Goal: Transaction & Acquisition: Purchase product/service

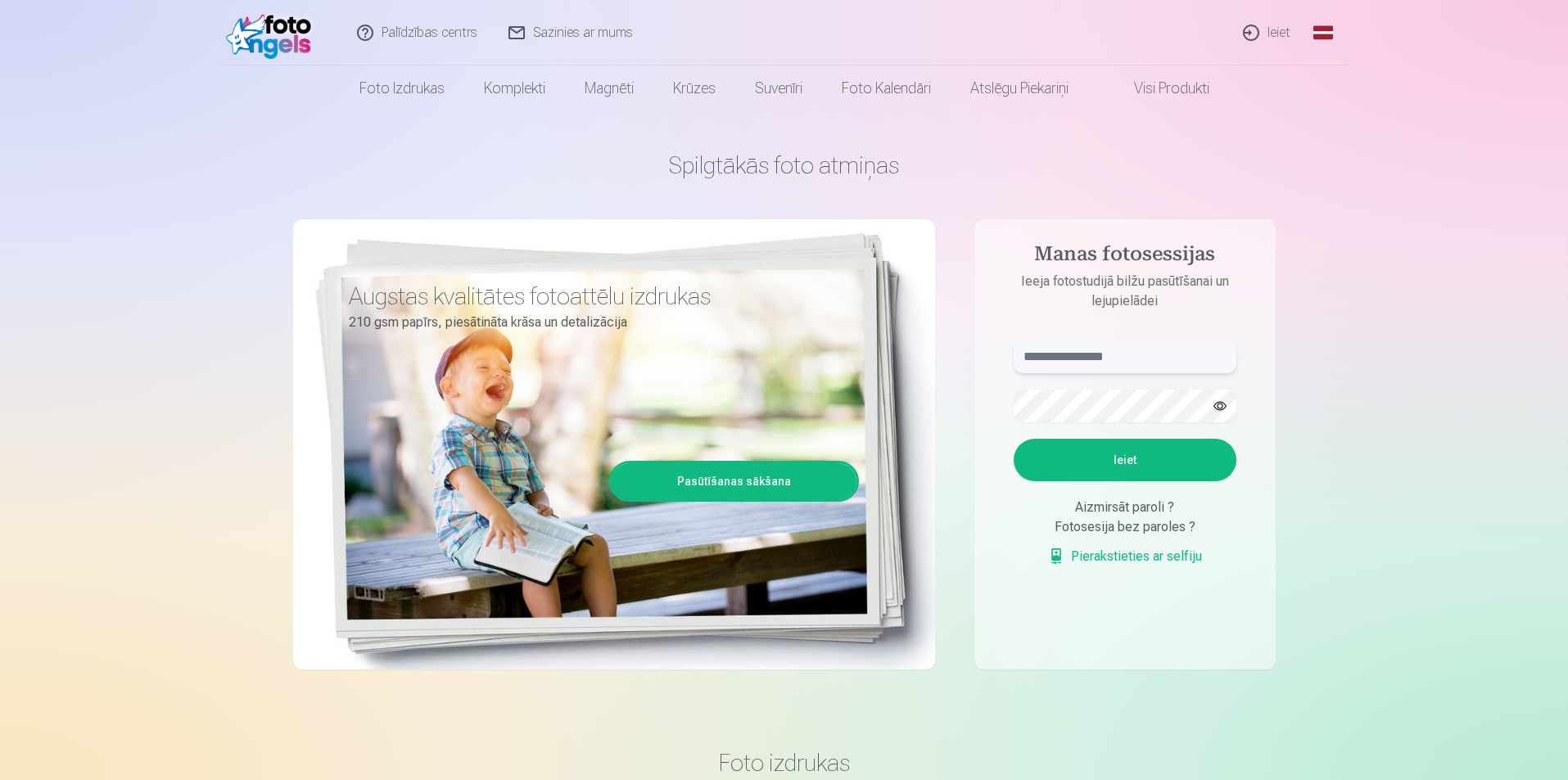
click at [1070, 352] on input "text" at bounding box center [1125, 357] width 223 height 33
type input "**********"
click at [1223, 404] on button "button" at bounding box center [1220, 407] width 31 height 31
click at [1066, 453] on button "Ieiet" at bounding box center [1125, 460] width 223 height 42
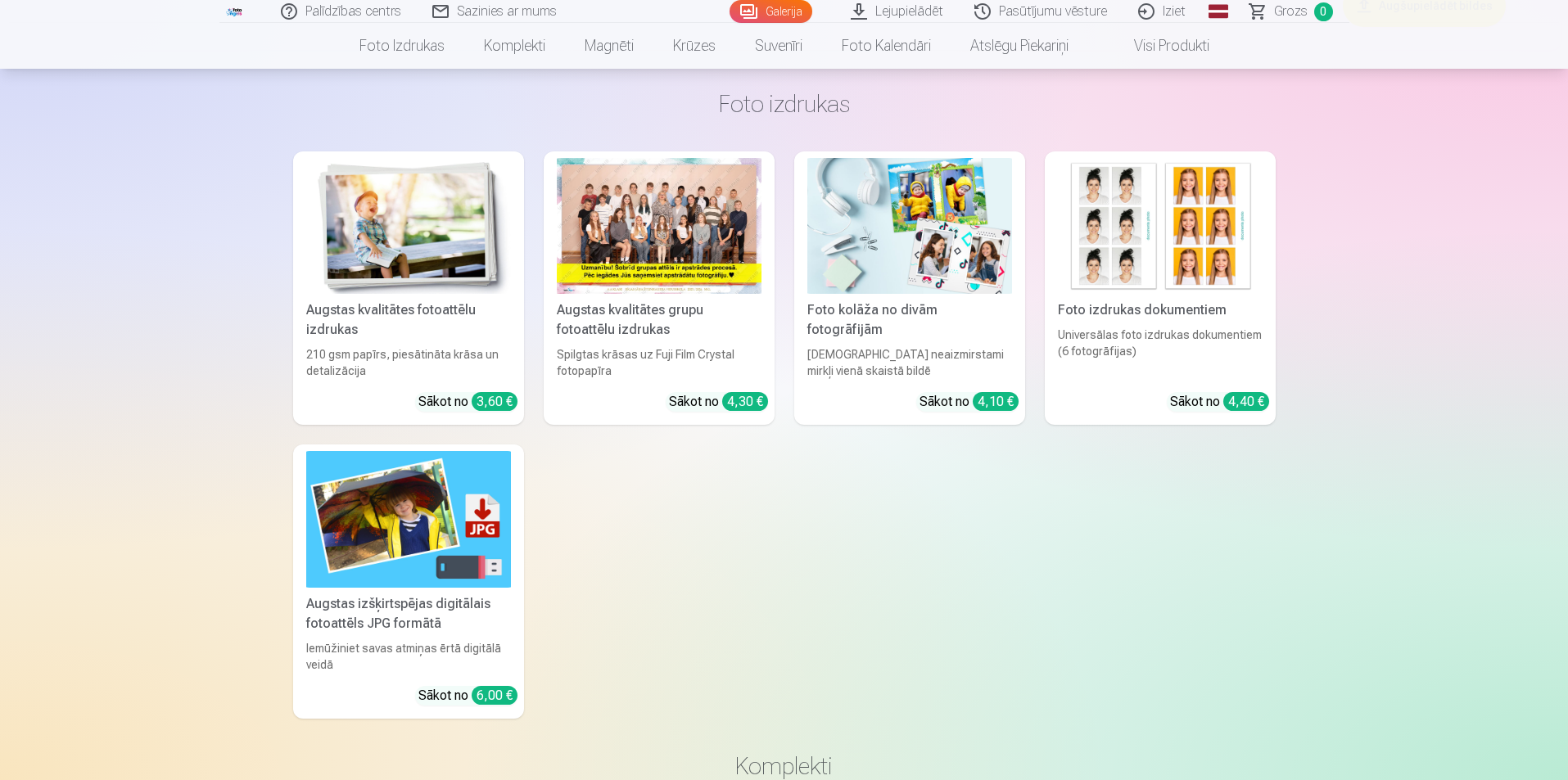
scroll to position [9744, 0]
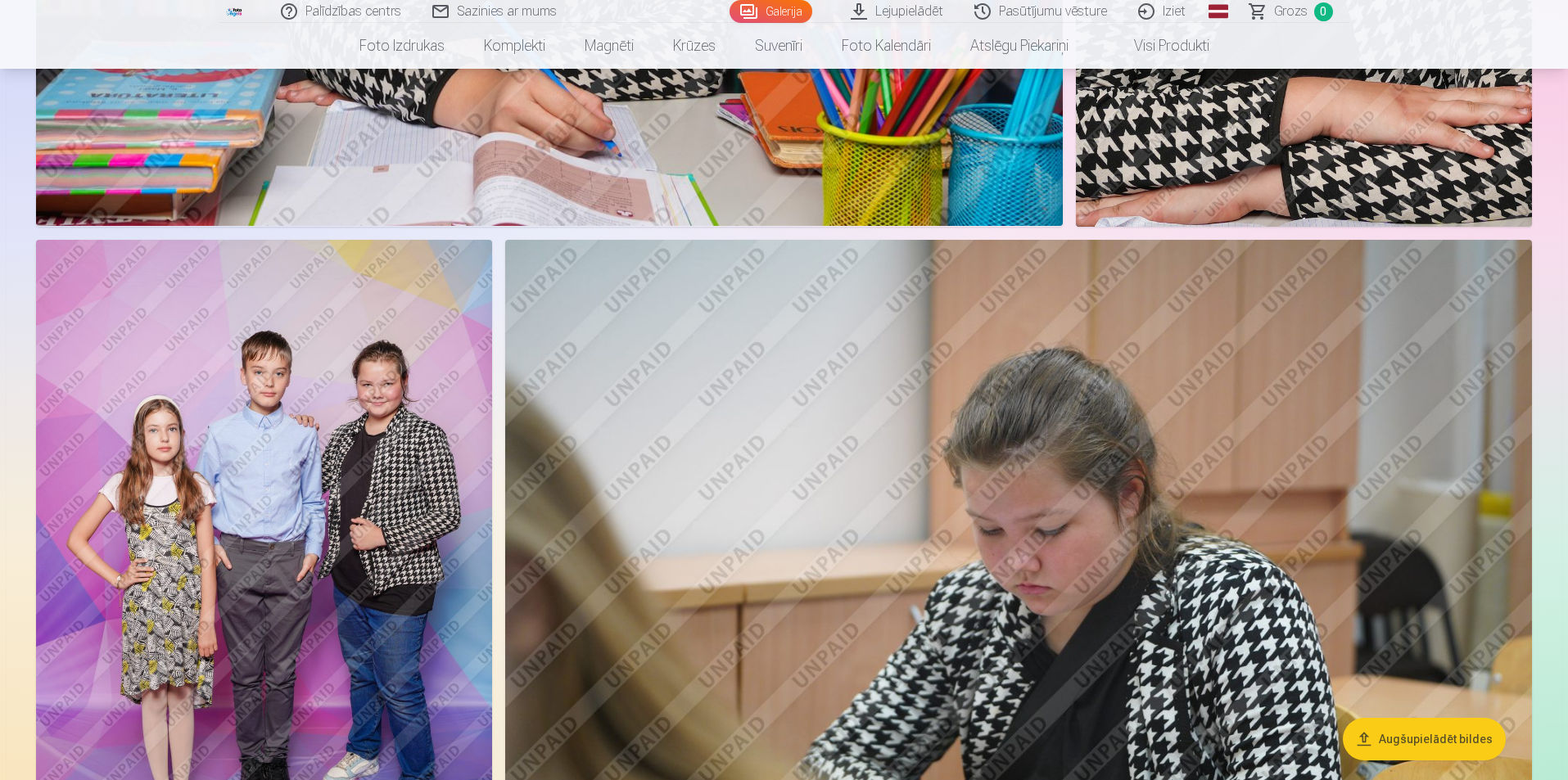
click at [292, 694] on img at bounding box center [264, 582] width 456 height 684
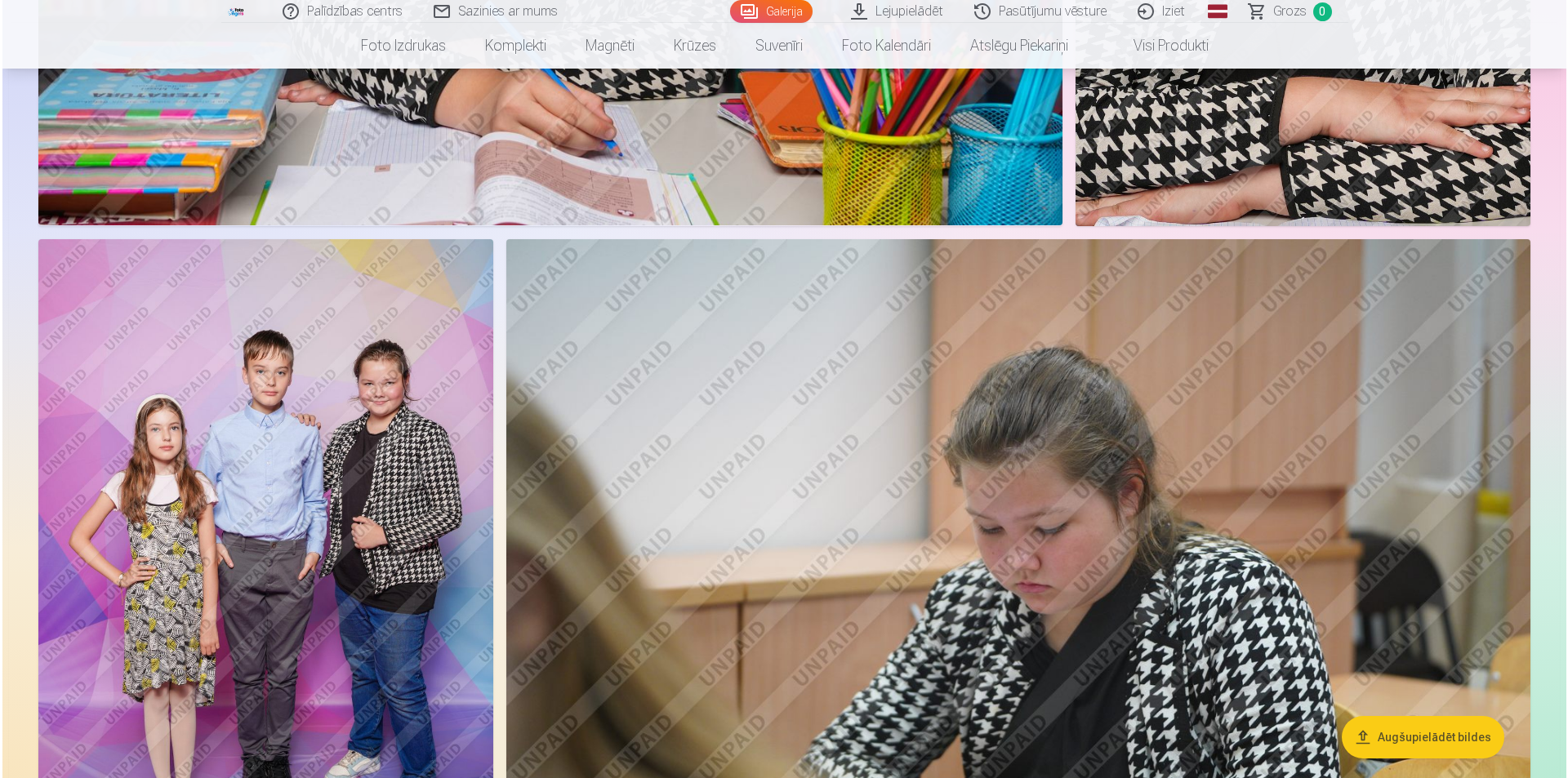
scroll to position [3356, 0]
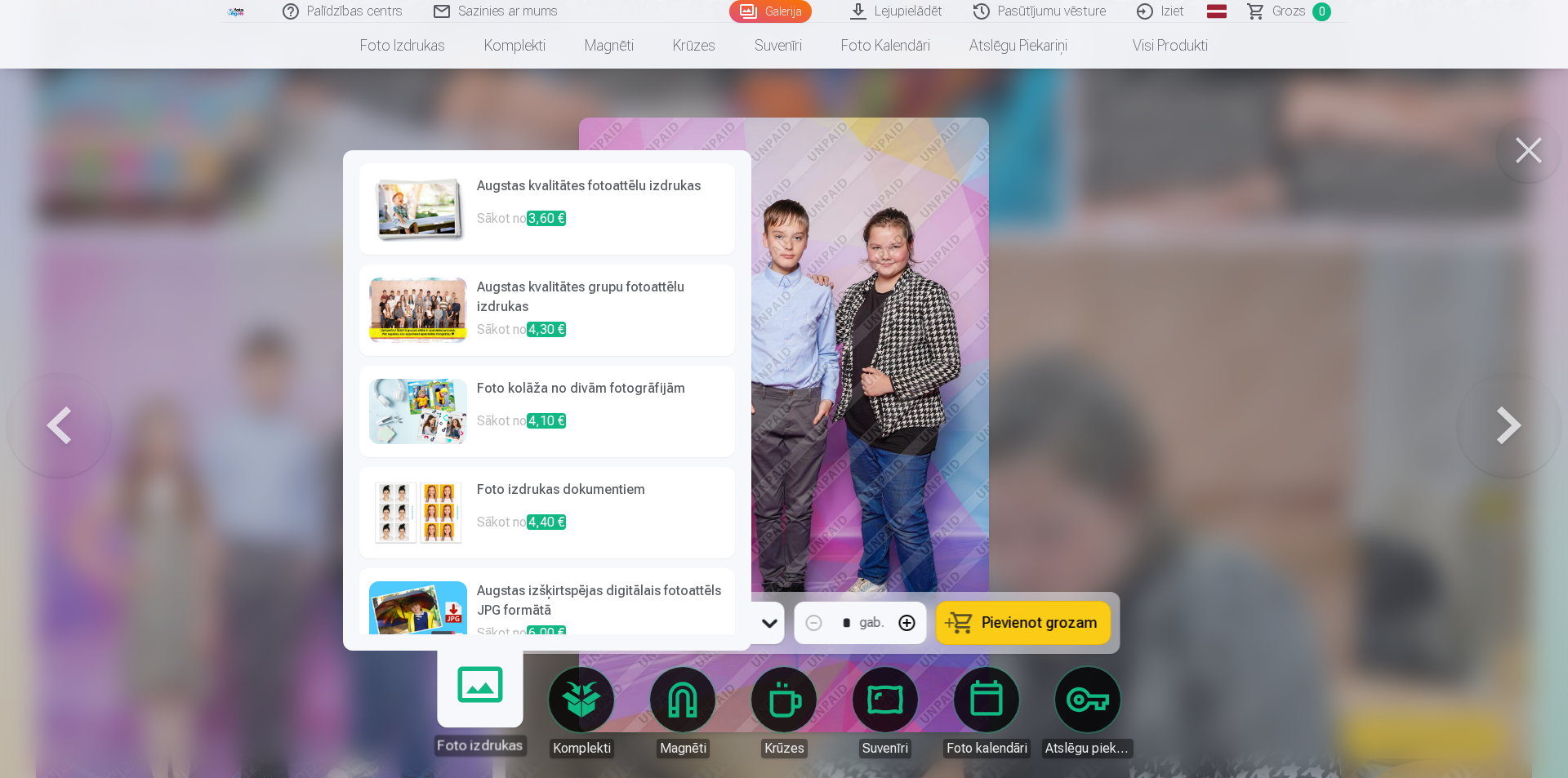
click at [410, 208] on img at bounding box center [417, 208] width 98 height 65
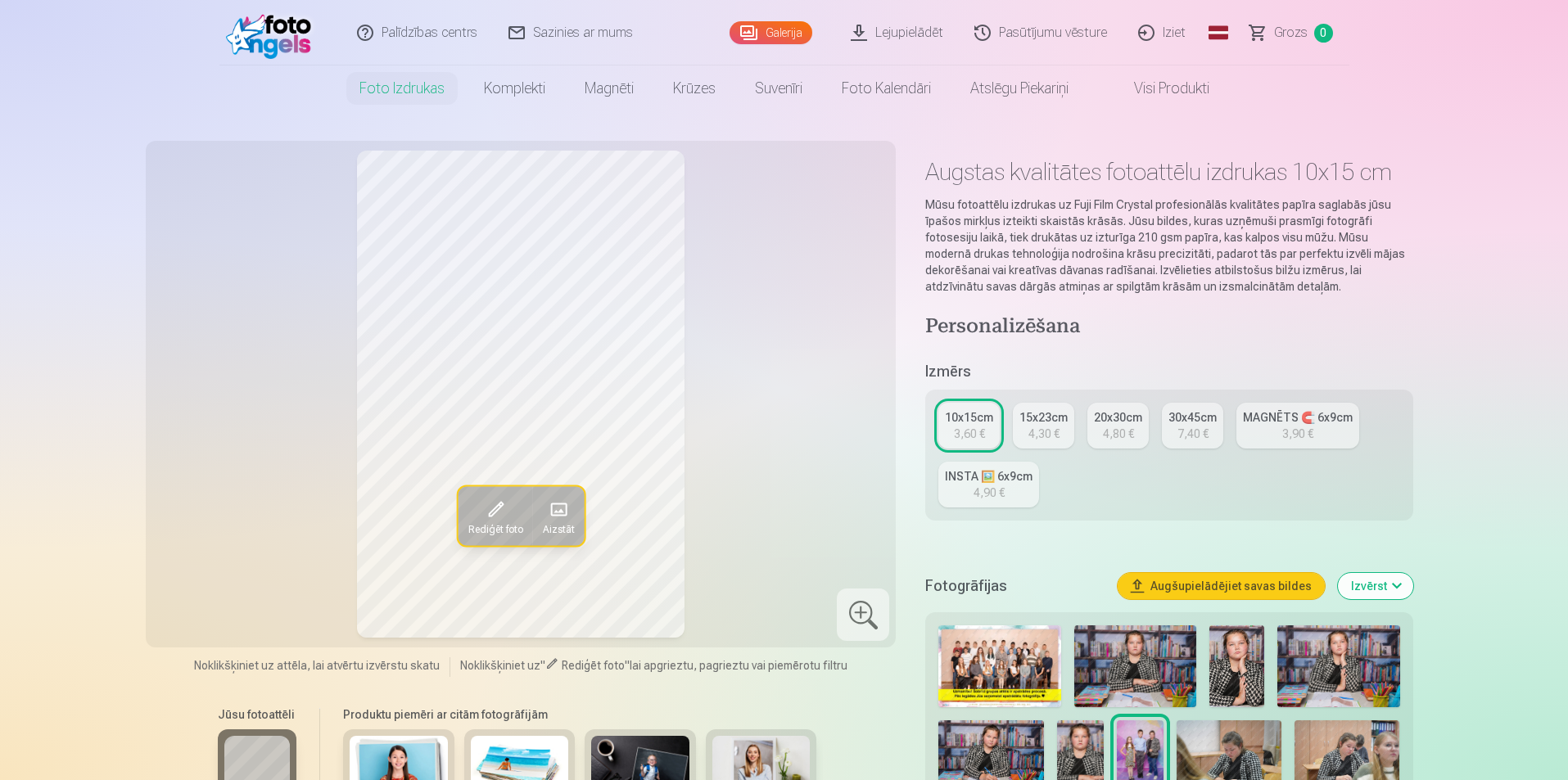
click at [528, 520] on button "Rediģēt foto" at bounding box center [495, 516] width 74 height 59
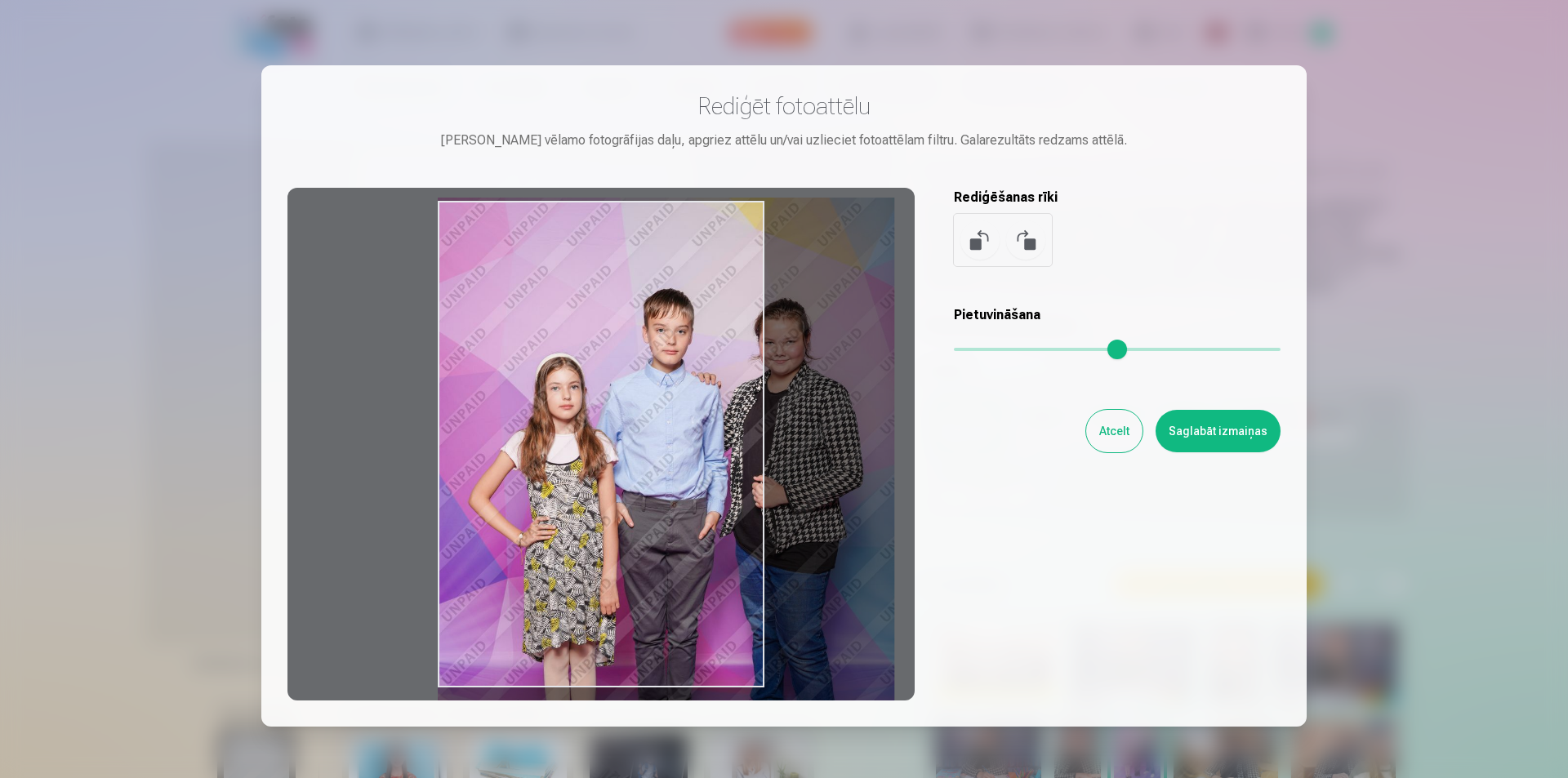
type input "*"
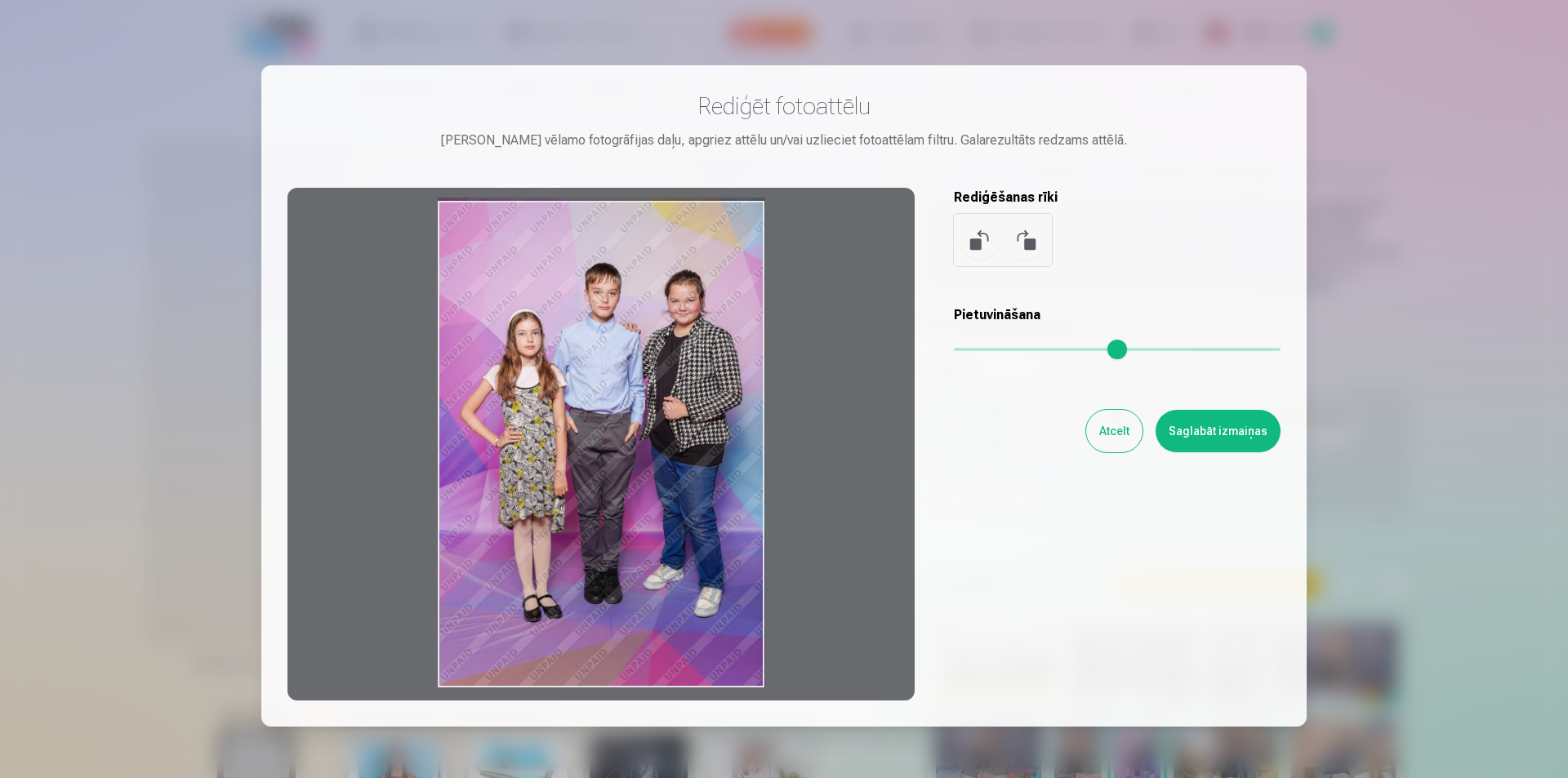
drag, startPoint x: 960, startPoint y: 341, endPoint x: 904, endPoint y: 414, distance: 92.0
click at [954, 351] on input "range" at bounding box center [1118, 350] width 327 height 4
click at [1030, 242] on button at bounding box center [1026, 239] width 39 height 39
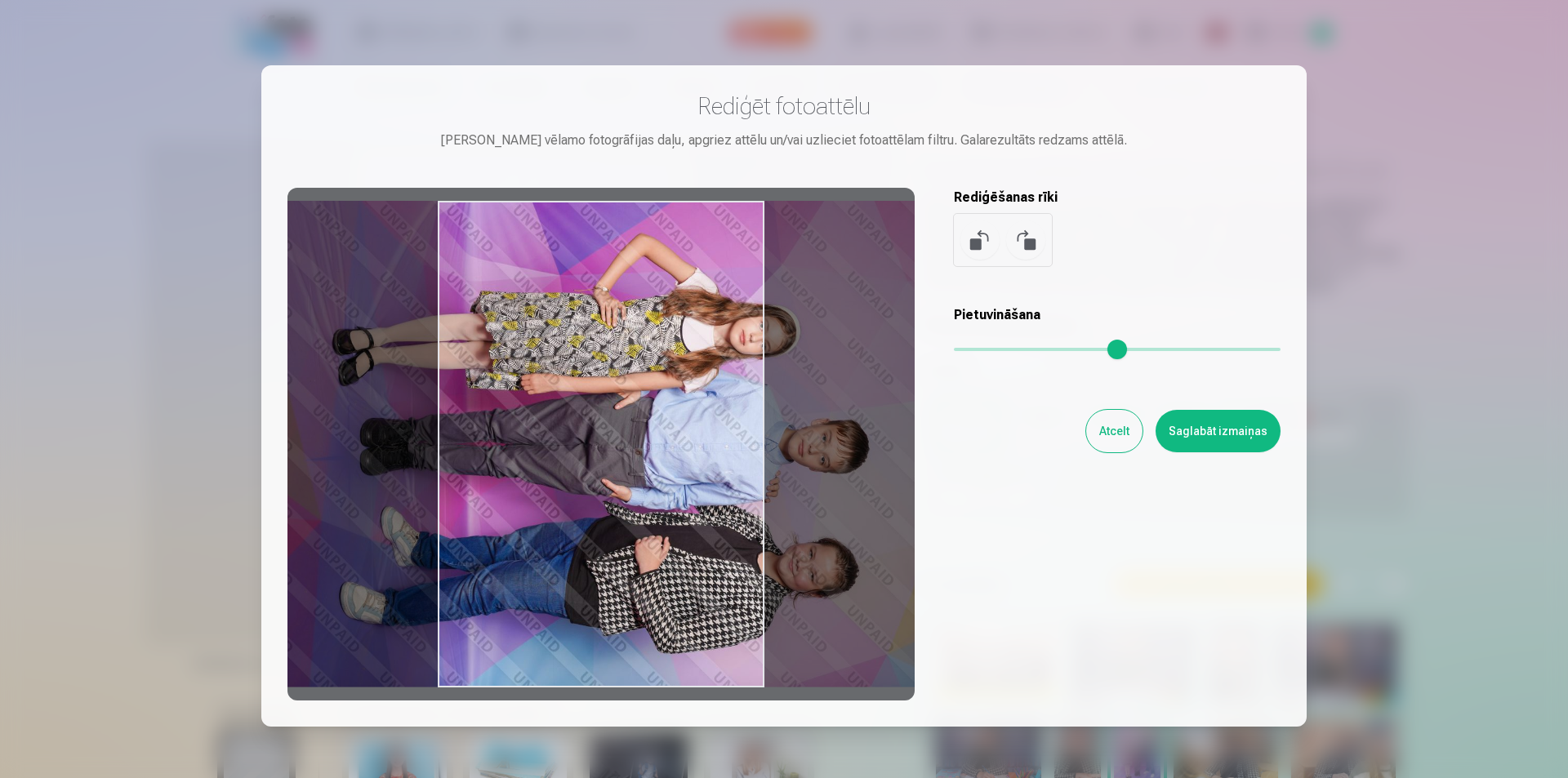
click at [1030, 242] on button at bounding box center [1026, 239] width 39 height 39
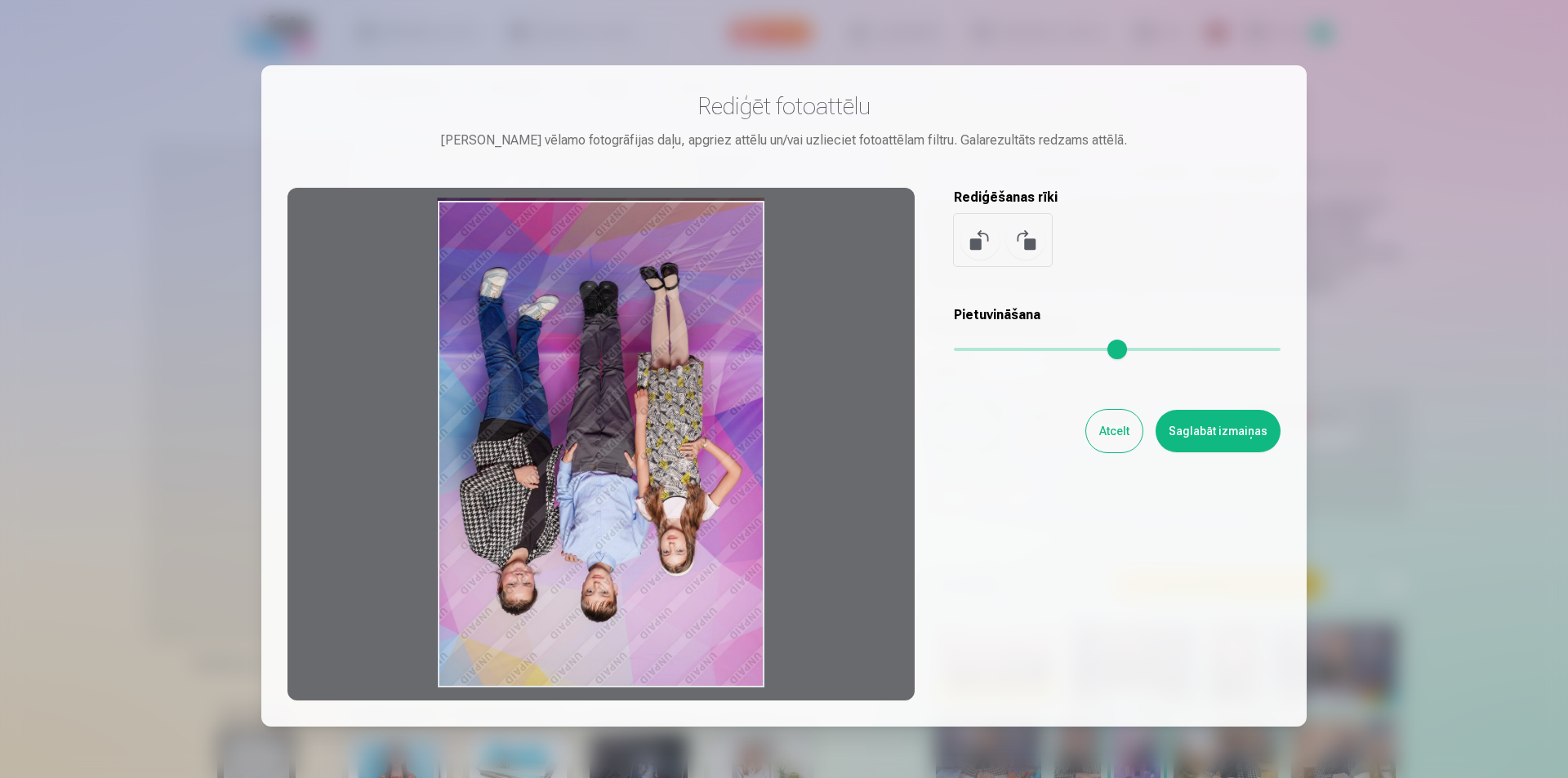
click at [1030, 242] on button at bounding box center [1026, 239] width 39 height 39
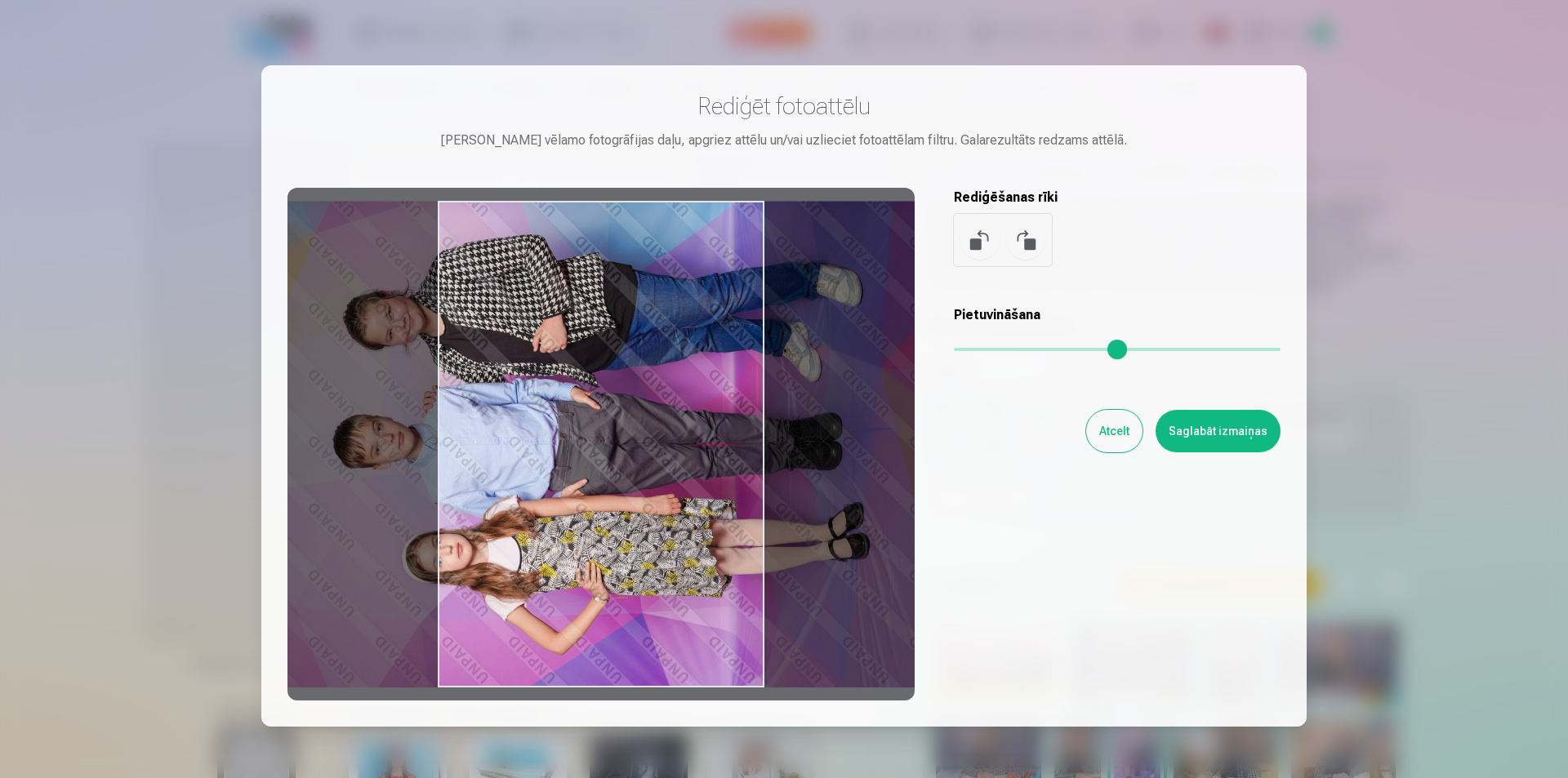
click at [1030, 242] on button at bounding box center [1026, 239] width 39 height 39
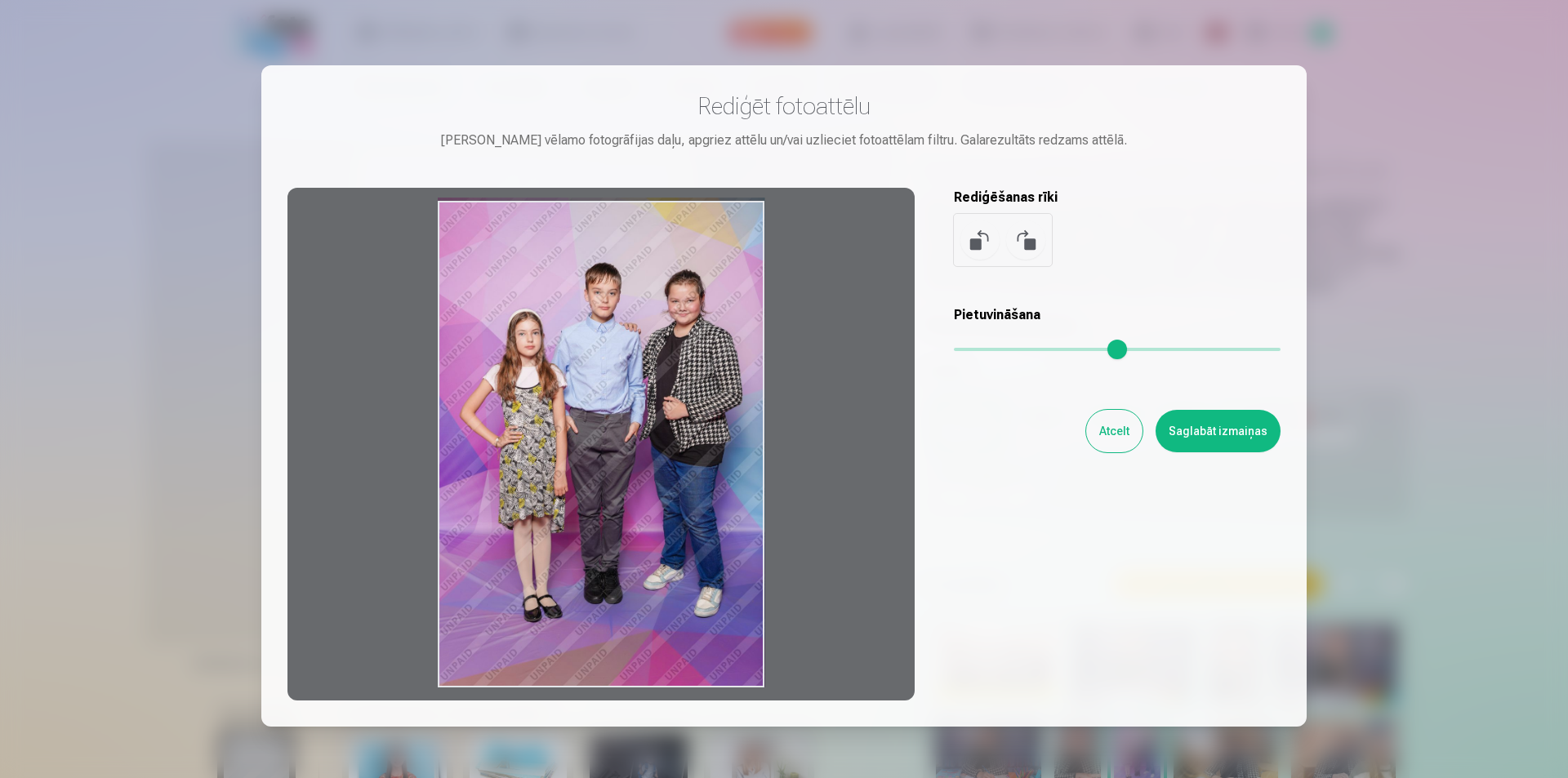
click at [1211, 428] on button "Saglabāt izmaiņas" at bounding box center [1218, 431] width 125 height 42
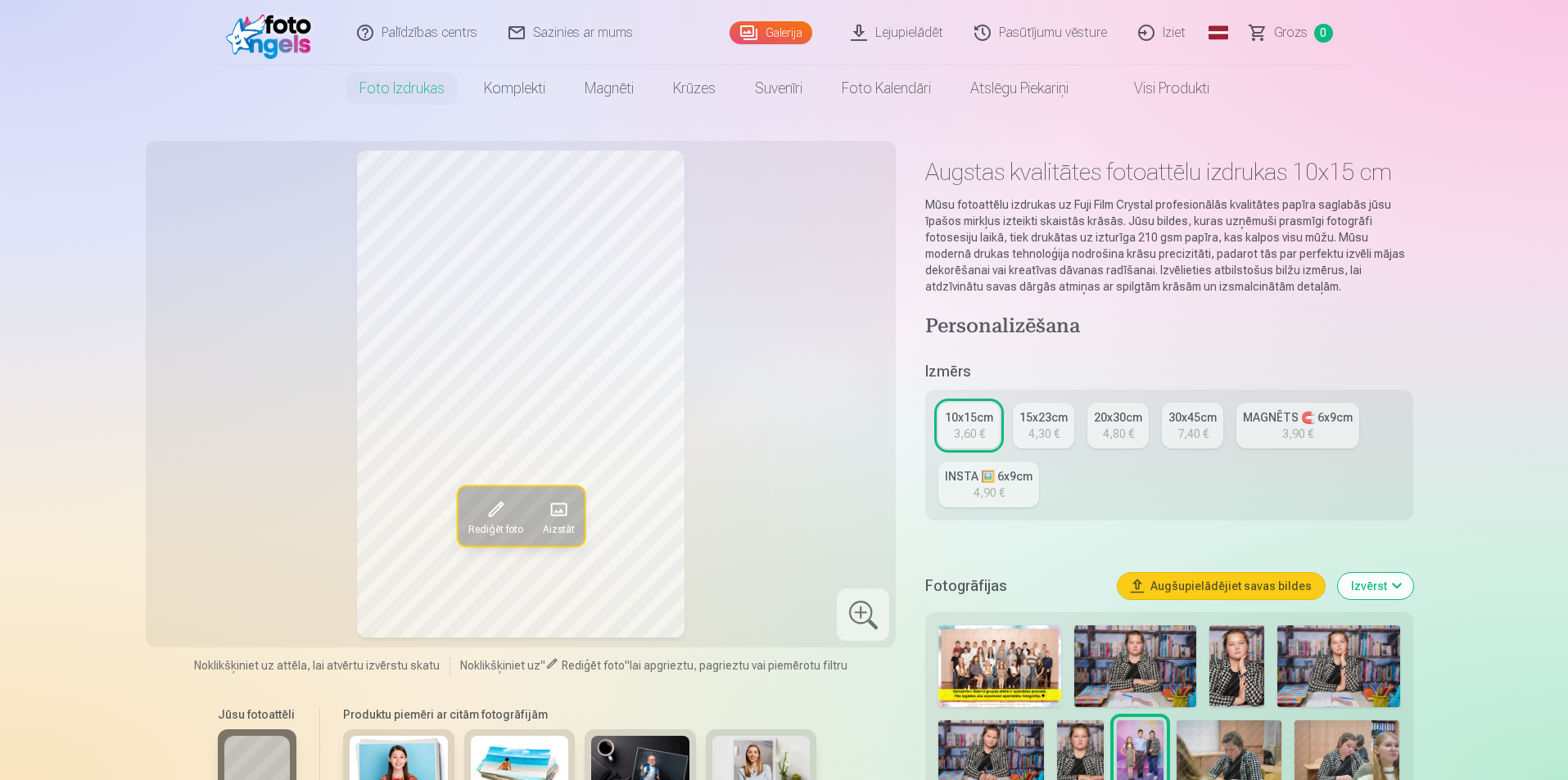
click at [1006, 490] on link "INSTA 🖼️ 6x9cm 4,90 €" at bounding box center [989, 485] width 101 height 46
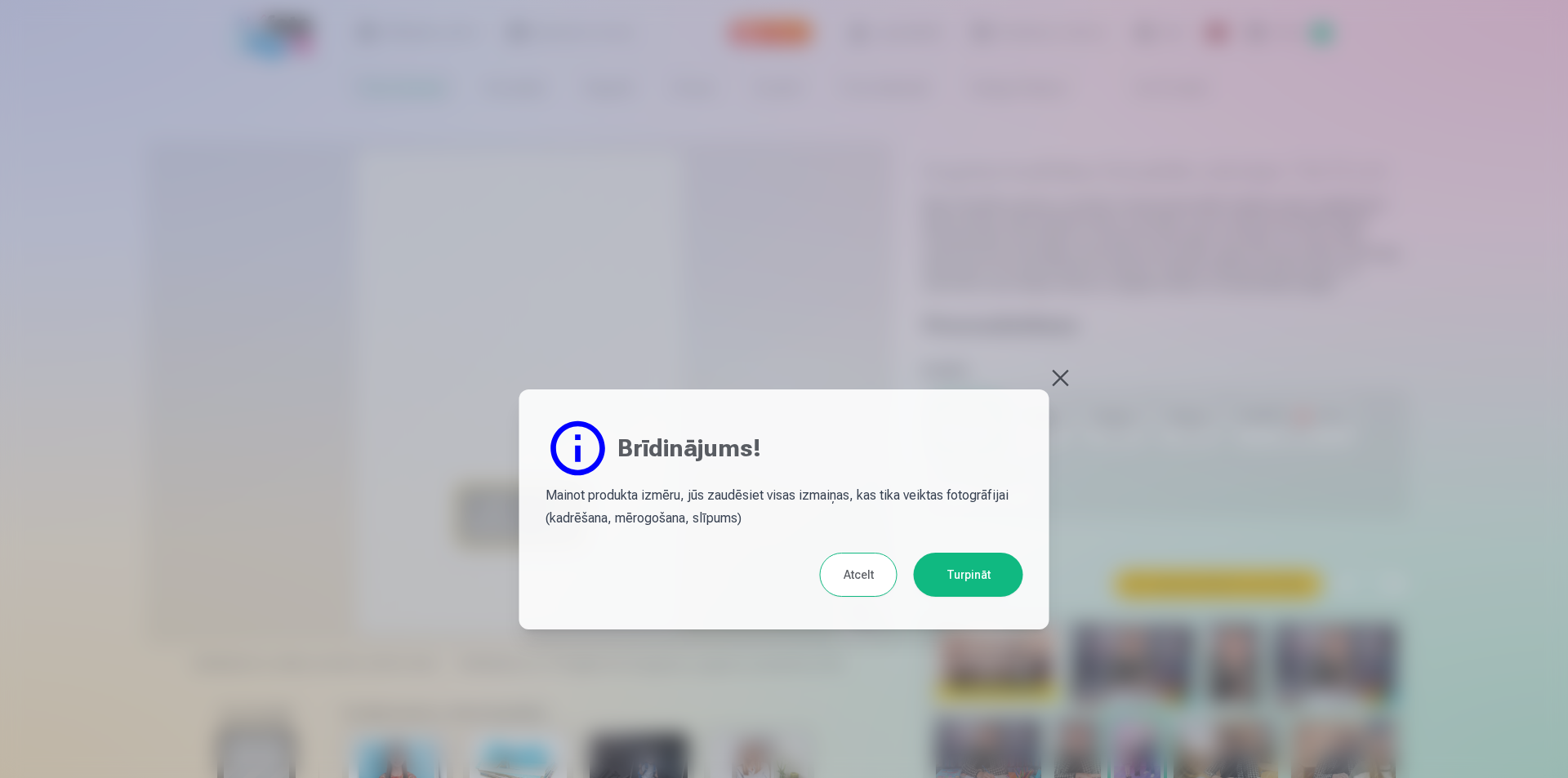
click at [1063, 370] on button at bounding box center [1061, 378] width 23 height 23
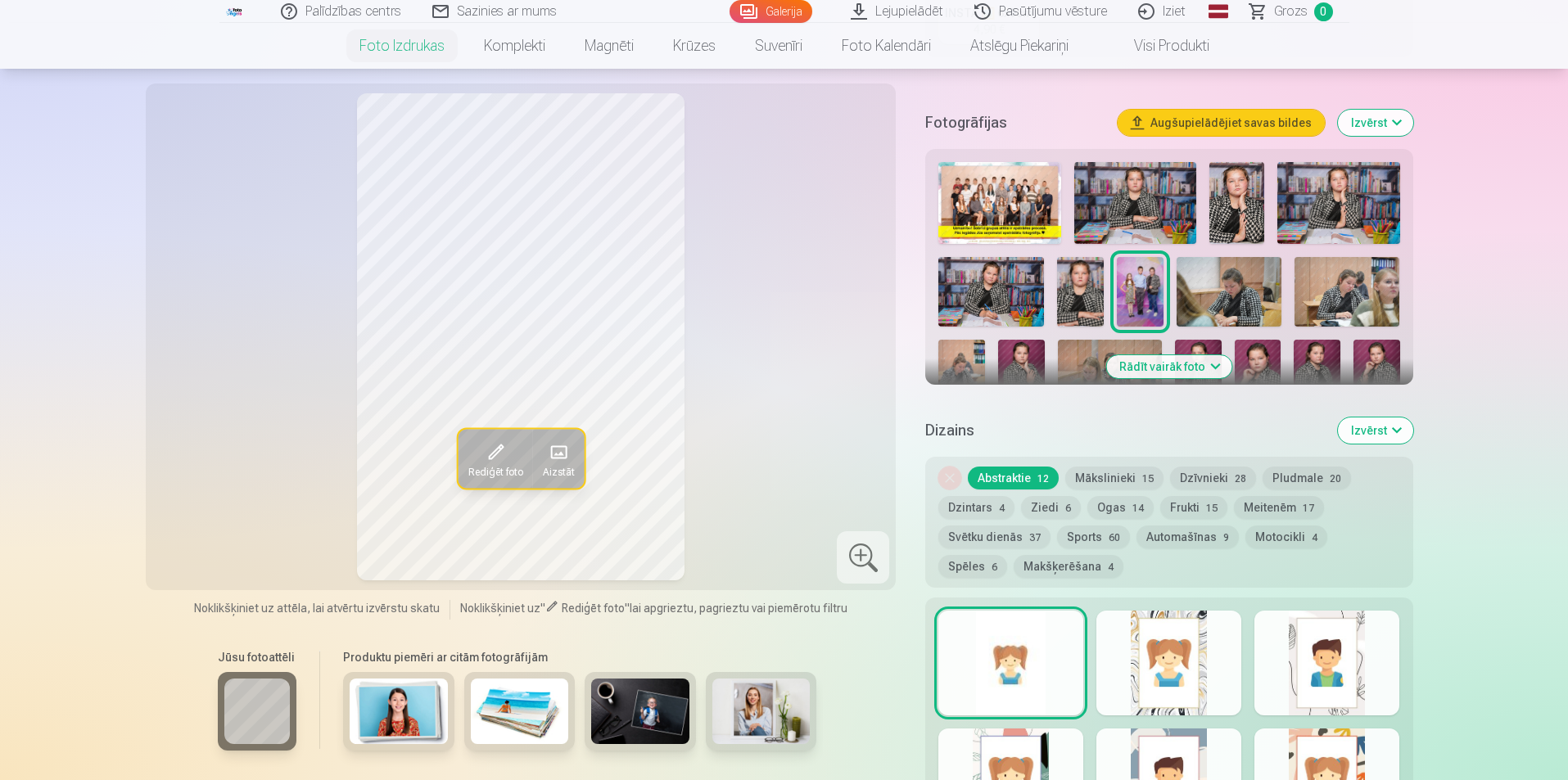
scroll to position [491, 0]
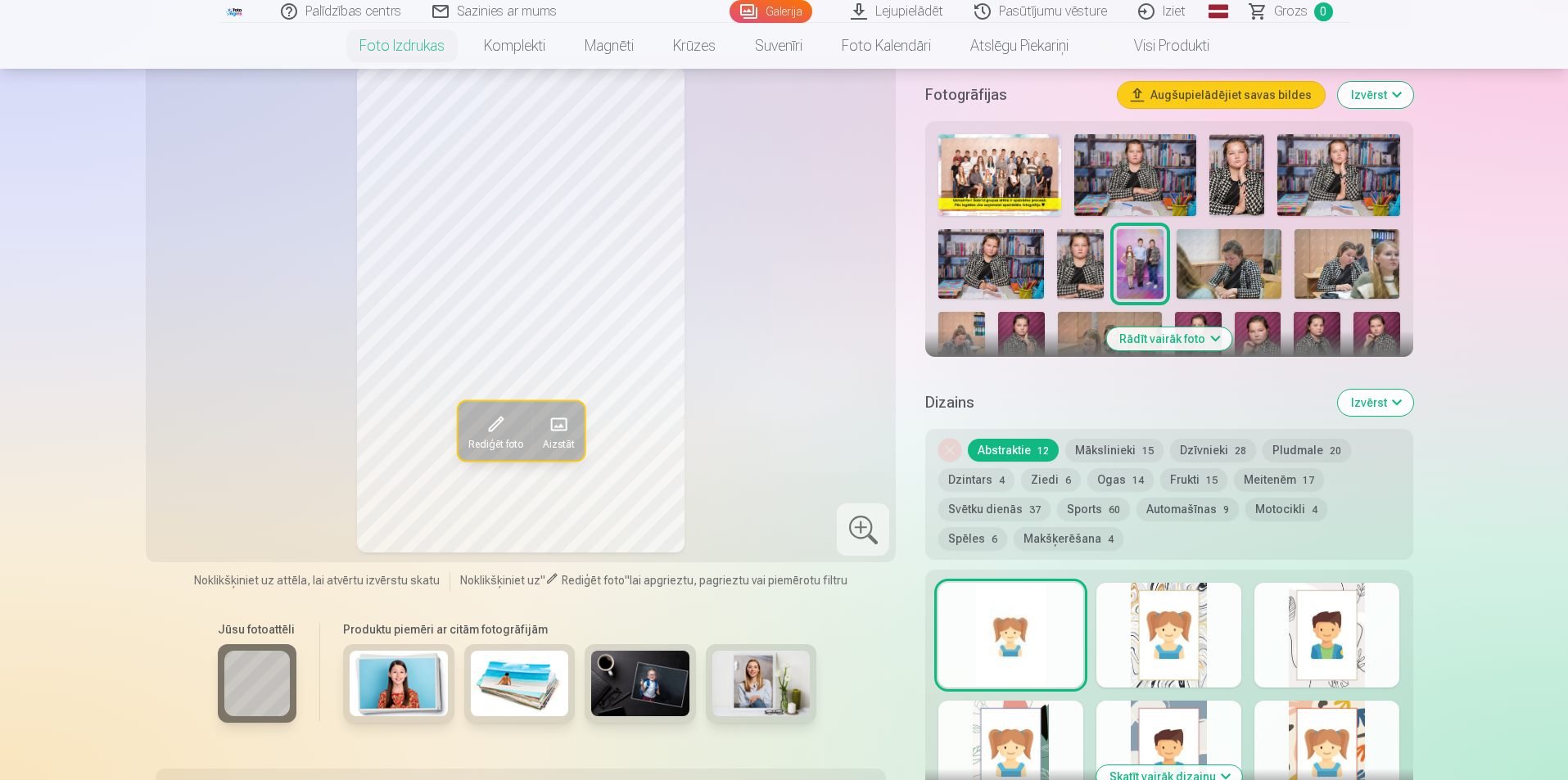
click at [1084, 443] on button "Mākslinieki 15" at bounding box center [1114, 450] width 98 height 23
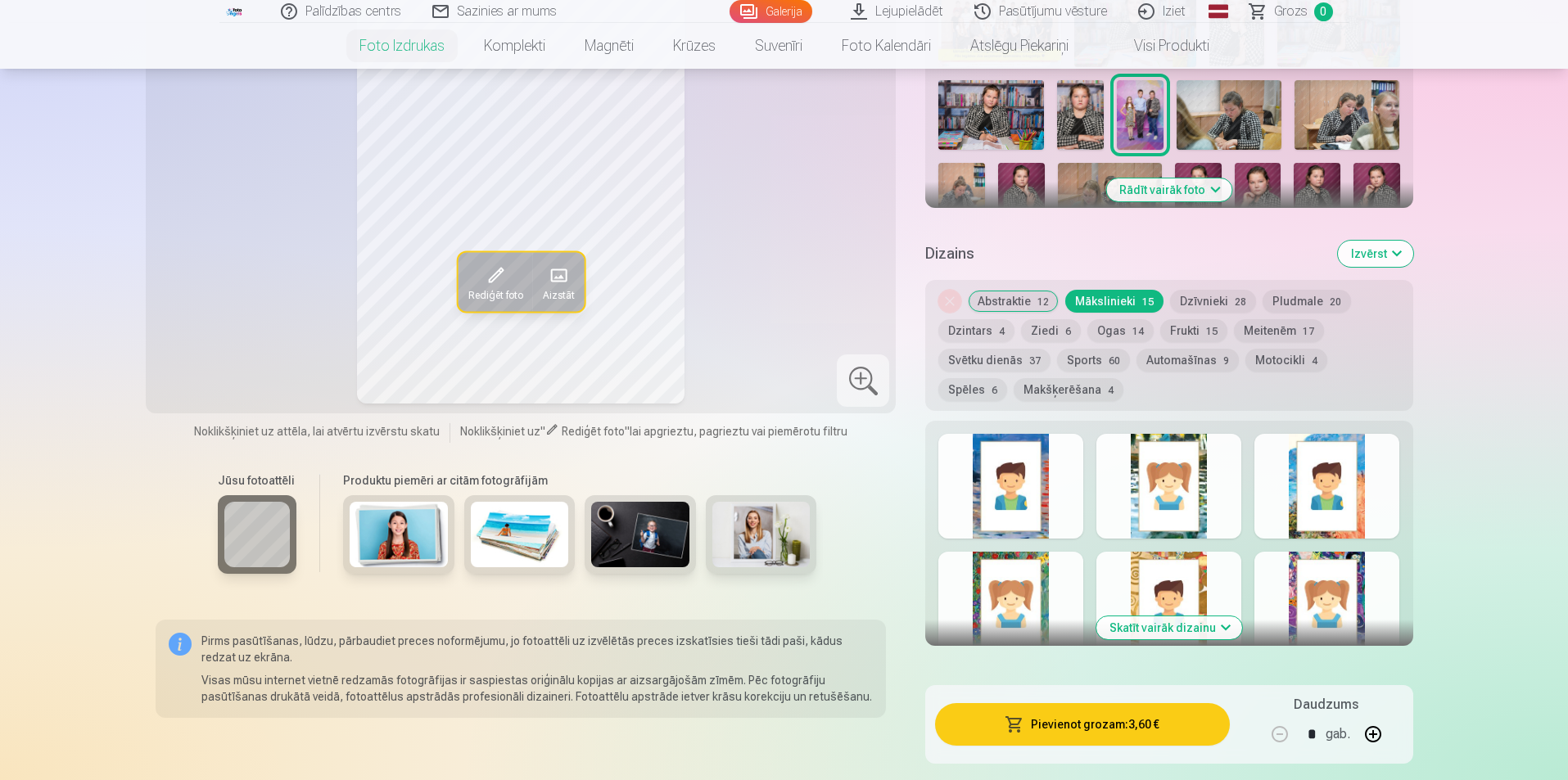
scroll to position [409, 0]
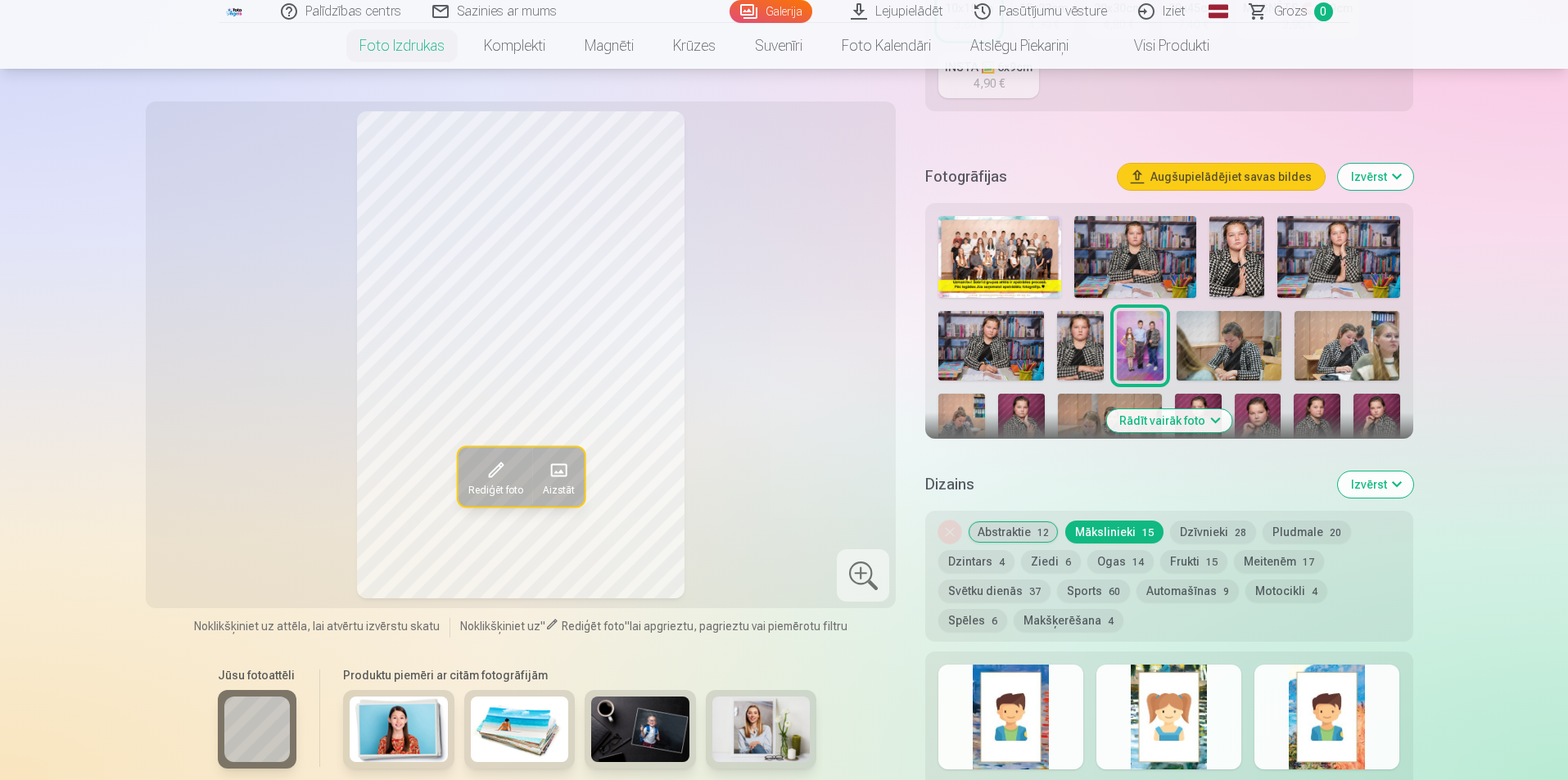
click at [1195, 535] on button "Dzīvnieki 28" at bounding box center [1212, 532] width 86 height 23
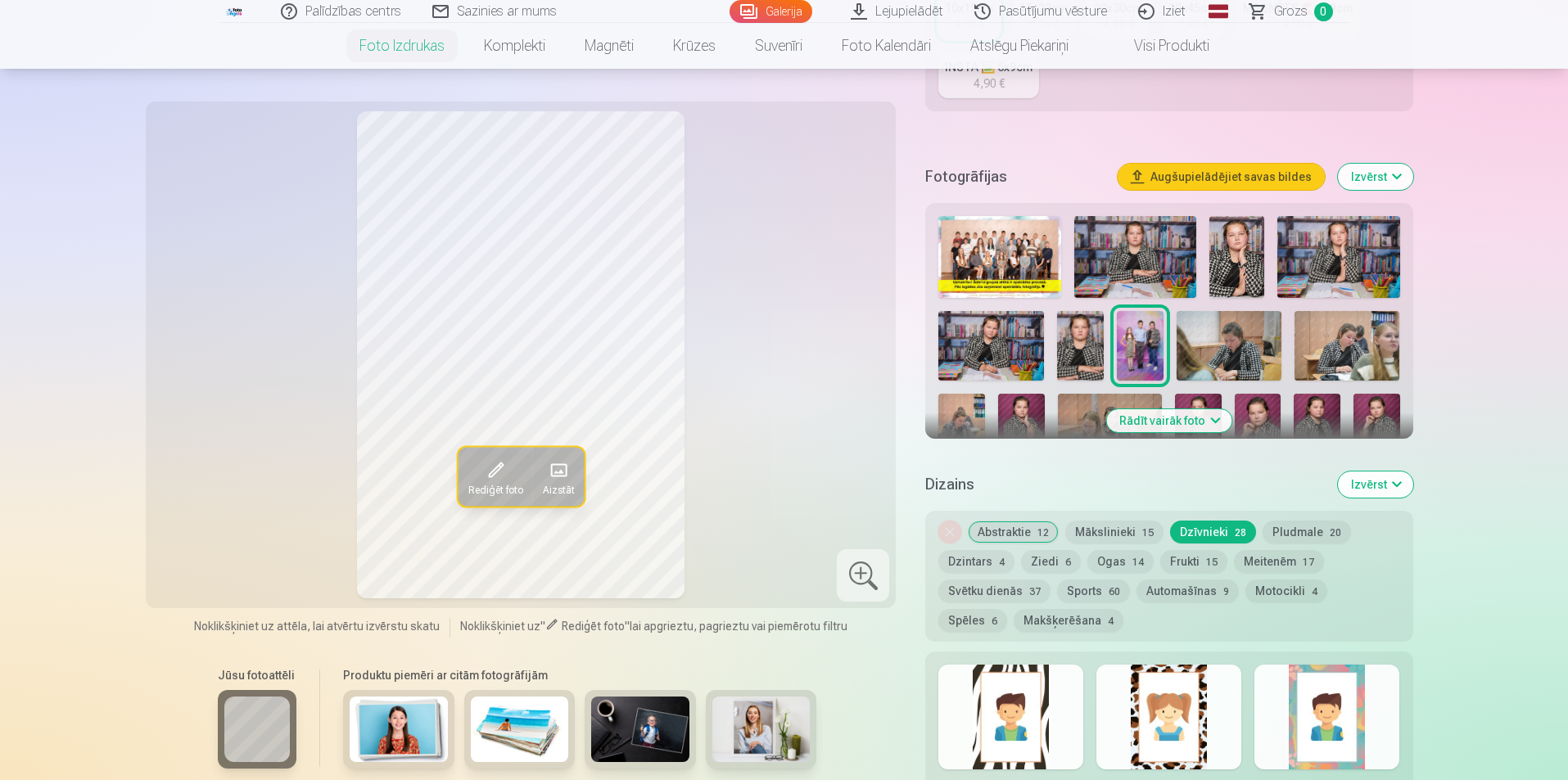
click at [1033, 526] on button "Abstraktie 12" at bounding box center [1013, 532] width 91 height 23
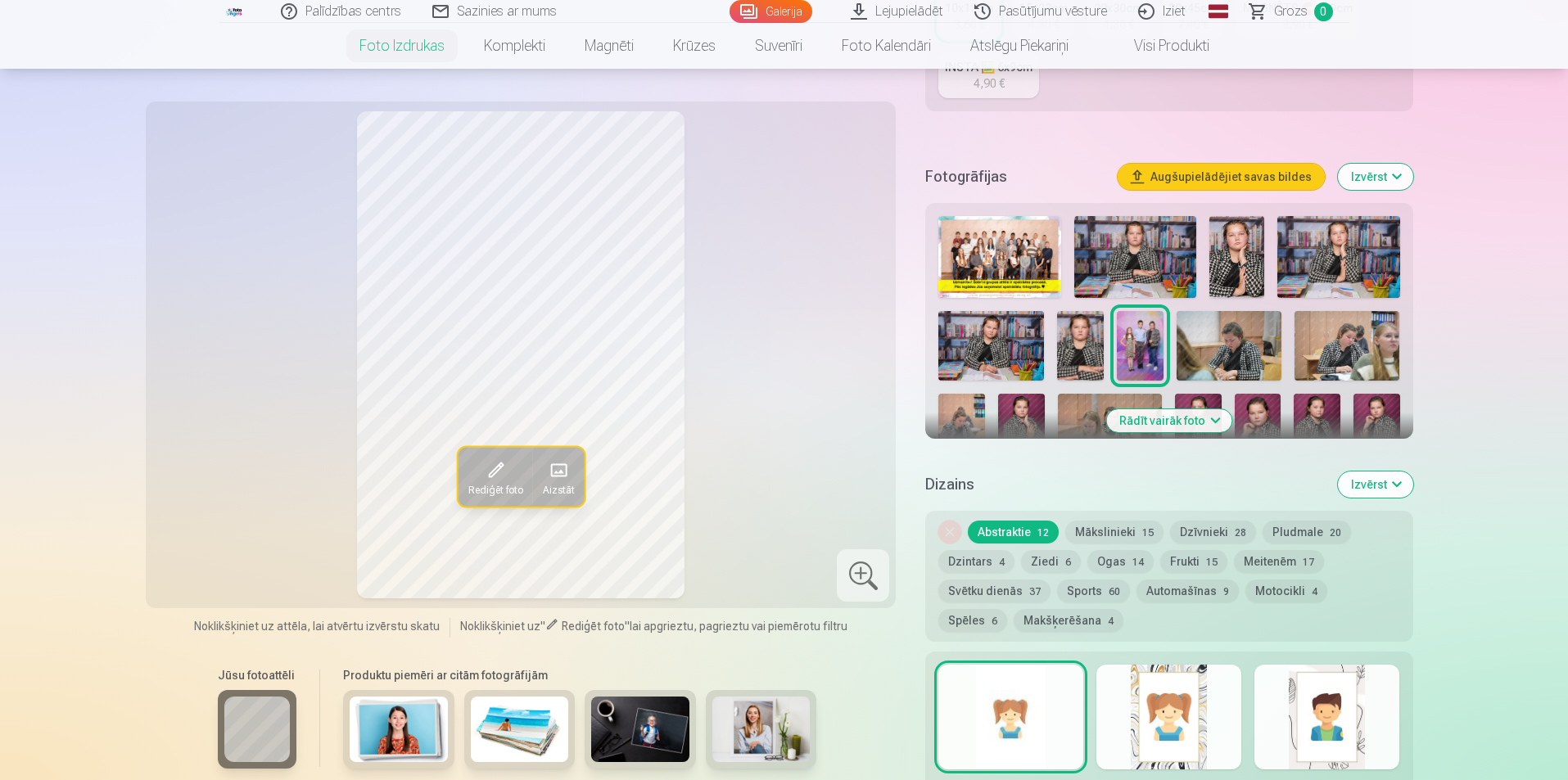
click at [1253, 564] on button "Meitenēm 17" at bounding box center [1279, 561] width 90 height 23
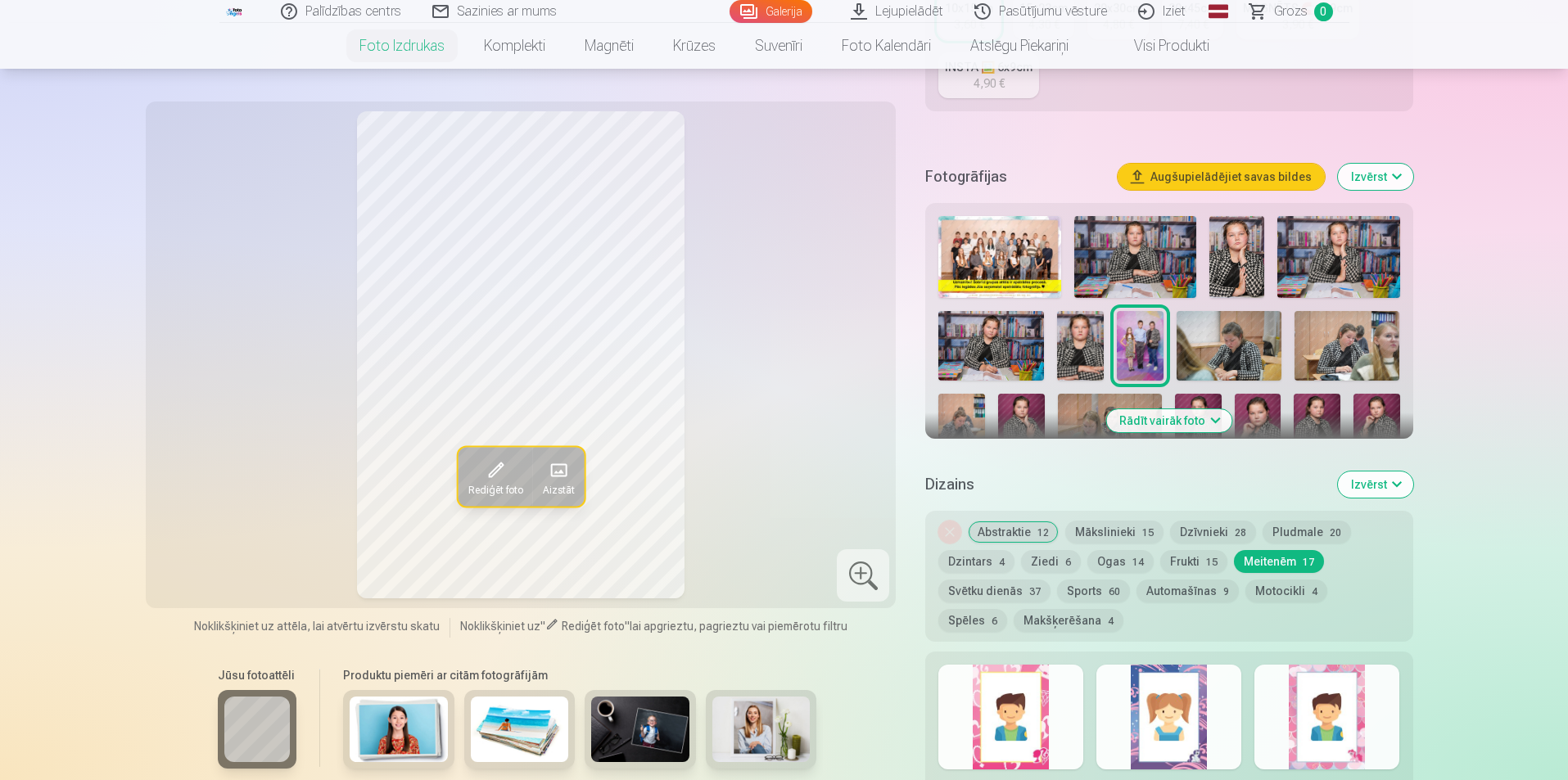
click at [1007, 609] on button "Spēles 6" at bounding box center [972, 620] width 69 height 23
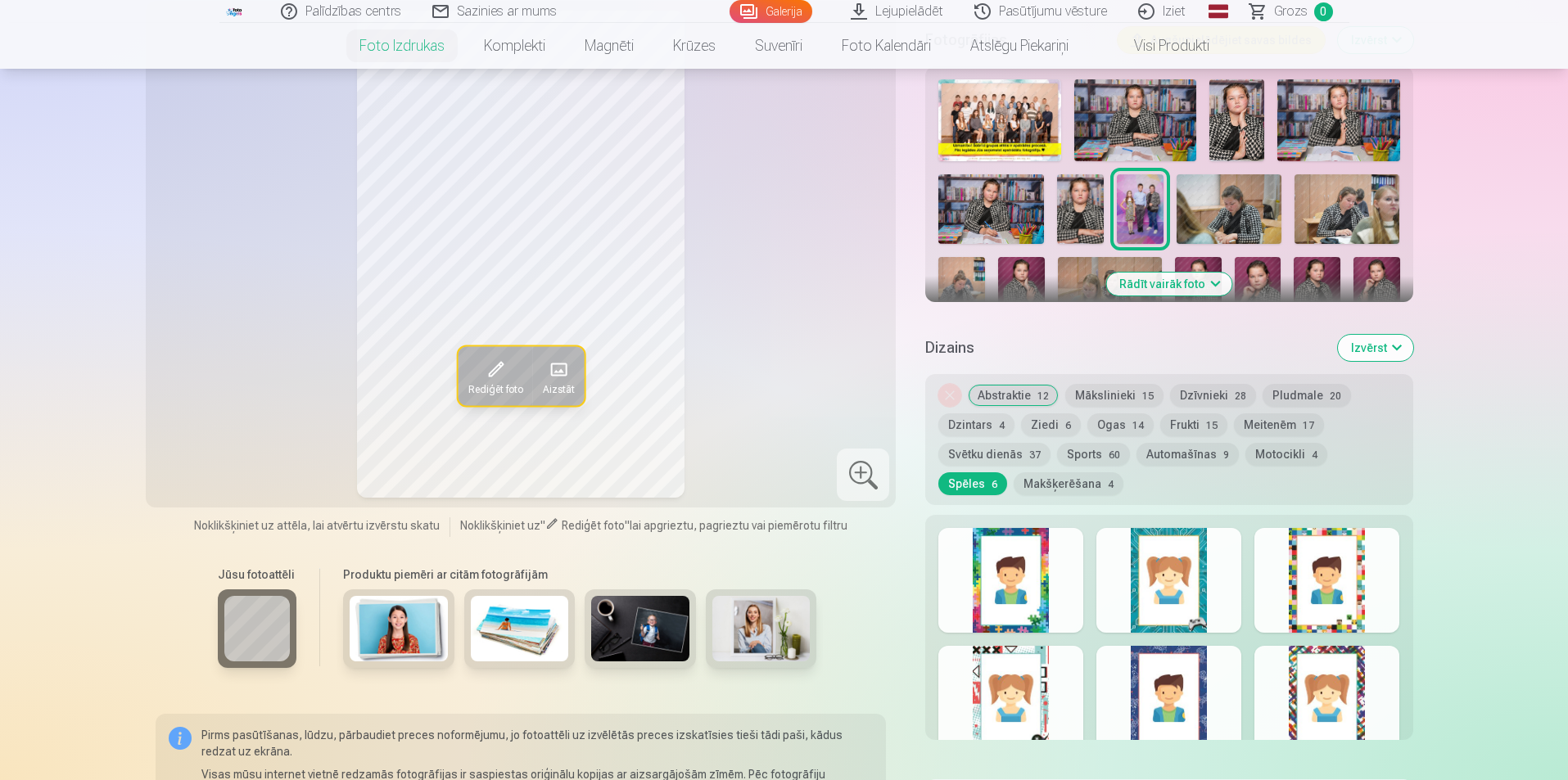
scroll to position [573, 0]
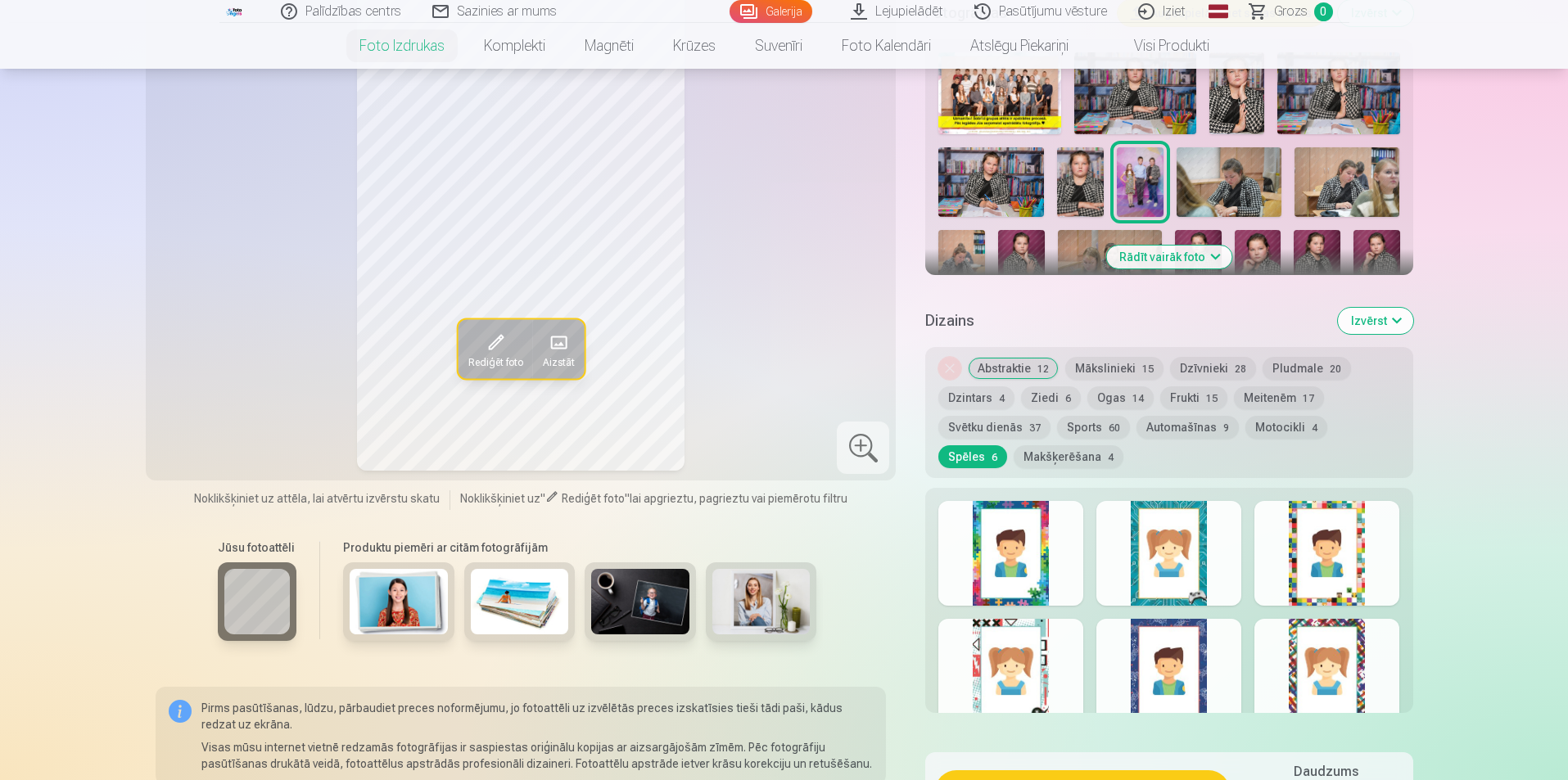
click at [973, 400] on button "Dzintars 4" at bounding box center [976, 397] width 76 height 23
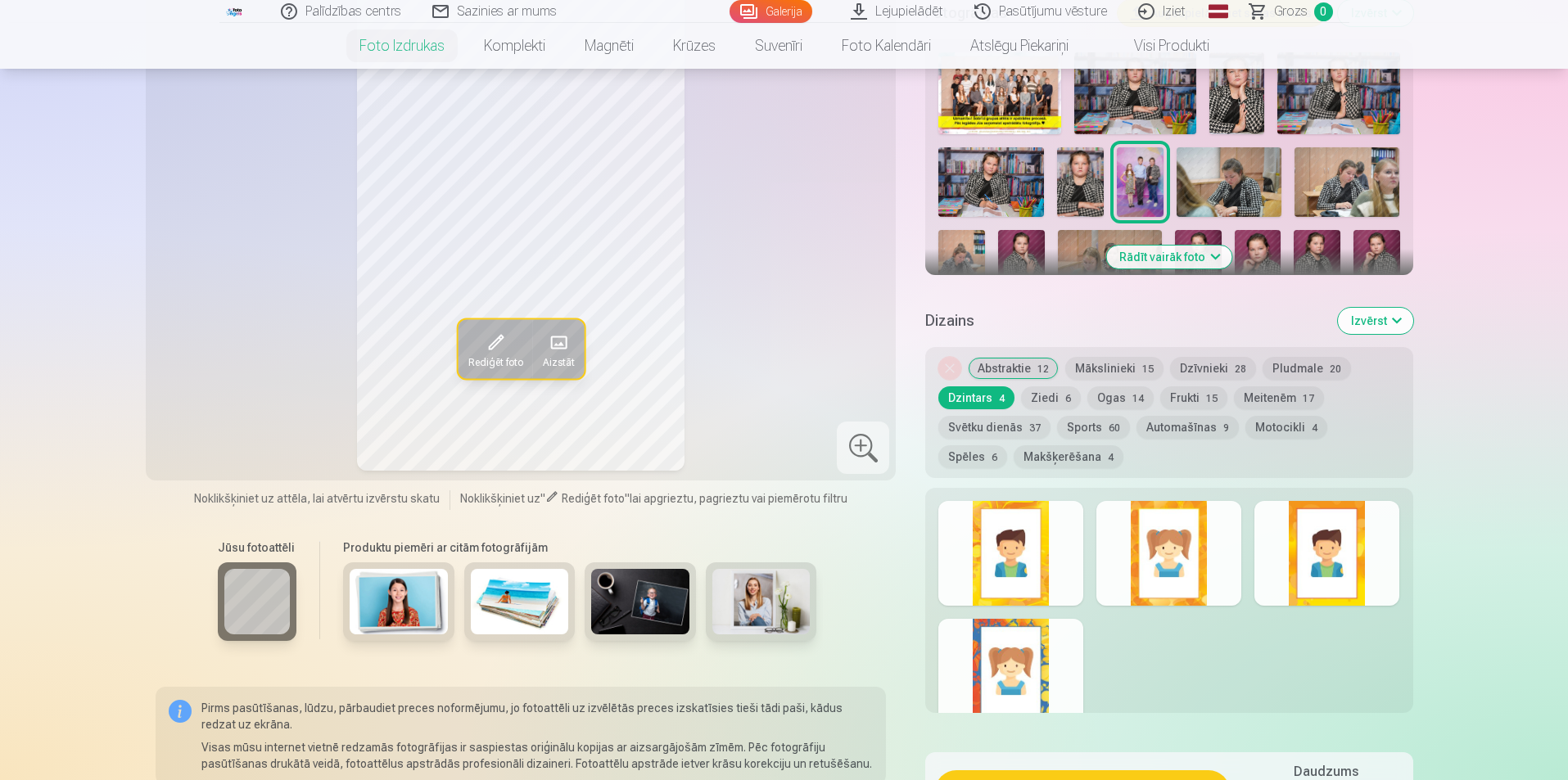
click at [977, 421] on button "Svētku dienās 37" at bounding box center [994, 427] width 112 height 23
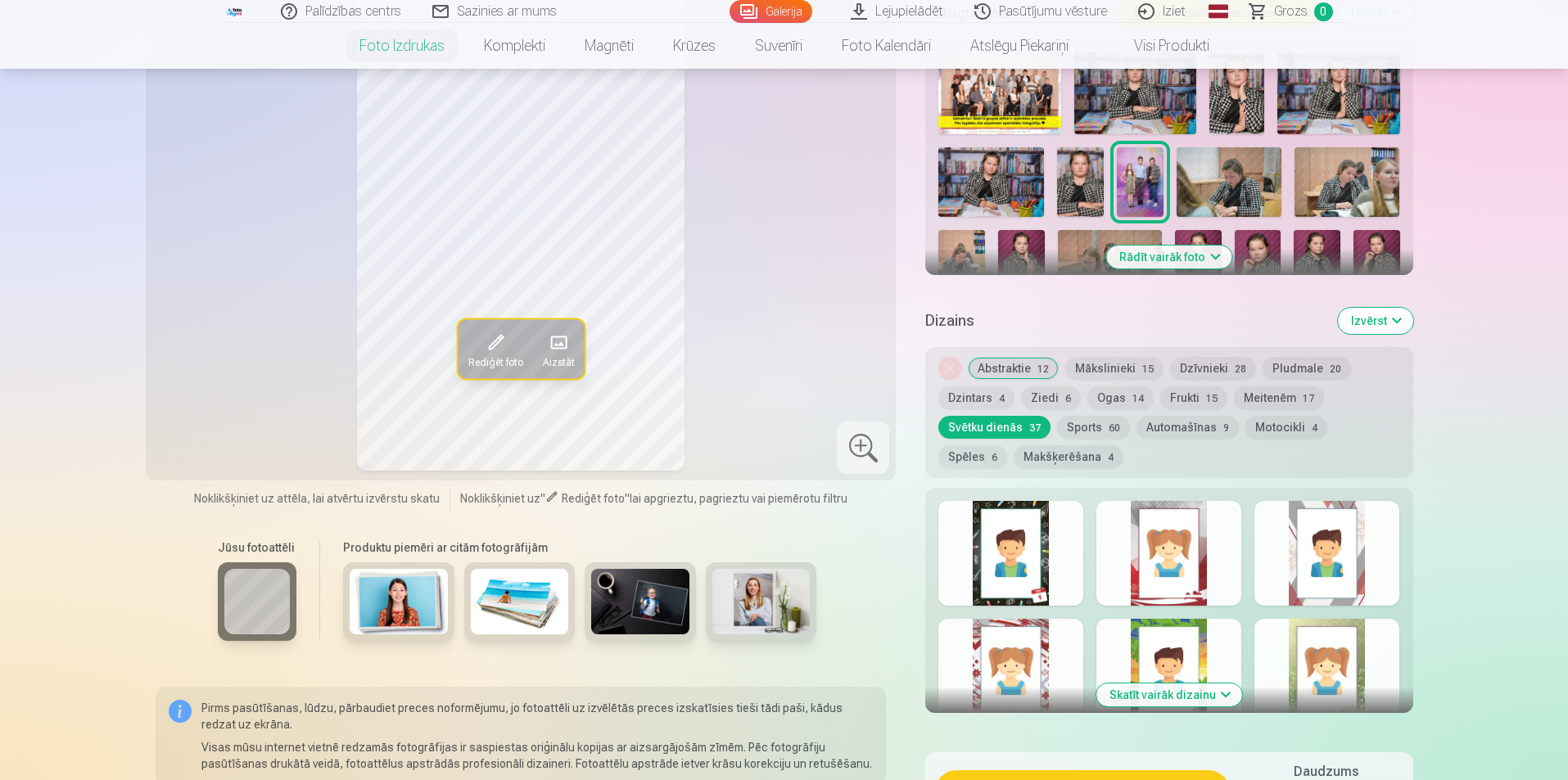
click at [1013, 463] on button "Makšķerēšana 4" at bounding box center [1068, 456] width 109 height 23
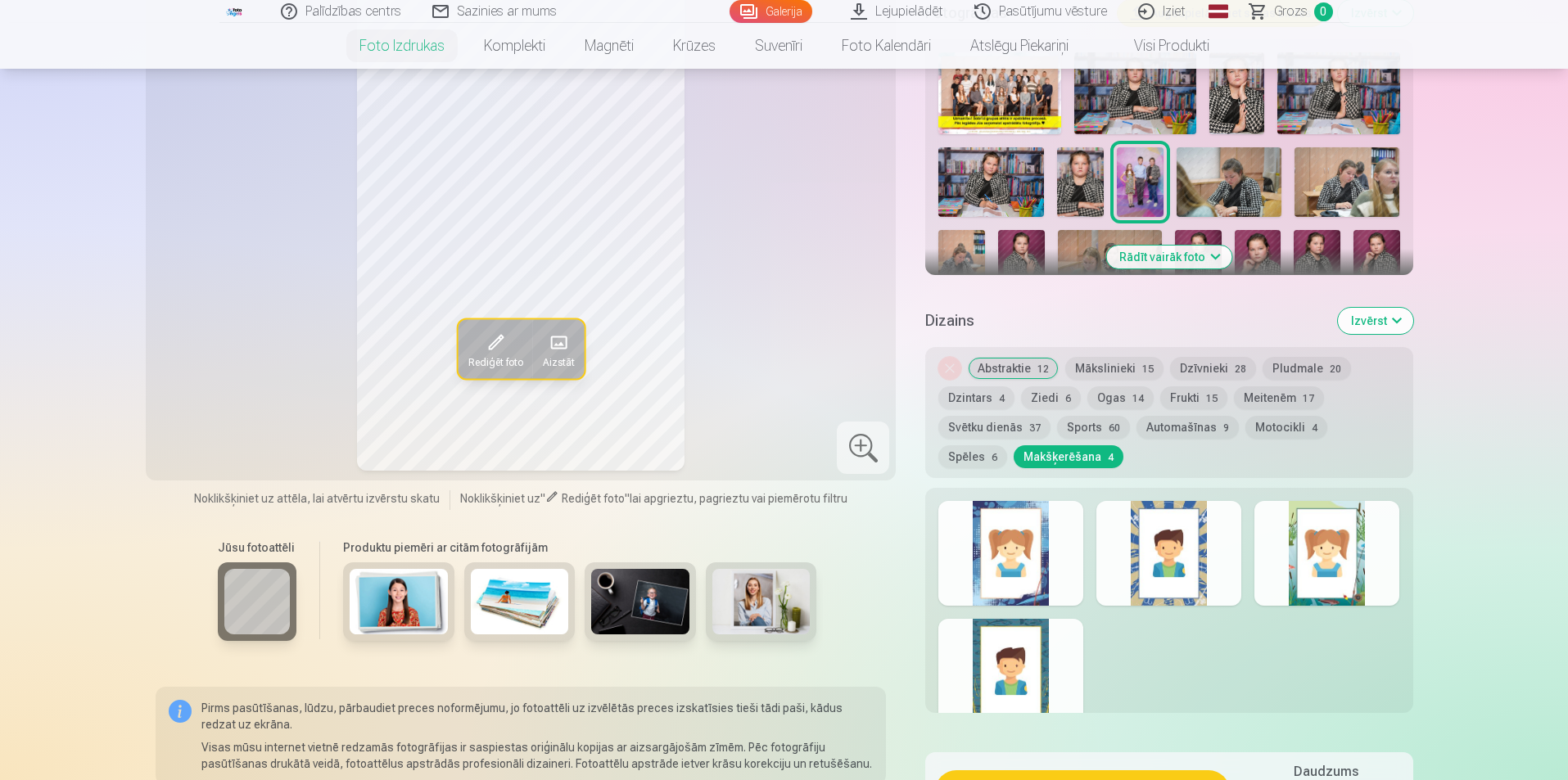
click at [1195, 429] on button "Automašīnas 9" at bounding box center [1187, 427] width 102 height 23
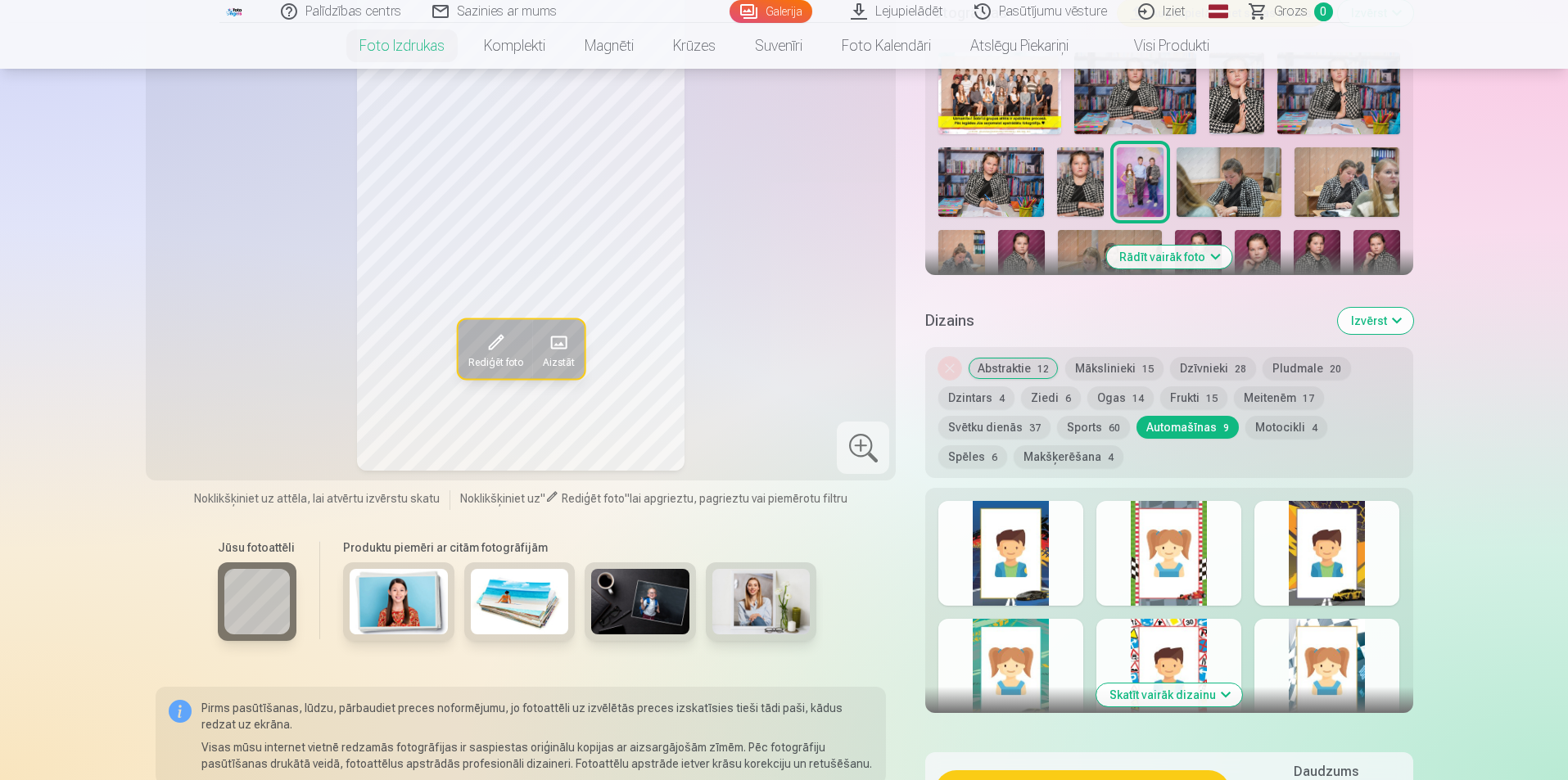
click at [1197, 394] on button "Frukti 15" at bounding box center [1193, 397] width 67 height 23
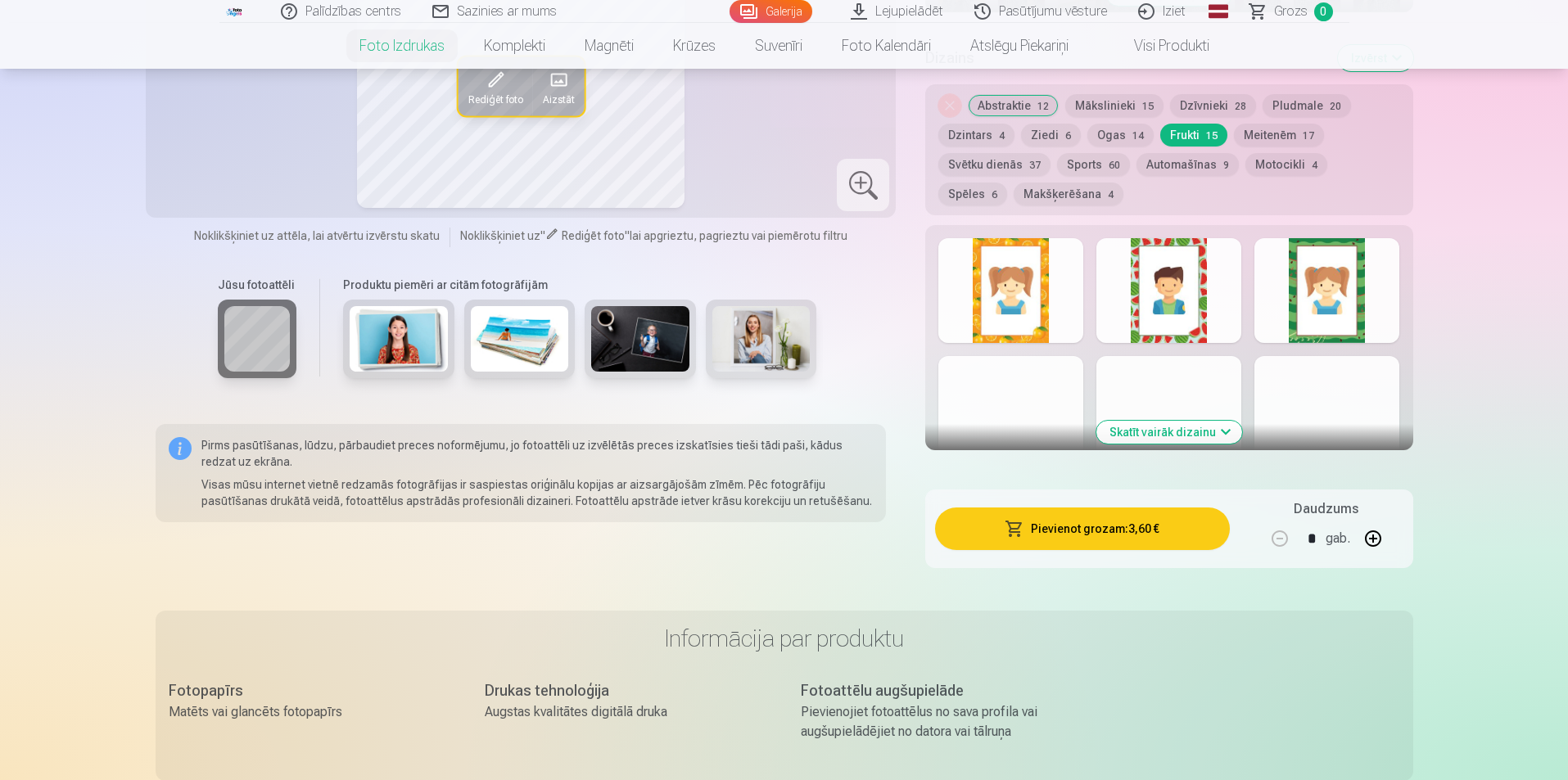
scroll to position [737, 0]
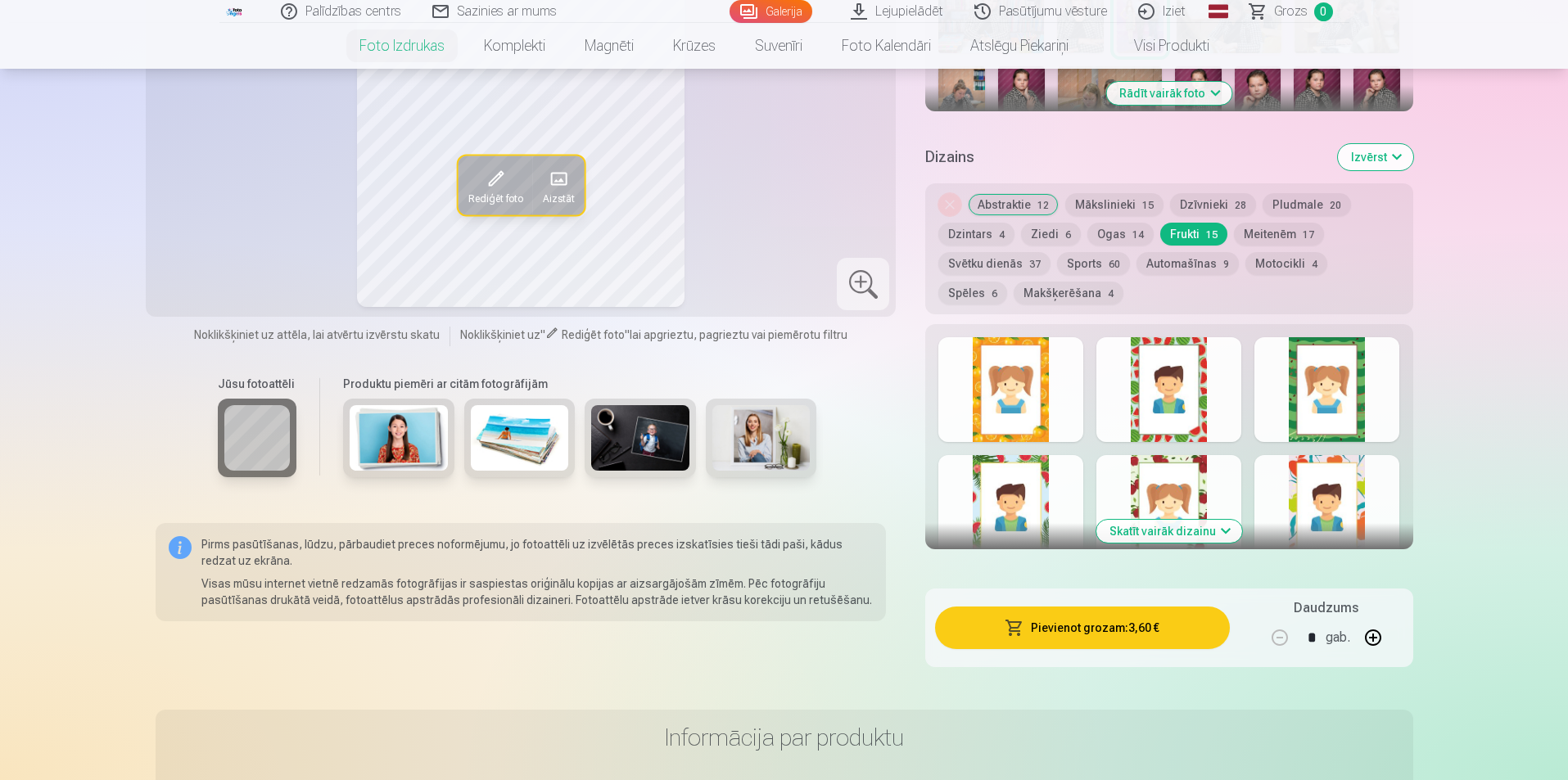
click at [1158, 526] on button "Skatīt vairāk dizainu" at bounding box center [1169, 531] width 145 height 23
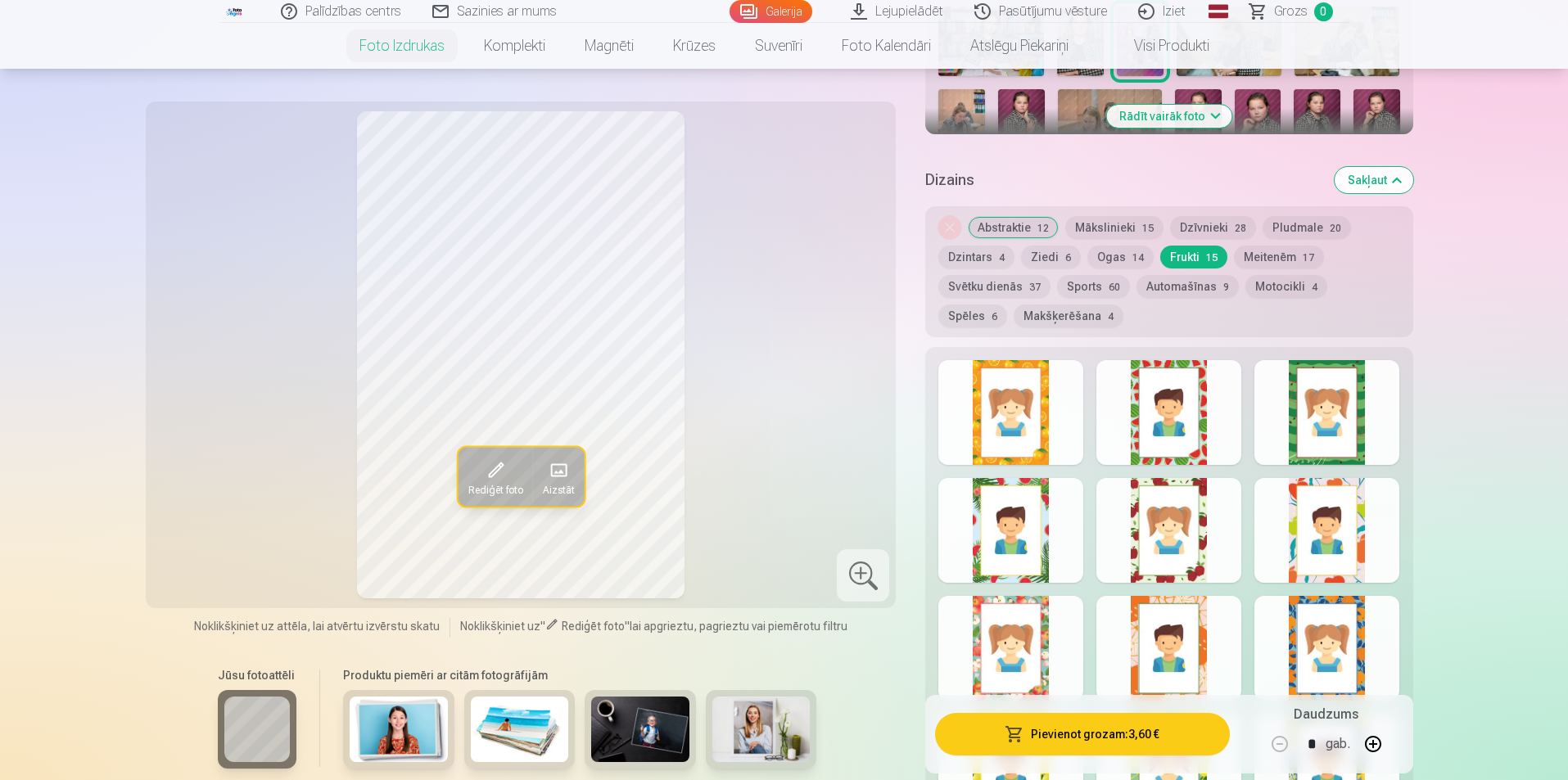
scroll to position [655, 0]
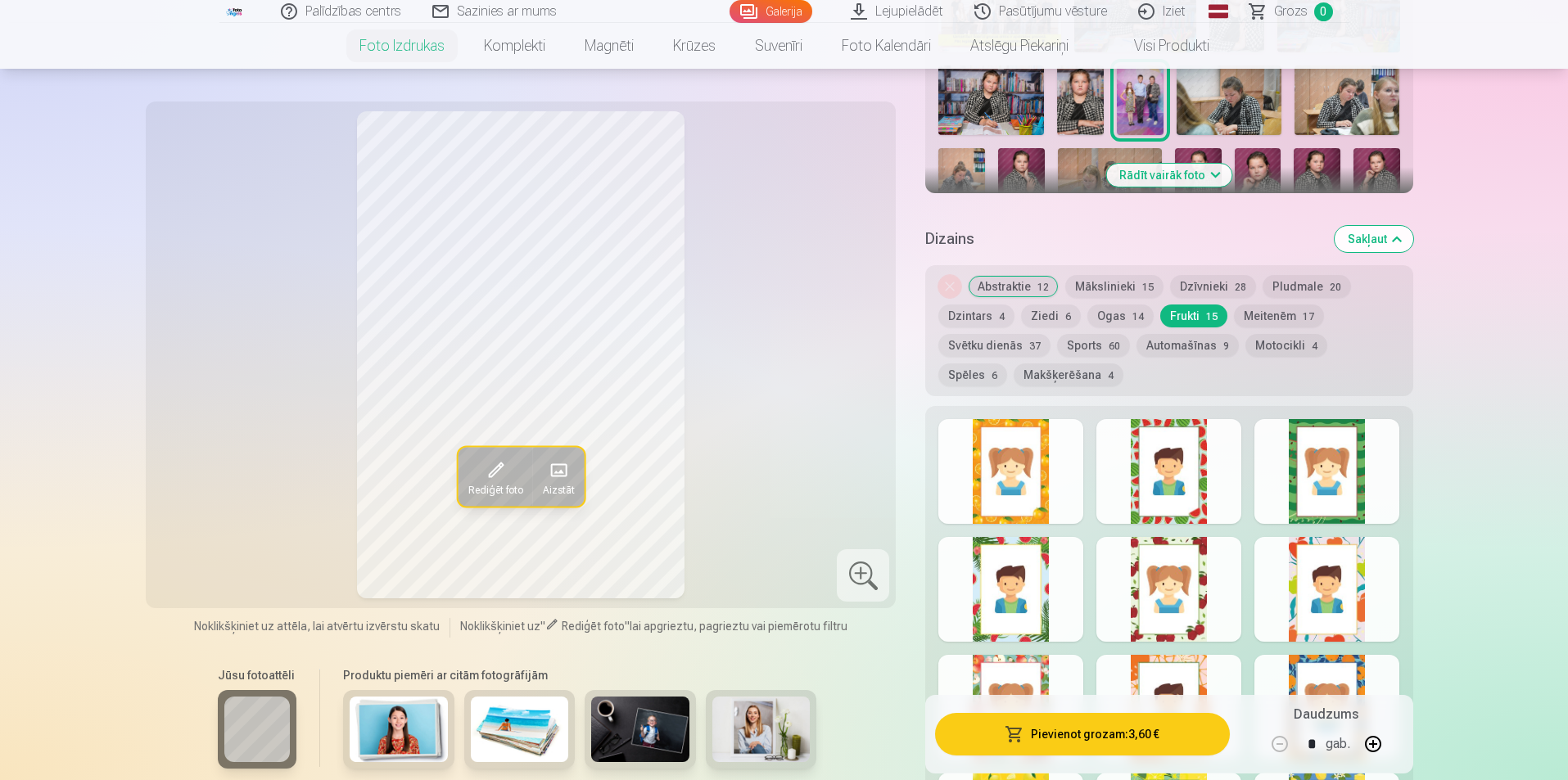
click at [1058, 493] on div at bounding box center [1011, 472] width 145 height 105
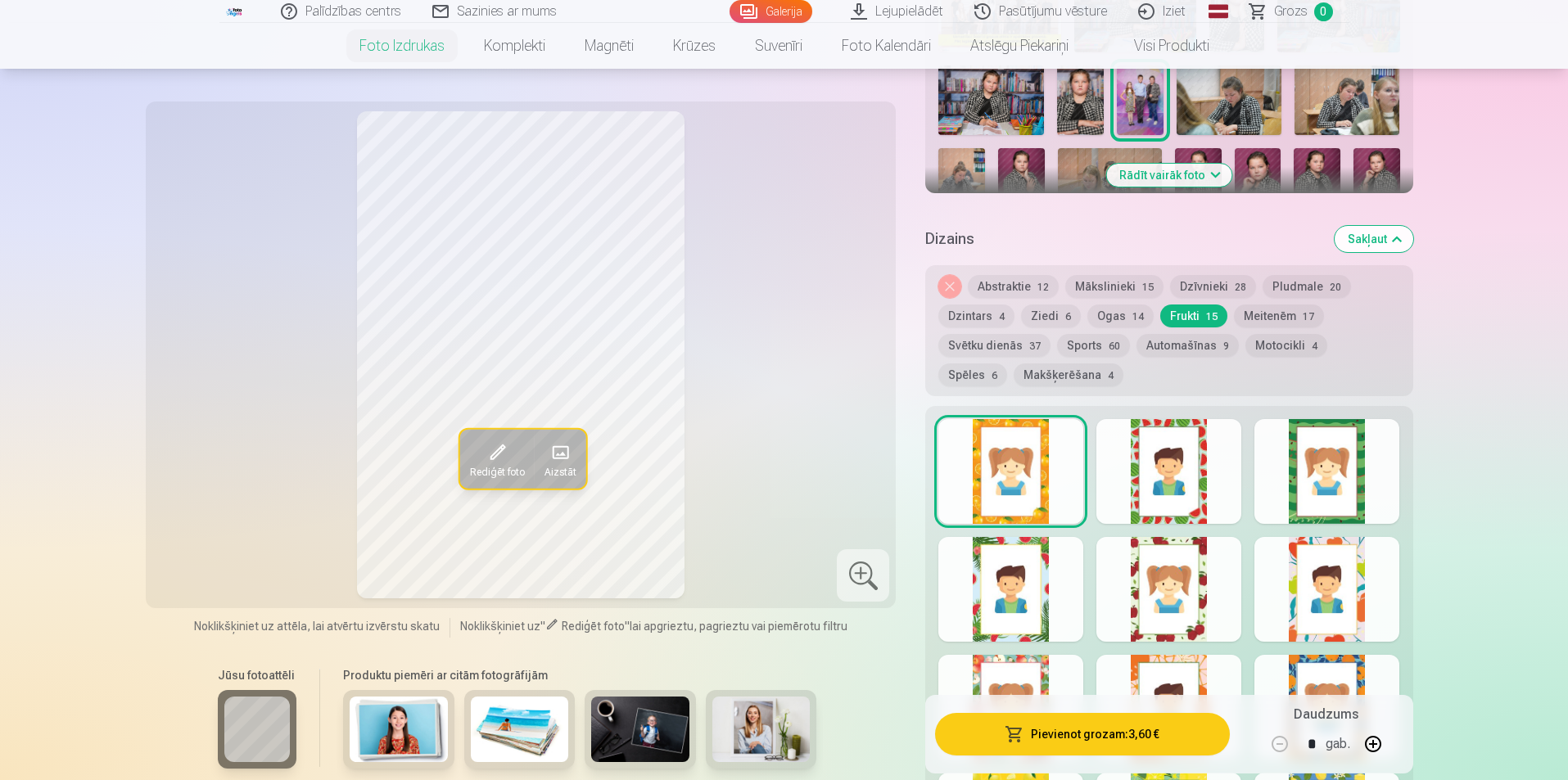
click at [1199, 477] on div at bounding box center [1169, 472] width 145 height 105
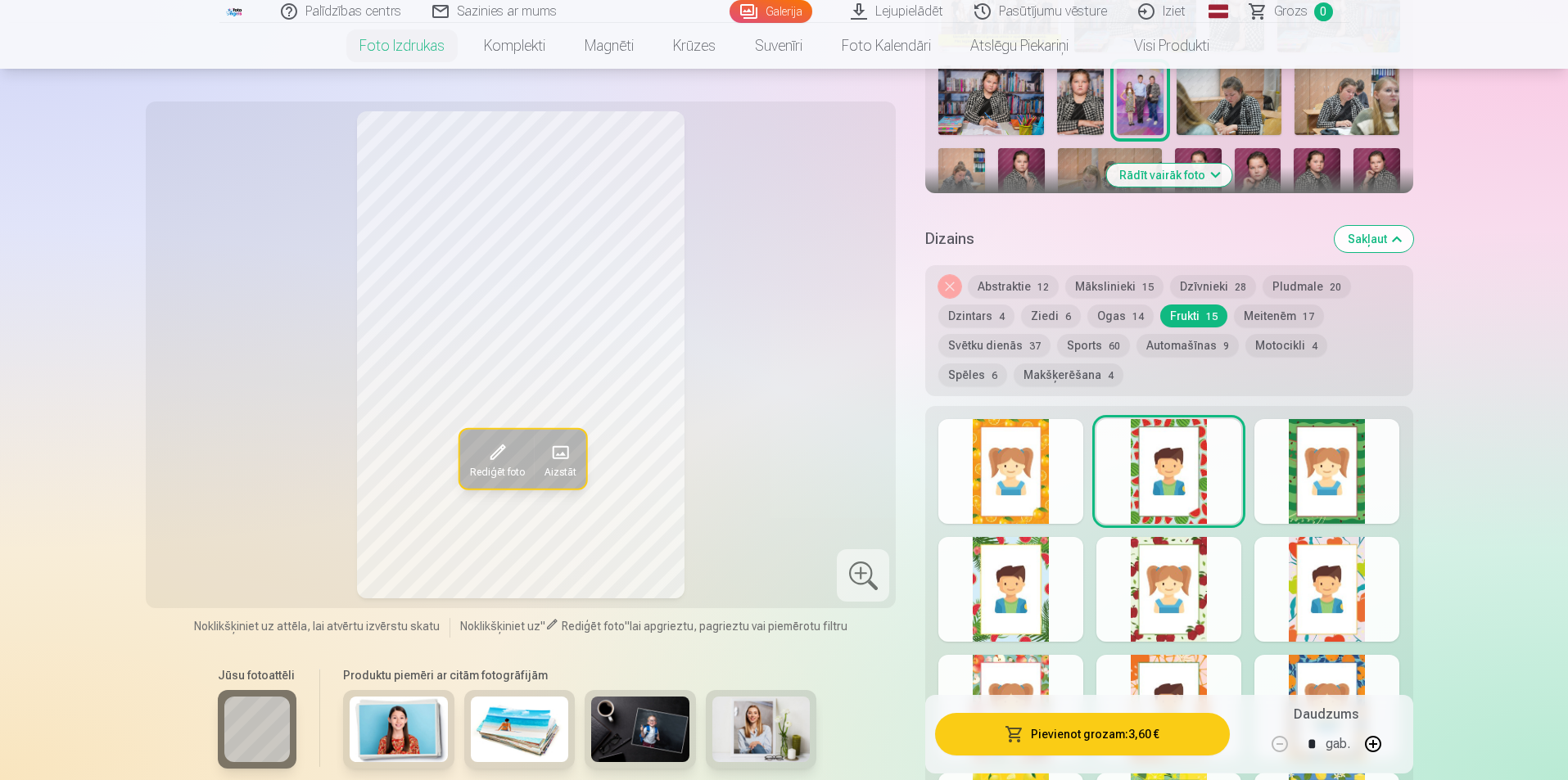
click at [1301, 478] on div at bounding box center [1327, 472] width 145 height 105
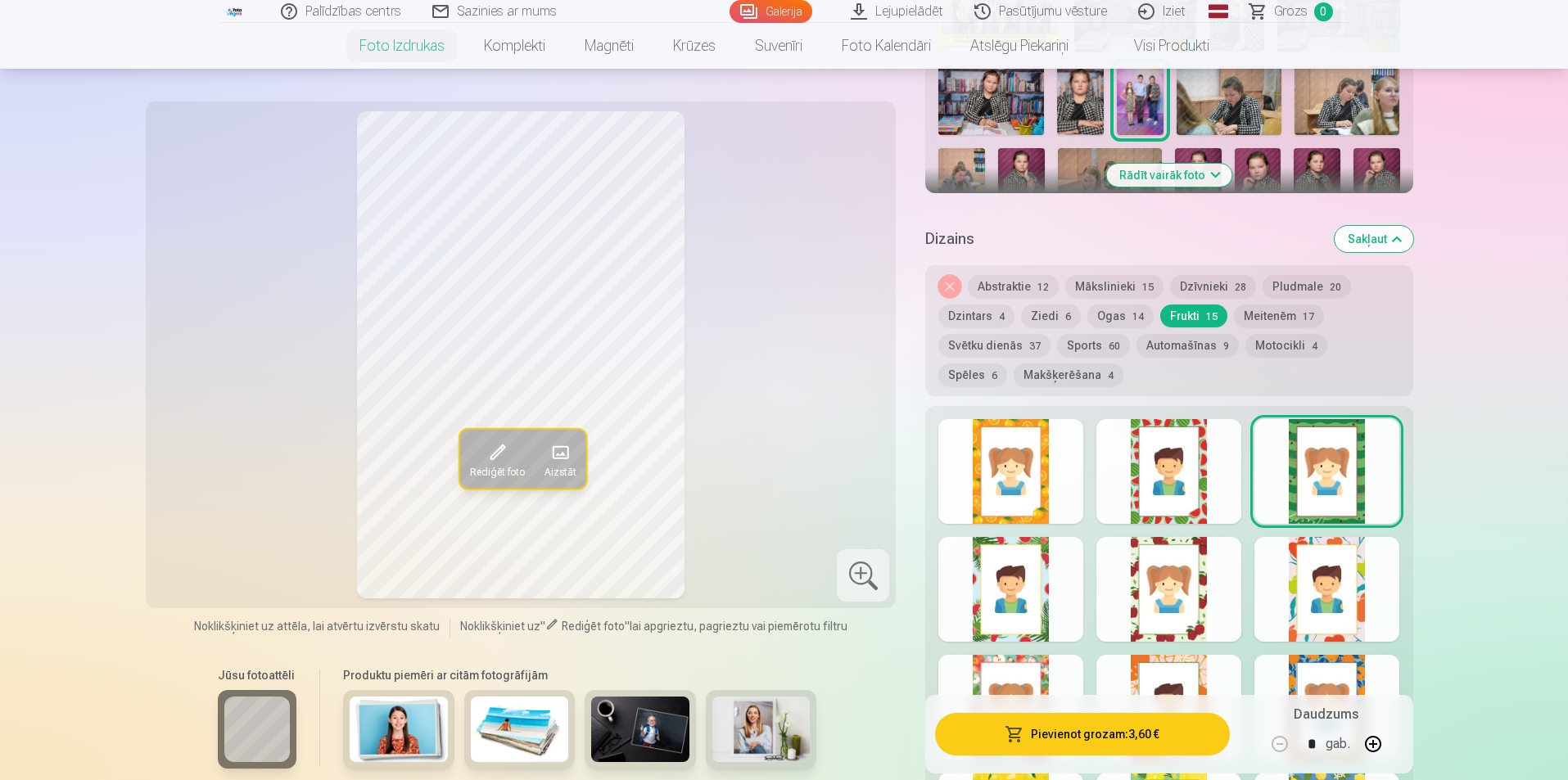
click at [1033, 582] on div at bounding box center [1011, 590] width 145 height 105
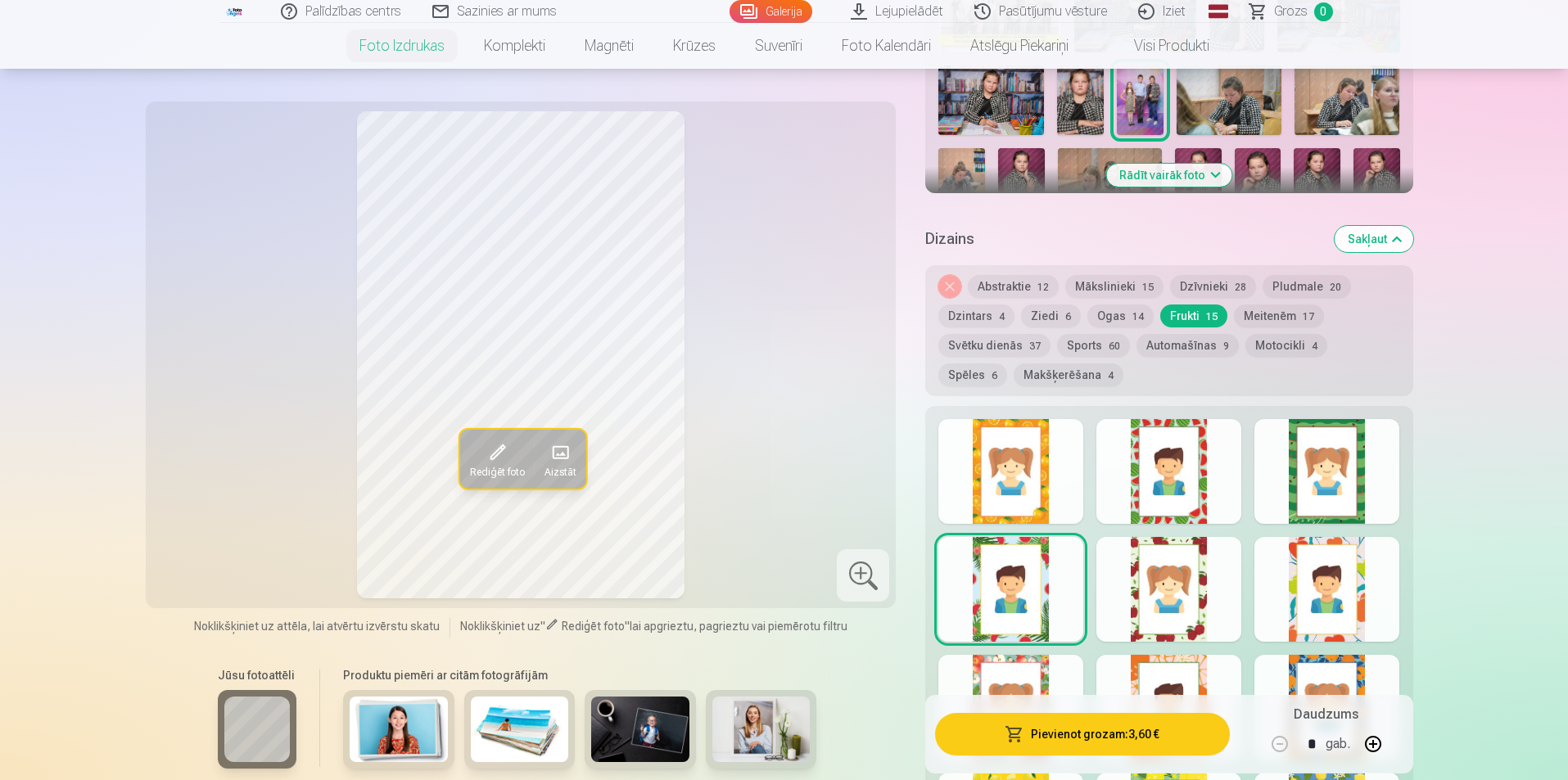
click at [1158, 591] on div at bounding box center [1169, 590] width 145 height 105
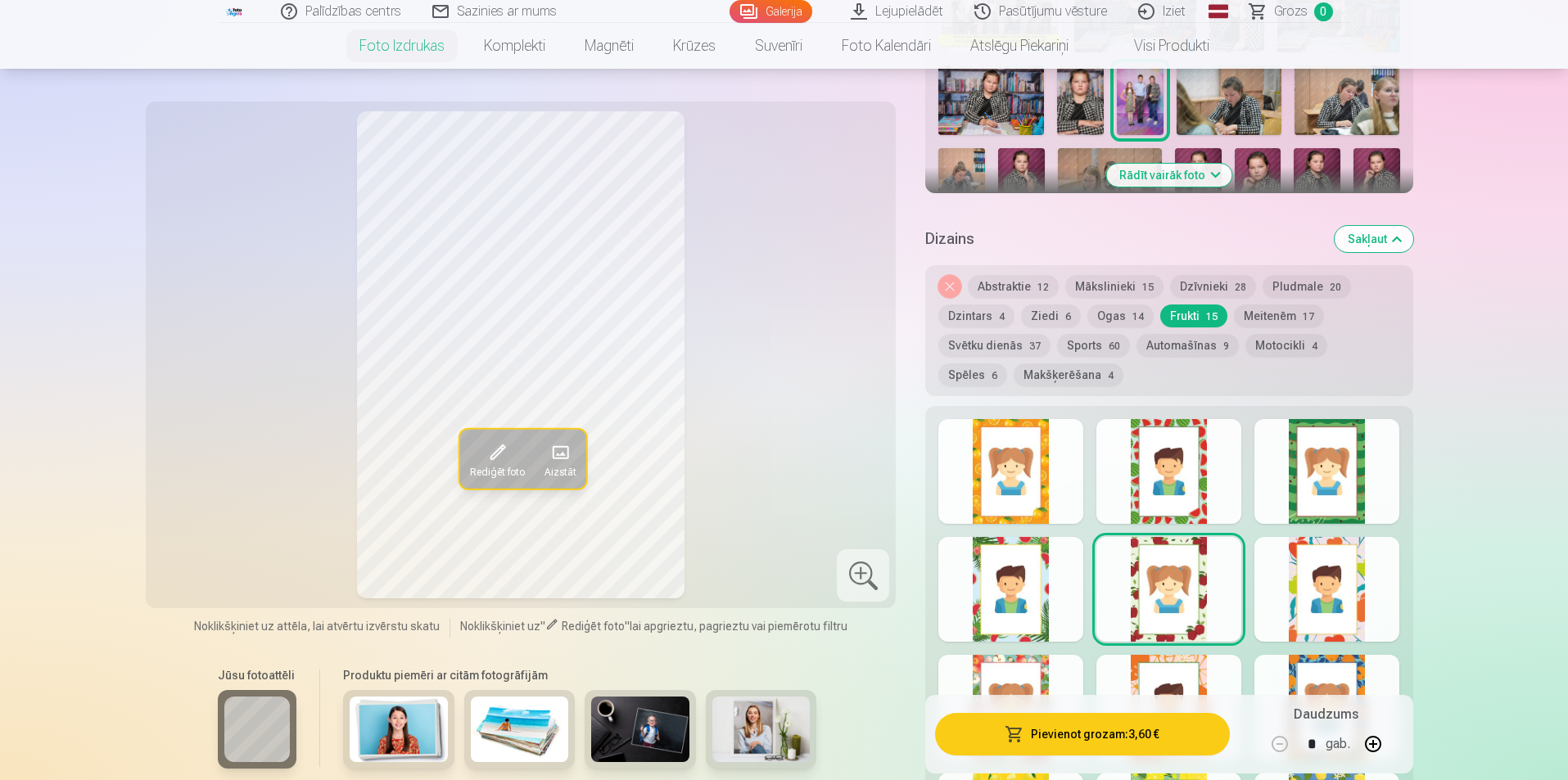
click at [1299, 586] on div at bounding box center [1327, 590] width 145 height 105
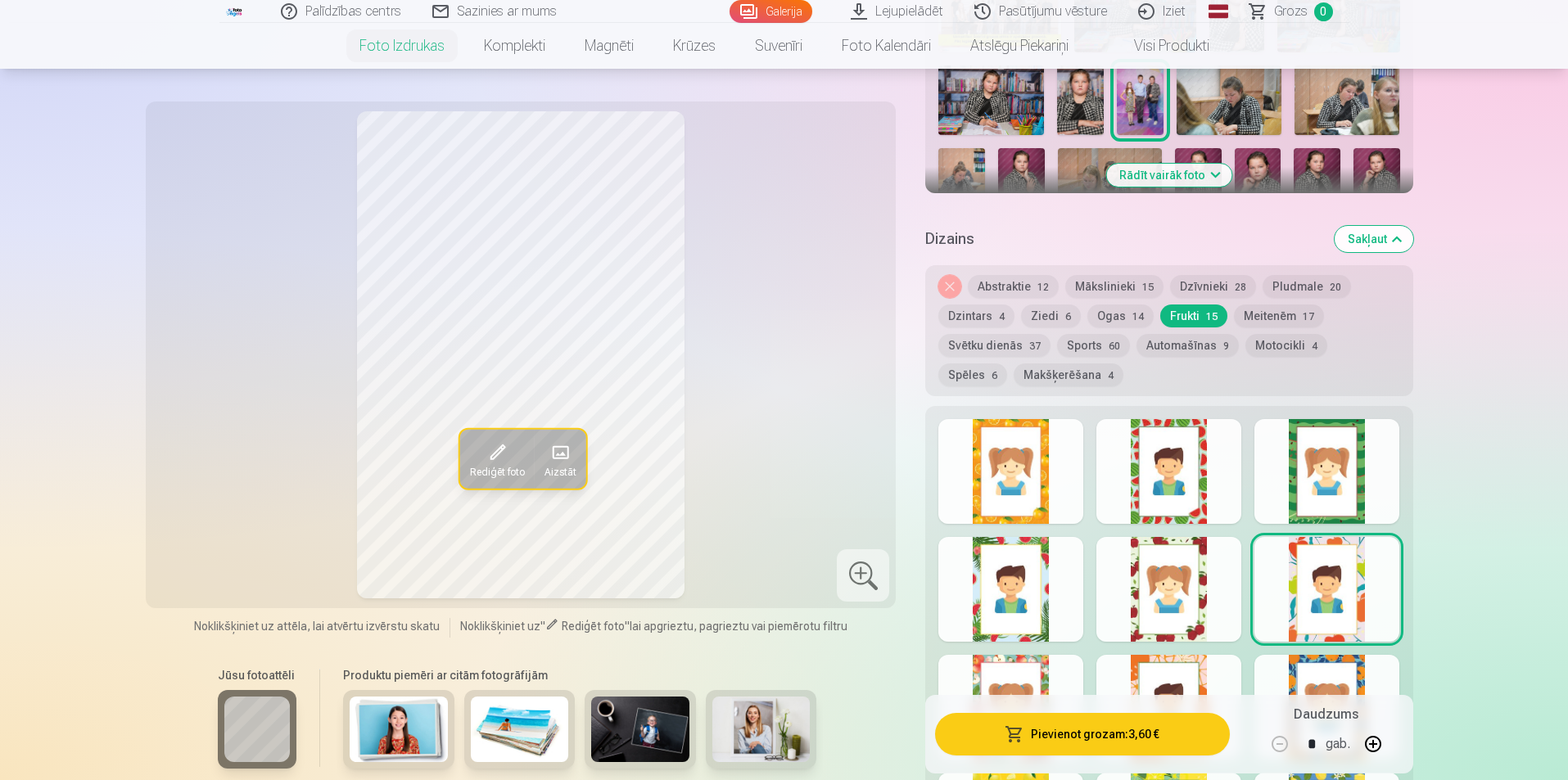
click at [1017, 352] on button "Svētku dienās 37" at bounding box center [994, 345] width 112 height 23
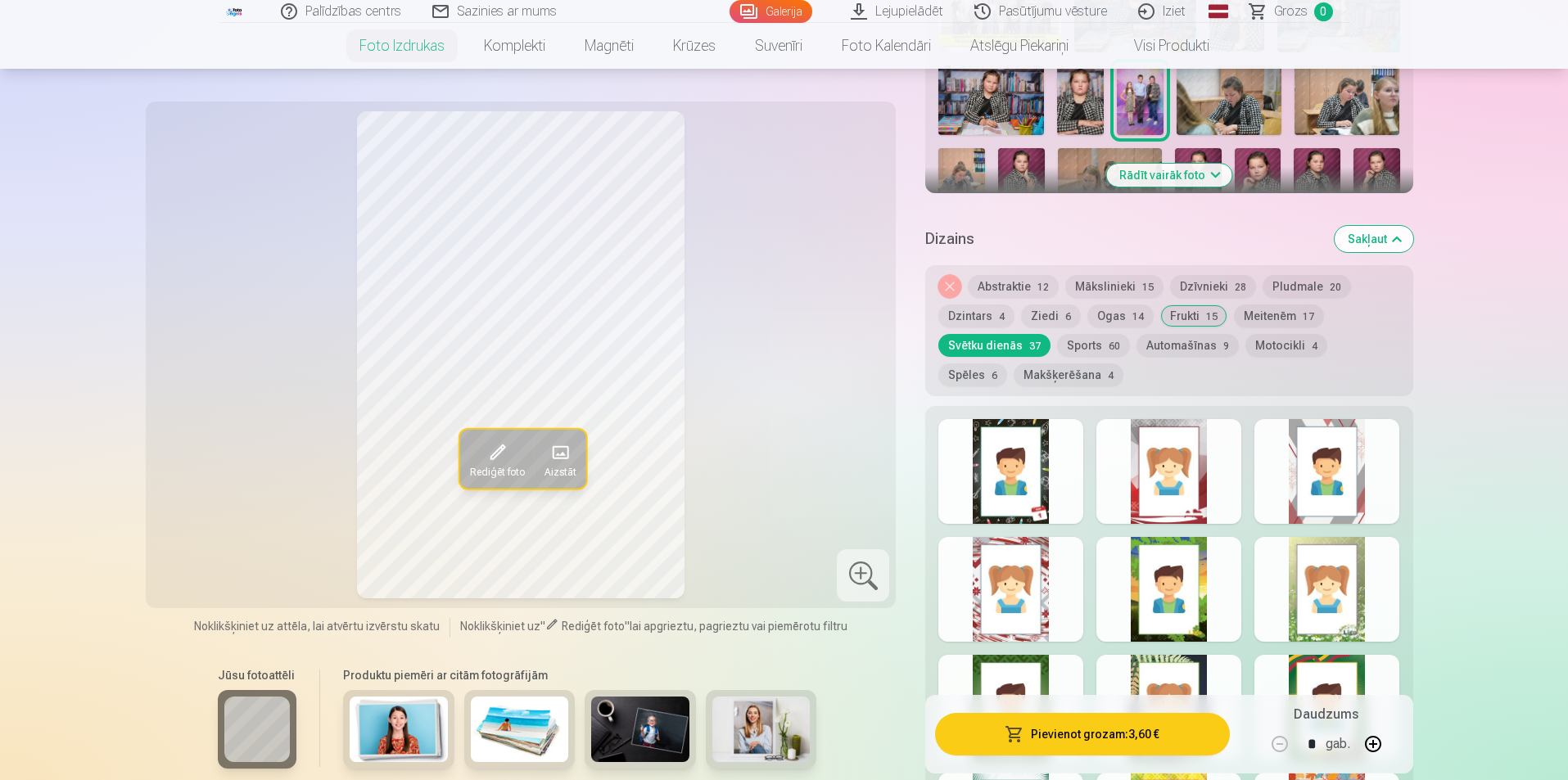
click at [1031, 486] on div at bounding box center [1011, 472] width 145 height 105
click at [1140, 462] on div at bounding box center [1169, 472] width 145 height 105
click at [1304, 476] on div at bounding box center [1327, 472] width 145 height 105
click at [1034, 577] on div at bounding box center [1011, 590] width 145 height 105
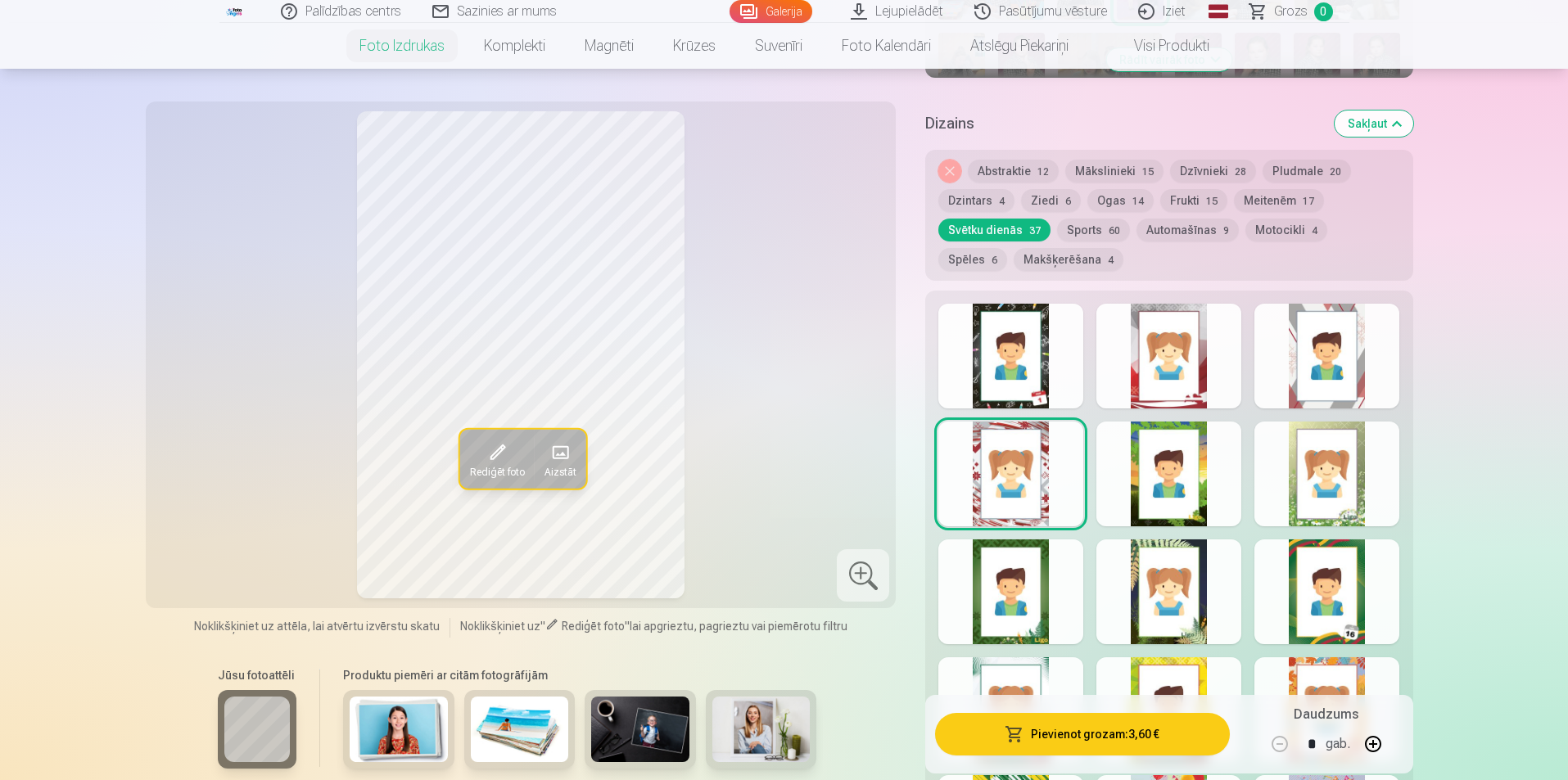
scroll to position [737, 0]
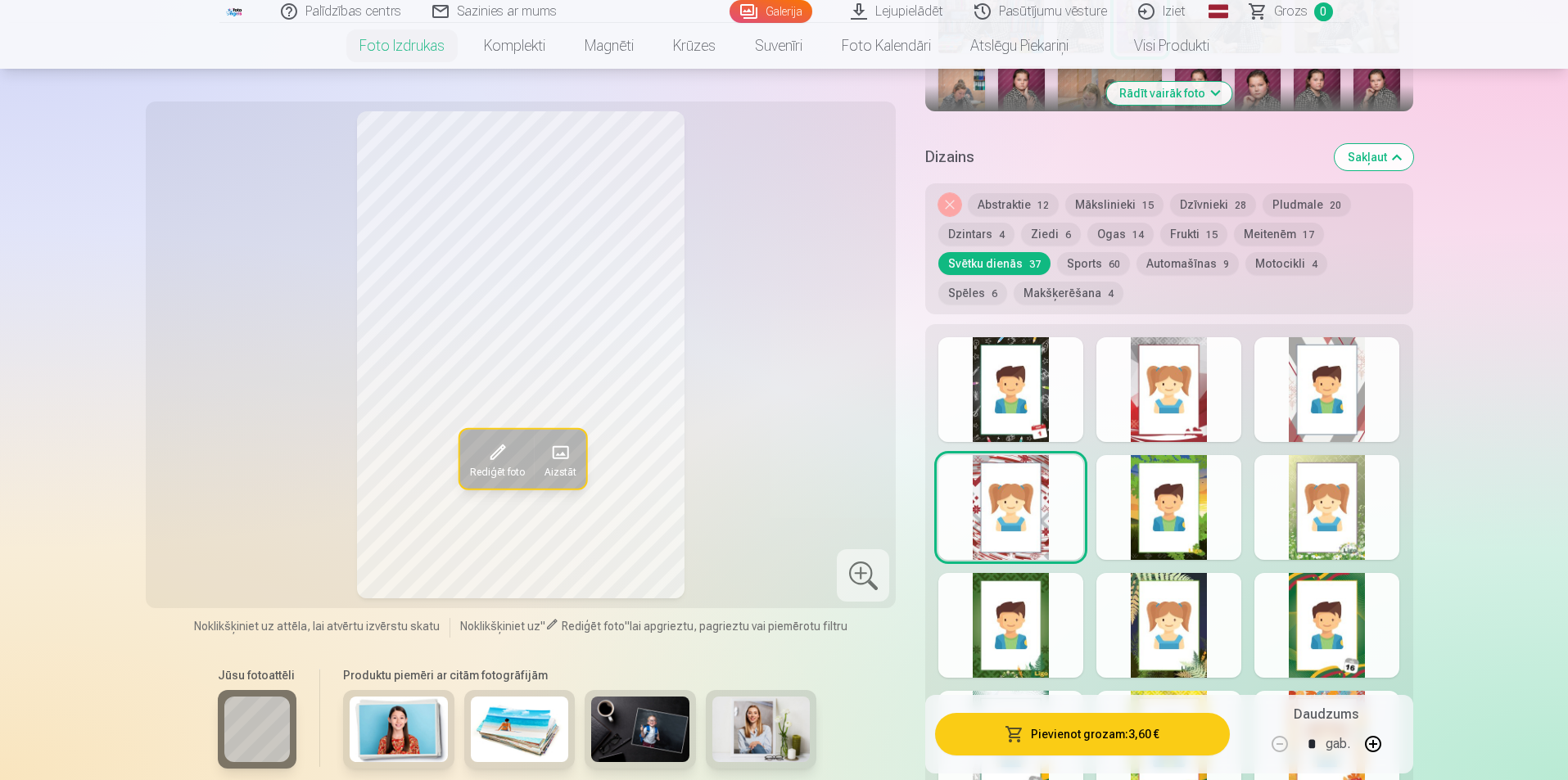
click at [1033, 437] on div at bounding box center [1011, 390] width 145 height 105
click at [1052, 220] on div "Noņemiet dizainu Abstraktie 12 Mākslinieki 15 Dzīvnieki 28 Pludmale 20 Dzintars…" at bounding box center [1169, 248] width 487 height 131
click at [1052, 233] on button "Ziedi 6" at bounding box center [1050, 234] width 60 height 23
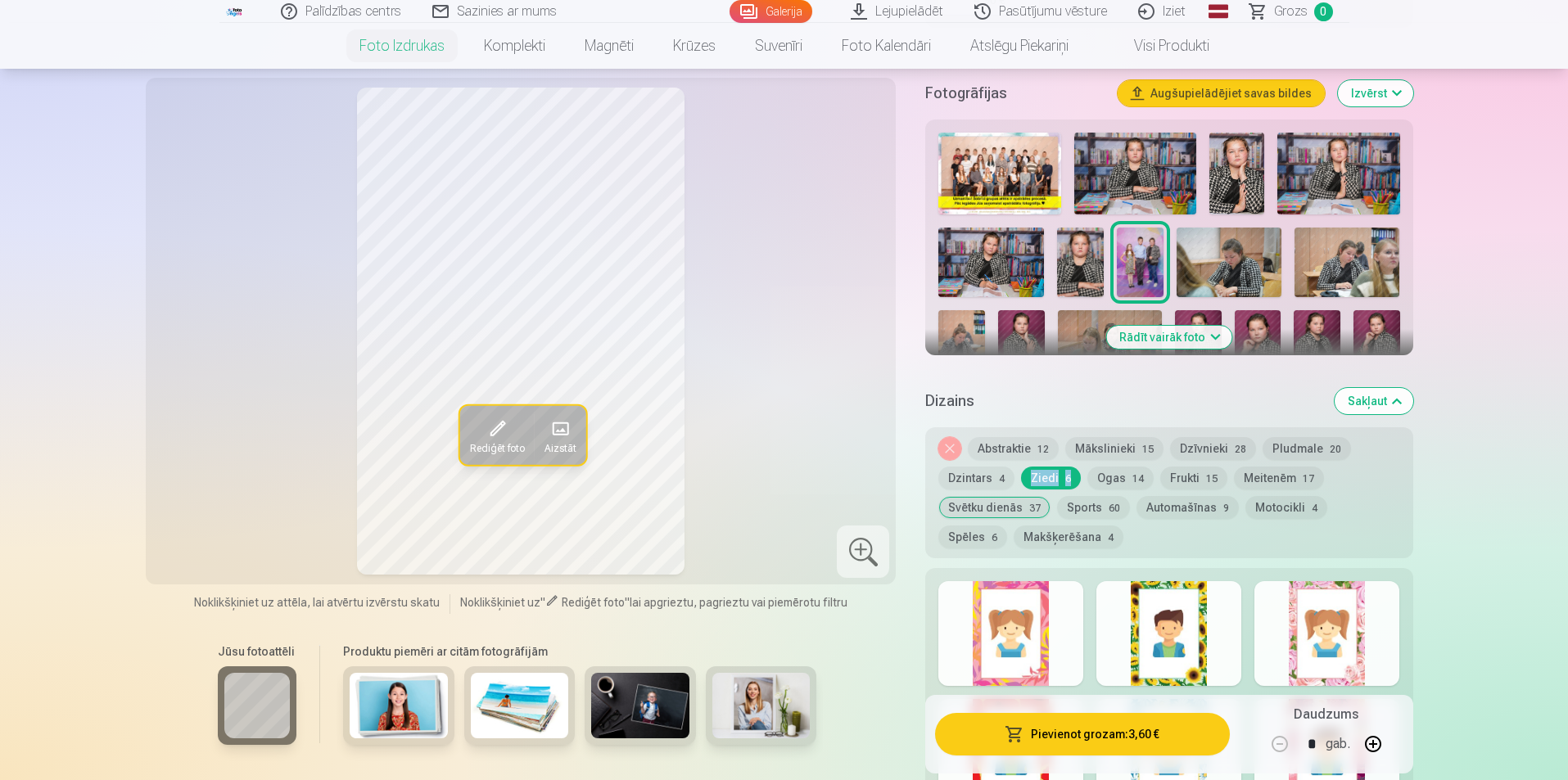
scroll to position [491, 0]
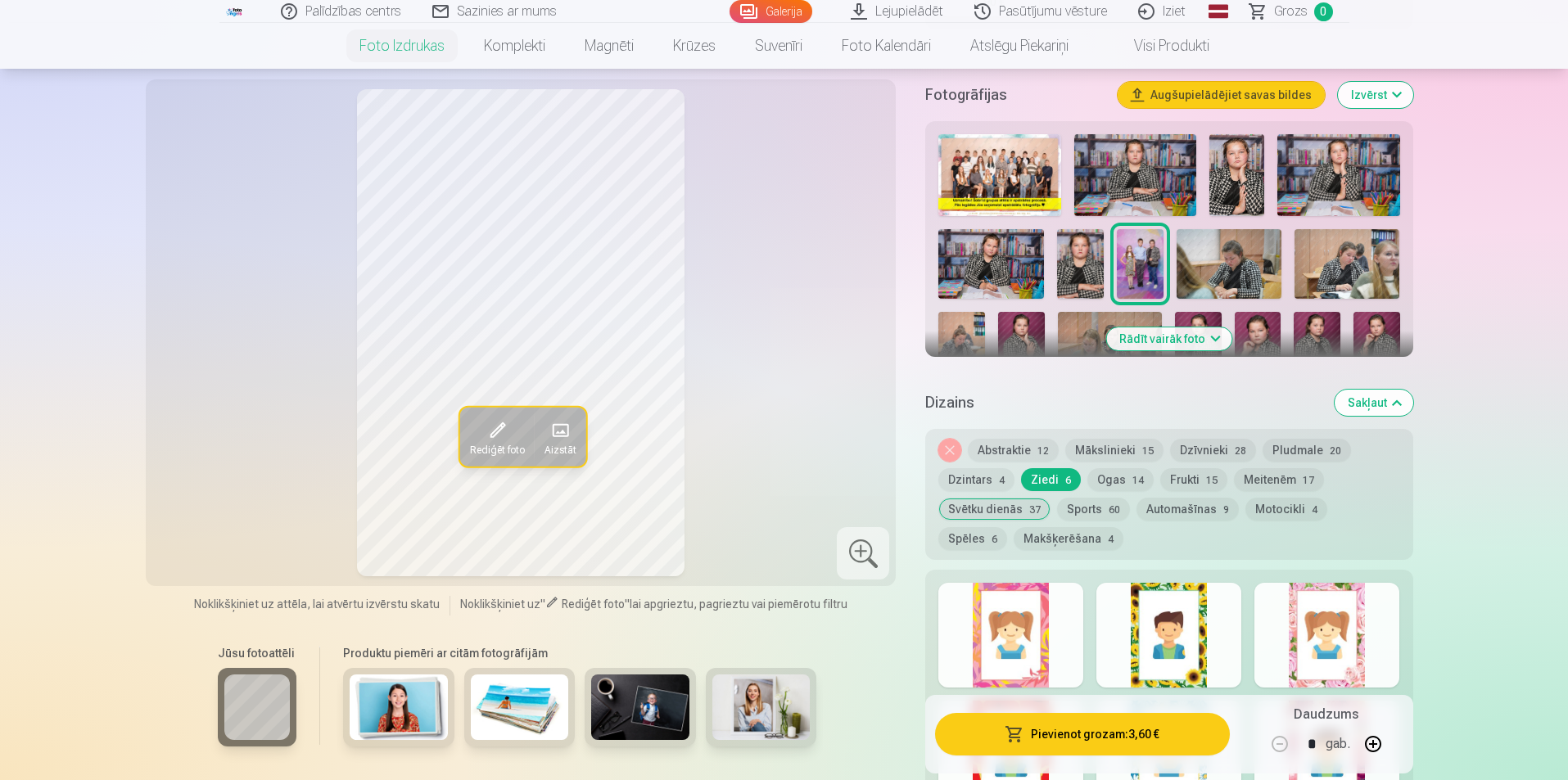
click at [884, 644] on div "Jūsu fotoattēli Produktu piemēri ar citām fotogrāfijām" at bounding box center [521, 705] width 731 height 138
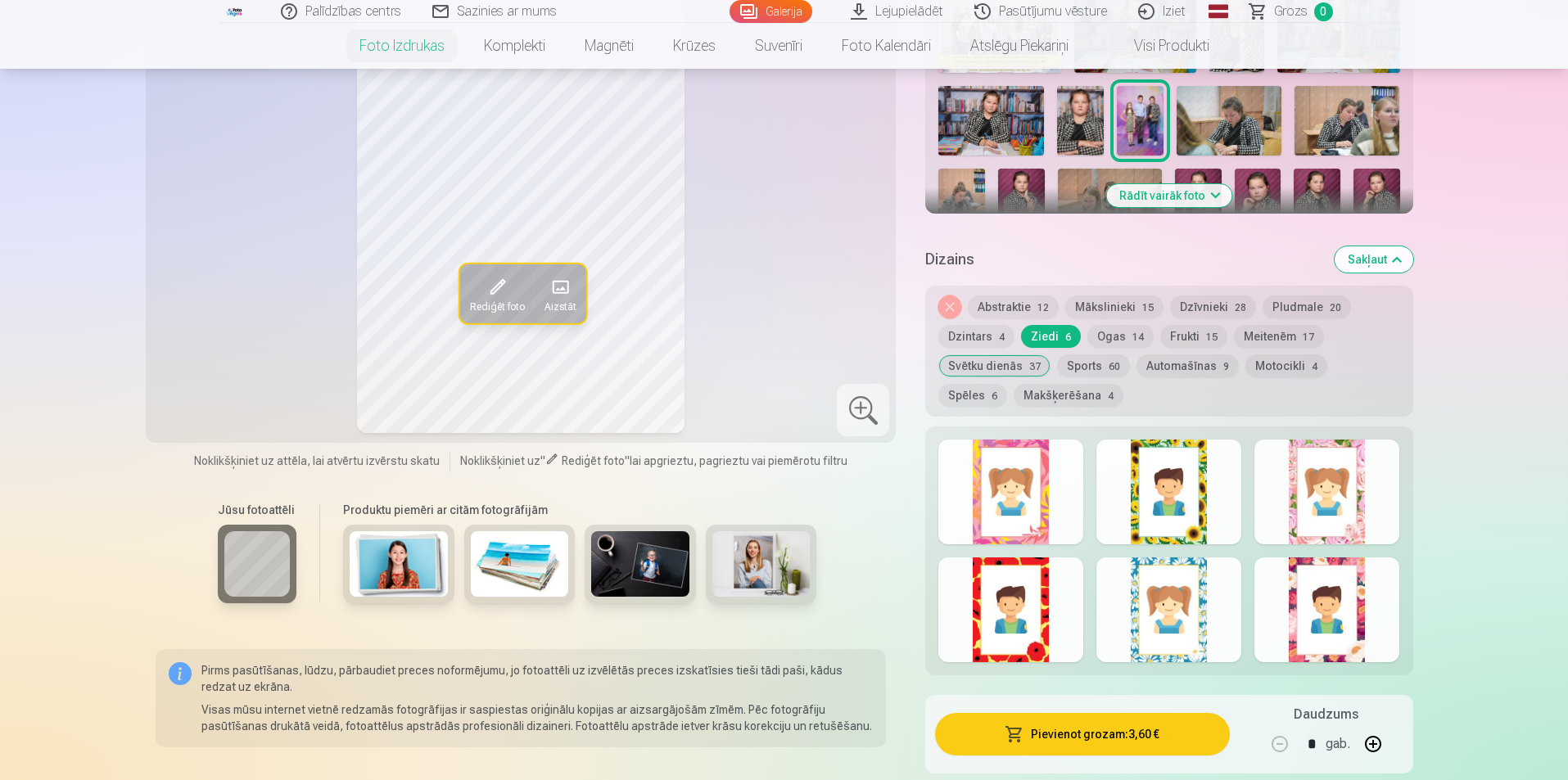
scroll to position [655, 0]
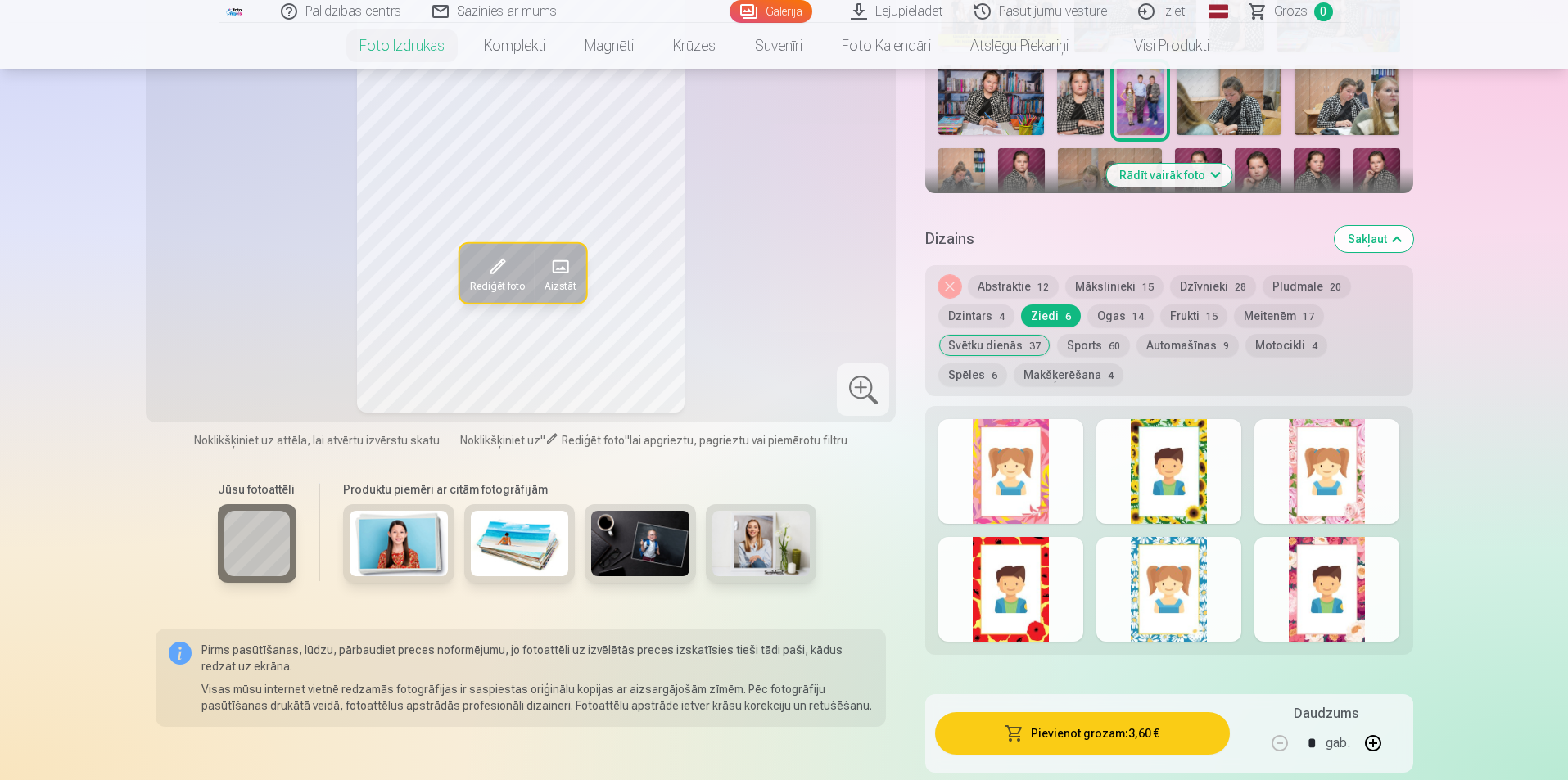
click at [1001, 492] on div at bounding box center [1011, 472] width 145 height 105
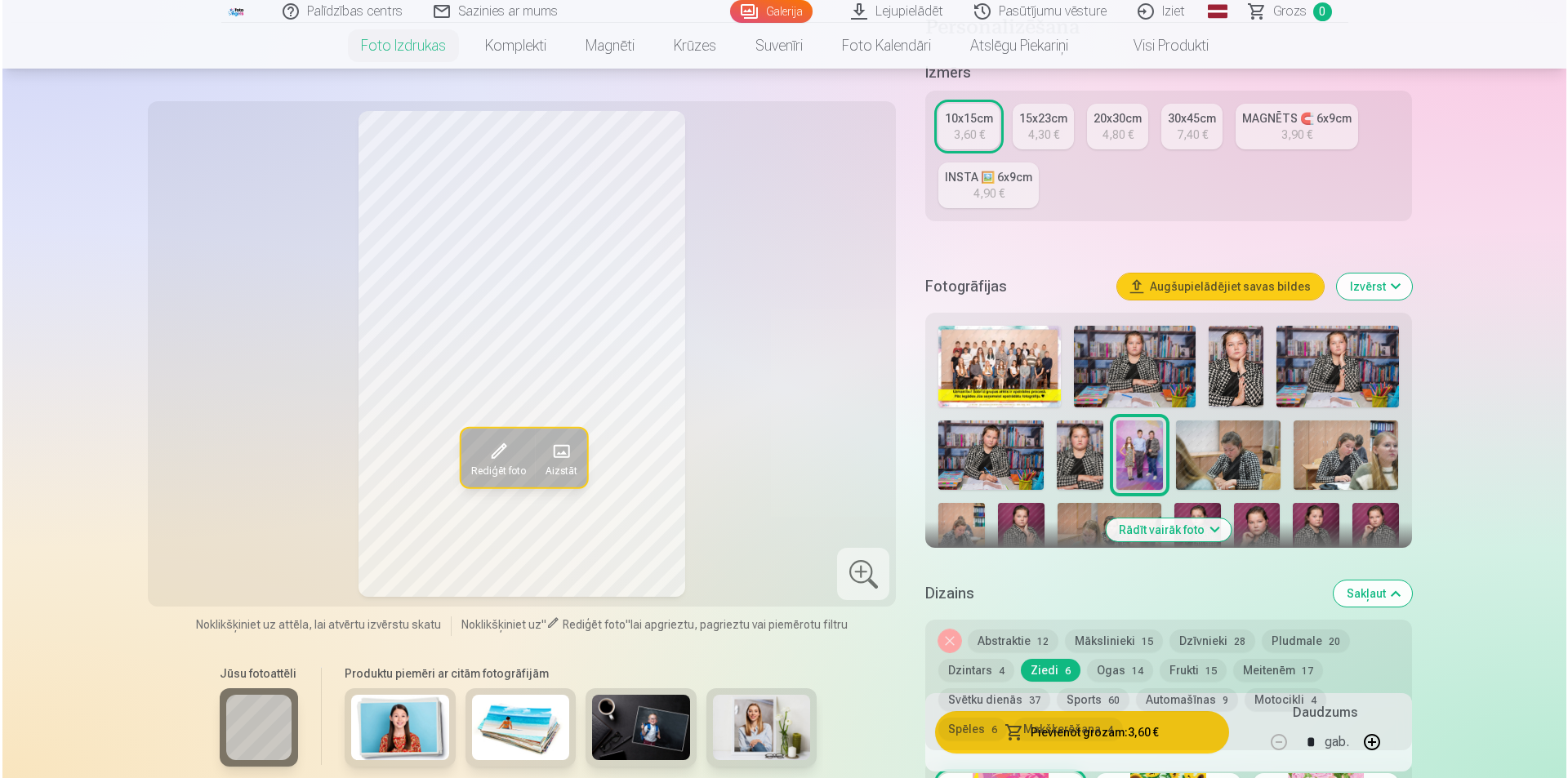
scroll to position [327, 0]
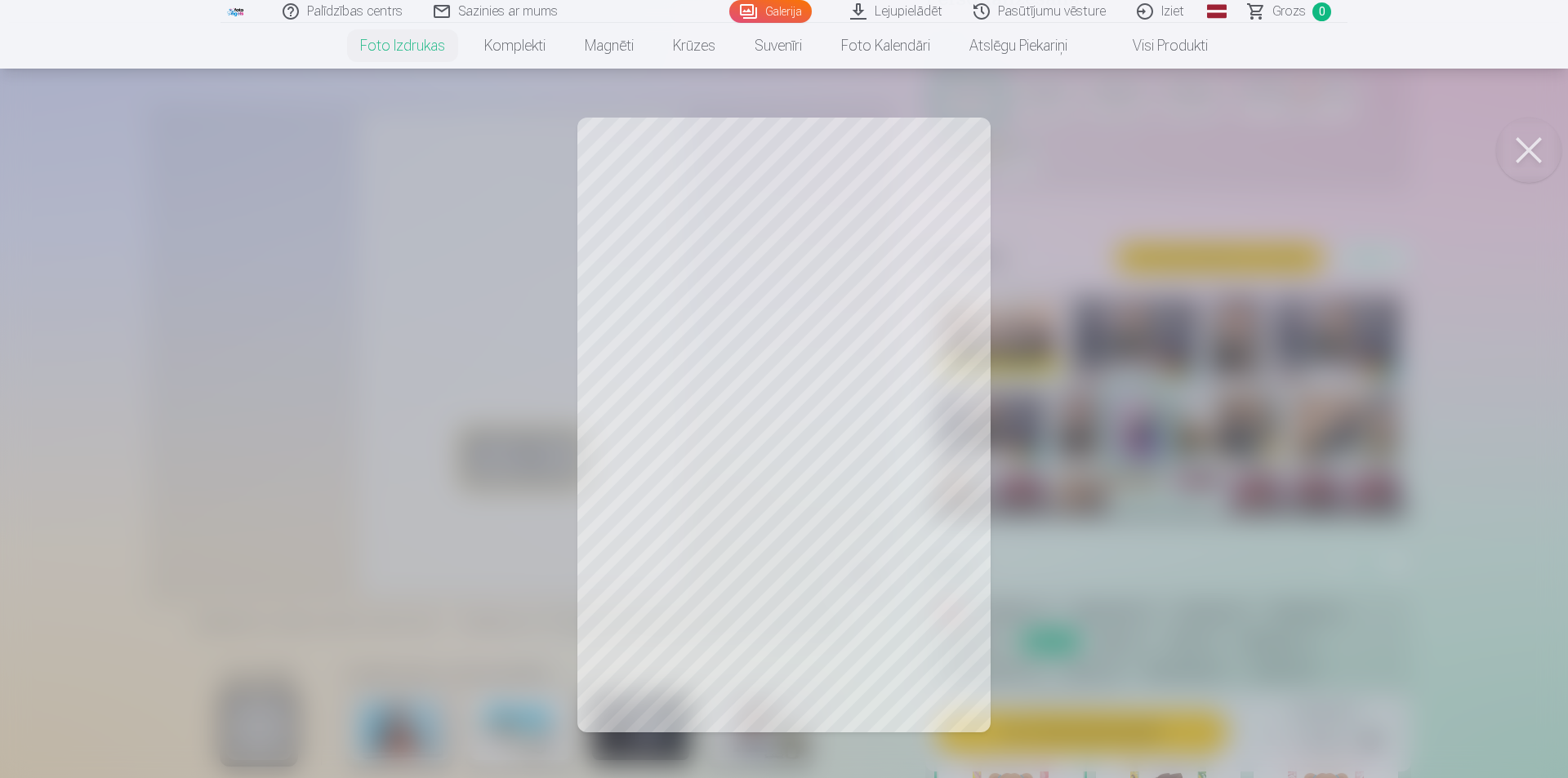
click at [1528, 149] on button at bounding box center [1529, 150] width 65 height 65
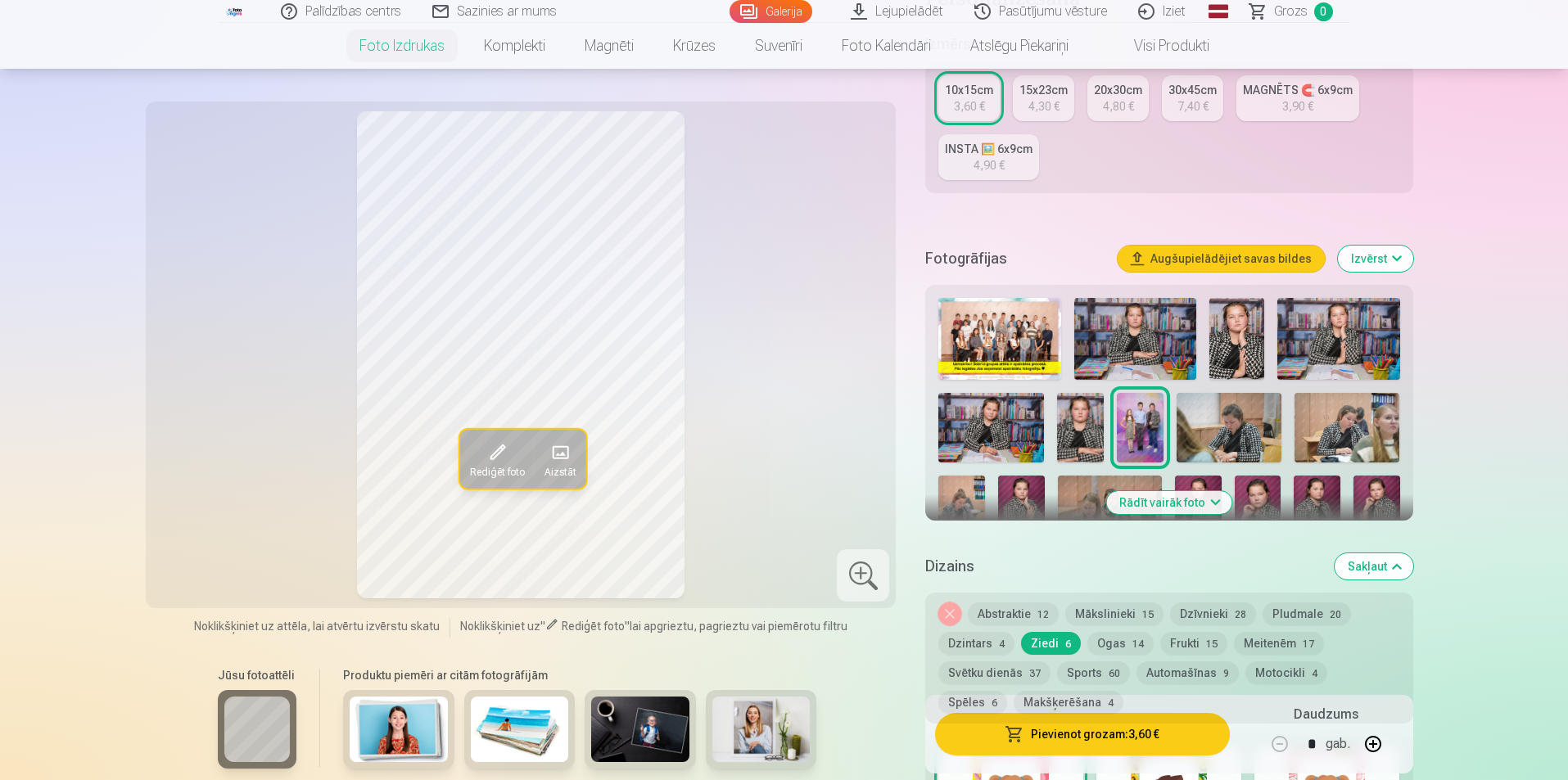
click at [1096, 728] on button "Pievienot grozam : 3,60 €" at bounding box center [1082, 734] width 294 height 42
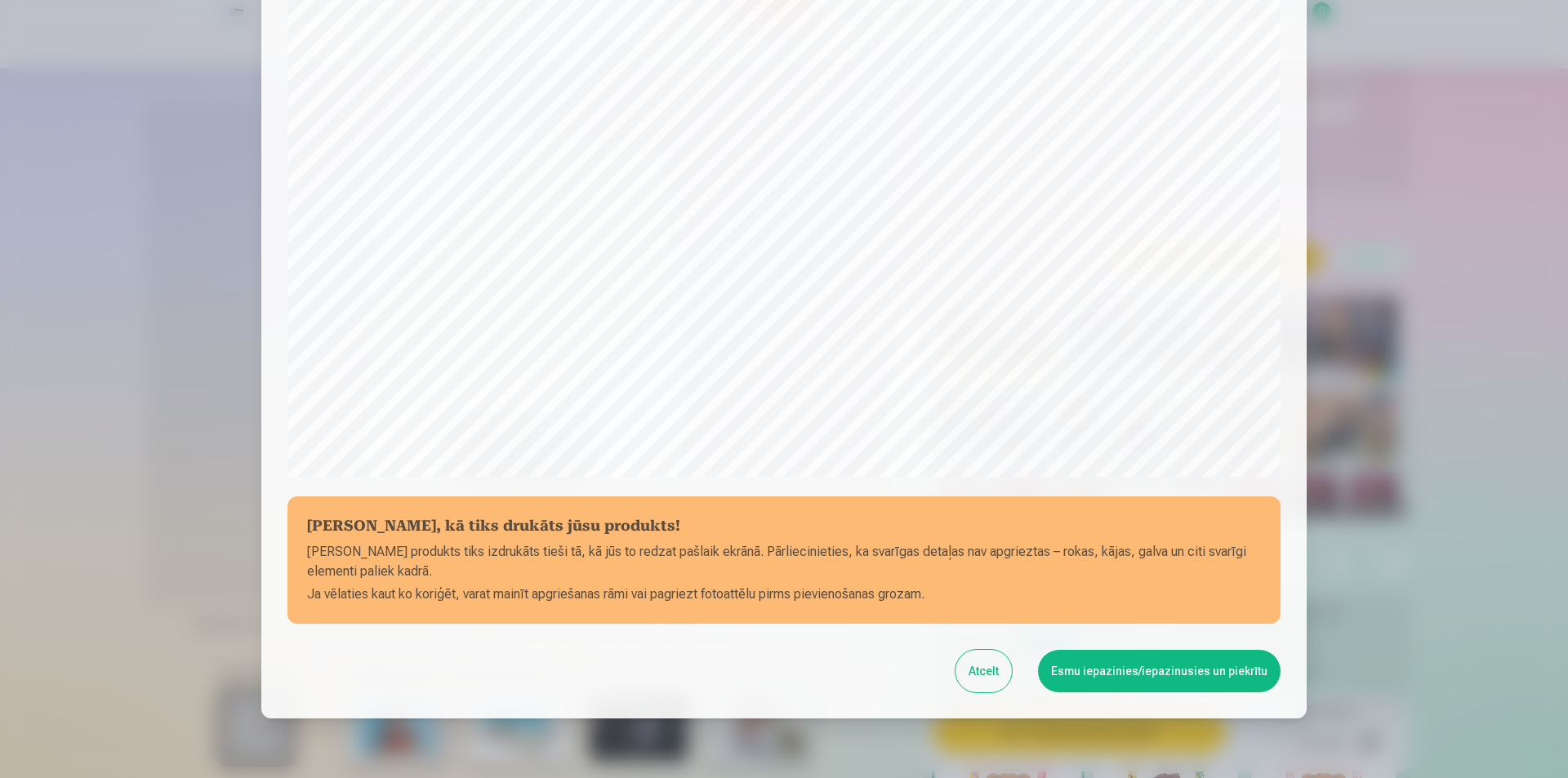
click at [1116, 672] on button "Esmu iepazinies/iepazinusies un piekrītu" at bounding box center [1160, 672] width 242 height 42
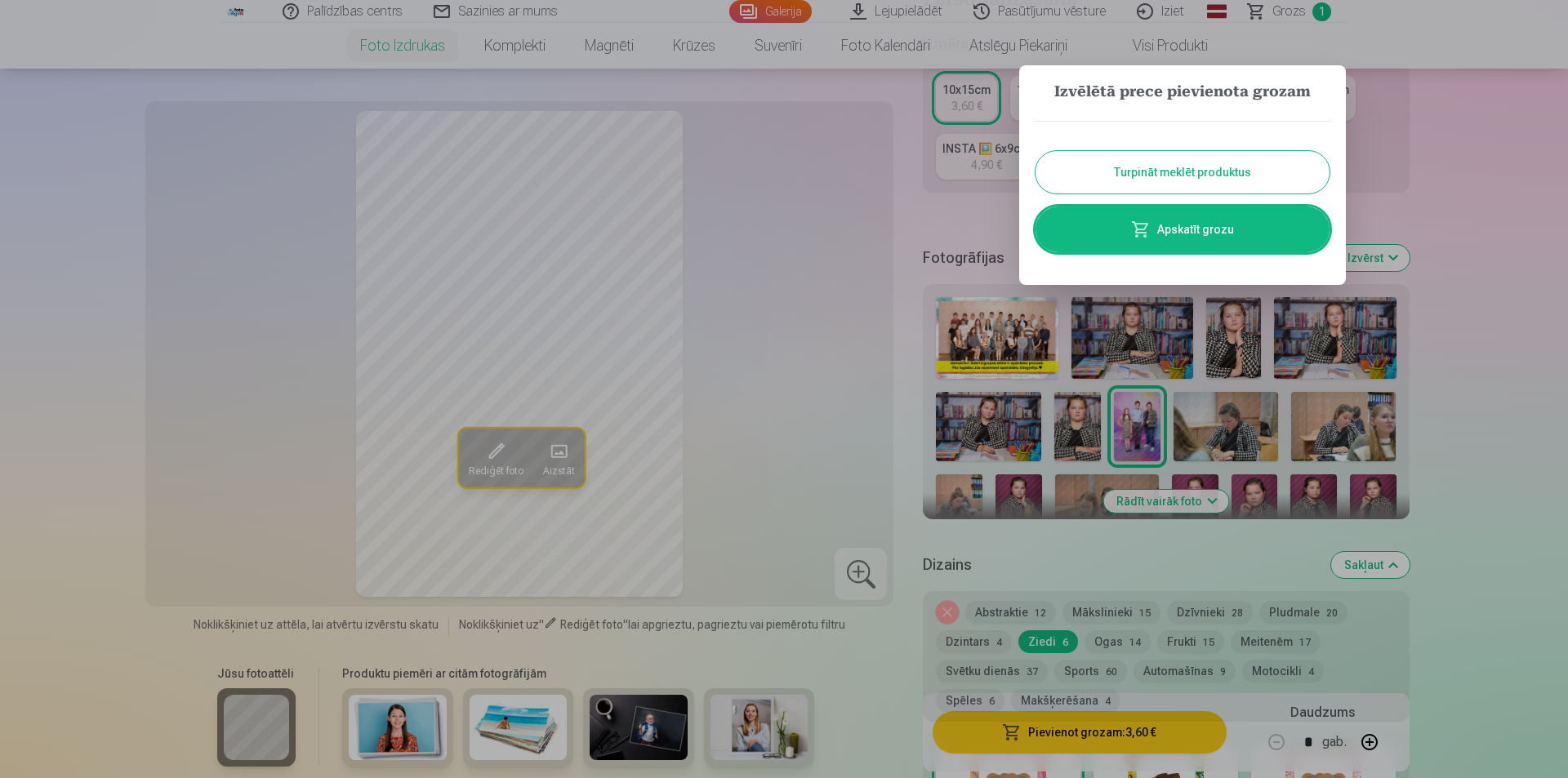
click at [1122, 186] on button "Turpināt meklēt produktus" at bounding box center [1183, 172] width 294 height 42
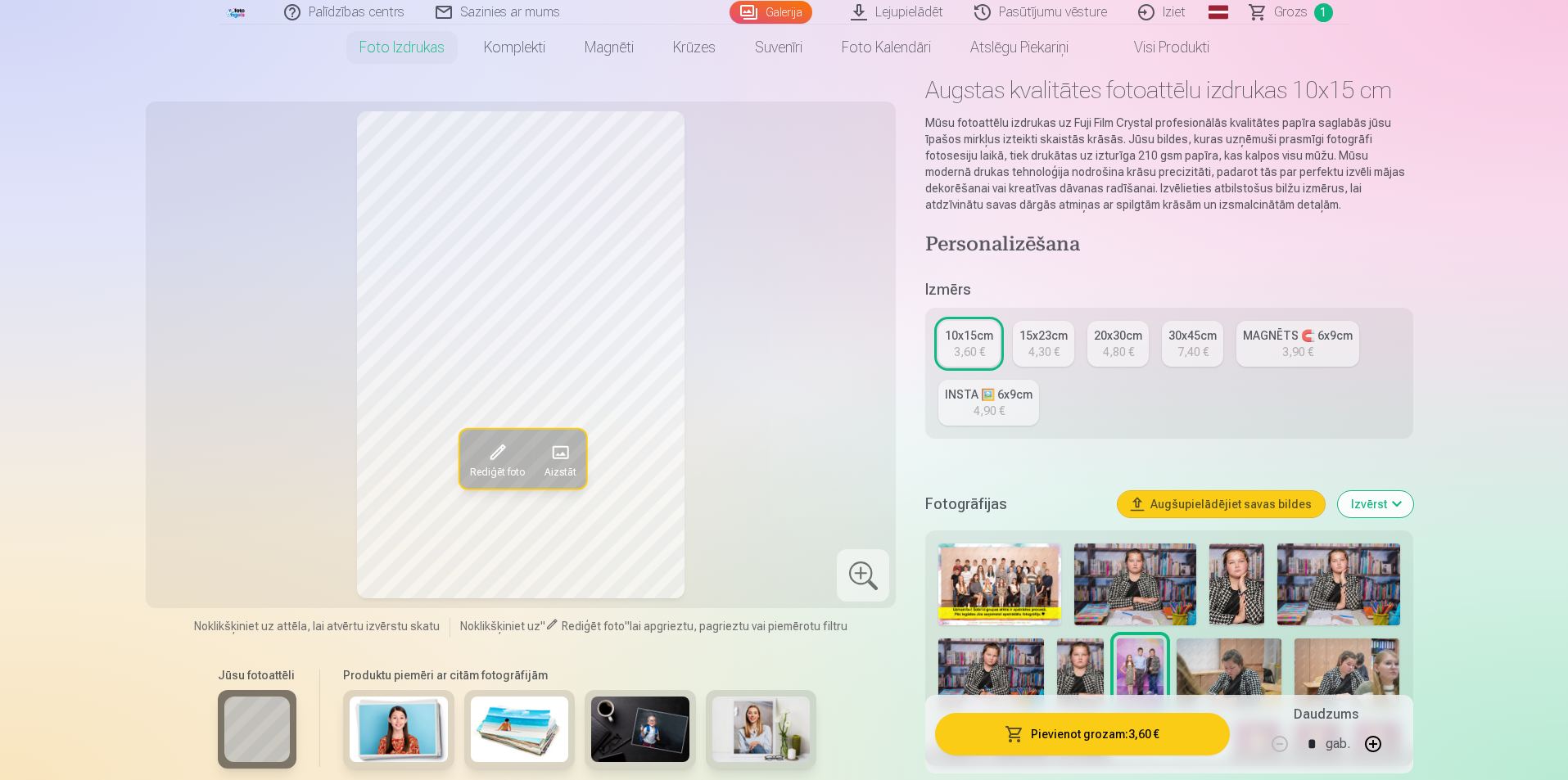
scroll to position [0, 0]
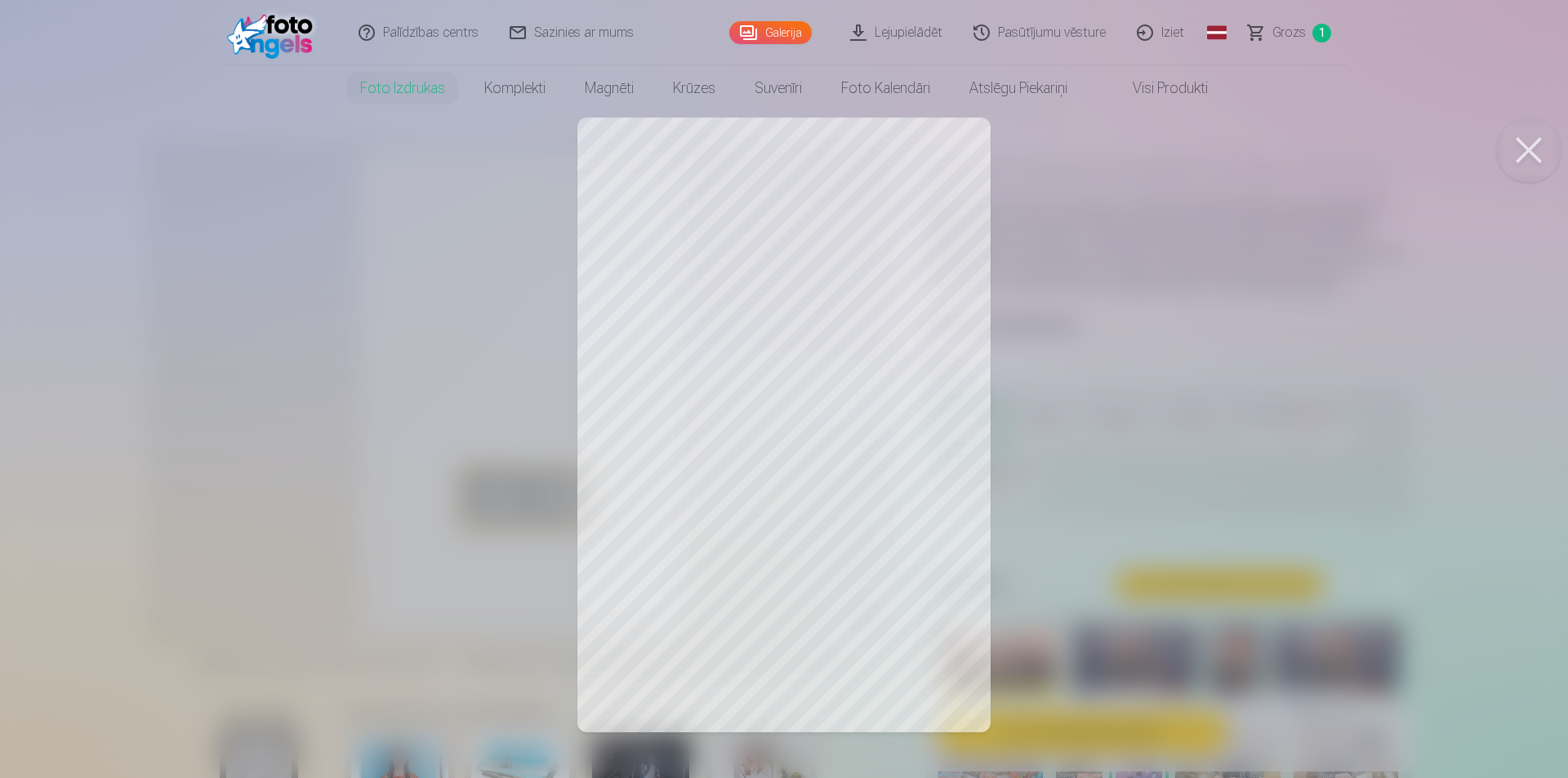
click at [1523, 145] on button at bounding box center [1529, 150] width 65 height 65
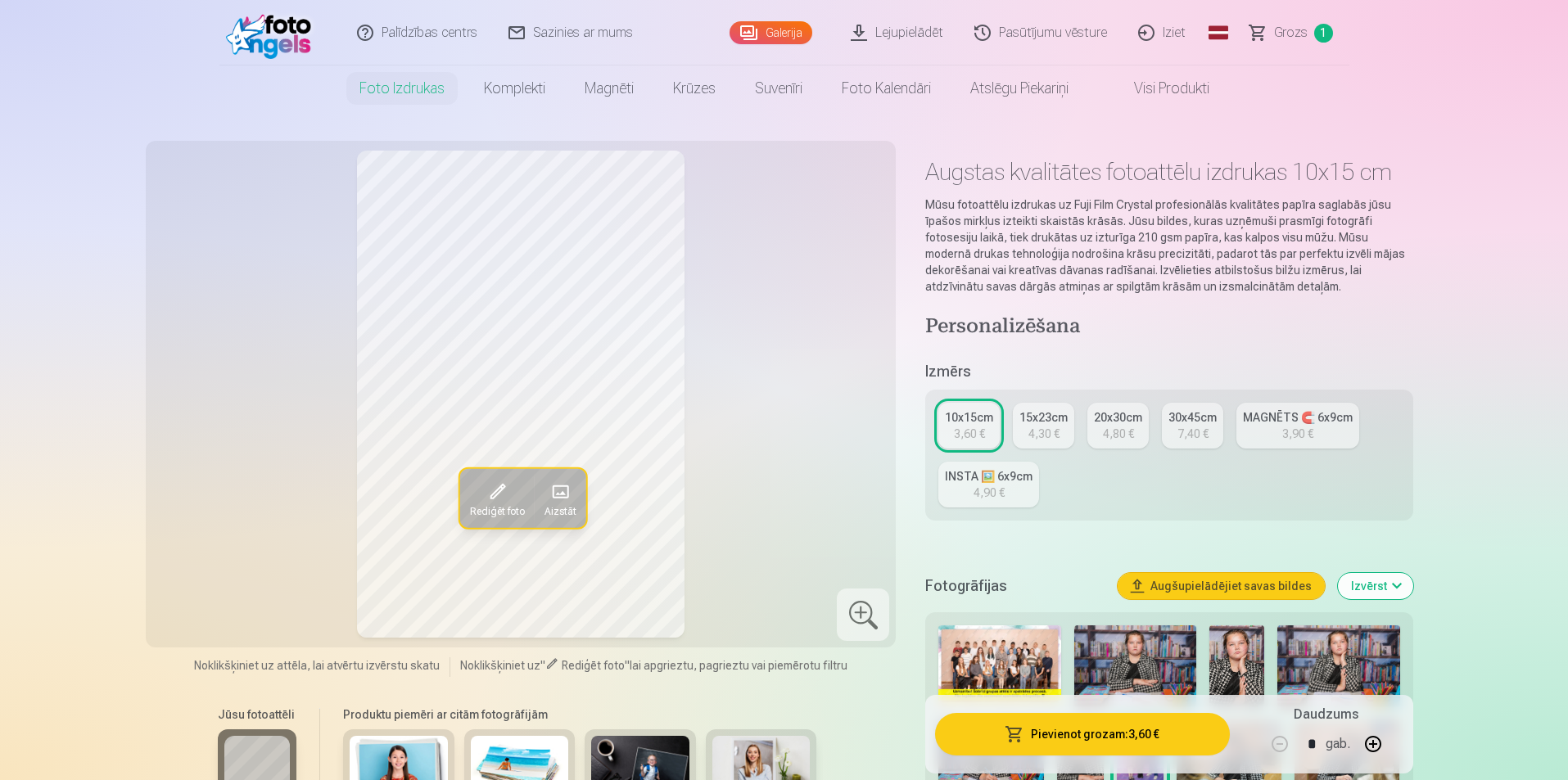
click at [1268, 32] on link "Grozs 1" at bounding box center [1291, 32] width 115 height 65
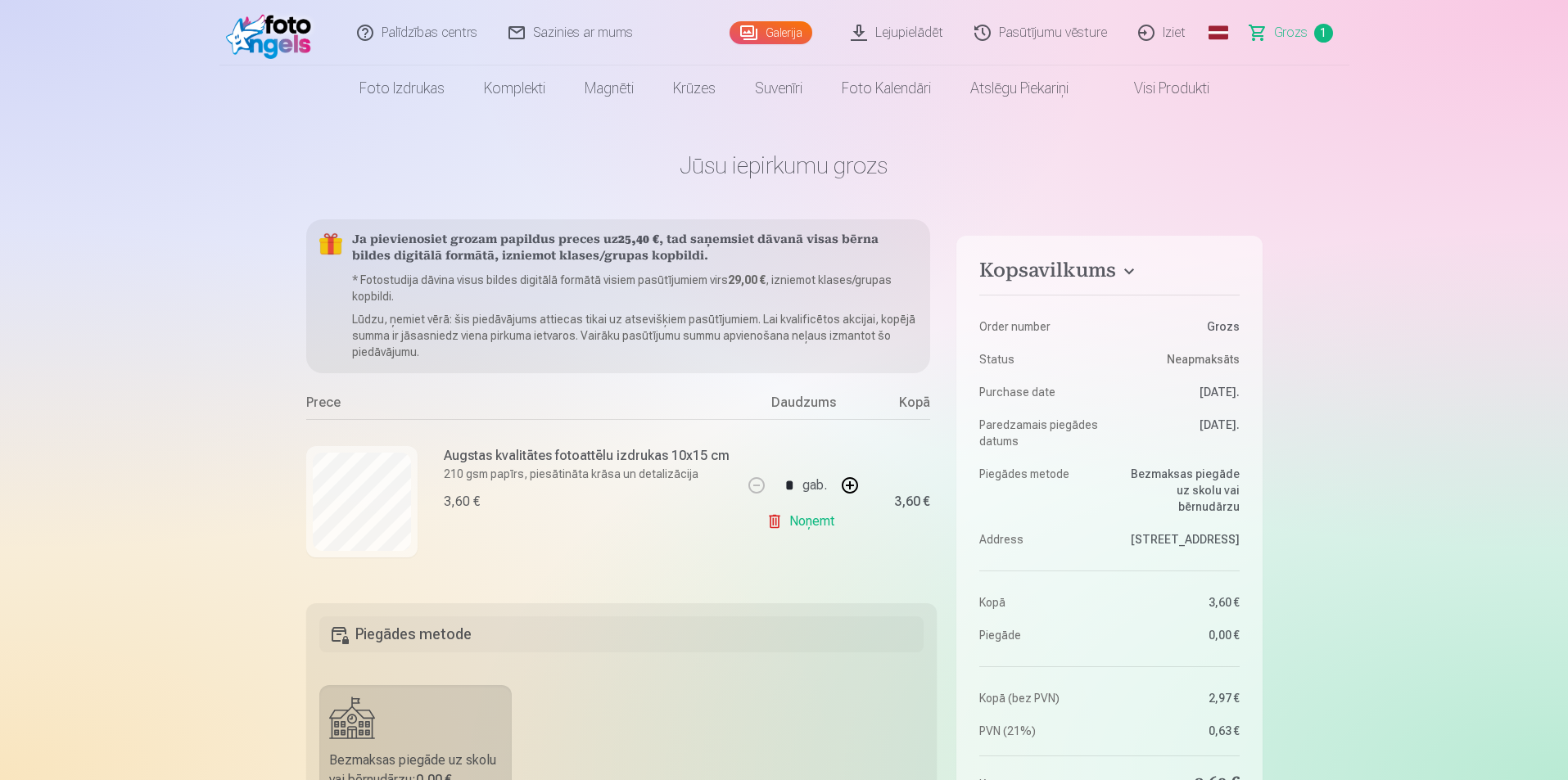
click at [791, 36] on link "Galerija" at bounding box center [771, 32] width 83 height 23
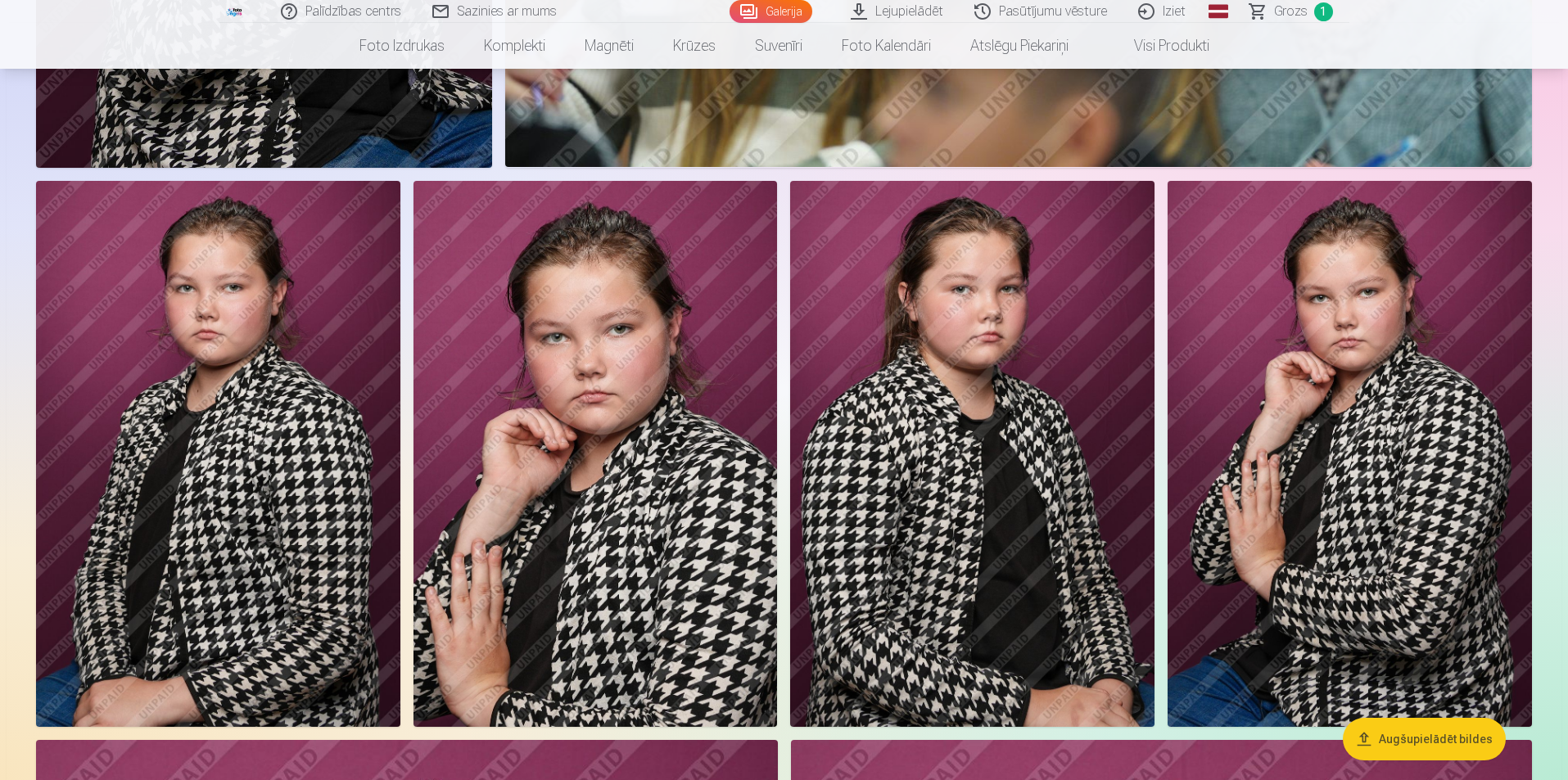
scroll to position [5487, 0]
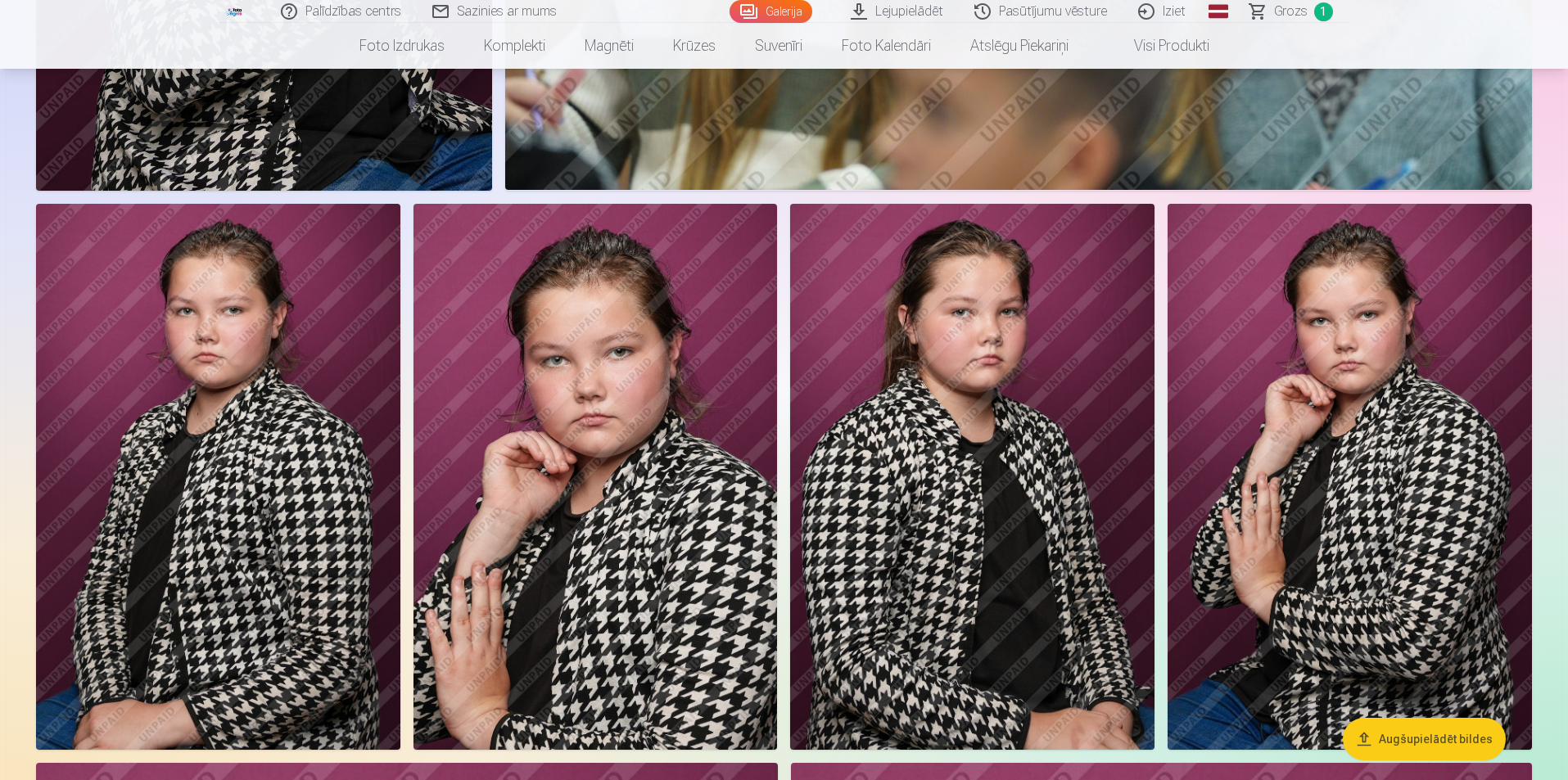
click at [921, 468] on img at bounding box center [972, 477] width 364 height 546
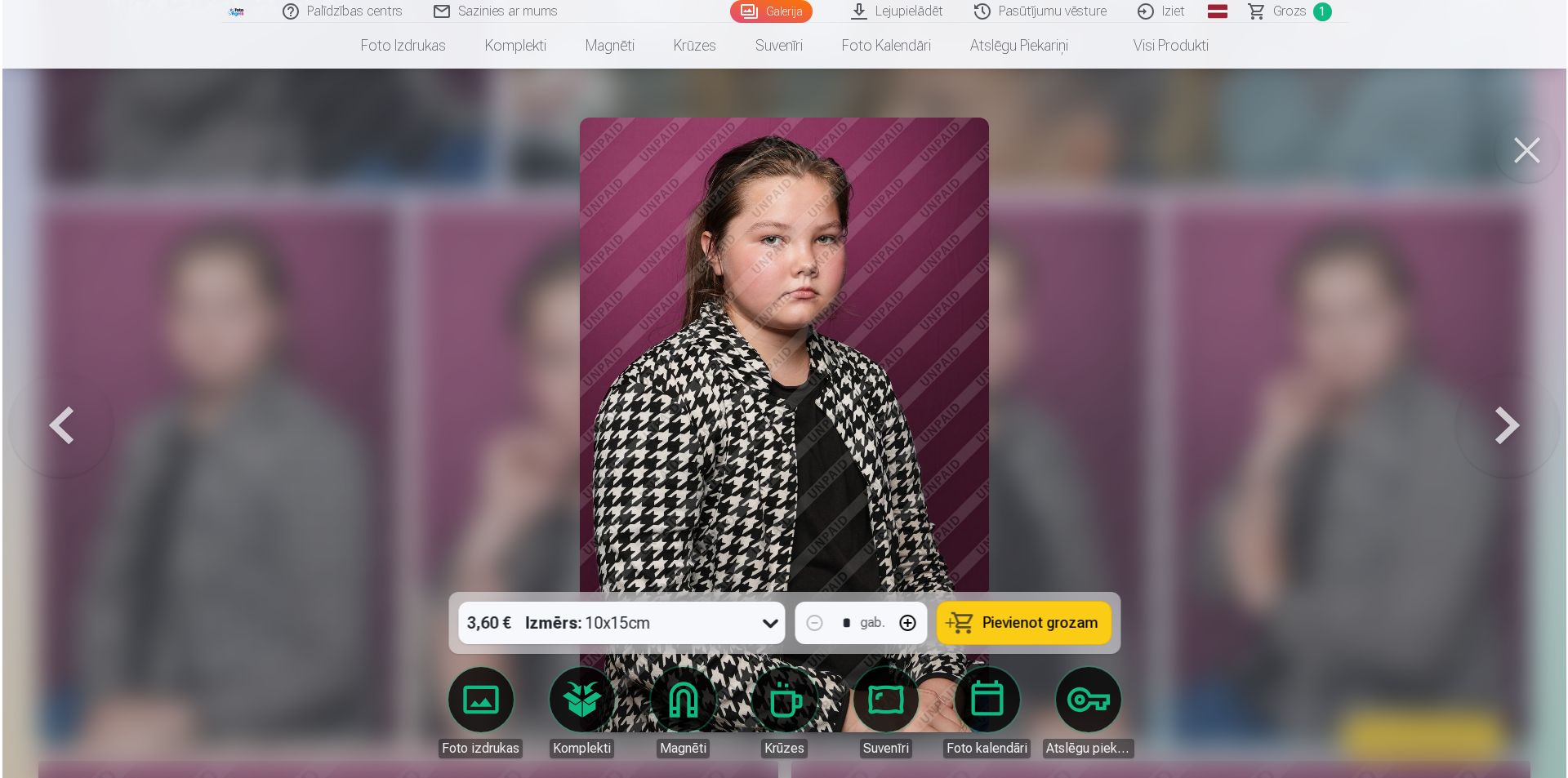
scroll to position [5485, 0]
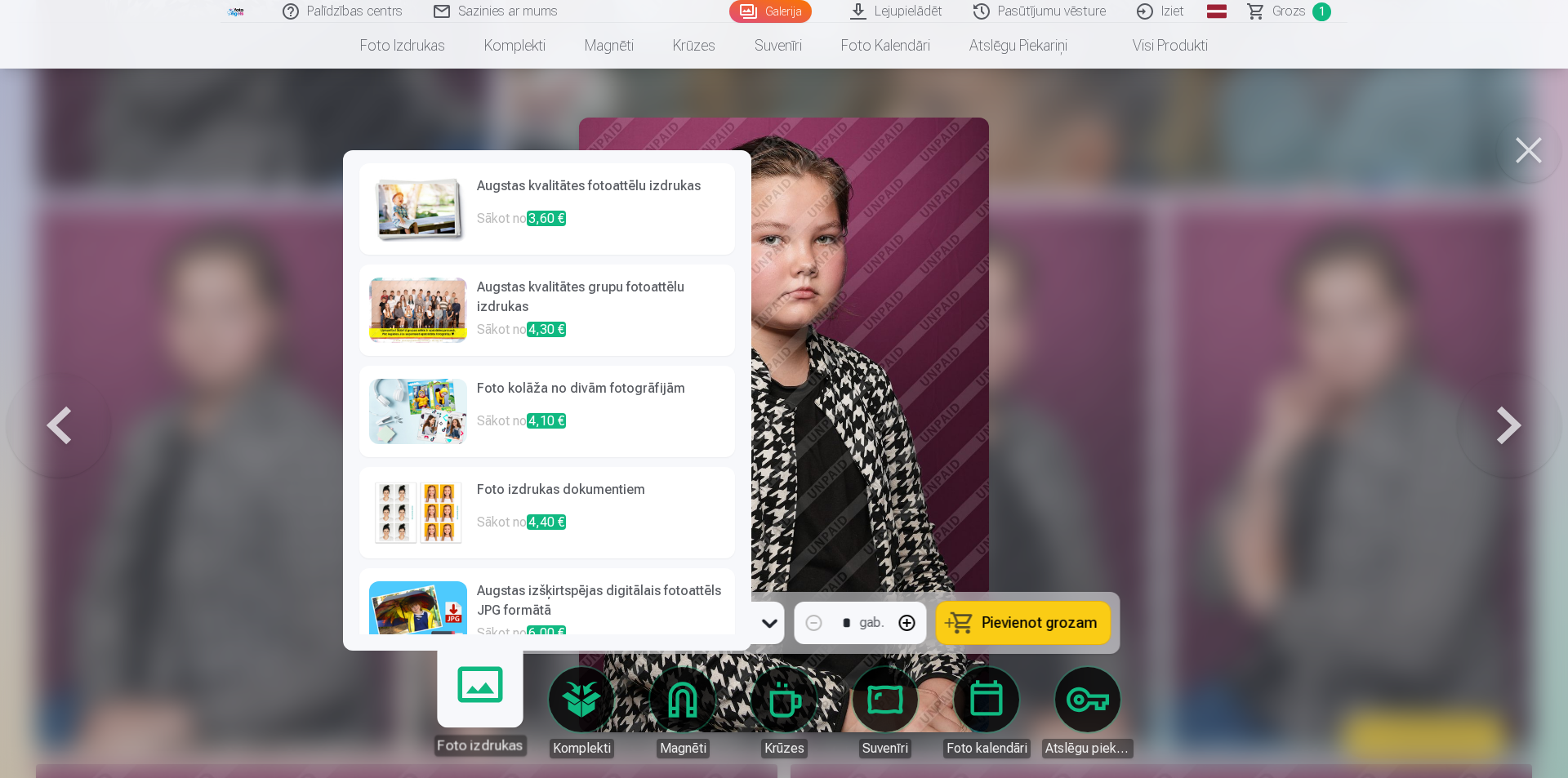
click at [436, 222] on img at bounding box center [417, 208] width 98 height 65
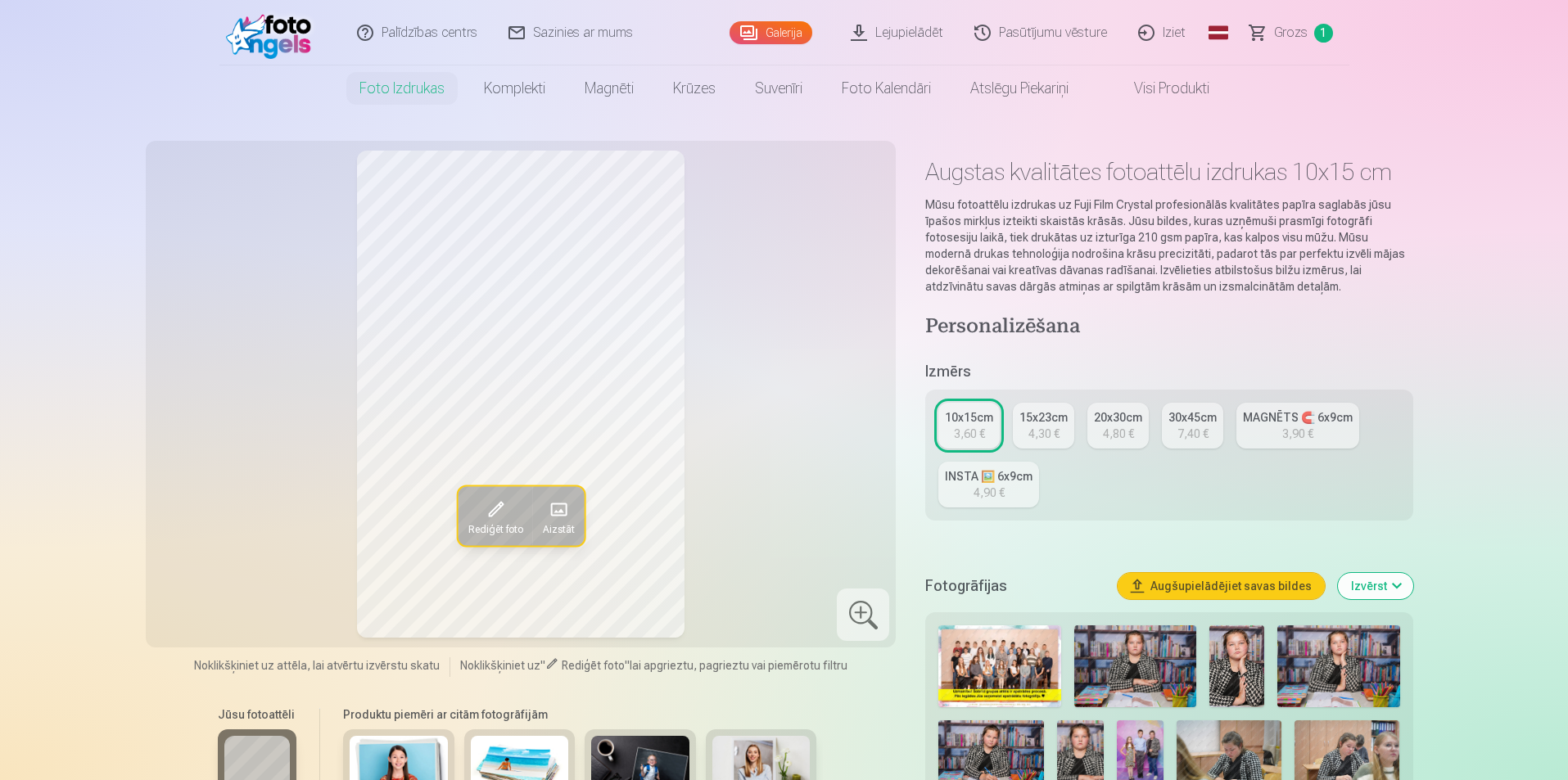
click at [493, 511] on span at bounding box center [494, 509] width 26 height 26
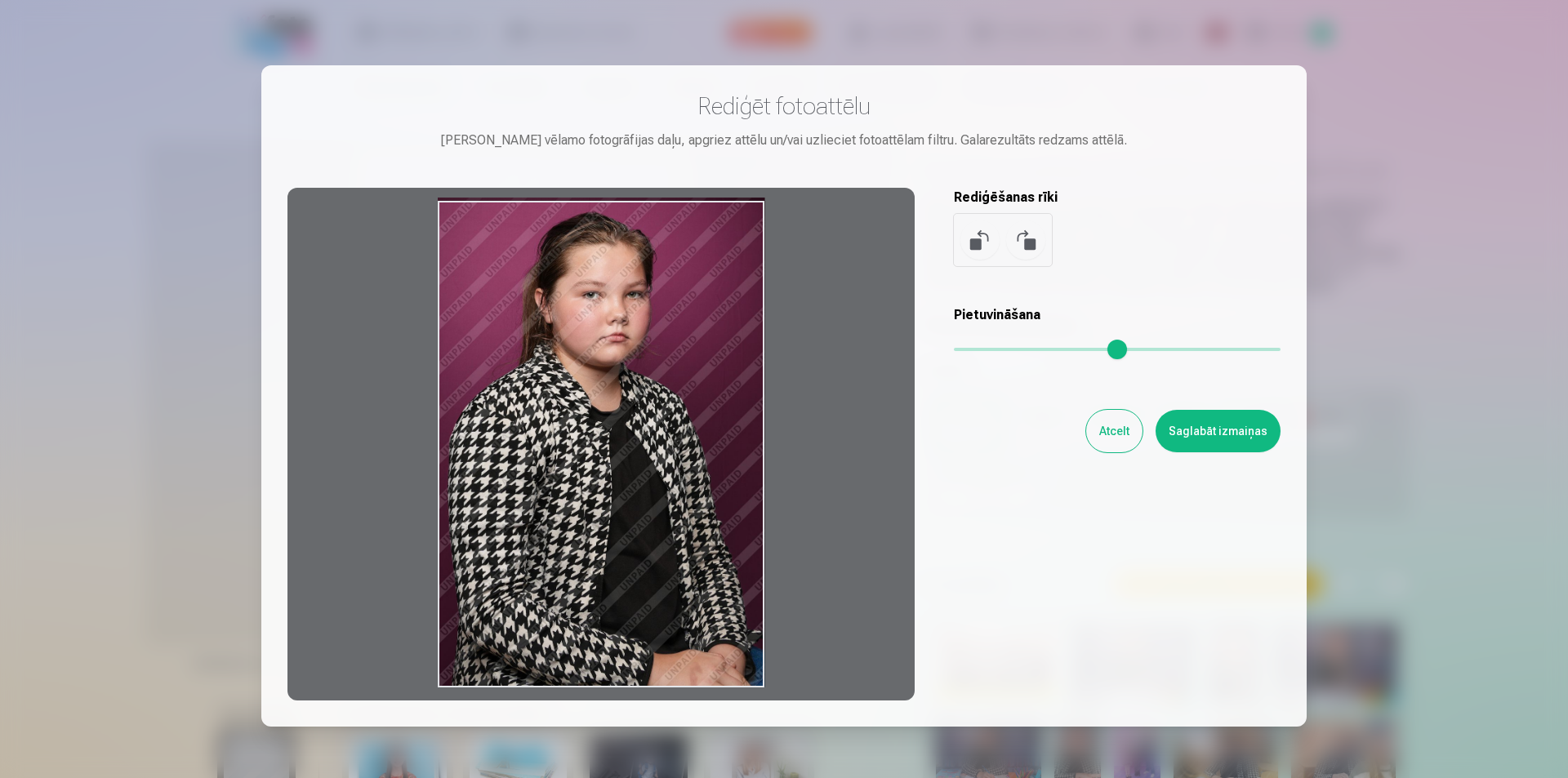
drag, startPoint x: 762, startPoint y: 692, endPoint x: 764, endPoint y: 647, distance: 45.0
click at [764, 647] on div at bounding box center [601, 444] width 628 height 513
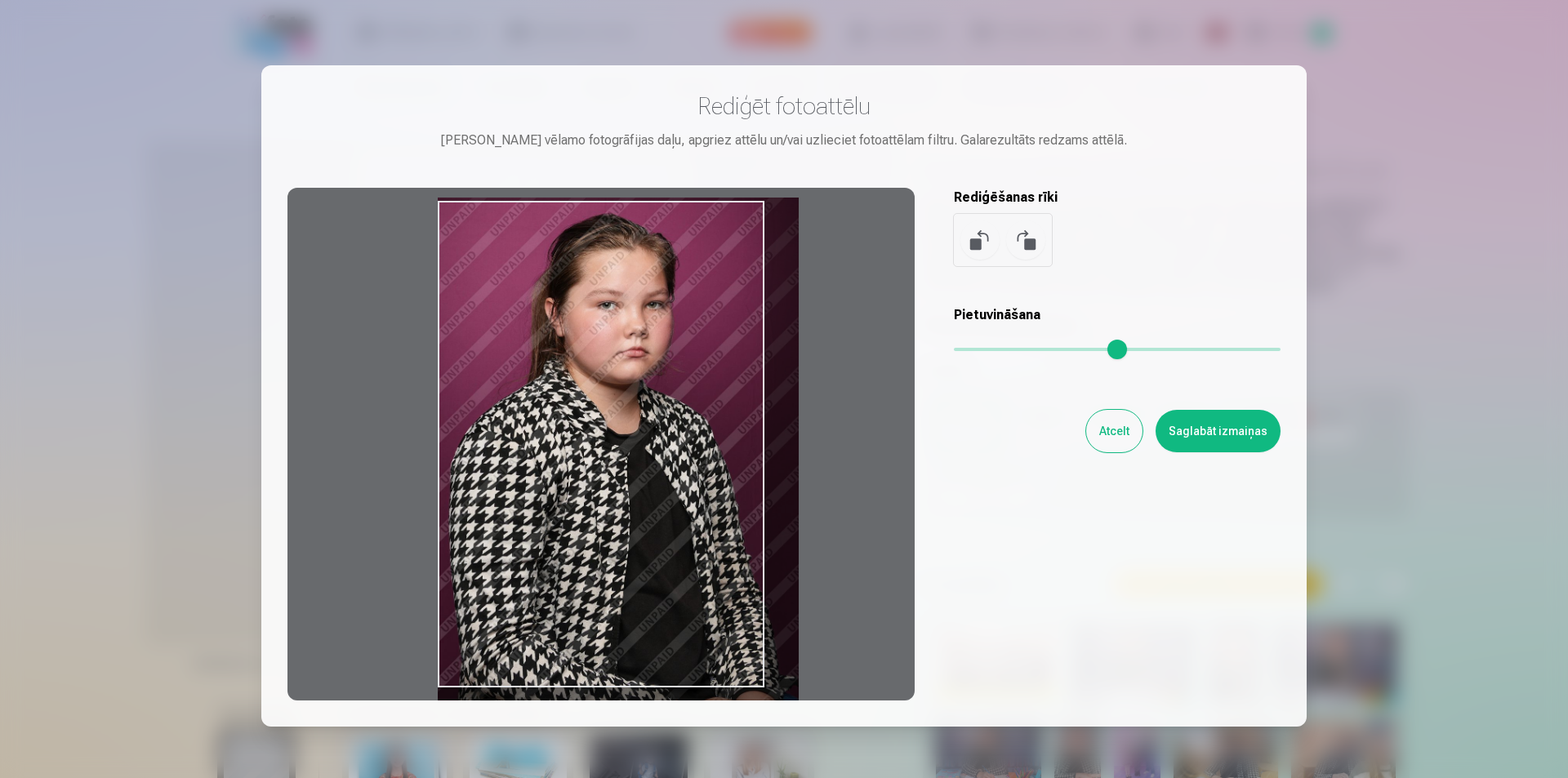
drag, startPoint x: 959, startPoint y: 354, endPoint x: 998, endPoint y: 345, distance: 40.0
click at [998, 348] on input "range" at bounding box center [1118, 350] width 327 height 4
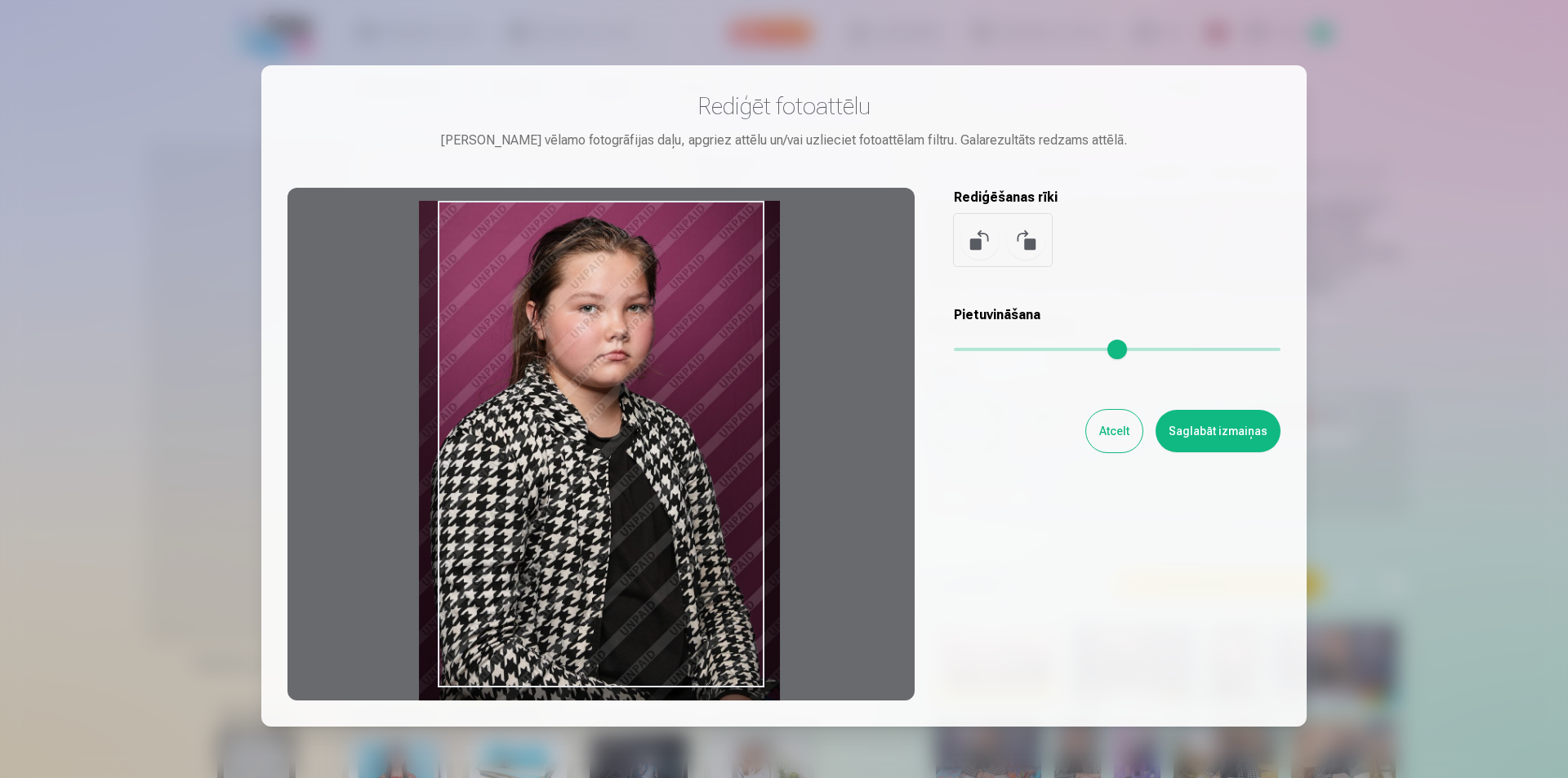
drag, startPoint x: 785, startPoint y: 472, endPoint x: 767, endPoint y: 503, distance: 35.8
click at [767, 503] on div at bounding box center [601, 444] width 628 height 513
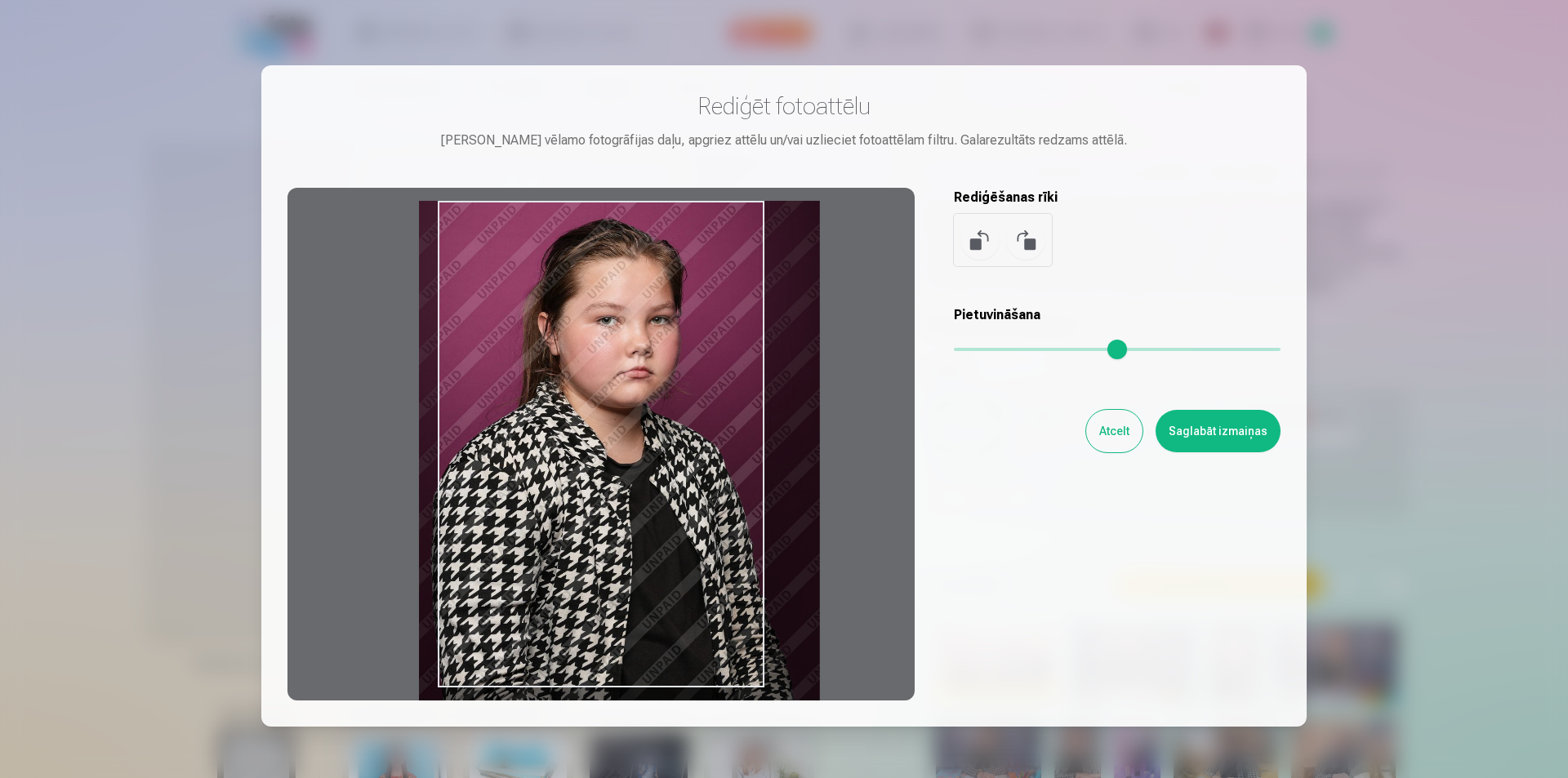
drag, startPoint x: 998, startPoint y: 350, endPoint x: 1041, endPoint y: 352, distance: 43.0
click at [1041, 351] on input "range" at bounding box center [1118, 350] width 327 height 4
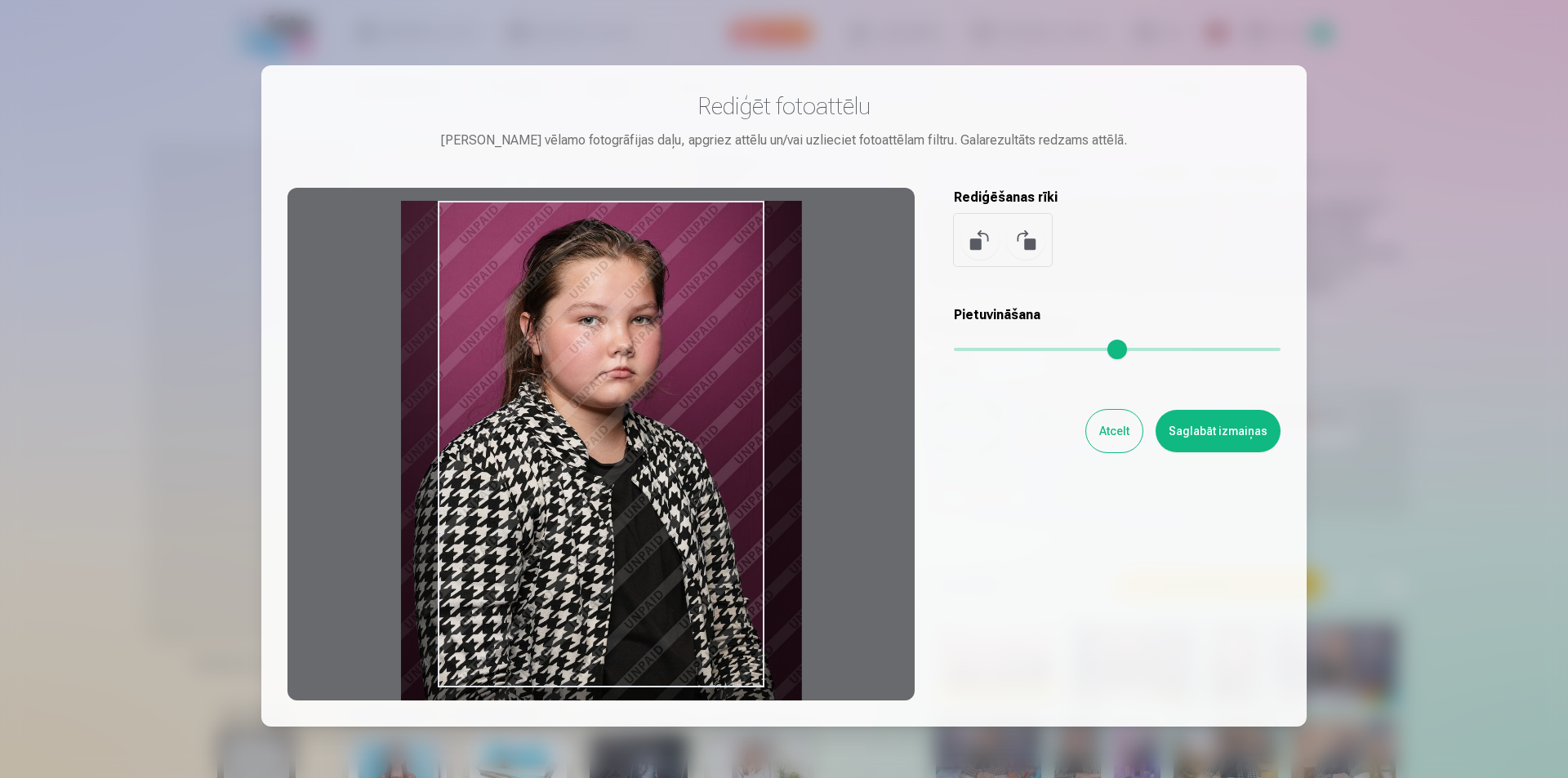
drag, startPoint x: 829, startPoint y: 544, endPoint x: 811, endPoint y: 550, distance: 19.0
click at [811, 550] on div at bounding box center [601, 444] width 628 height 513
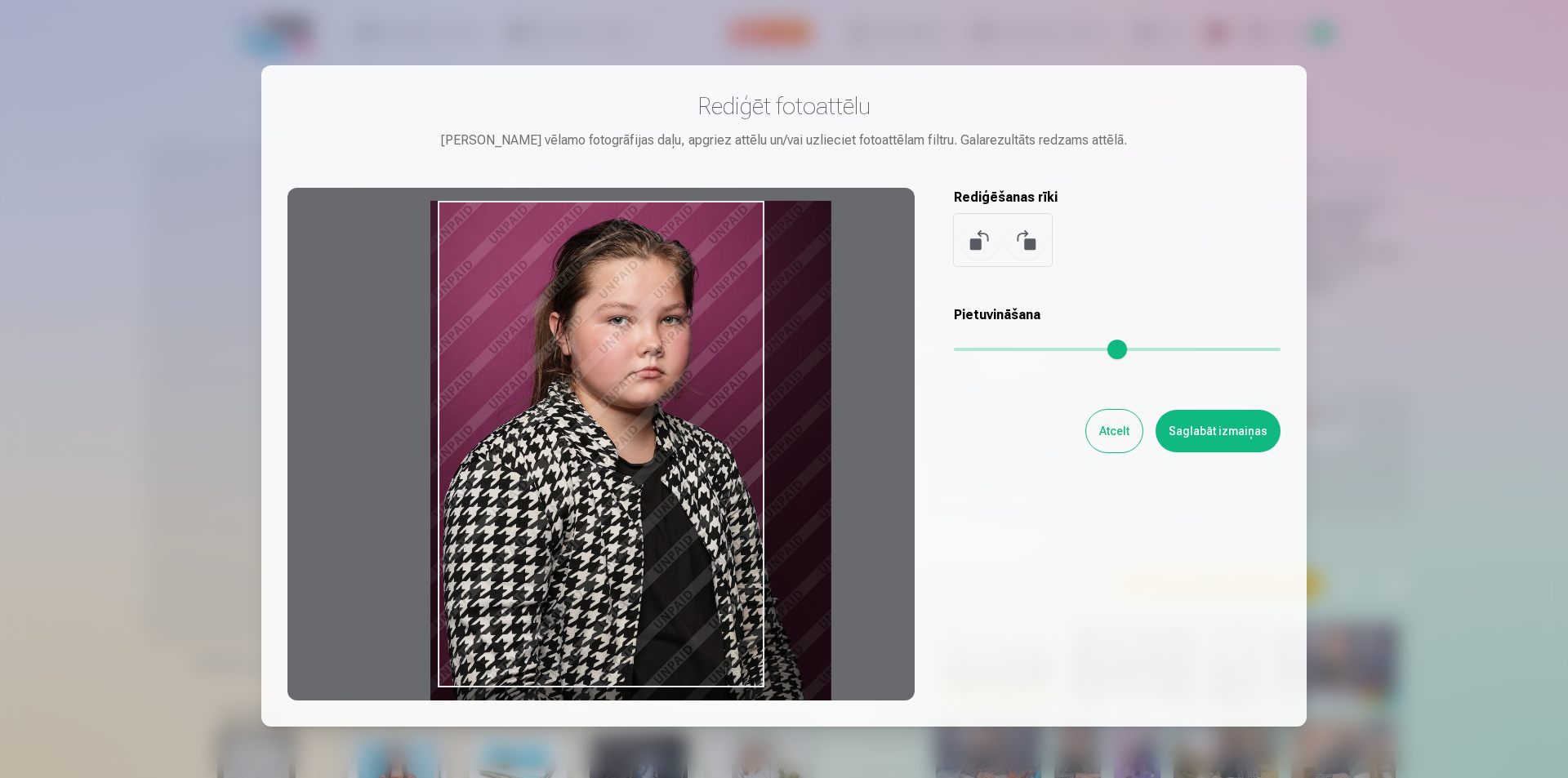
drag, startPoint x: 762, startPoint y: 557, endPoint x: 791, endPoint y: 606, distance: 56.9
click at [791, 606] on div at bounding box center [601, 444] width 628 height 513
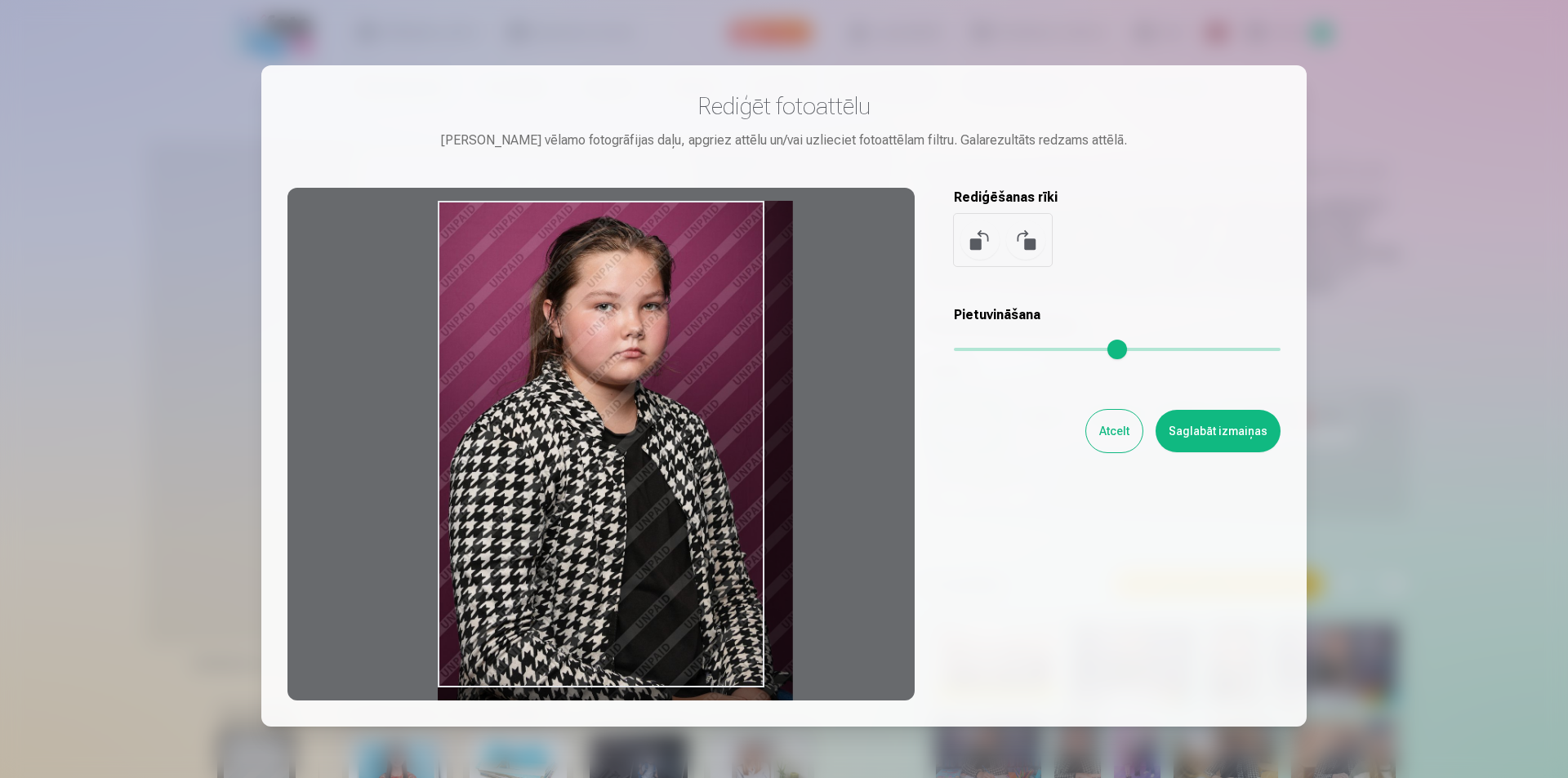
drag, startPoint x: 1040, startPoint y: 344, endPoint x: 994, endPoint y: 361, distance: 49.0
click at [994, 351] on input "range" at bounding box center [1118, 350] width 327 height 4
type input "***"
click at [994, 361] on div "Pietuvināšana" at bounding box center [1118, 338] width 327 height 65
click at [1207, 437] on button "Saglabāt izmaiņas" at bounding box center [1218, 431] width 125 height 42
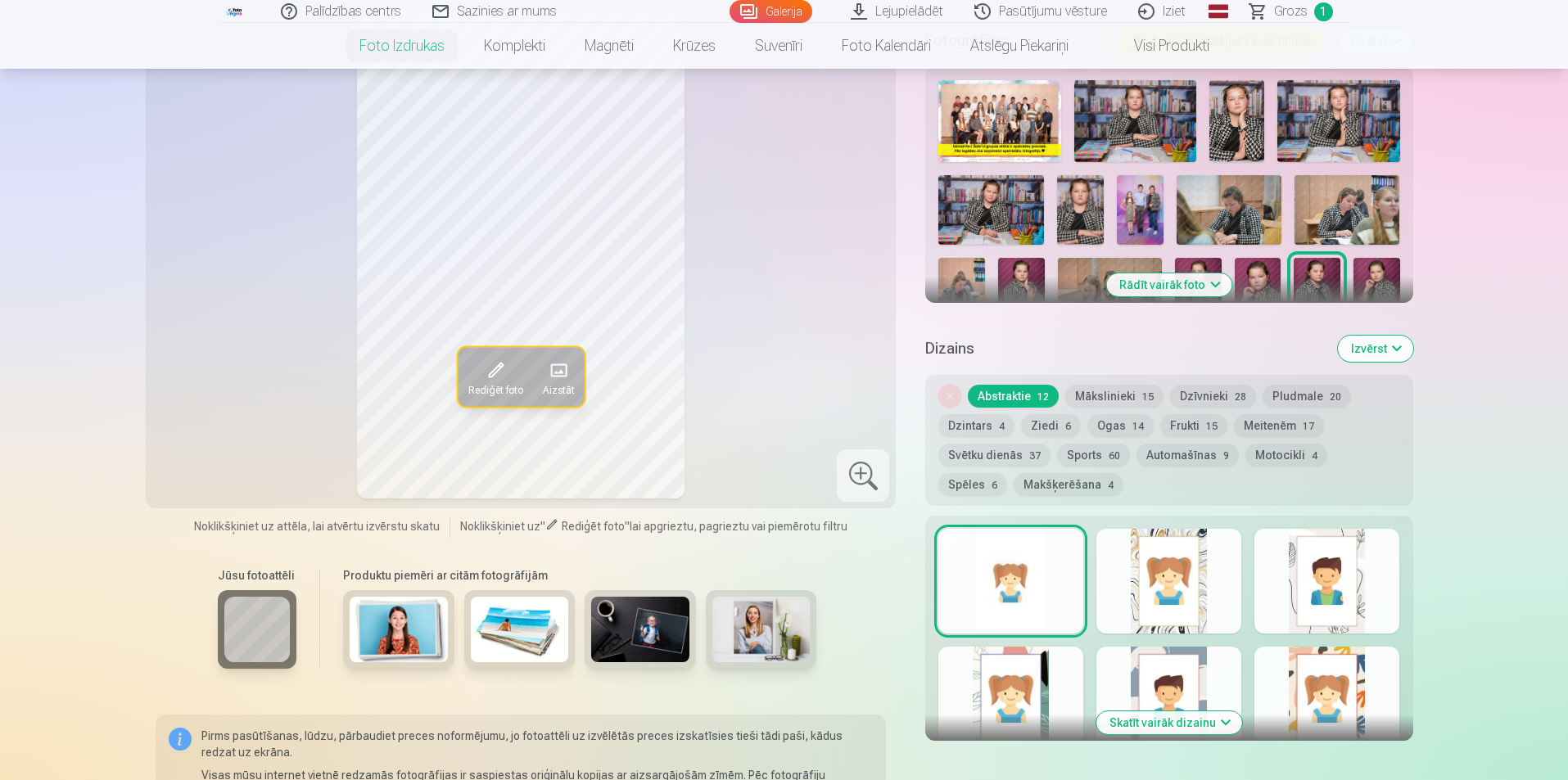
scroll to position [573, 0]
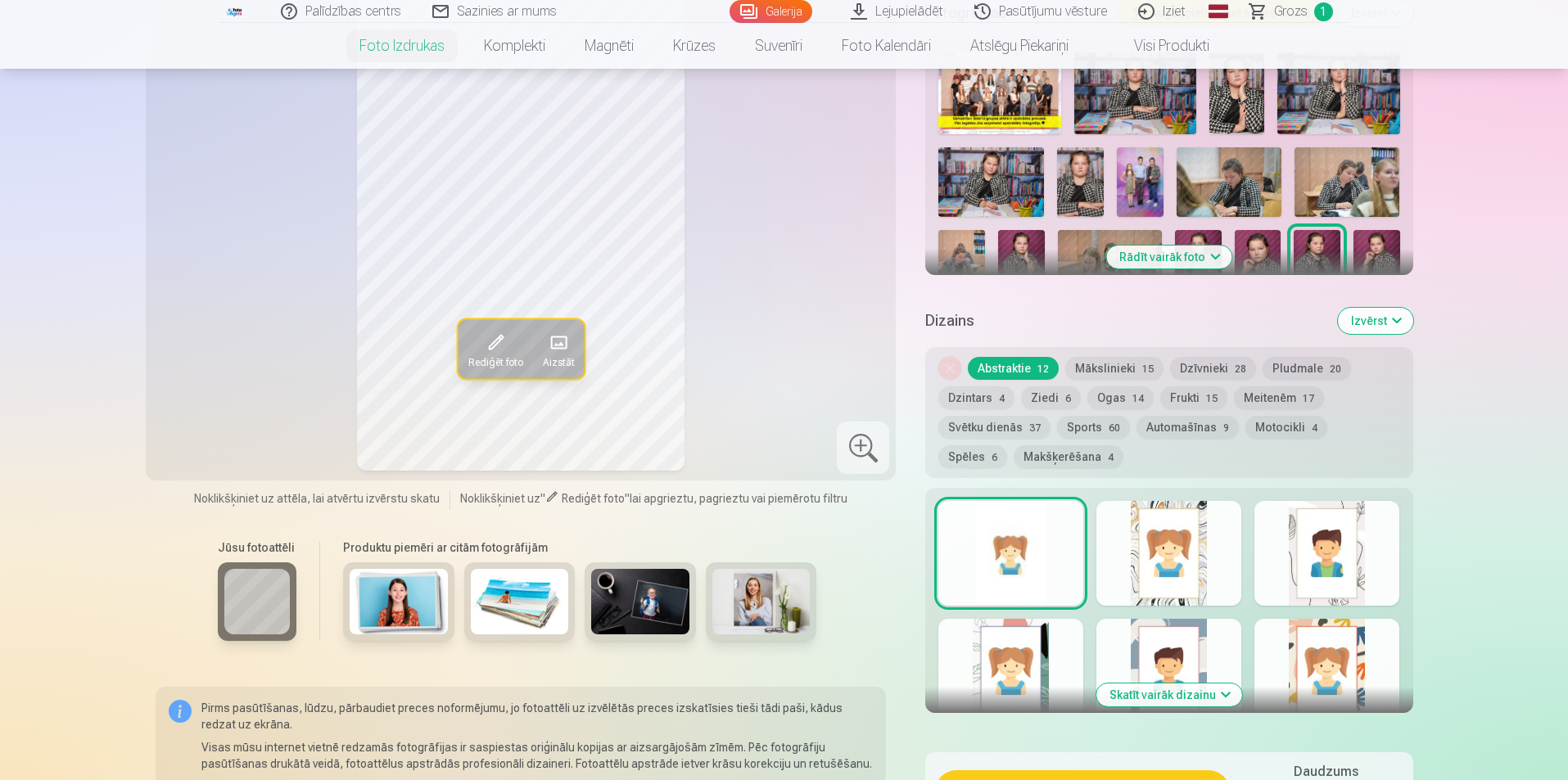
click at [1121, 558] on div at bounding box center [1169, 554] width 145 height 105
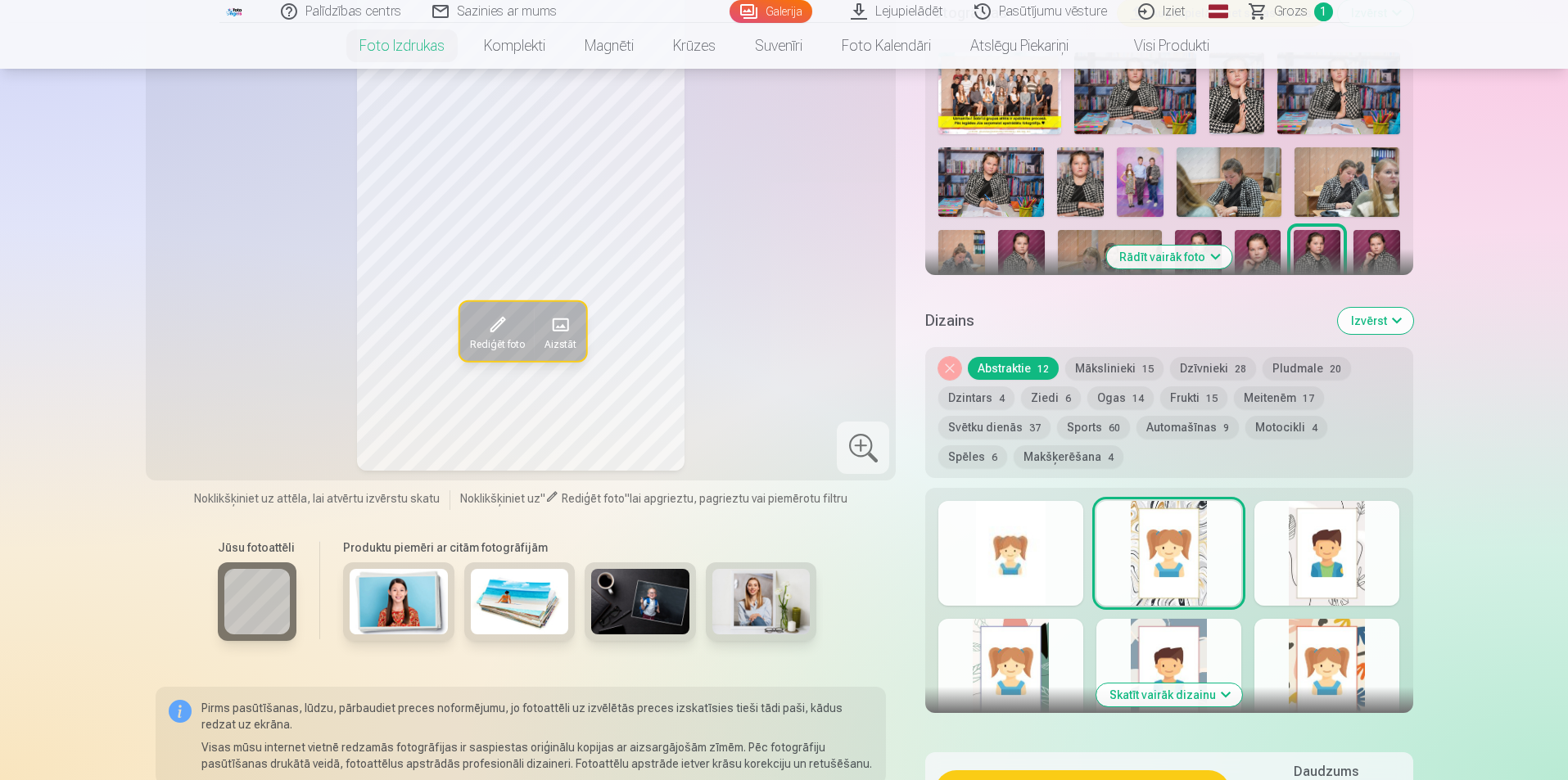
click at [1135, 369] on button "Mākslinieki 15" at bounding box center [1114, 368] width 98 height 23
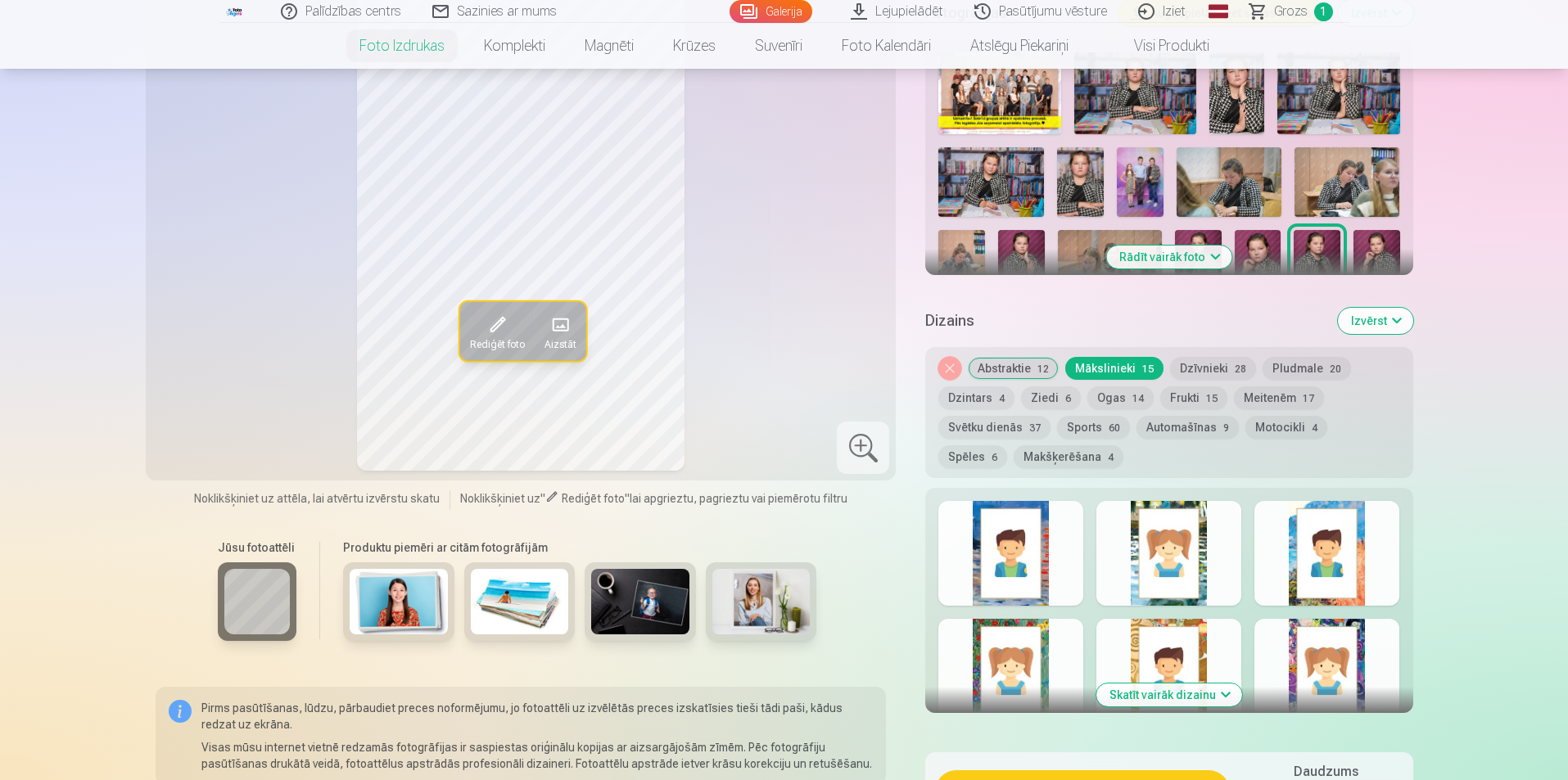
click at [1132, 607] on div "Skatīt vairāk dizainu" at bounding box center [1169, 601] width 487 height 225
click at [1144, 595] on div at bounding box center [1169, 554] width 145 height 105
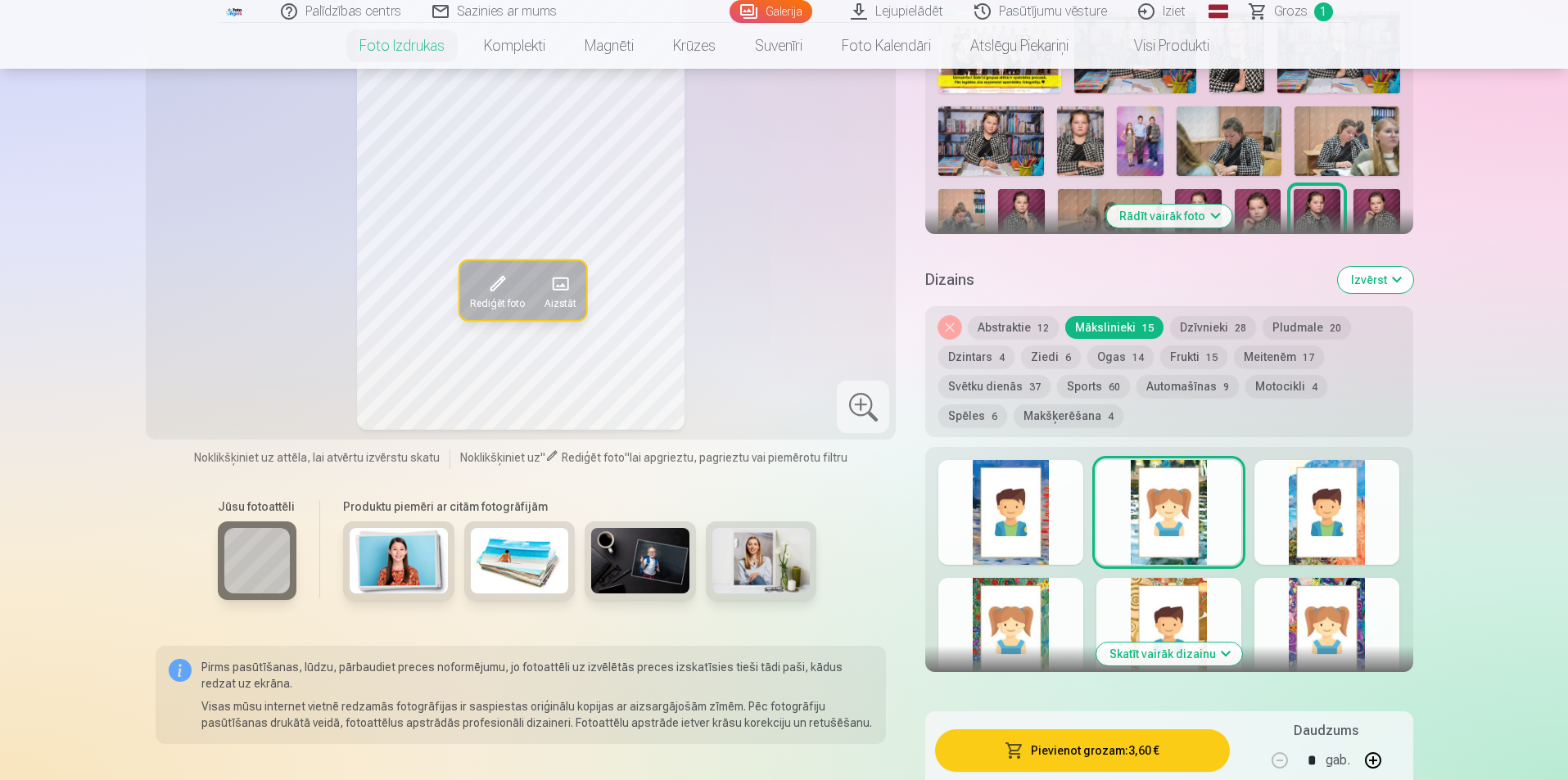
scroll to position [655, 0]
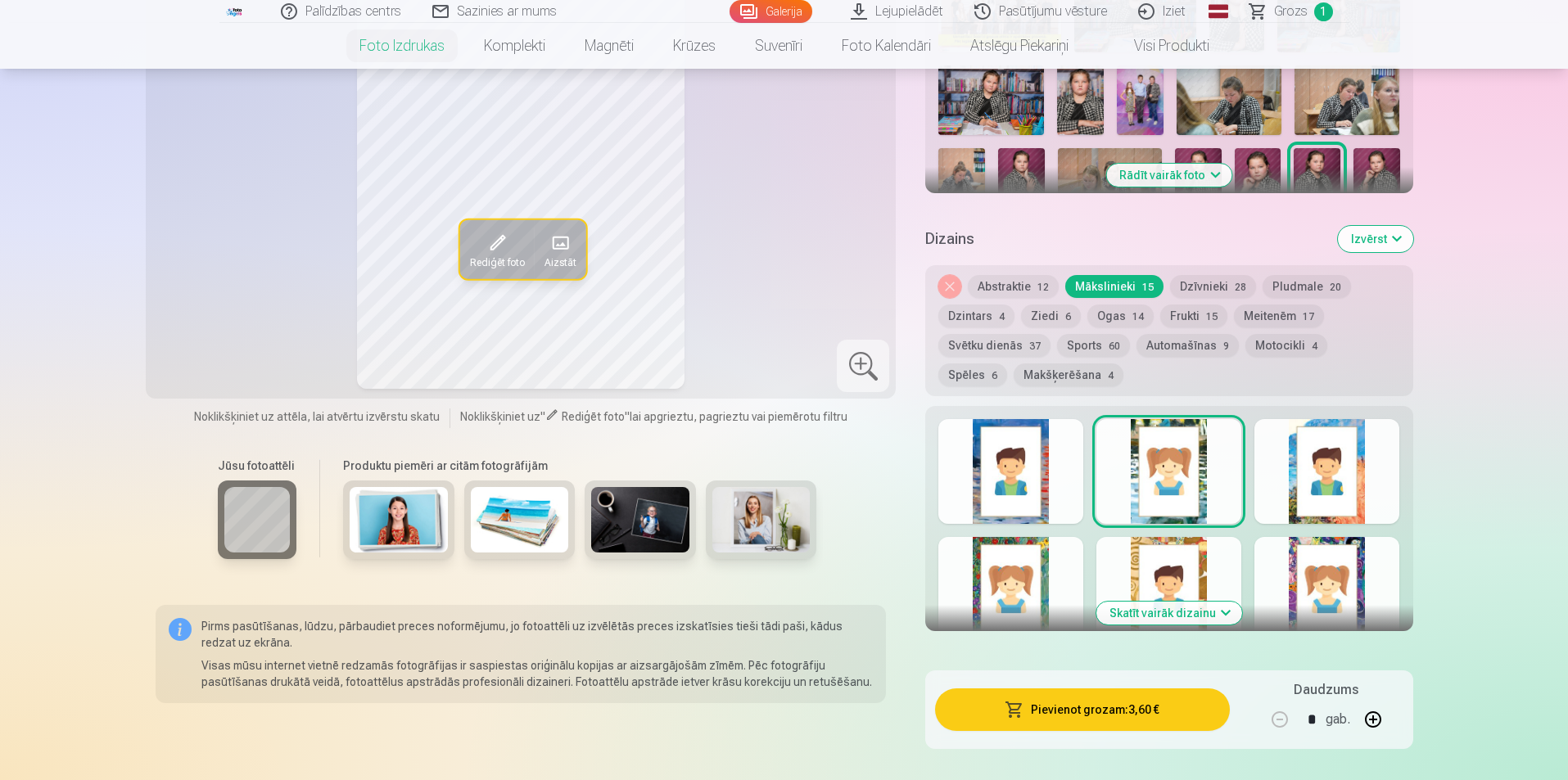
click at [1175, 615] on button "Skatīt vairāk dizainu" at bounding box center [1169, 613] width 145 height 23
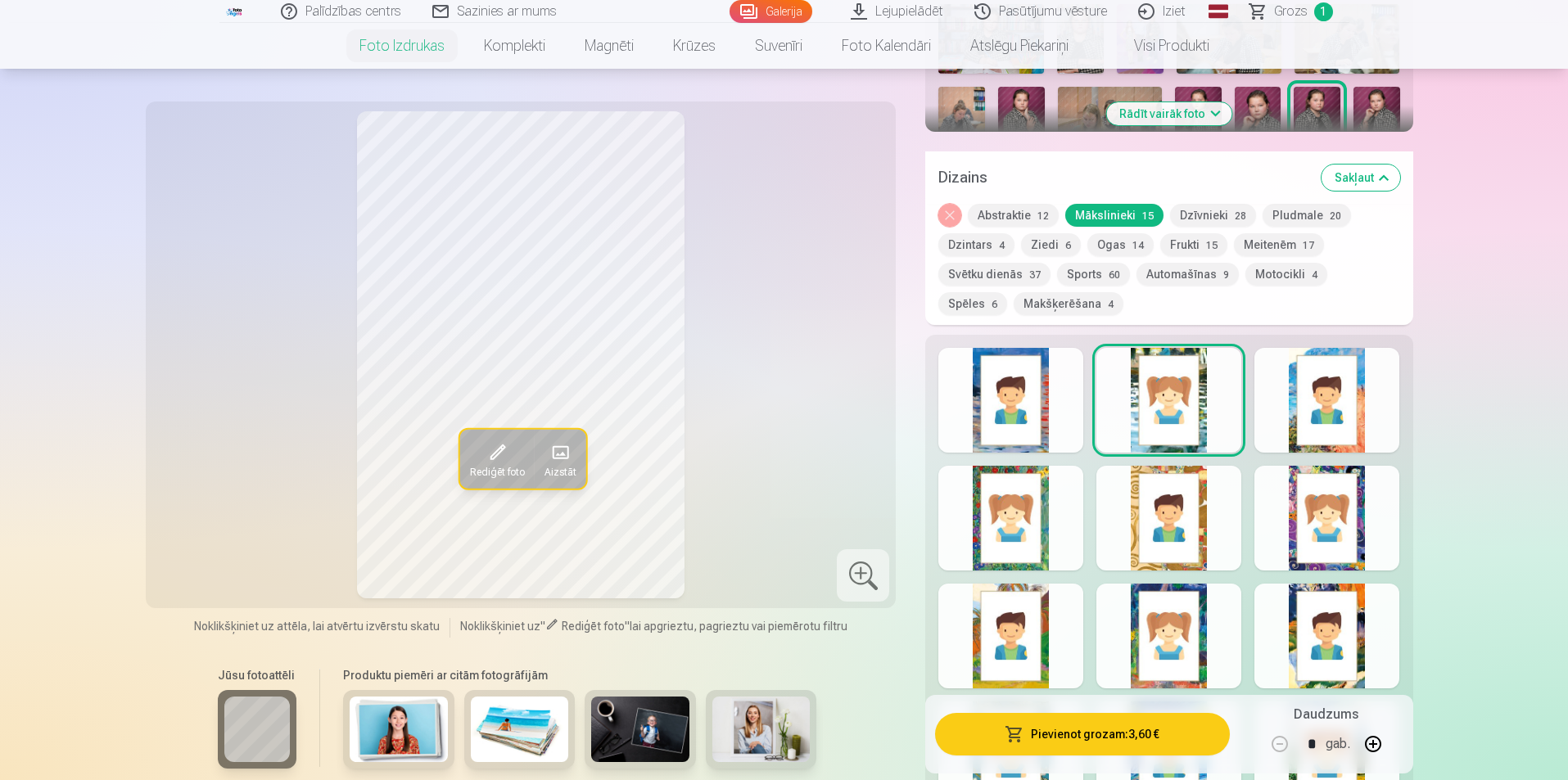
scroll to position [819, 0]
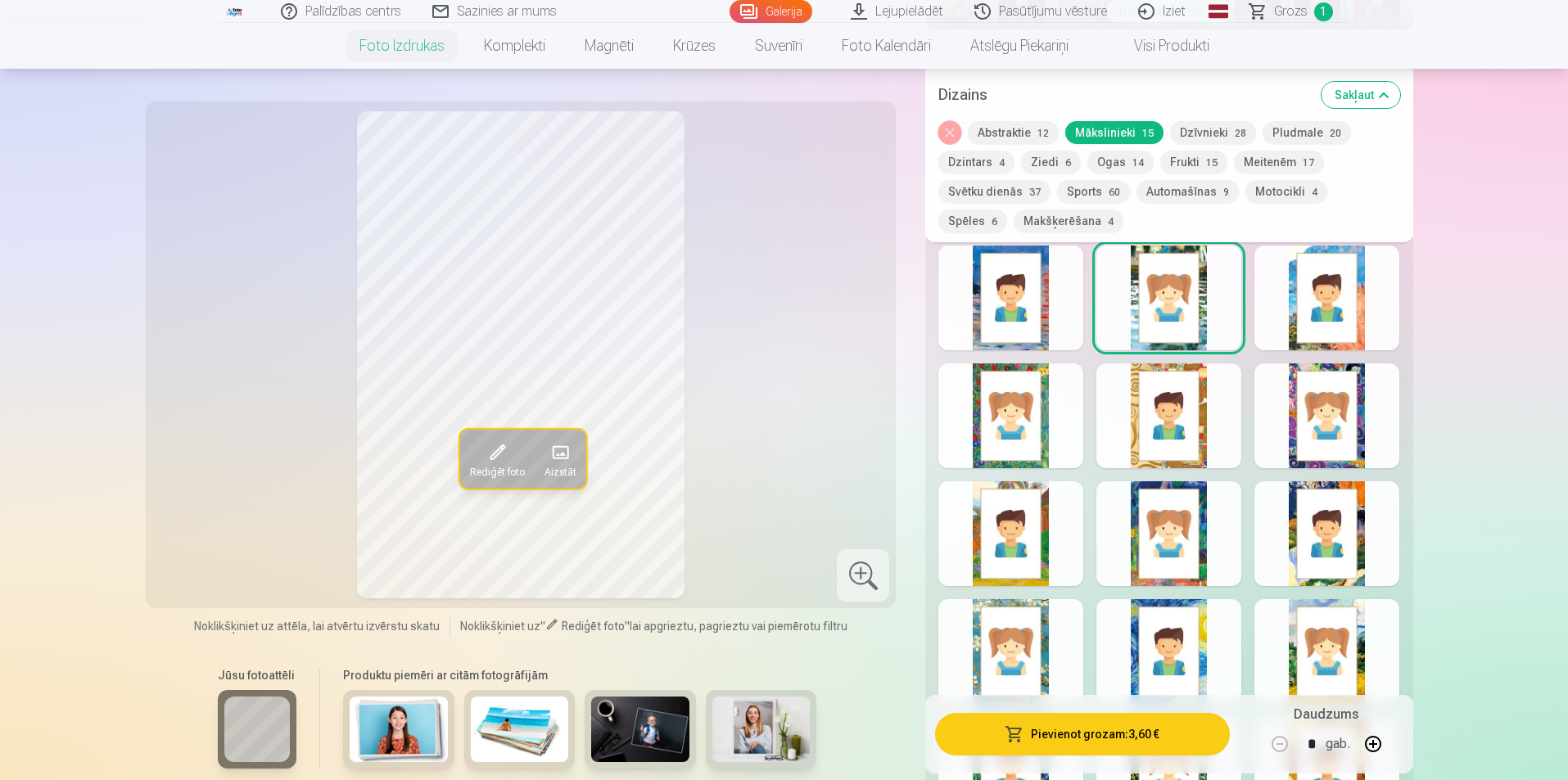
click at [1305, 421] on div at bounding box center [1327, 416] width 145 height 105
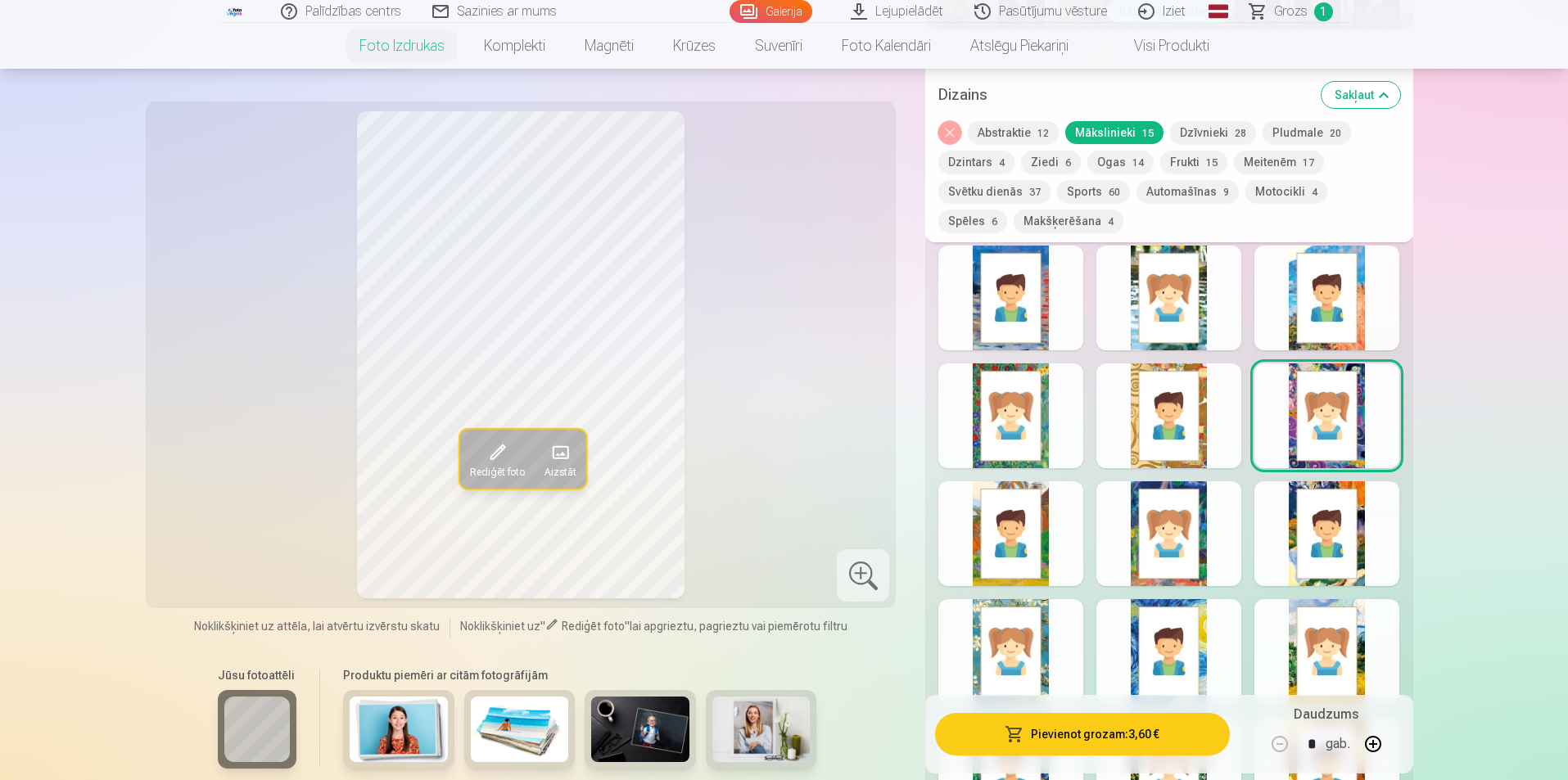
click at [1002, 543] on div at bounding box center [1011, 533] width 145 height 105
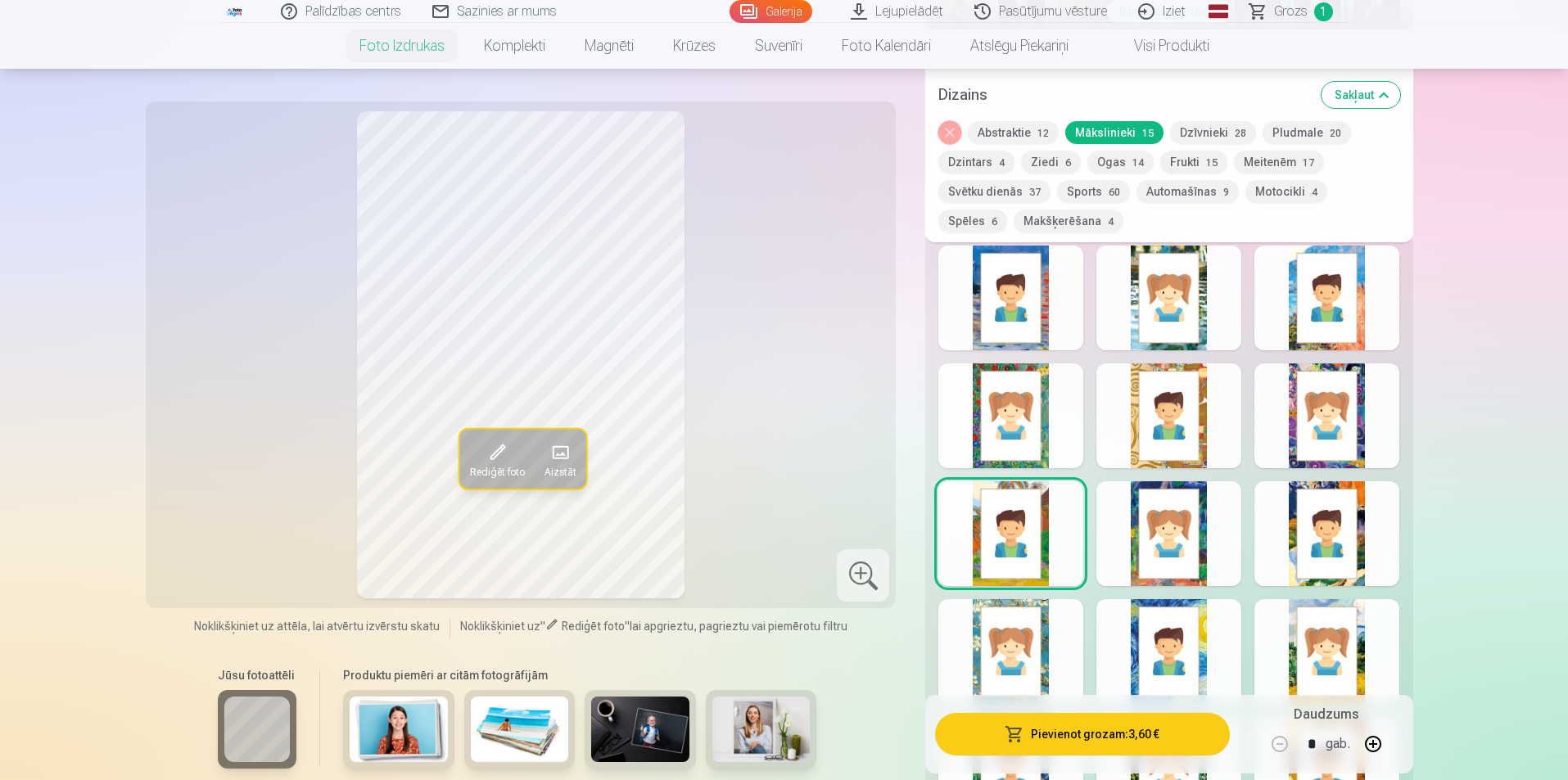
click at [1109, 535] on div at bounding box center [1169, 533] width 145 height 105
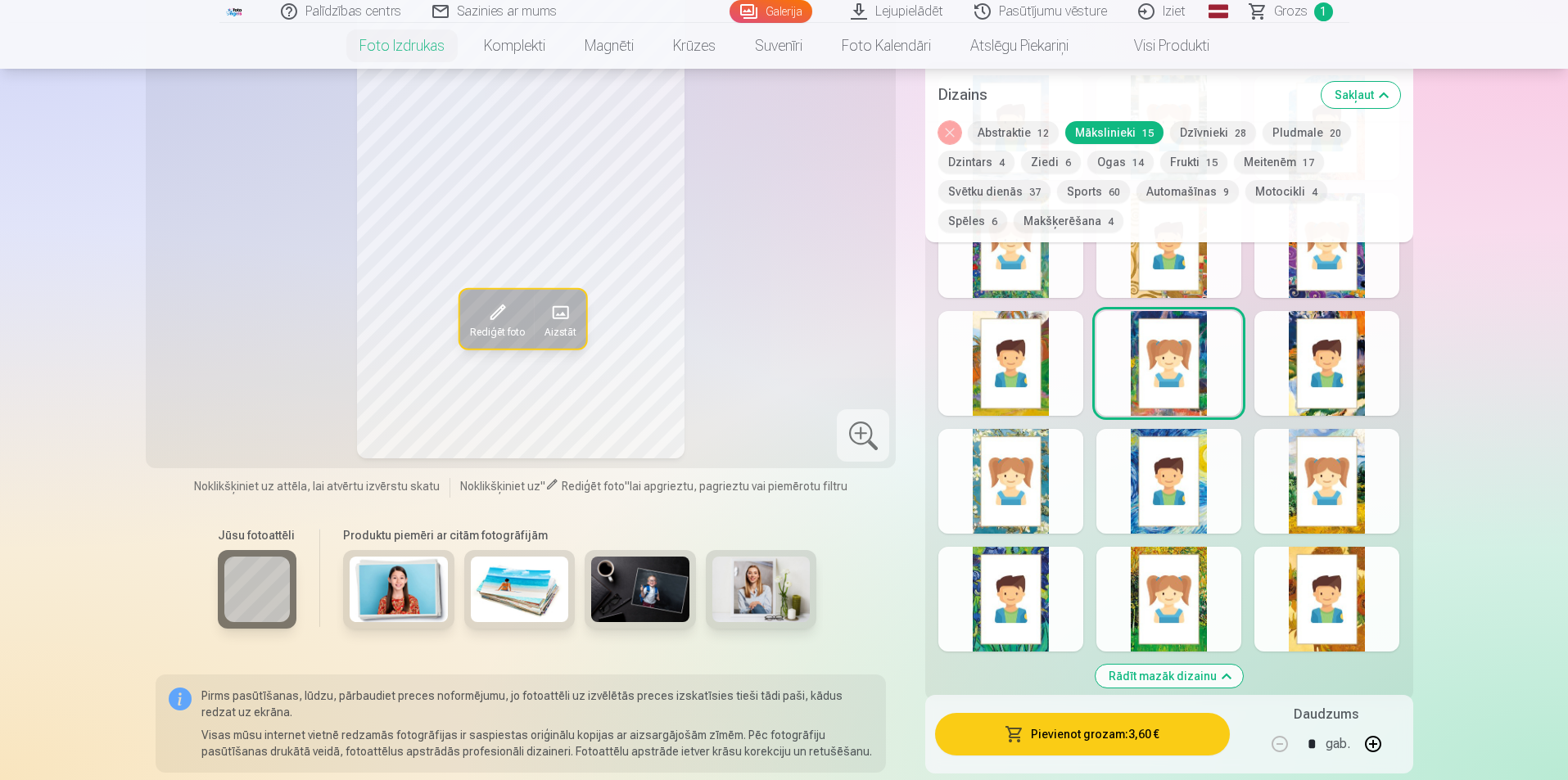
scroll to position [982, 0]
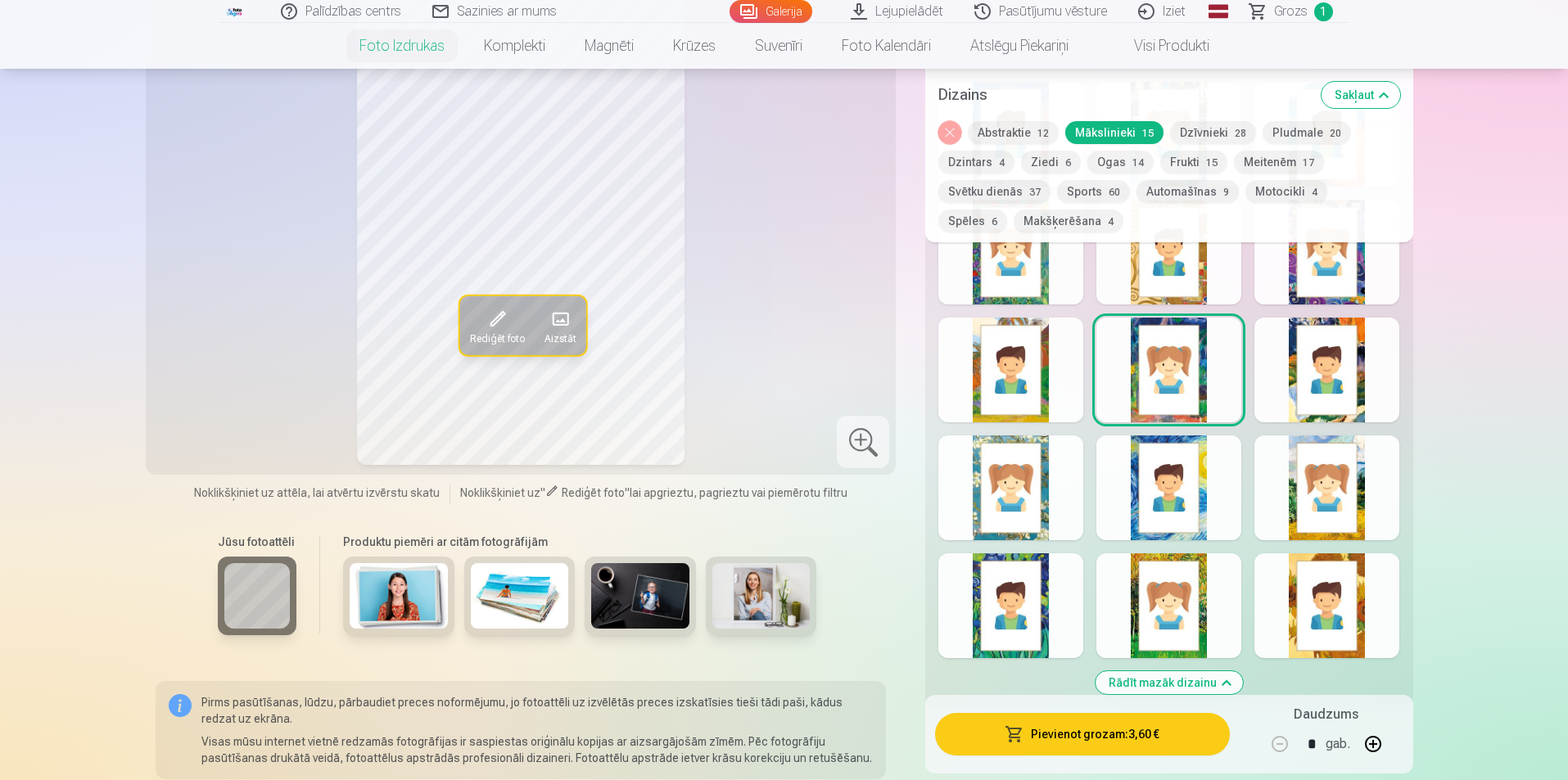
click at [982, 474] on div at bounding box center [1011, 488] width 145 height 105
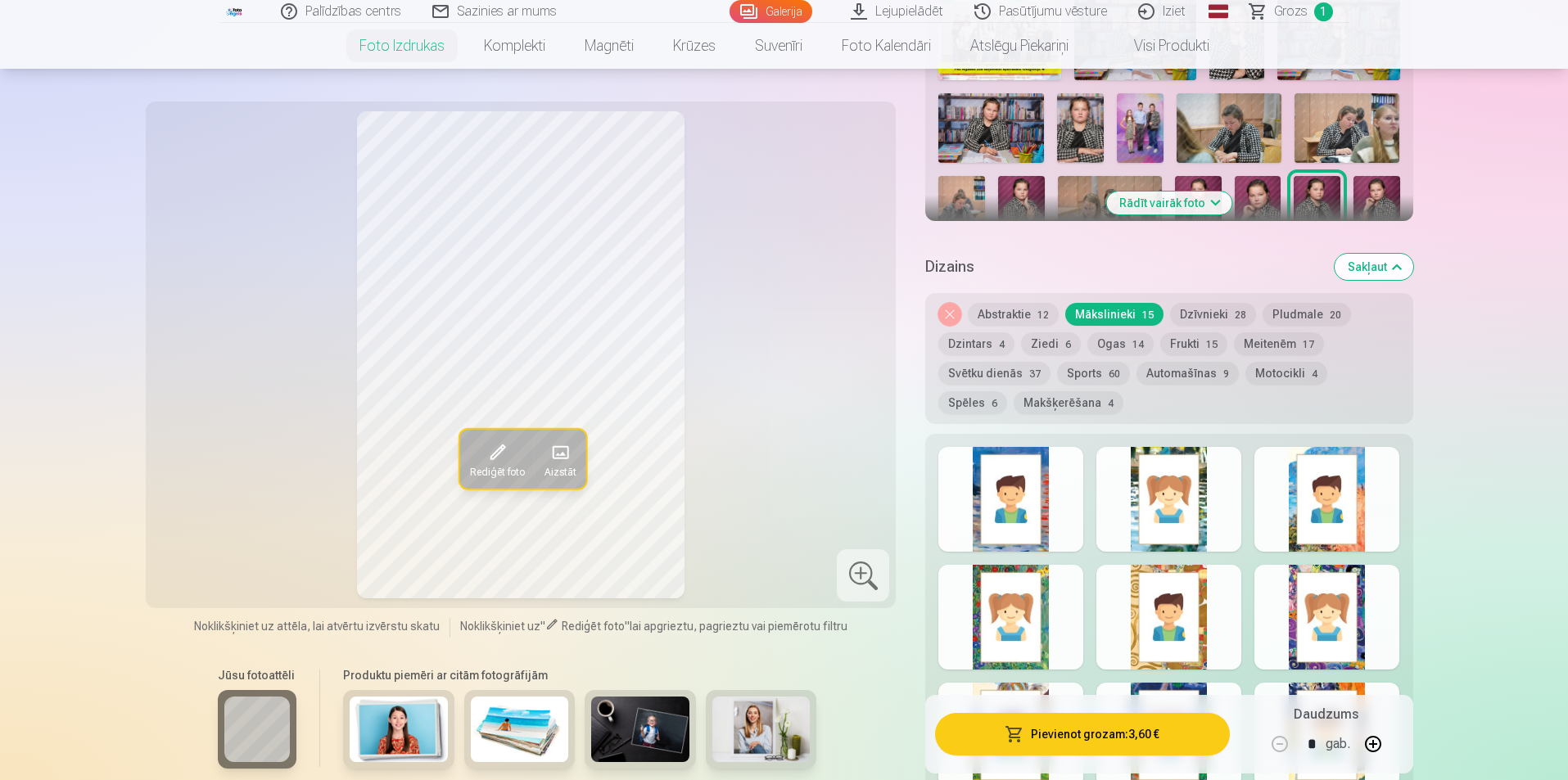
scroll to position [573, 0]
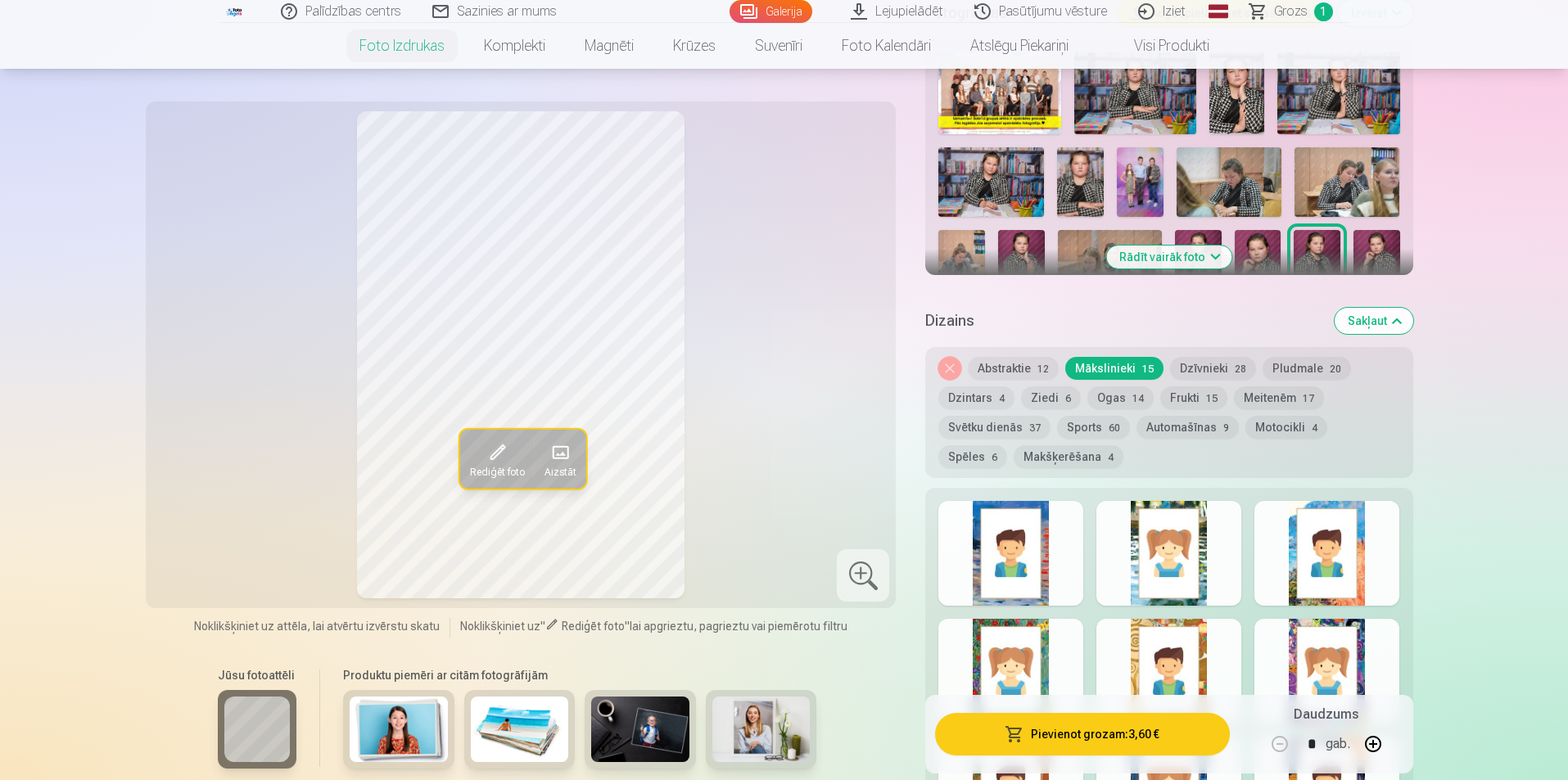
click at [1047, 399] on button "Ziedi 6" at bounding box center [1050, 397] width 60 height 23
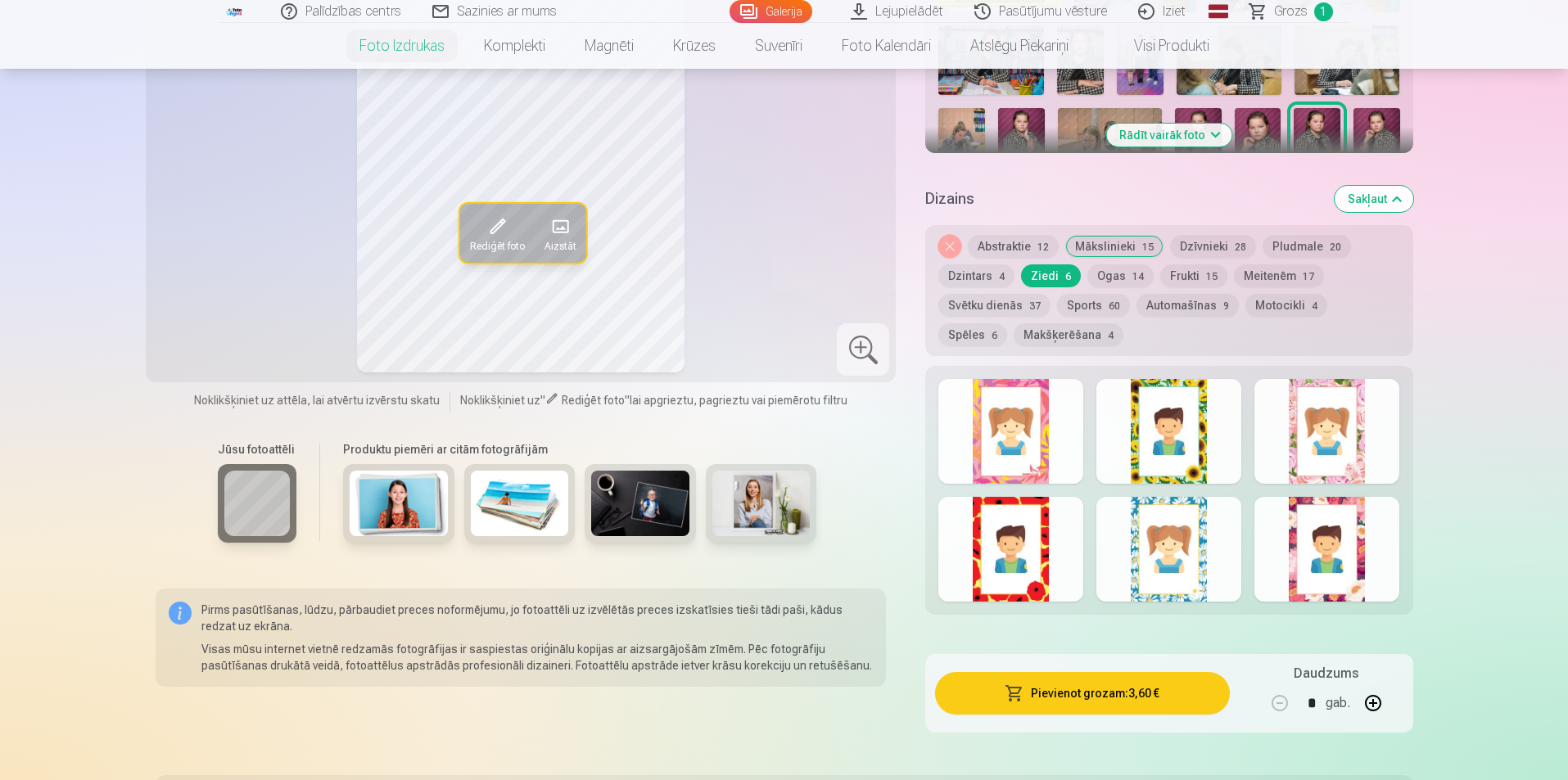
scroll to position [737, 0]
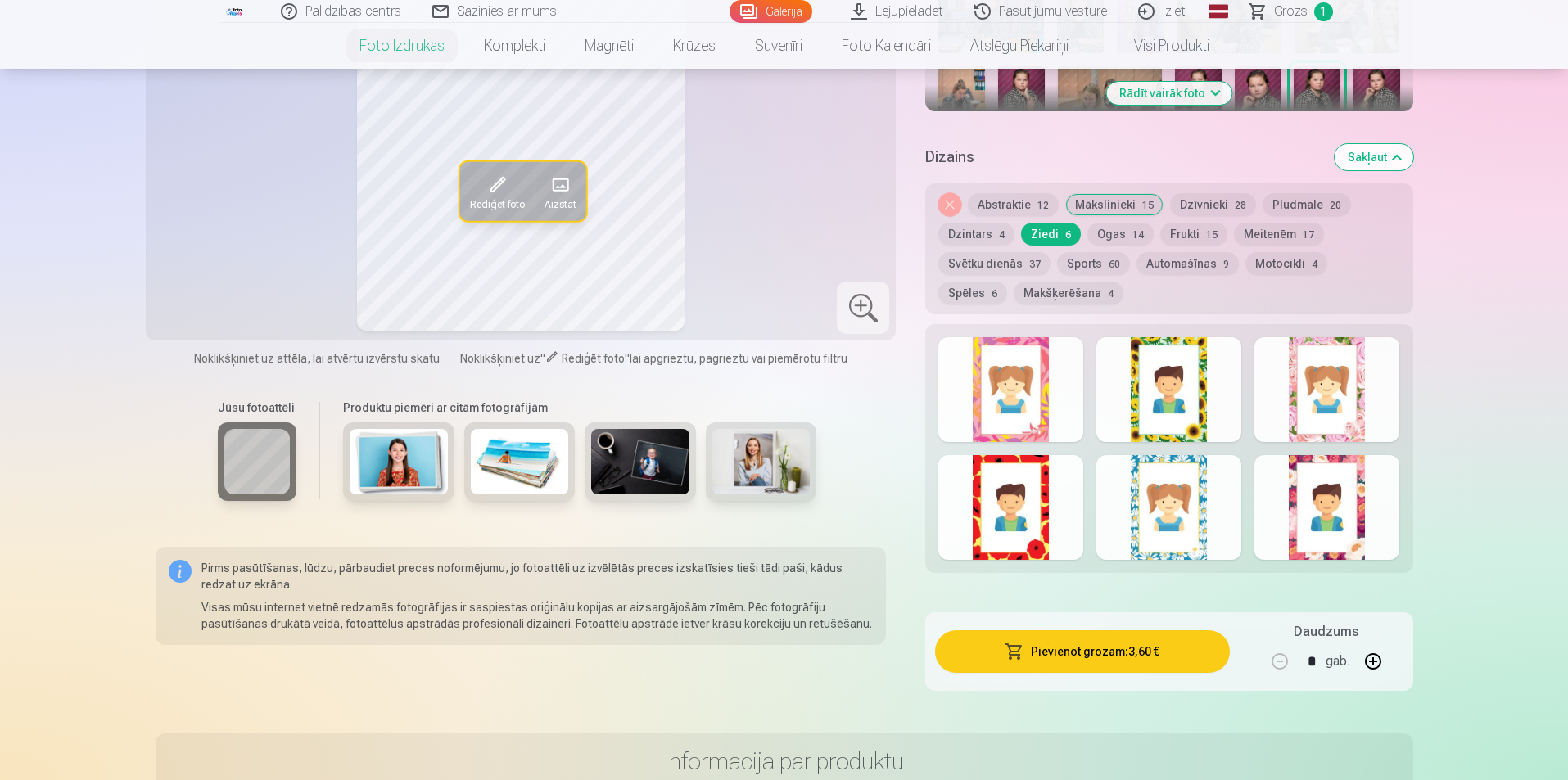
click at [1031, 397] on div at bounding box center [1011, 390] width 145 height 105
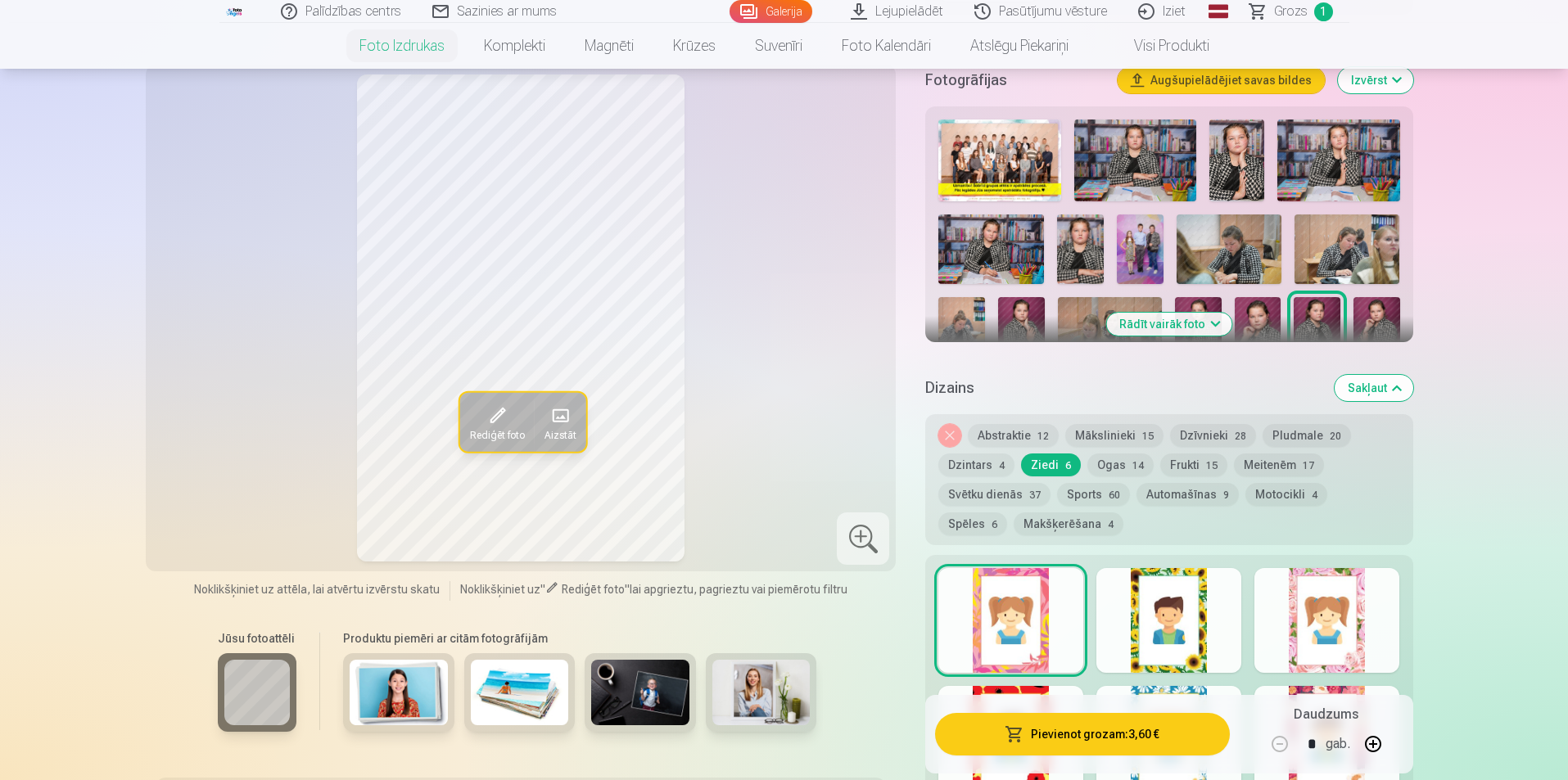
scroll to position [491, 0]
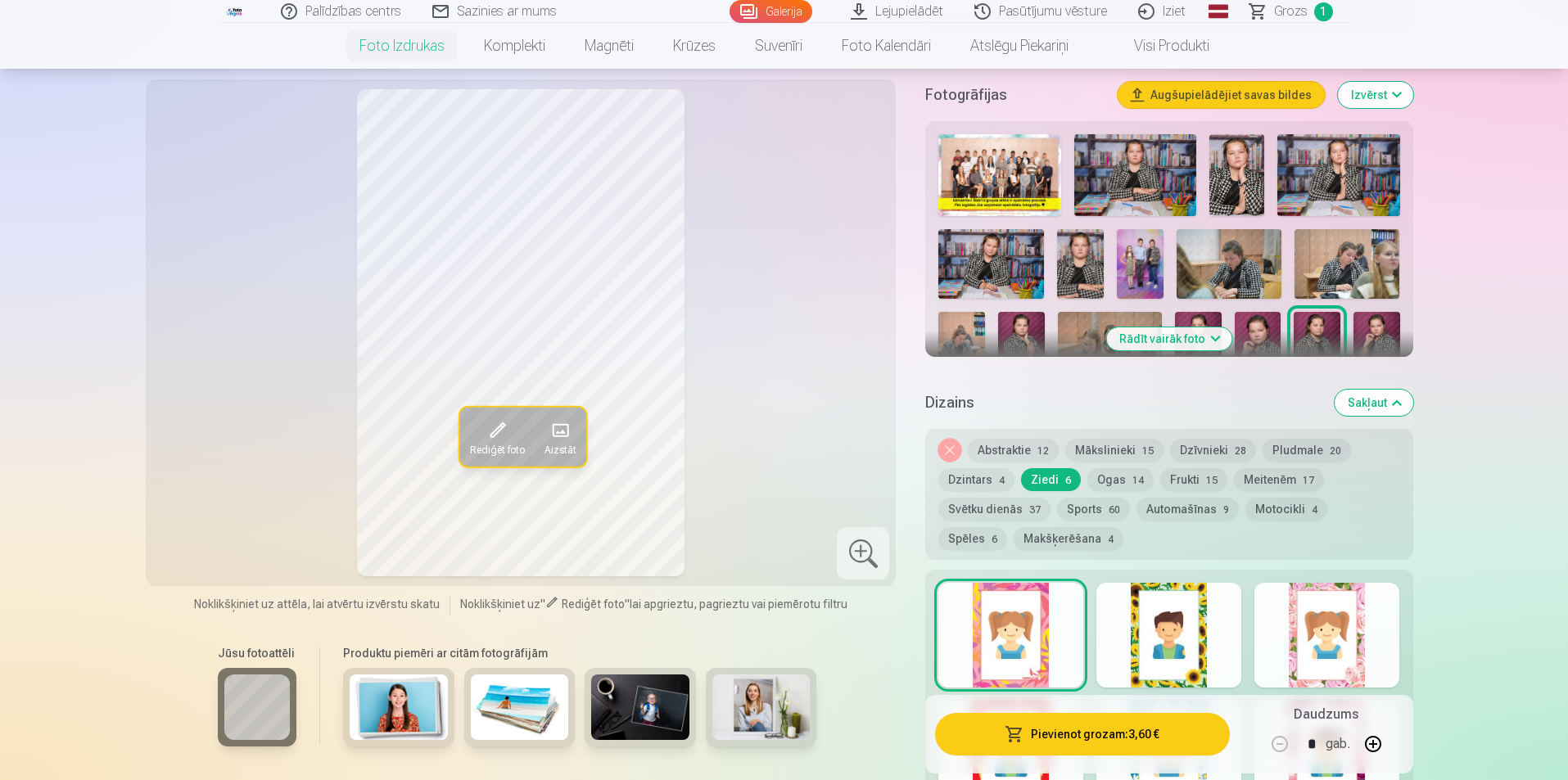
click at [1167, 610] on div at bounding box center [1169, 636] width 145 height 105
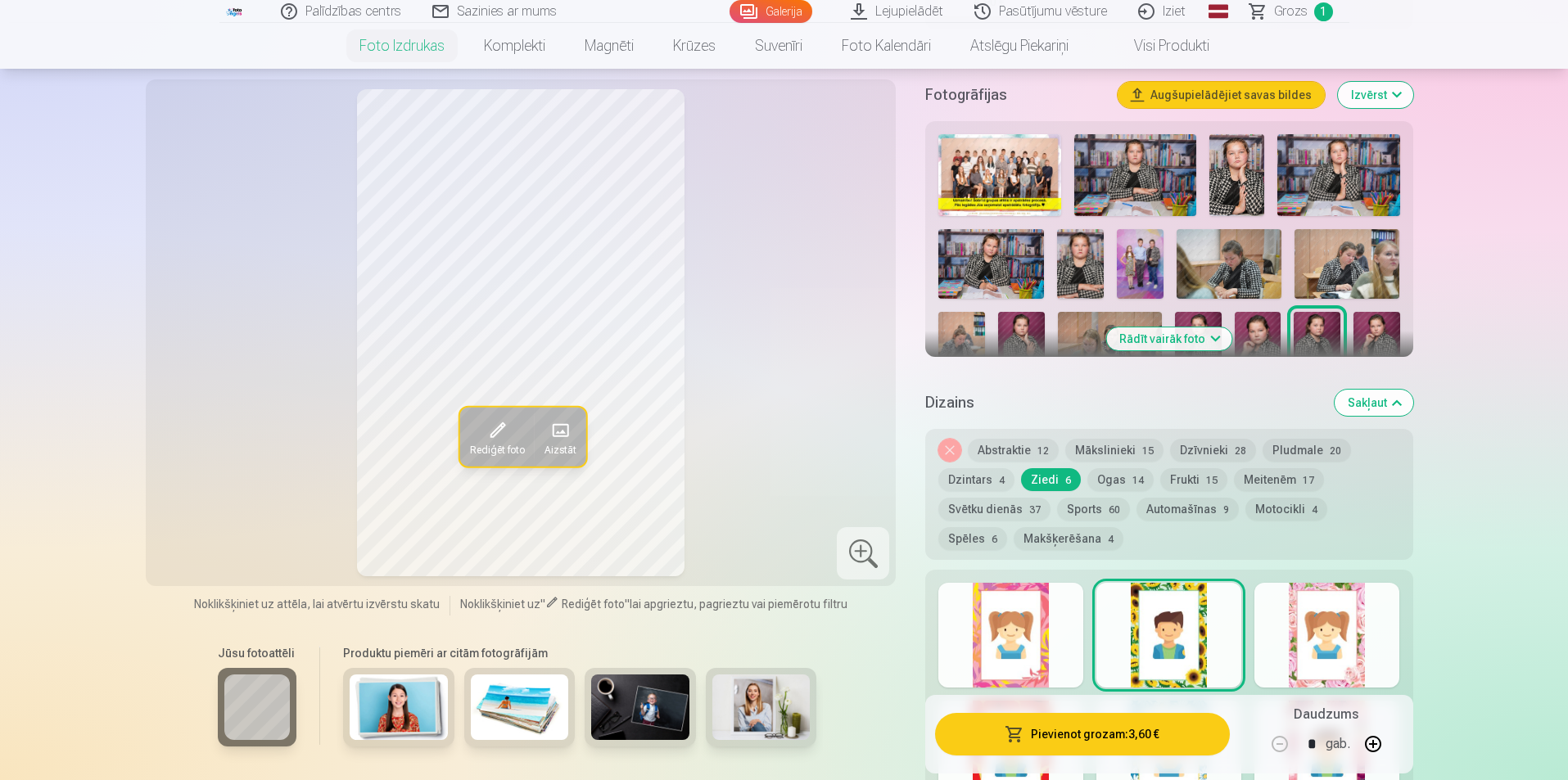
click at [1310, 641] on div at bounding box center [1327, 636] width 145 height 105
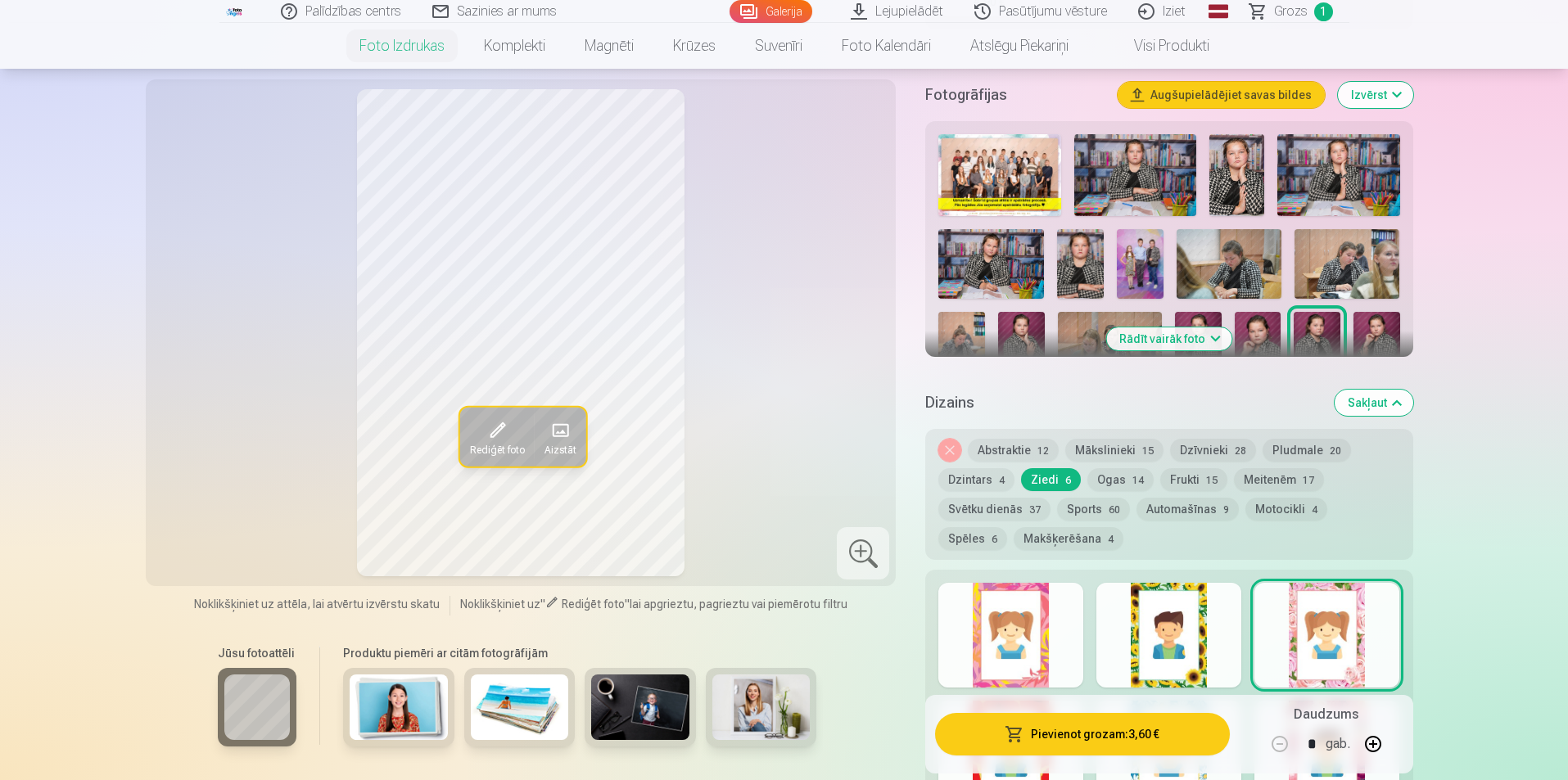
scroll to position [655, 0]
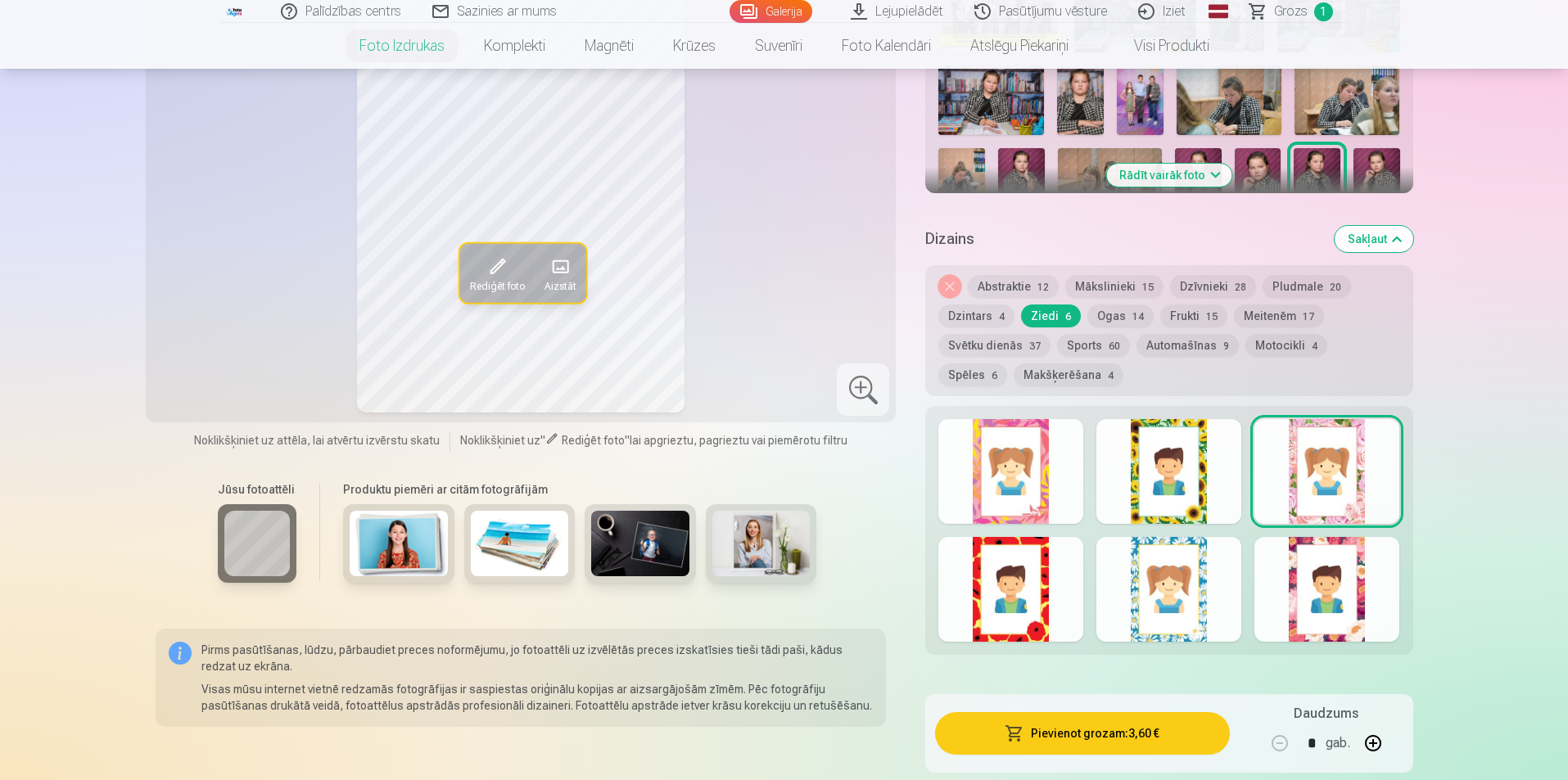
click at [1310, 641] on div at bounding box center [1169, 531] width 487 height 249
click at [1310, 614] on div at bounding box center [1327, 590] width 145 height 105
click at [1102, 312] on button "Ogas 14" at bounding box center [1120, 315] width 66 height 23
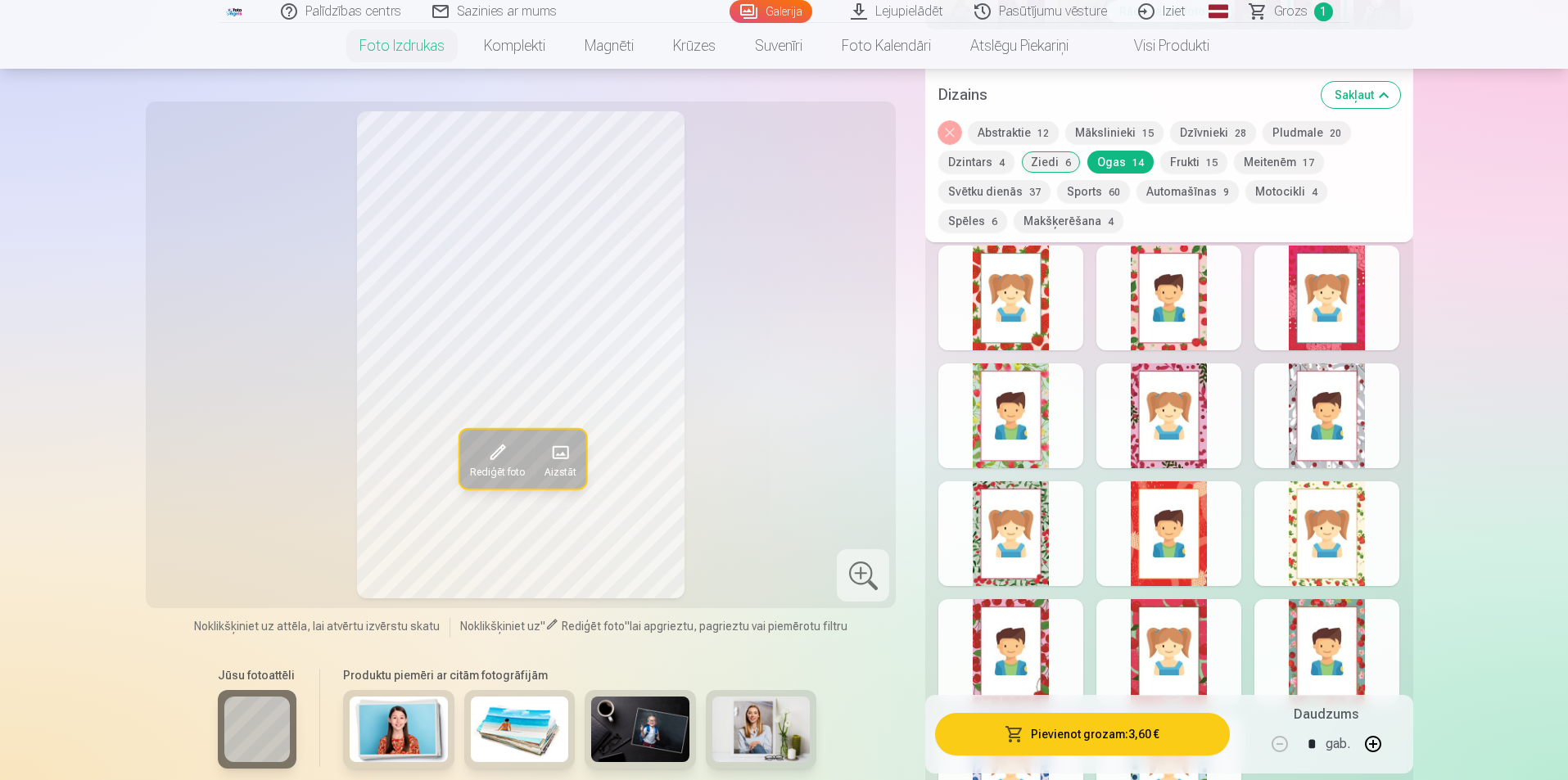
scroll to position [1064, 0]
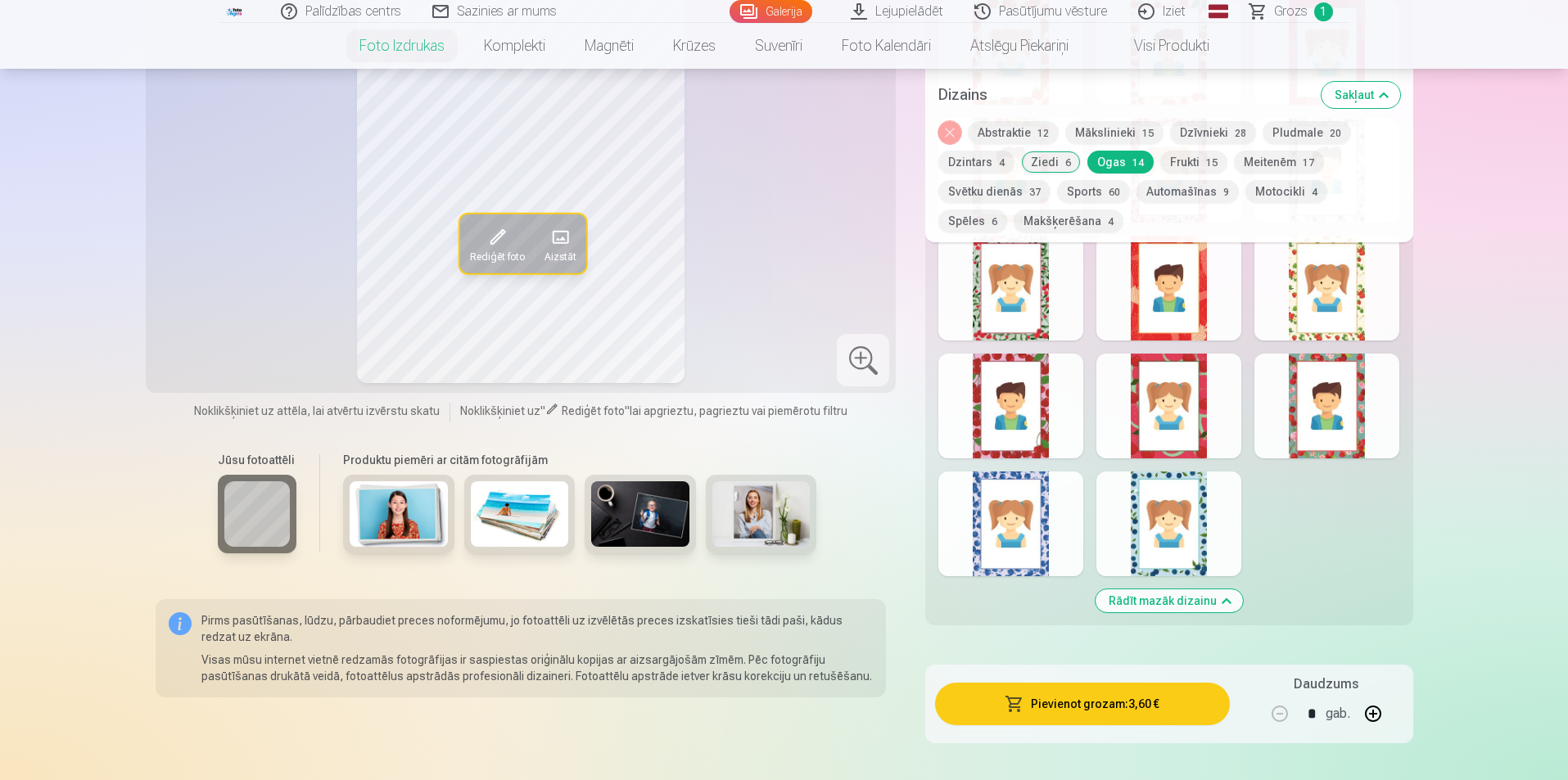
click at [1179, 544] on div at bounding box center [1169, 524] width 145 height 105
click at [1005, 536] on div at bounding box center [1011, 524] width 145 height 105
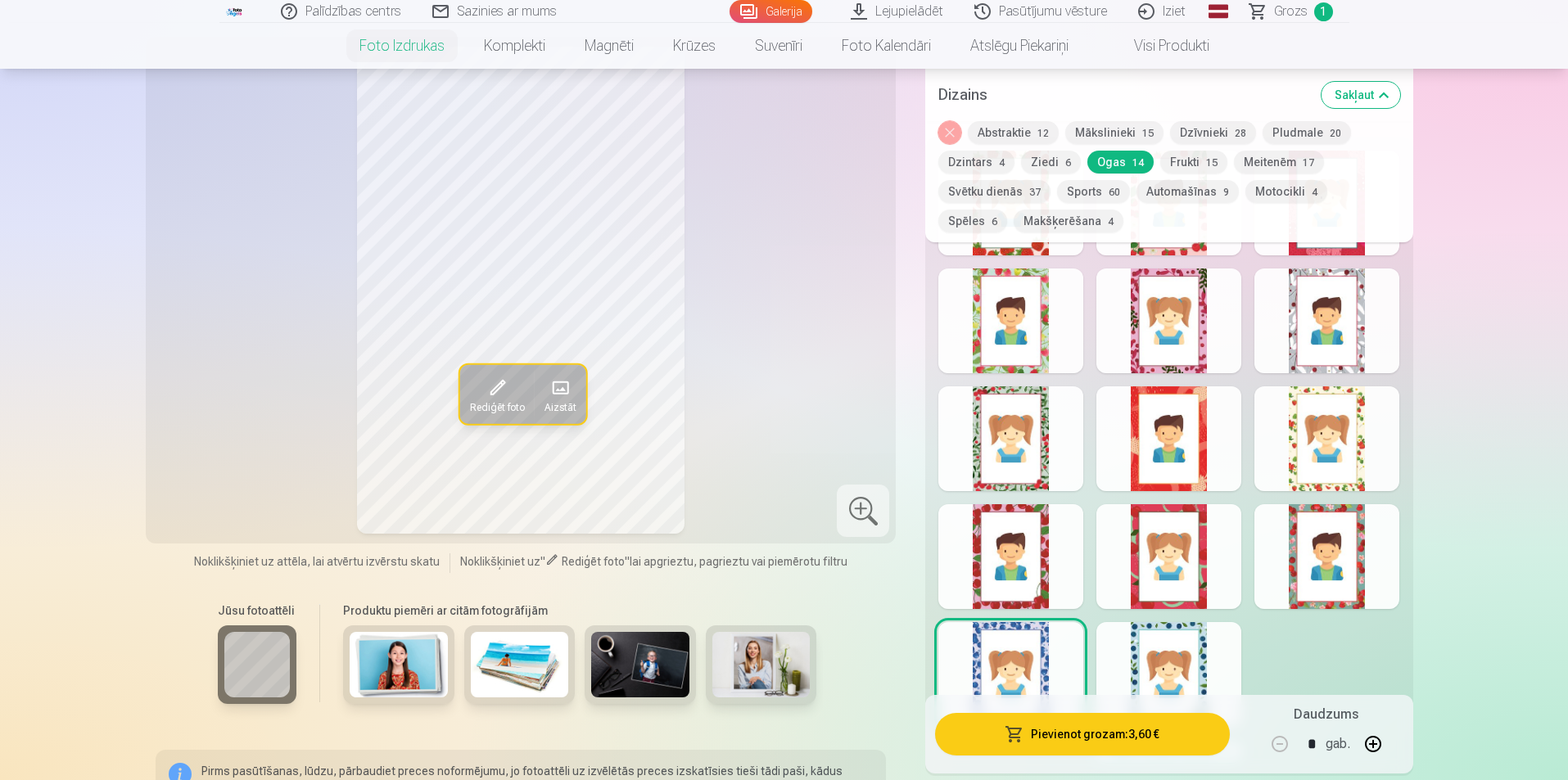
scroll to position [900, 0]
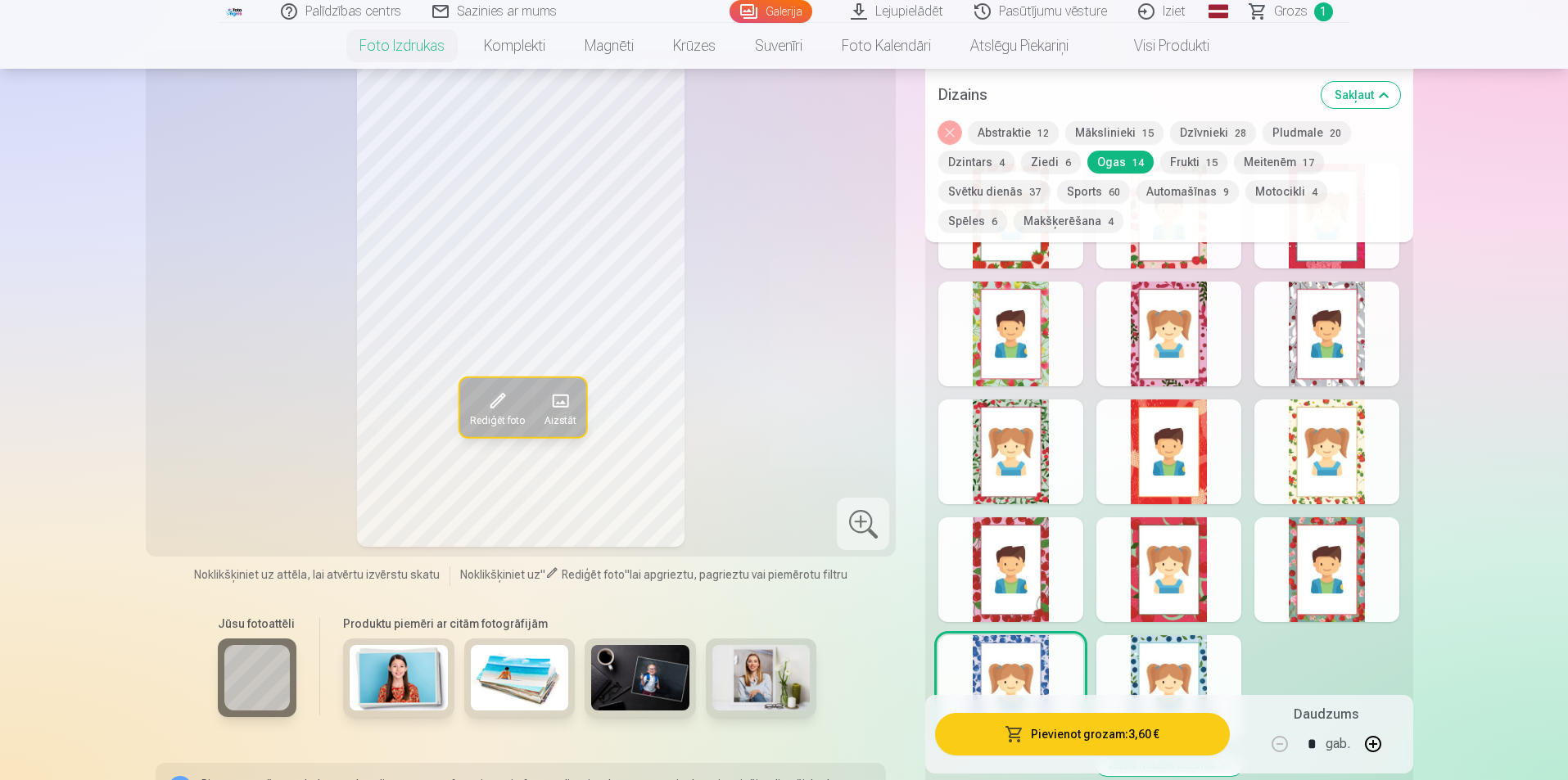
click at [1148, 552] on div at bounding box center [1169, 570] width 145 height 105
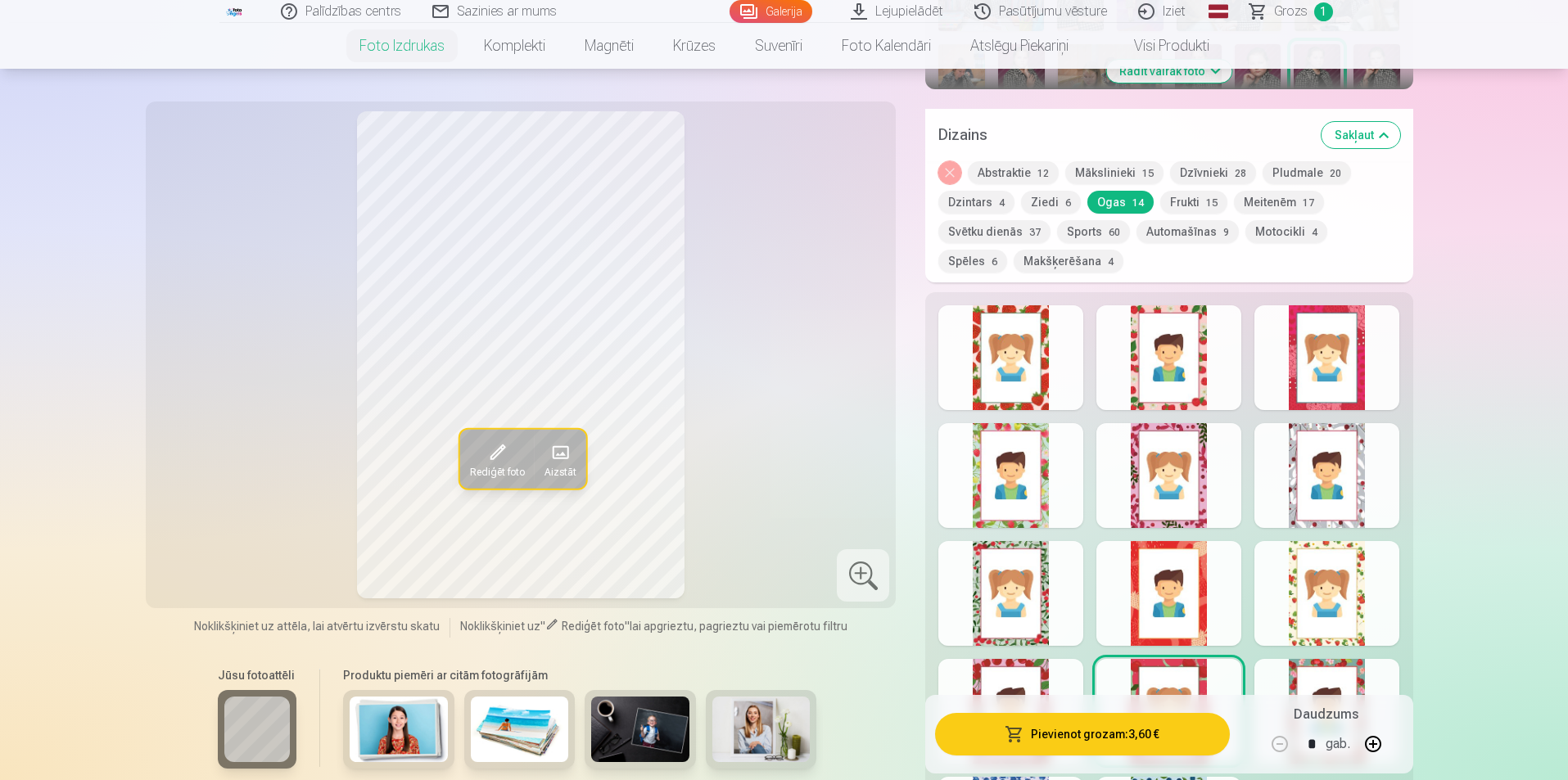
scroll to position [737, 0]
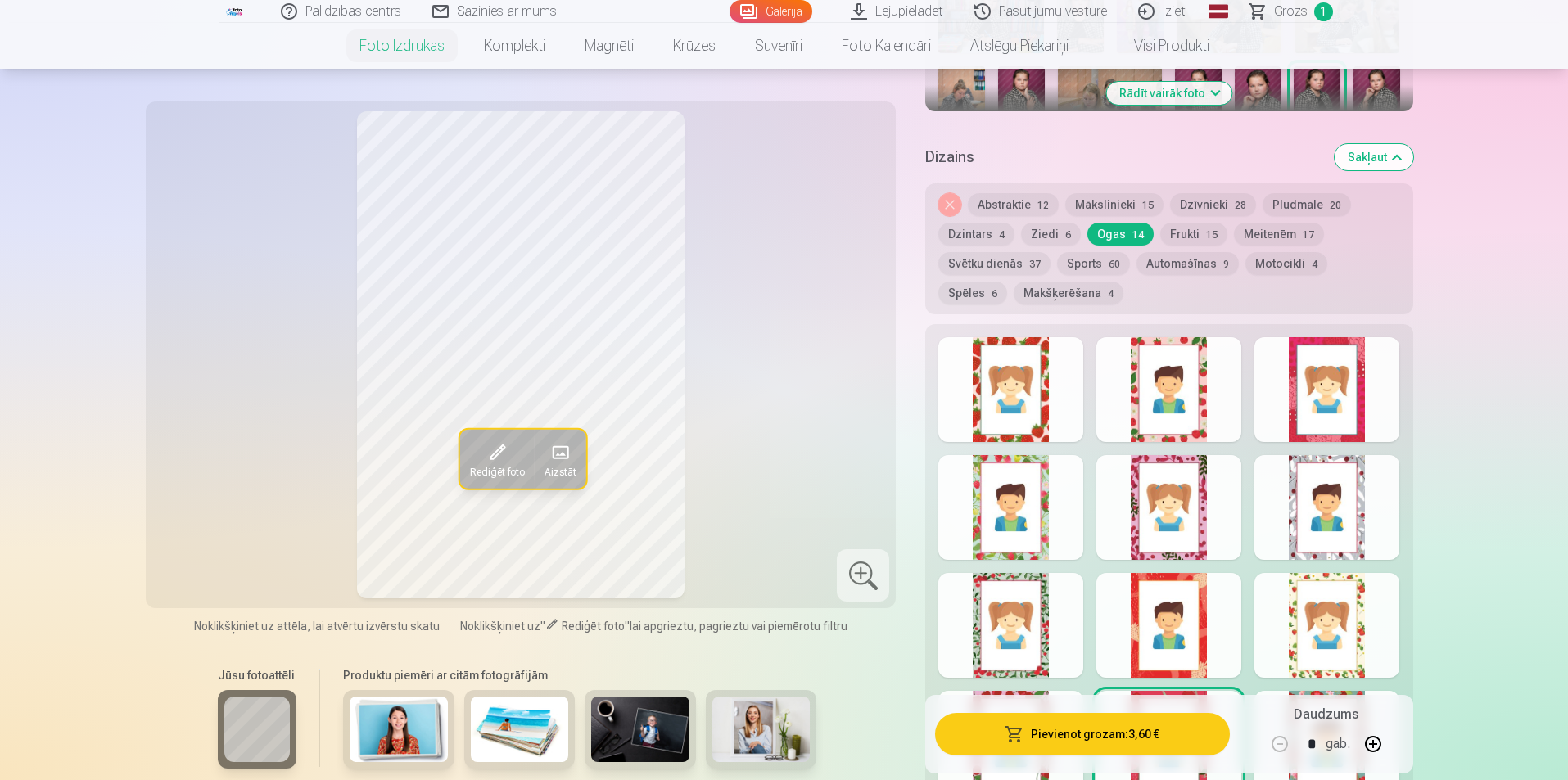
click at [1333, 636] on div at bounding box center [1327, 625] width 145 height 105
click at [981, 400] on div at bounding box center [1011, 390] width 145 height 105
click at [1175, 639] on div at bounding box center [1169, 625] width 145 height 105
click at [1030, 404] on div at bounding box center [1011, 390] width 145 height 105
click at [1180, 222] on div "Noņemiet dizainu Abstraktie 12 Mākslinieki 15 Dzīvnieki 28 Pludmale 20 Dzintars…" at bounding box center [1169, 248] width 487 height 131
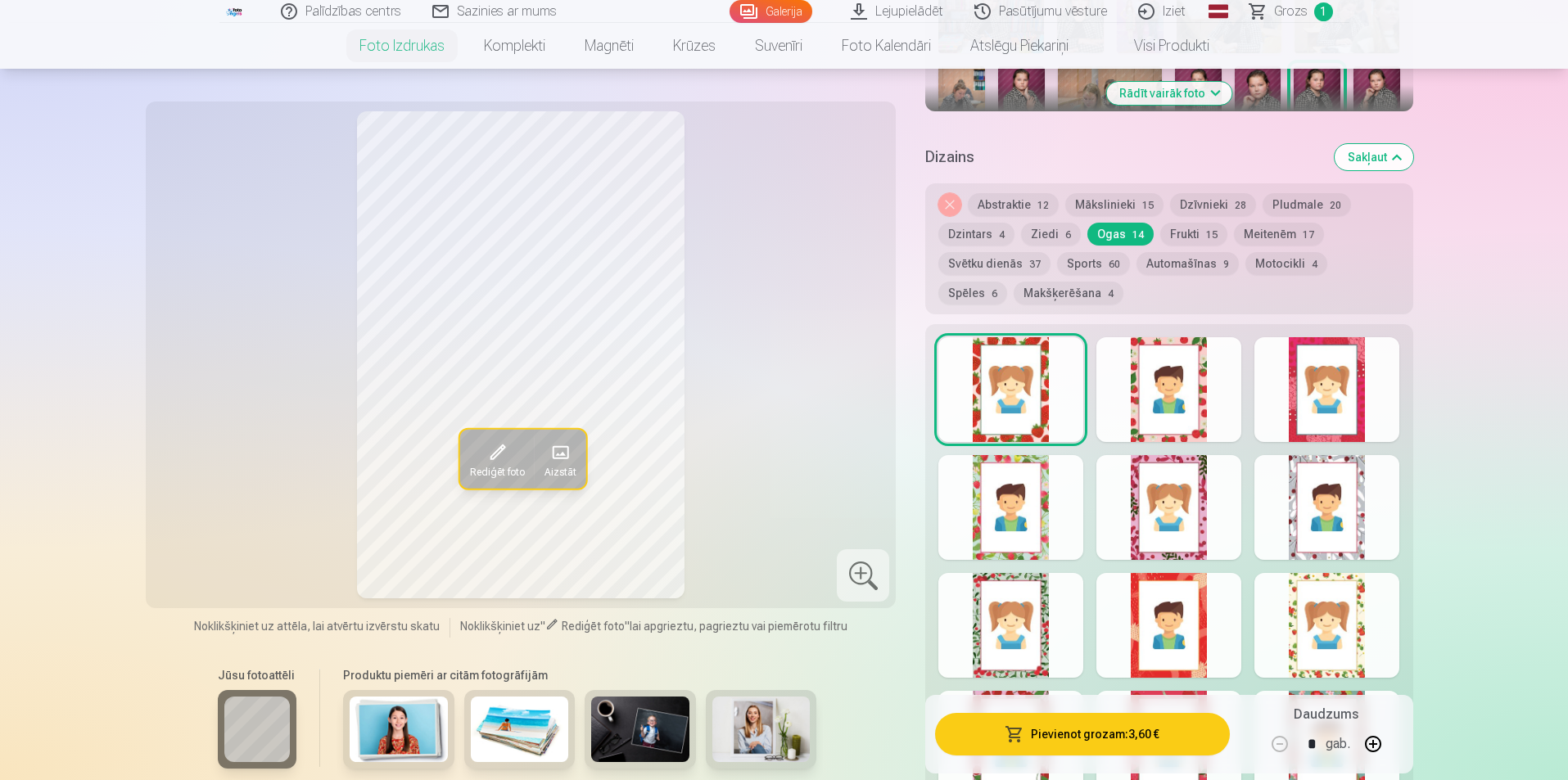
click at [1183, 238] on button "Frukti 15" at bounding box center [1193, 234] width 67 height 23
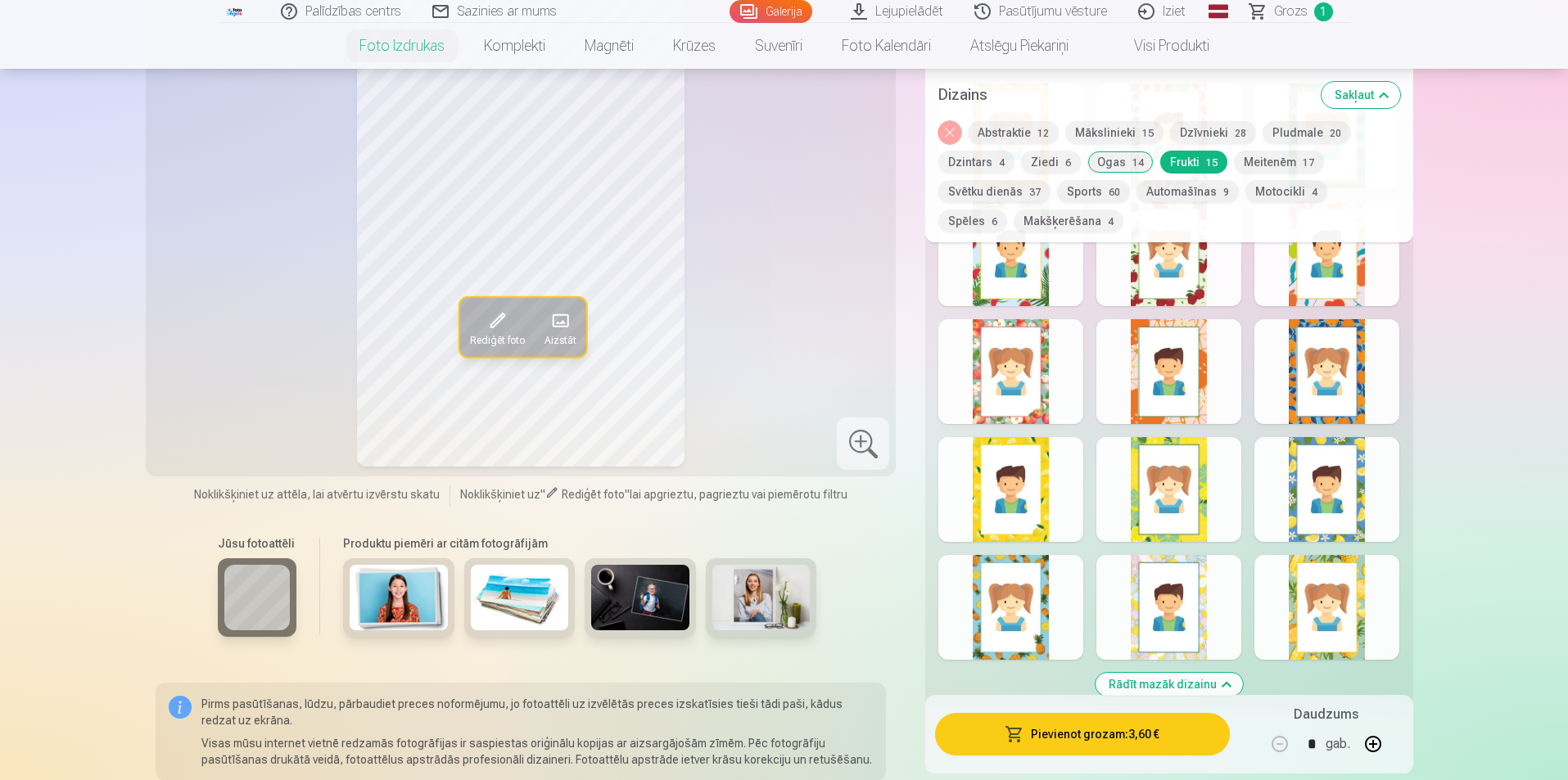
scroll to position [982, 0]
click at [1036, 395] on div at bounding box center [1011, 370] width 145 height 105
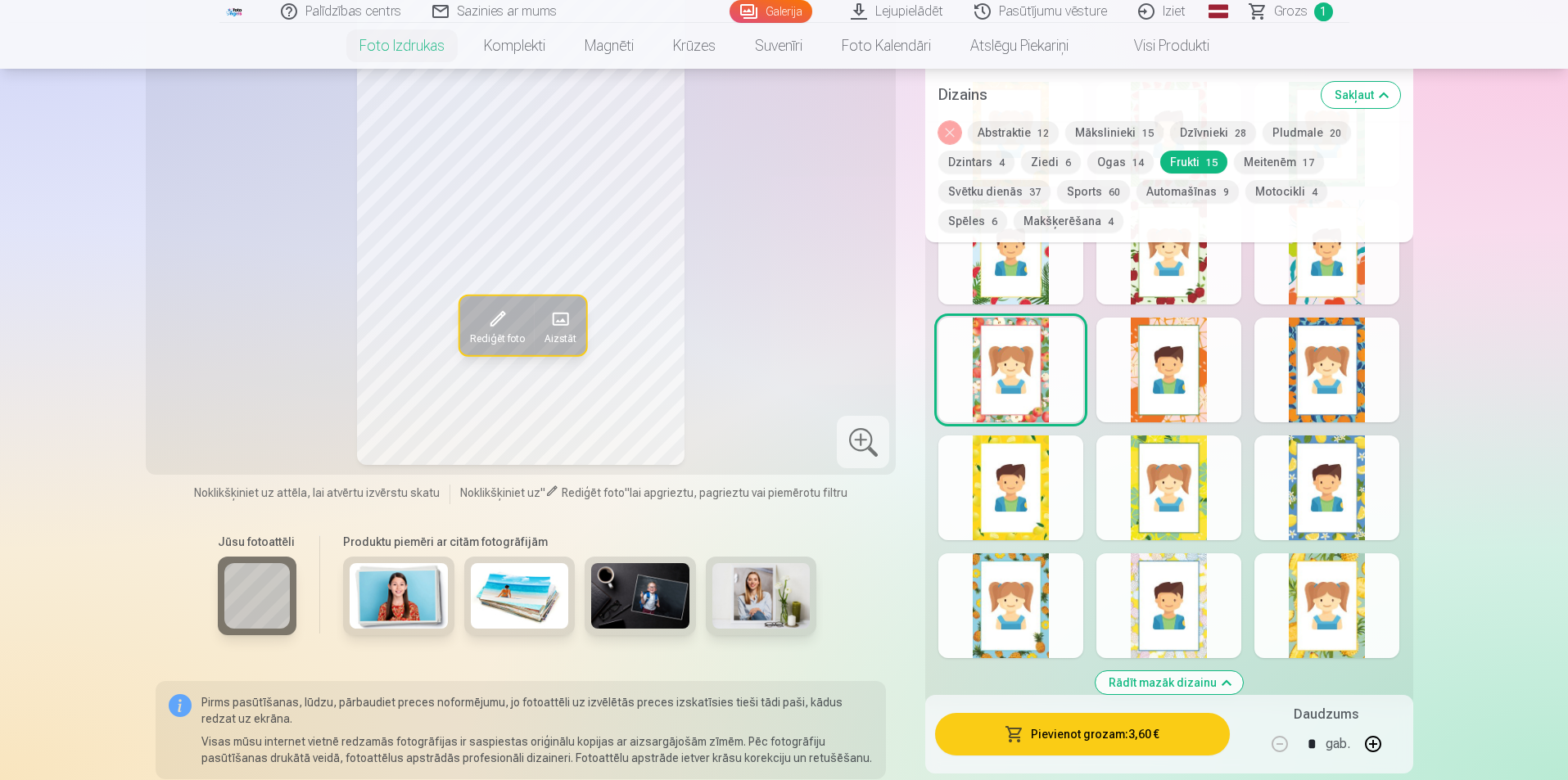
click at [1036, 607] on div at bounding box center [1011, 606] width 145 height 105
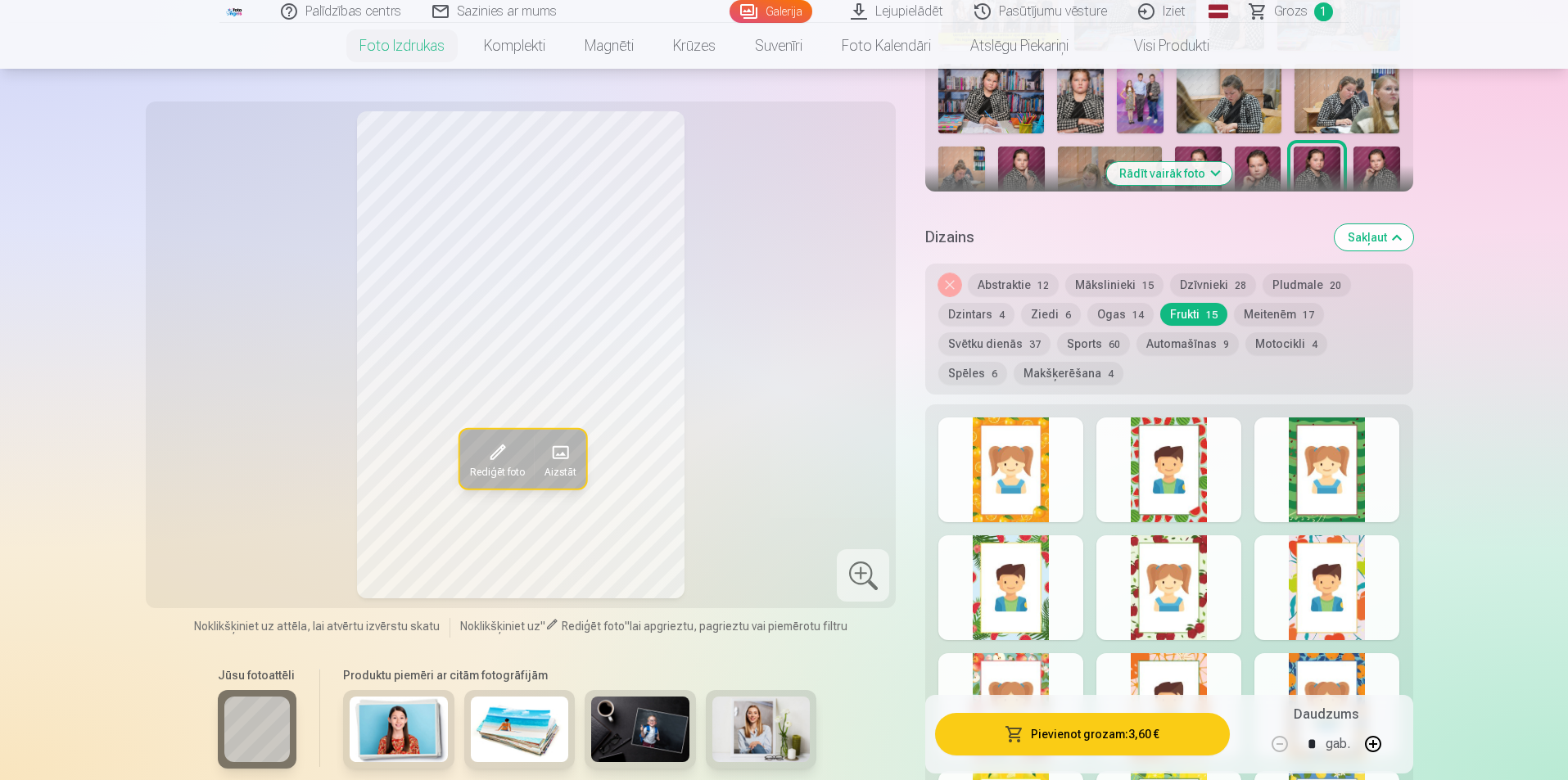
scroll to position [655, 0]
click at [1185, 287] on button "Dzīvnieki 28" at bounding box center [1212, 286] width 86 height 23
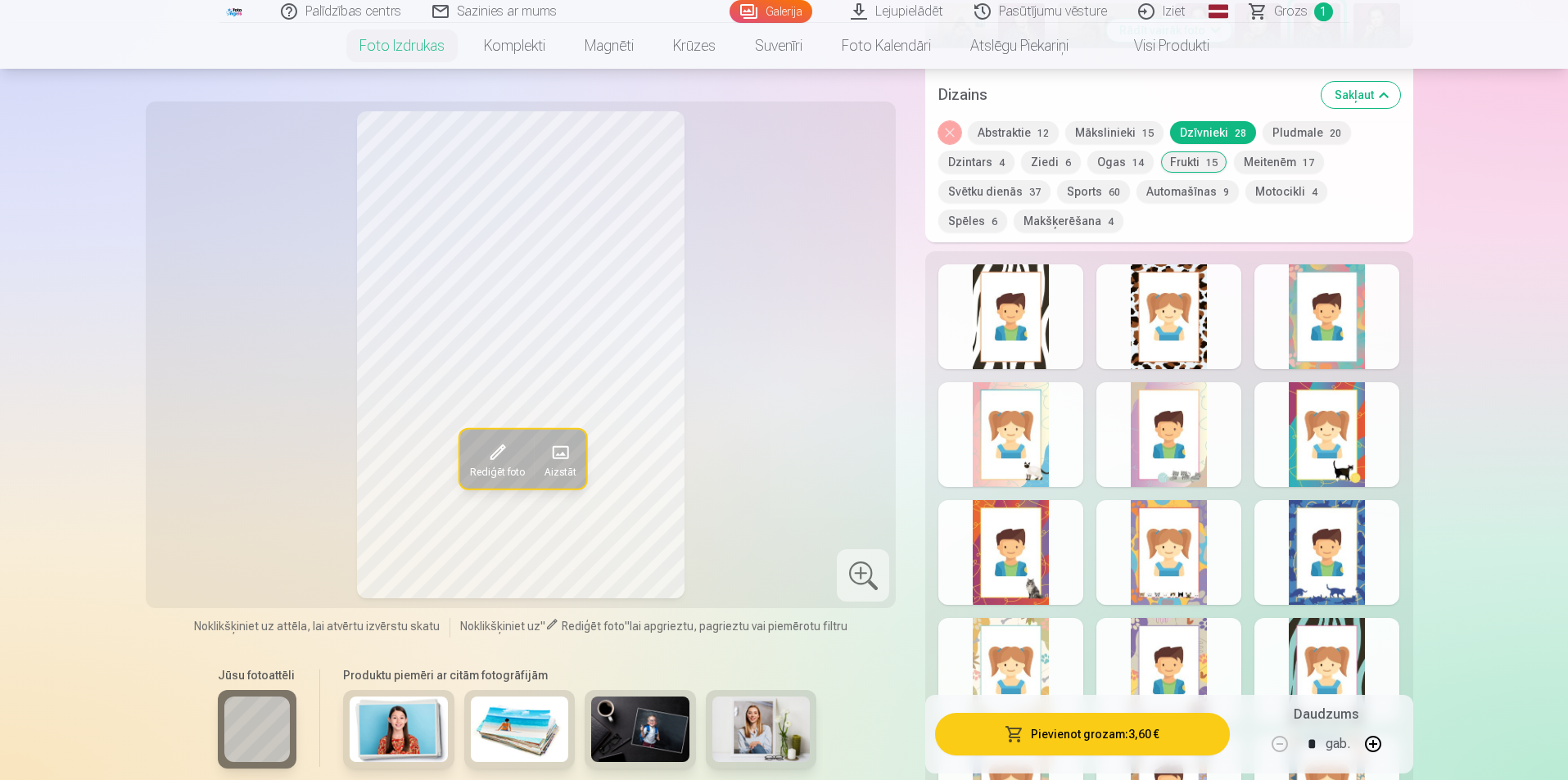
scroll to position [819, 0]
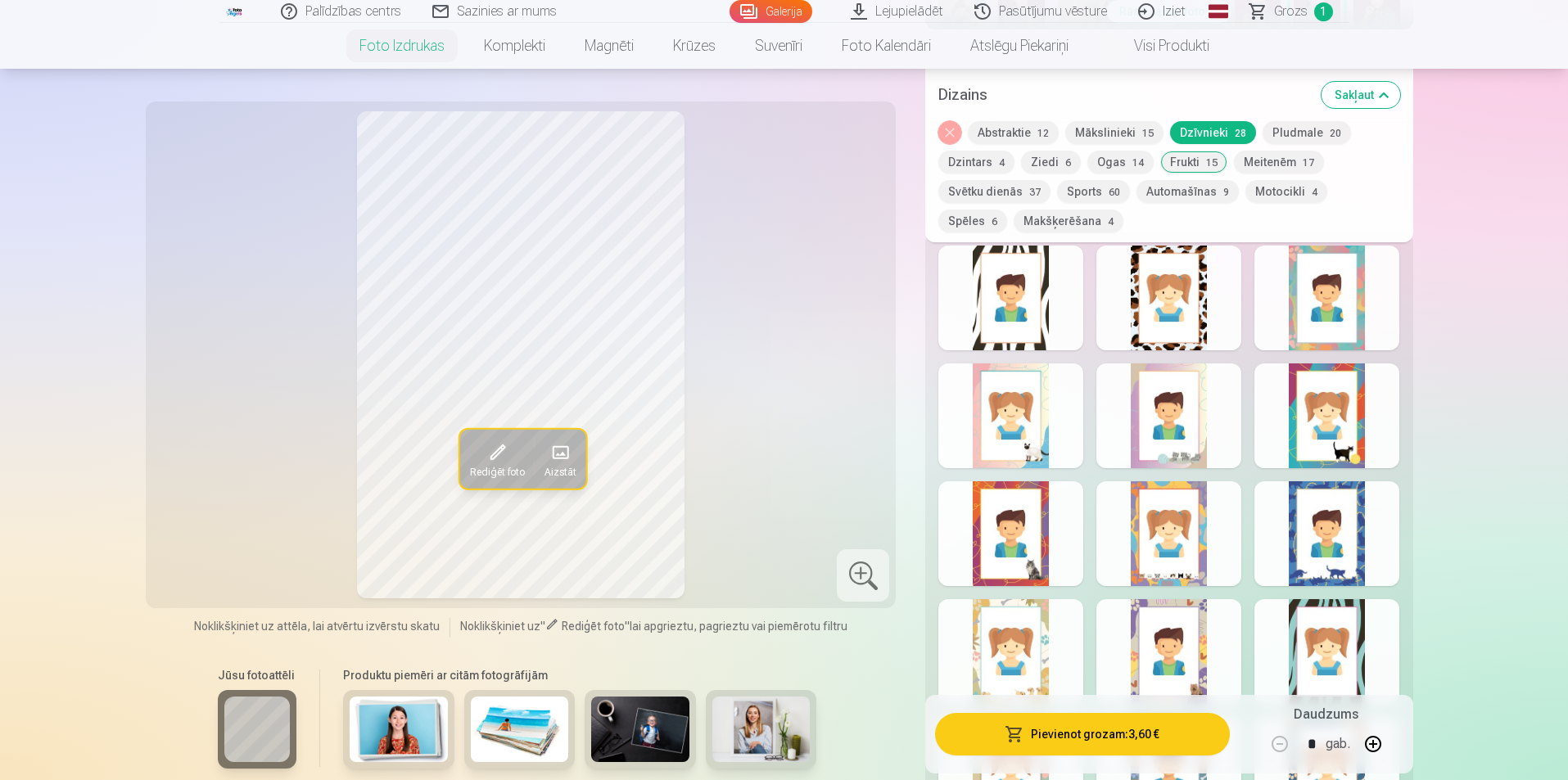
click at [1024, 560] on div at bounding box center [1011, 533] width 145 height 105
click at [1007, 444] on div at bounding box center [1011, 416] width 145 height 105
click at [1147, 436] on div at bounding box center [1169, 416] width 145 height 105
click at [1354, 407] on div at bounding box center [1327, 416] width 145 height 105
click at [1143, 548] on div at bounding box center [1169, 533] width 145 height 105
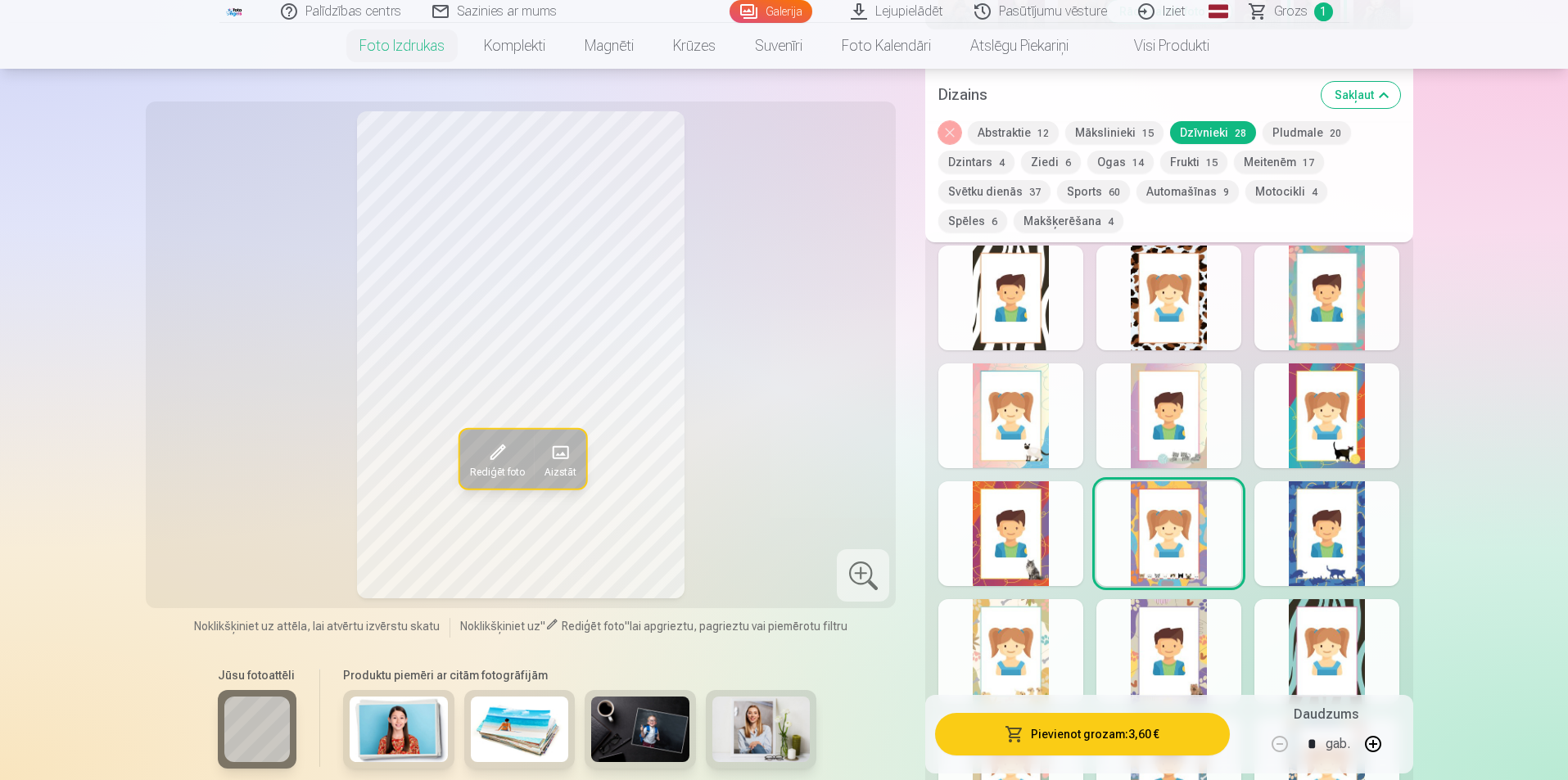
click at [1385, 530] on div at bounding box center [1327, 533] width 145 height 105
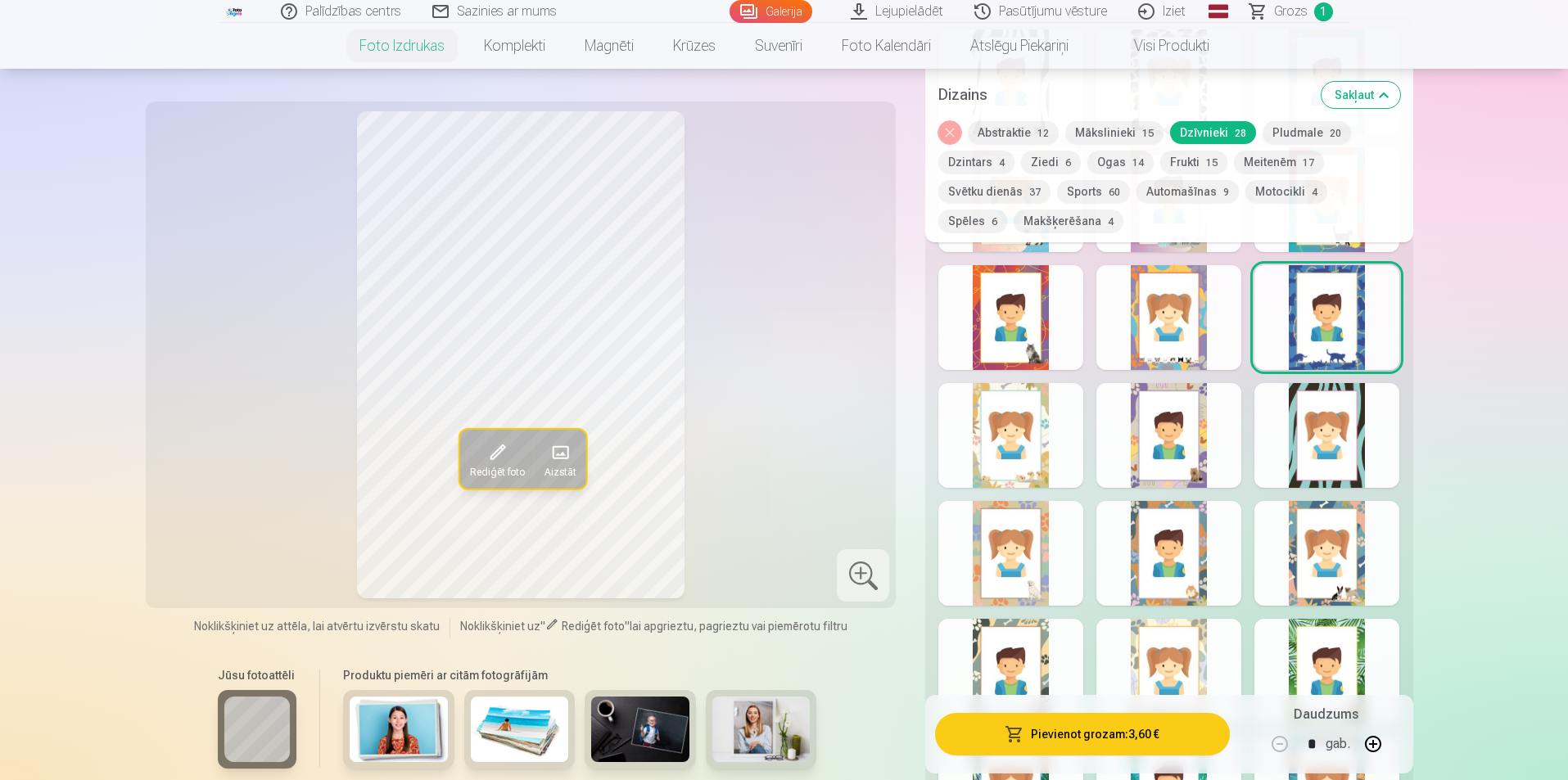
scroll to position [1064, 0]
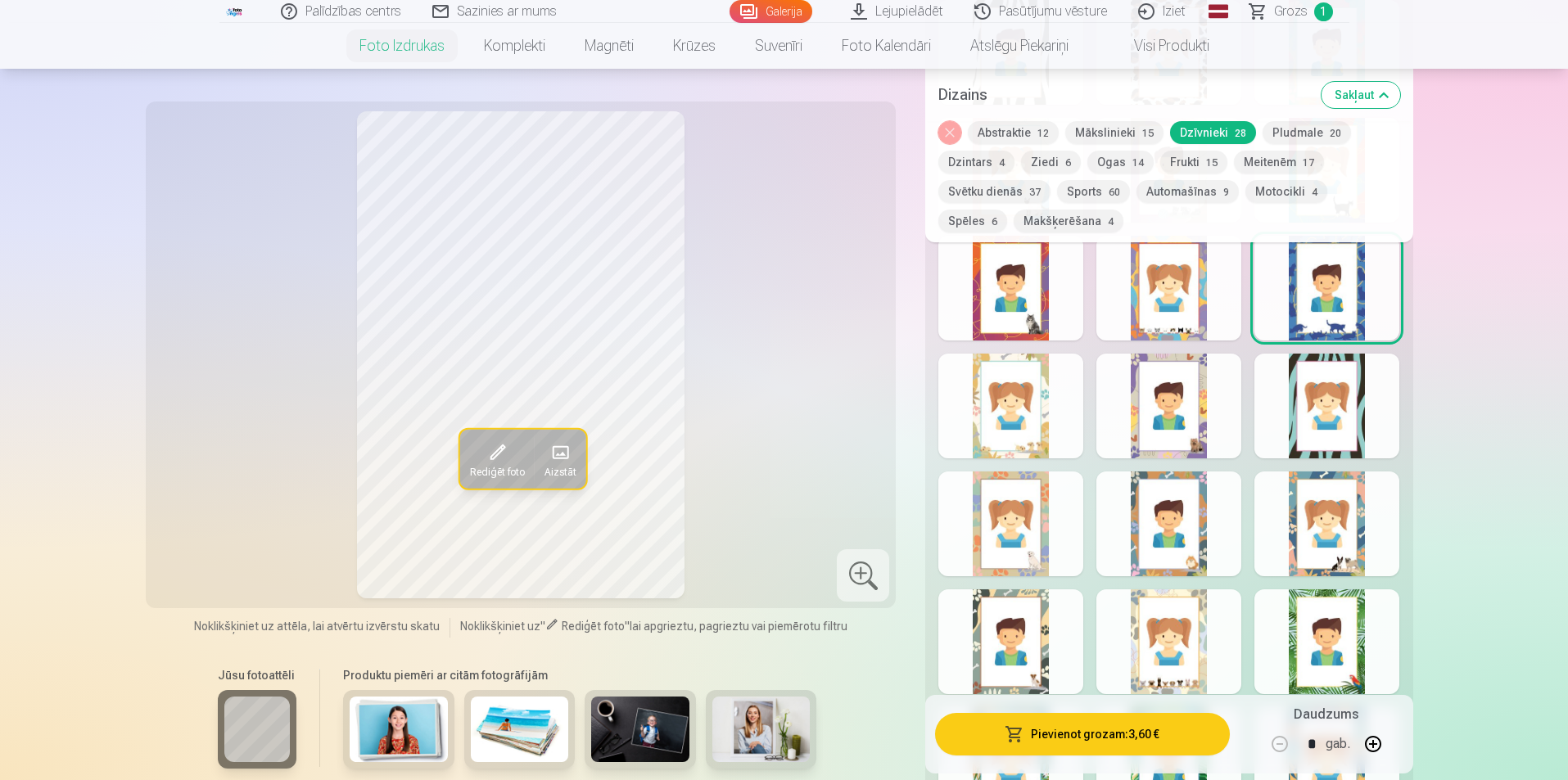
click at [1015, 419] on div at bounding box center [1011, 407] width 145 height 105
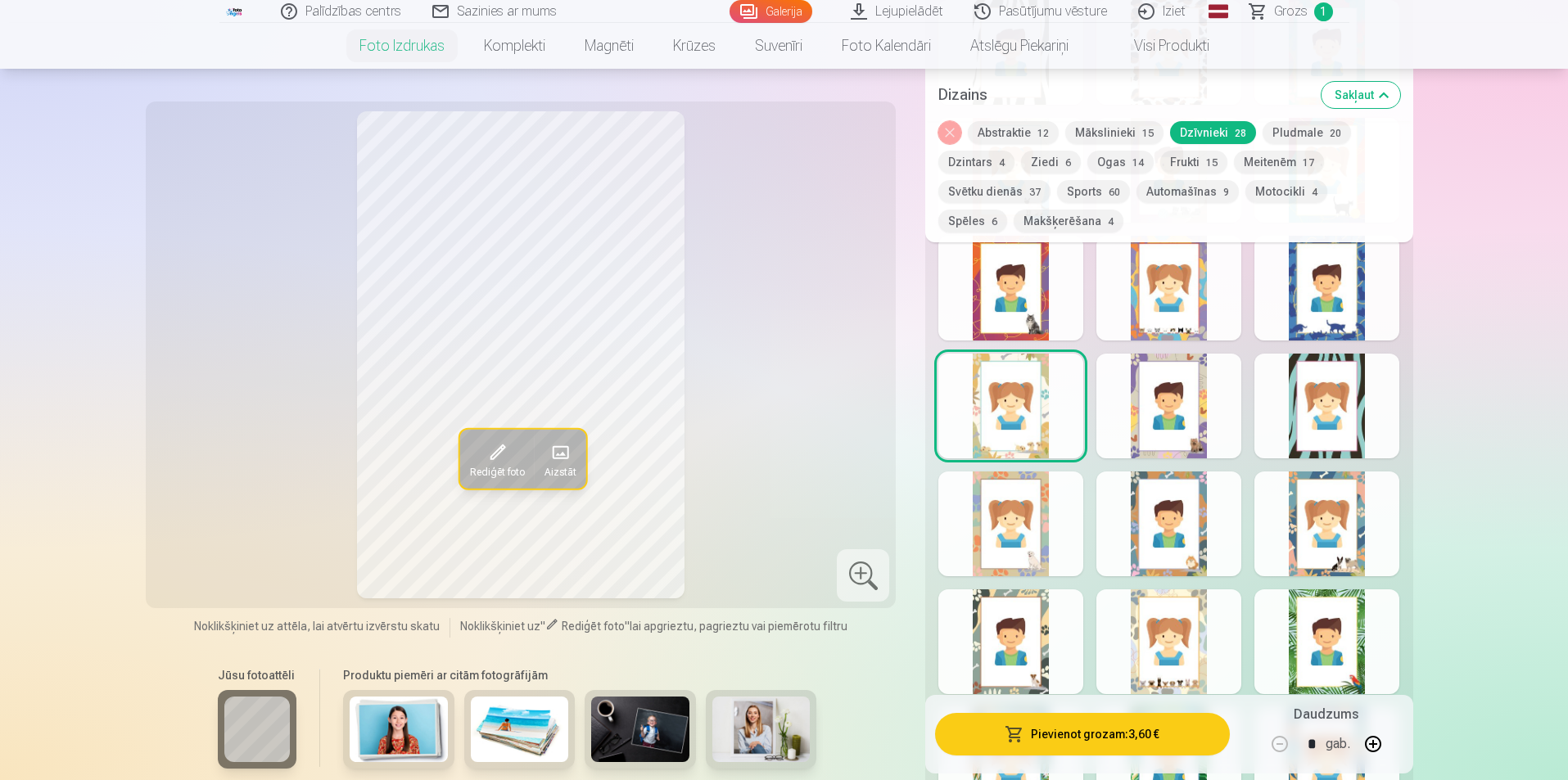
click at [1137, 407] on div at bounding box center [1169, 407] width 145 height 105
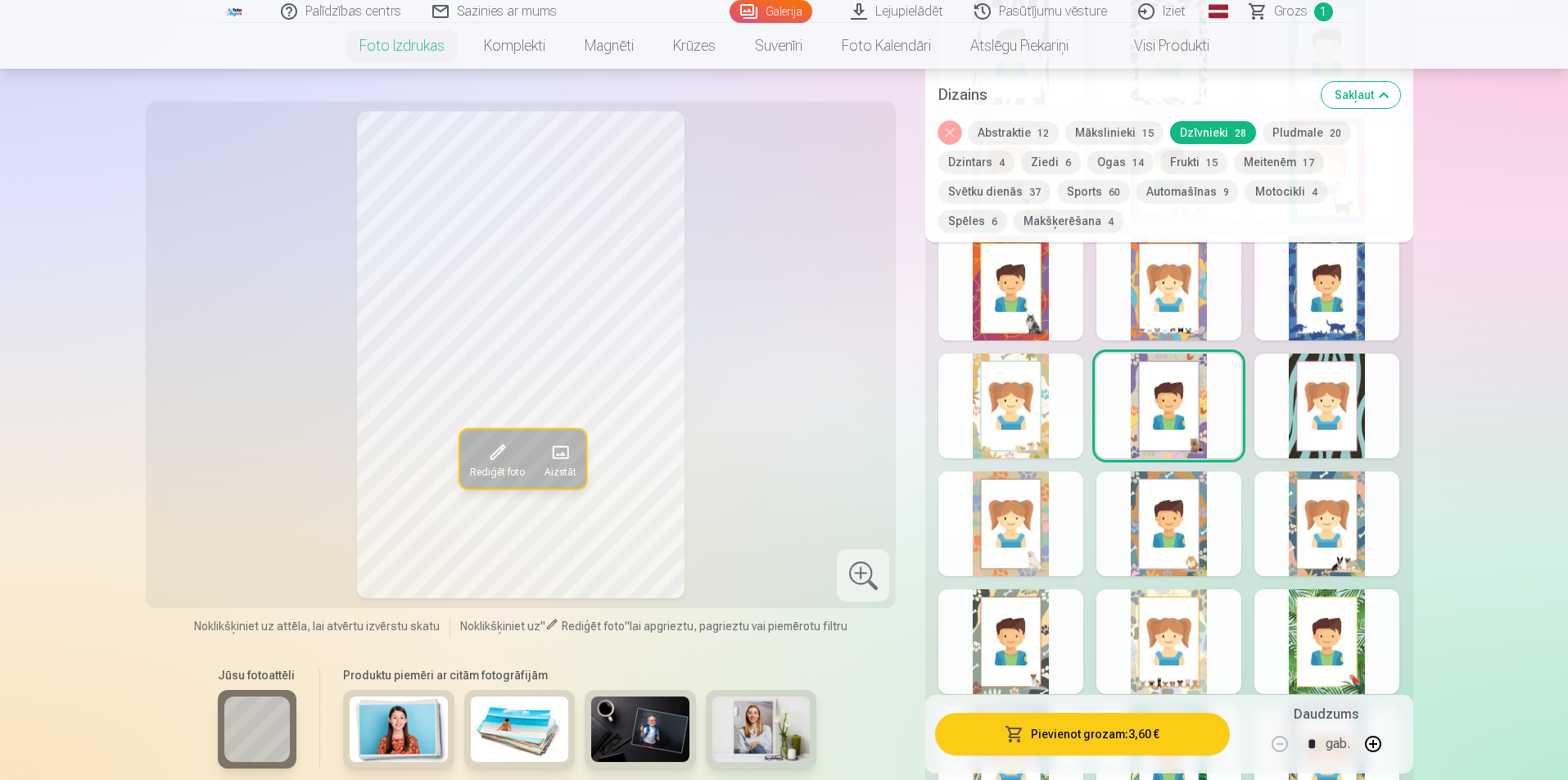
click at [999, 535] on div at bounding box center [1011, 524] width 145 height 105
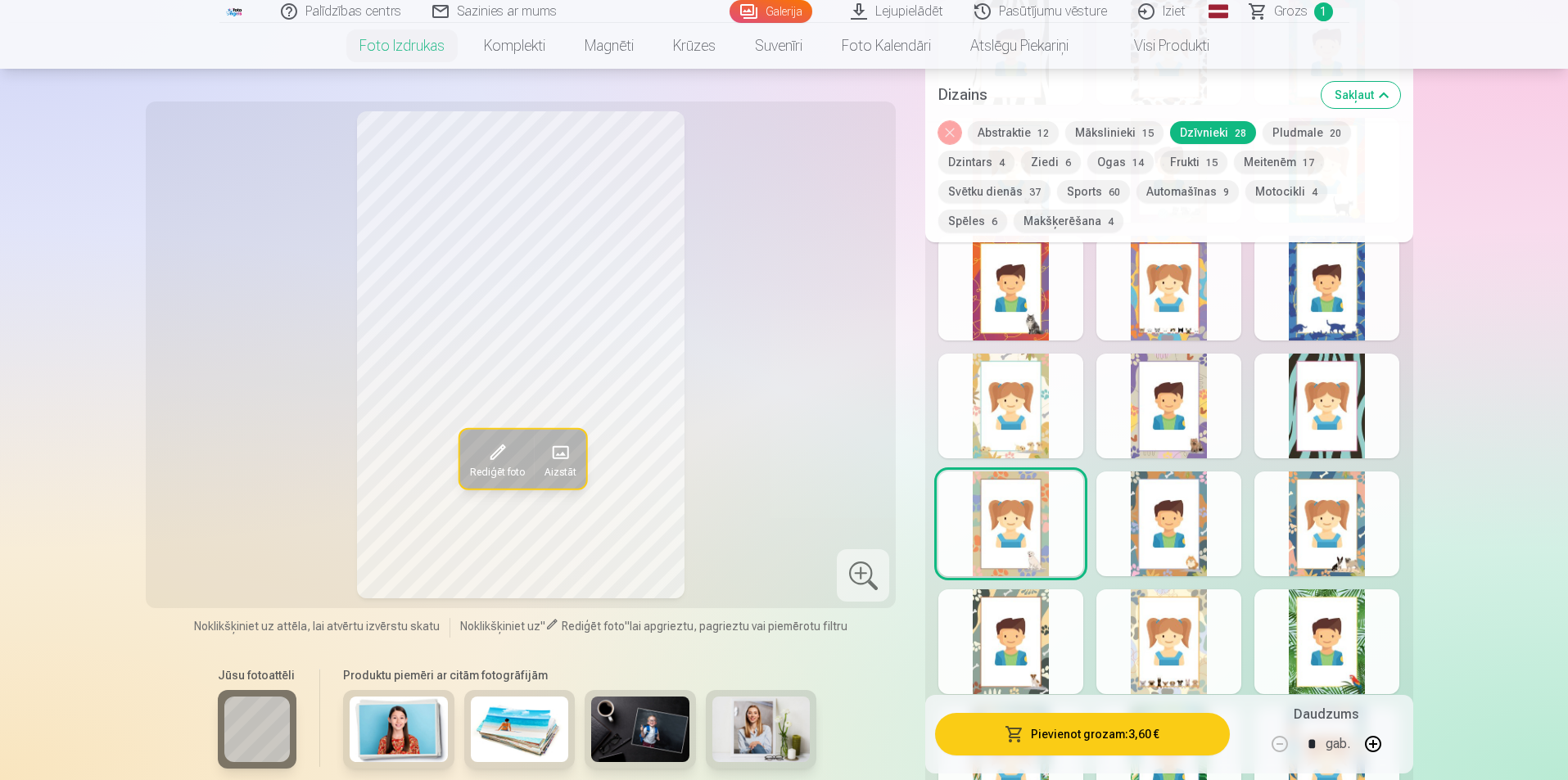
click at [1173, 545] on div at bounding box center [1169, 524] width 145 height 105
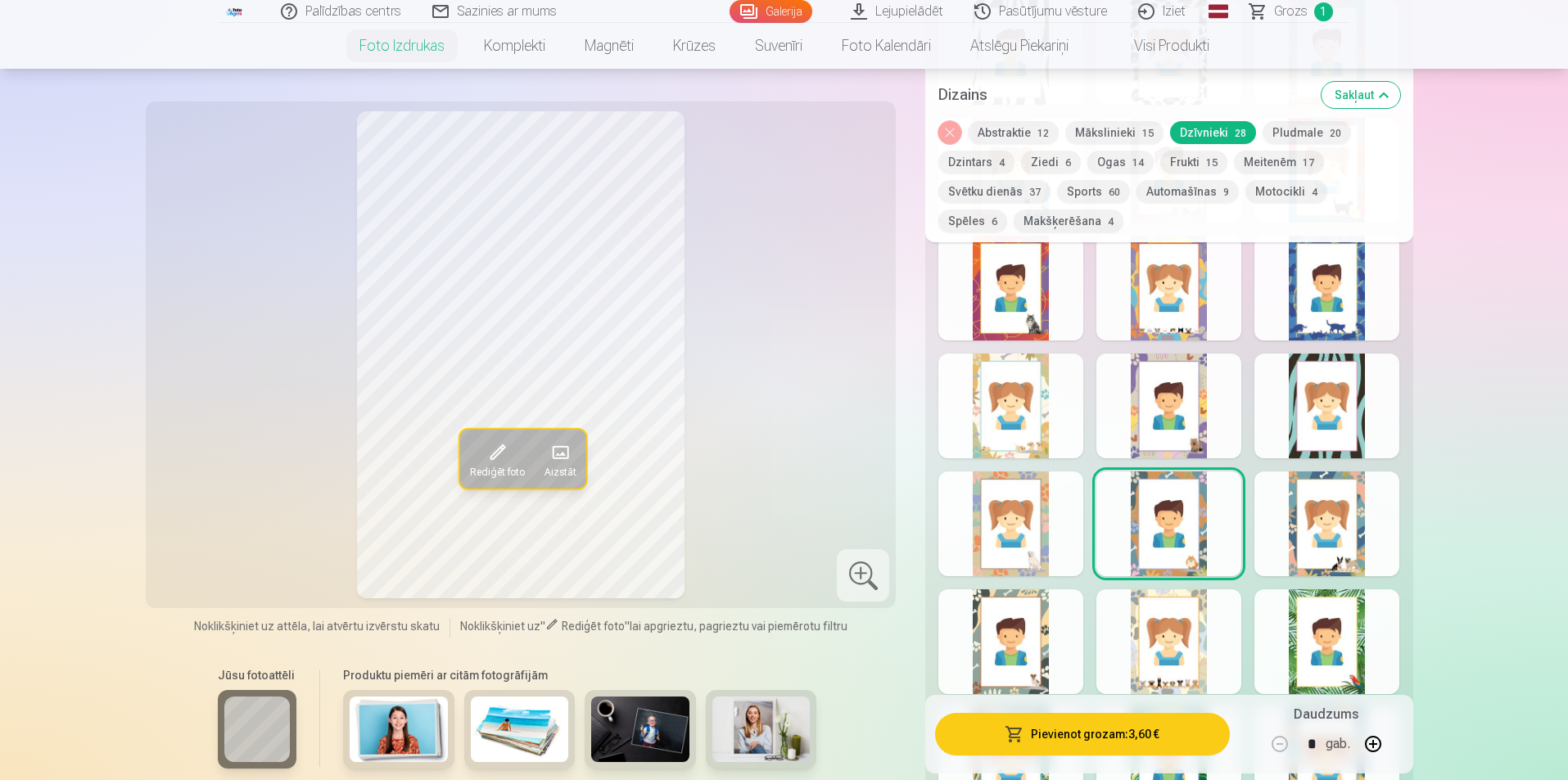
click at [1287, 542] on div at bounding box center [1327, 524] width 145 height 105
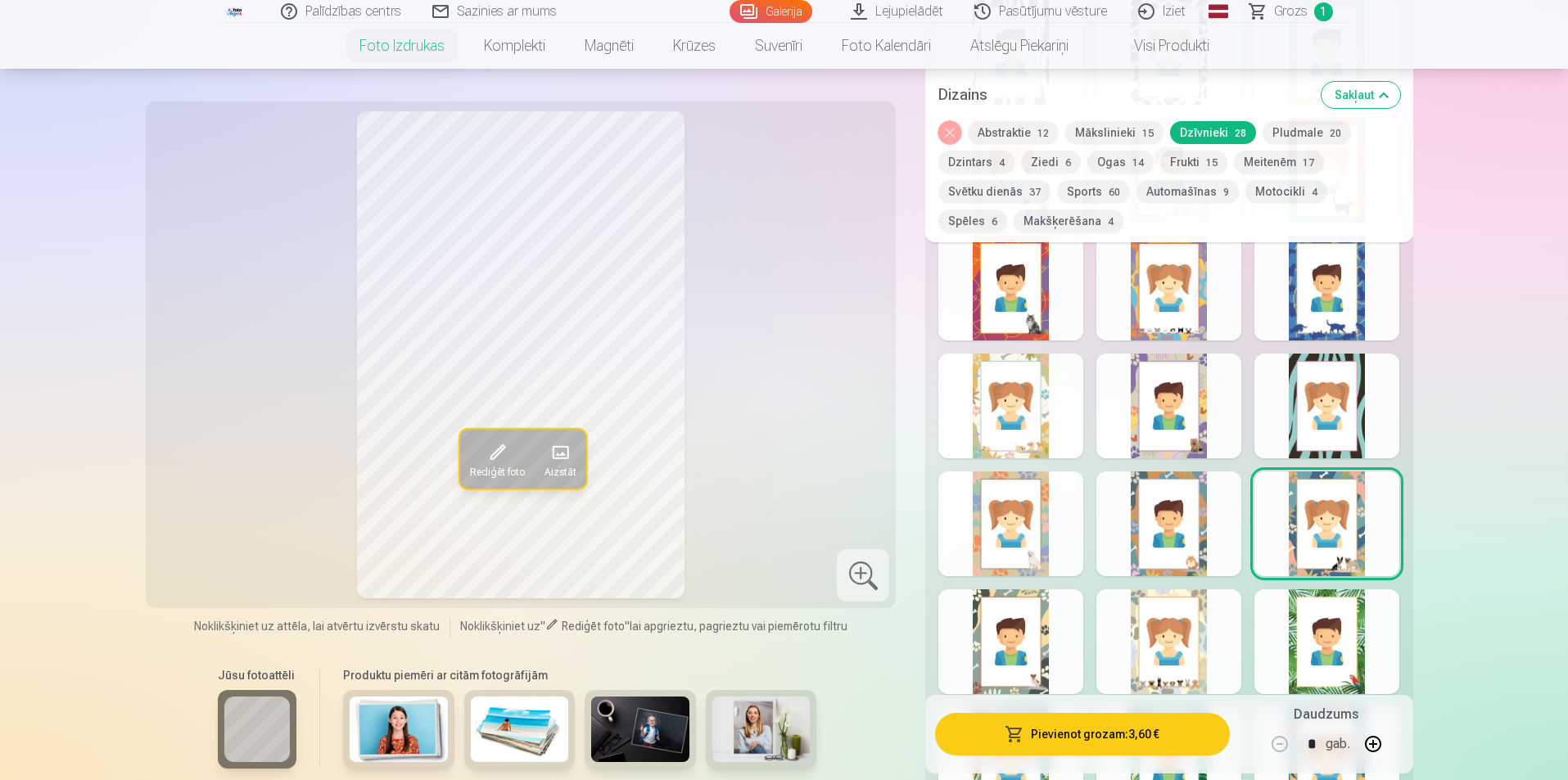
click at [996, 645] on div at bounding box center [1011, 642] width 145 height 105
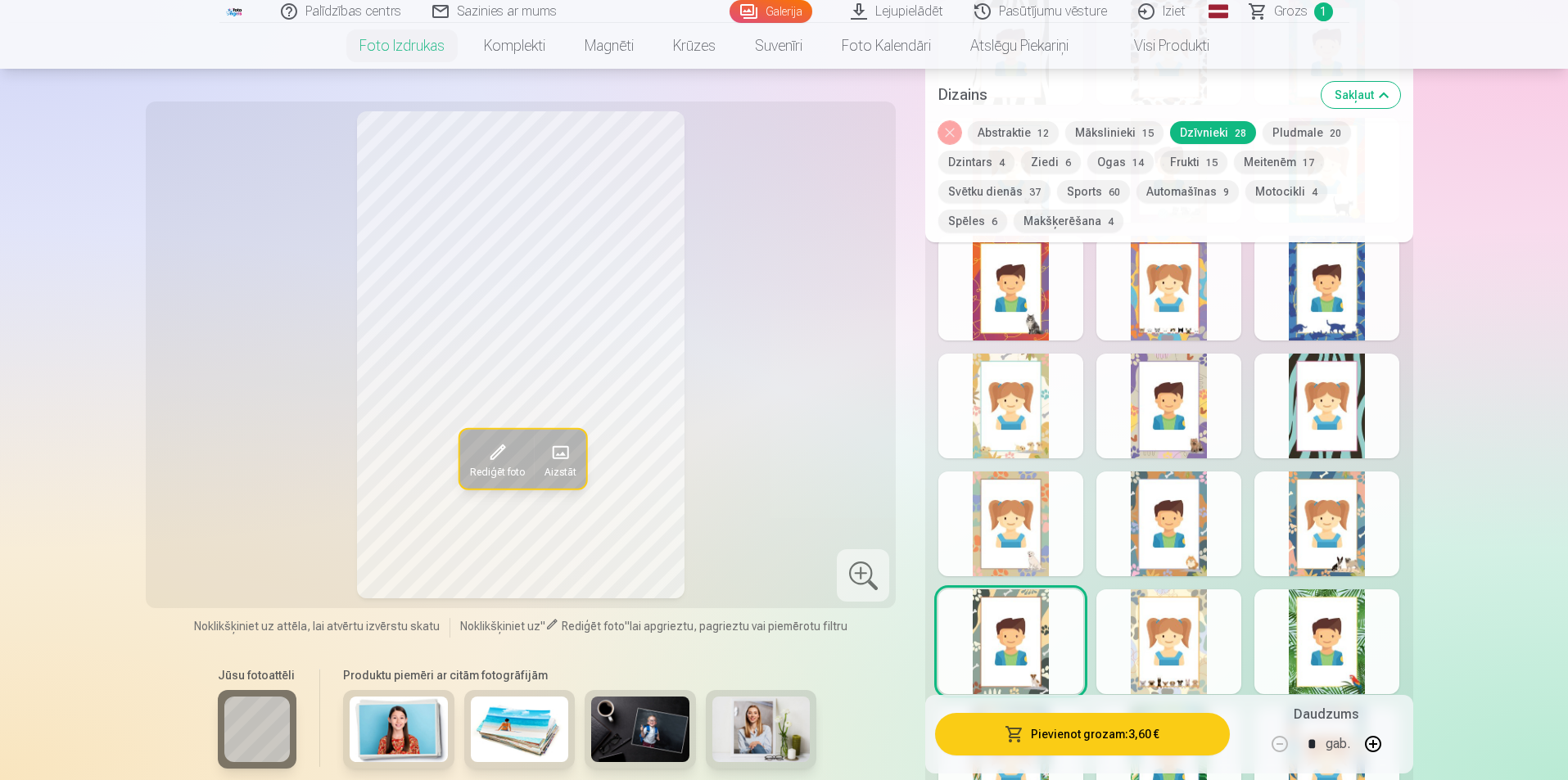
click at [1082, 189] on button "Sports 60" at bounding box center [1093, 191] width 73 height 23
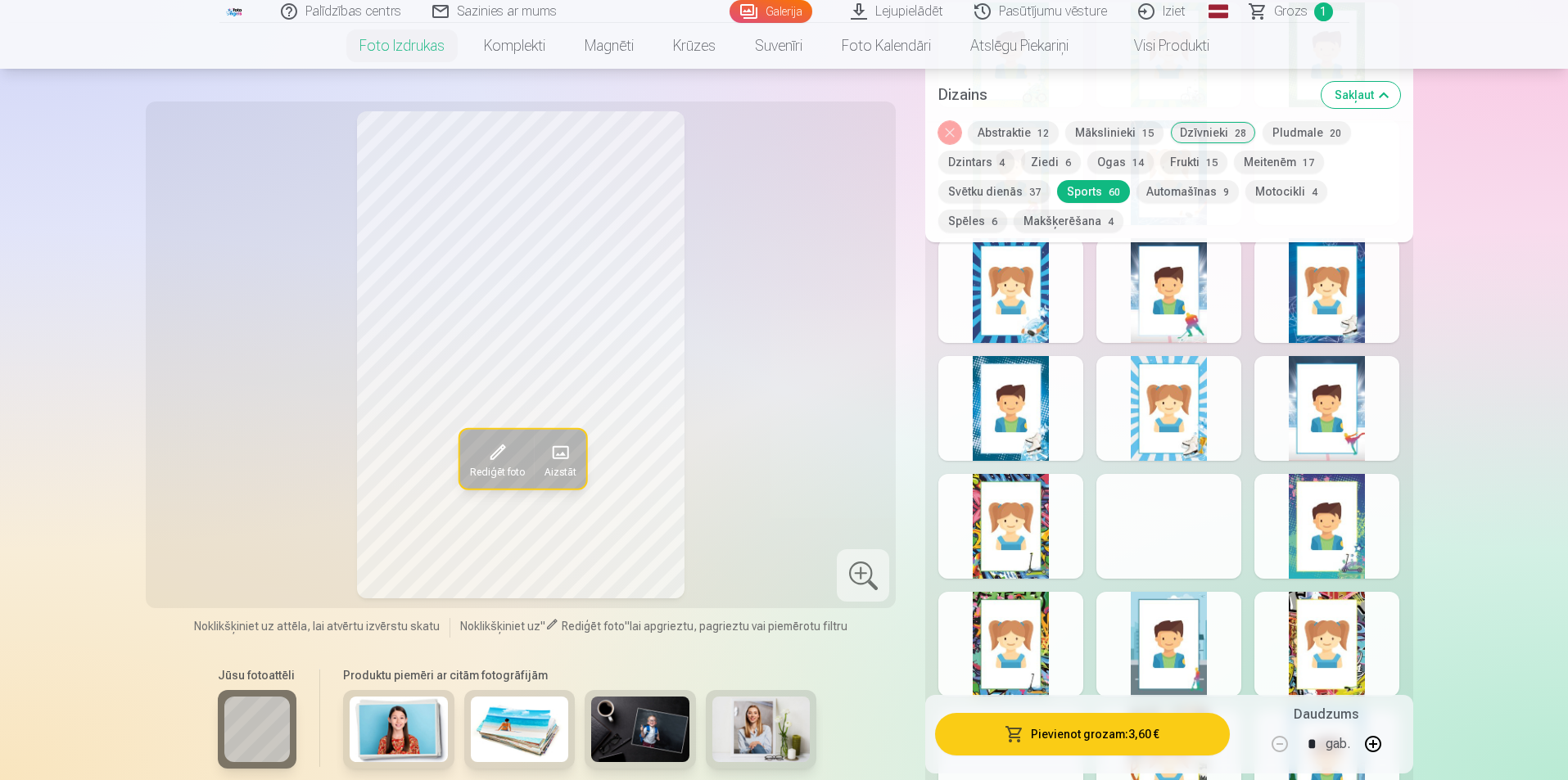
scroll to position [1474, 0]
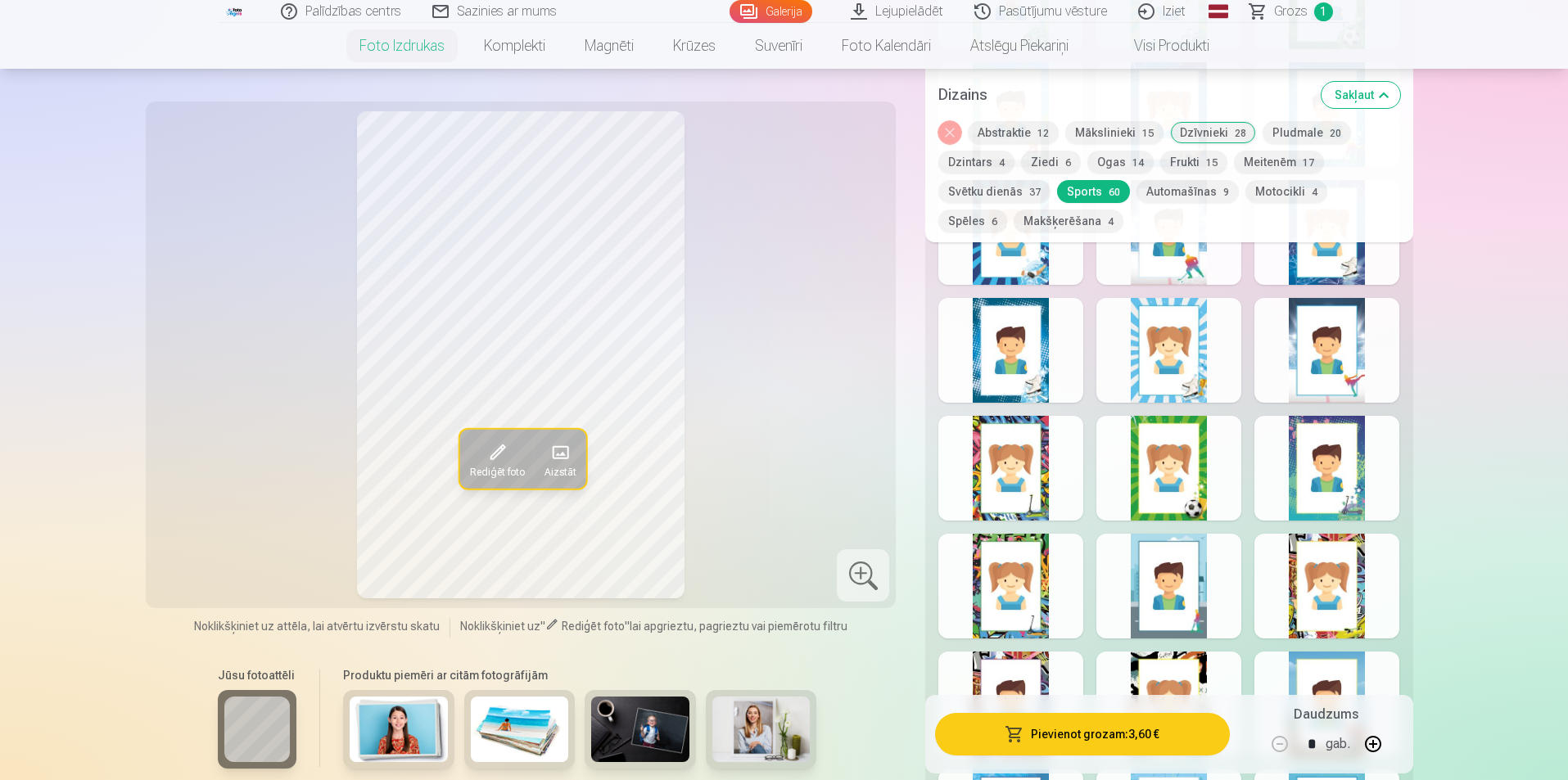
click at [1025, 475] on div at bounding box center [1011, 468] width 145 height 105
click at [1026, 606] on div at bounding box center [1011, 586] width 145 height 105
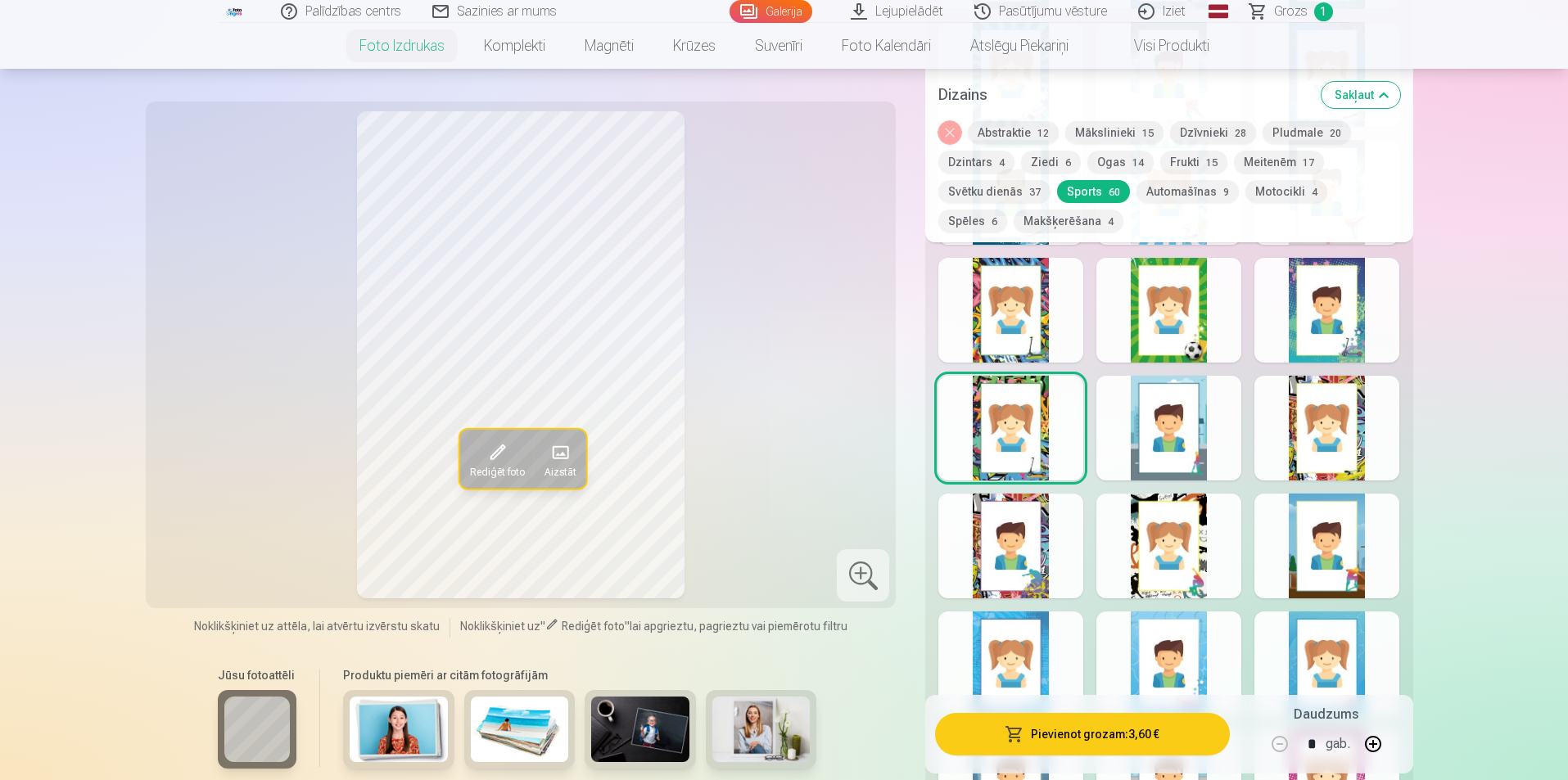
scroll to position [1637, 0]
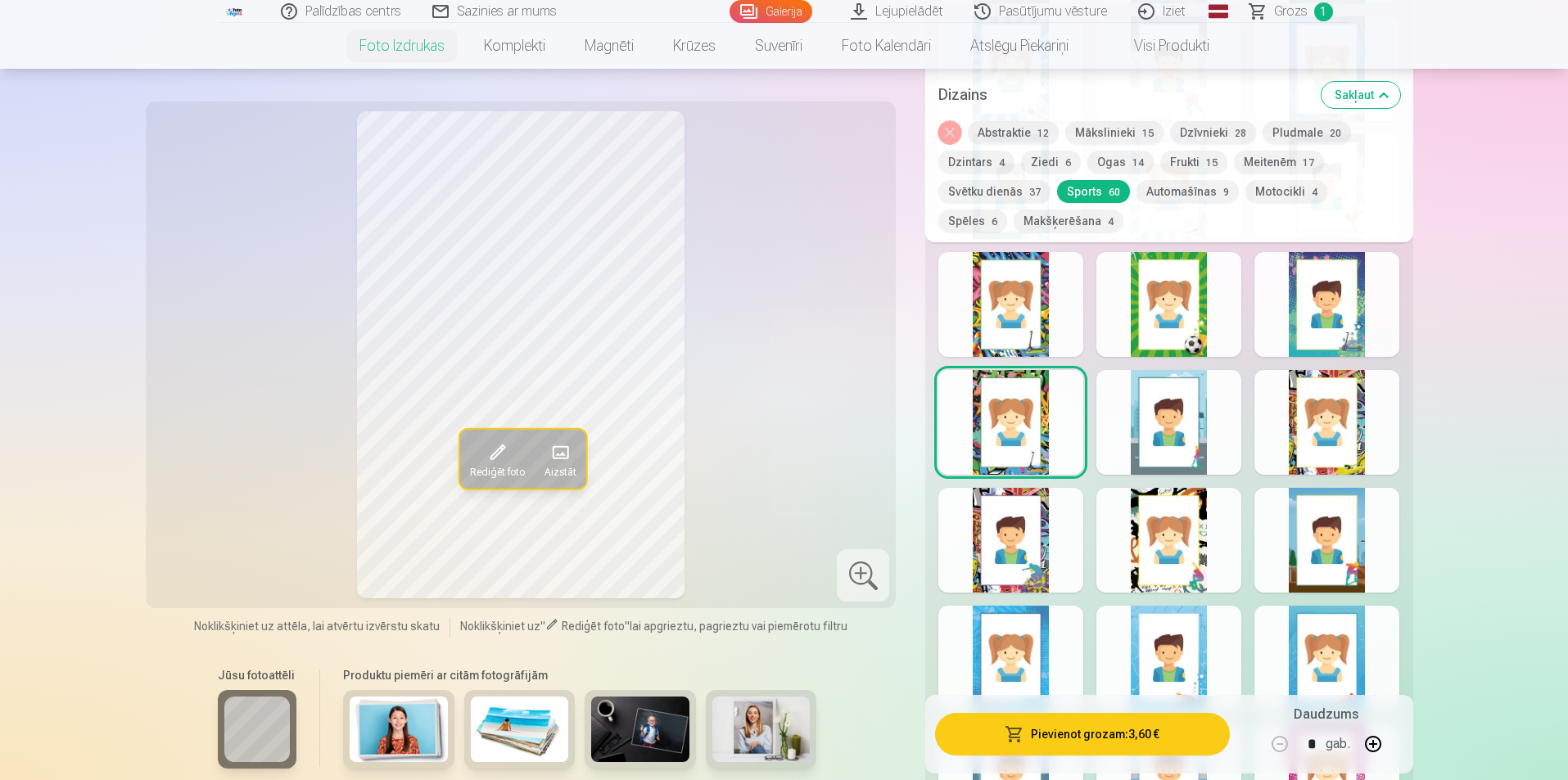
click at [1132, 510] on div at bounding box center [1169, 541] width 145 height 105
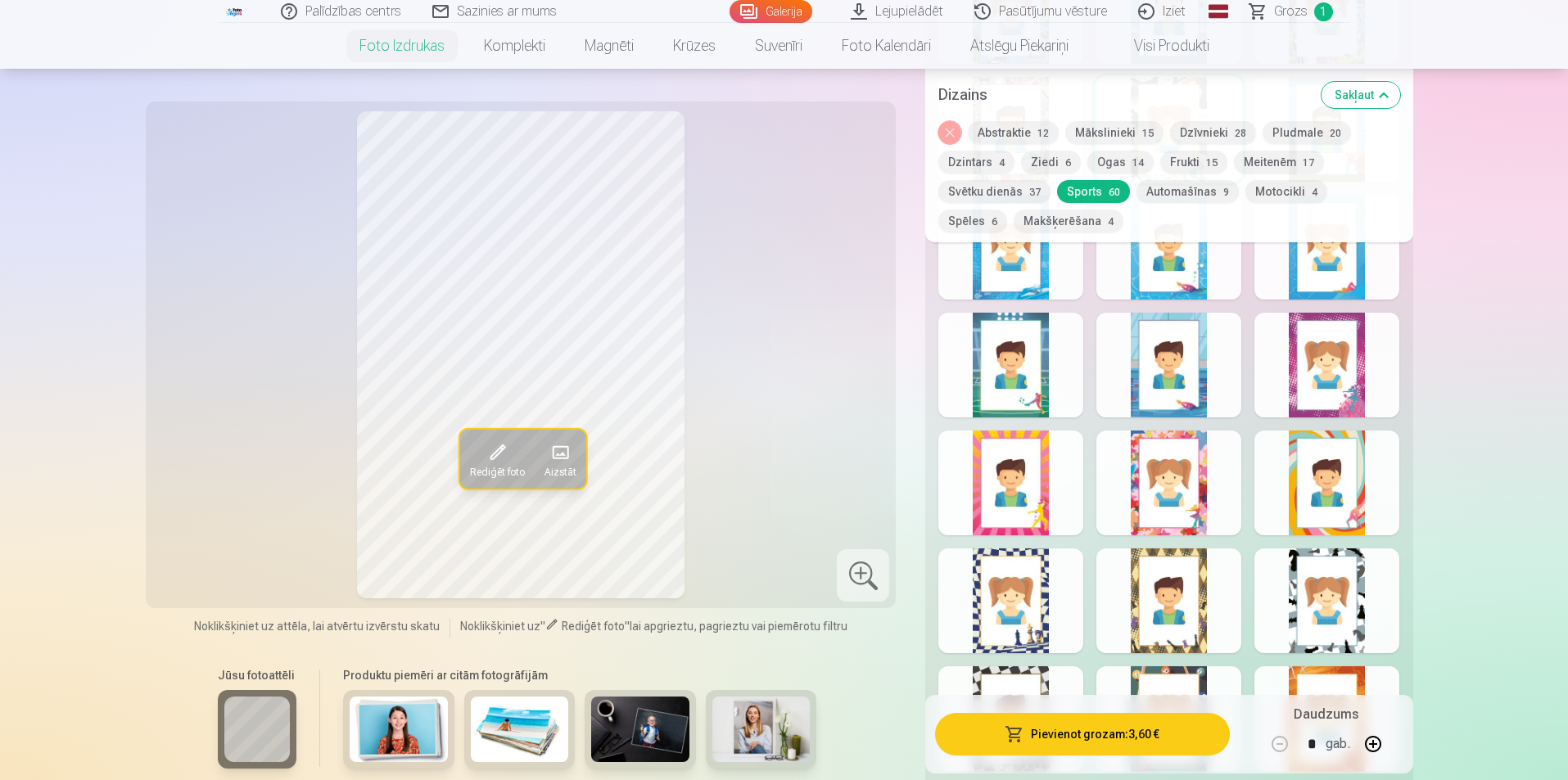
scroll to position [2129, 0]
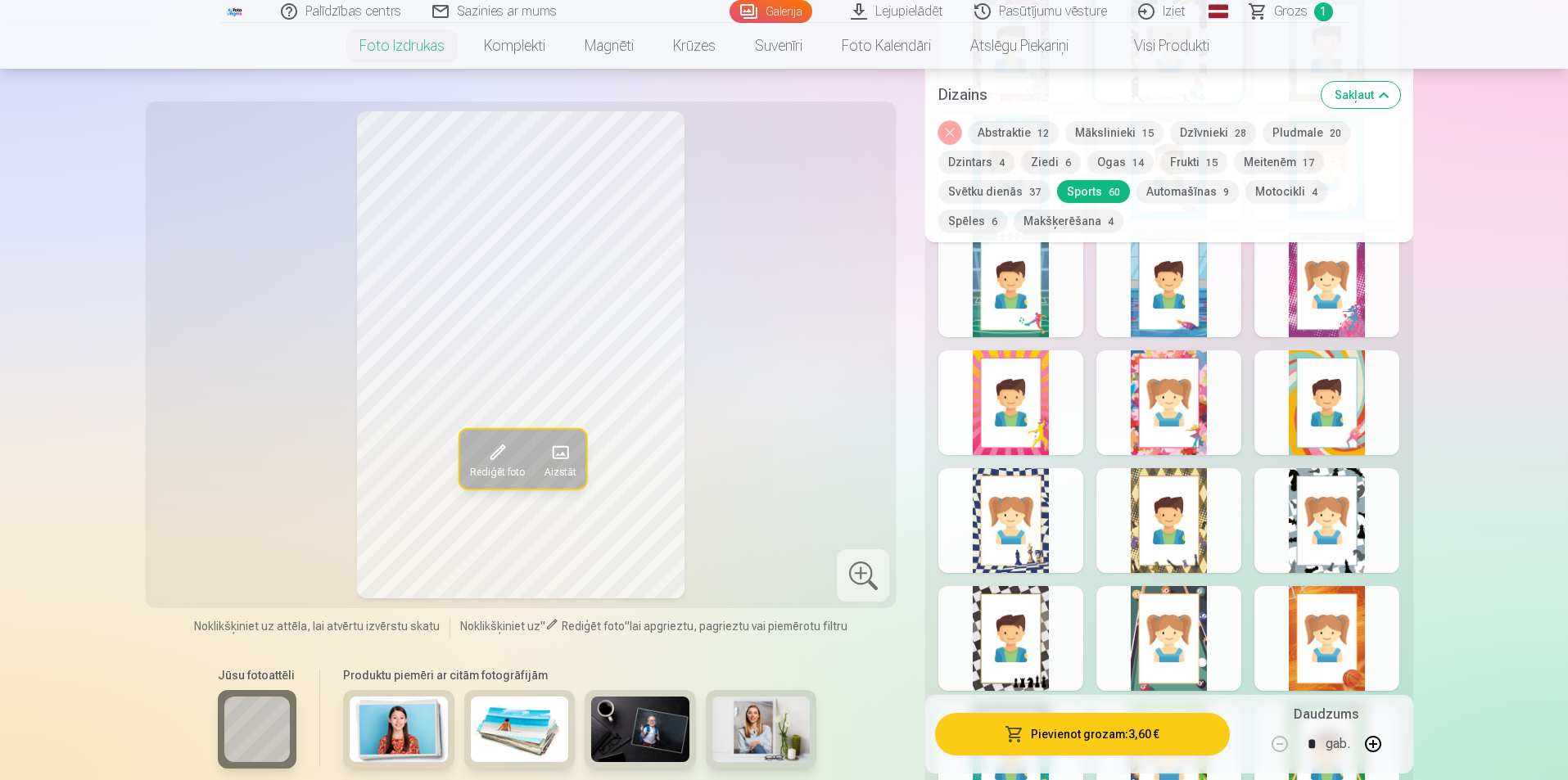
click at [981, 561] on div at bounding box center [1011, 521] width 145 height 105
click at [1025, 660] on div at bounding box center [1011, 638] width 145 height 105
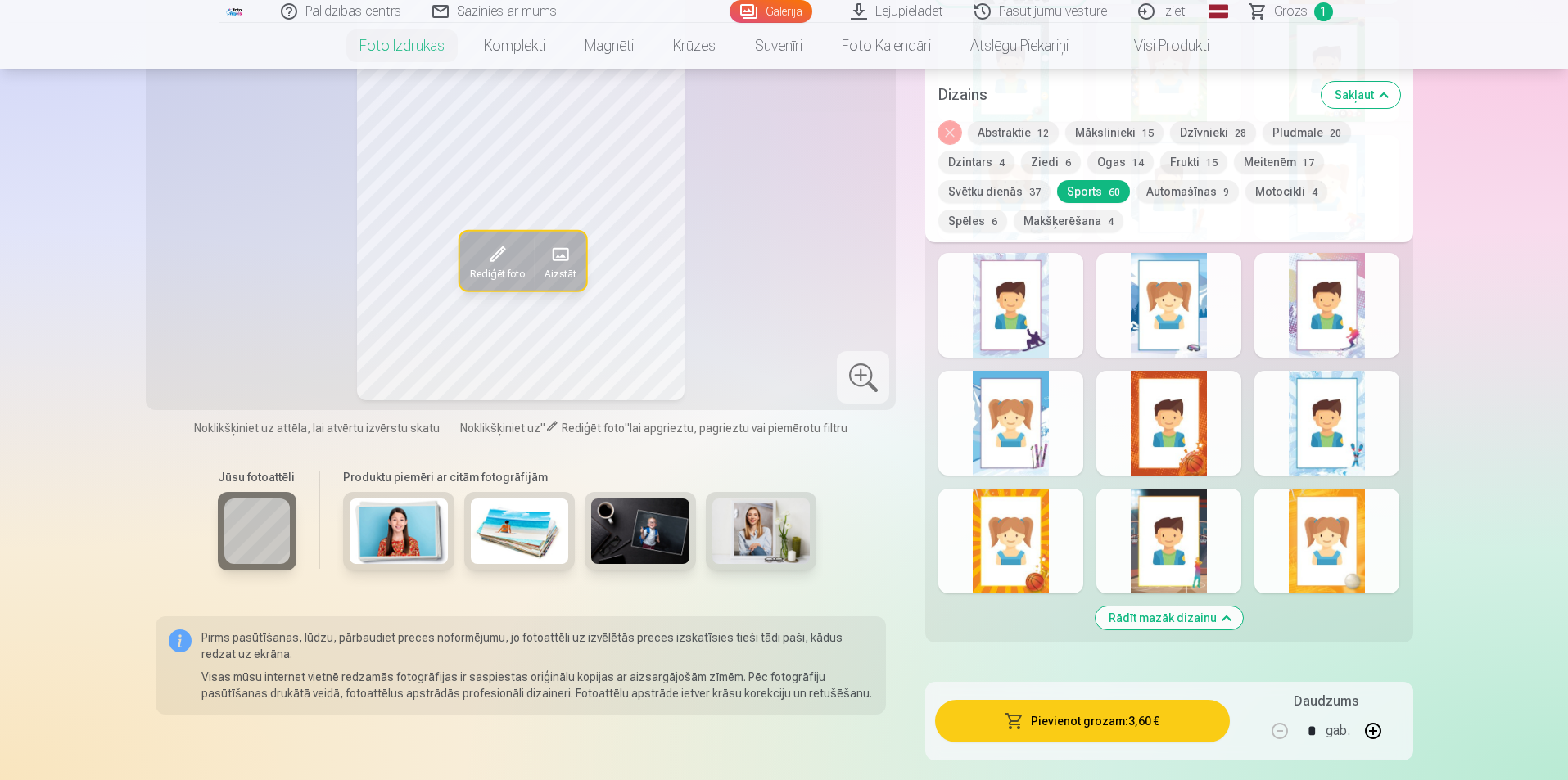
scroll to position [2539, 0]
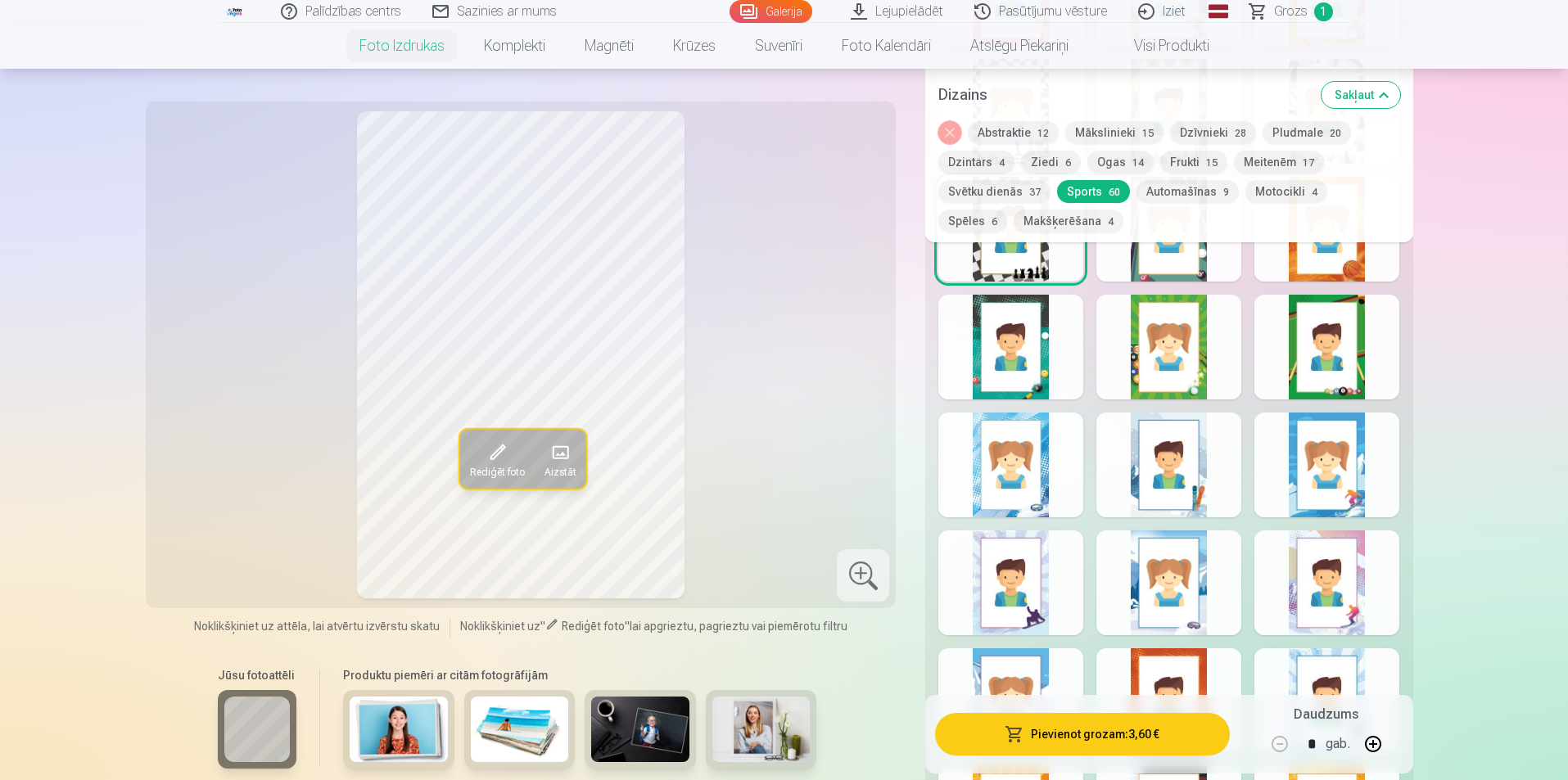
click at [1158, 188] on button "Automašīnas 9" at bounding box center [1187, 191] width 102 height 23
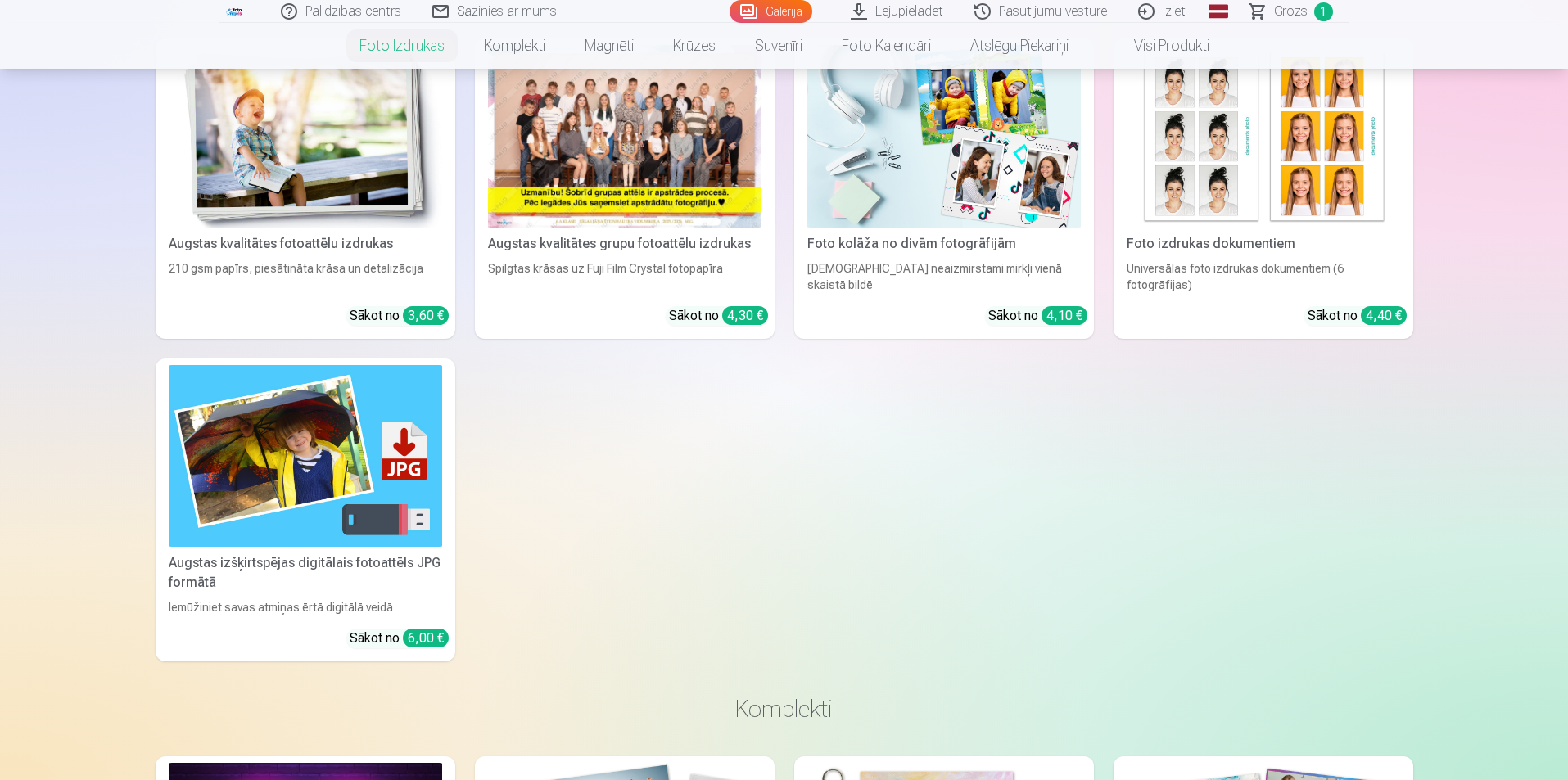
scroll to position [1720, 0]
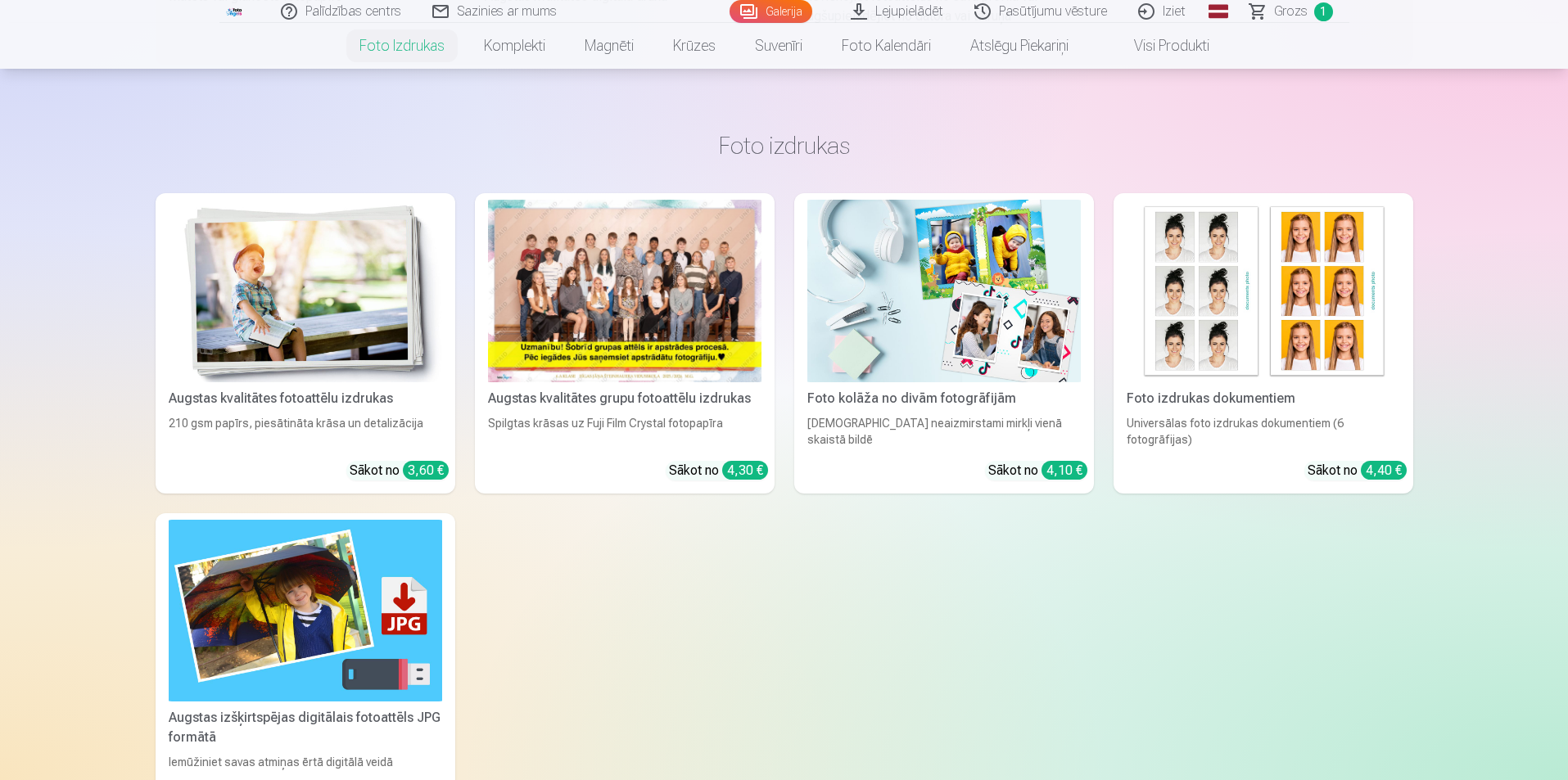
click at [384, 307] on img at bounding box center [304, 291] width 273 height 183
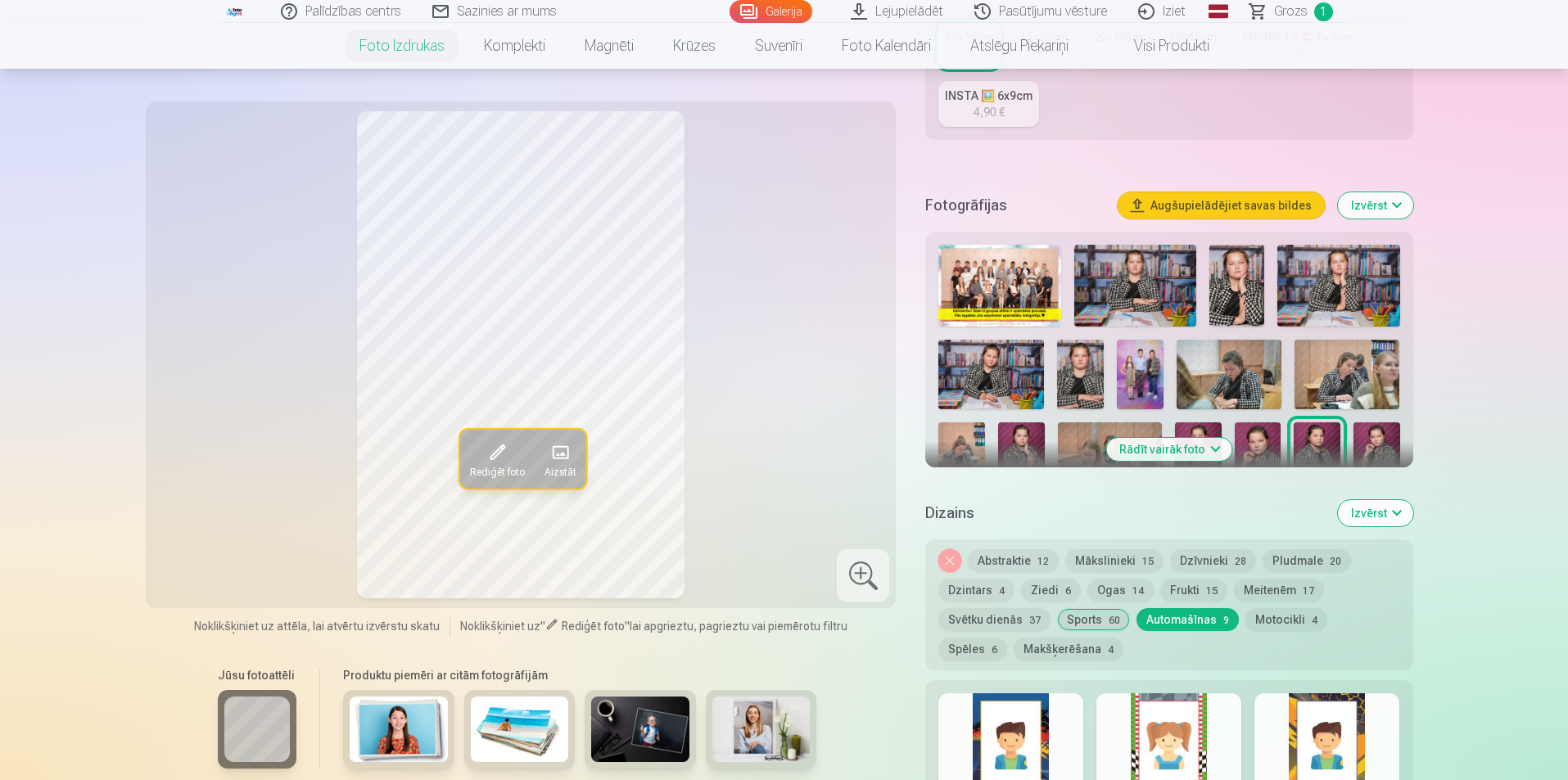
scroll to position [409, 0]
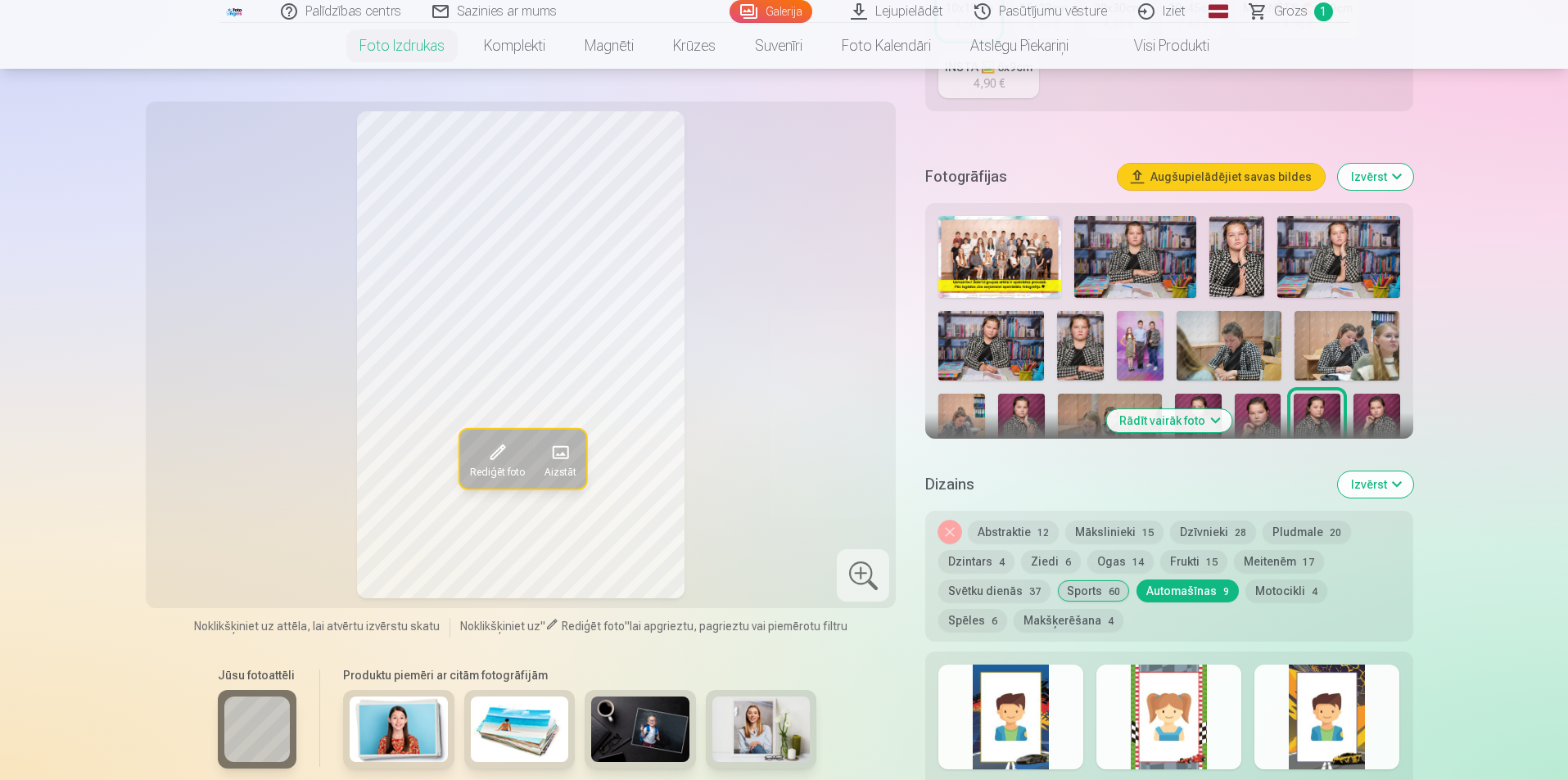
click at [1001, 526] on button "Abstraktie 12" at bounding box center [1013, 532] width 91 height 23
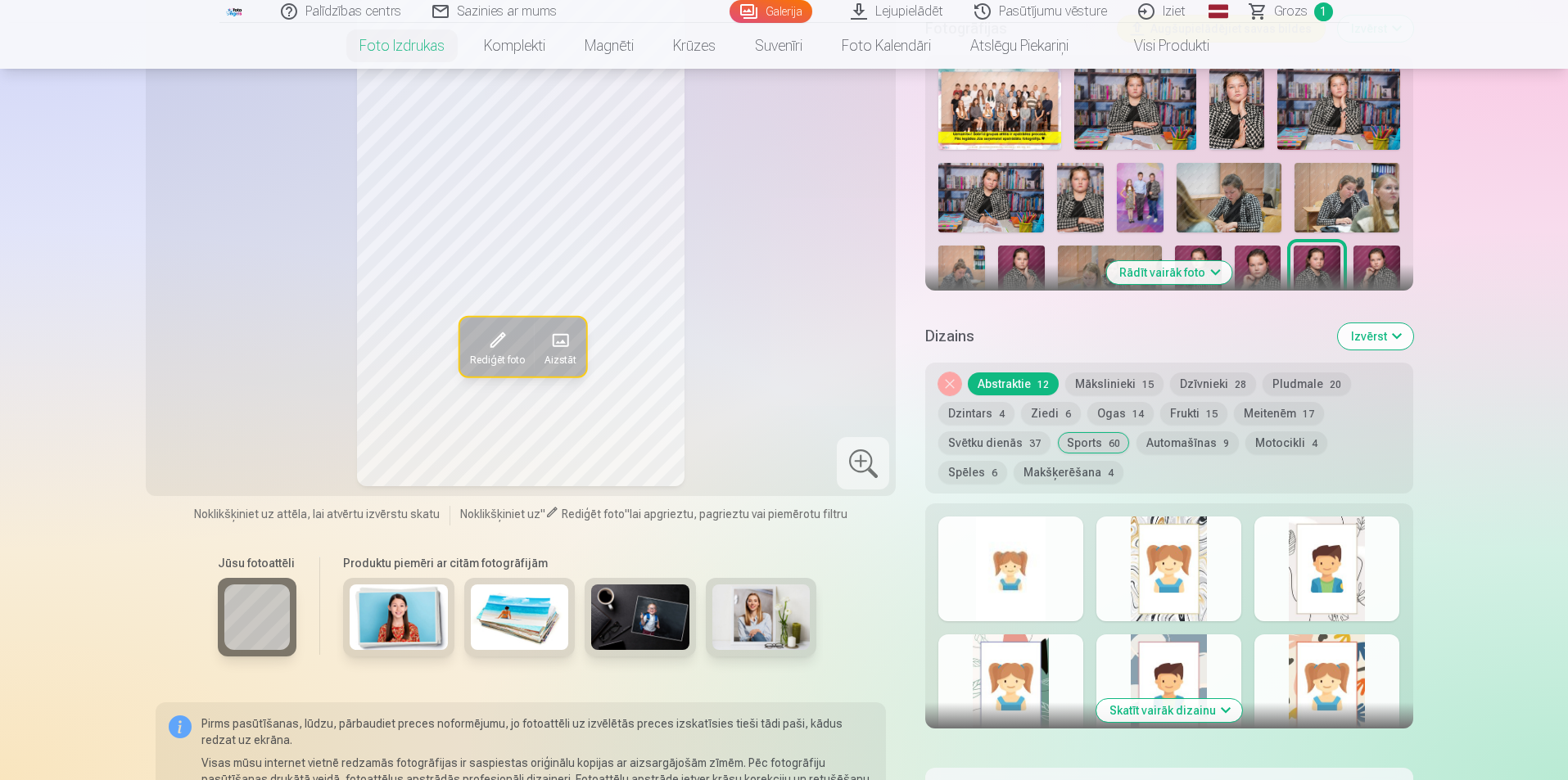
scroll to position [573, 0]
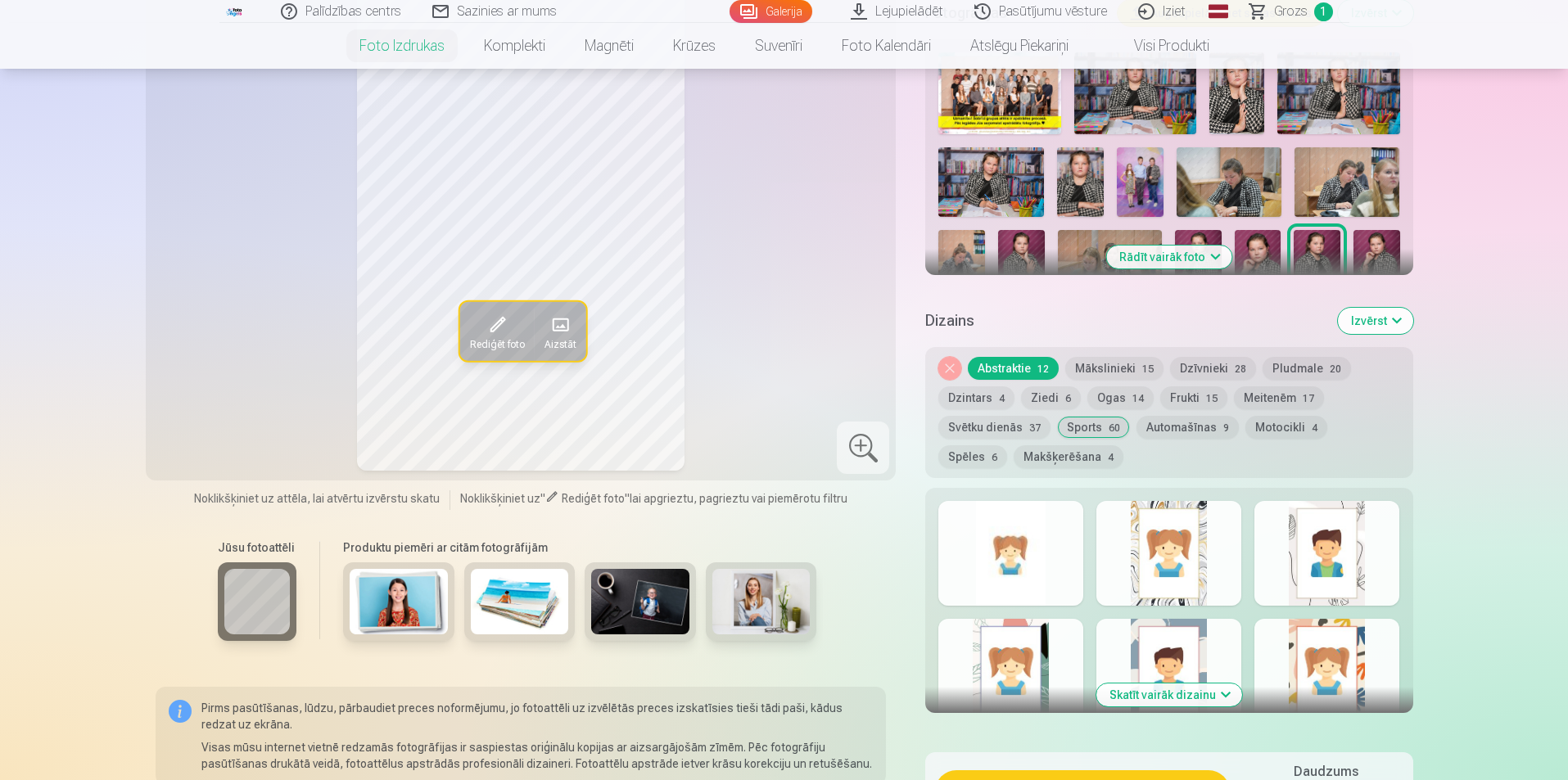
click at [1136, 693] on button "Skatīt vairāk dizainu" at bounding box center [1169, 694] width 145 height 23
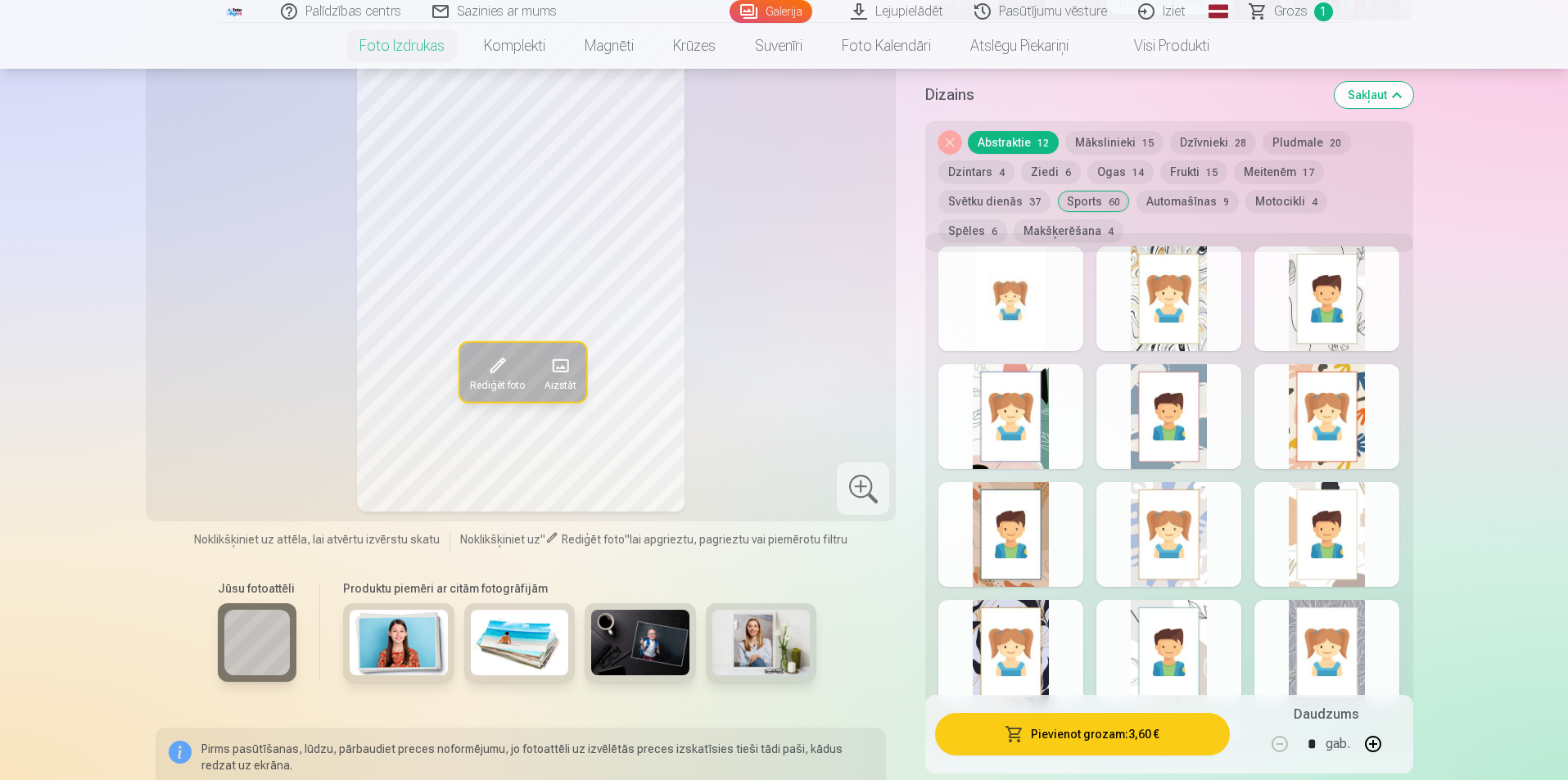
scroll to position [900, 0]
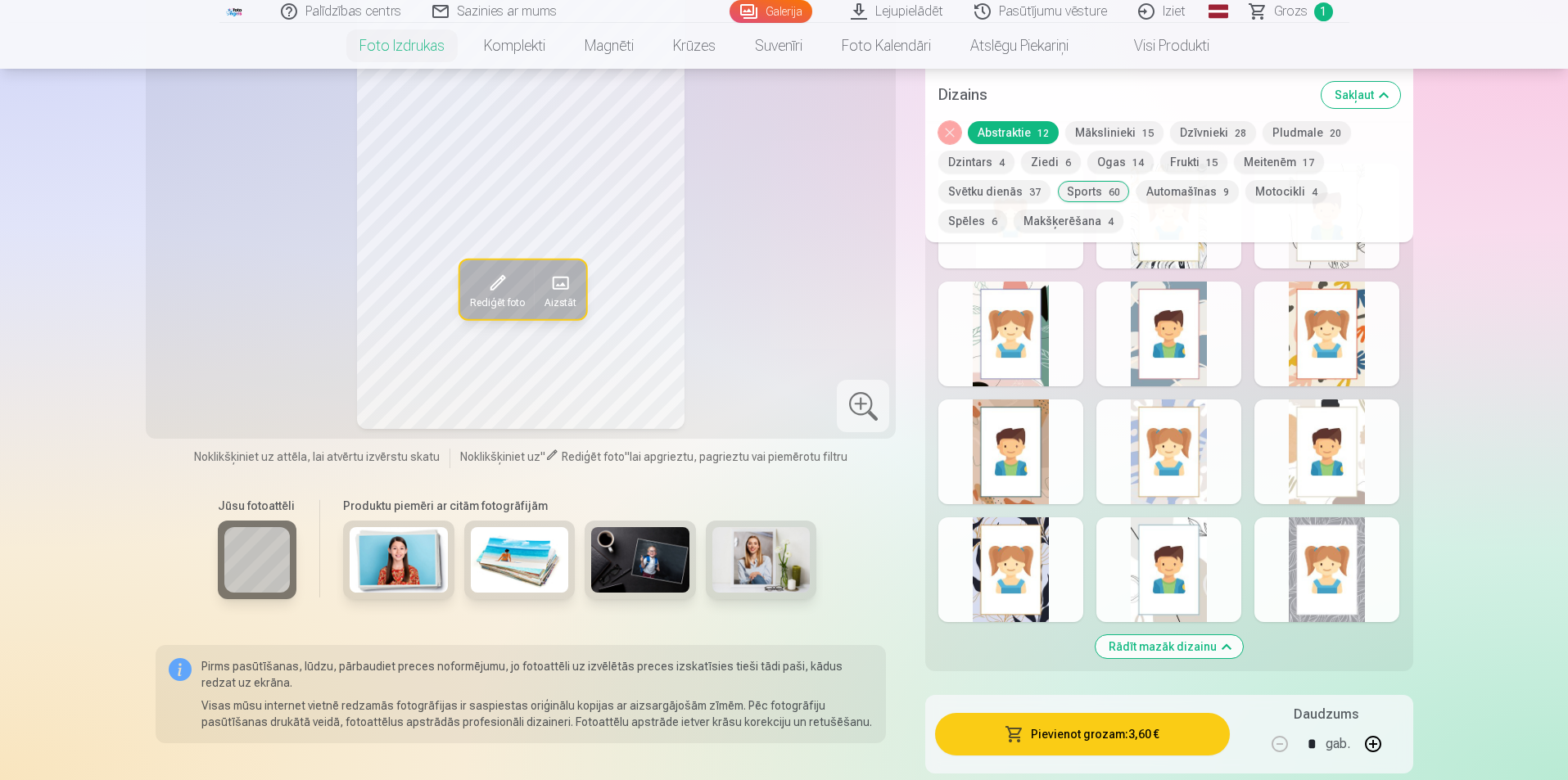
click at [1043, 580] on div at bounding box center [1011, 570] width 145 height 105
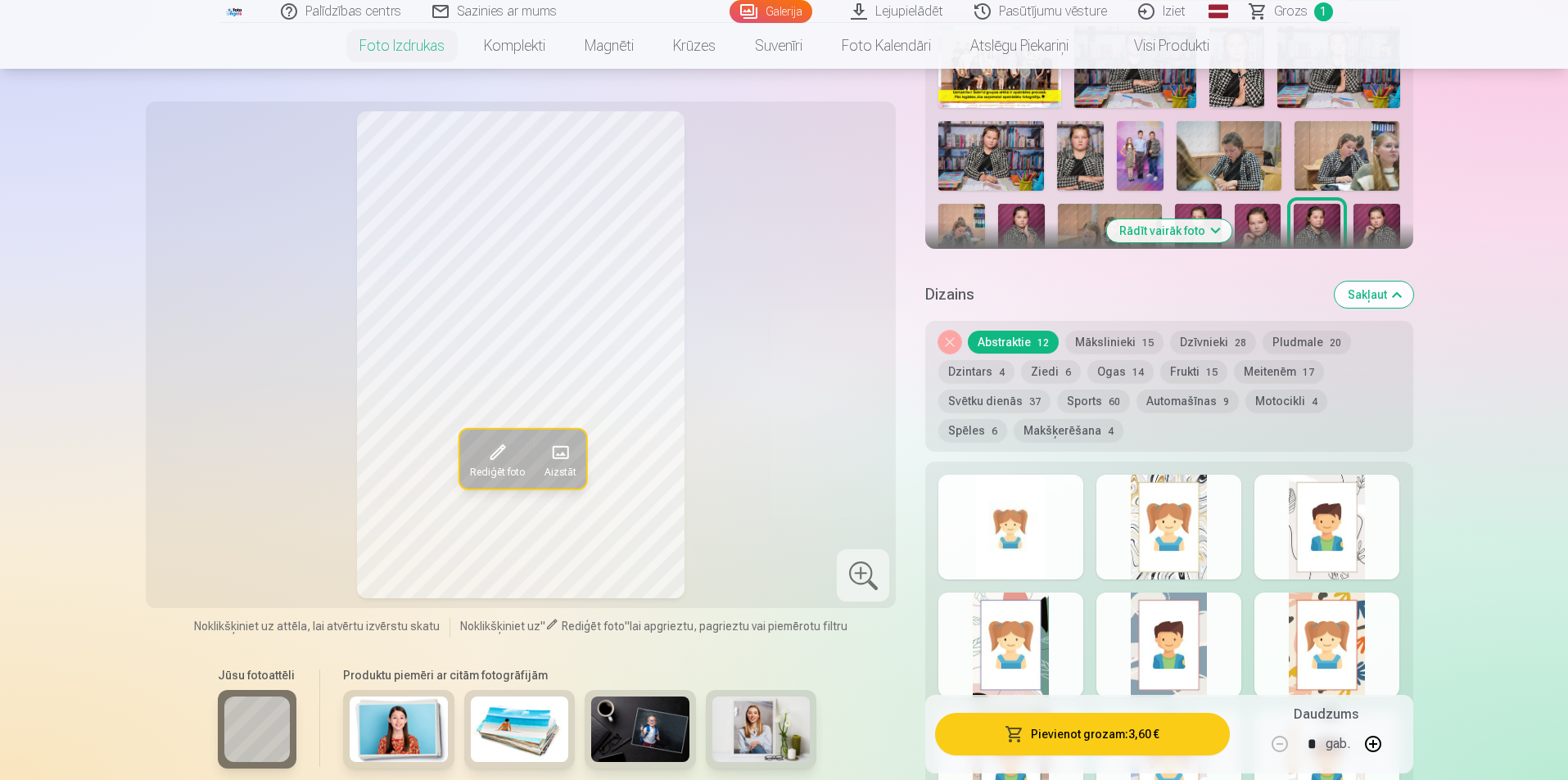
scroll to position [573, 0]
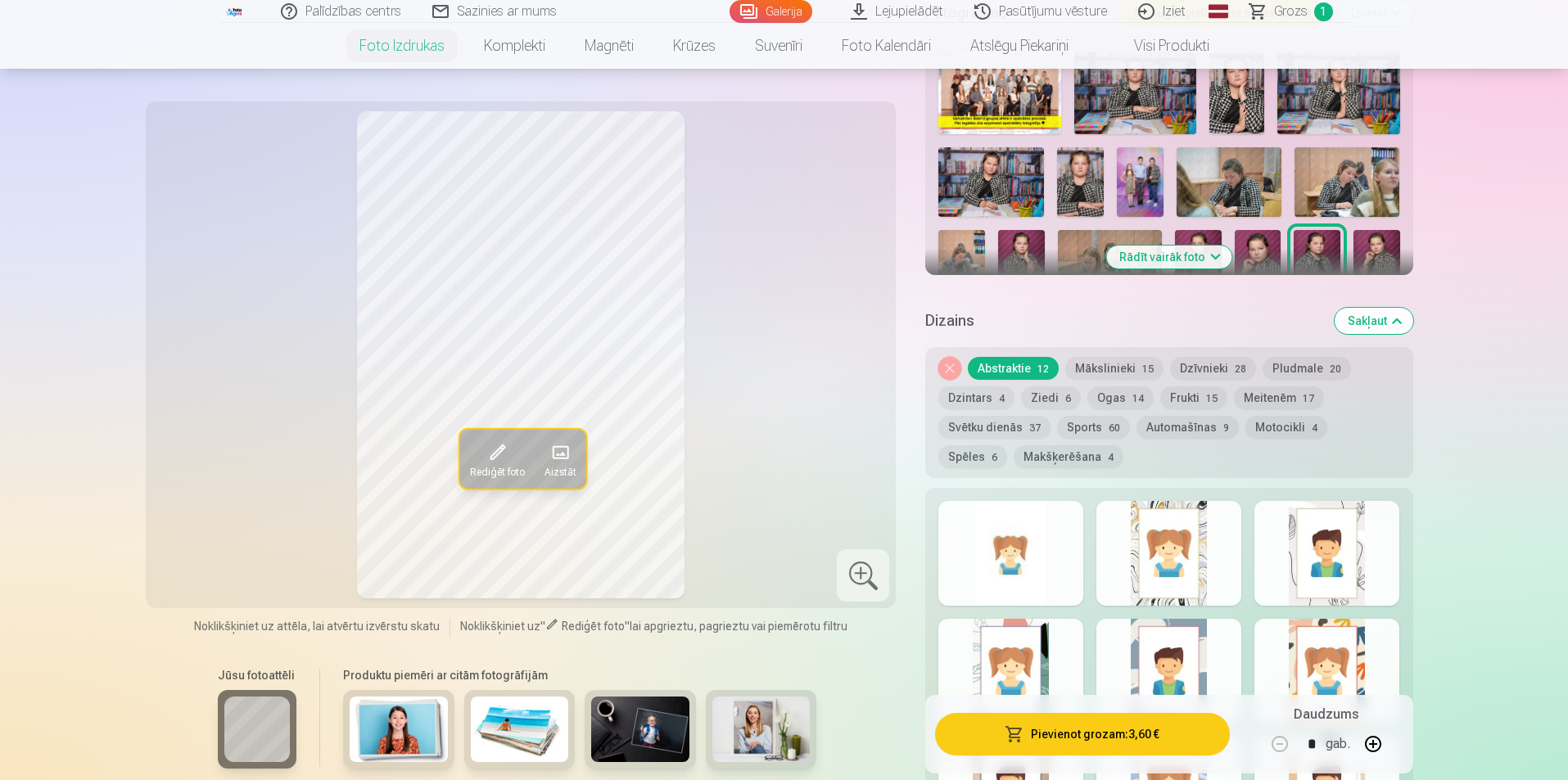
click at [1173, 569] on div at bounding box center [1169, 554] width 145 height 105
click at [1336, 548] on div at bounding box center [1327, 554] width 145 height 105
click at [1332, 650] on div at bounding box center [1327, 671] width 145 height 105
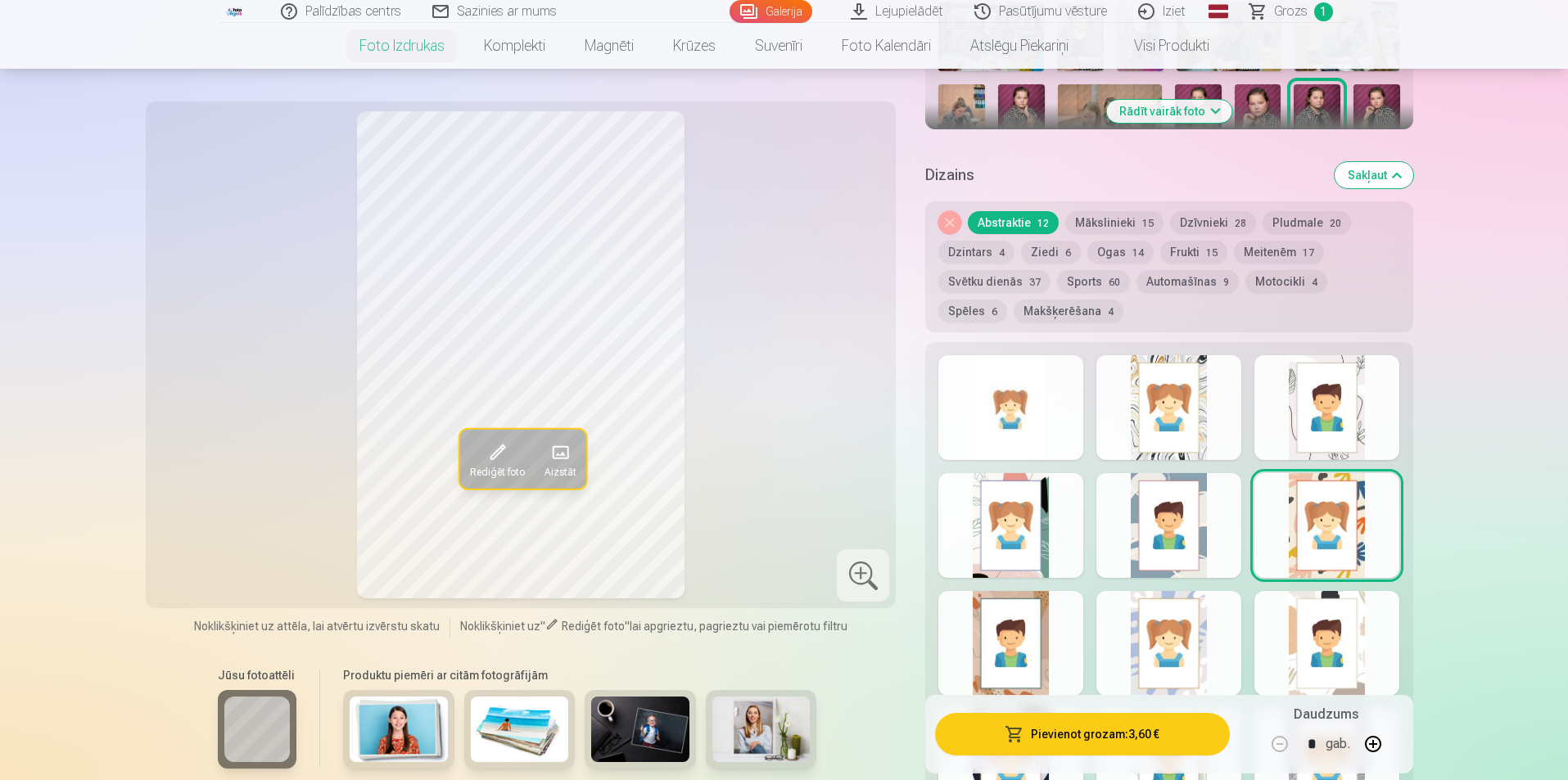
scroll to position [900, 0]
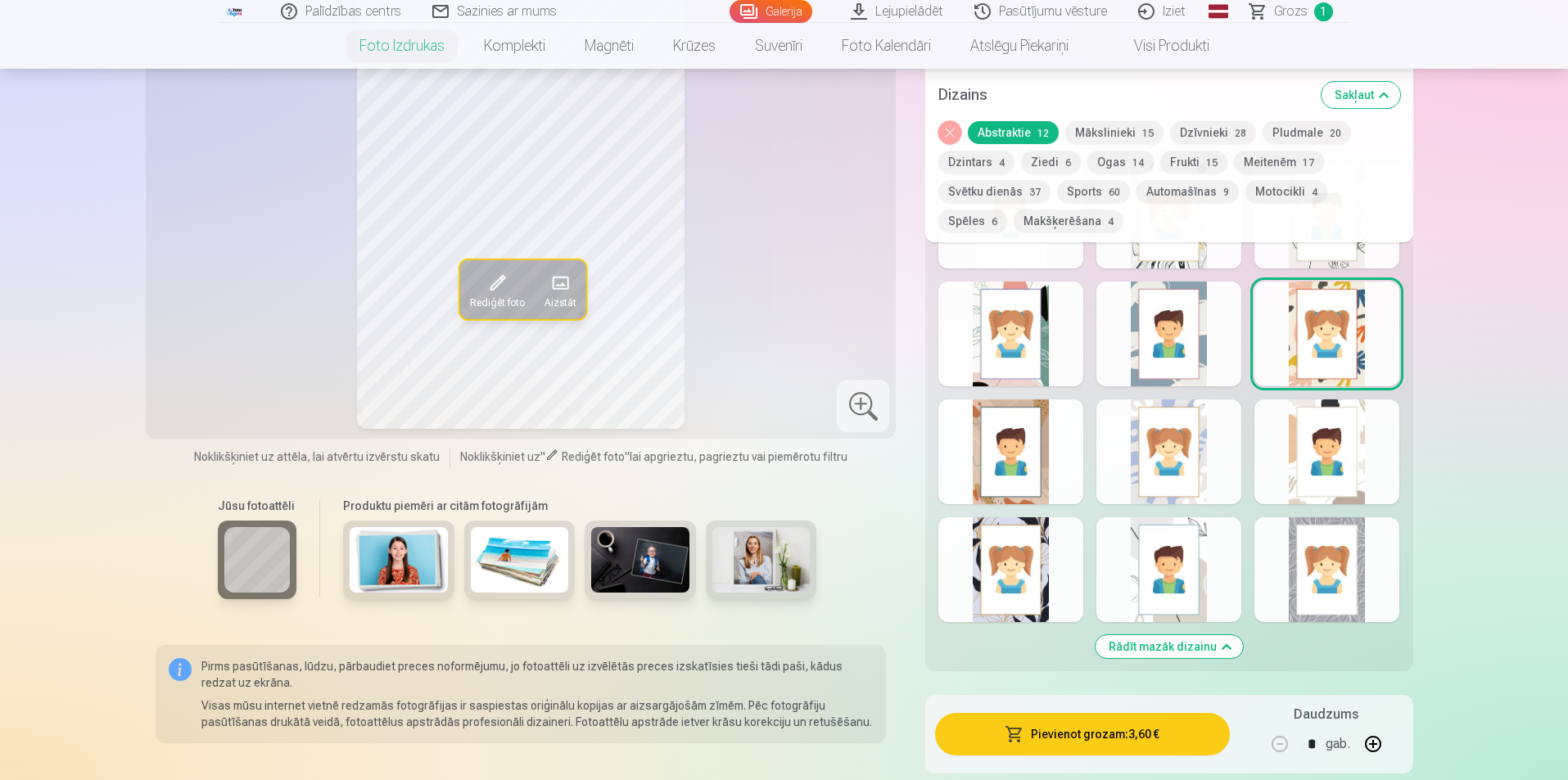
click at [1097, 117] on div "Dizains Sakļaut" at bounding box center [1169, 95] width 487 height 52
click at [1099, 132] on button "Mākslinieki 15" at bounding box center [1114, 132] width 98 height 23
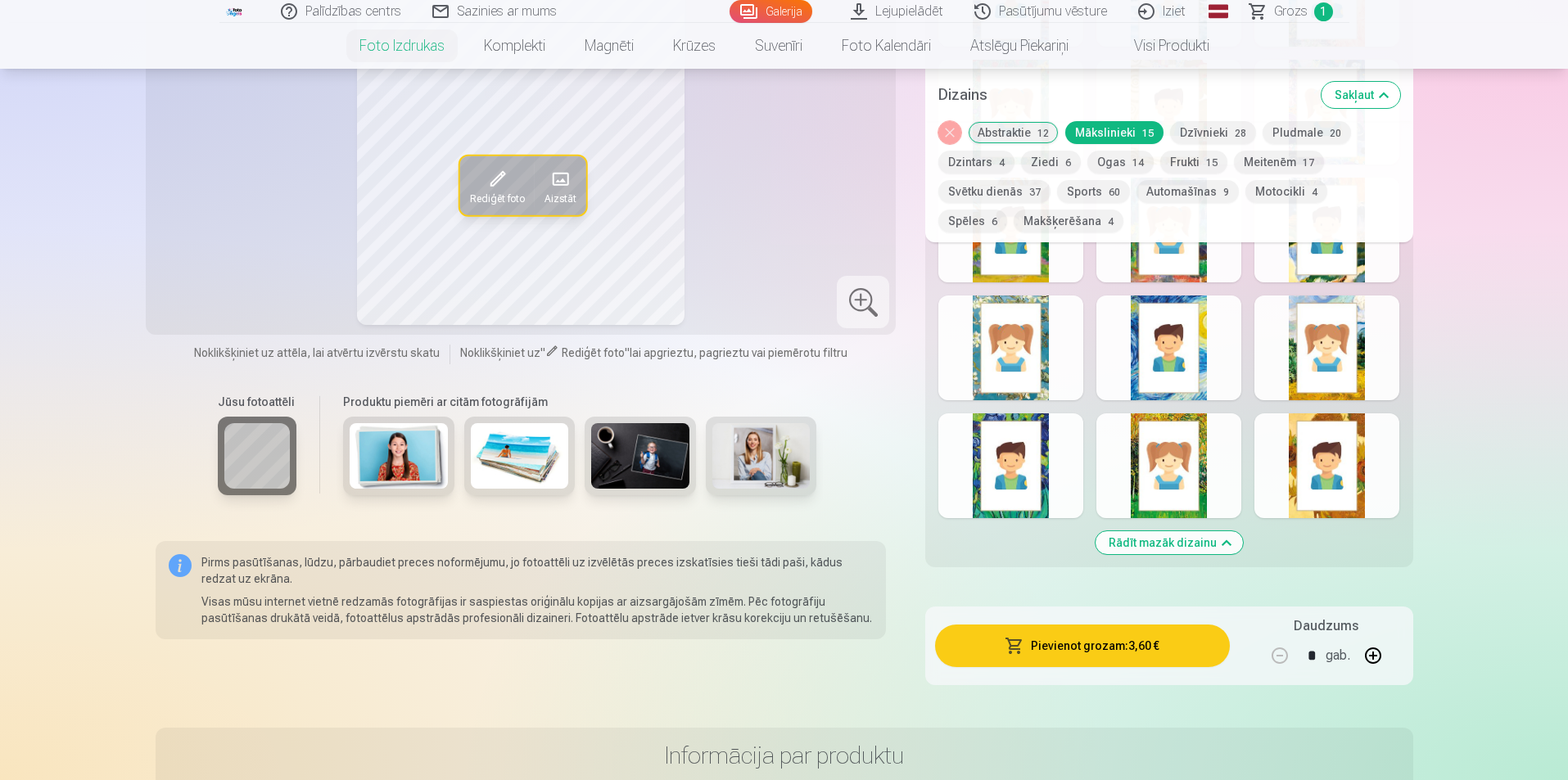
scroll to position [1146, 0]
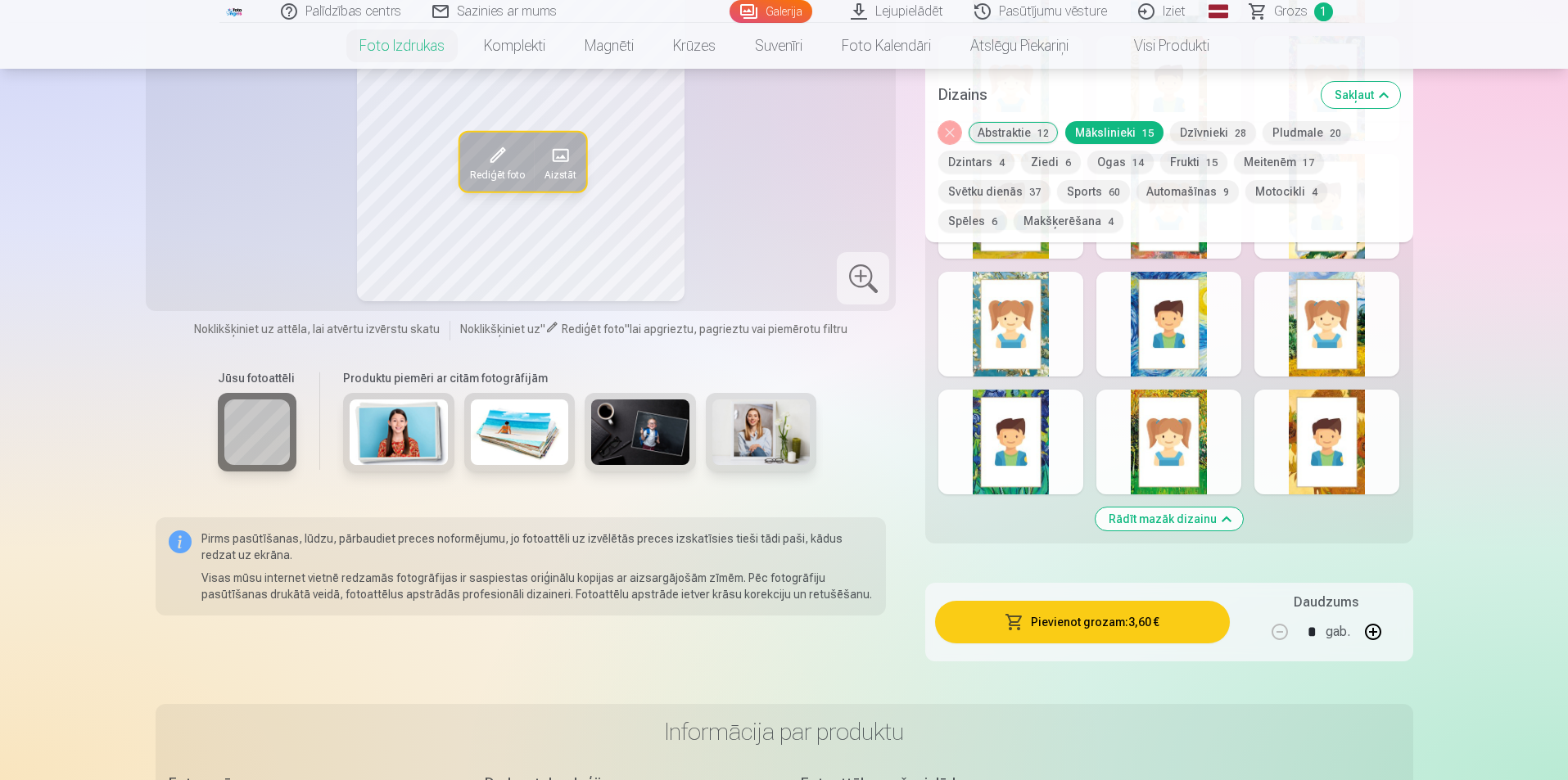
click at [1185, 125] on button "Dzīvnieki 28" at bounding box center [1212, 132] width 86 height 23
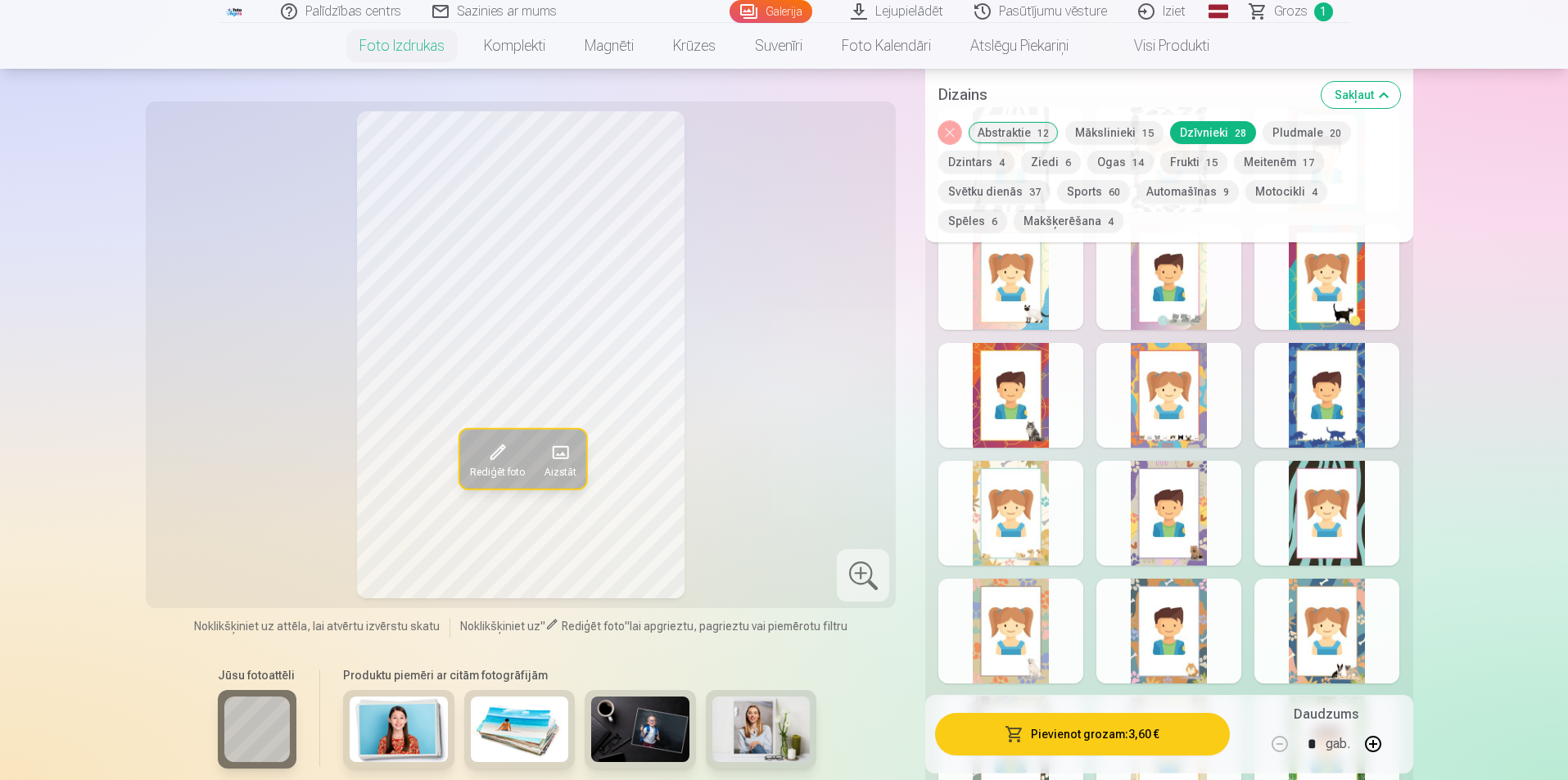
scroll to position [900, 0]
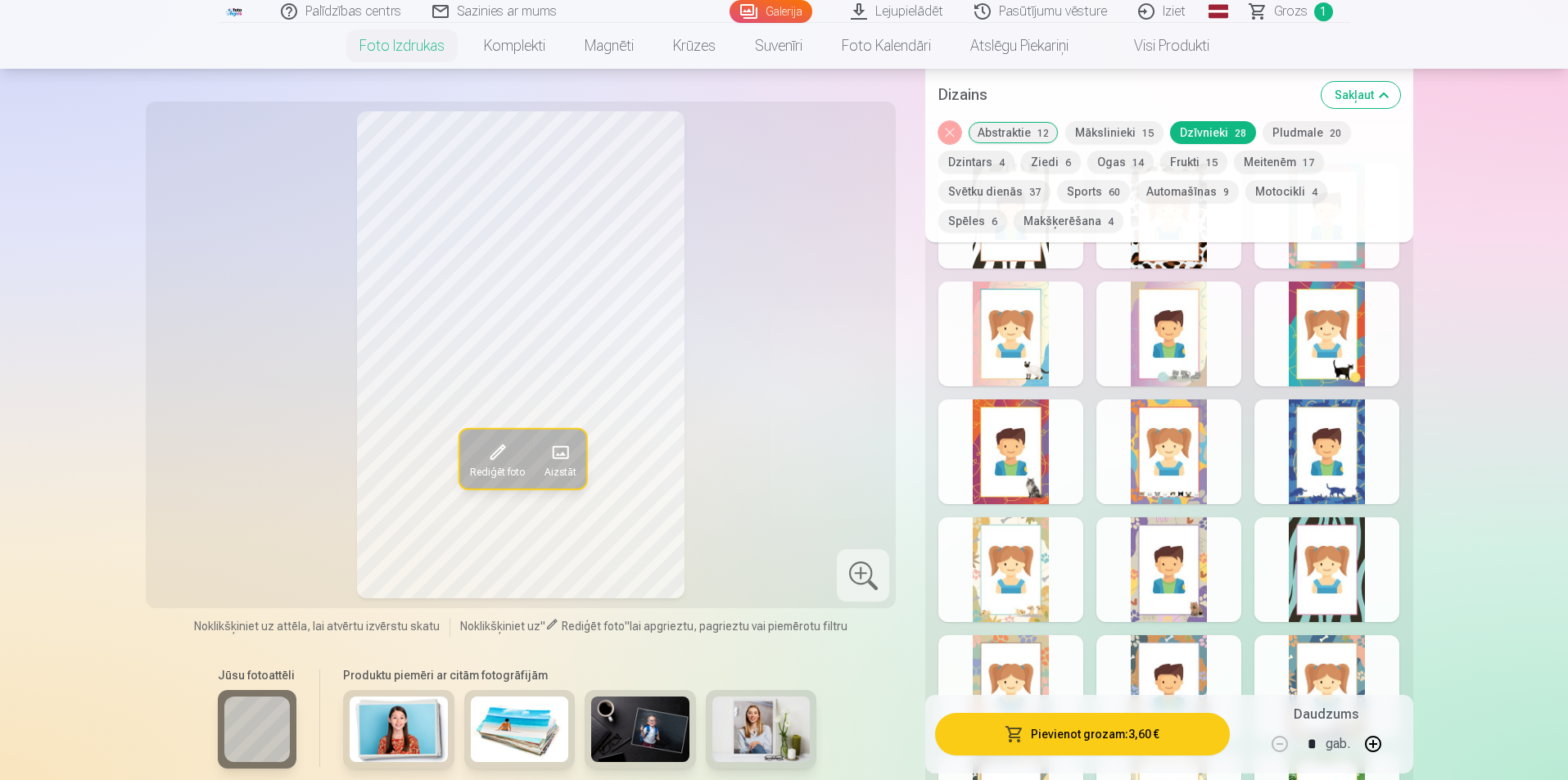
click at [1280, 134] on button "Pludmale 20" at bounding box center [1307, 132] width 88 height 23
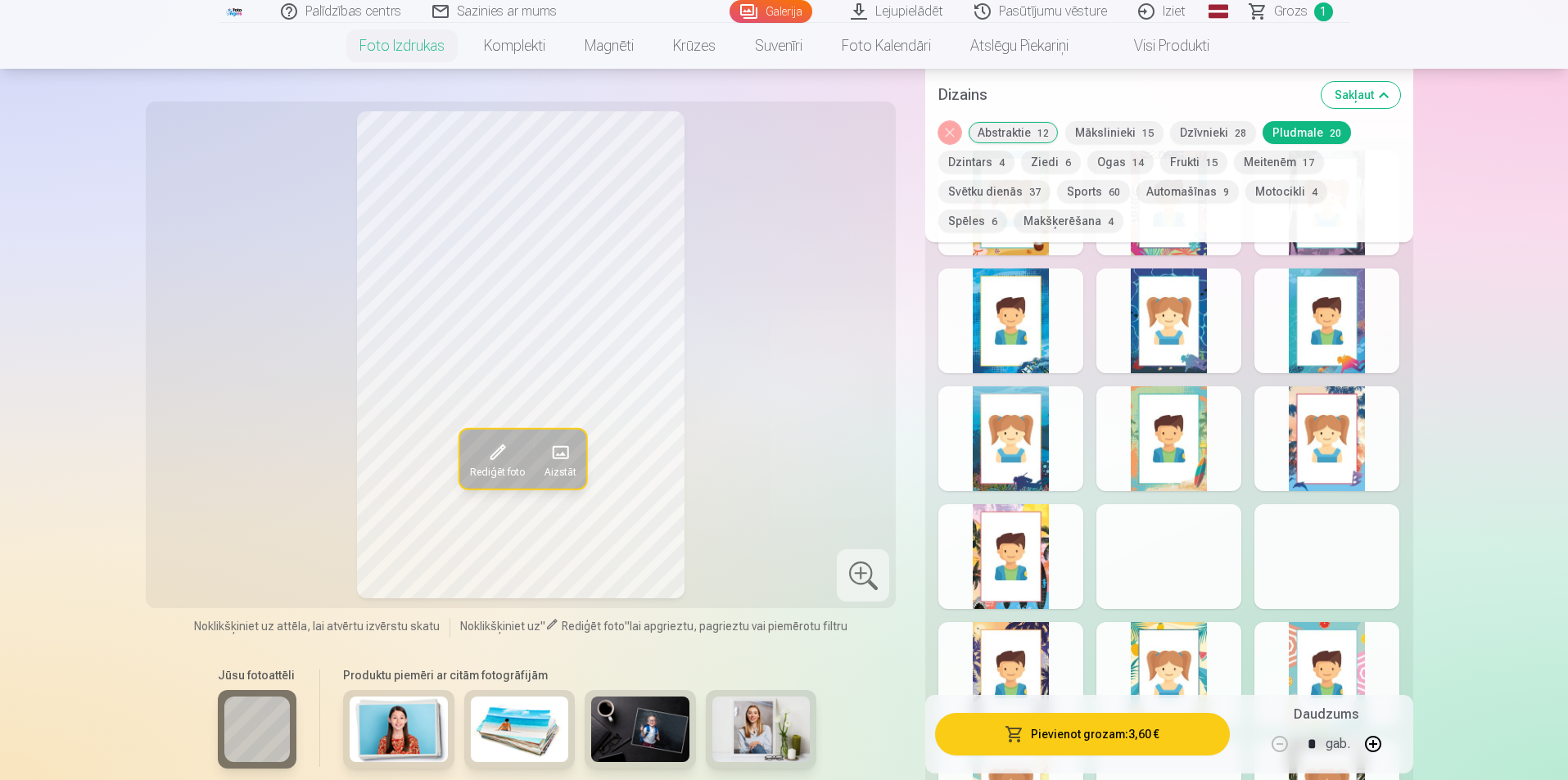
scroll to position [819, 0]
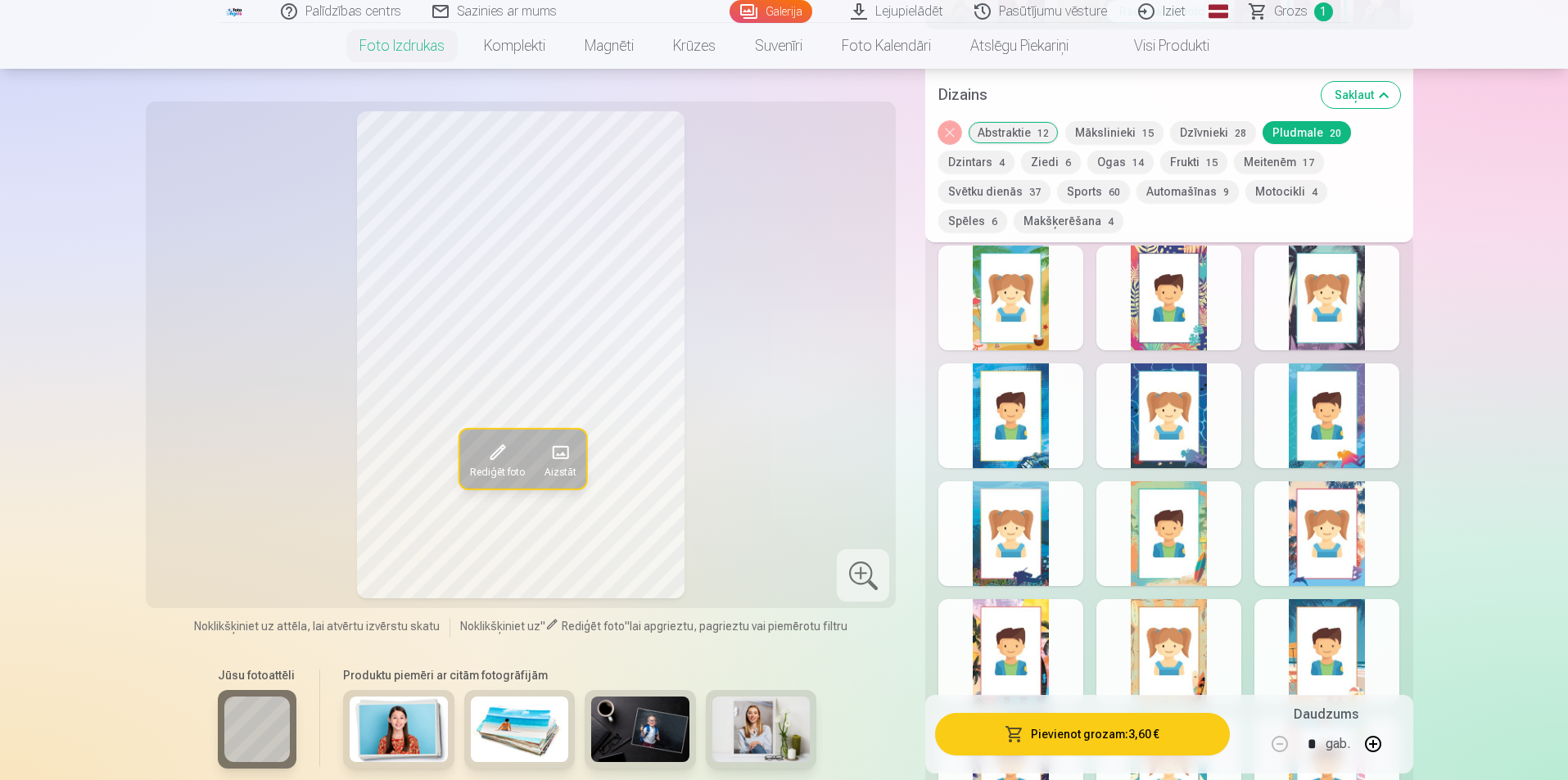
click at [1181, 331] on div at bounding box center [1169, 298] width 145 height 105
click at [987, 154] on button "Dzintars 4" at bounding box center [976, 162] width 76 height 23
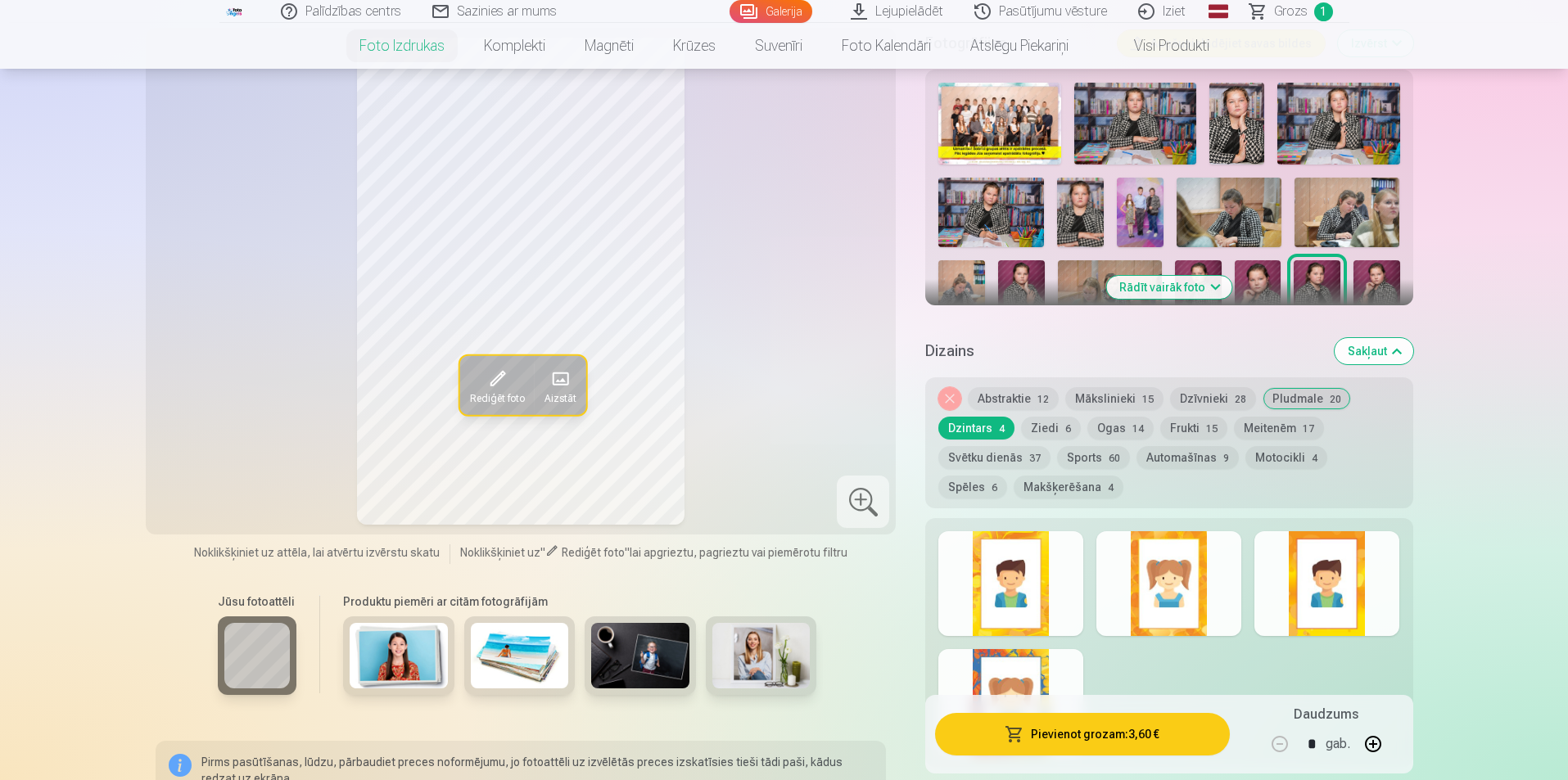
scroll to position [491, 0]
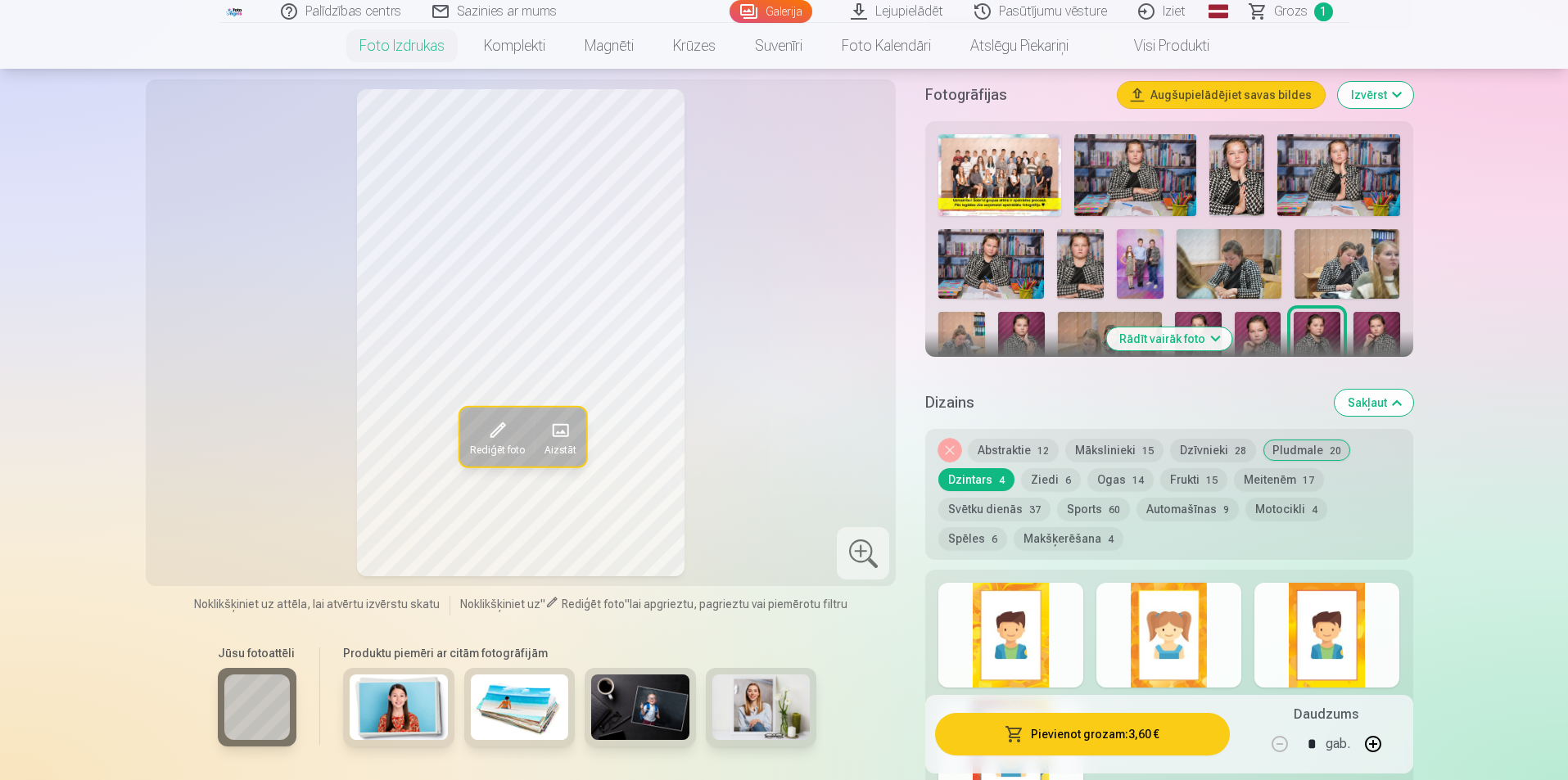
click at [1173, 618] on div at bounding box center [1169, 636] width 145 height 105
click at [1041, 484] on button "Ziedi 6" at bounding box center [1050, 479] width 60 height 23
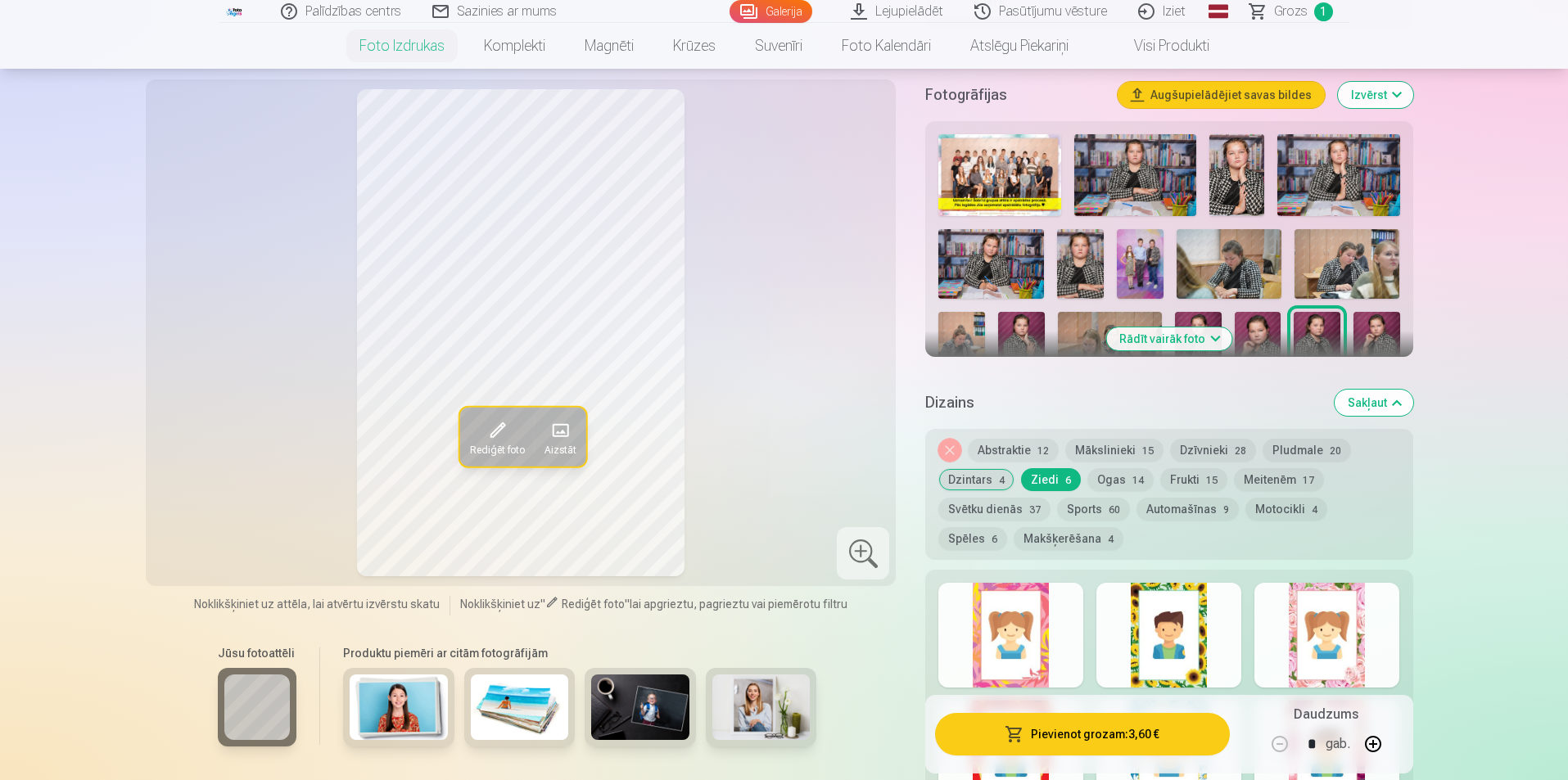
click at [1035, 666] on div at bounding box center [1011, 636] width 145 height 105
click at [1356, 640] on div at bounding box center [1327, 636] width 145 height 105
click at [1114, 483] on button "Ogas 14" at bounding box center [1120, 479] width 66 height 23
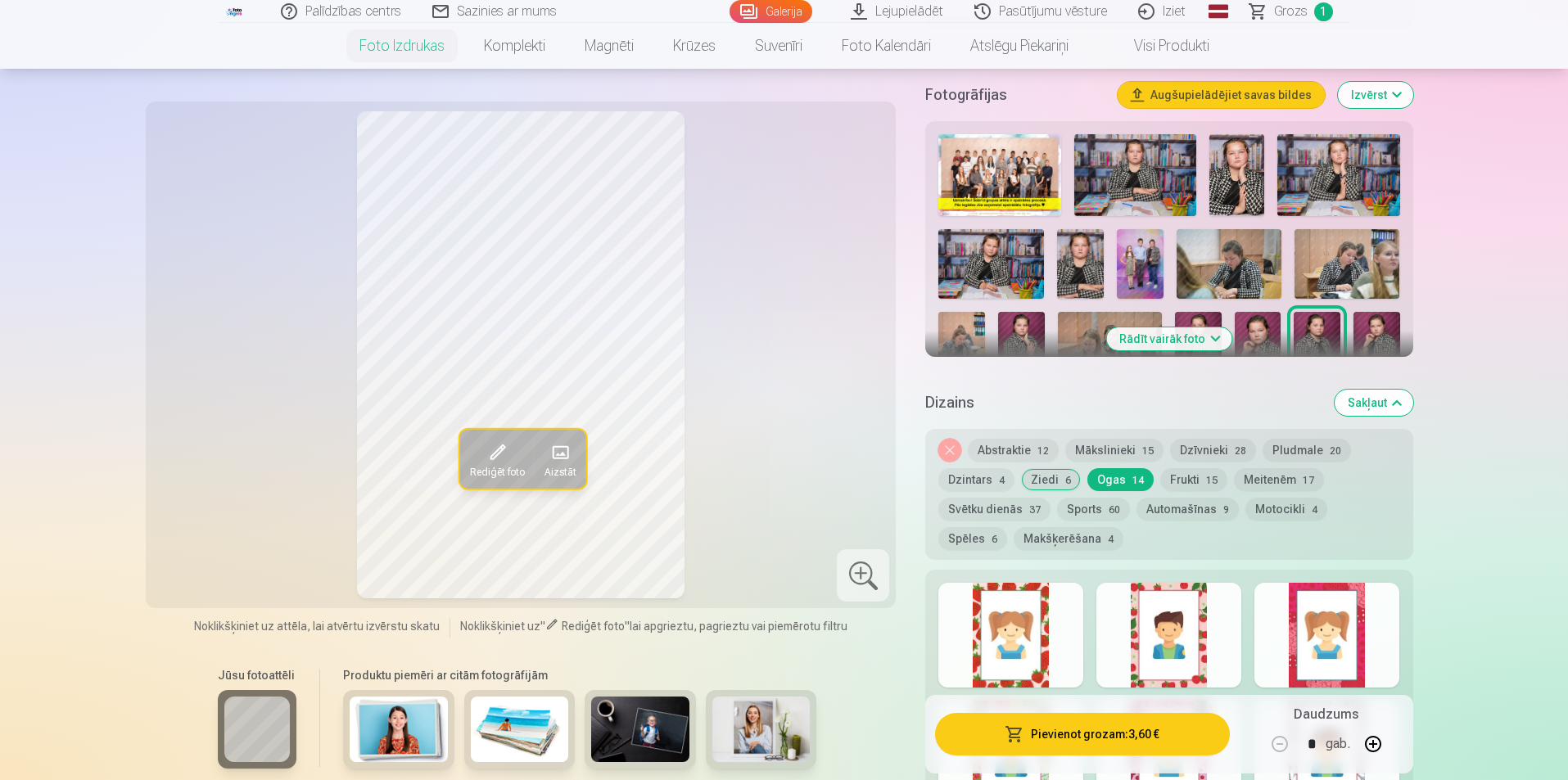
click at [1162, 663] on div at bounding box center [1169, 636] width 145 height 105
click at [1192, 476] on button "Frukti 15" at bounding box center [1193, 479] width 67 height 23
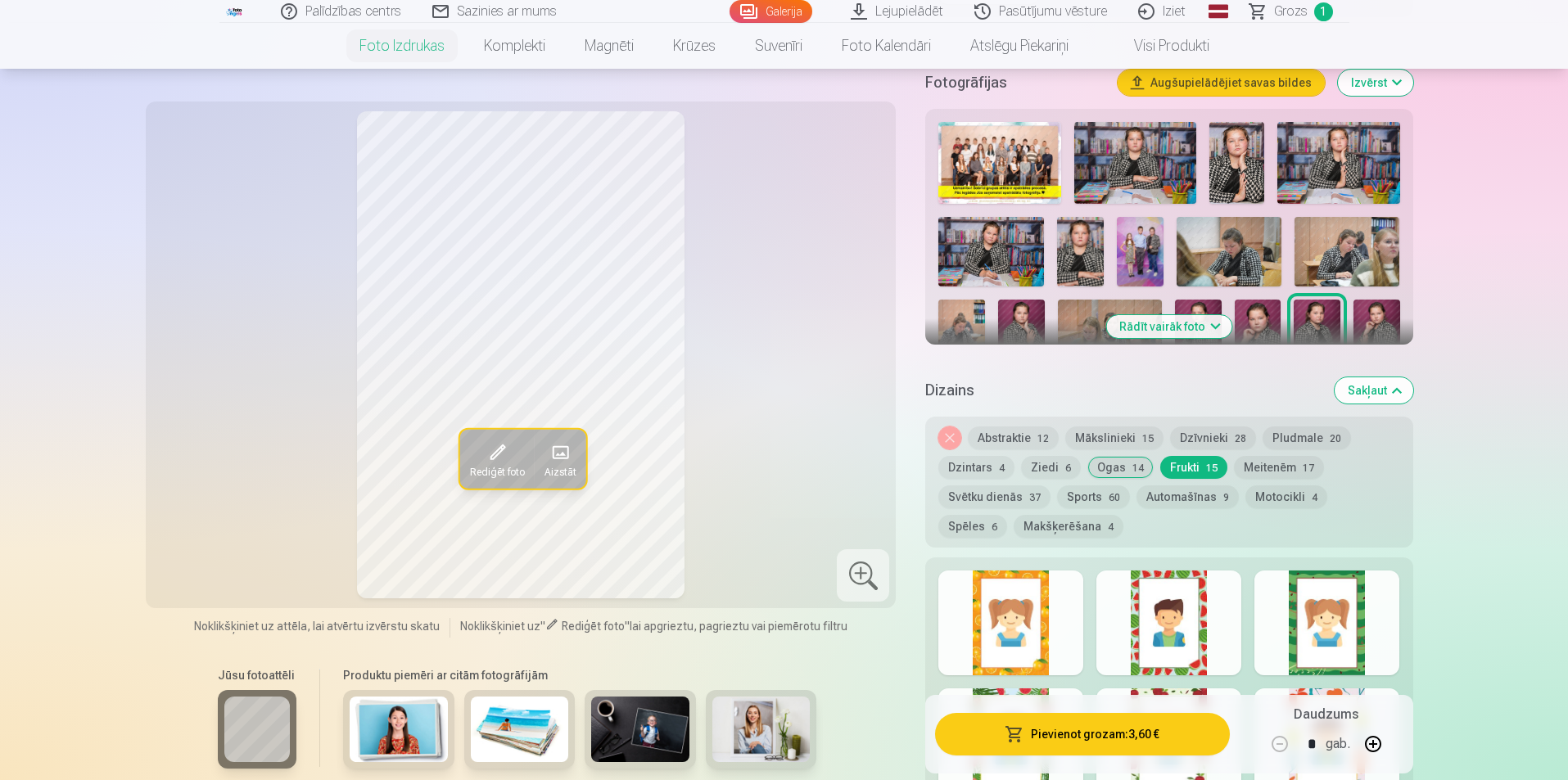
scroll to position [409, 0]
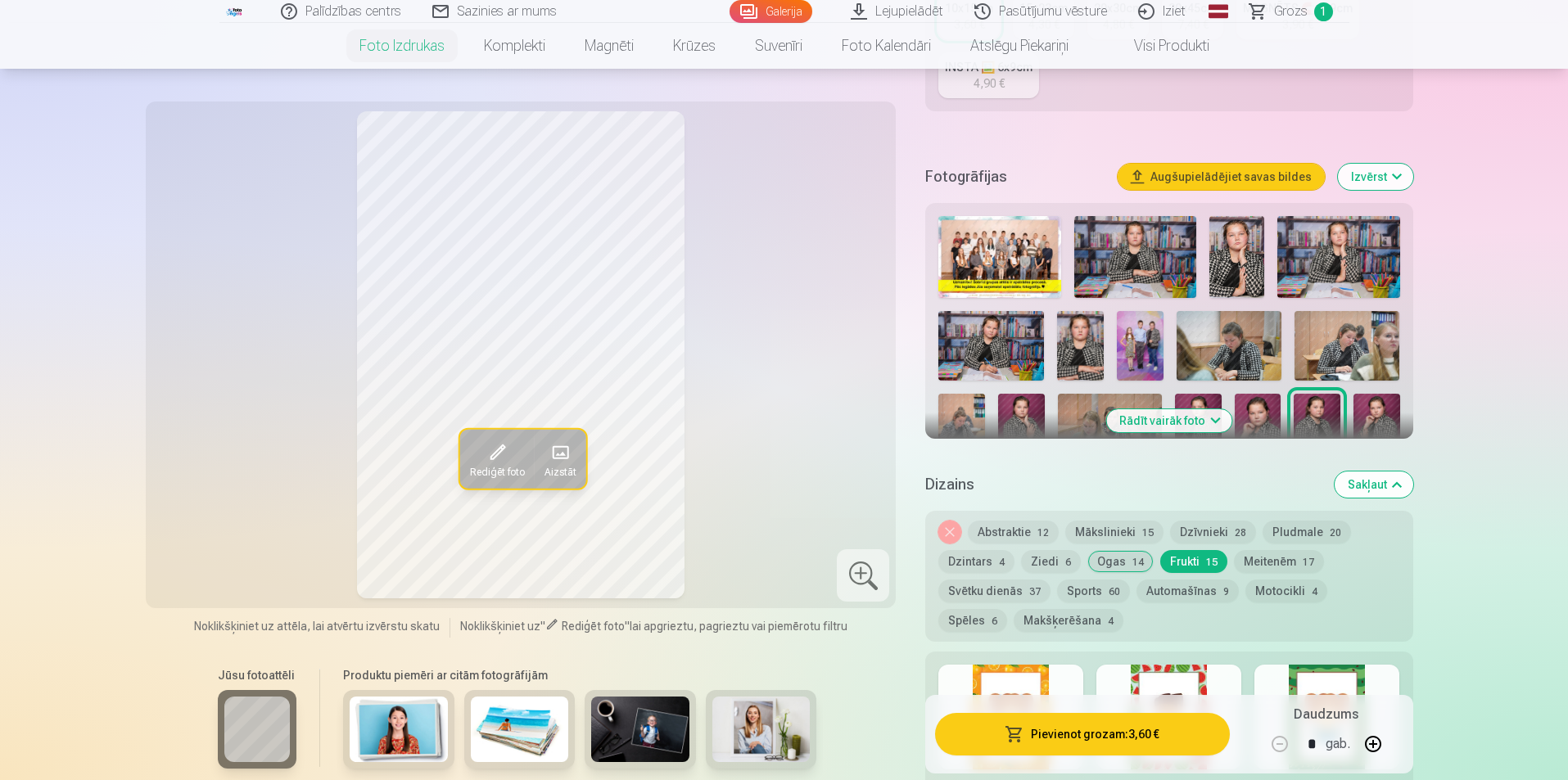
click at [1288, 563] on button "Meitenēm 17" at bounding box center [1279, 561] width 90 height 23
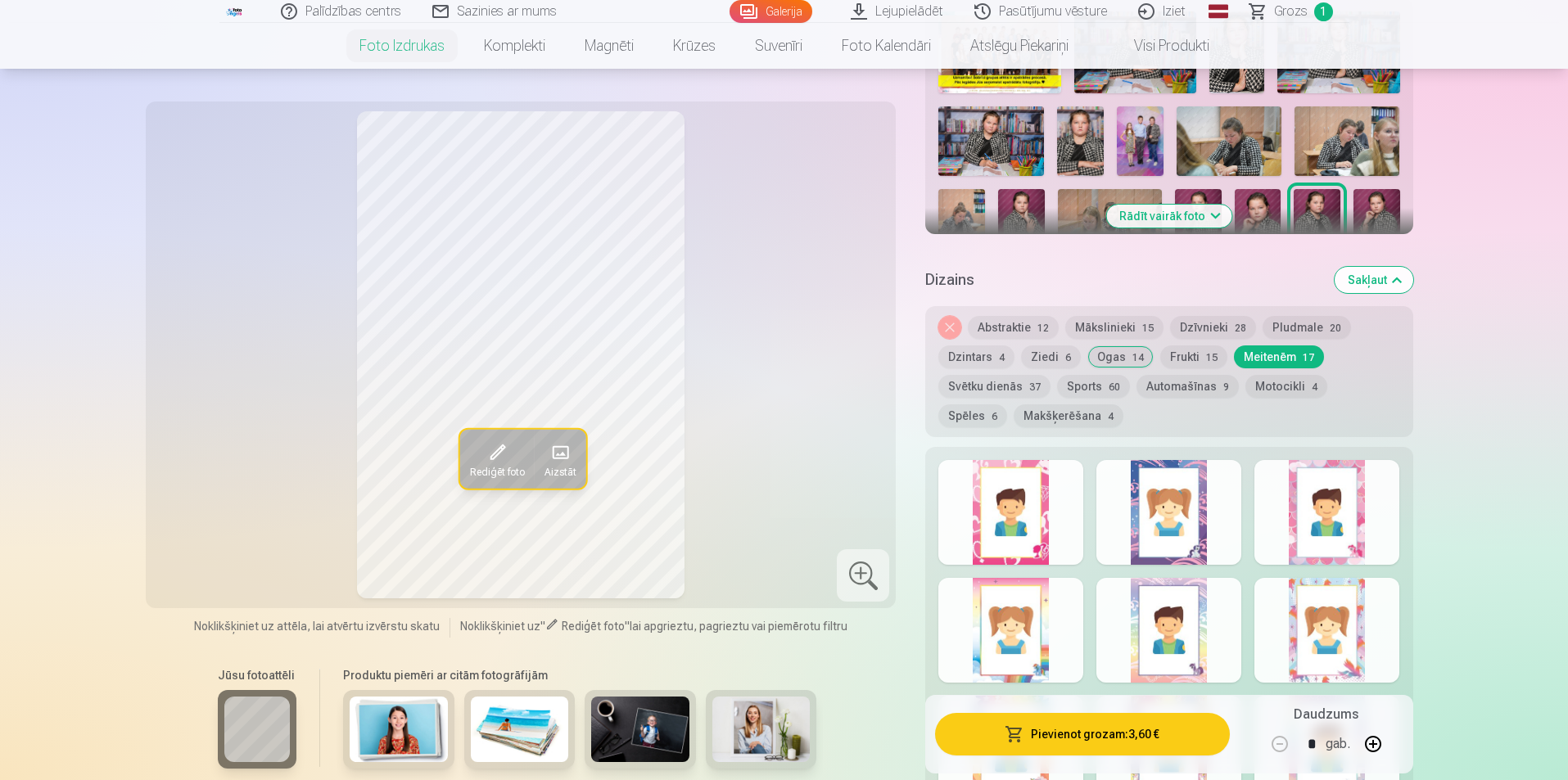
scroll to position [655, 0]
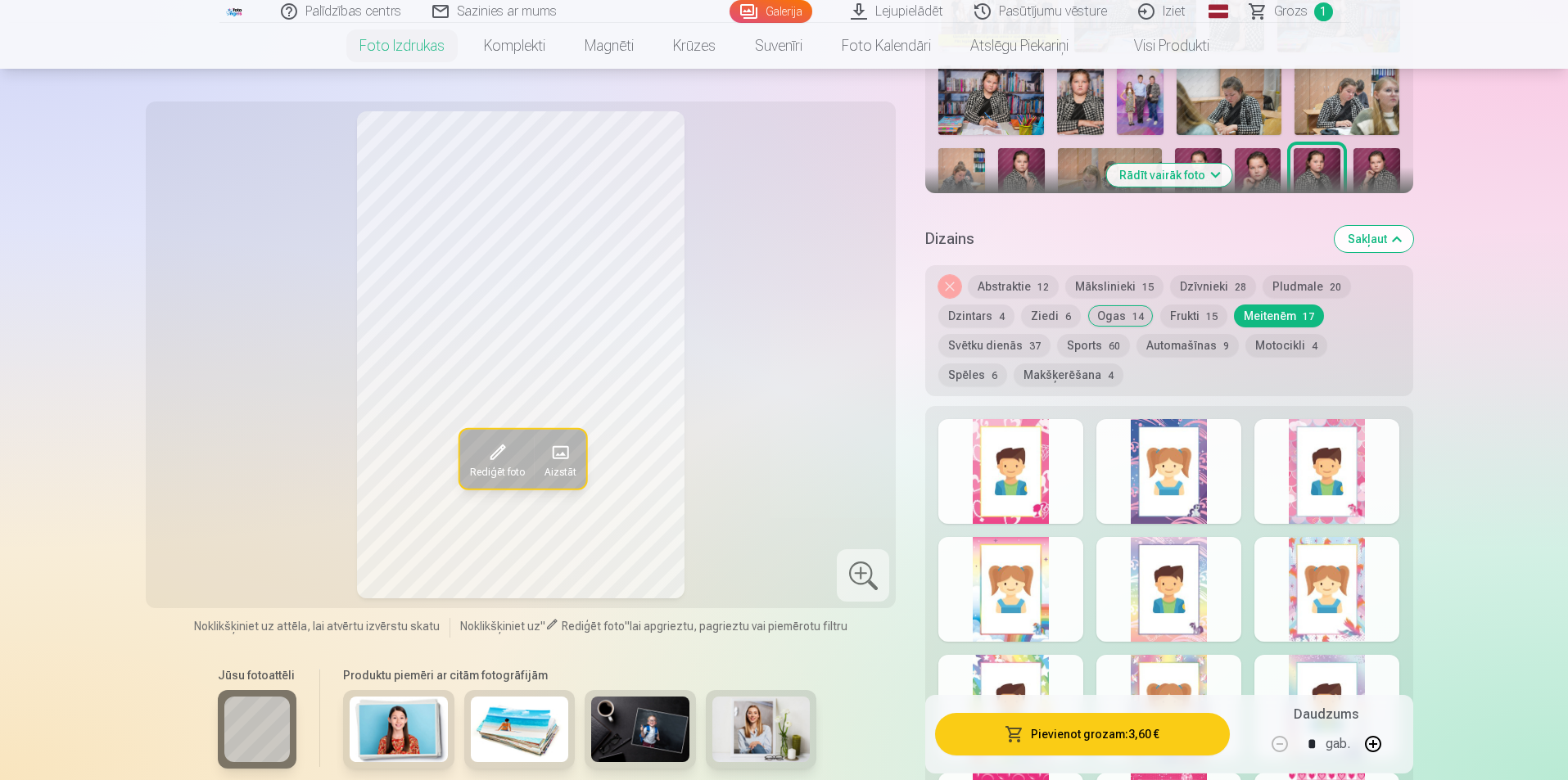
click at [1204, 499] on div at bounding box center [1169, 472] width 145 height 105
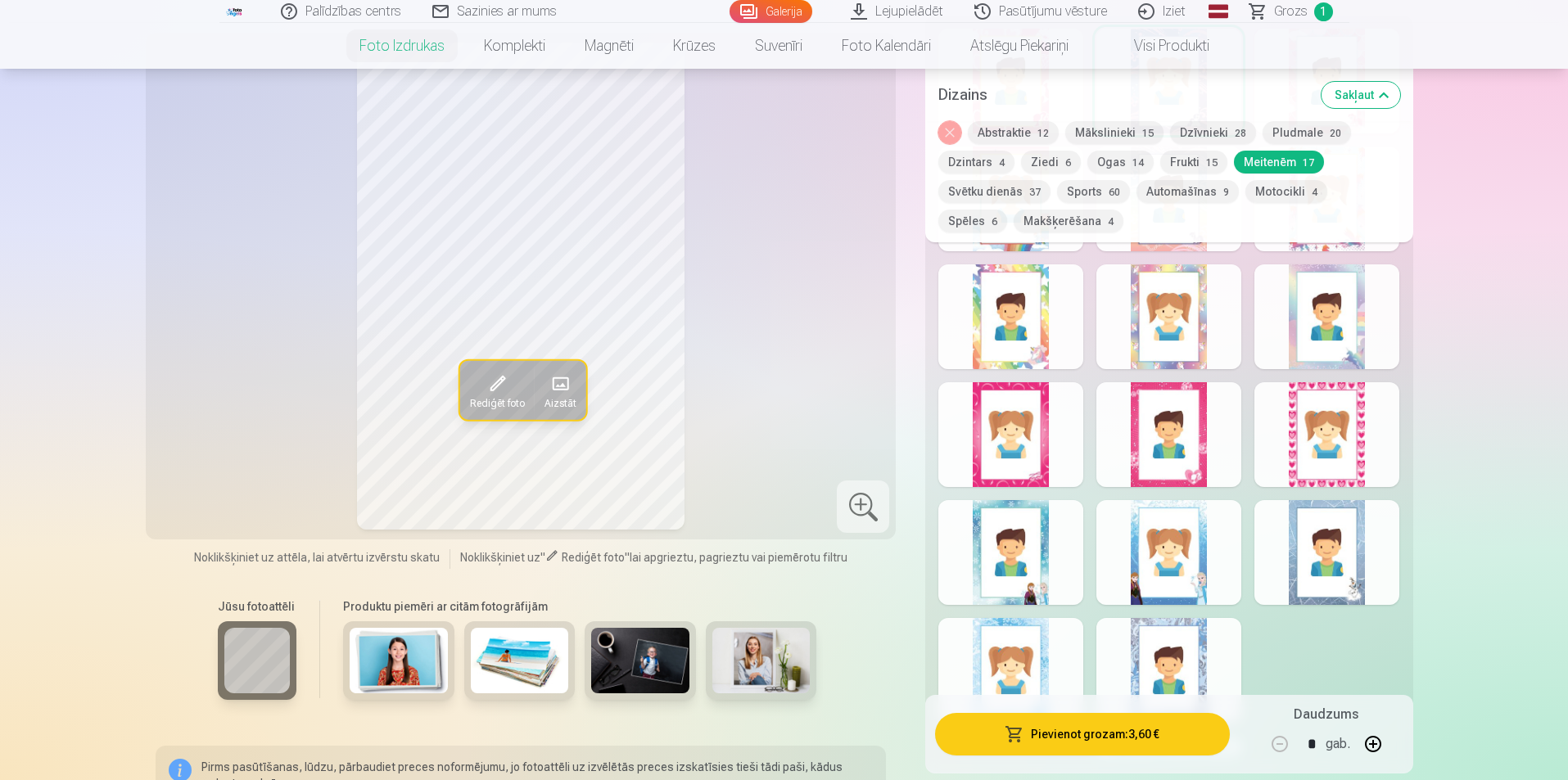
scroll to position [1064, 0]
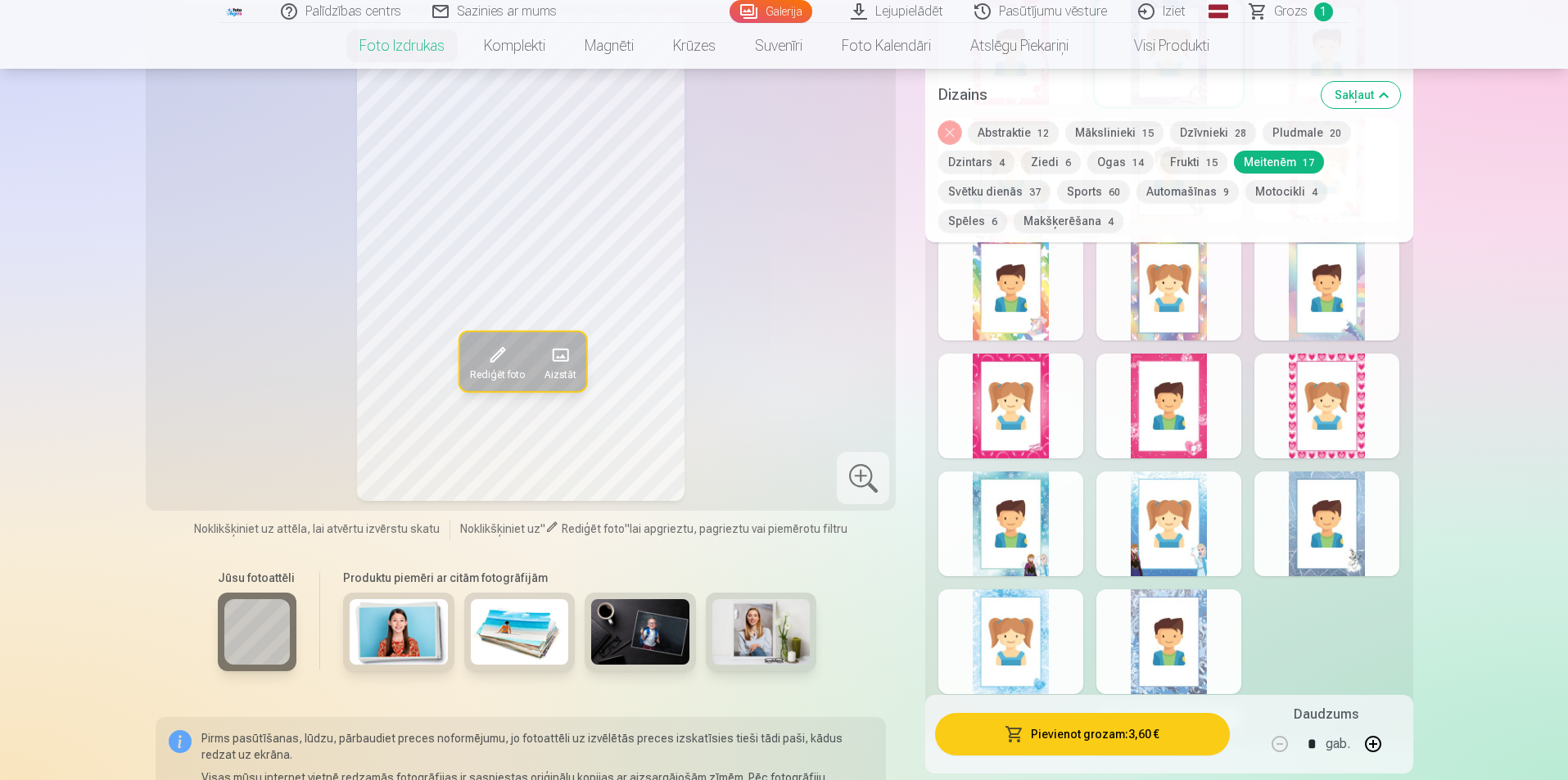
click at [1171, 613] on div at bounding box center [1169, 642] width 145 height 105
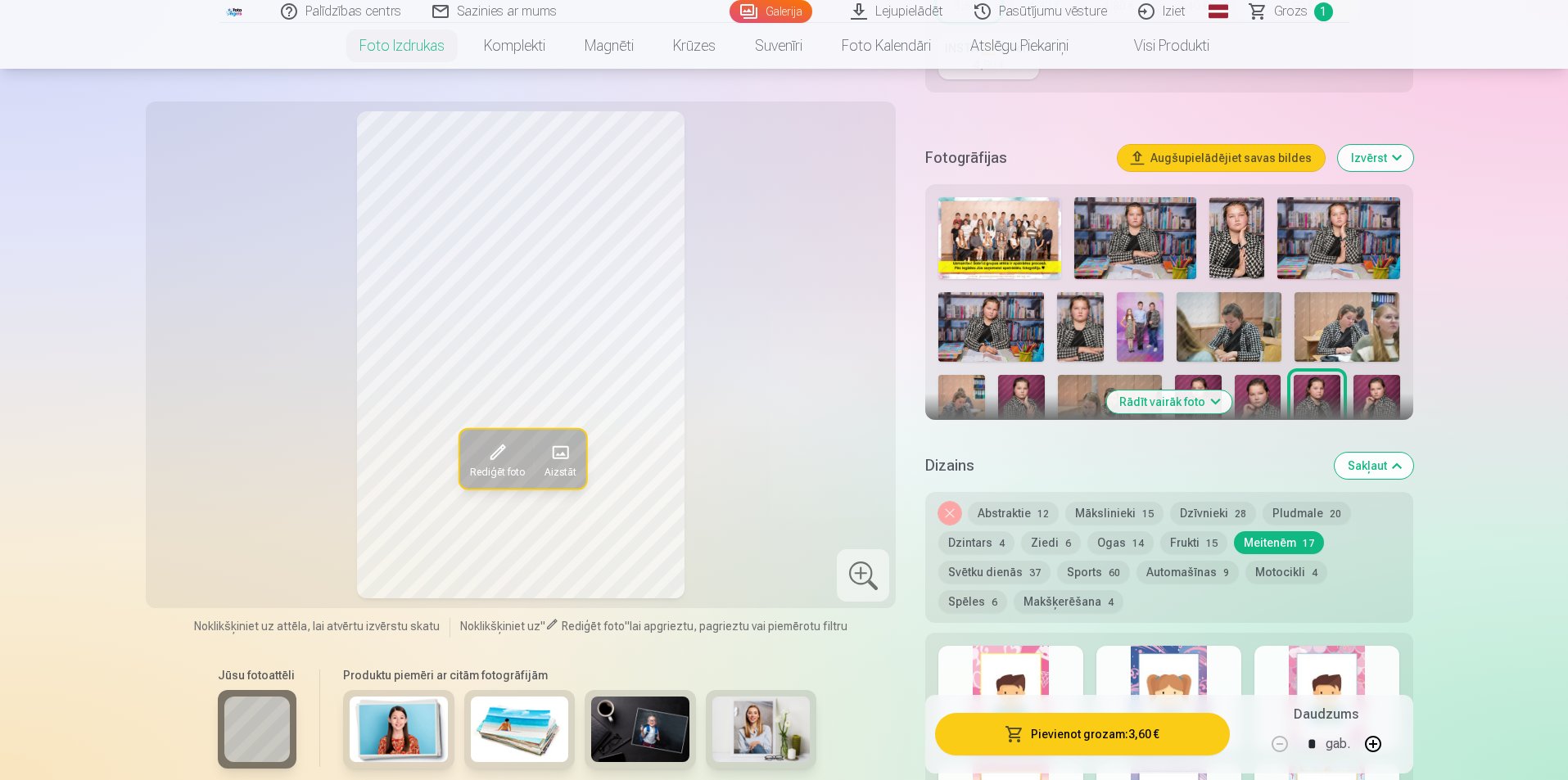
scroll to position [409, 0]
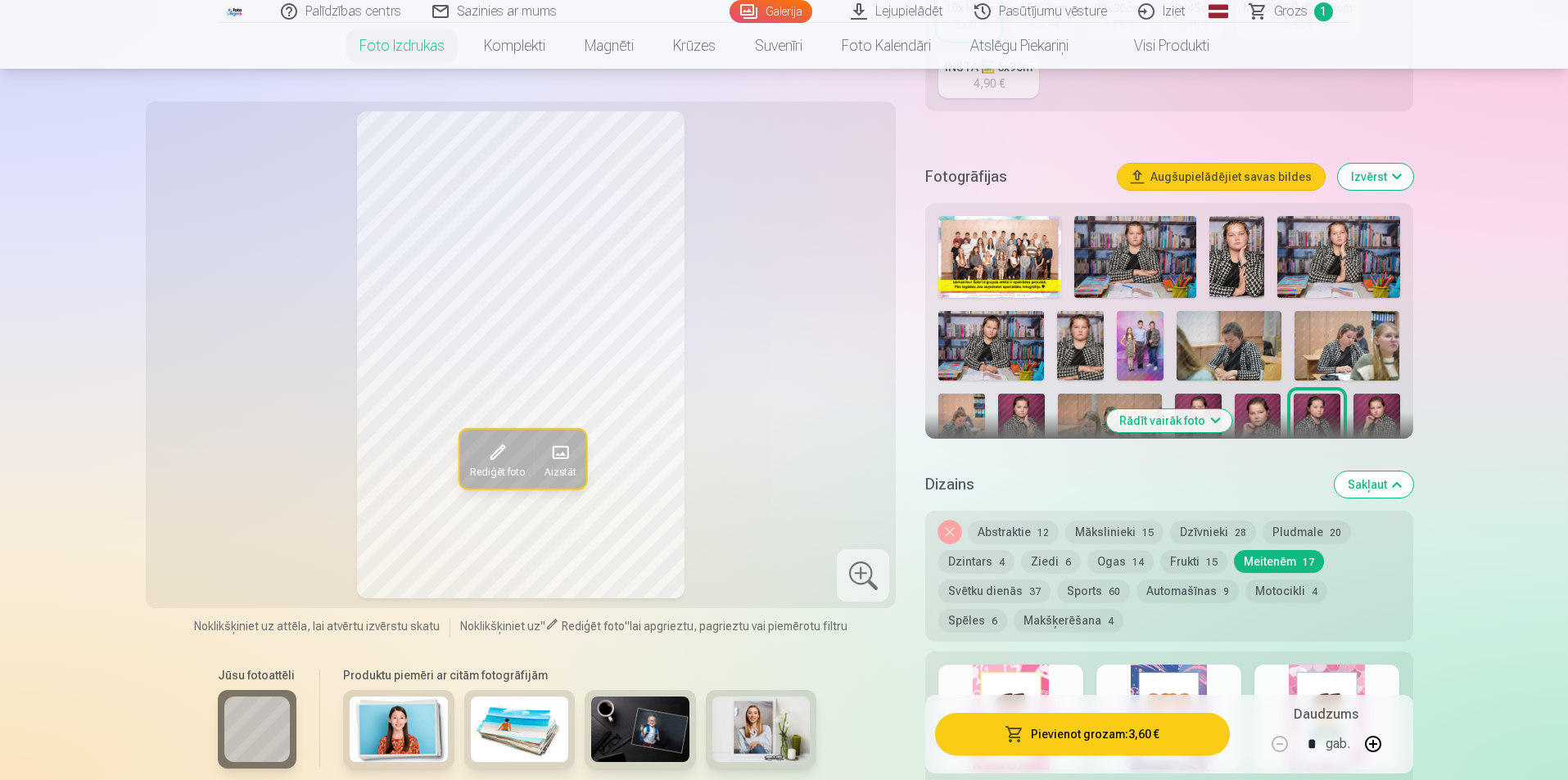
click at [983, 590] on button "Svētku dienās 37" at bounding box center [994, 591] width 112 height 23
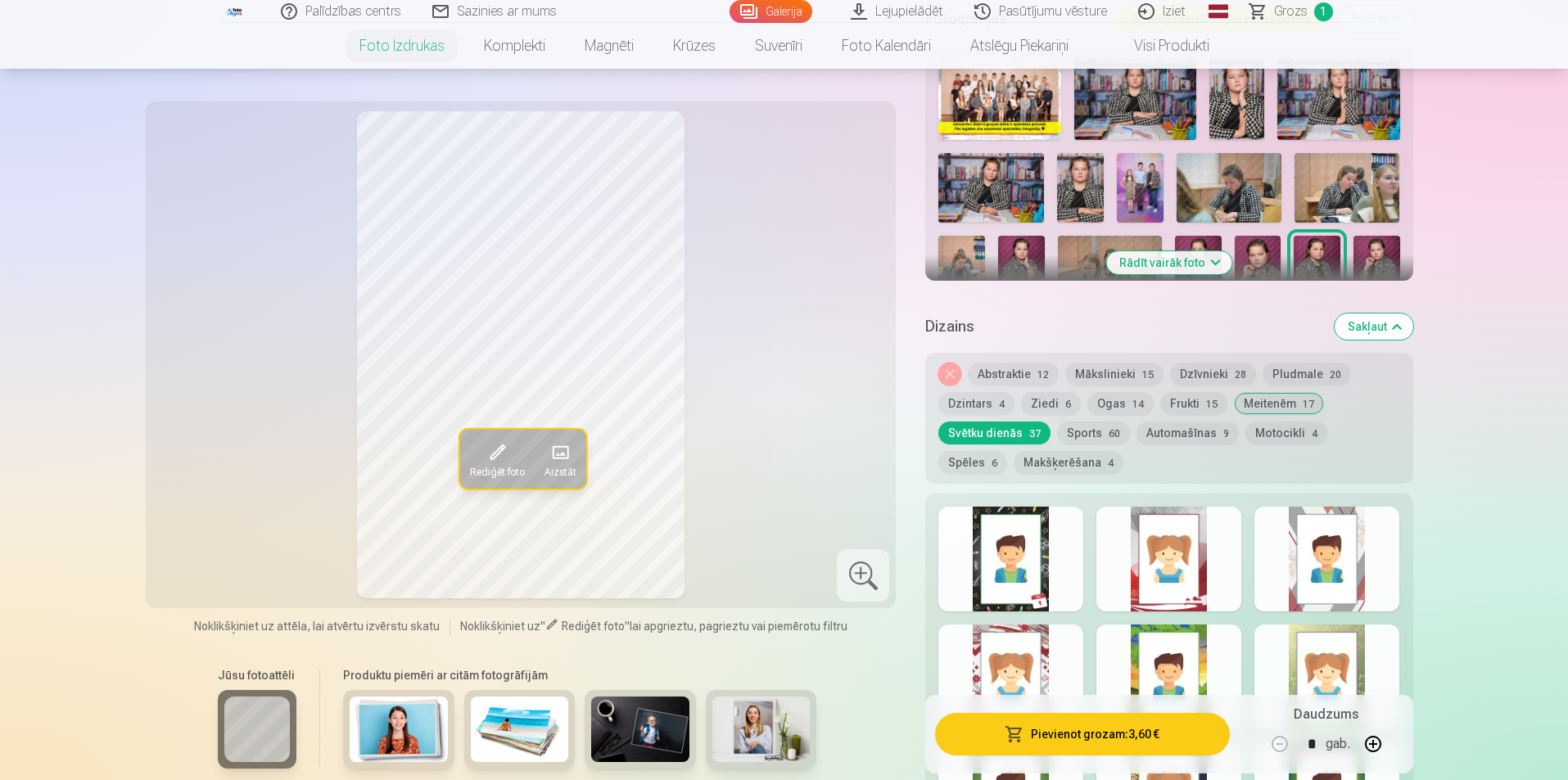
scroll to position [573, 0]
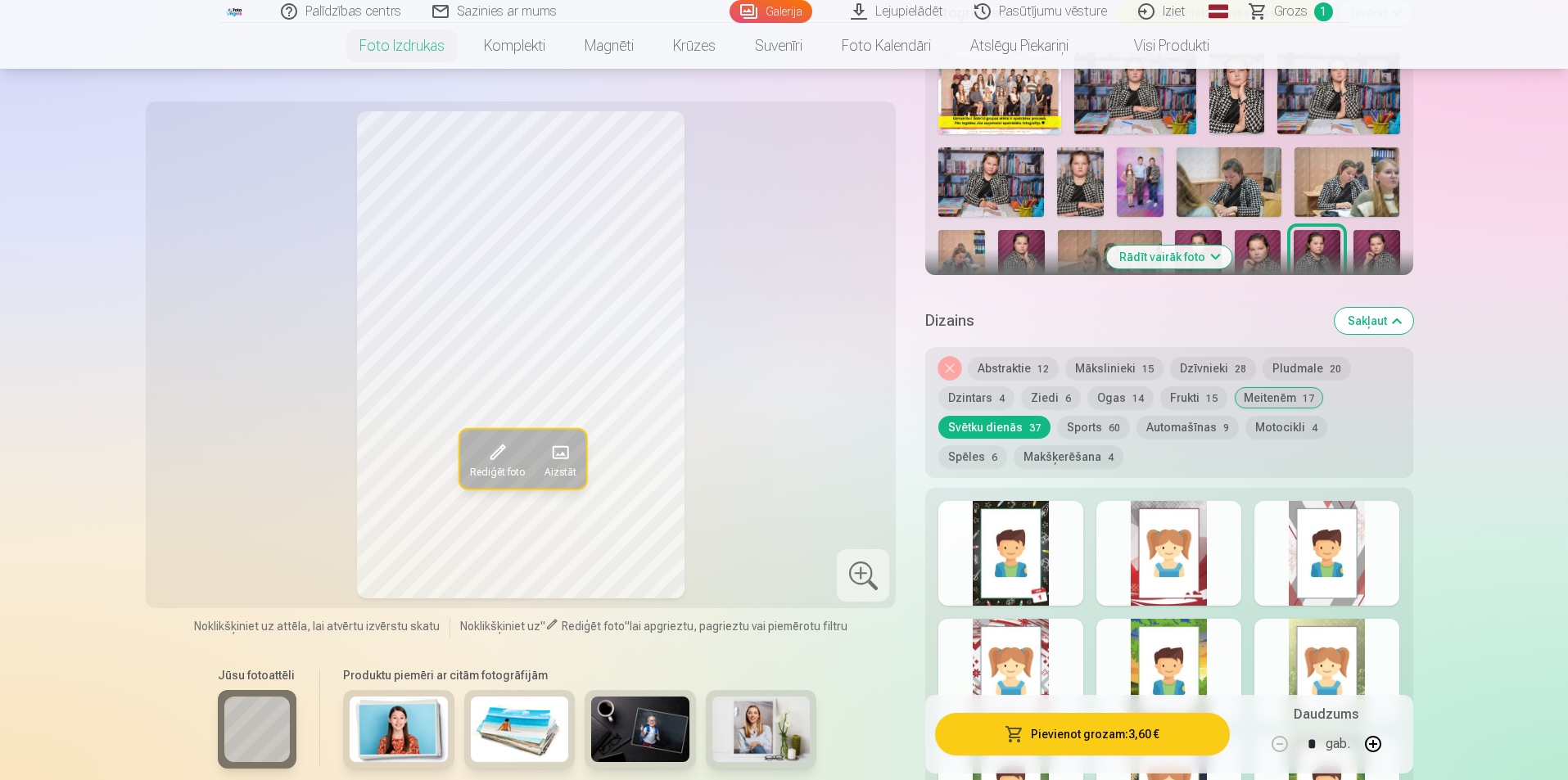
click at [1053, 562] on div at bounding box center [1011, 554] width 145 height 105
click at [1007, 445] on button "Spēles 6" at bounding box center [972, 456] width 69 height 23
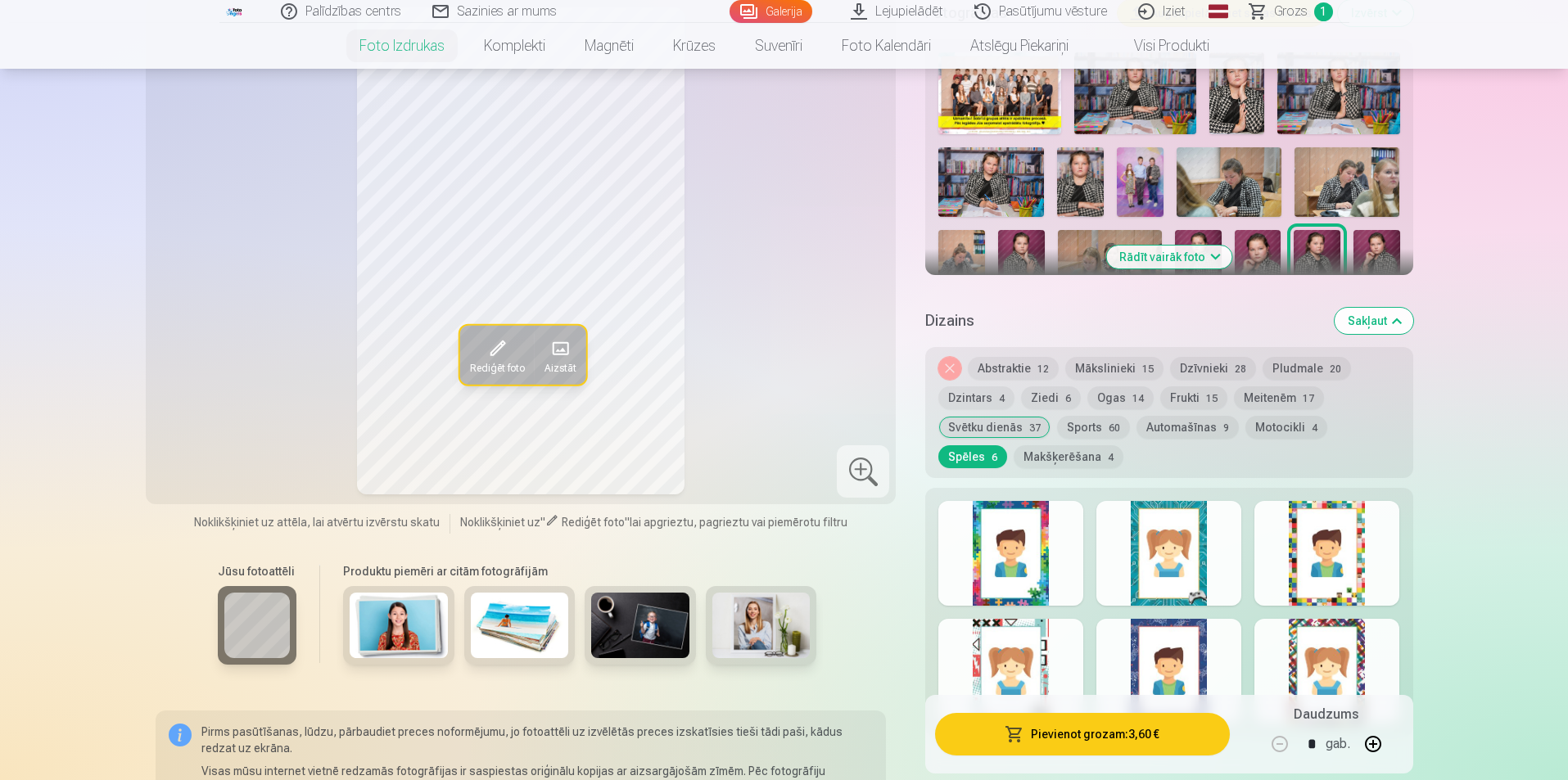
click at [1015, 548] on div at bounding box center [1011, 554] width 145 height 105
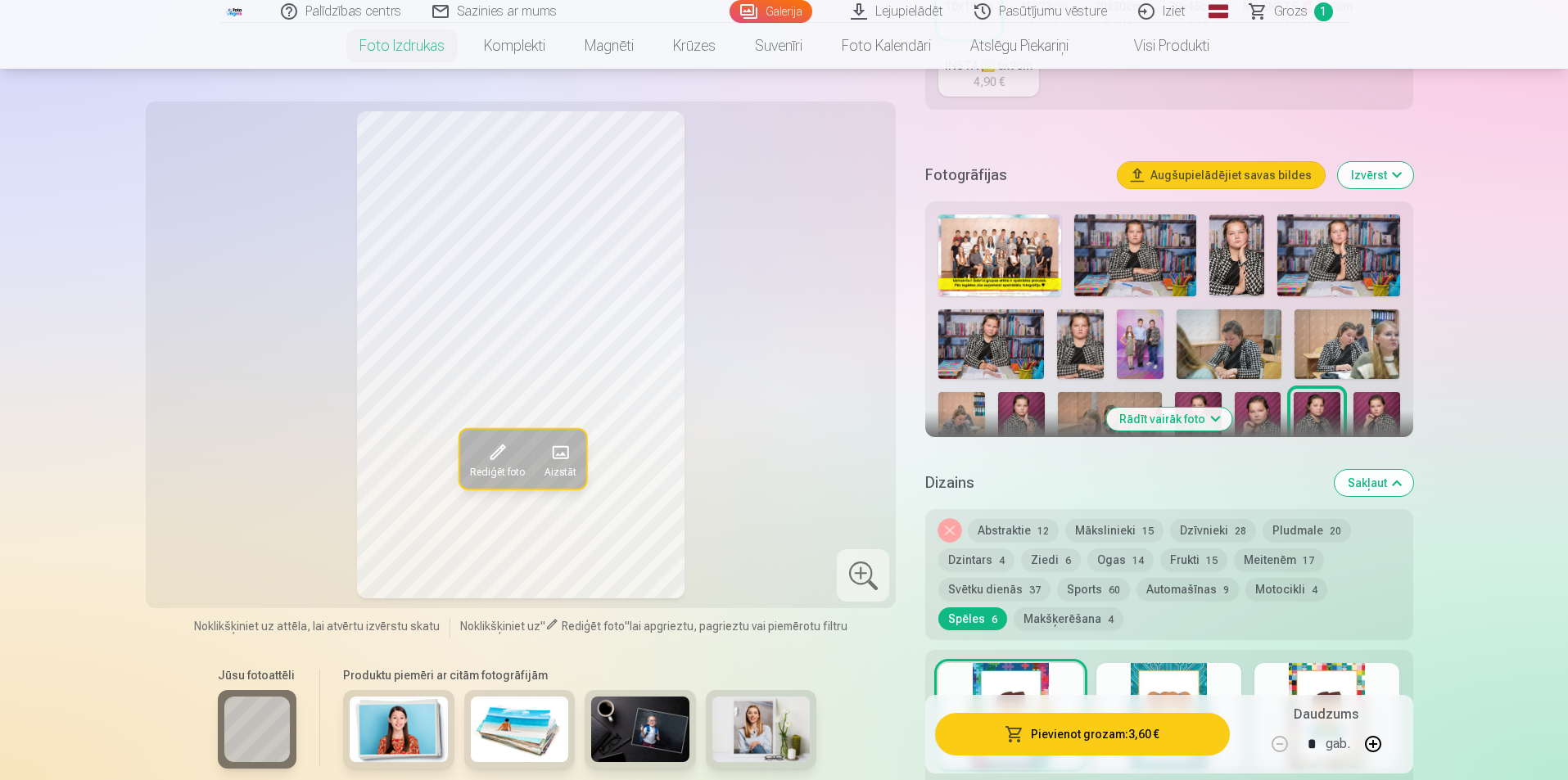
scroll to position [409, 0]
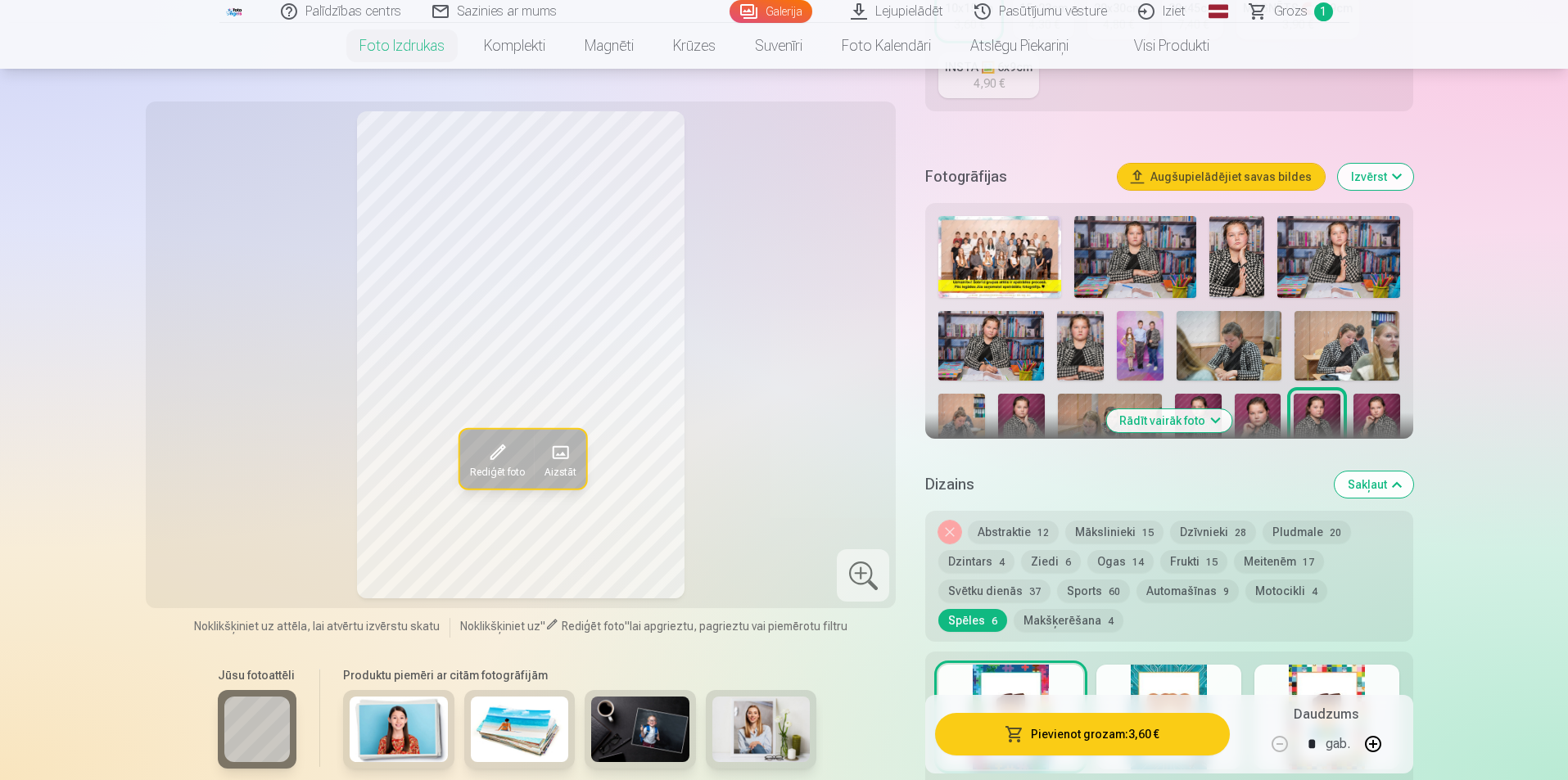
click at [1023, 530] on button "Abstraktie 12" at bounding box center [1013, 532] width 91 height 23
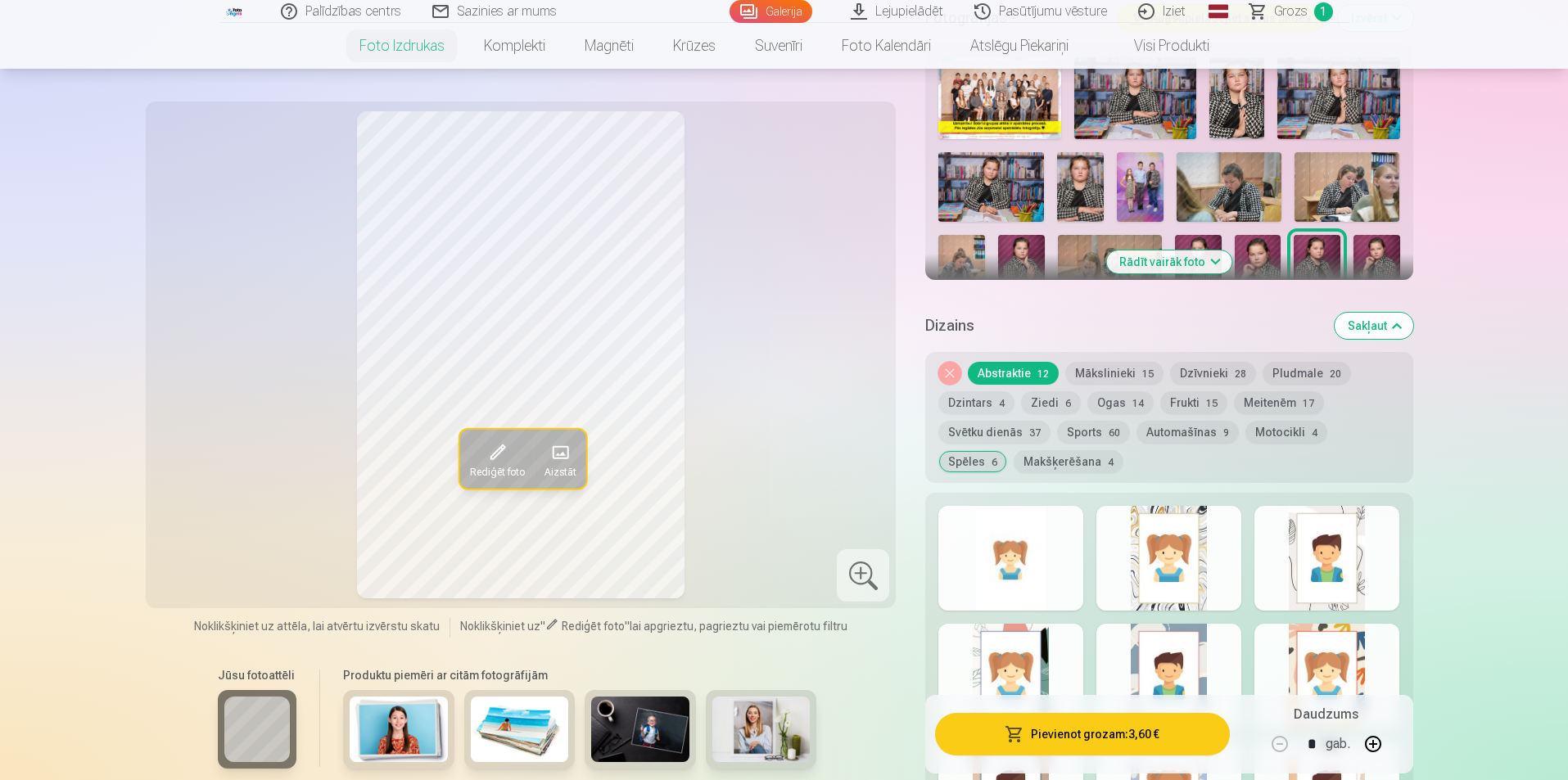
scroll to position [573, 0]
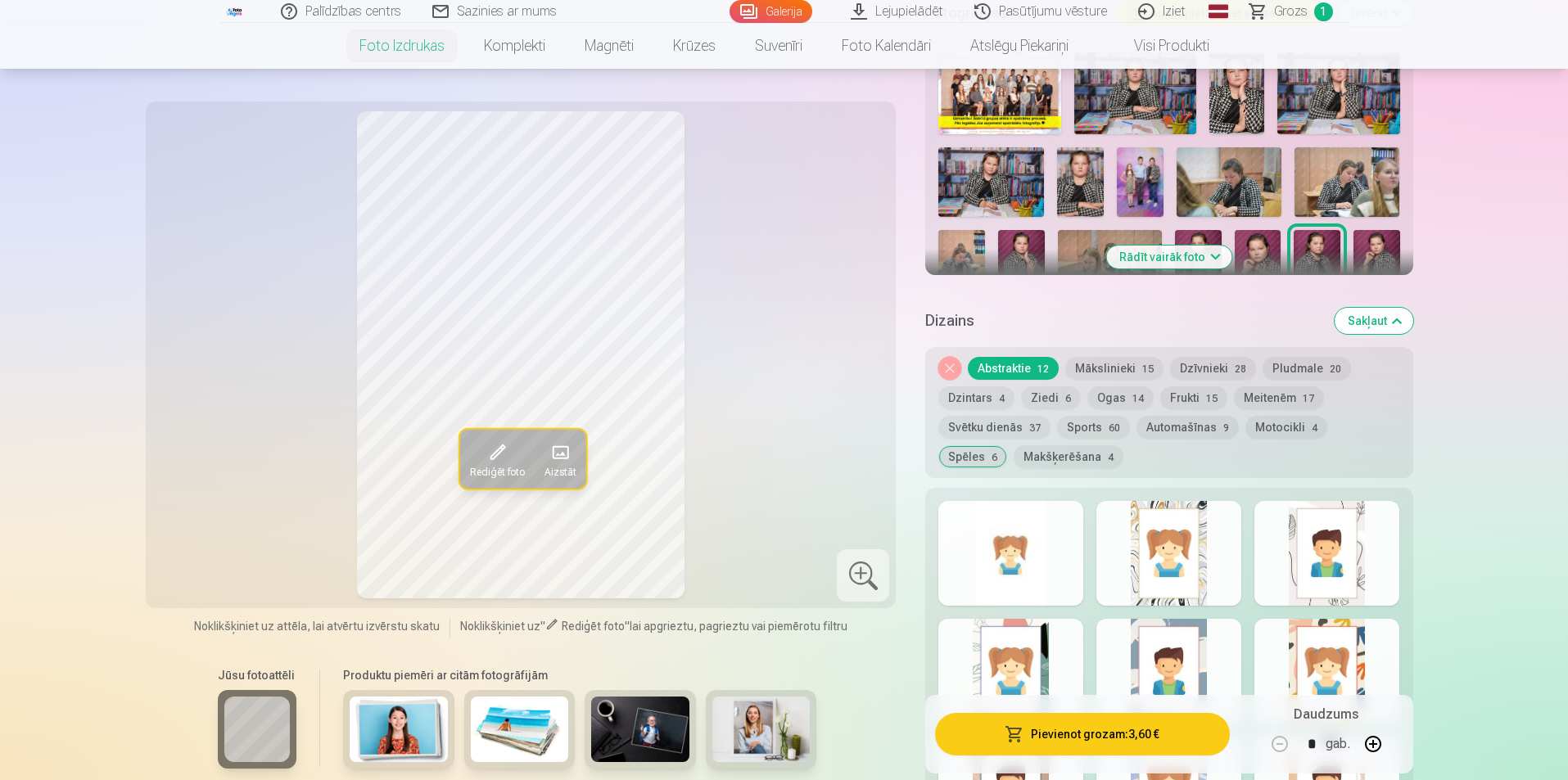
click at [1099, 366] on button "Mākslinieki 15" at bounding box center [1114, 368] width 98 height 23
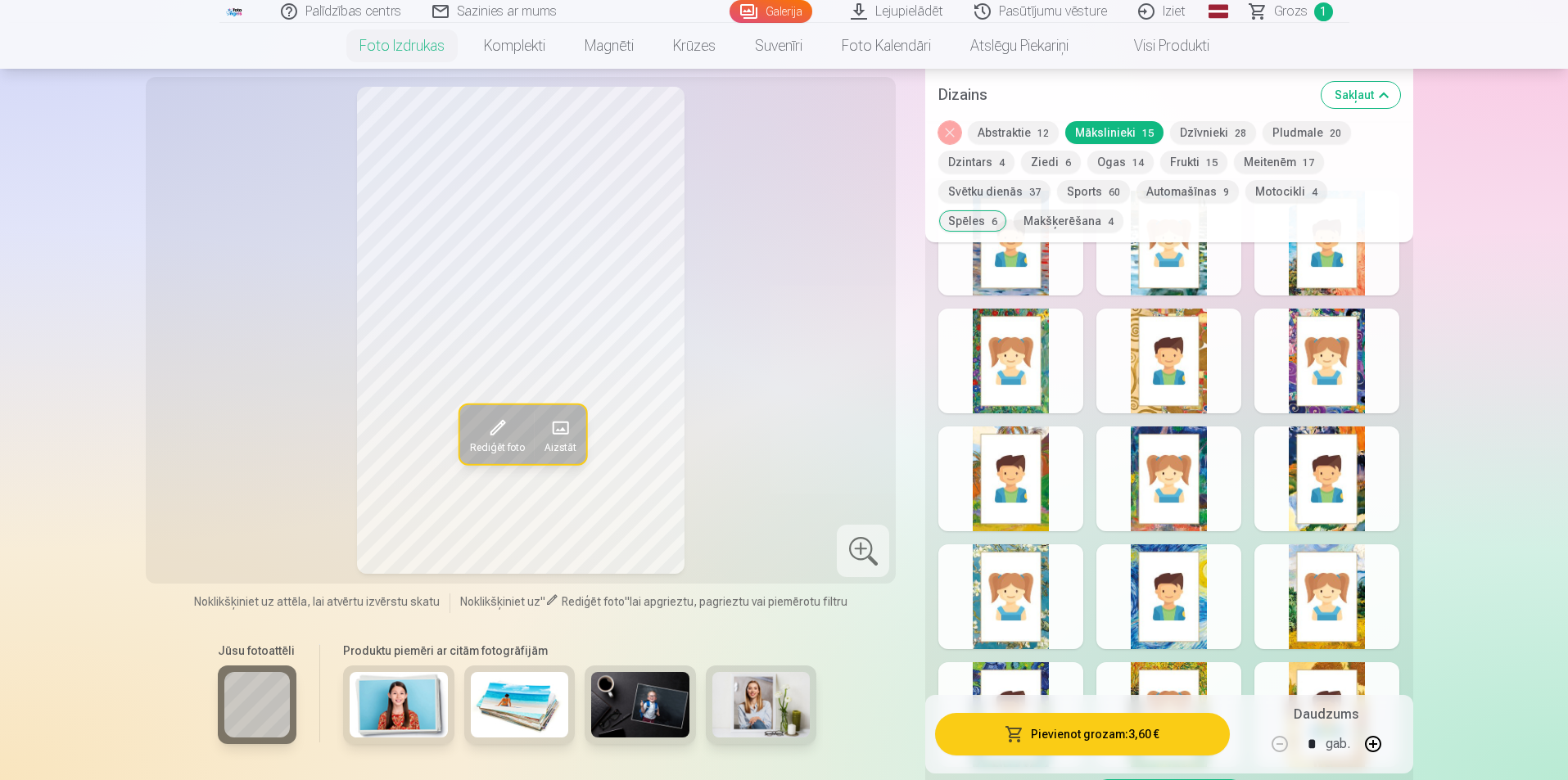
scroll to position [982, 0]
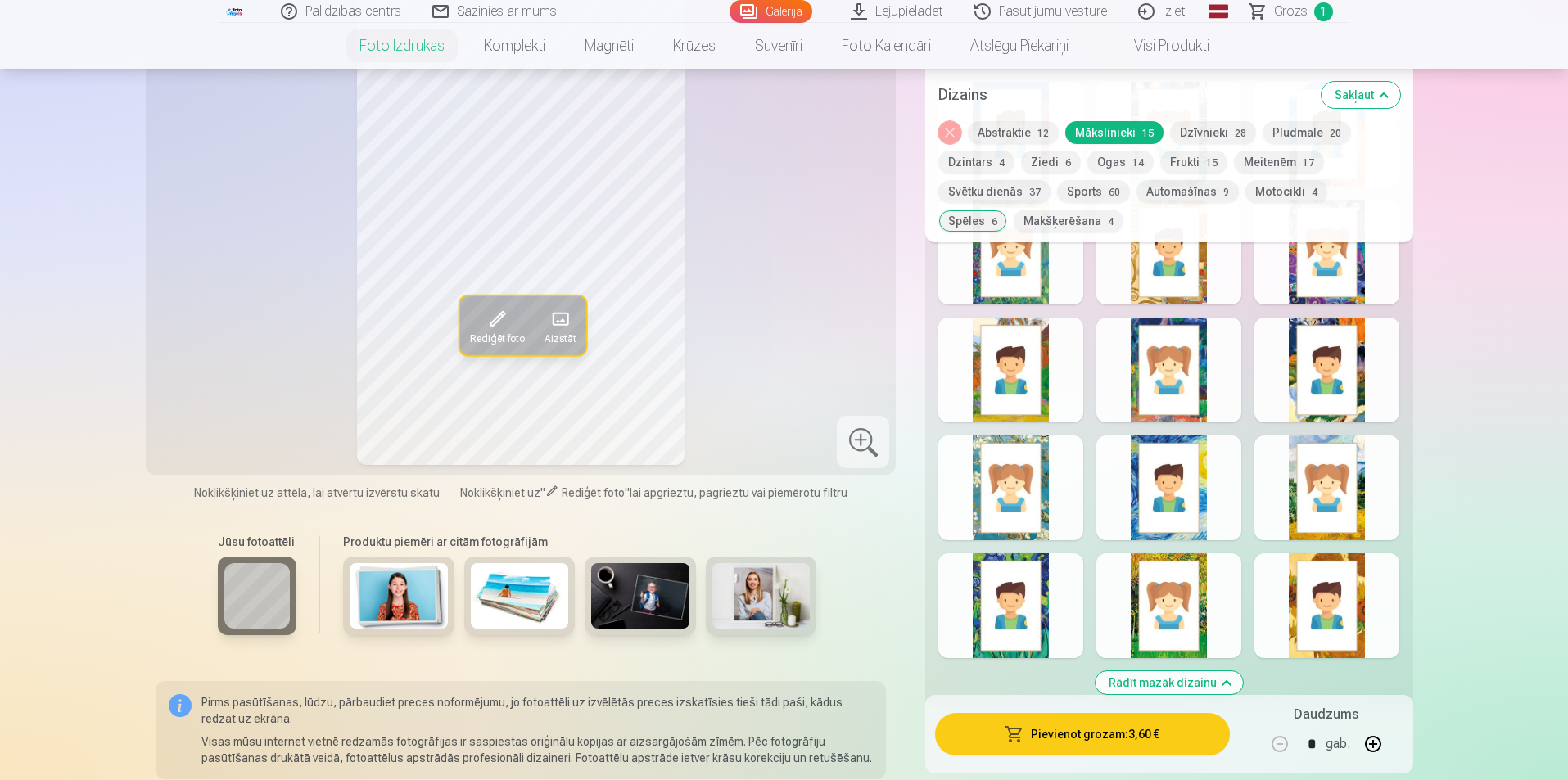
click at [1299, 509] on div at bounding box center [1327, 488] width 145 height 105
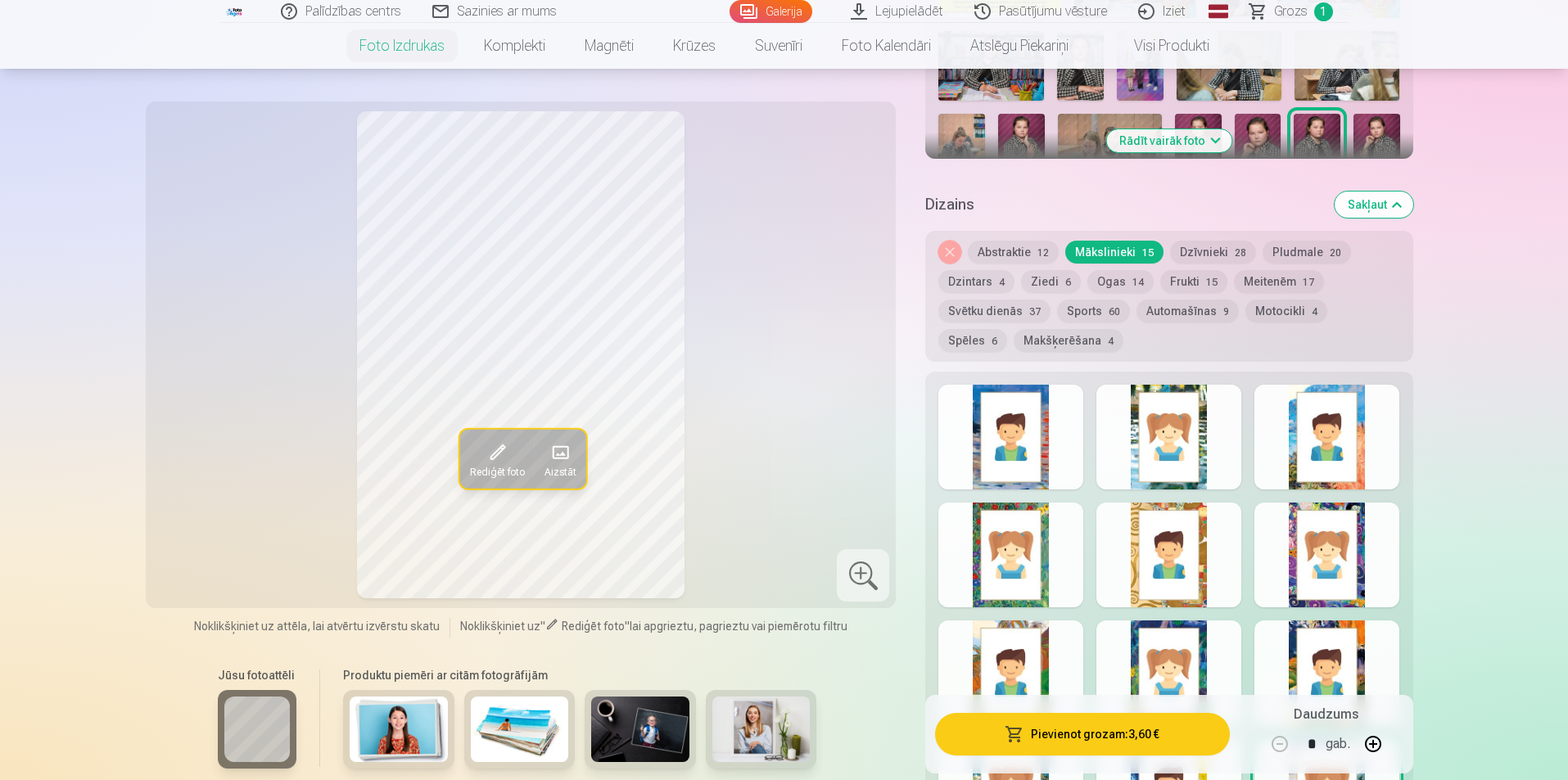
scroll to position [655, 0]
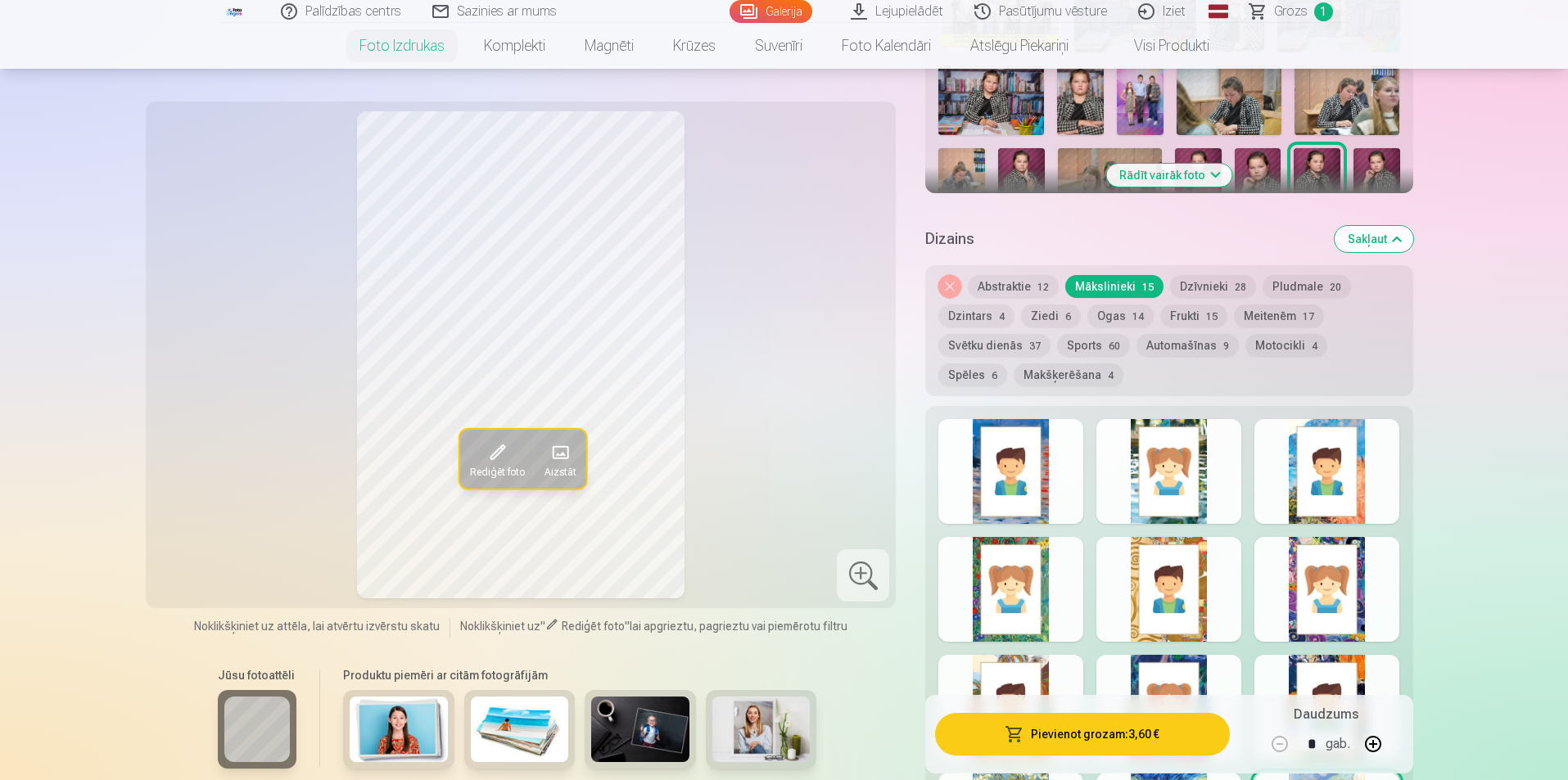
click at [1072, 344] on button "Sports 60" at bounding box center [1093, 345] width 73 height 23
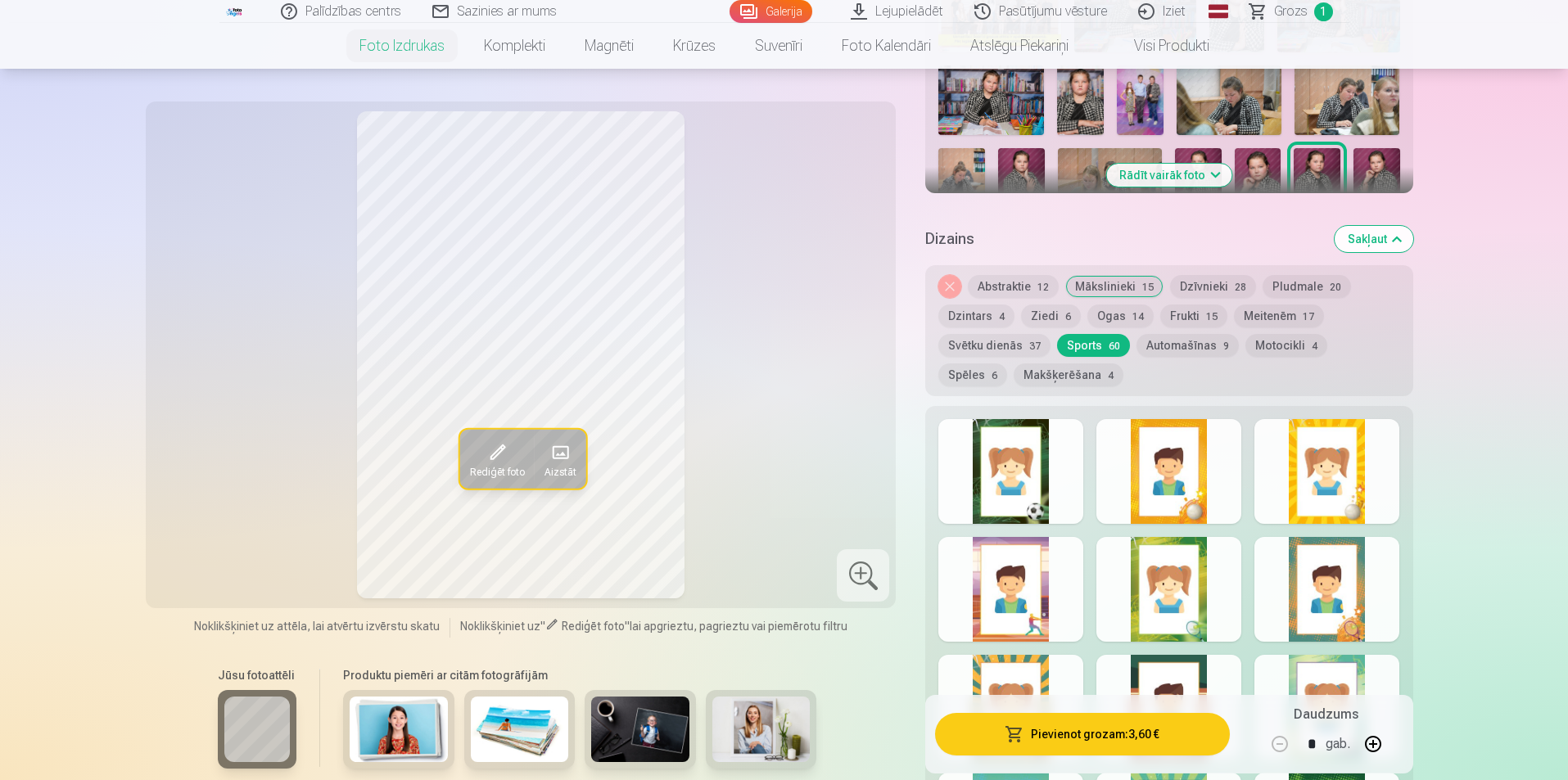
click at [1163, 505] on div at bounding box center [1169, 472] width 145 height 105
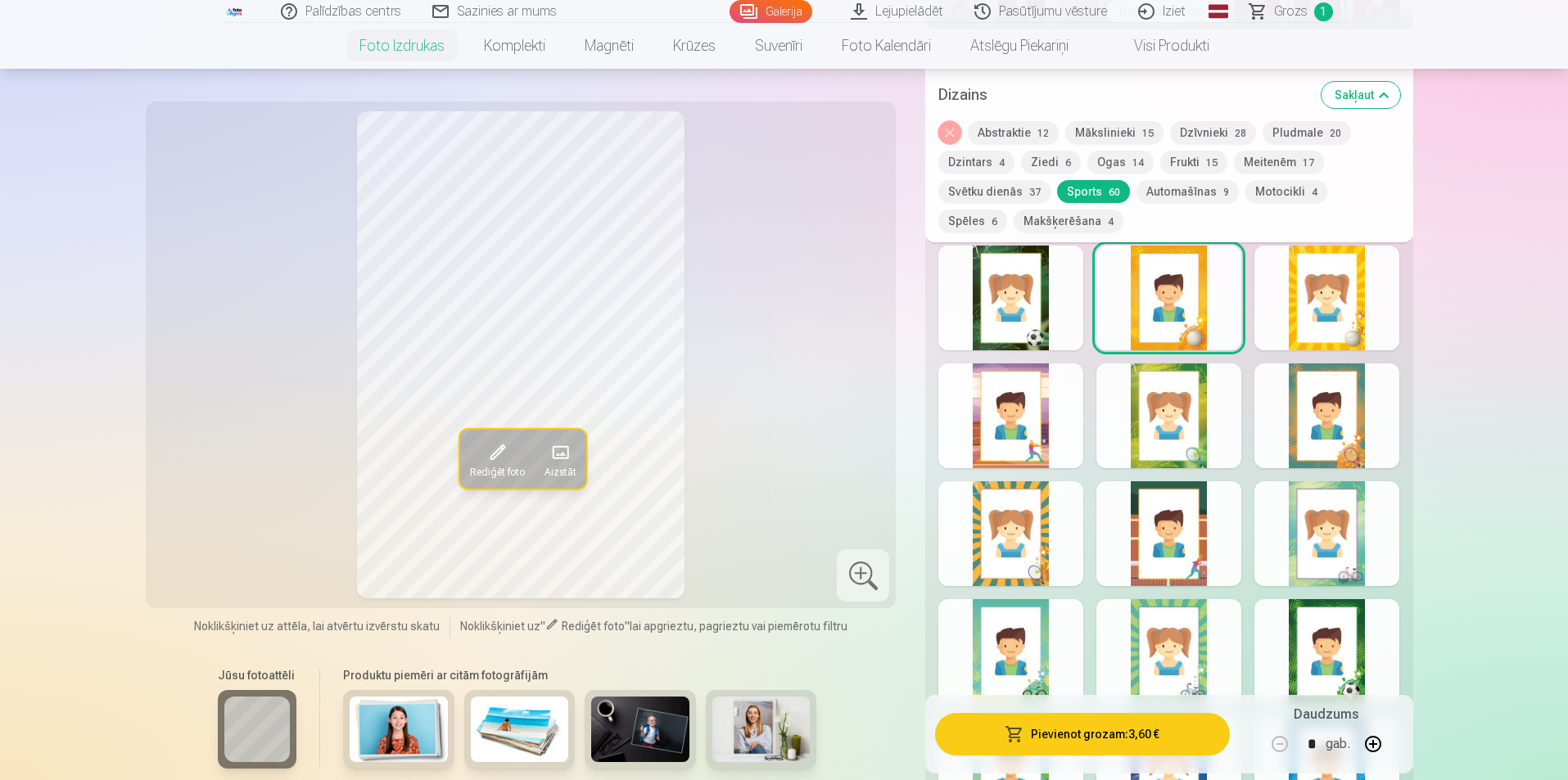
click at [1205, 193] on button "Automašīnas 9" at bounding box center [1187, 191] width 102 height 23
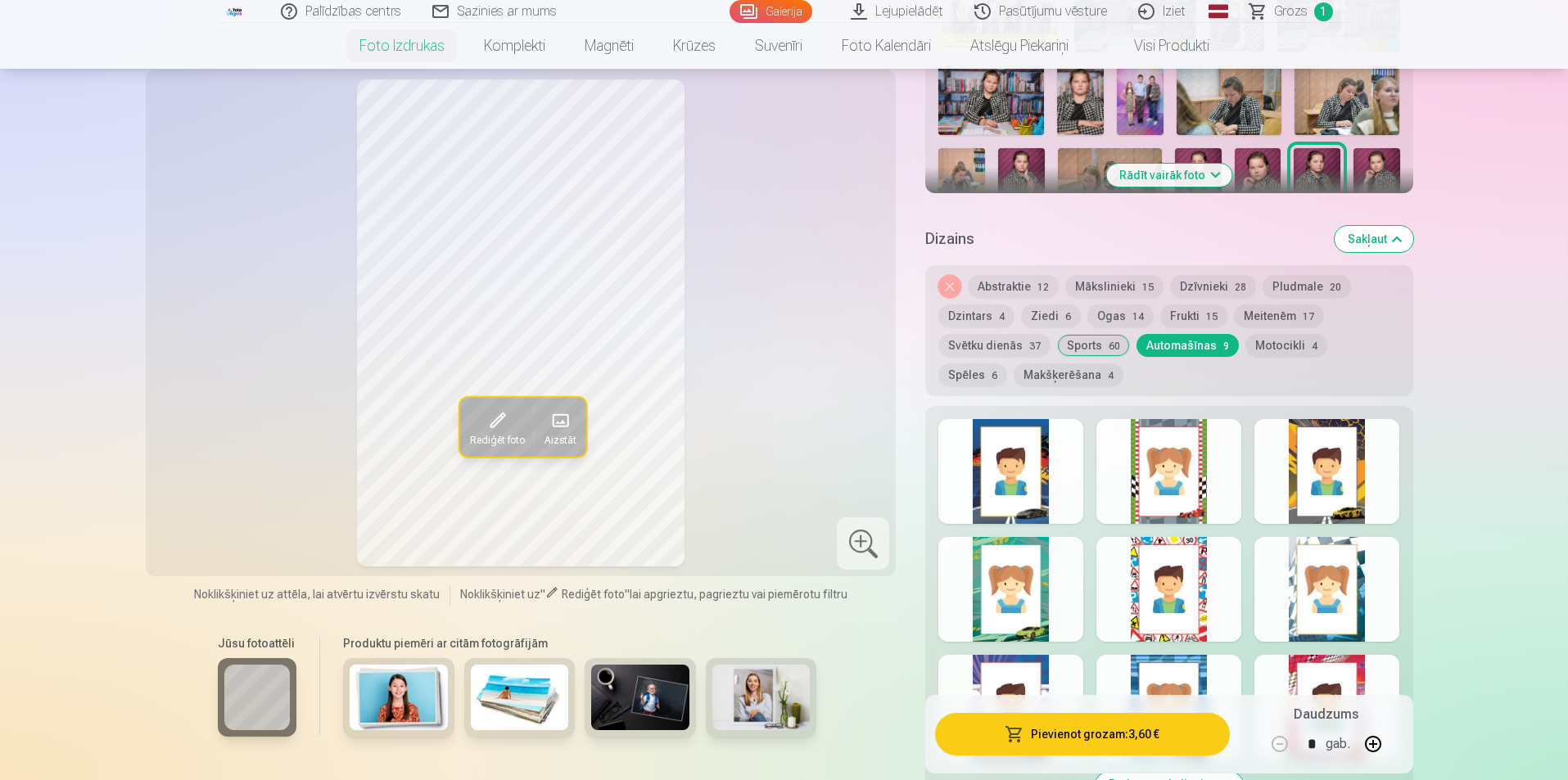
scroll to position [573, 0]
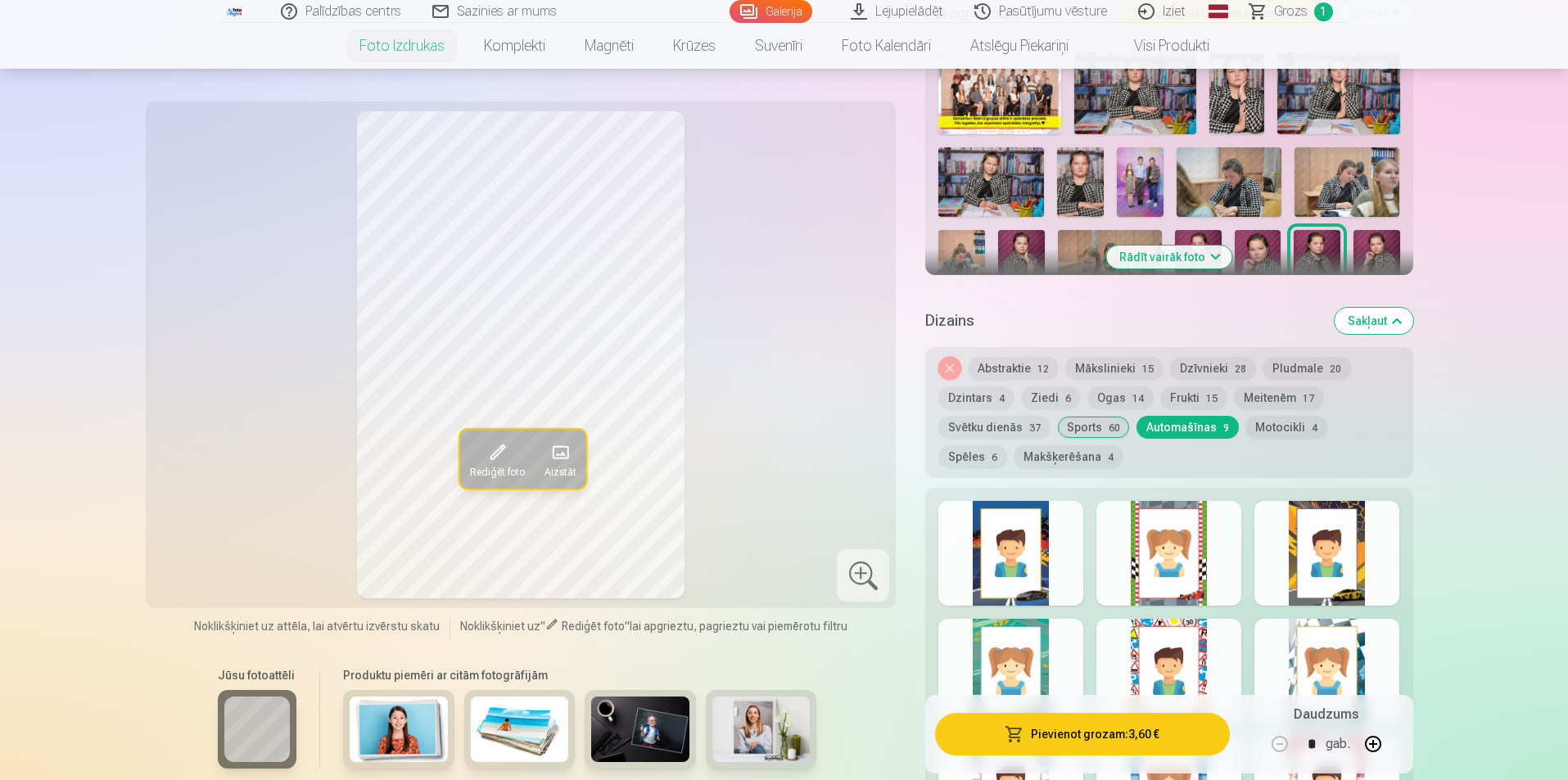
click at [1059, 399] on button "Ziedi 6" at bounding box center [1050, 397] width 60 height 23
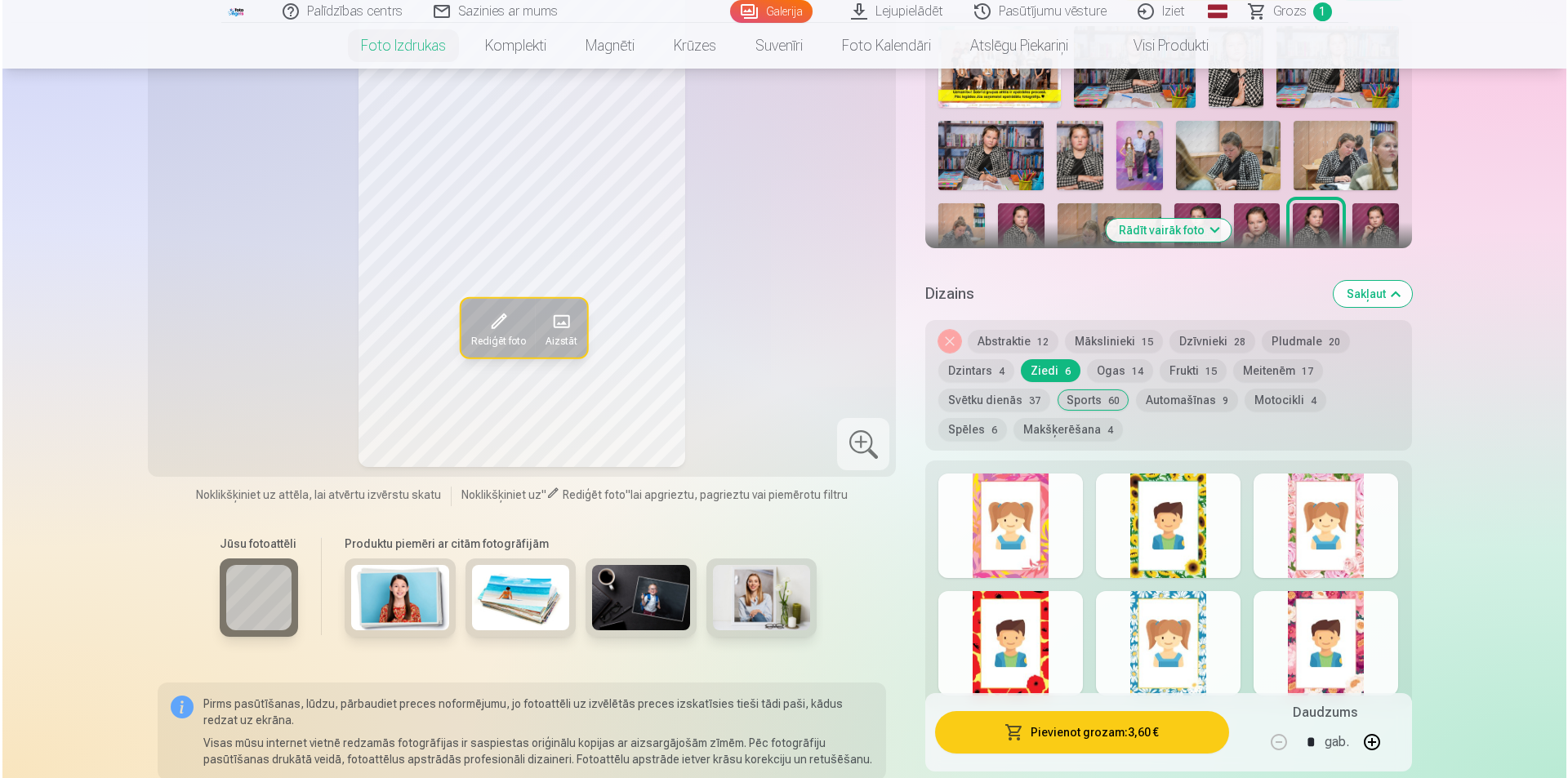
scroll to position [490, 0]
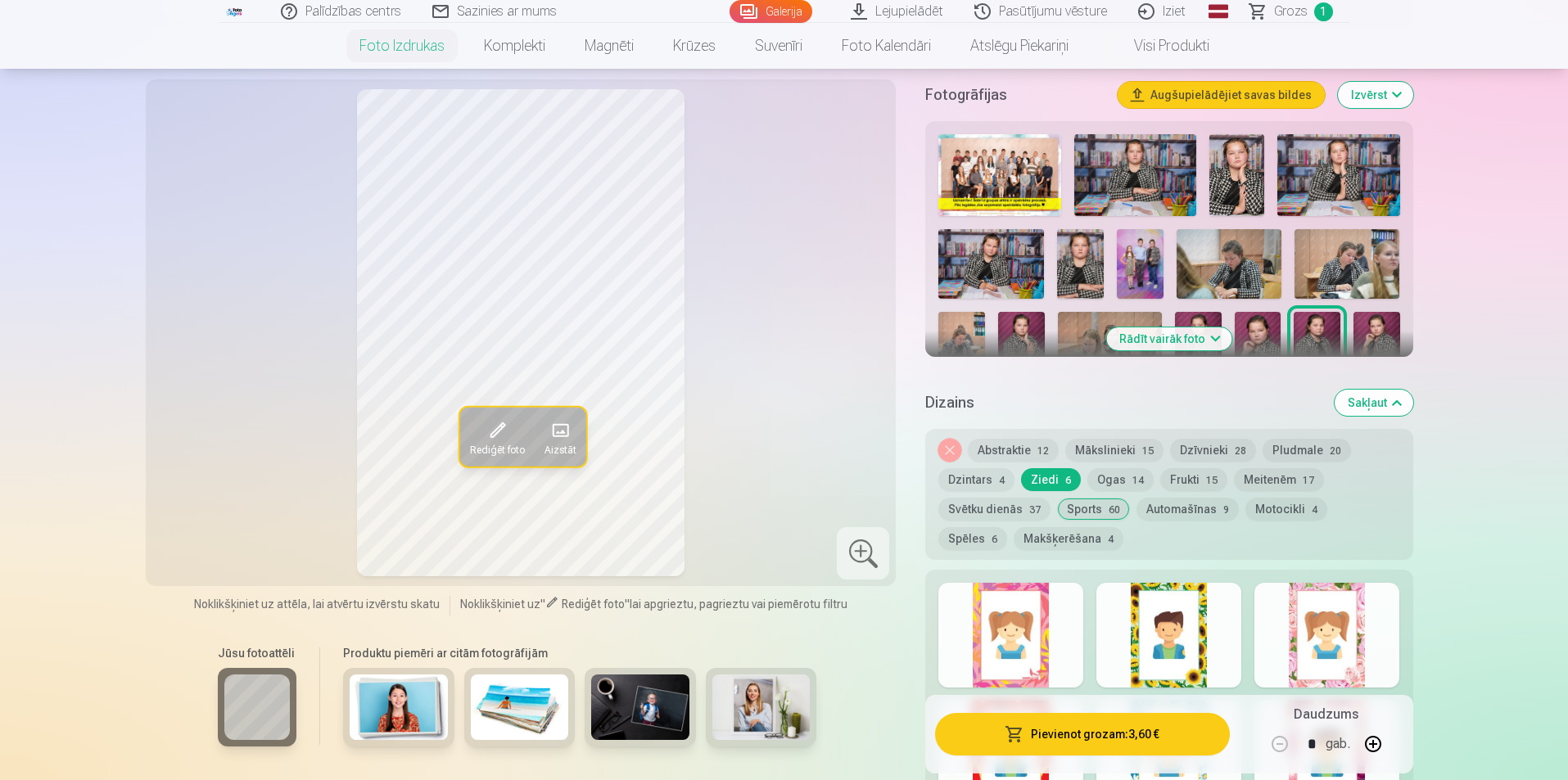
click at [999, 654] on div at bounding box center [1011, 636] width 145 height 105
click at [1072, 741] on button "Pievienot grozam : 3,60 €" at bounding box center [1082, 734] width 294 height 42
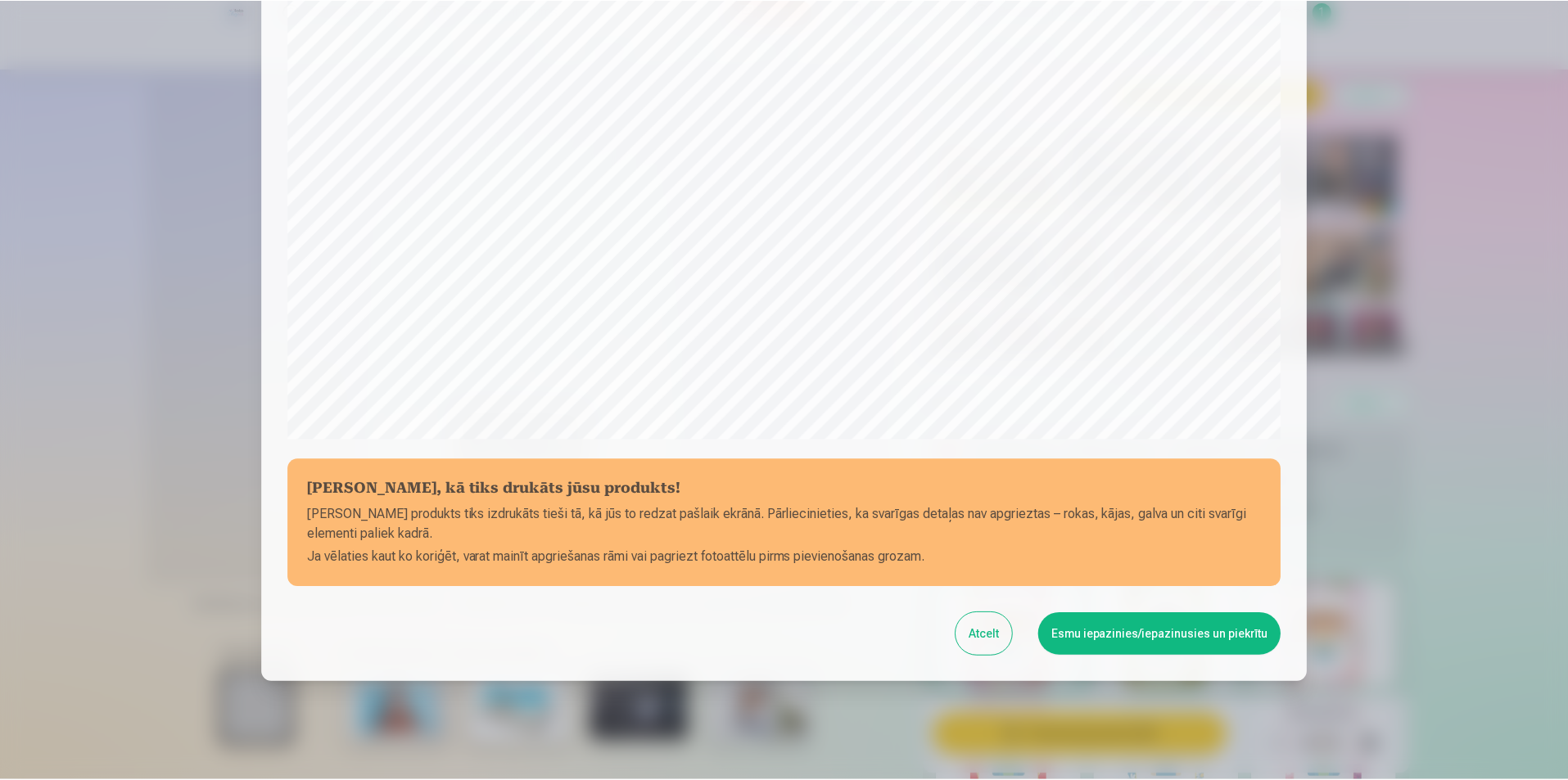
scroll to position [399, 0]
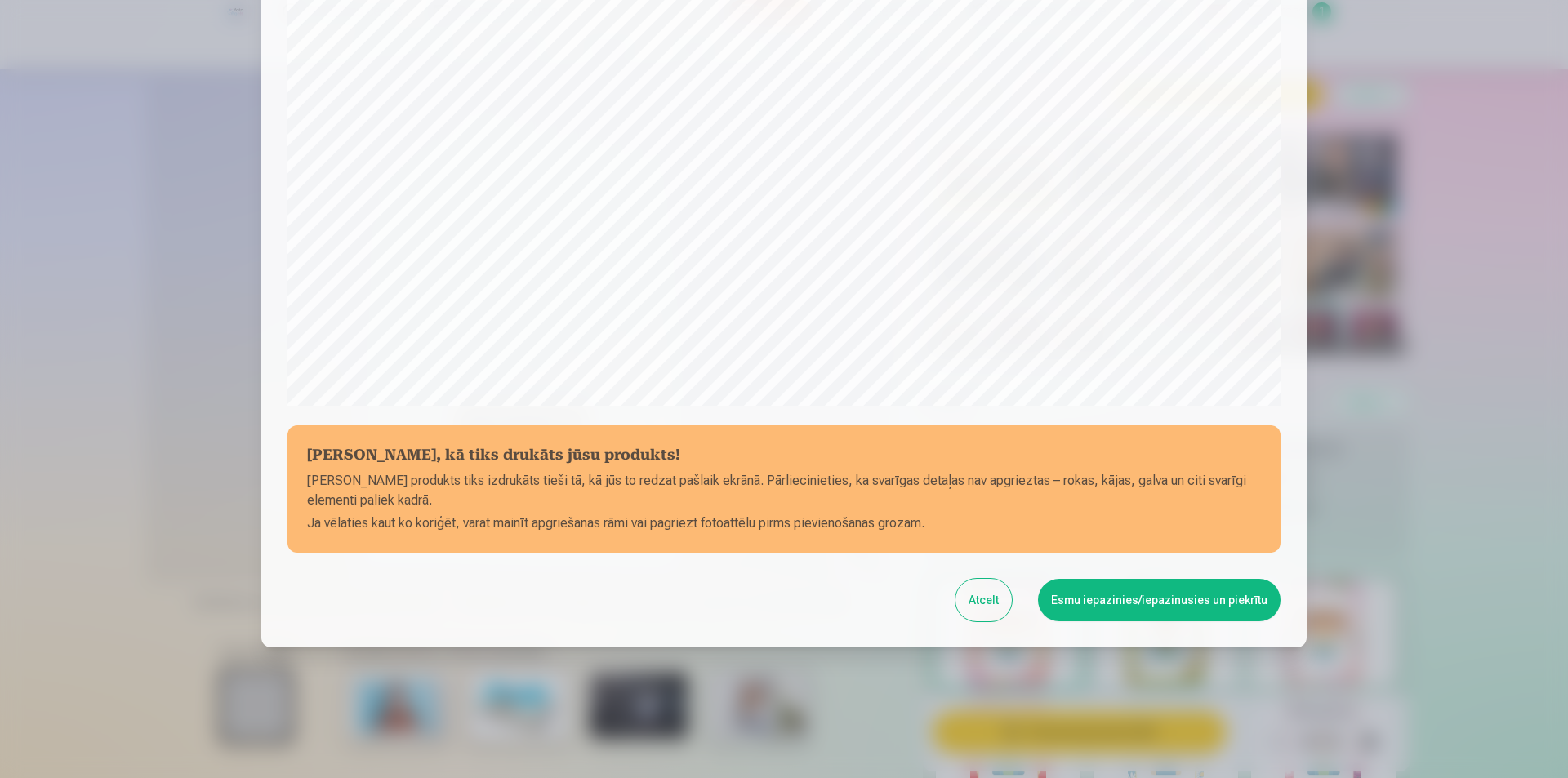
click at [1213, 606] on button "Esmu iepazinies/iepazinusies un piekrītu" at bounding box center [1160, 600] width 242 height 42
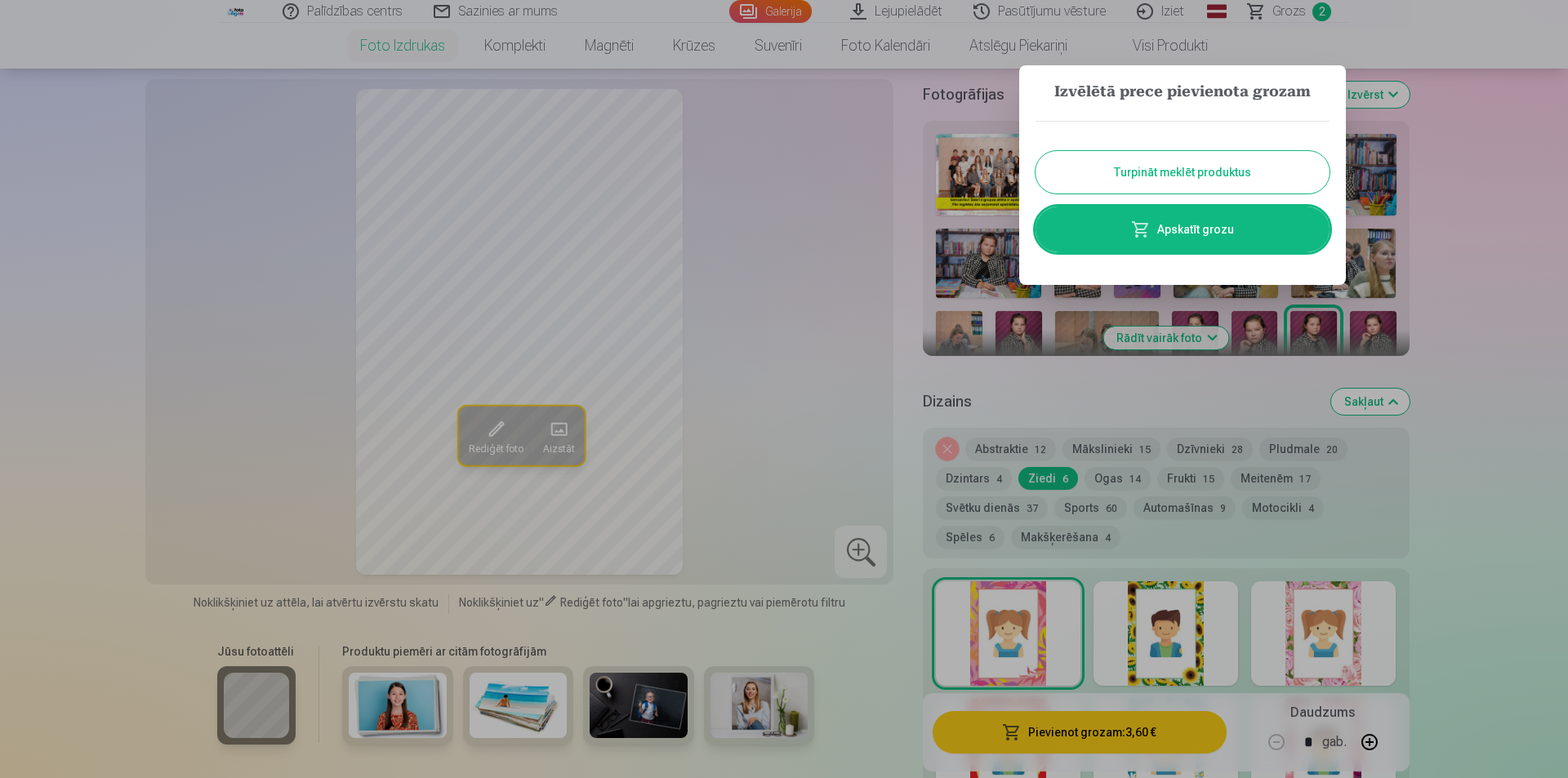
click at [901, 426] on div at bounding box center [784, 389] width 1568 height 778
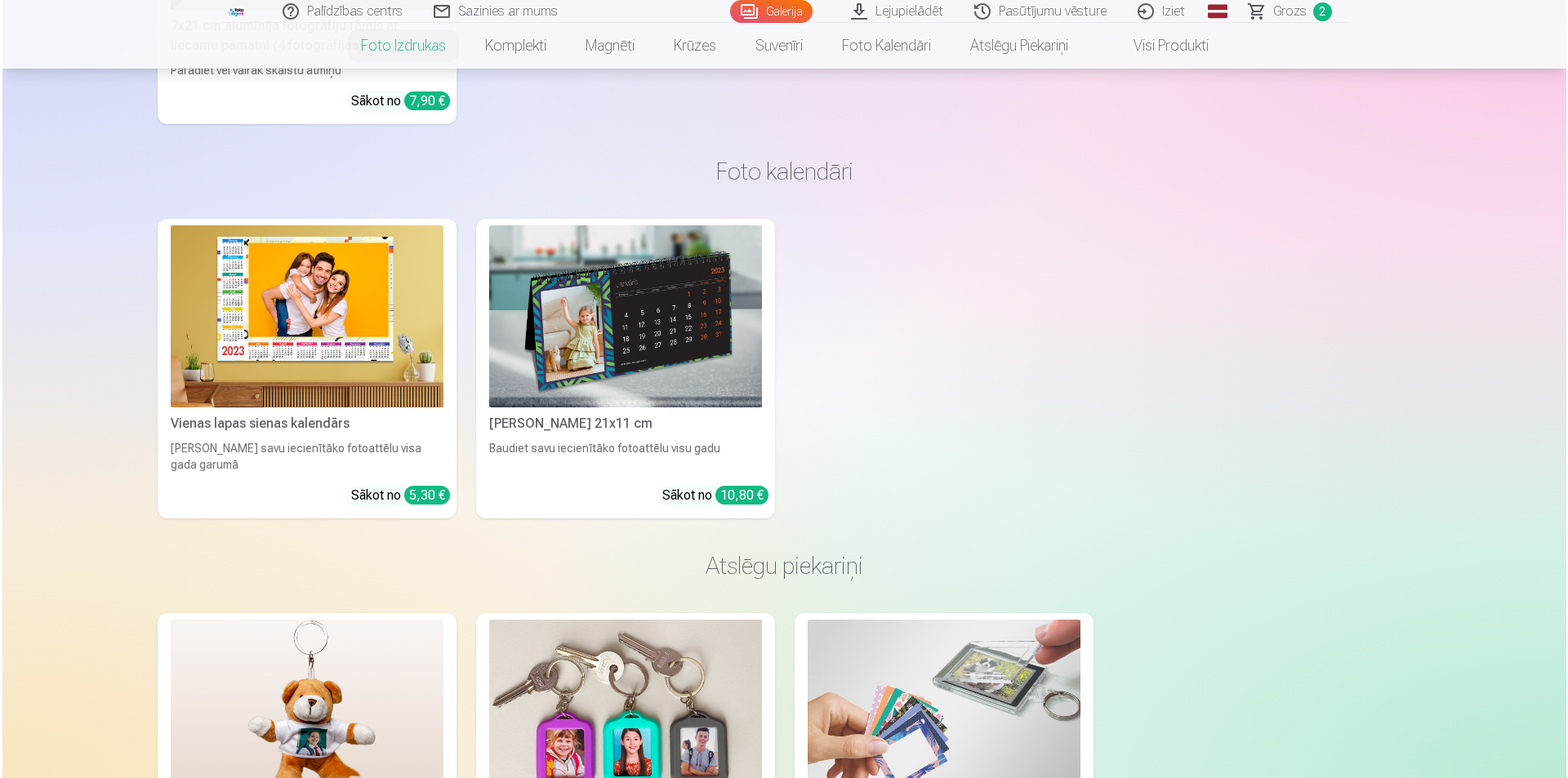
scroll to position [5475, 0]
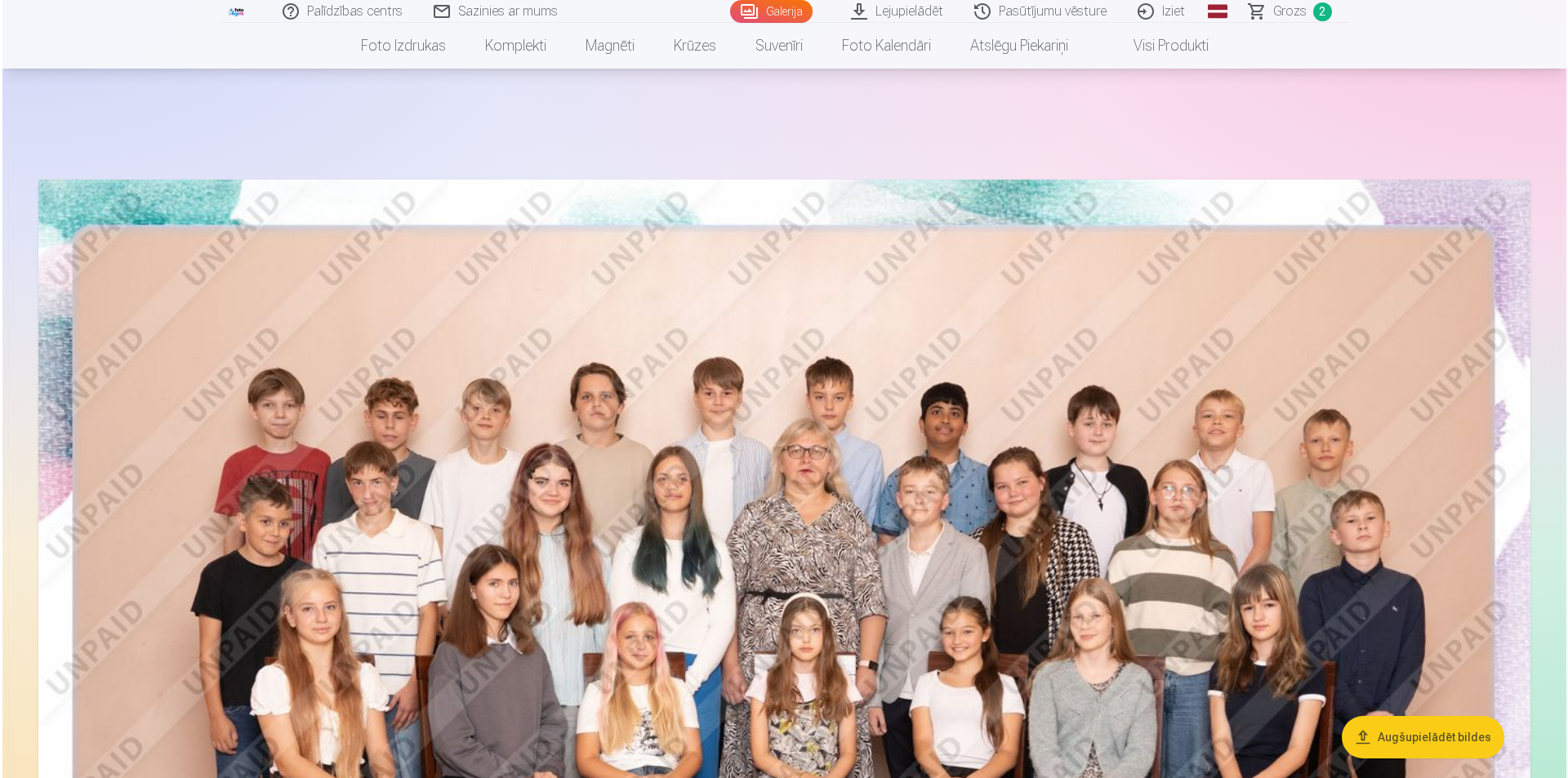
scroll to position [245, 0]
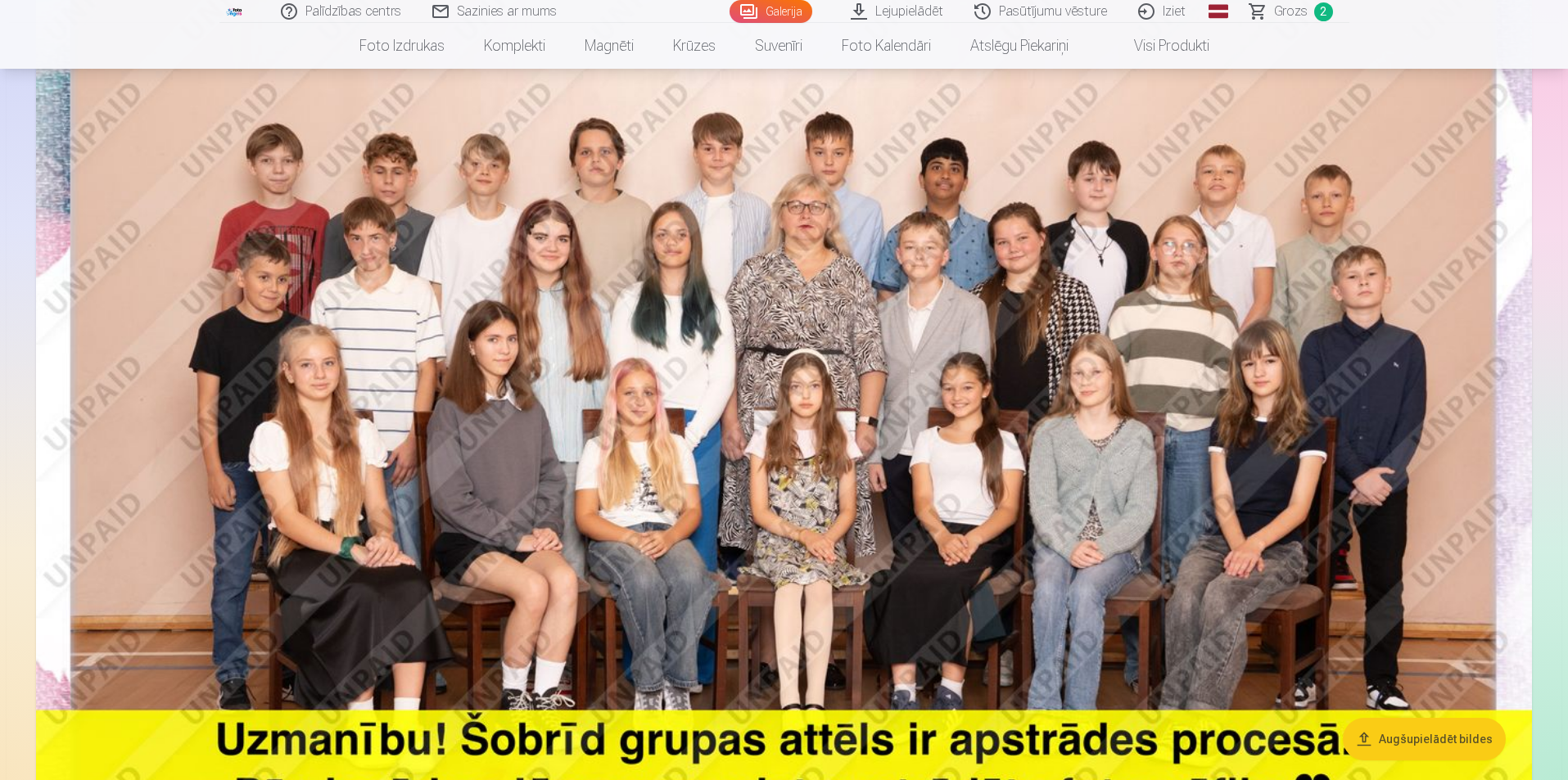
click at [918, 407] on img at bounding box center [784, 433] width 1495 height 998
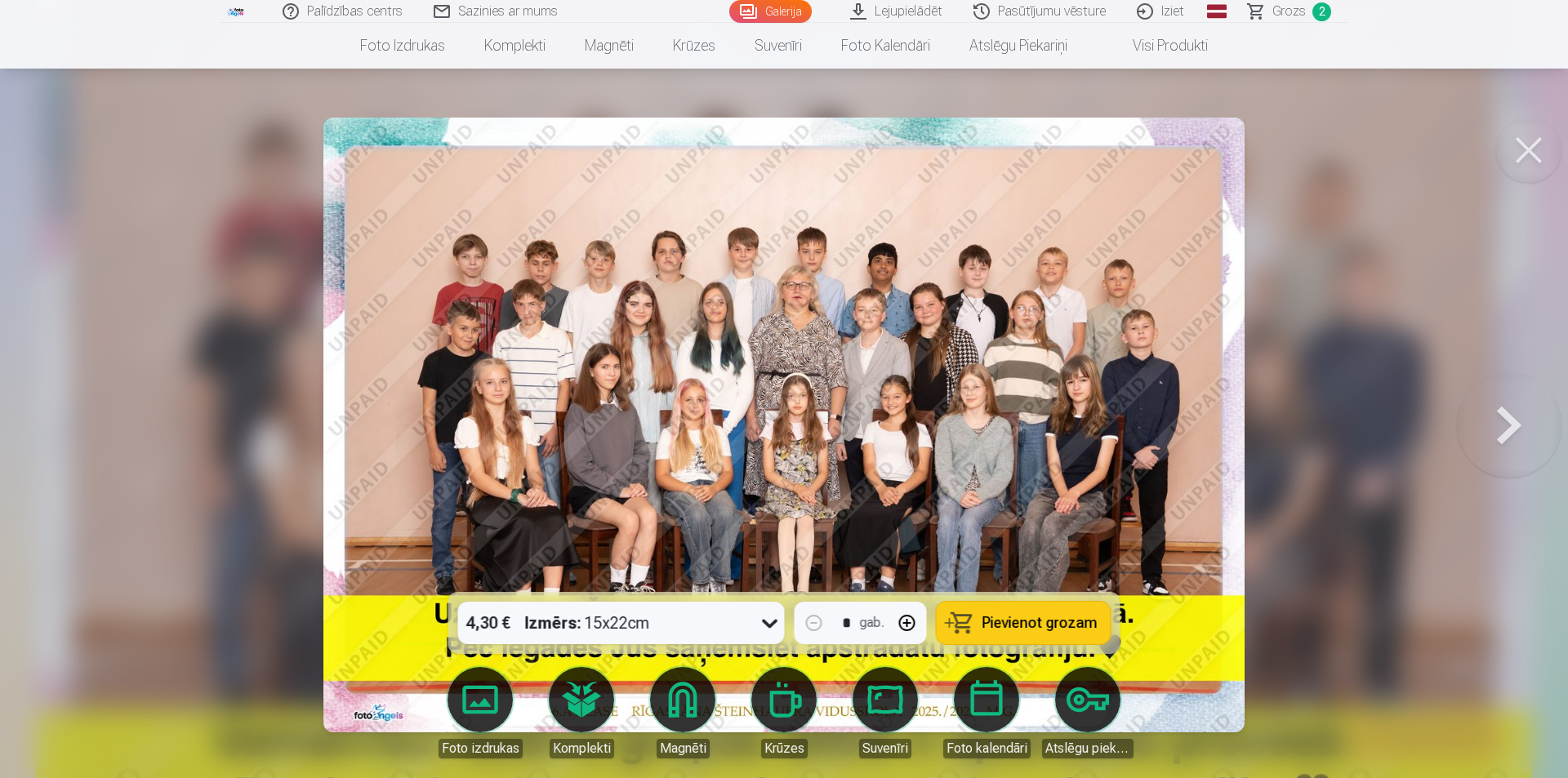
click at [1285, 15] on span "Grozs" at bounding box center [1289, 11] width 34 height 19
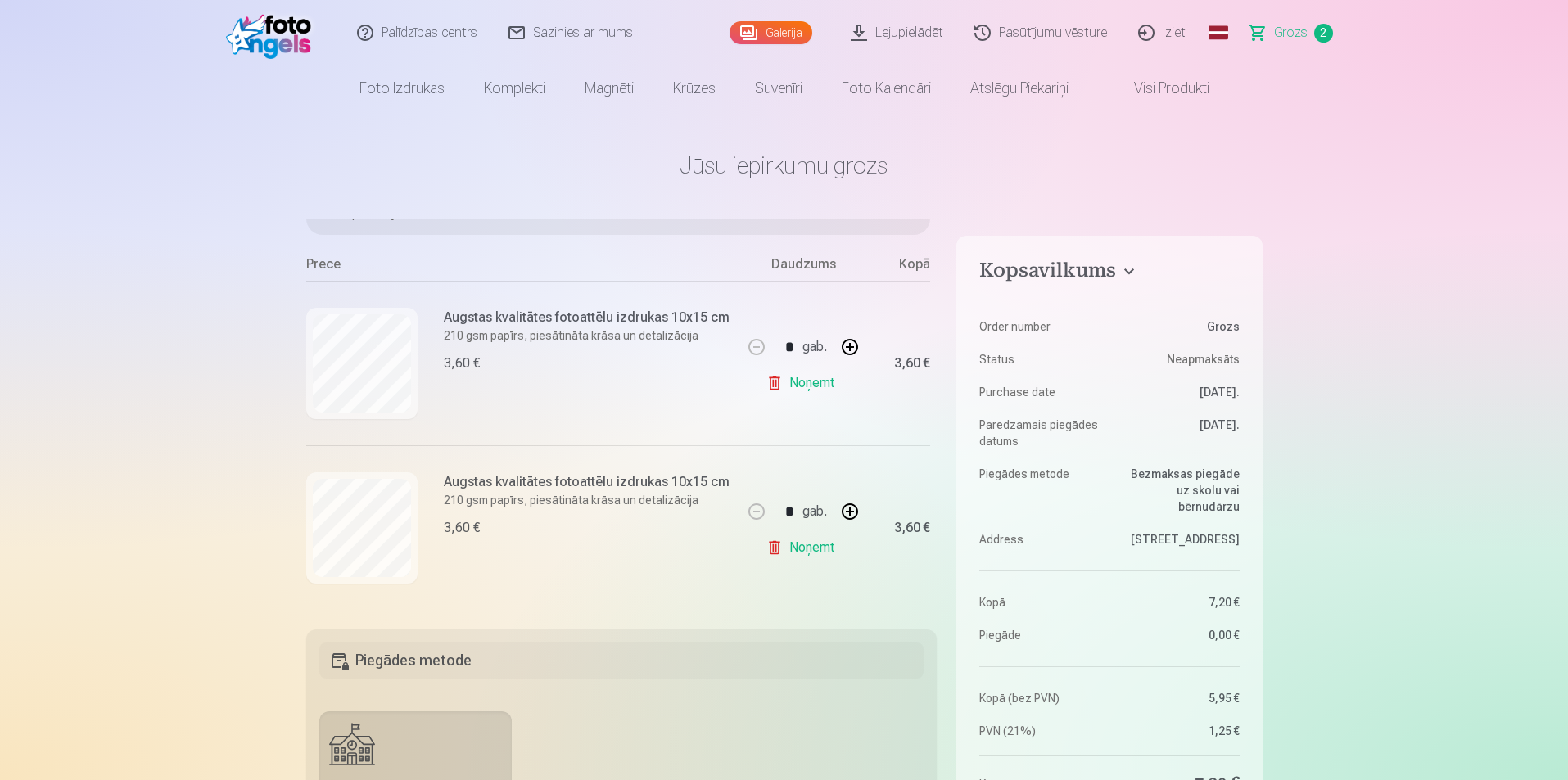
scroll to position [143, 0]
click at [785, 545] on link "Noņemt" at bounding box center [803, 548] width 74 height 33
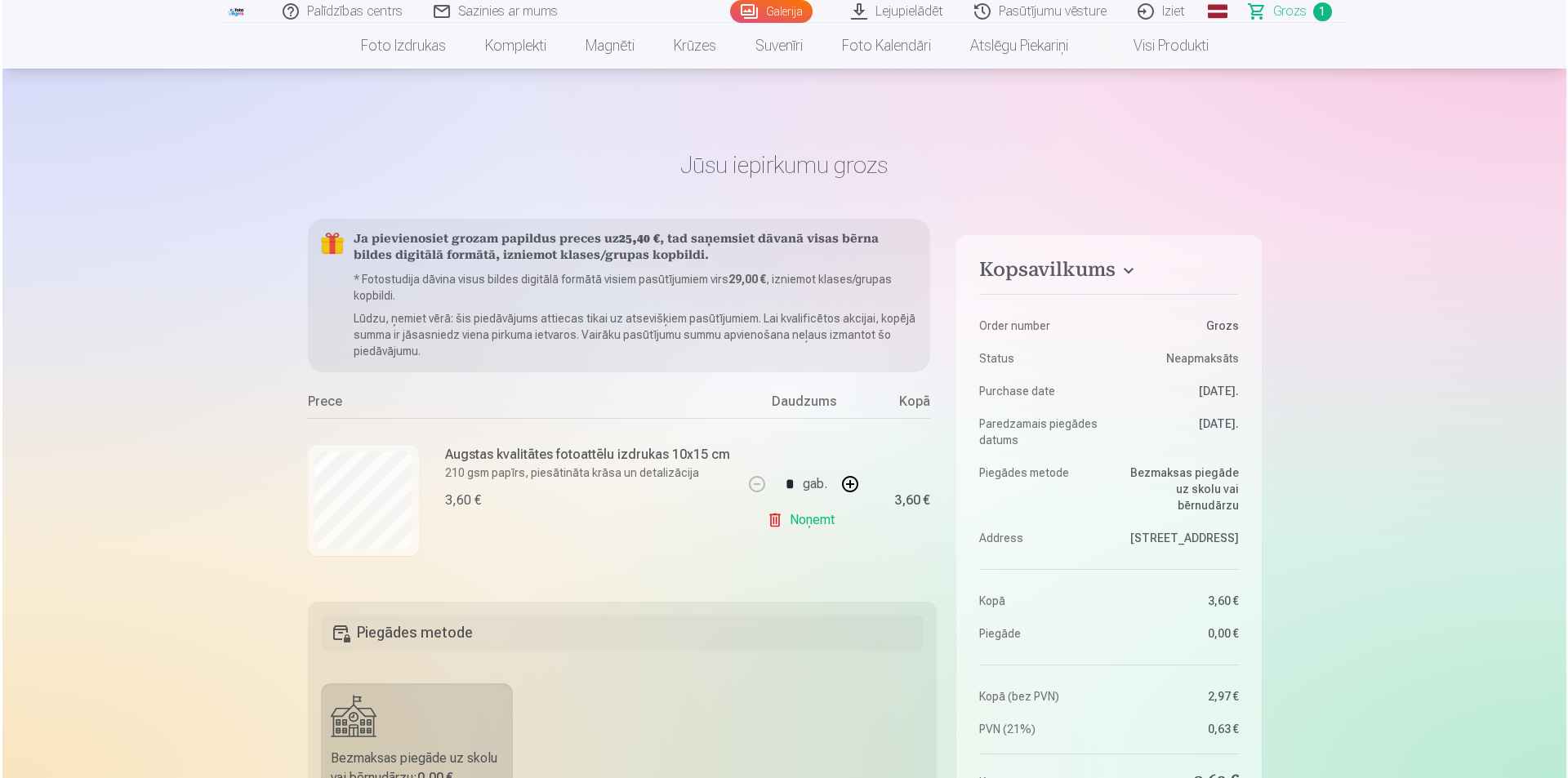
scroll to position [245, 0]
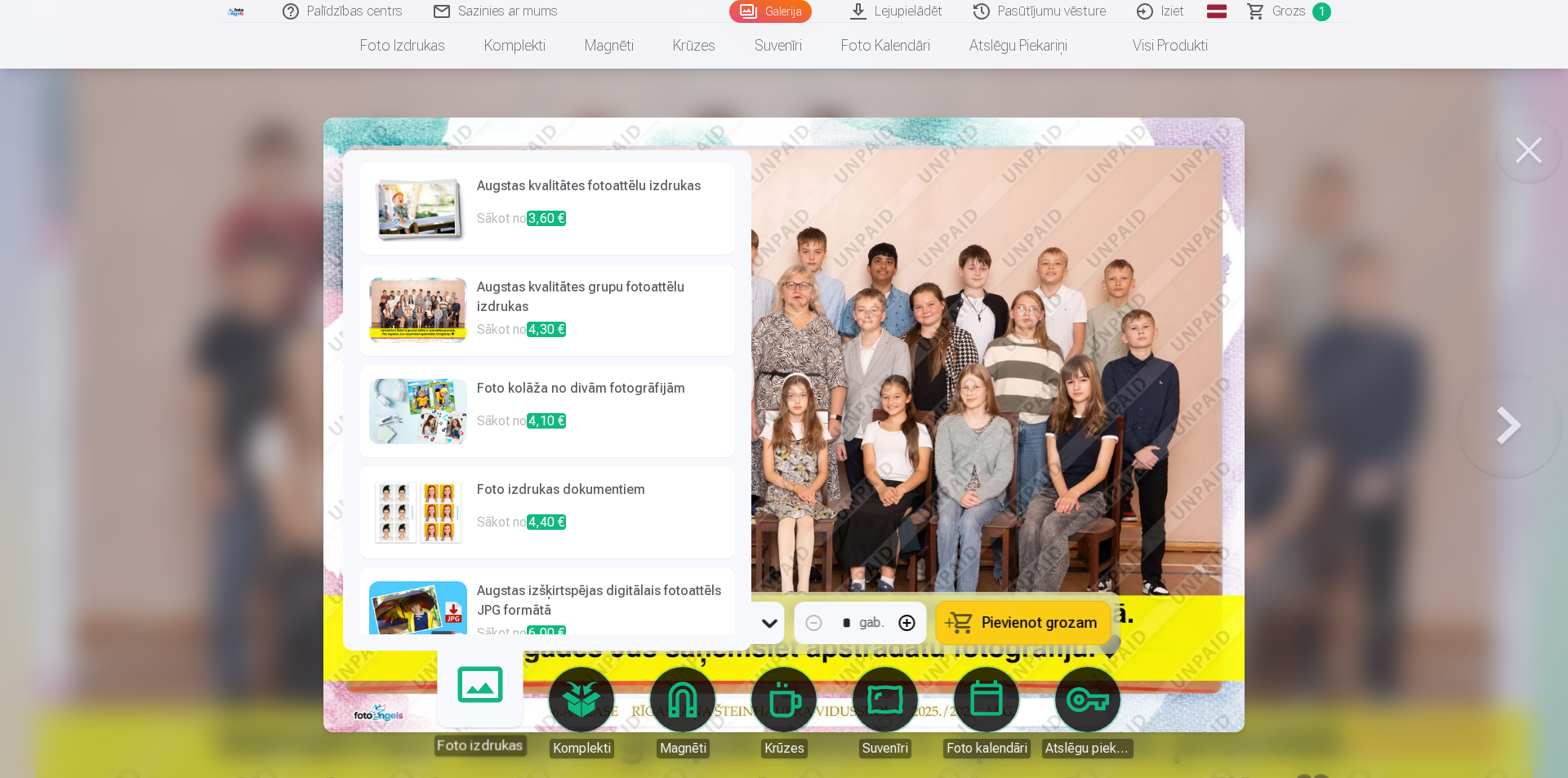
click at [482, 704] on link "Foto izdrukas" at bounding box center [480, 706] width 101 height 101
click at [406, 203] on img at bounding box center [417, 208] width 98 height 65
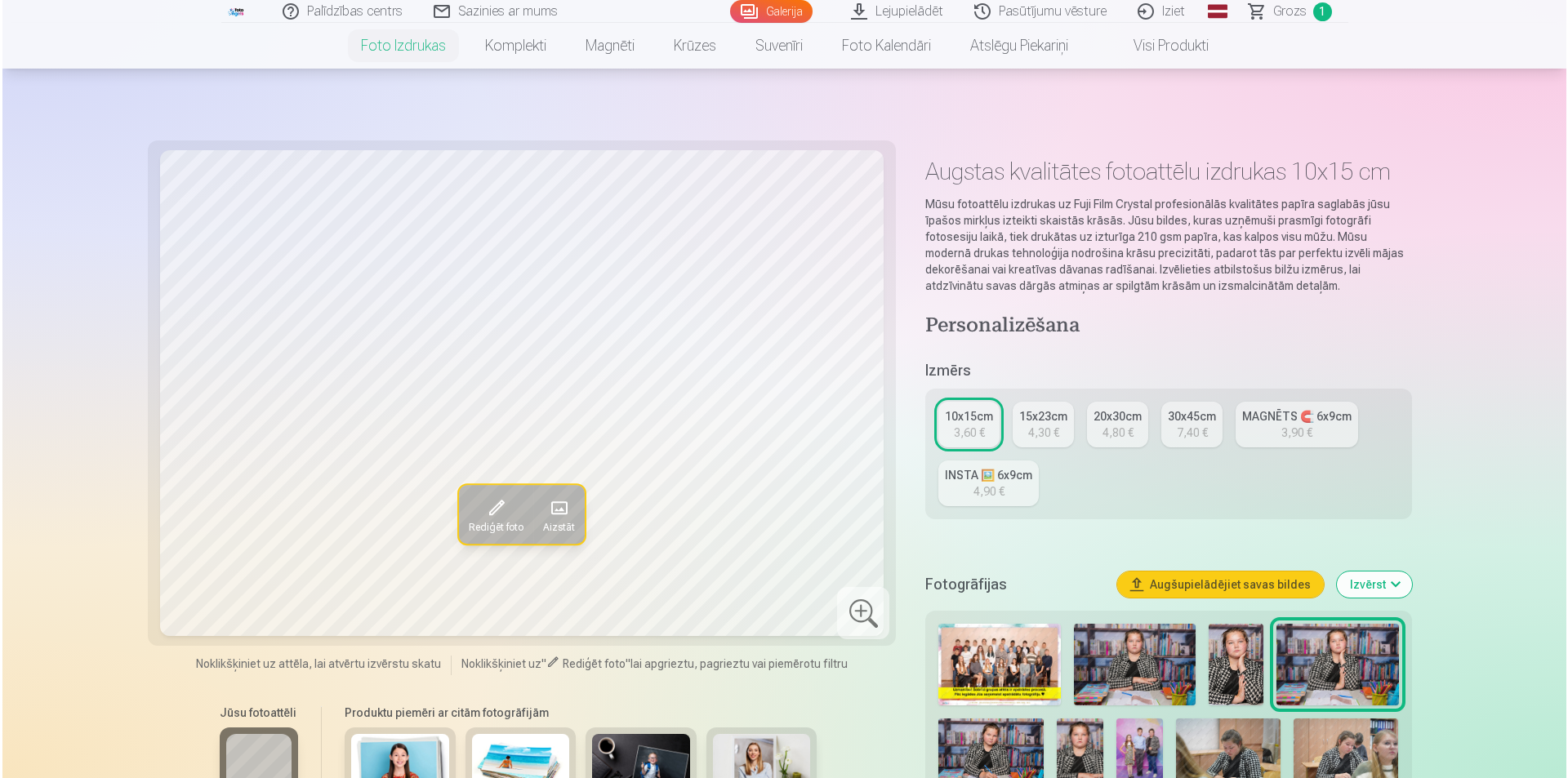
scroll to position [245, 0]
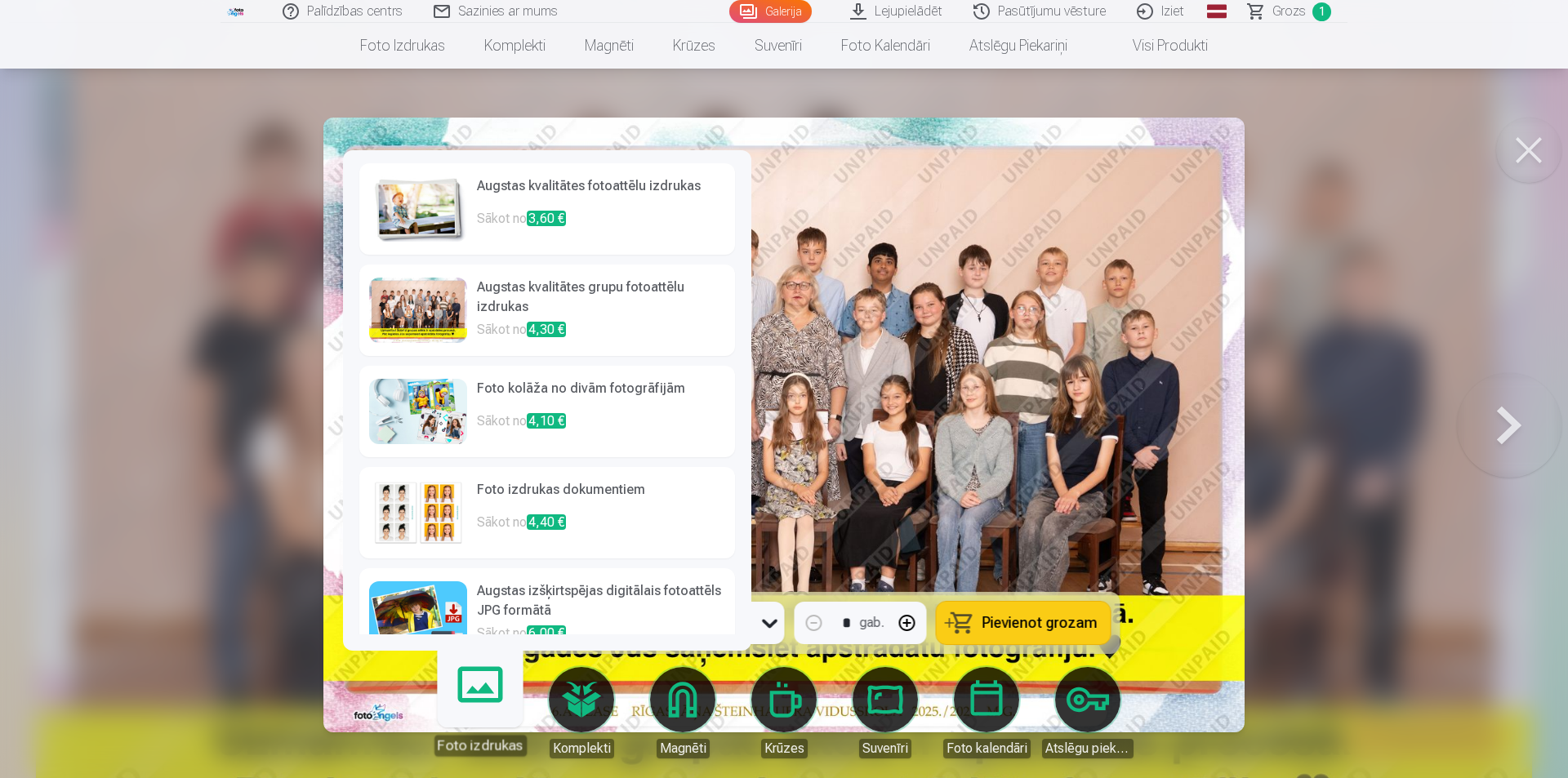
click at [551, 306] on h6 "Augstas kvalitātes grupu fotoattēlu izdrukas" at bounding box center [601, 299] width 249 height 42
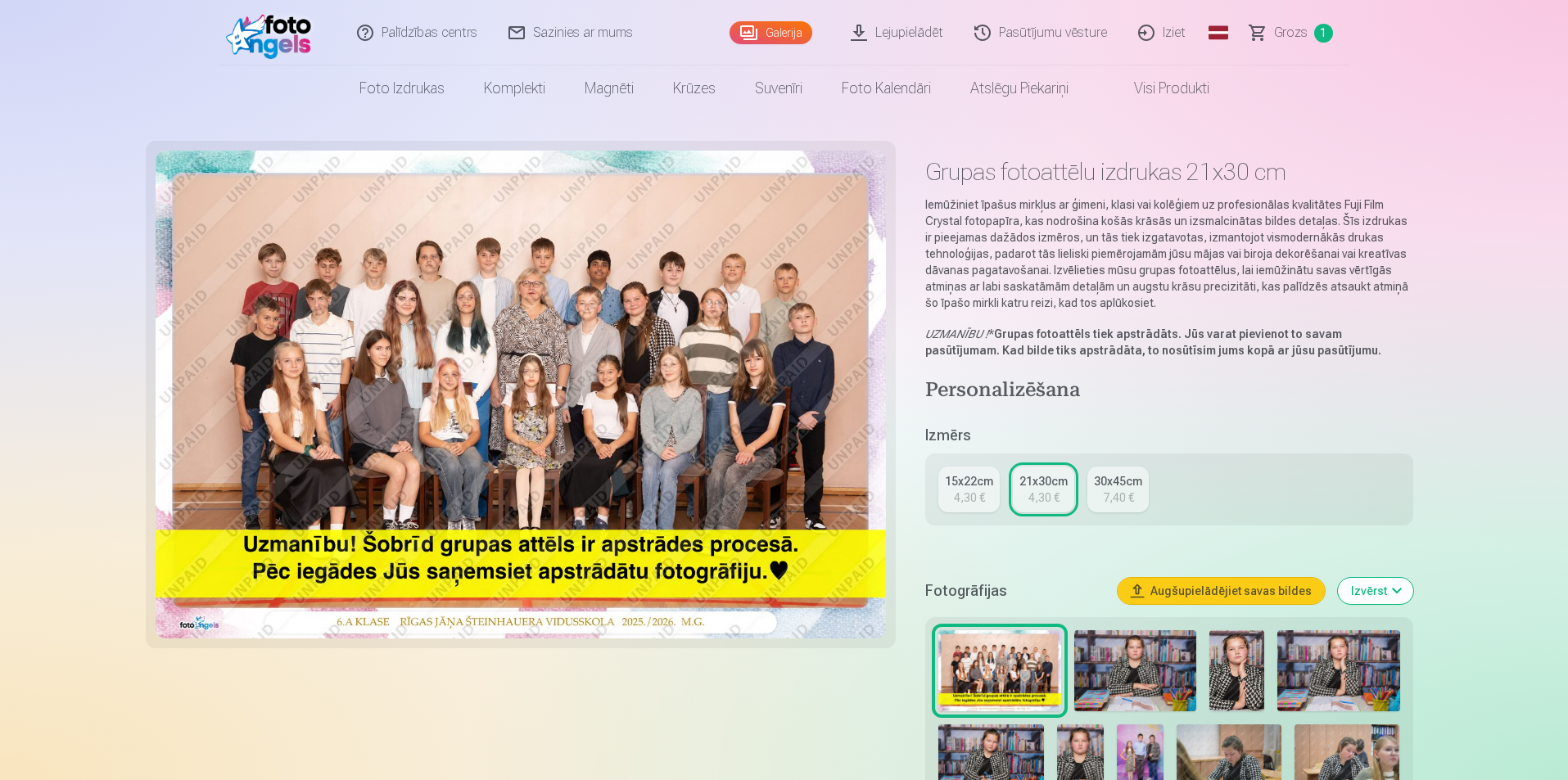
click at [975, 483] on div "15x22cm" at bounding box center [968, 482] width 49 height 17
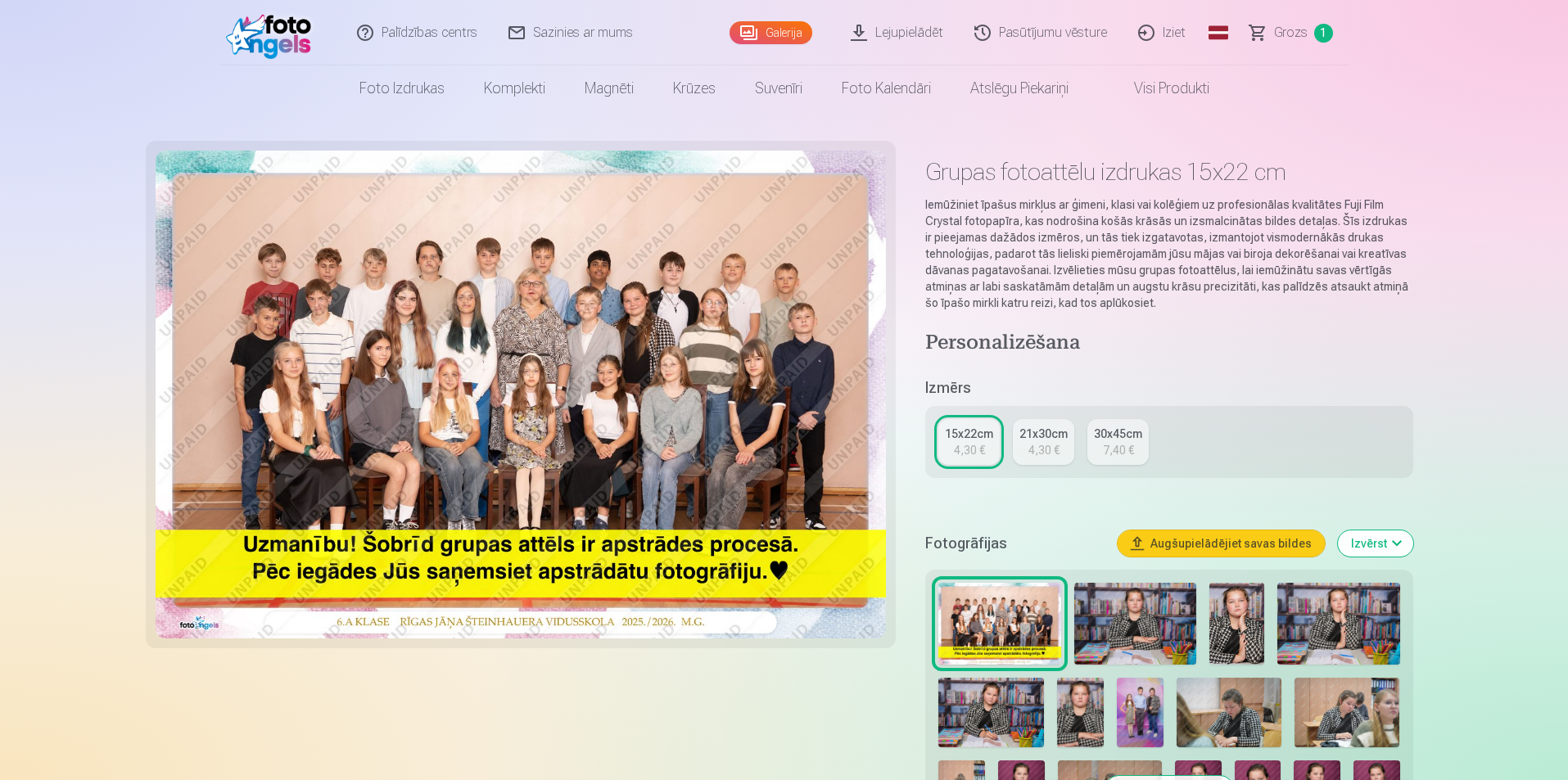
drag, startPoint x: 1047, startPoint y: 472, endPoint x: 1050, endPoint y: 452, distance: 20.2
click at [1047, 466] on div "15x22cm 4,30 € 21x30cm 4,30 € 30x45cm 7,40 €" at bounding box center [1169, 442] width 487 height 72
click at [1050, 452] on div "4,30 €" at bounding box center [1044, 451] width 31 height 17
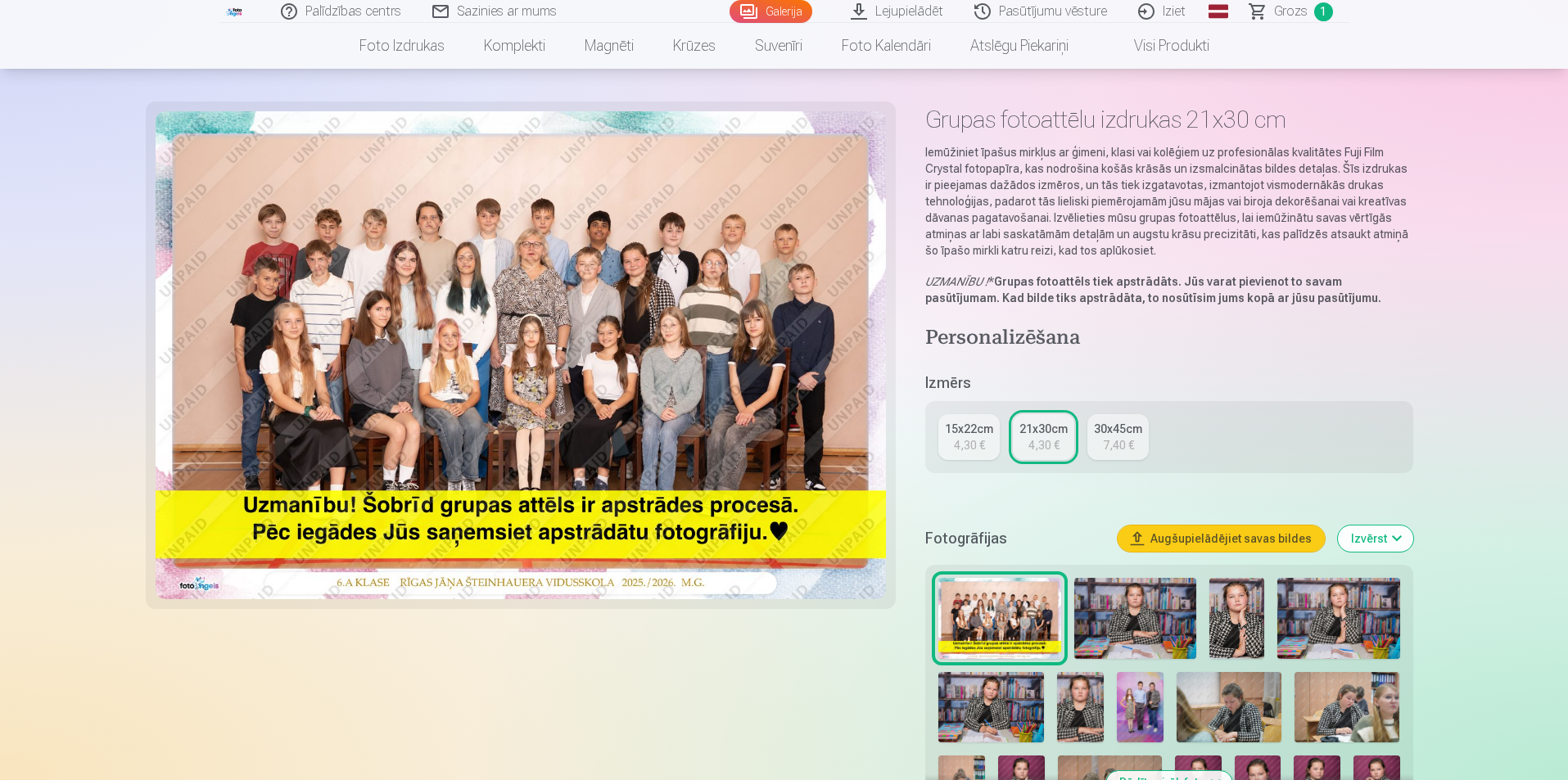
scroll to position [82, 0]
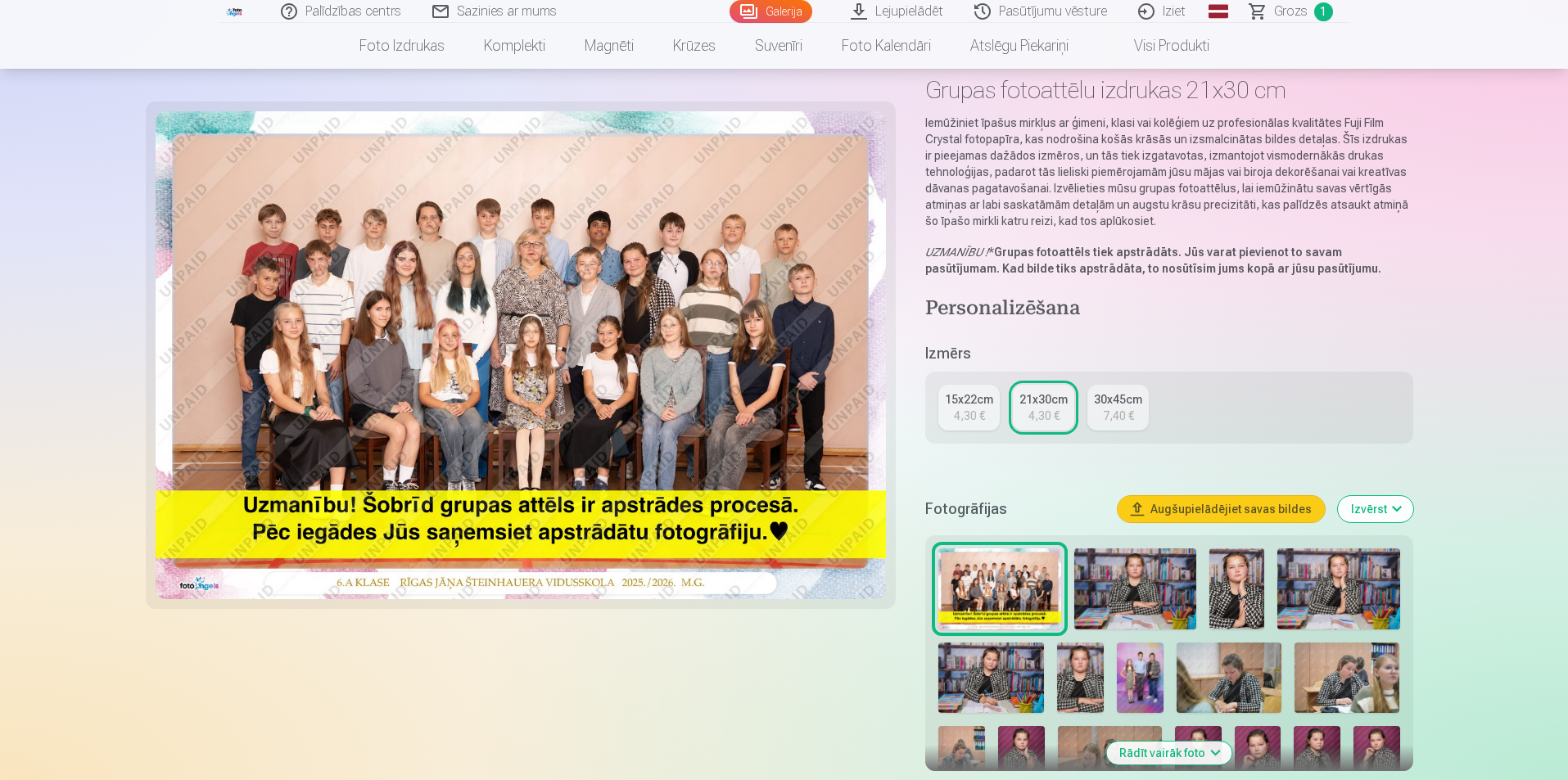
click at [1027, 574] on img at bounding box center [999, 589] width 122 height 82
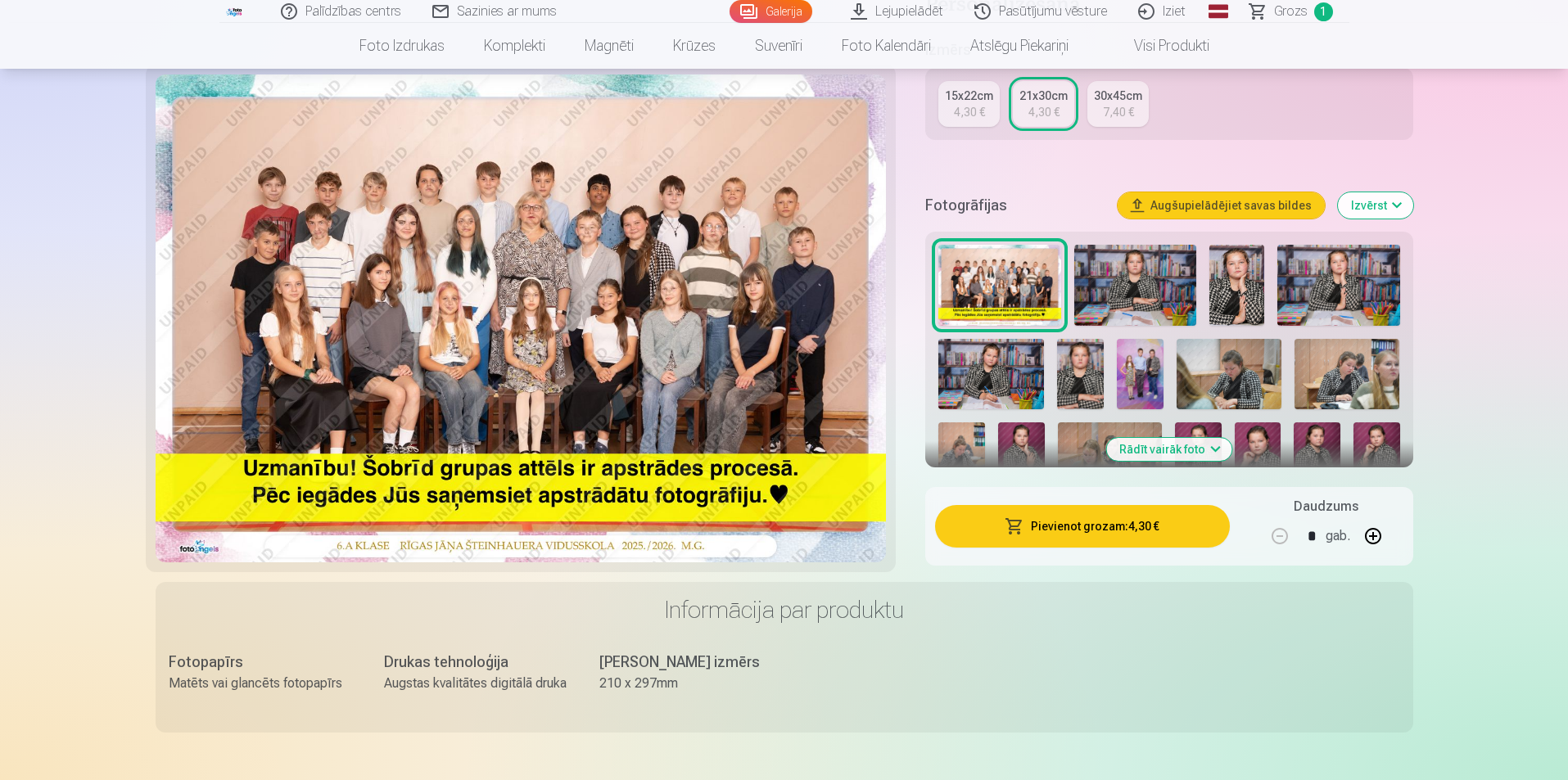
scroll to position [409, 0]
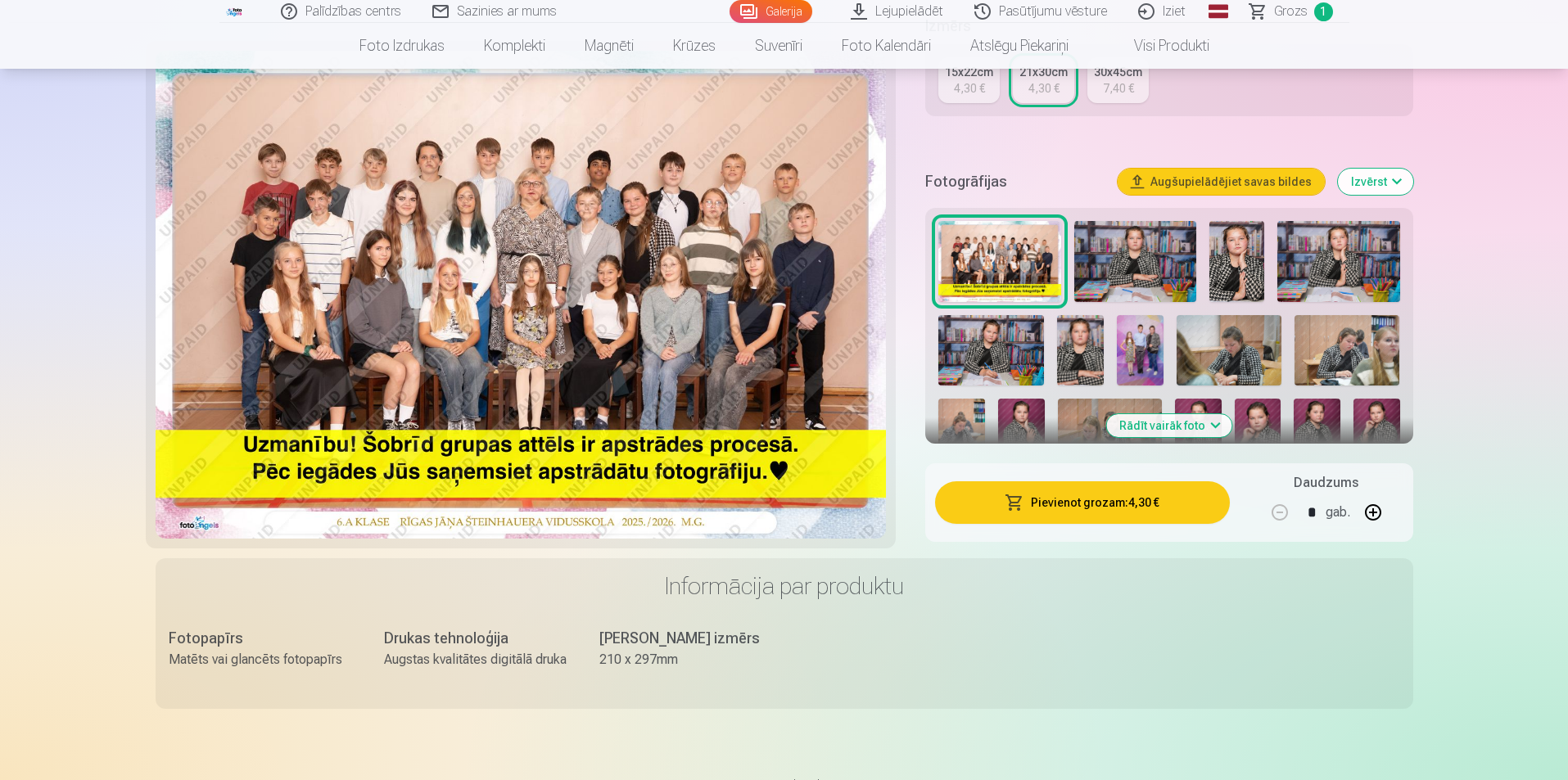
click at [1027, 503] on button "Pievienot grozam : 4,30 €" at bounding box center [1082, 502] width 294 height 42
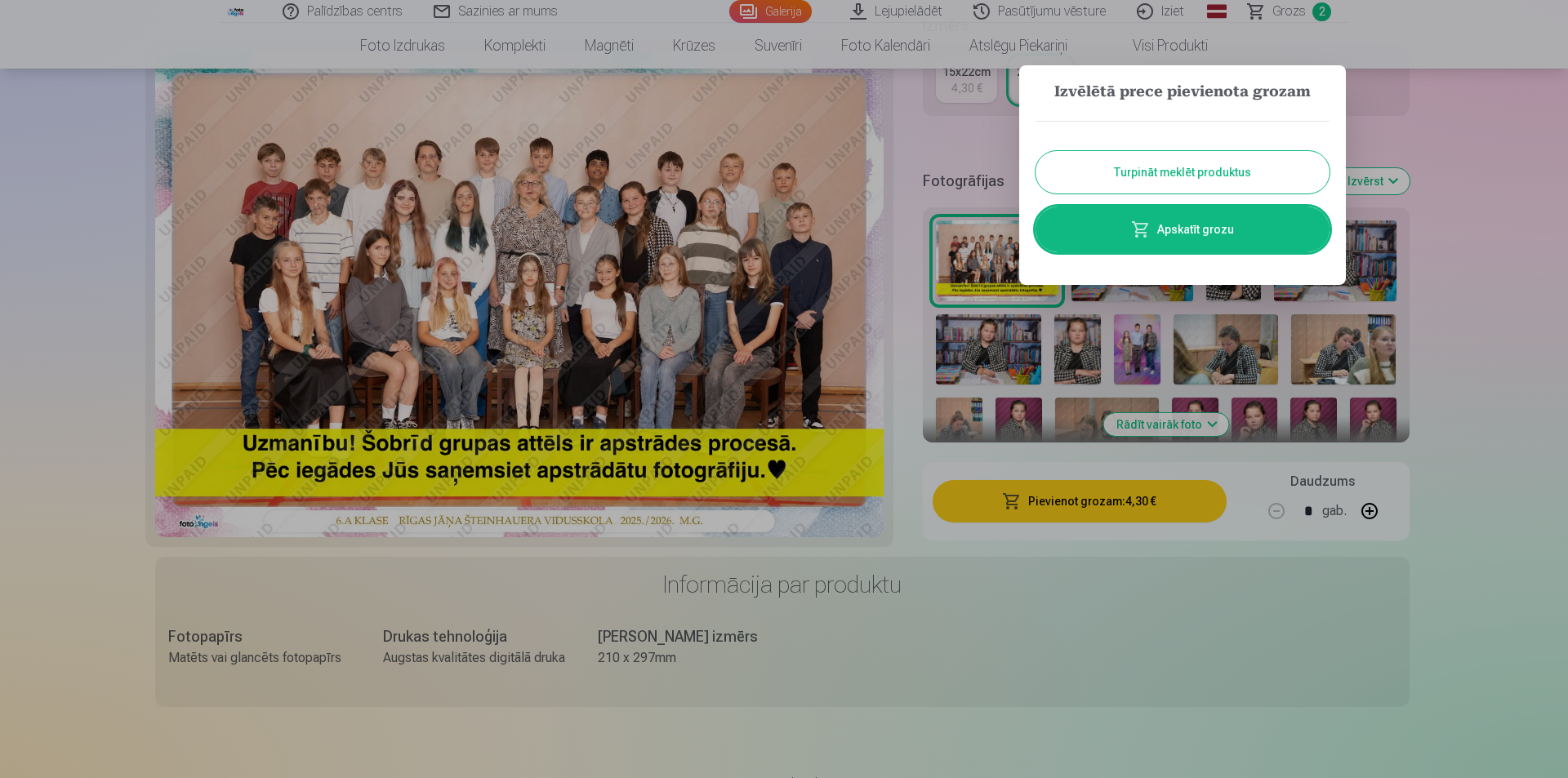
click at [1109, 234] on link "Apskatīt grozu" at bounding box center [1183, 229] width 294 height 46
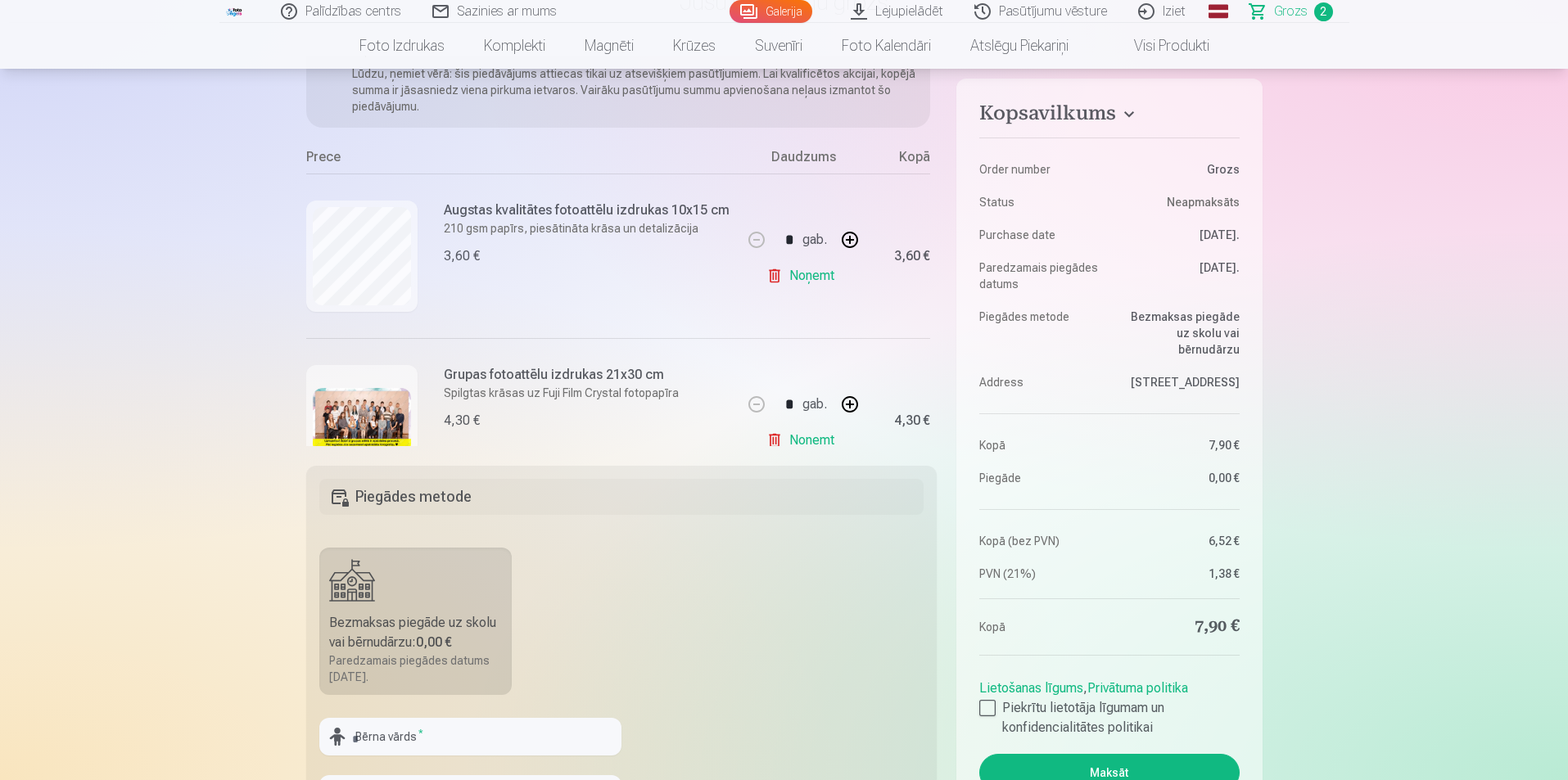
scroll to position [143, 0]
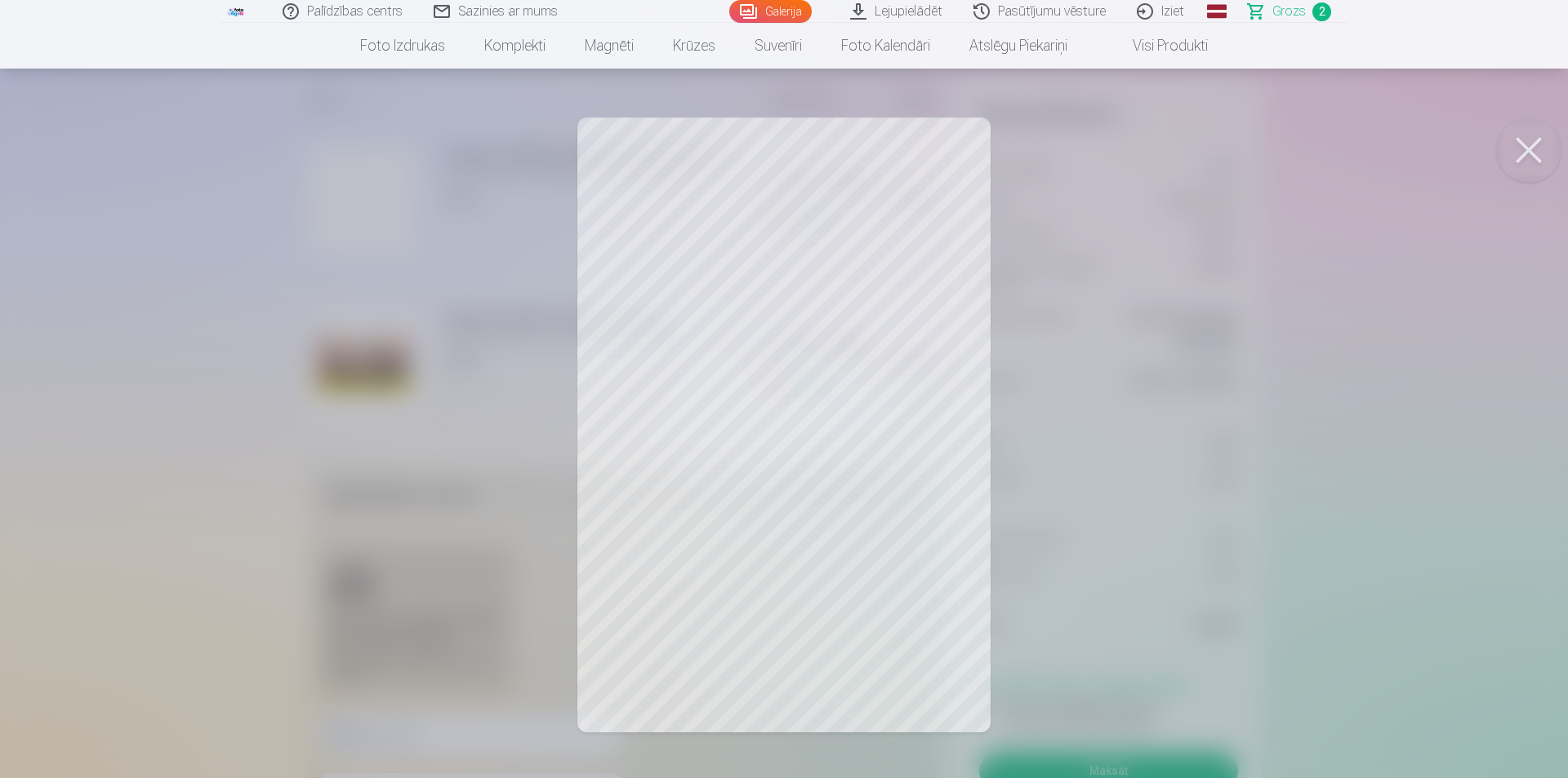
click at [1114, 252] on div at bounding box center [784, 389] width 1568 height 778
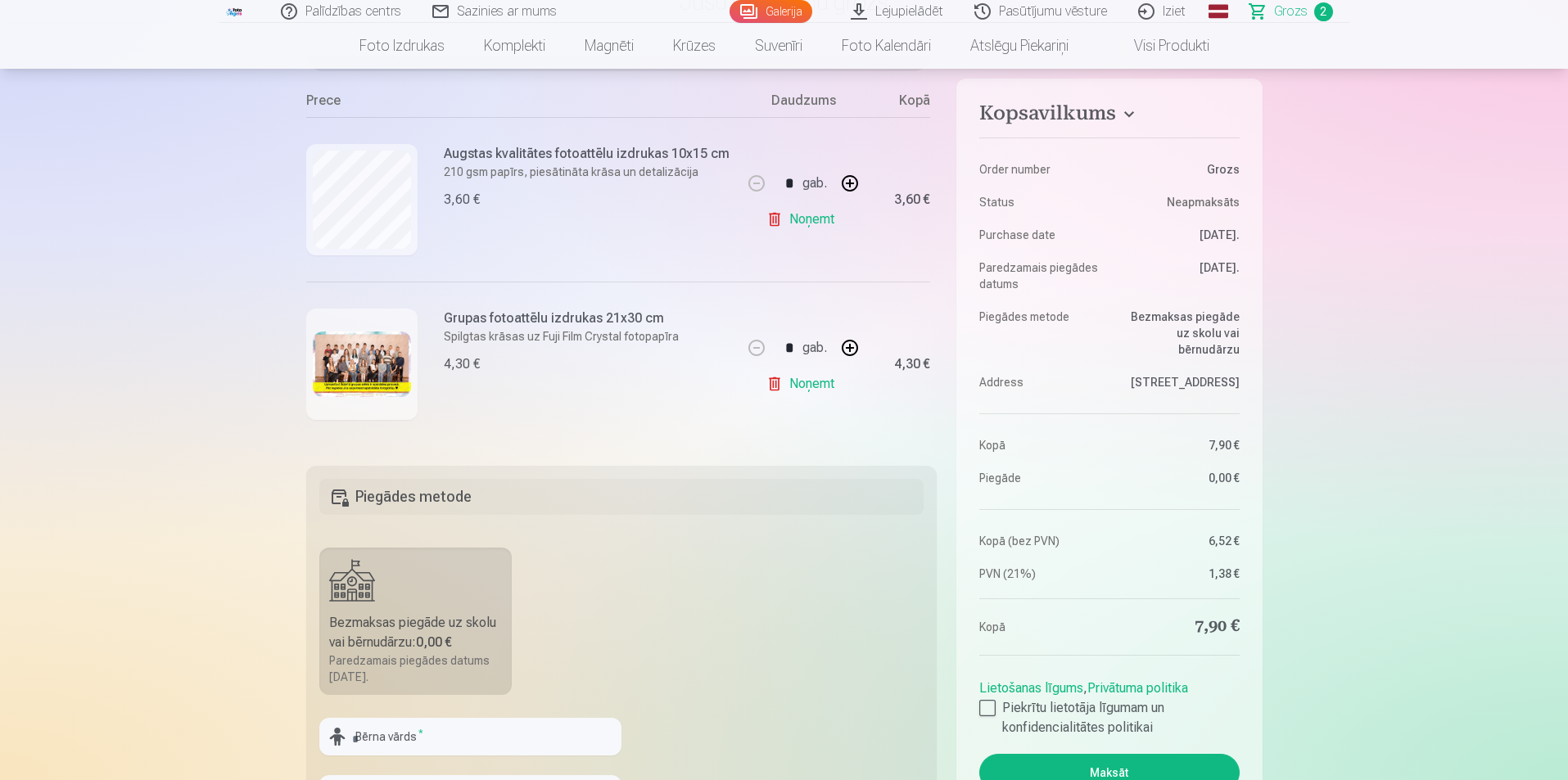
click at [344, 363] on img at bounding box center [361, 364] width 98 height 65
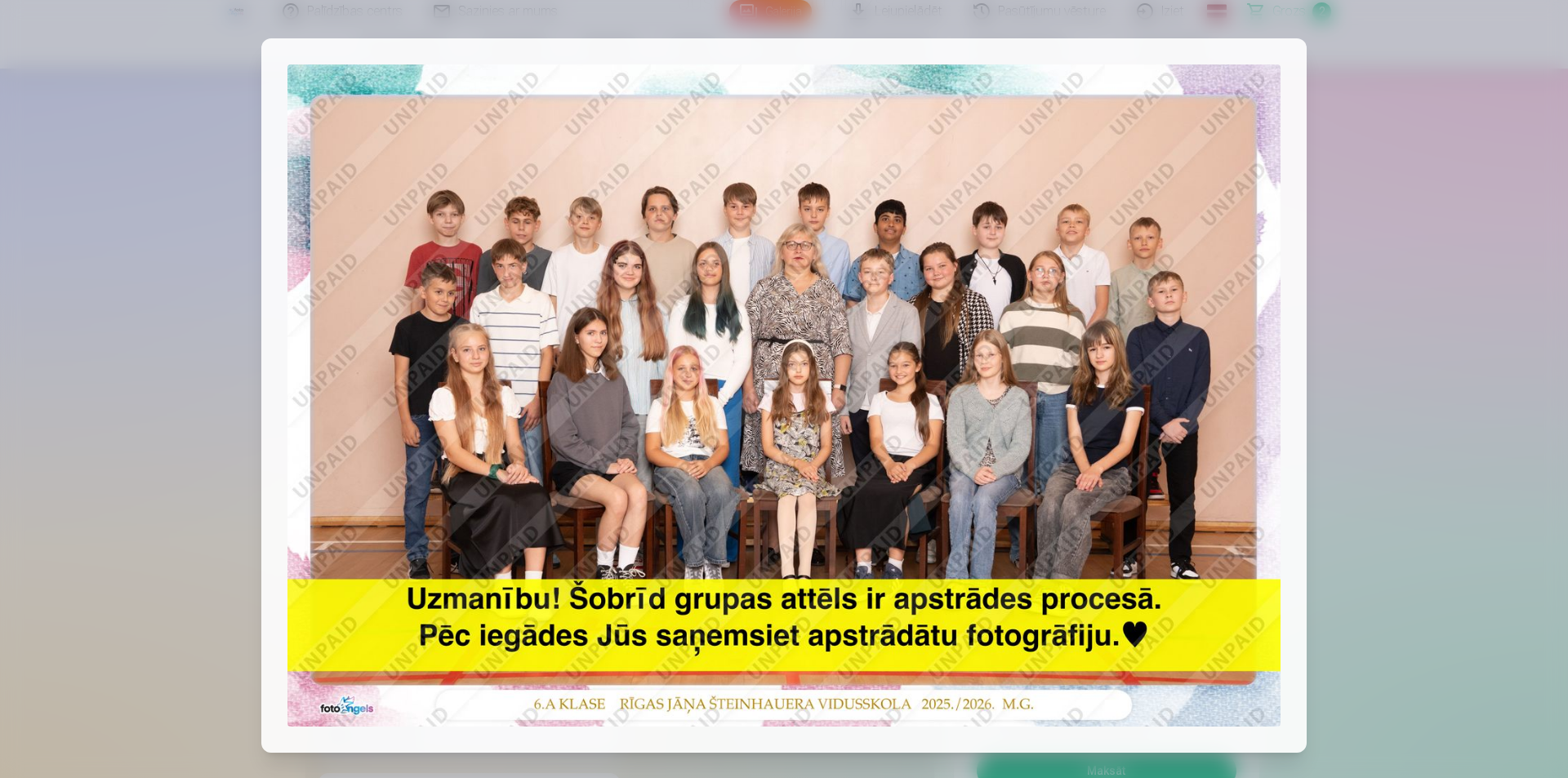
click at [161, 121] on div at bounding box center [784, 389] width 1568 height 778
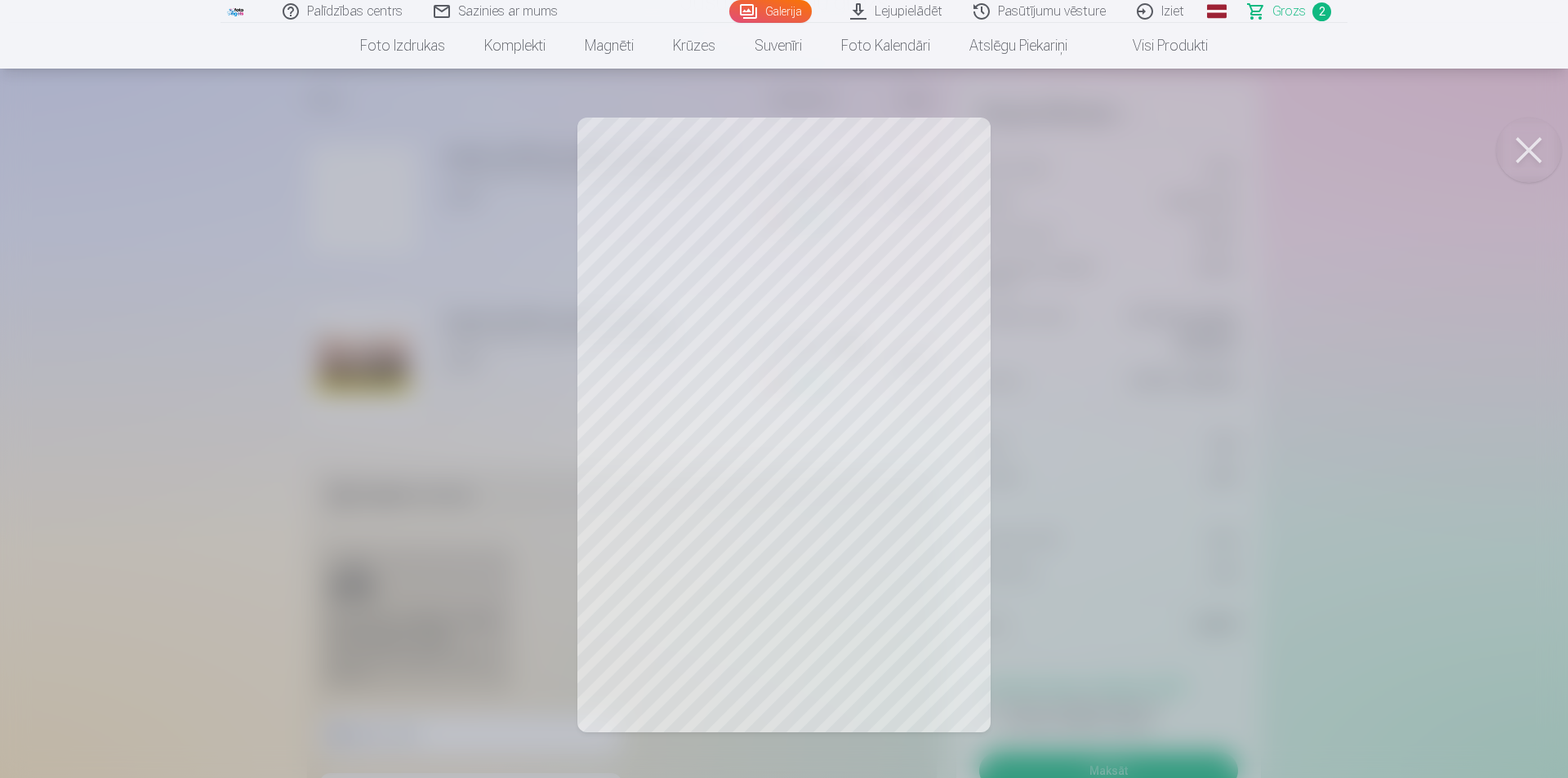
click at [1029, 279] on div at bounding box center [784, 389] width 1568 height 778
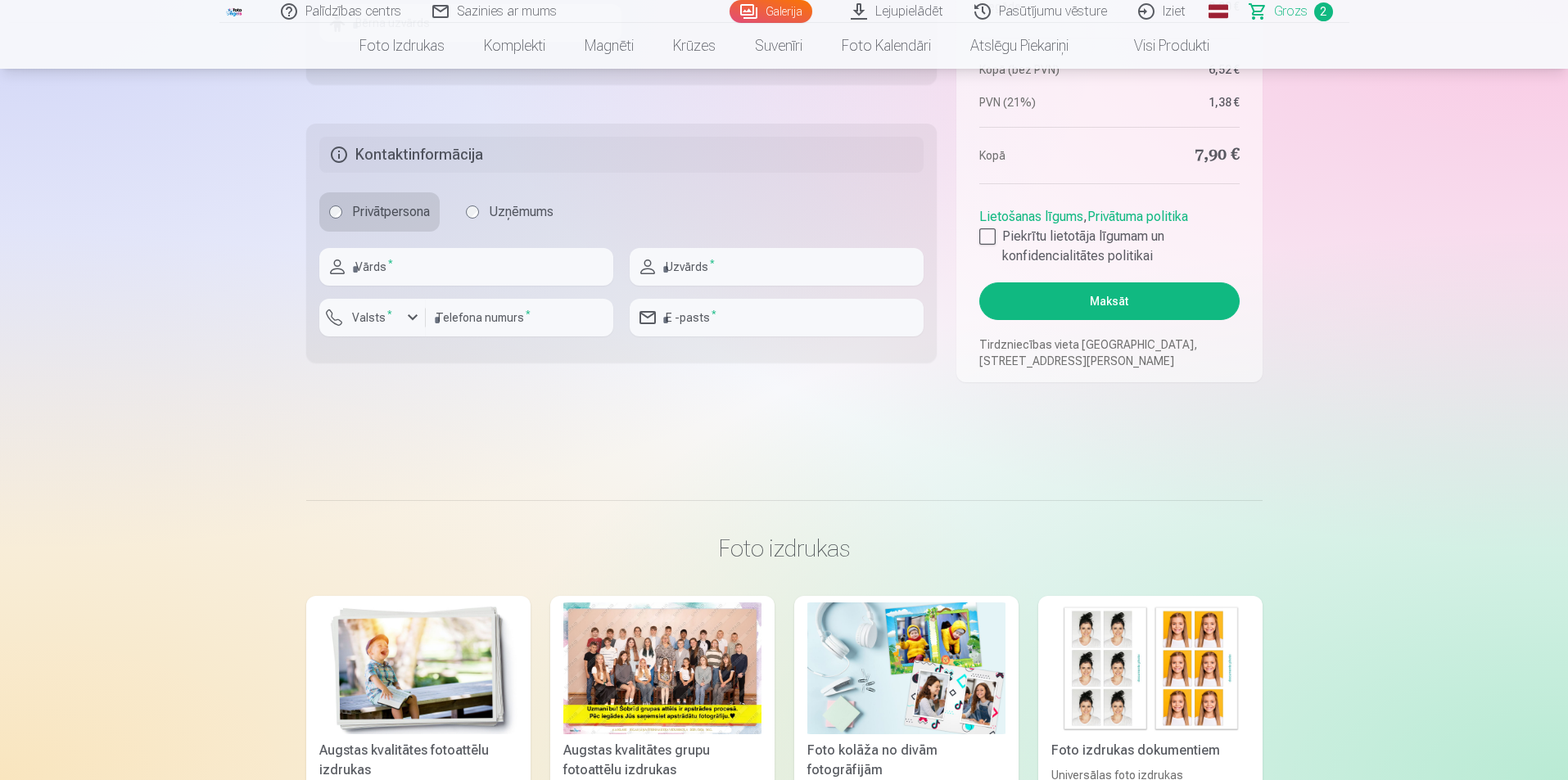
scroll to position [655, 0]
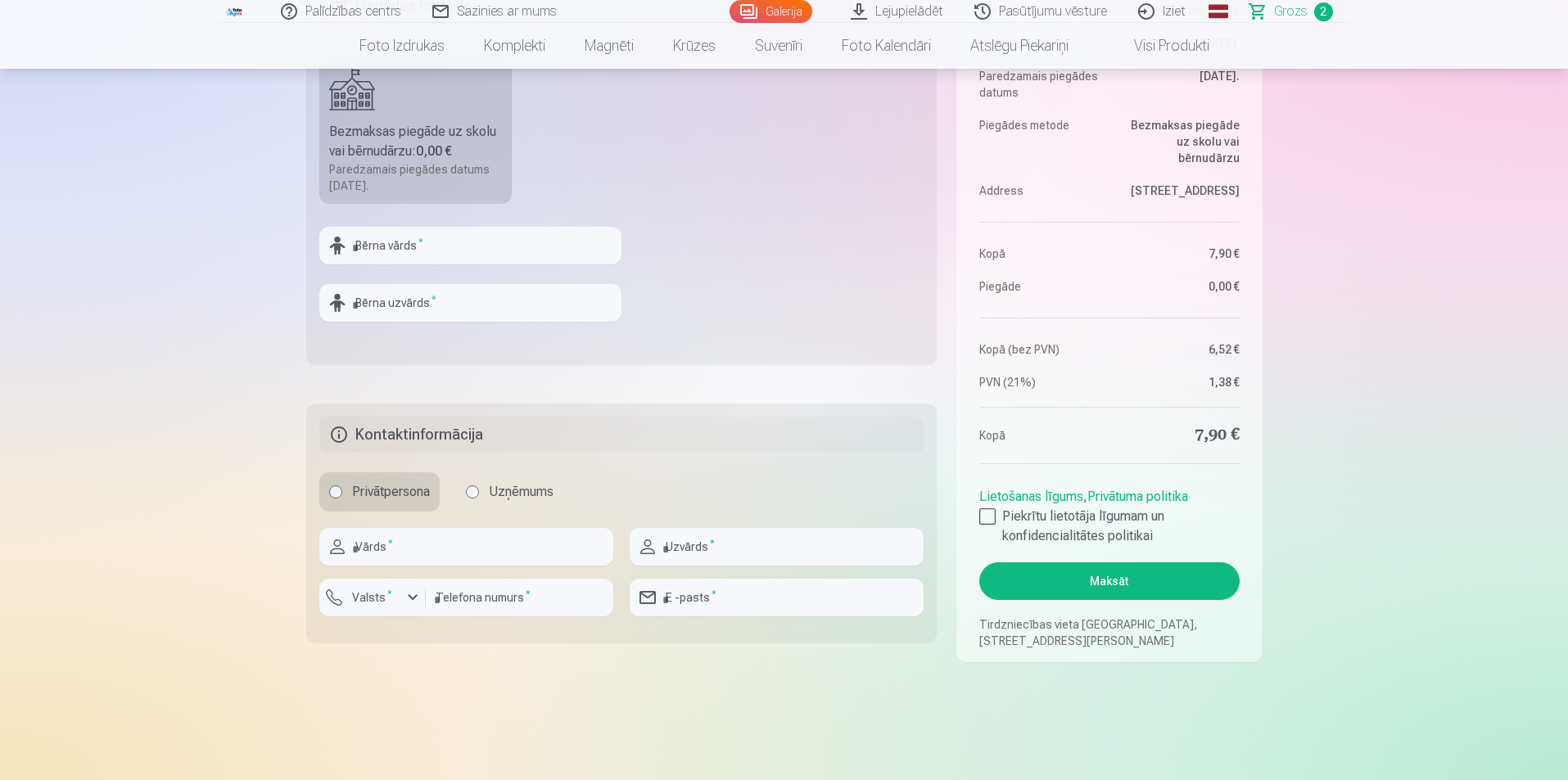
click at [795, 12] on link "Galerija" at bounding box center [771, 11] width 83 height 23
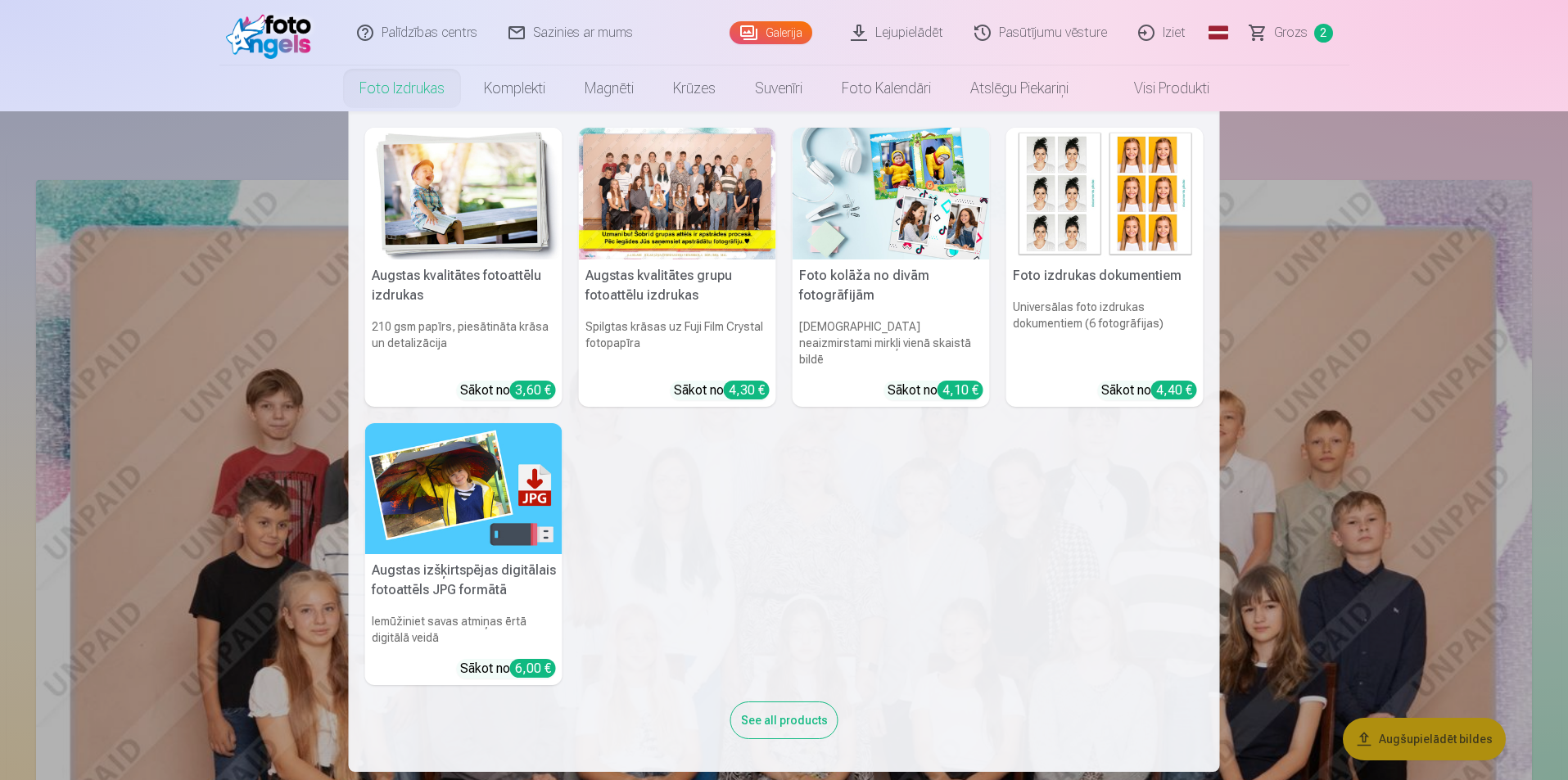
click at [271, 259] on nav "Augstas kvalitātes fotoattēlu izdrukas 210 gsm papīrs, piesātināta krāsa un det…" at bounding box center [784, 442] width 1568 height 660
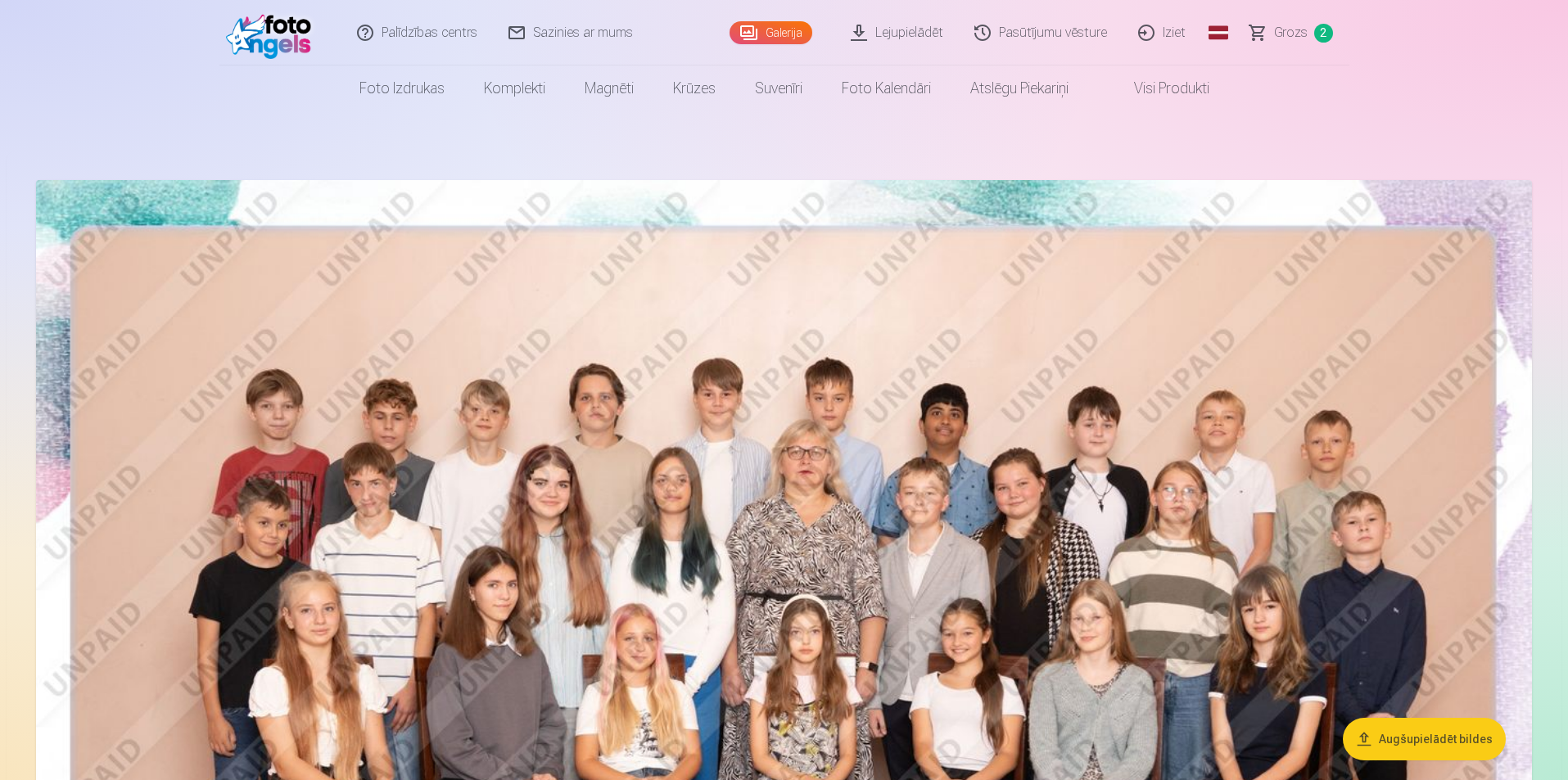
click at [431, 282] on img at bounding box center [784, 679] width 1495 height 998
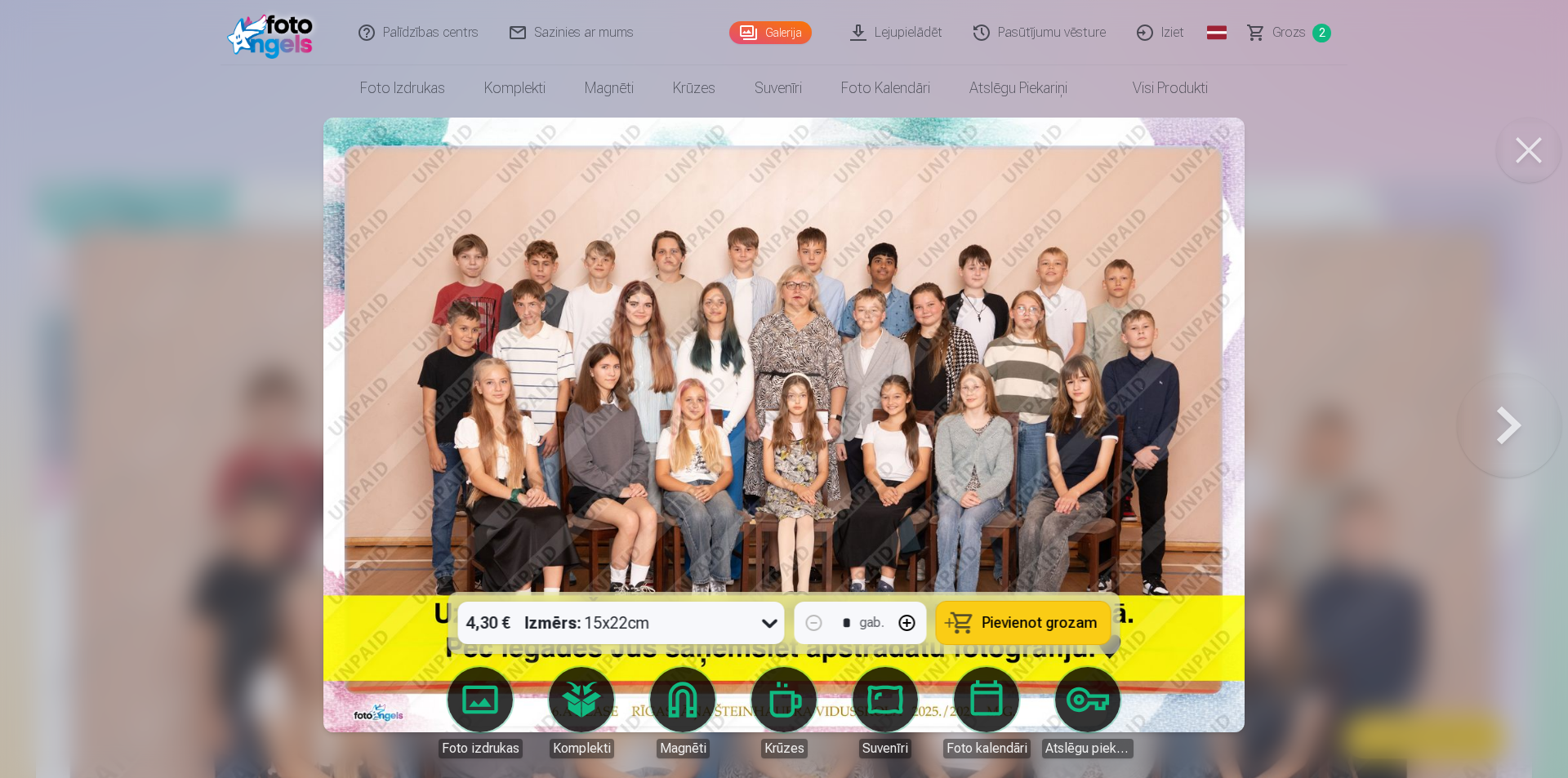
click at [1507, 415] on button at bounding box center [1509, 425] width 105 height 302
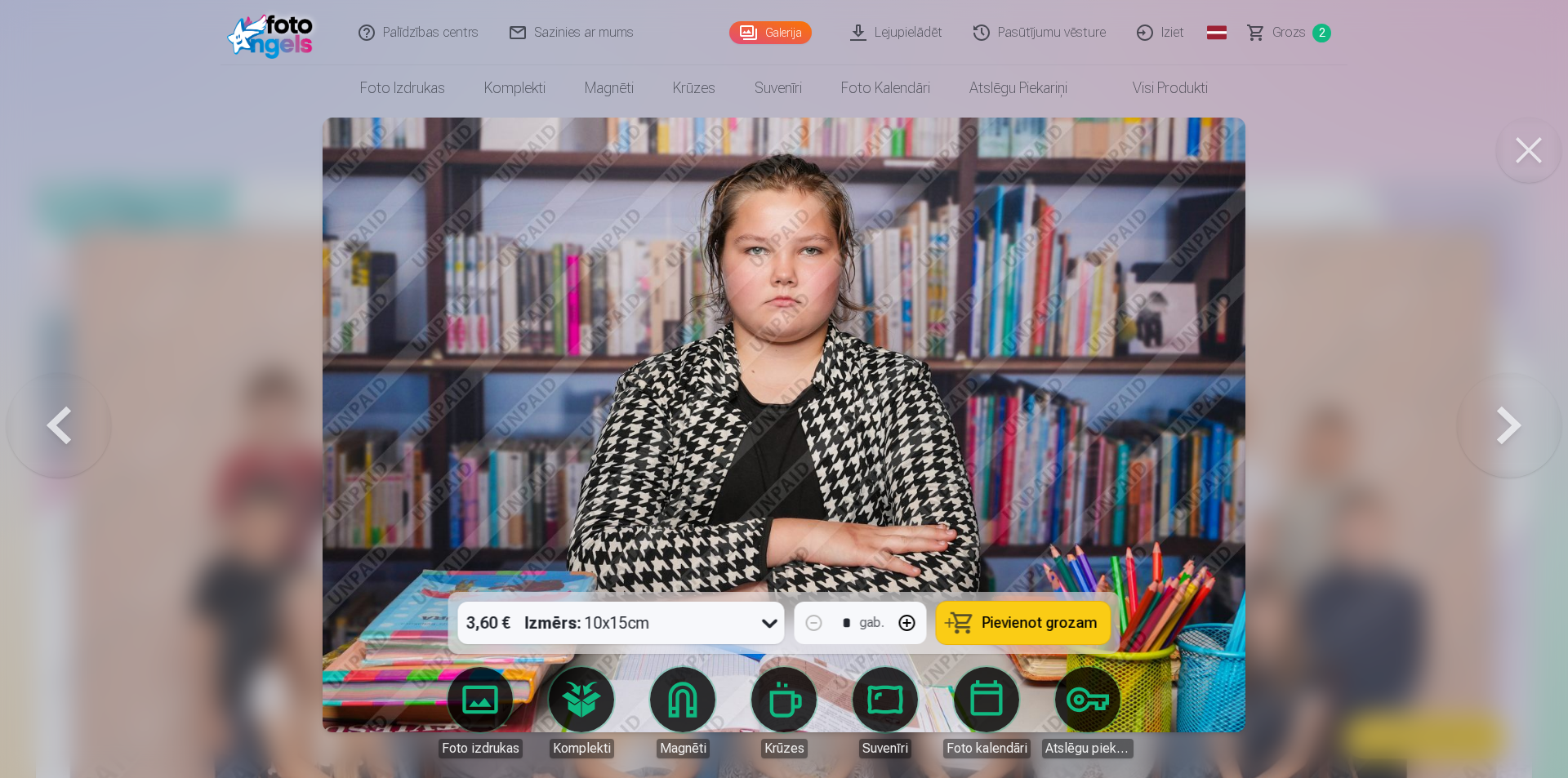
click at [1507, 415] on button at bounding box center [1509, 425] width 105 height 302
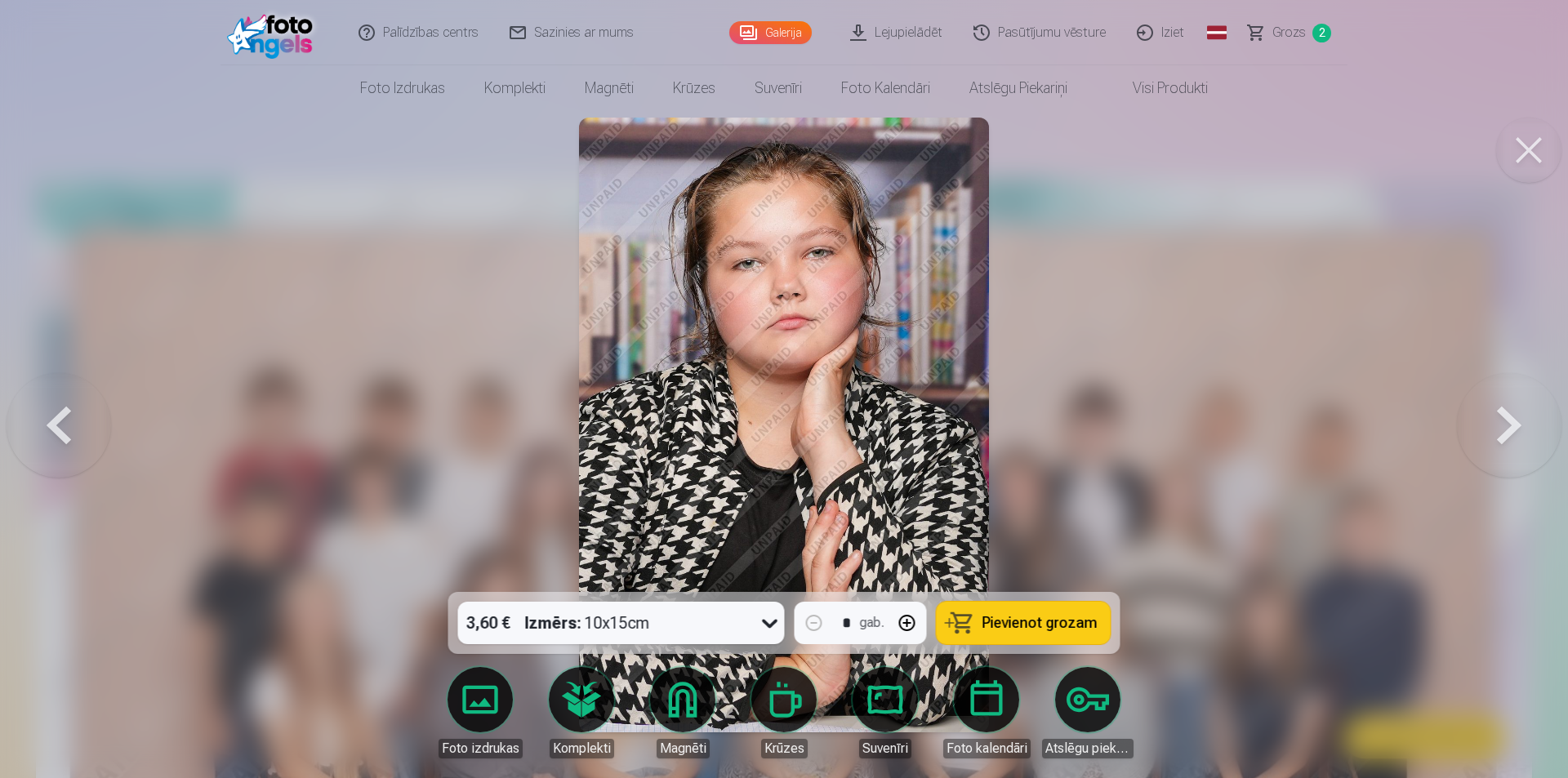
click at [1521, 426] on button at bounding box center [1509, 425] width 105 height 302
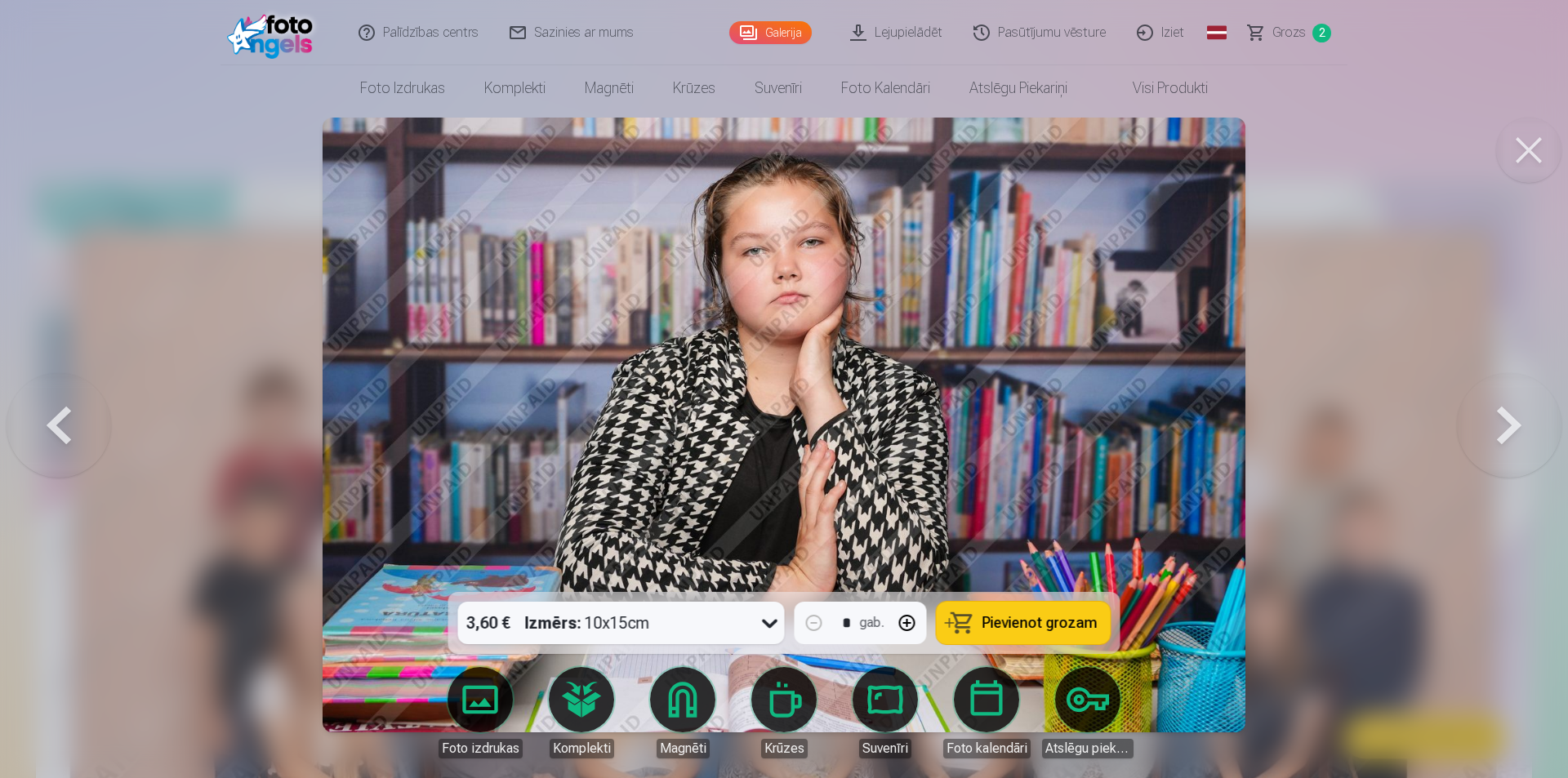
click at [1521, 426] on button at bounding box center [1509, 425] width 105 height 302
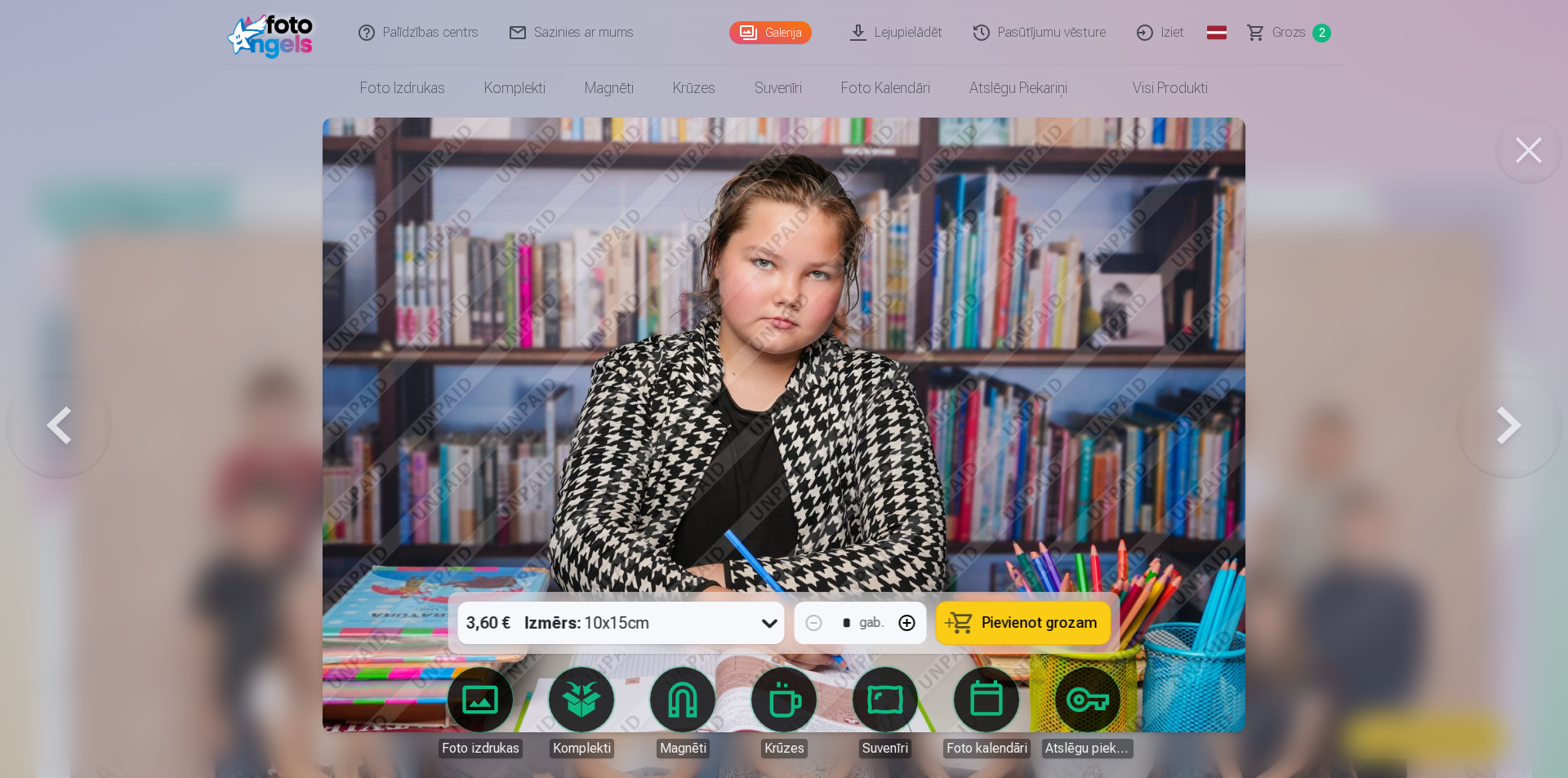
click at [1520, 431] on button at bounding box center [1509, 425] width 105 height 302
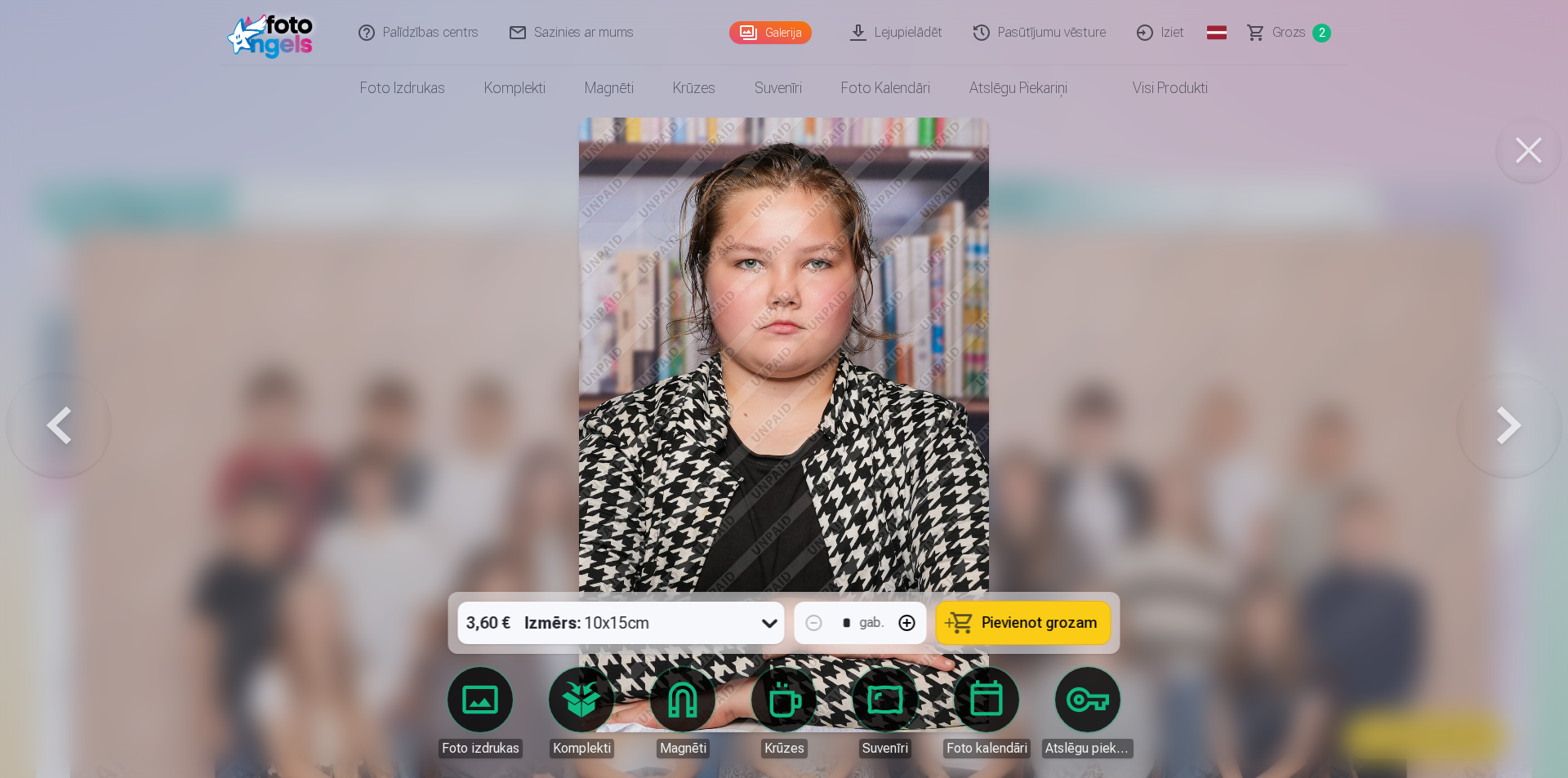
click at [1520, 431] on button at bounding box center [1509, 425] width 105 height 302
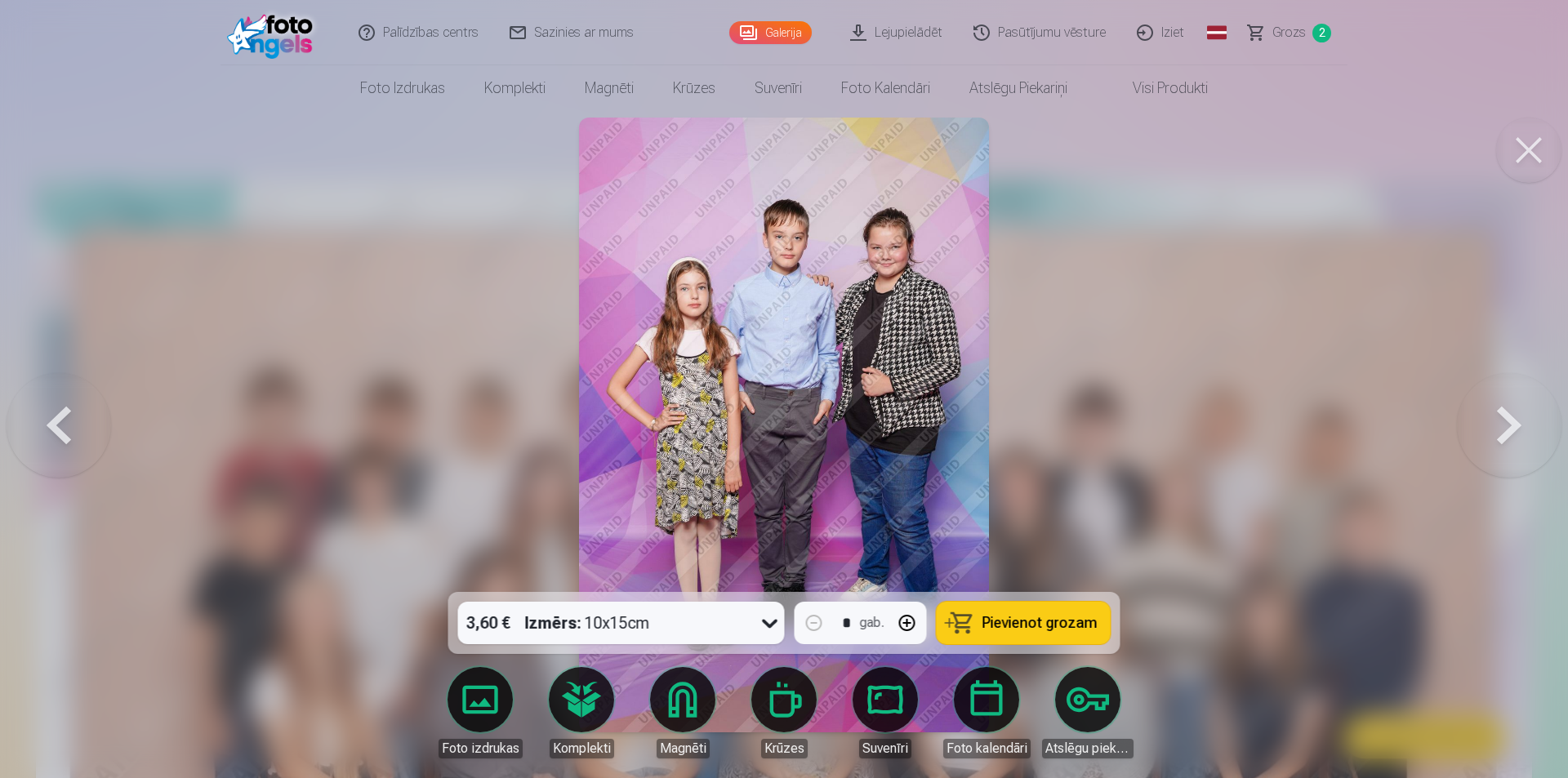
click at [1520, 431] on button at bounding box center [1509, 425] width 105 height 302
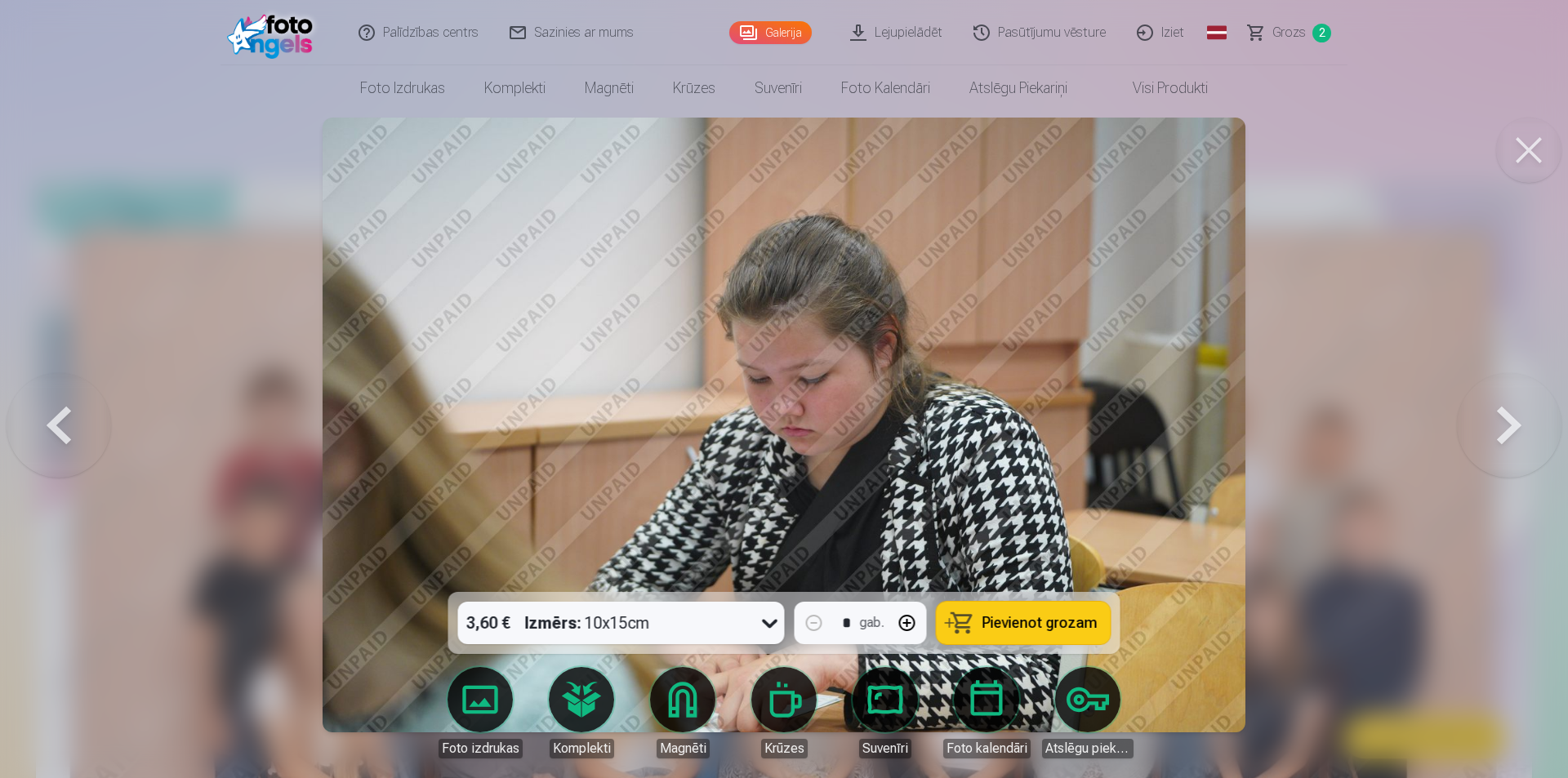
click at [1520, 431] on button at bounding box center [1509, 425] width 105 height 302
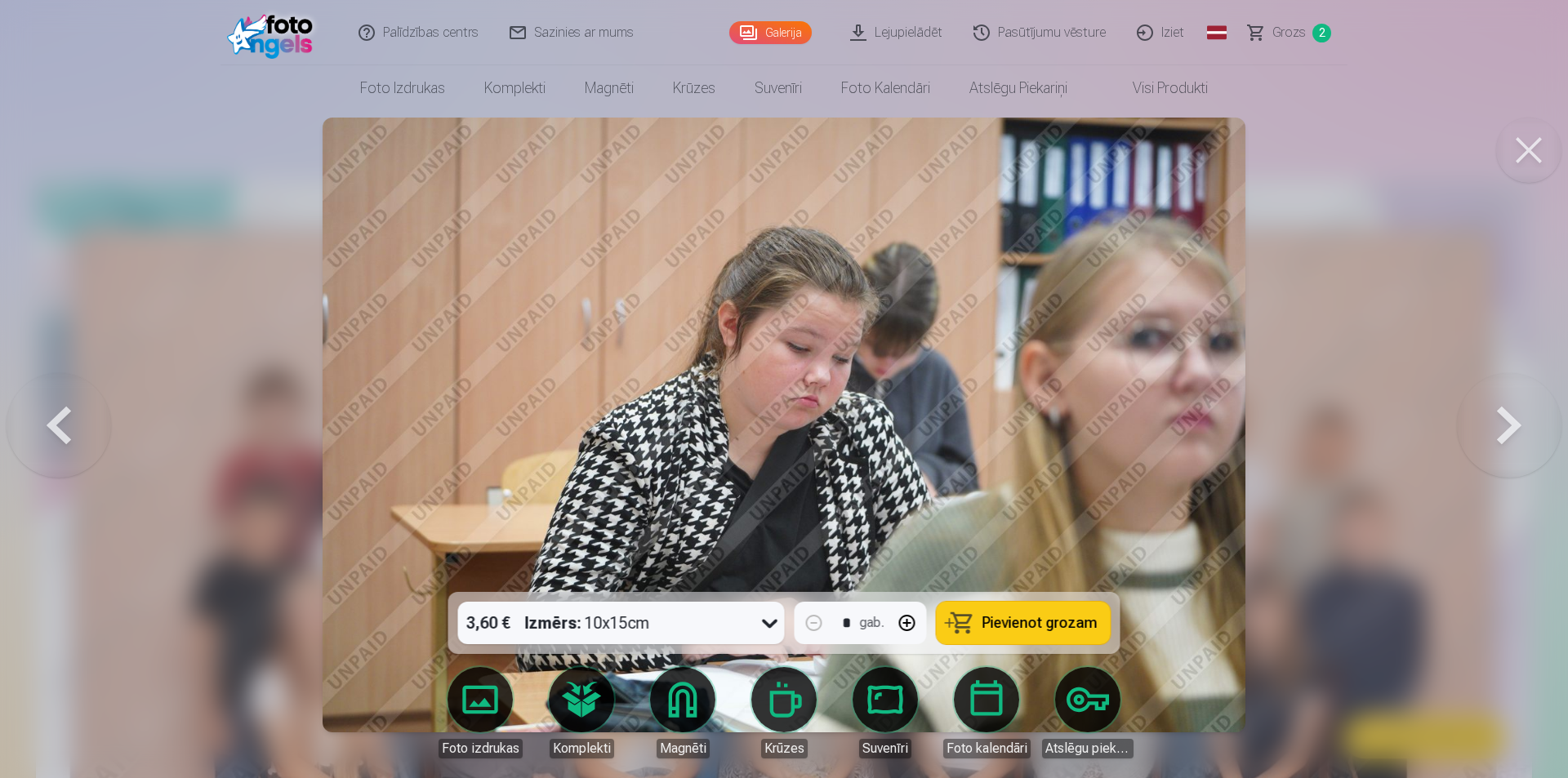
click at [1520, 431] on button at bounding box center [1509, 425] width 105 height 302
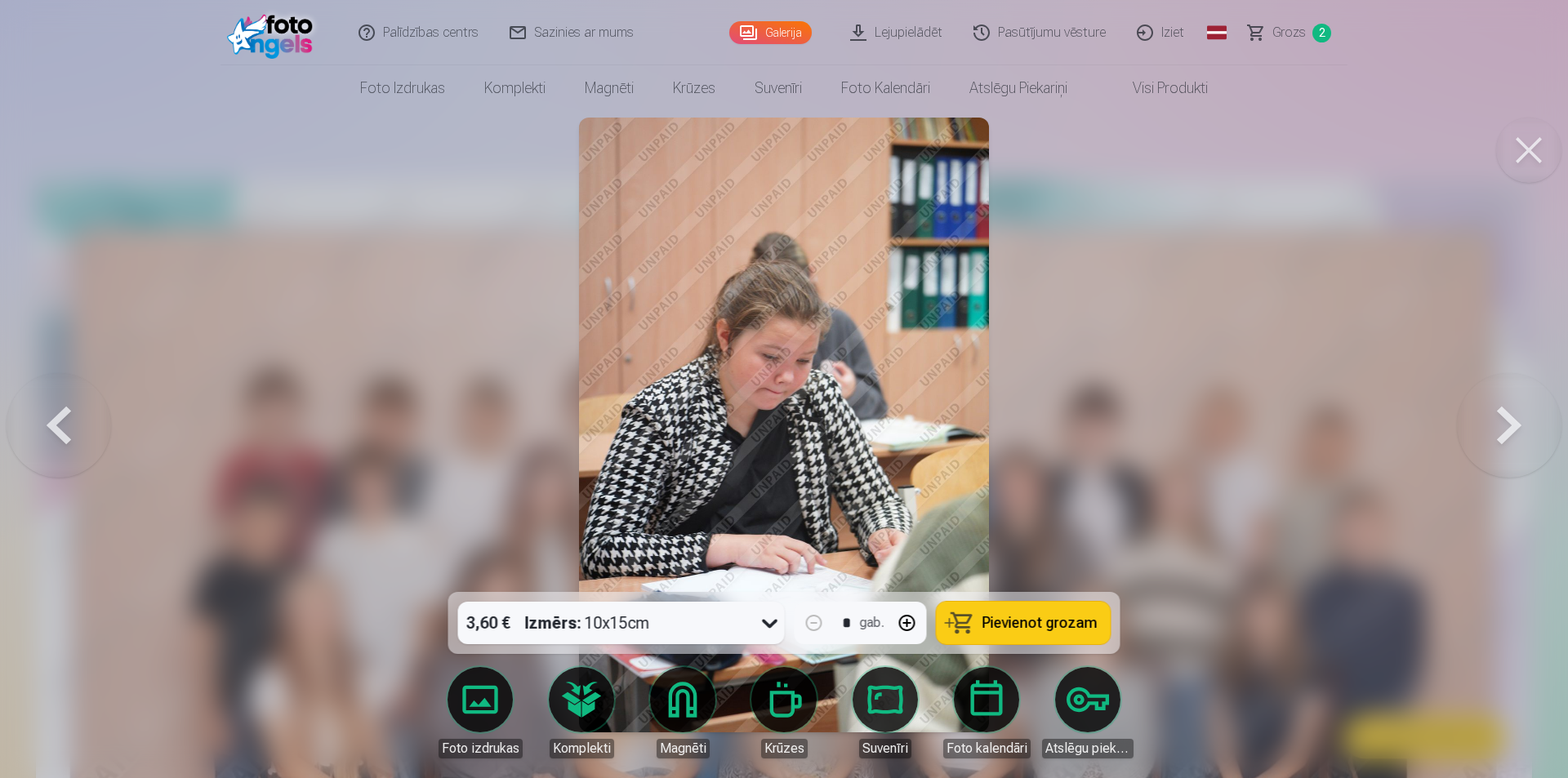
click at [1520, 431] on button at bounding box center [1509, 425] width 105 height 302
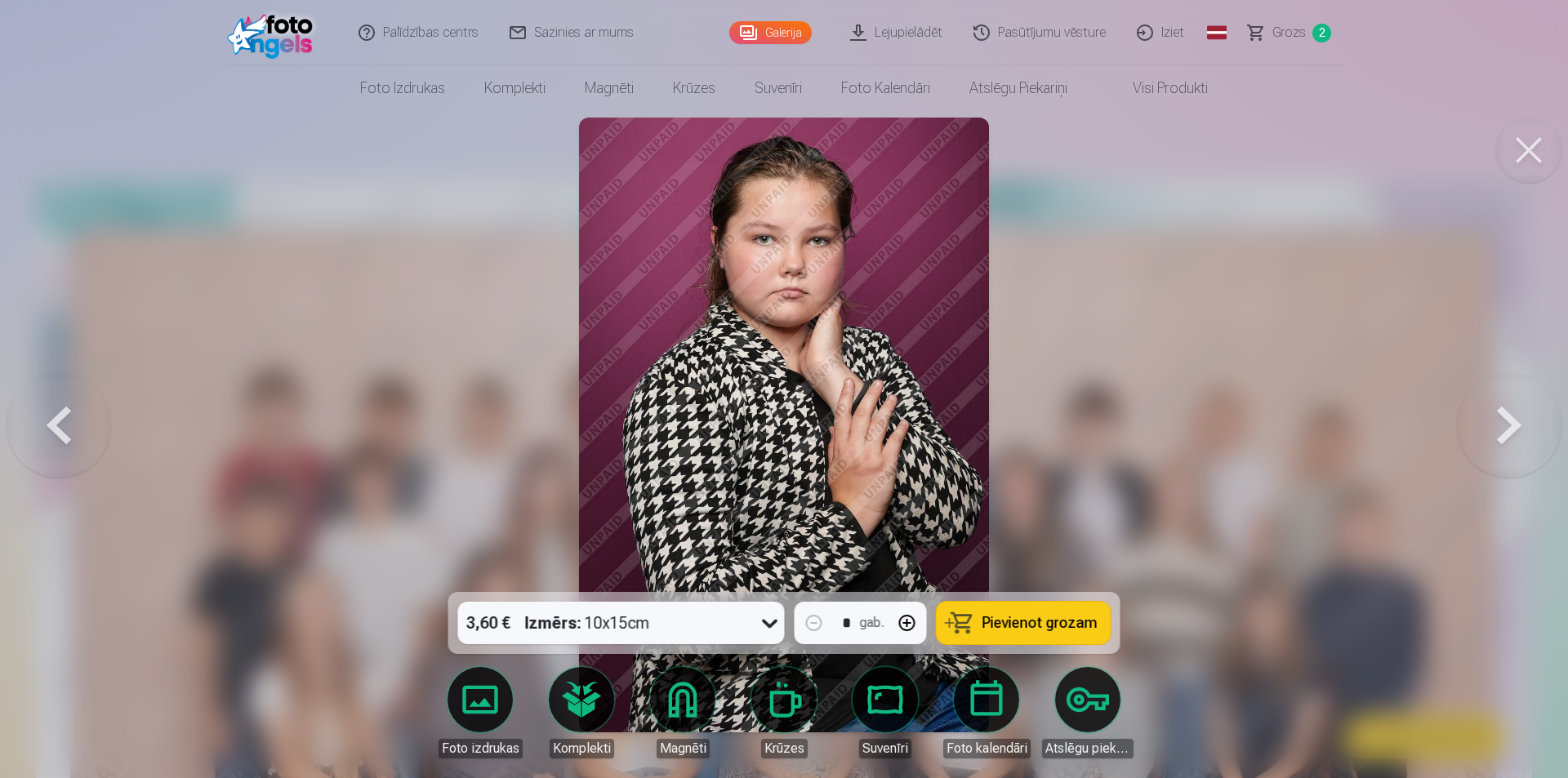
click at [1520, 431] on button at bounding box center [1509, 425] width 105 height 302
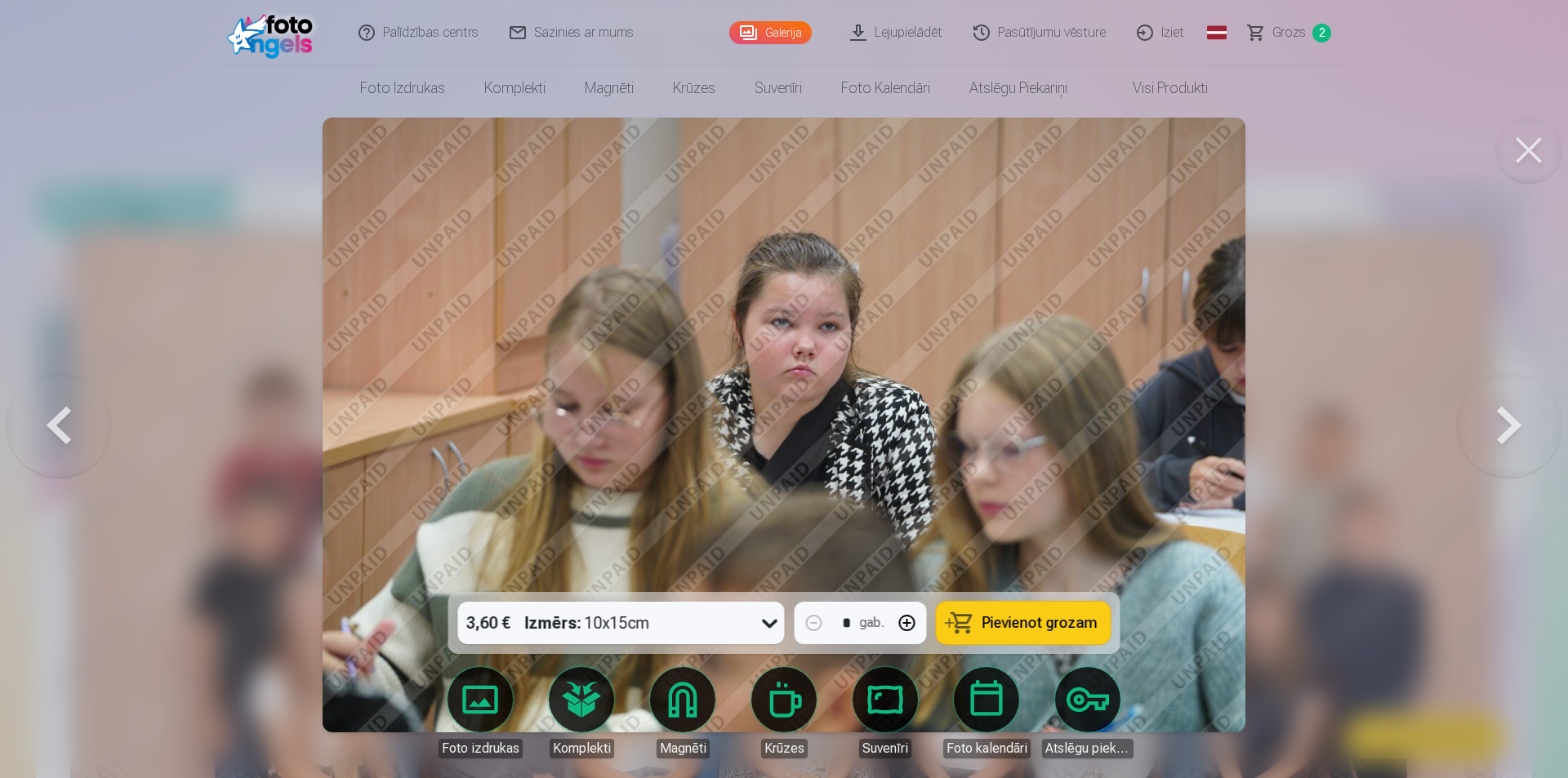
click at [1520, 431] on button at bounding box center [1509, 425] width 105 height 302
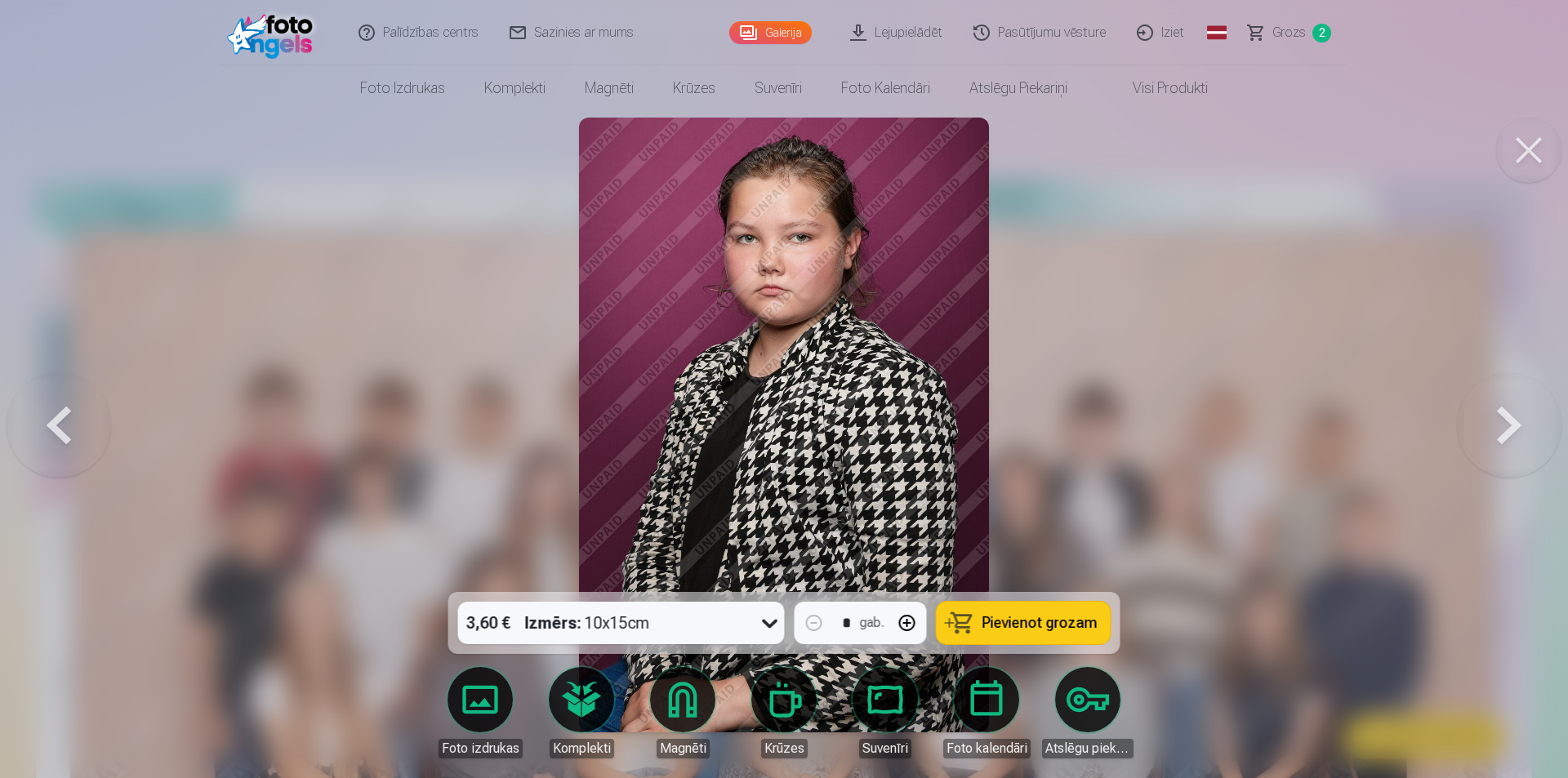
click at [1520, 431] on button at bounding box center [1509, 425] width 105 height 302
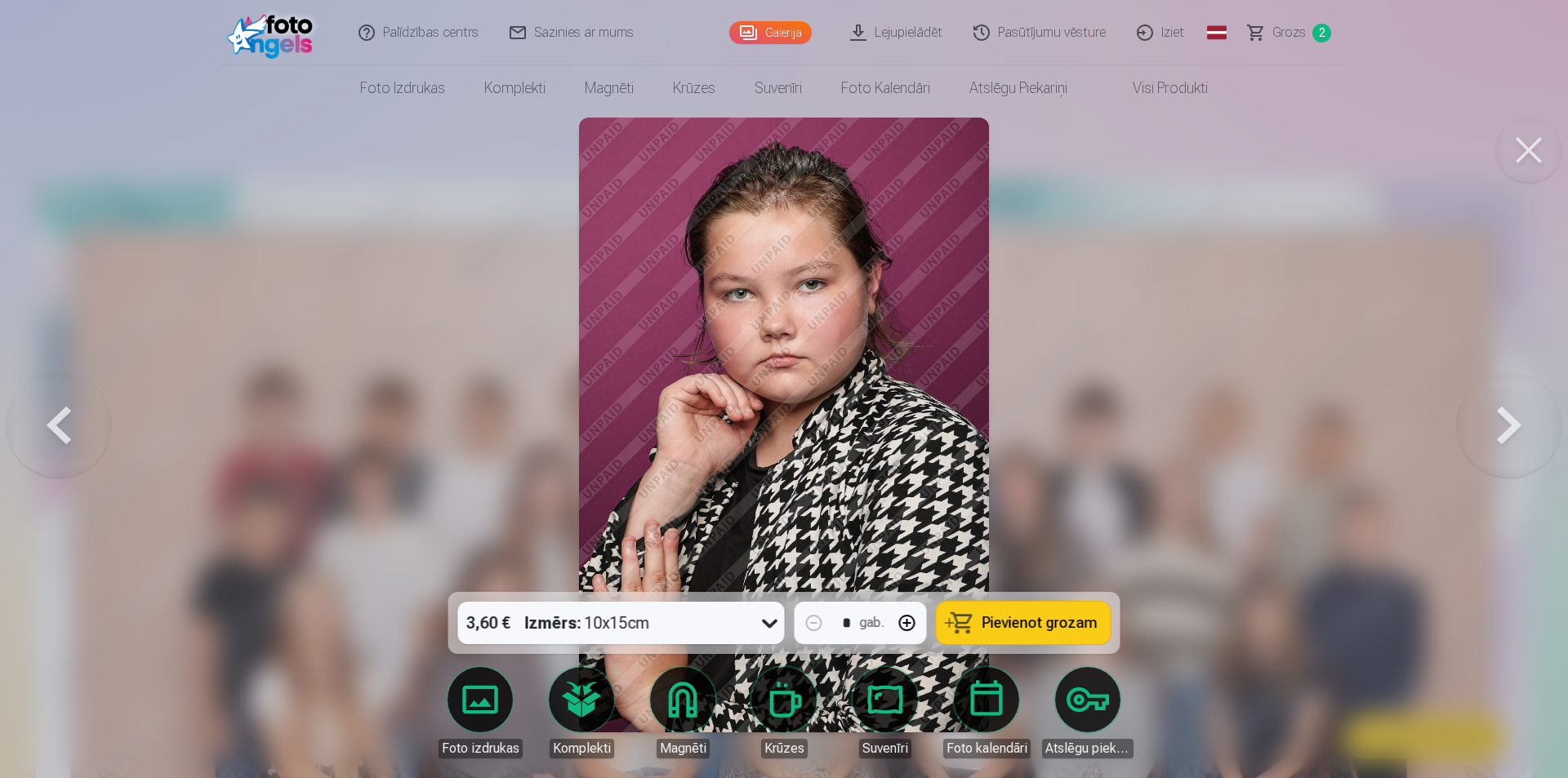
click at [1520, 431] on button at bounding box center [1509, 425] width 105 height 302
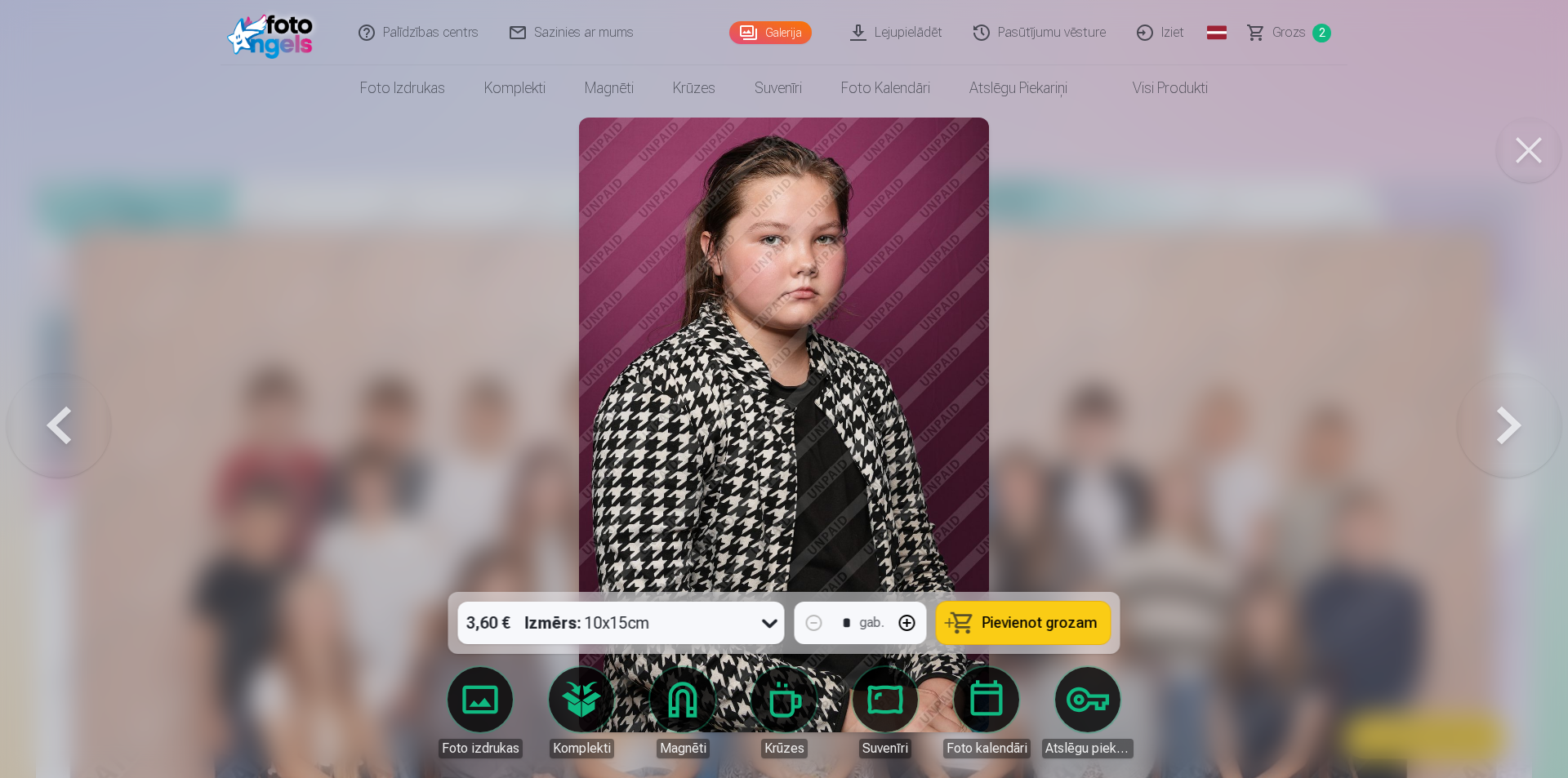
click at [1520, 431] on button at bounding box center [1509, 425] width 105 height 302
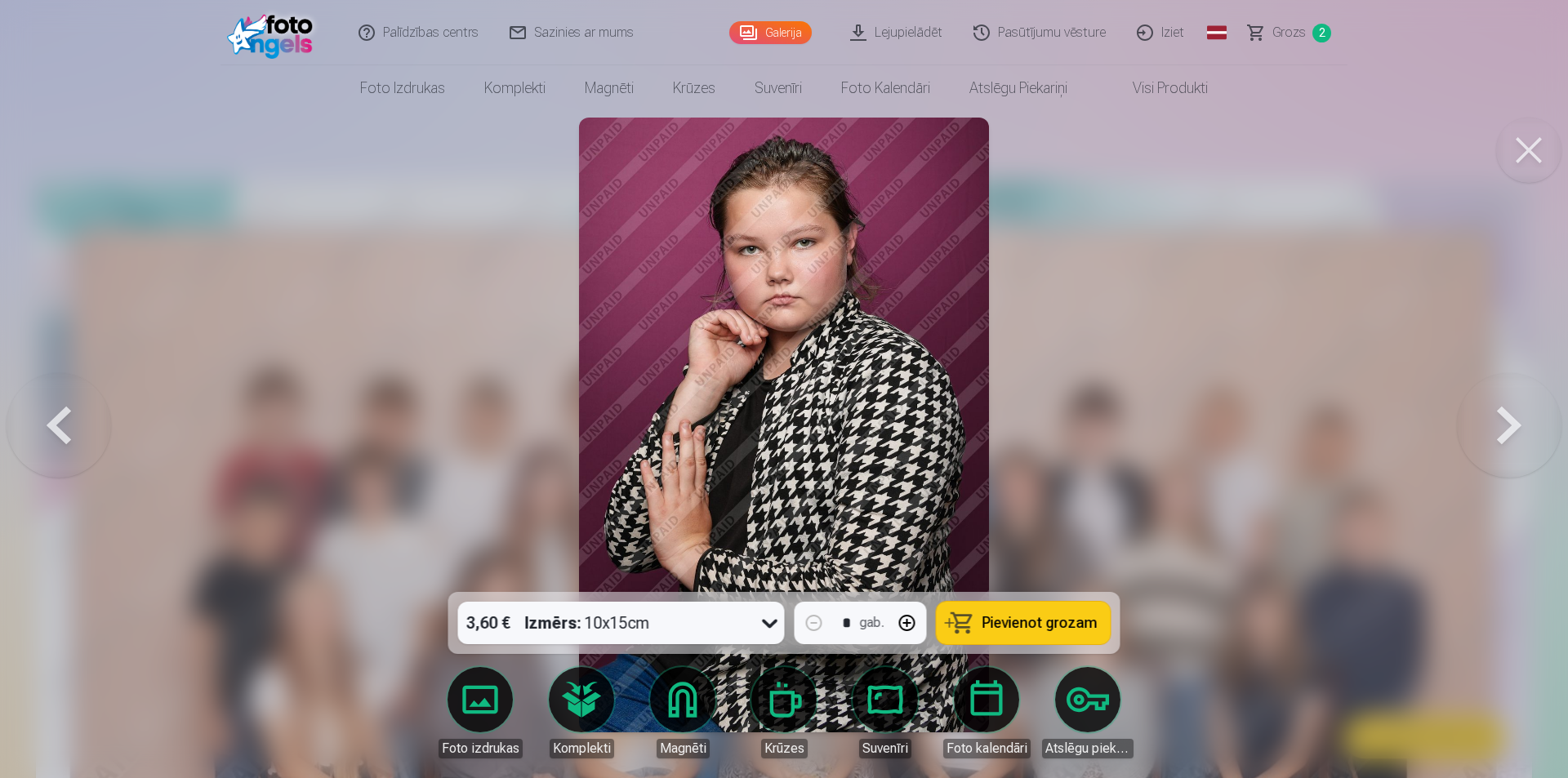
click at [1520, 431] on button at bounding box center [1509, 425] width 105 height 302
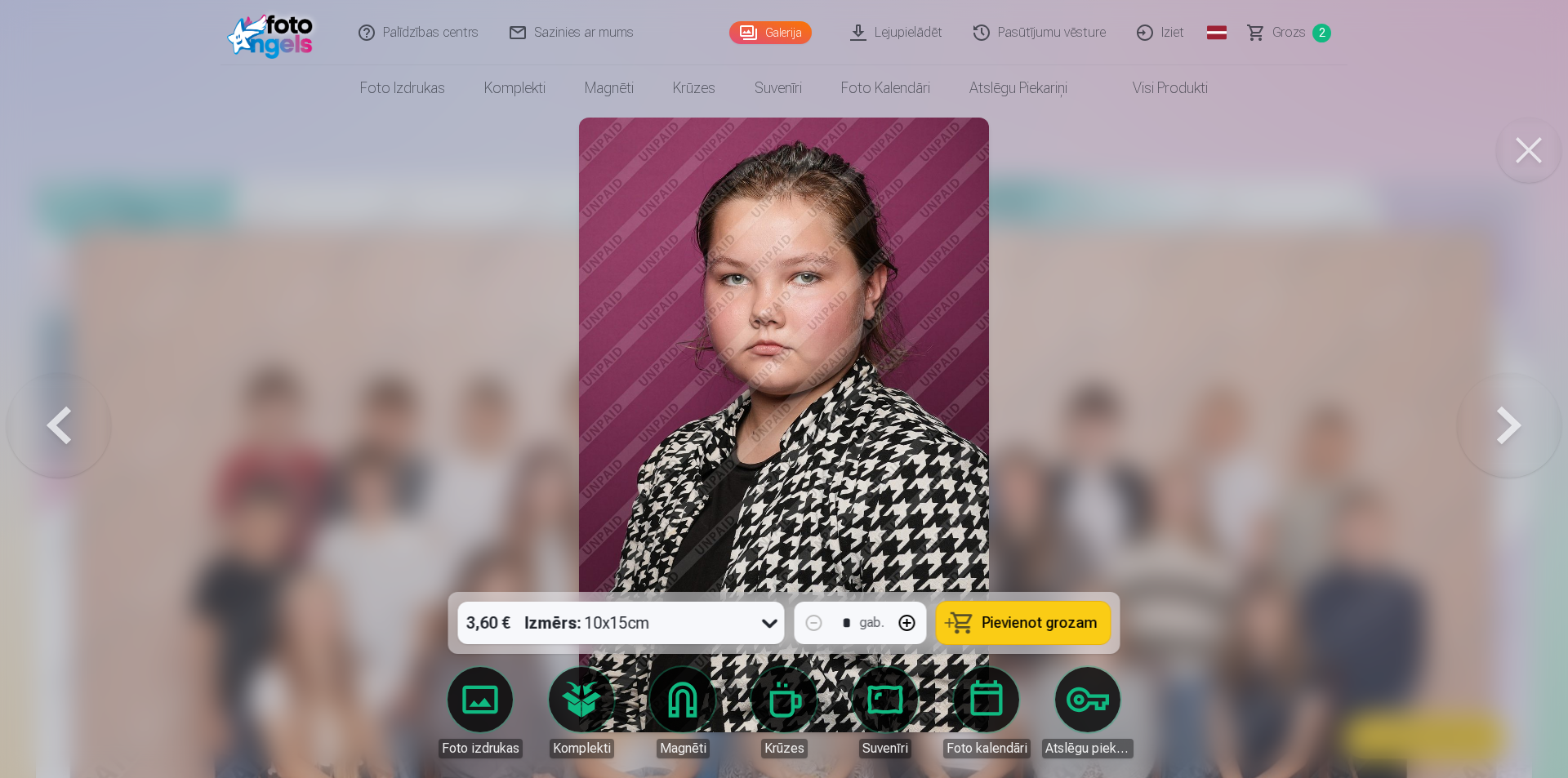
click at [1520, 431] on button at bounding box center [1509, 425] width 105 height 302
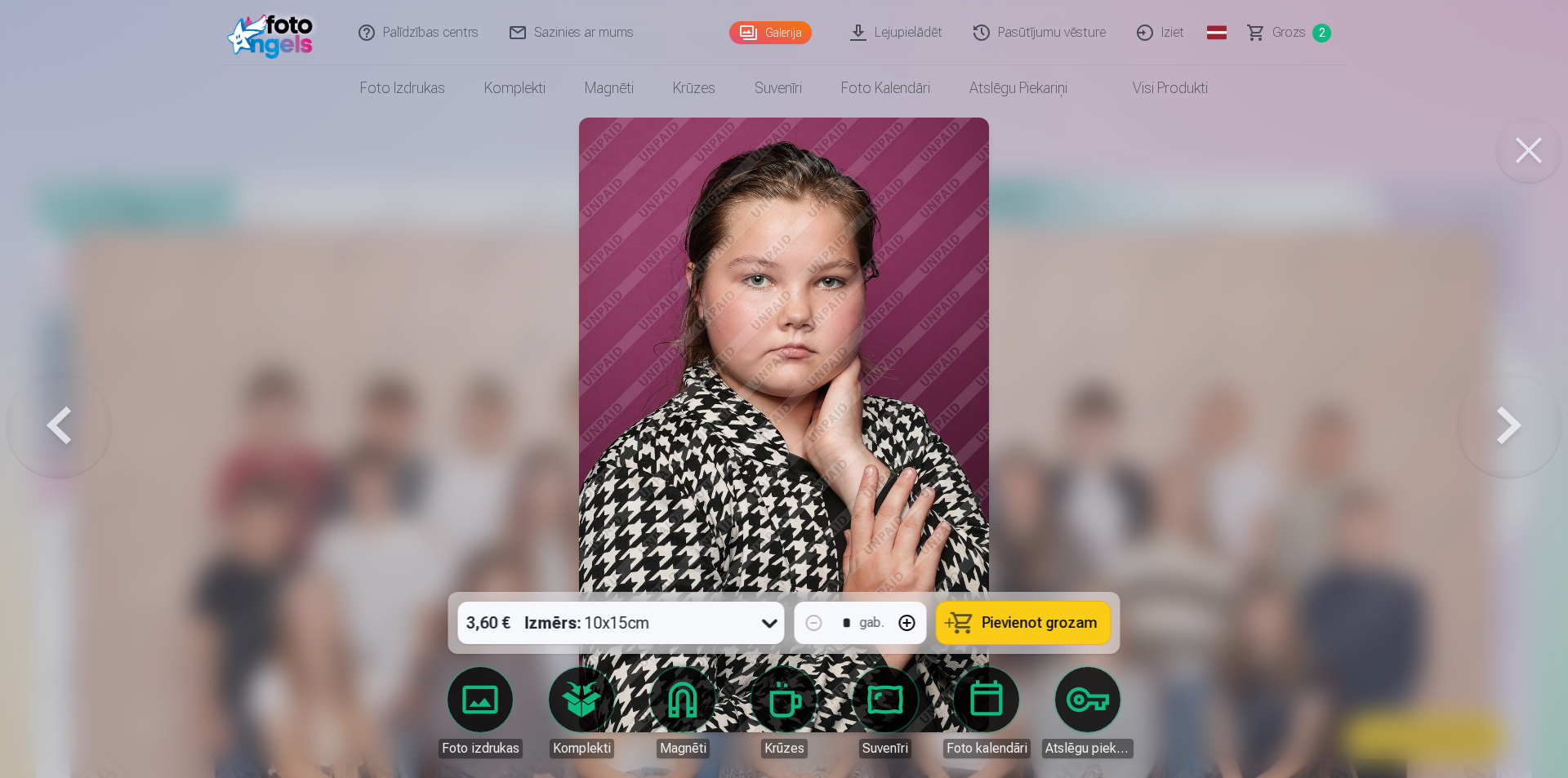
click at [1521, 426] on button at bounding box center [1509, 425] width 105 height 302
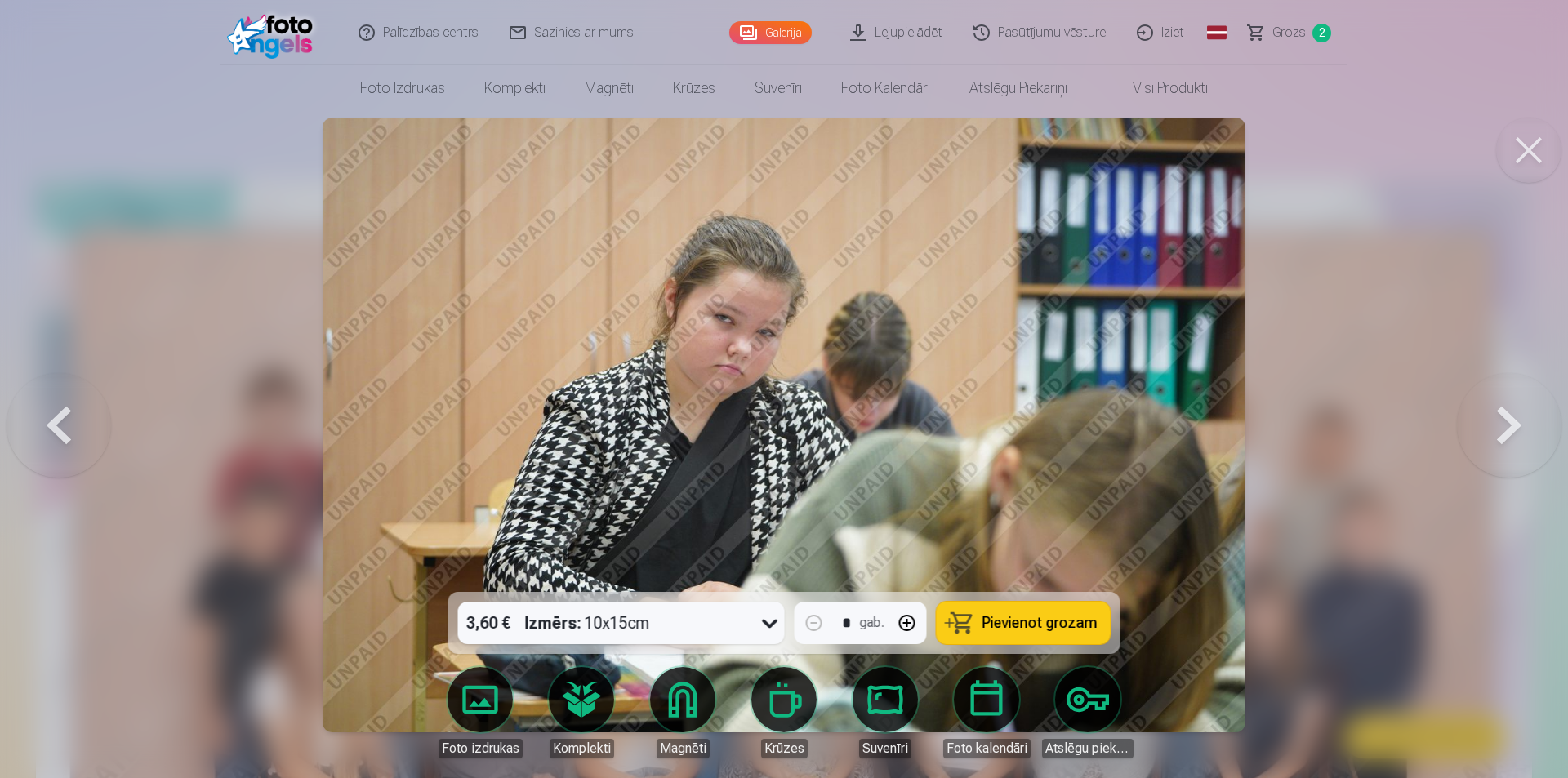
click at [1521, 423] on button at bounding box center [1509, 425] width 105 height 302
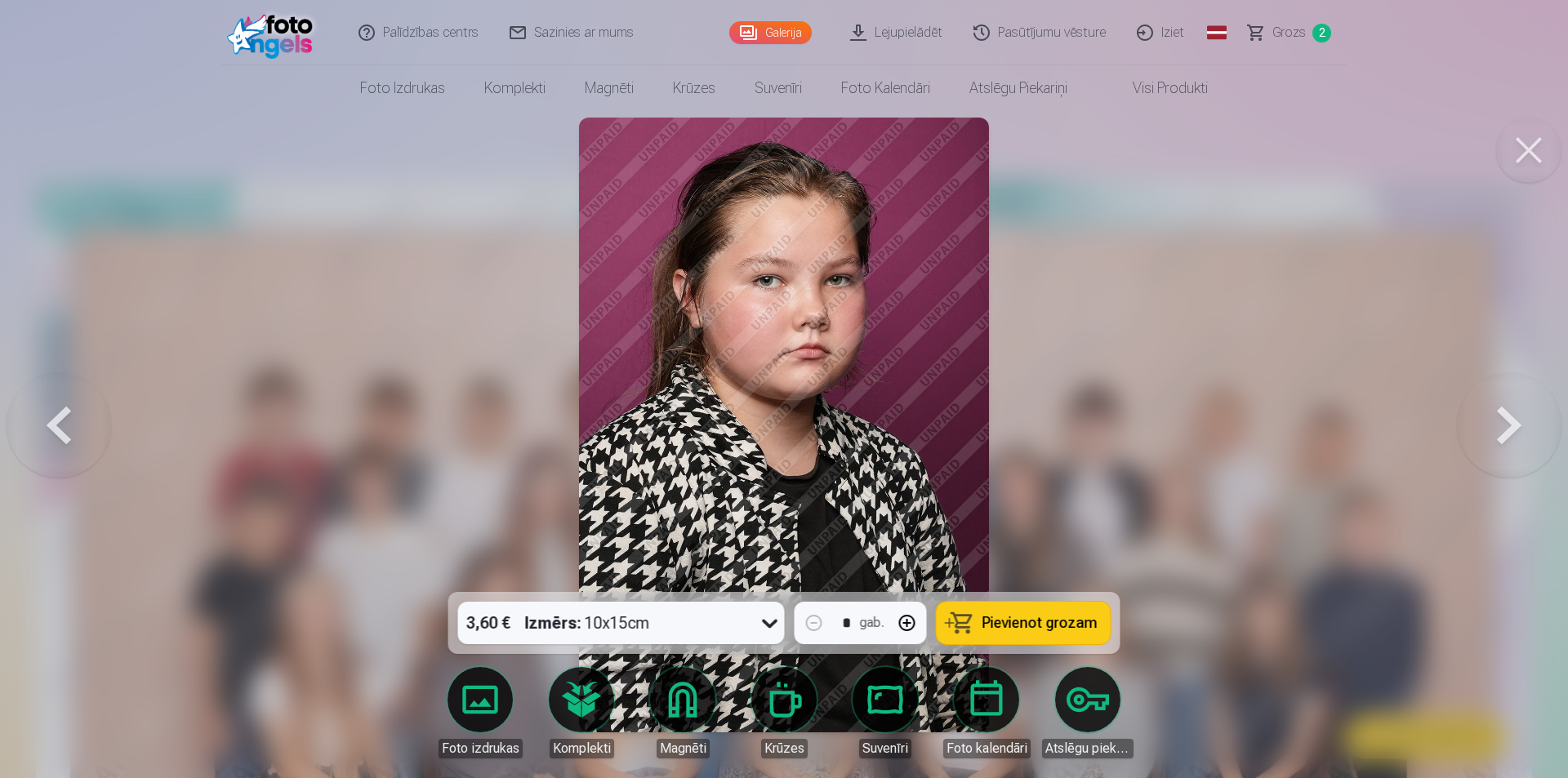
click at [1521, 423] on button at bounding box center [1509, 425] width 105 height 302
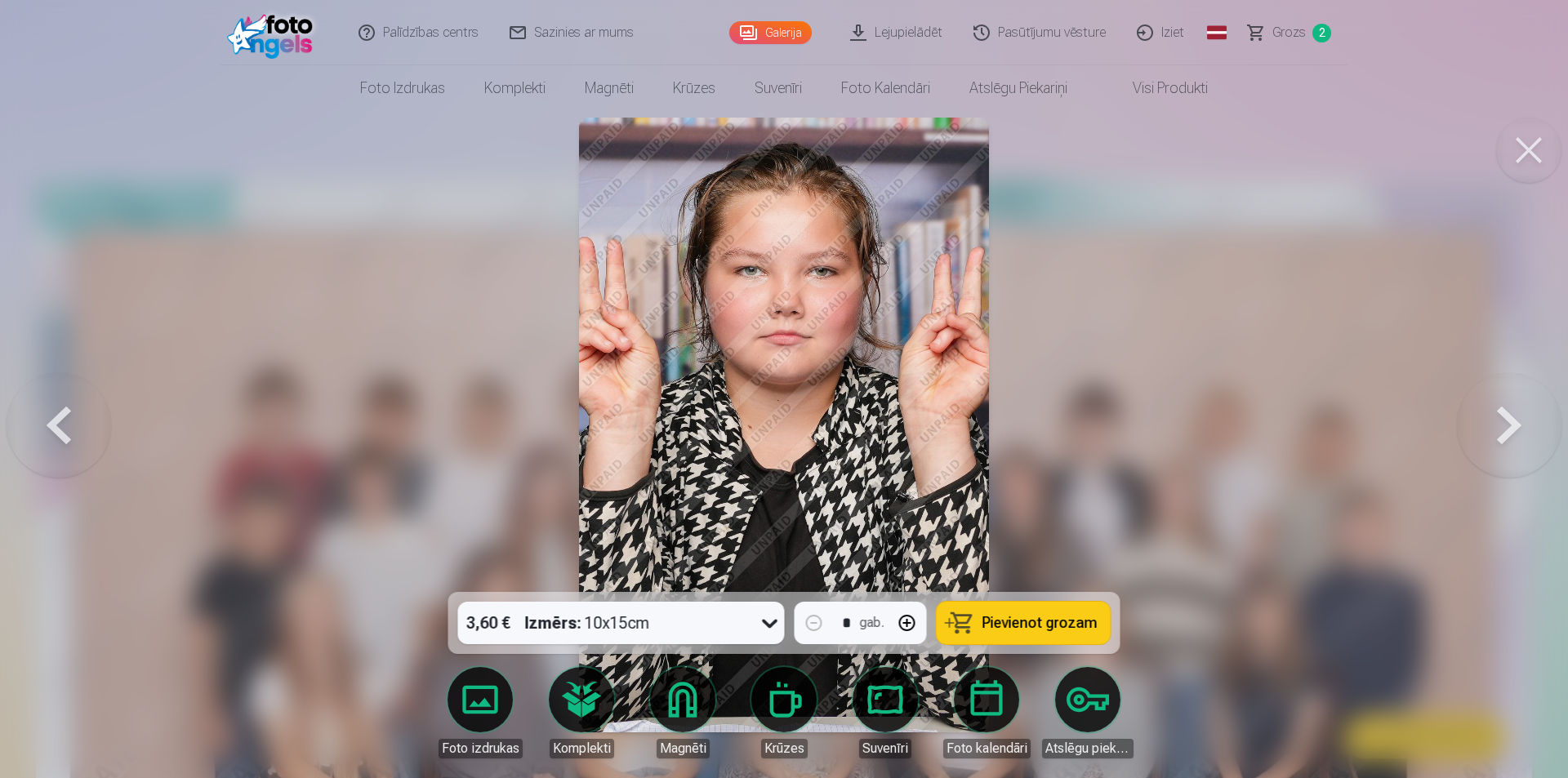
click at [1521, 423] on button at bounding box center [1509, 425] width 105 height 302
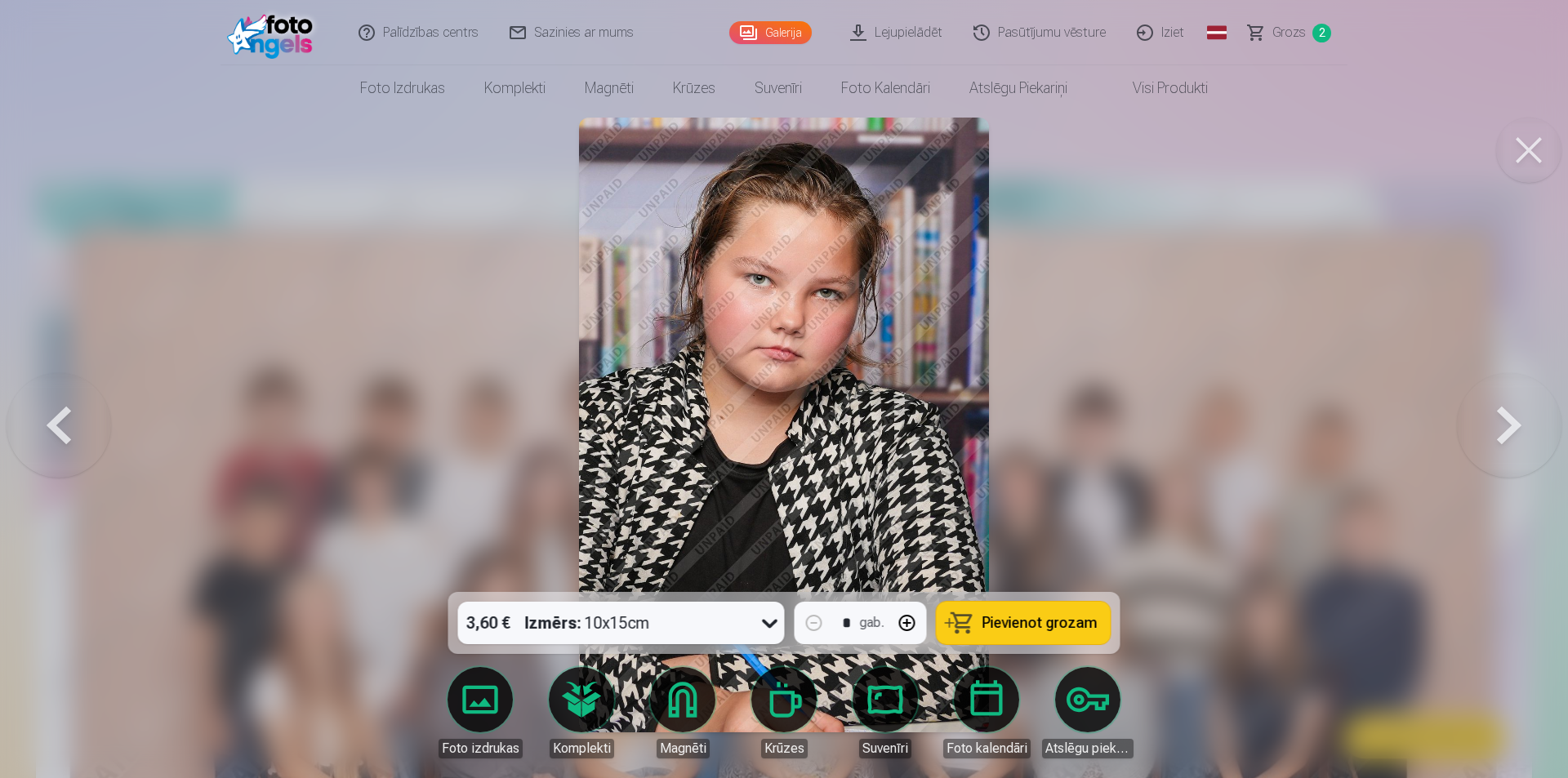
click at [1521, 423] on button at bounding box center [1509, 425] width 105 height 302
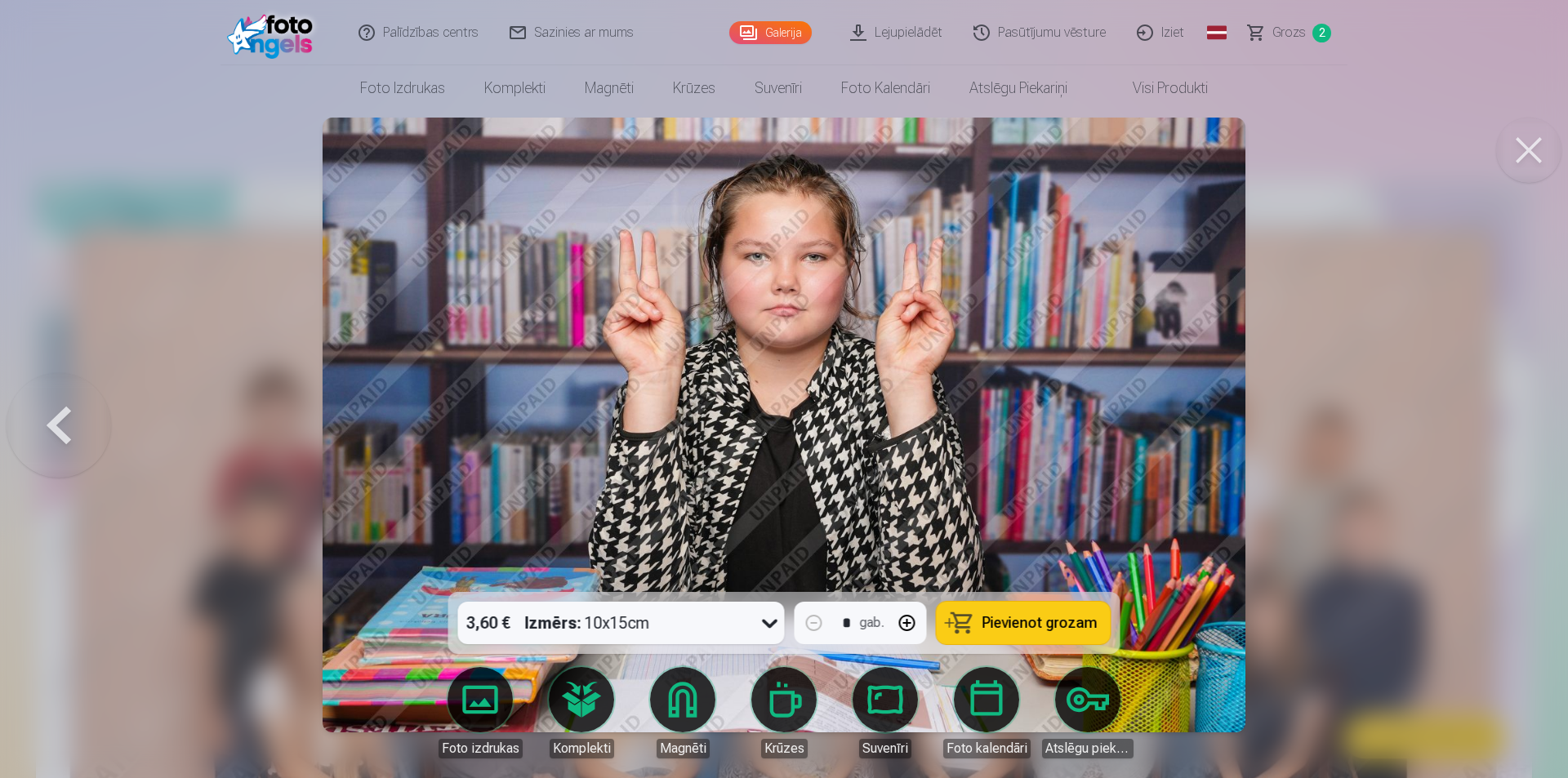
click at [1521, 423] on div at bounding box center [784, 389] width 1568 height 778
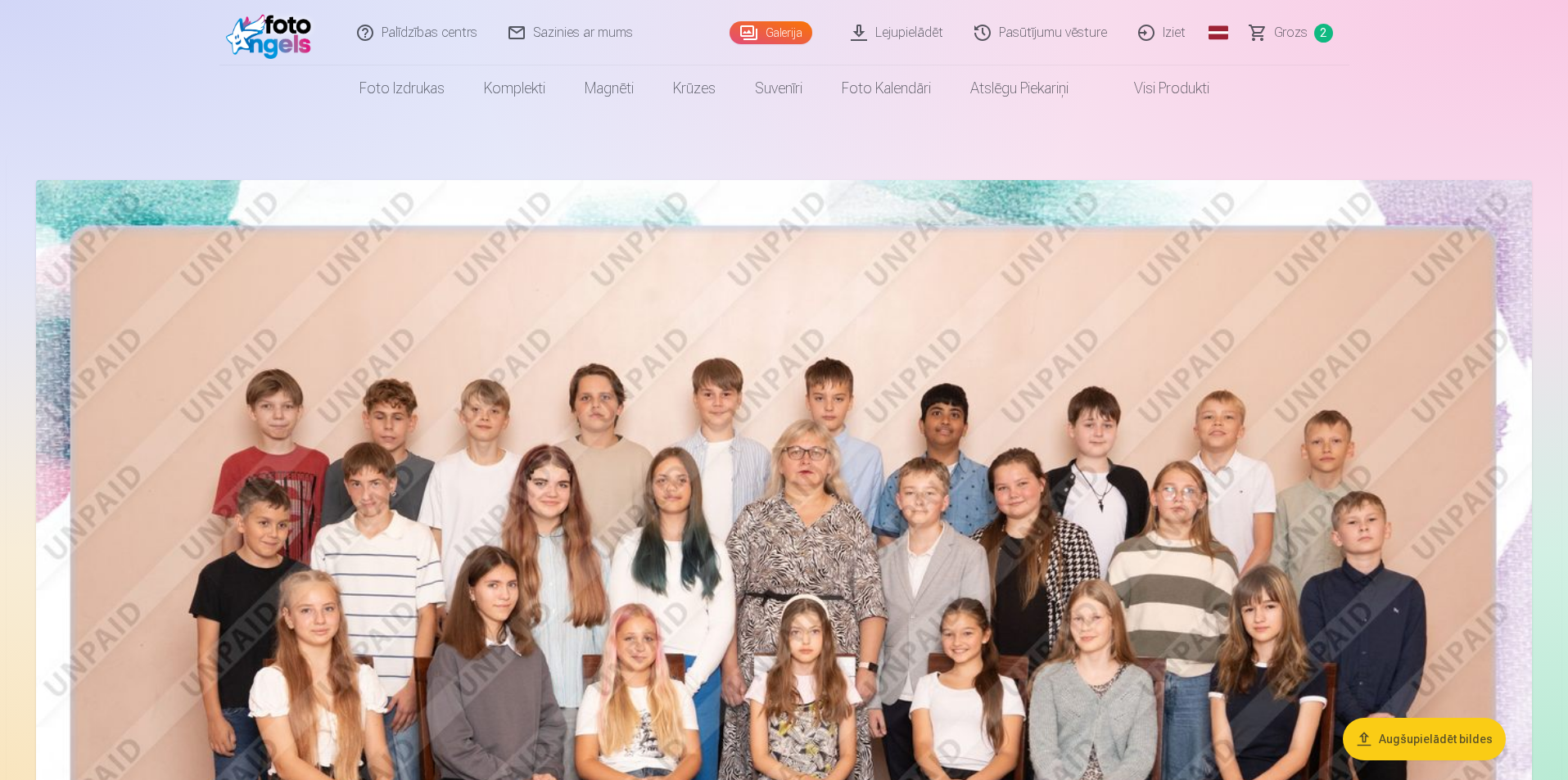
click at [754, 448] on img at bounding box center [784, 679] width 1495 height 998
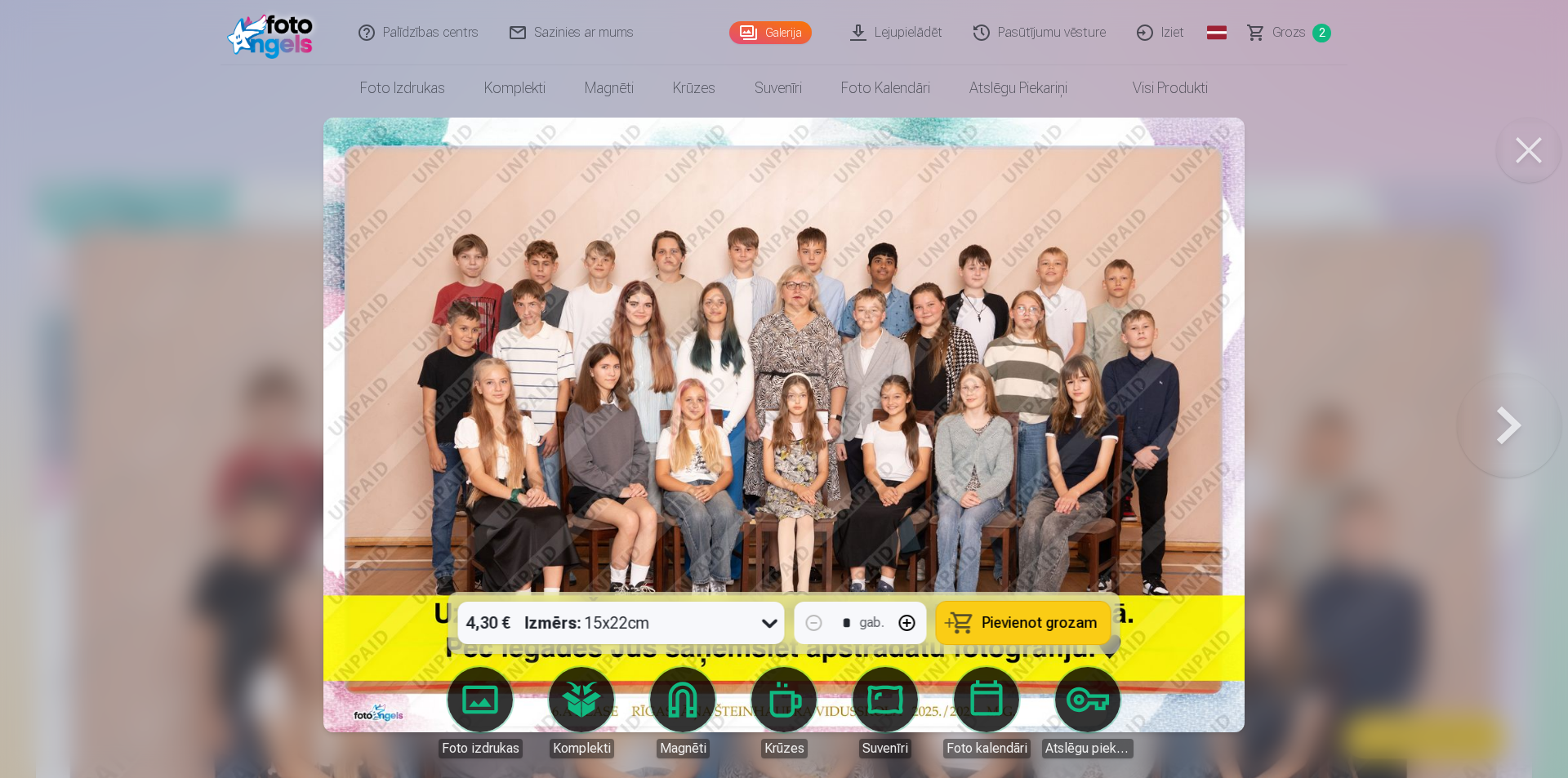
click at [1486, 415] on button at bounding box center [1509, 425] width 105 height 302
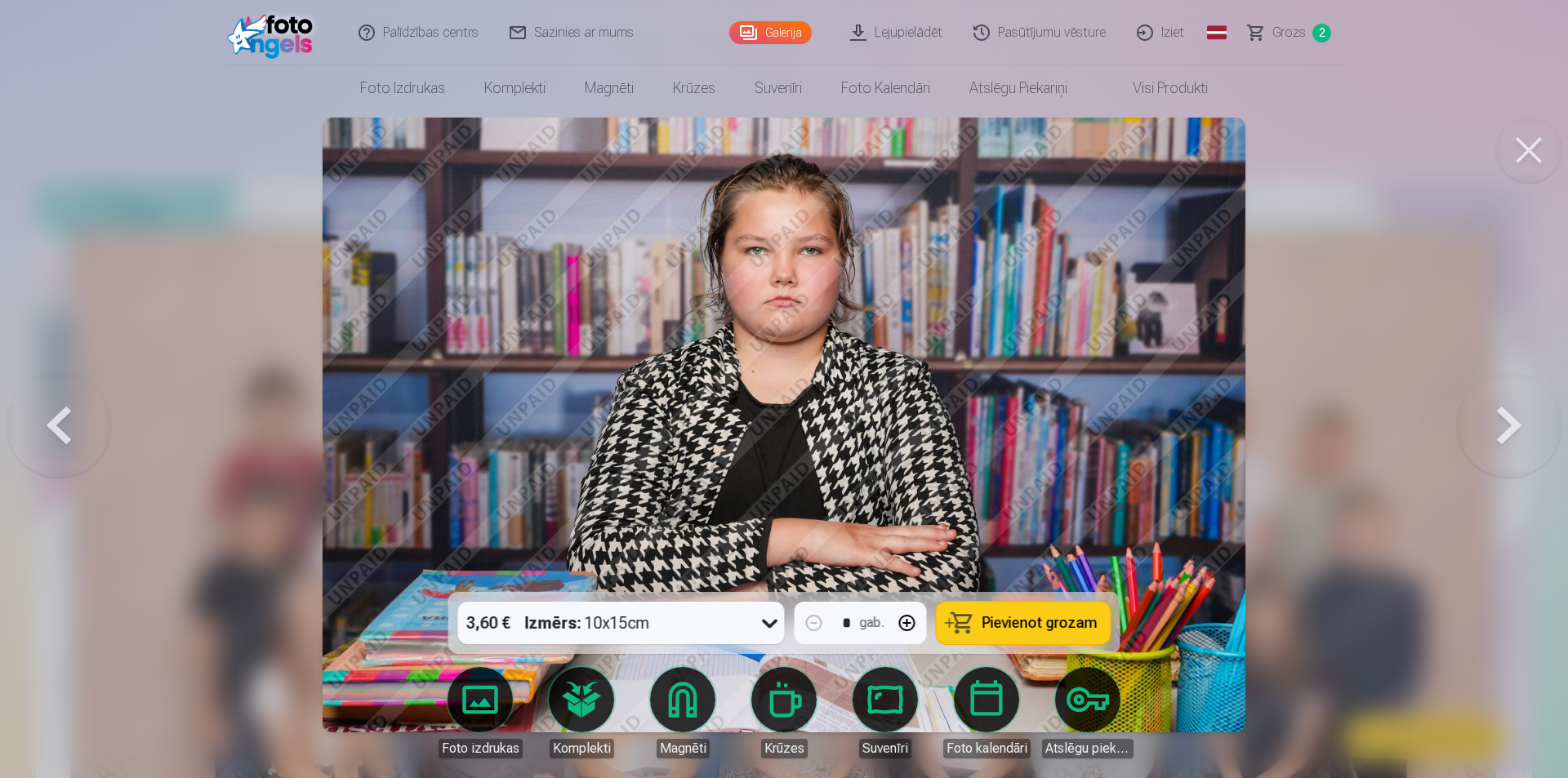
click at [1486, 415] on button at bounding box center [1509, 425] width 105 height 302
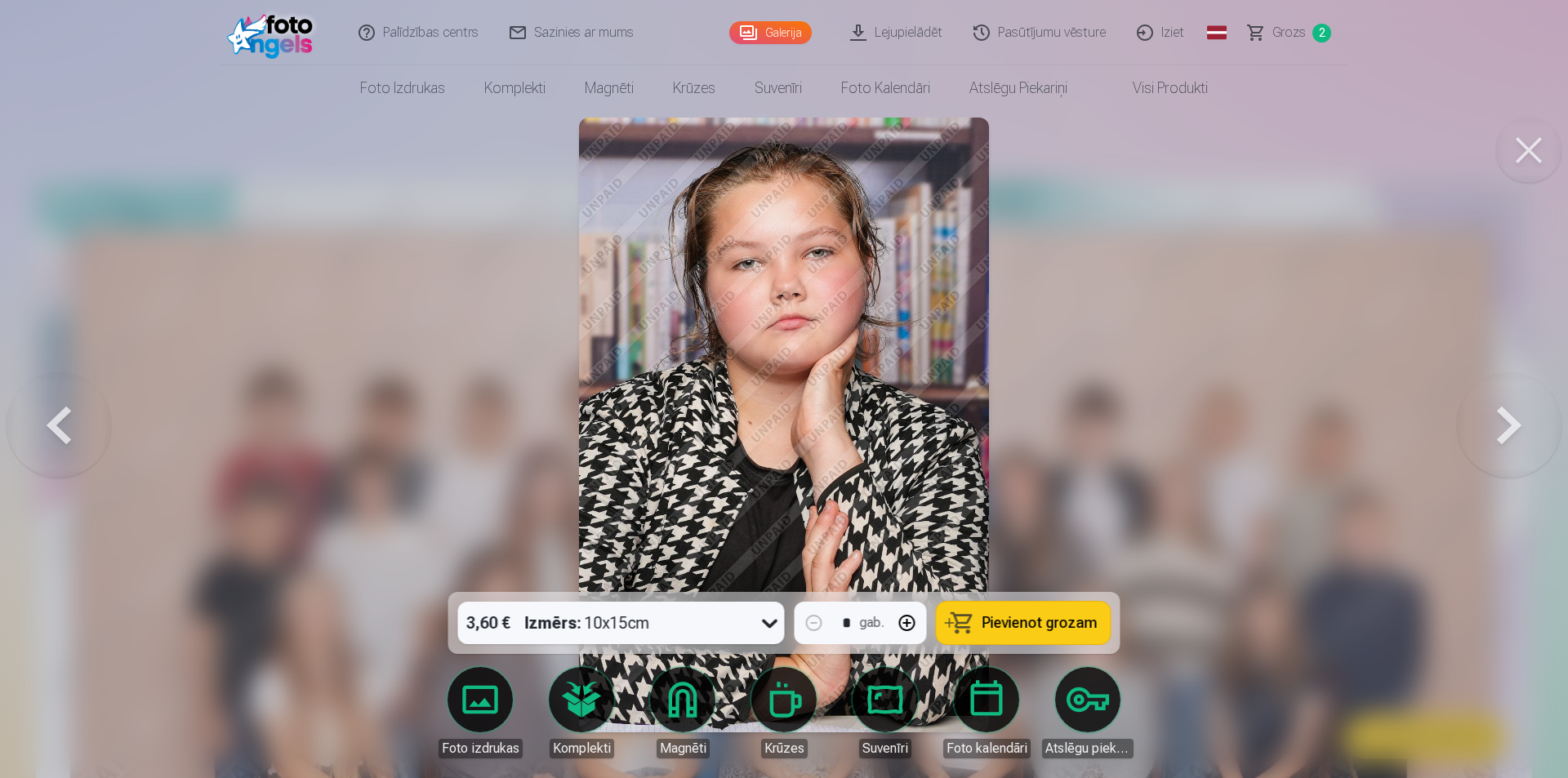
click at [1486, 416] on button at bounding box center [1509, 425] width 105 height 302
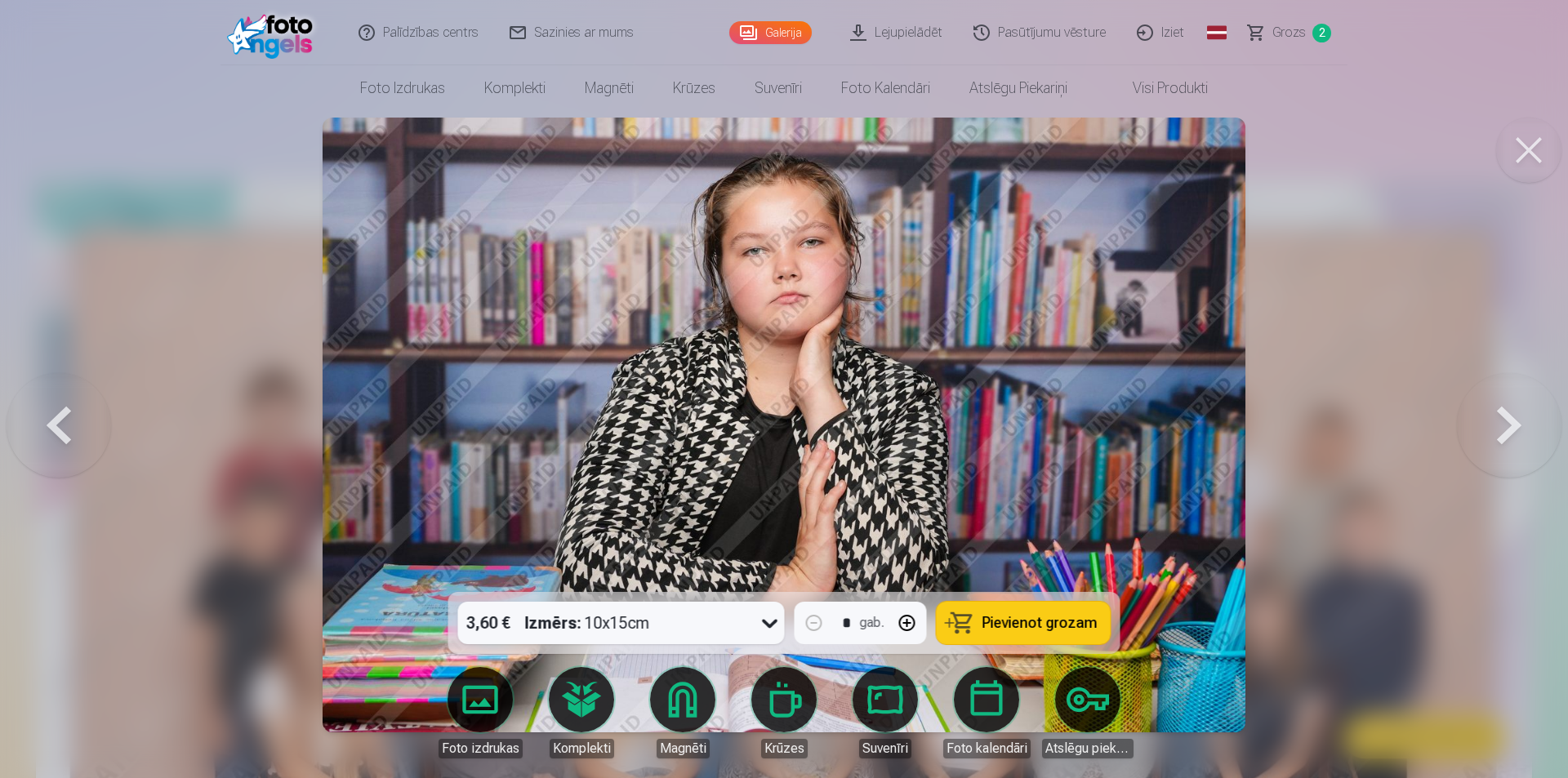
click at [1486, 416] on button at bounding box center [1509, 425] width 105 height 302
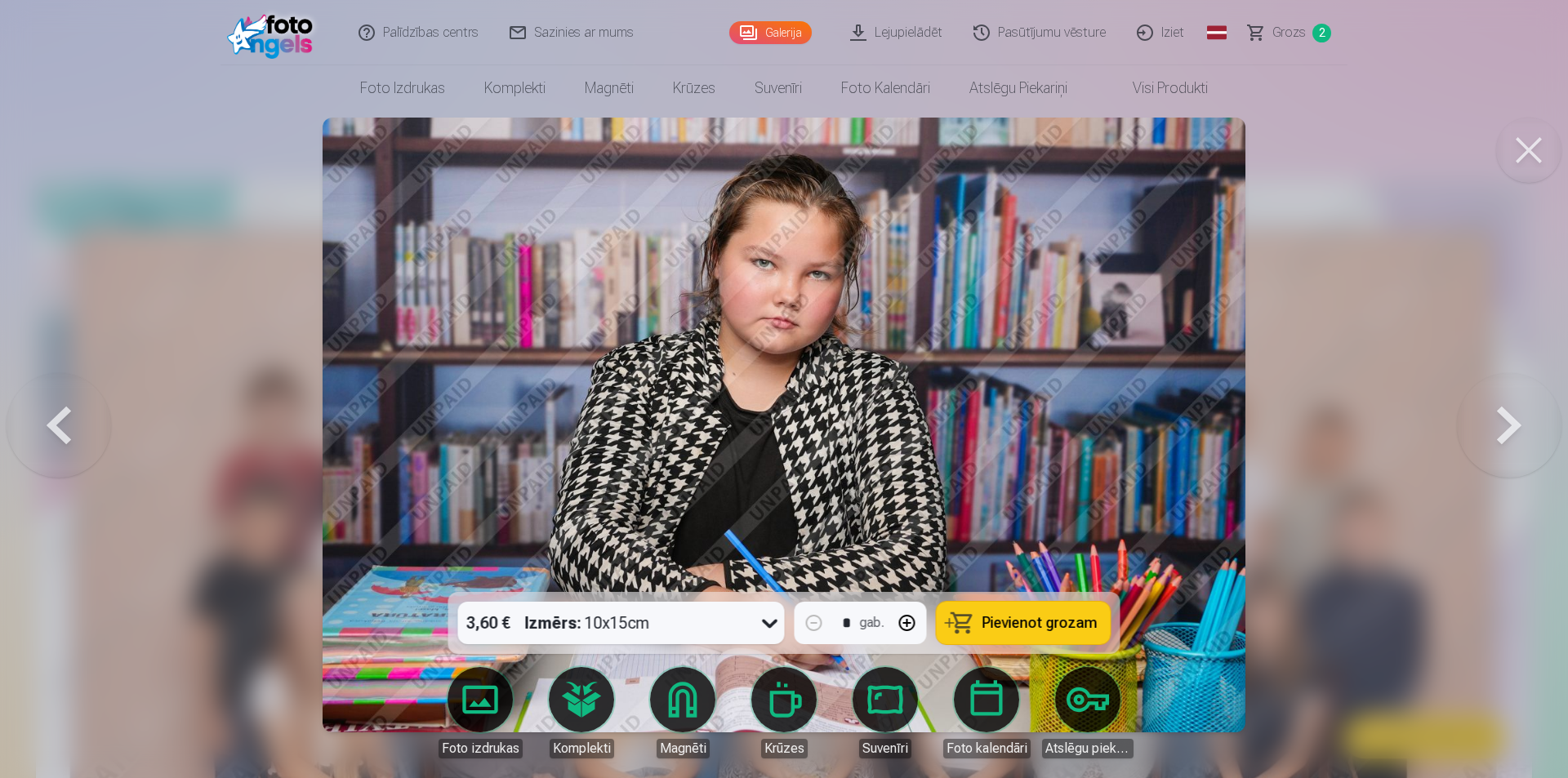
click at [1486, 416] on button at bounding box center [1509, 425] width 105 height 302
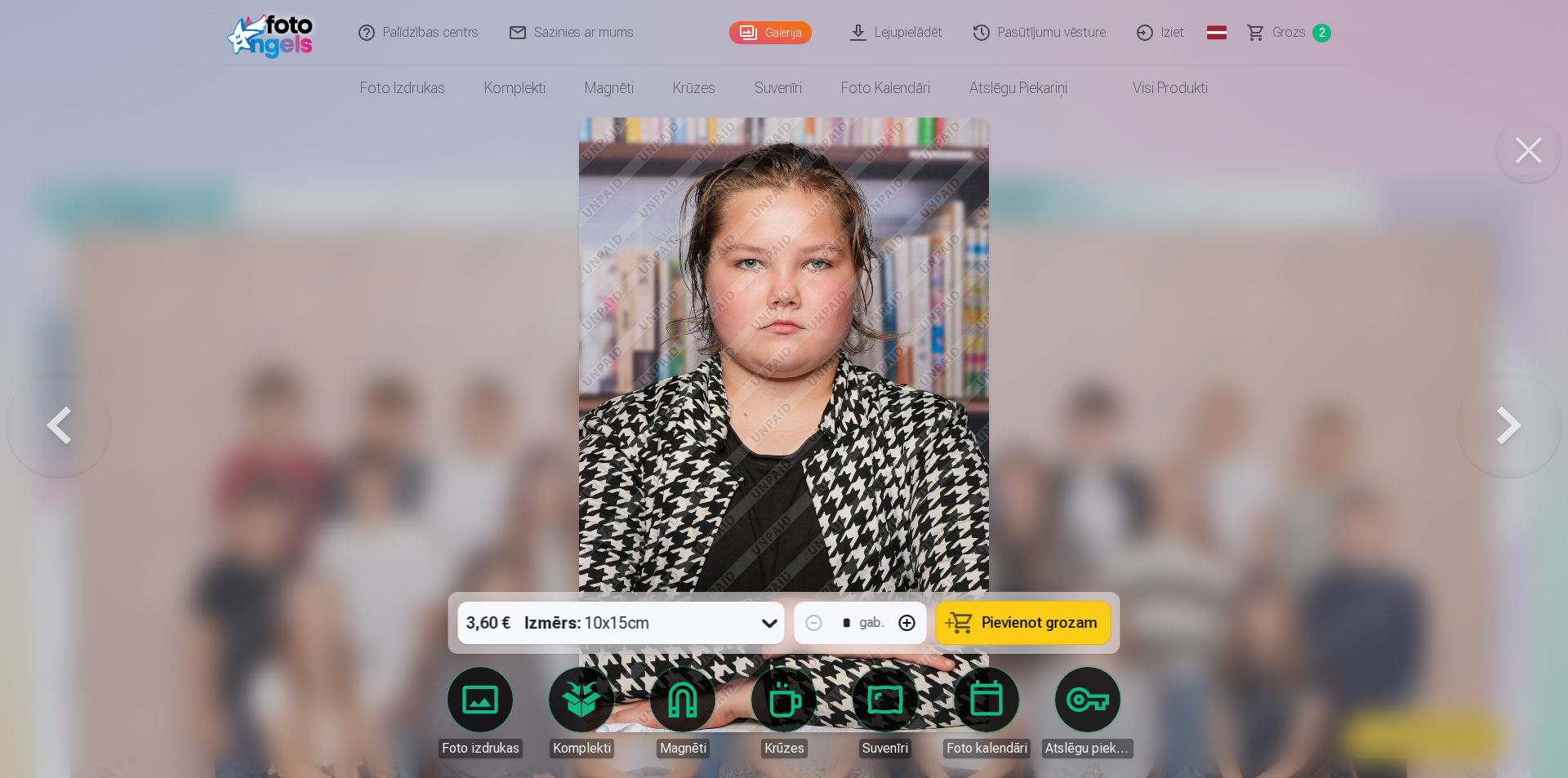
click at [1486, 416] on button at bounding box center [1509, 425] width 105 height 302
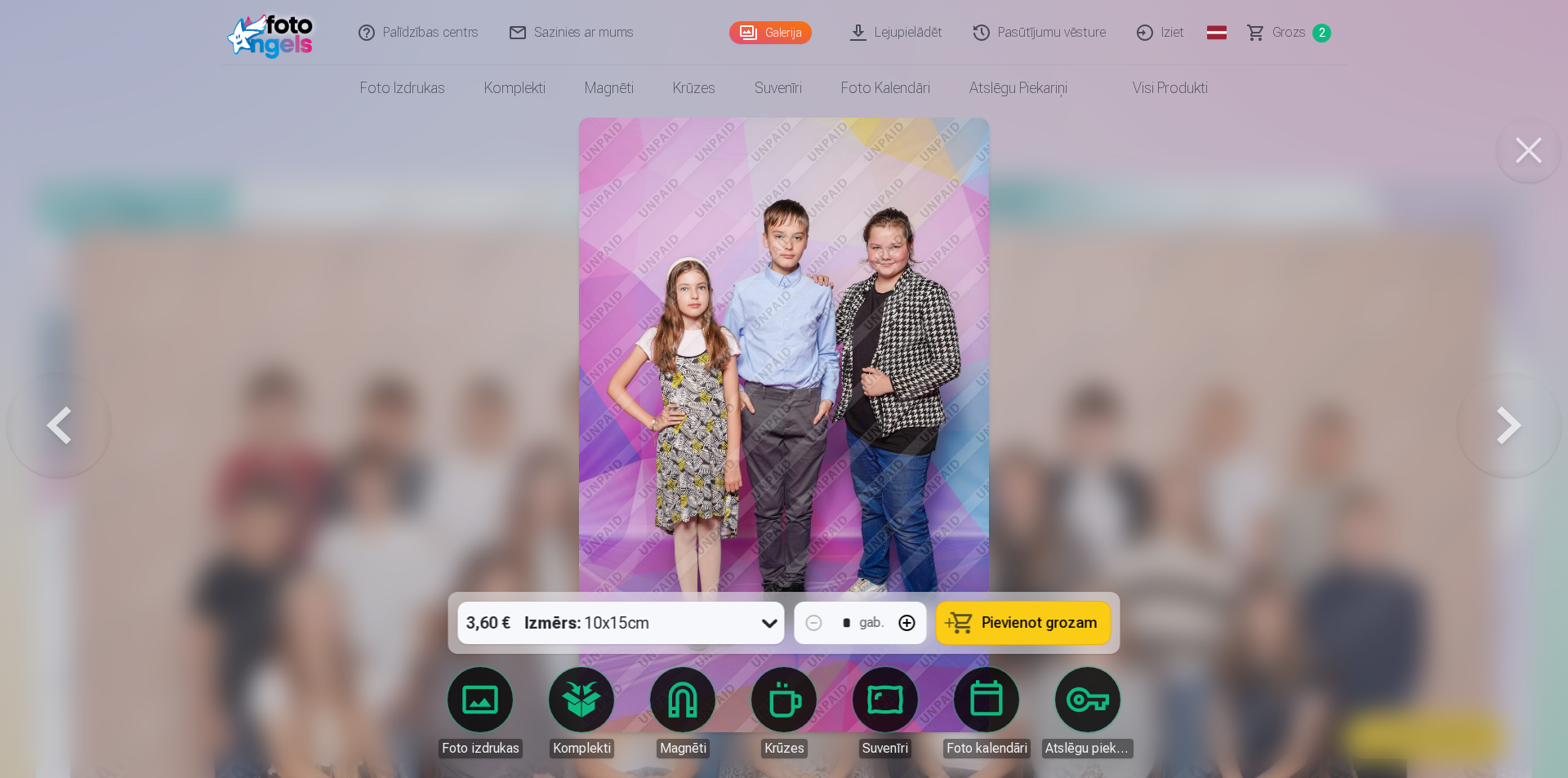
click at [1486, 416] on button at bounding box center [1509, 425] width 105 height 302
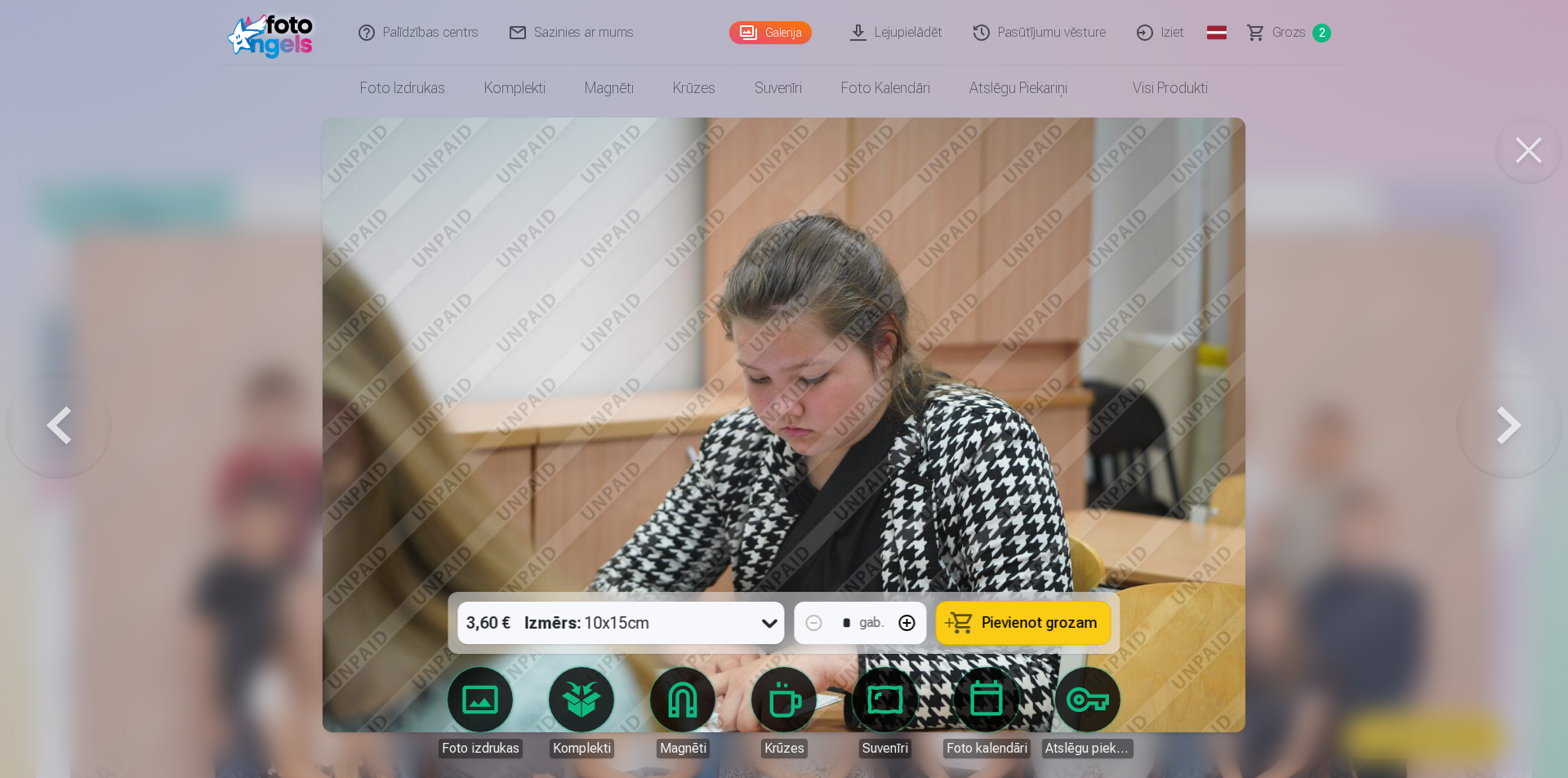
click at [1486, 416] on button at bounding box center [1509, 425] width 105 height 302
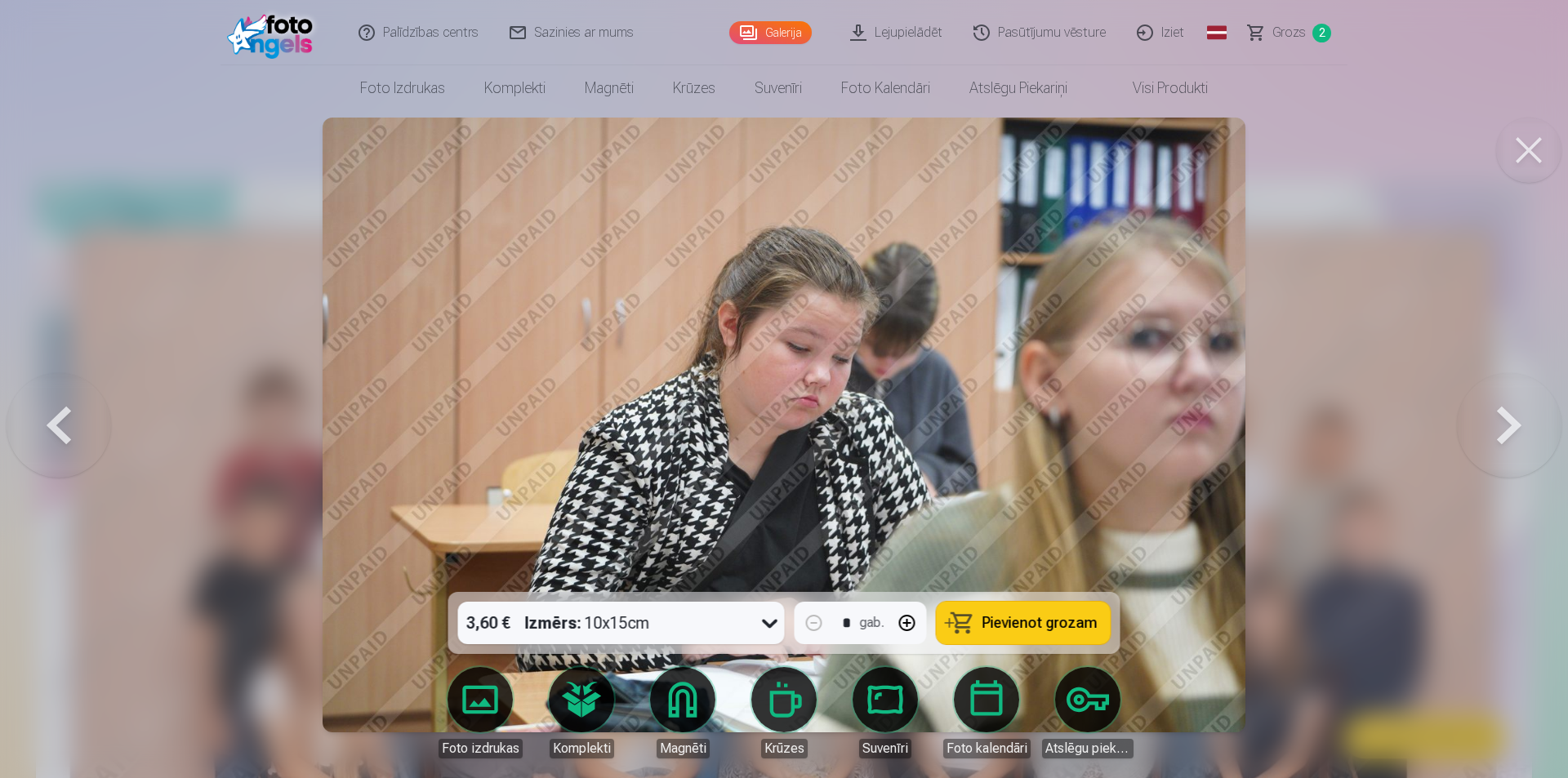
click at [61, 428] on button at bounding box center [59, 425] width 105 height 302
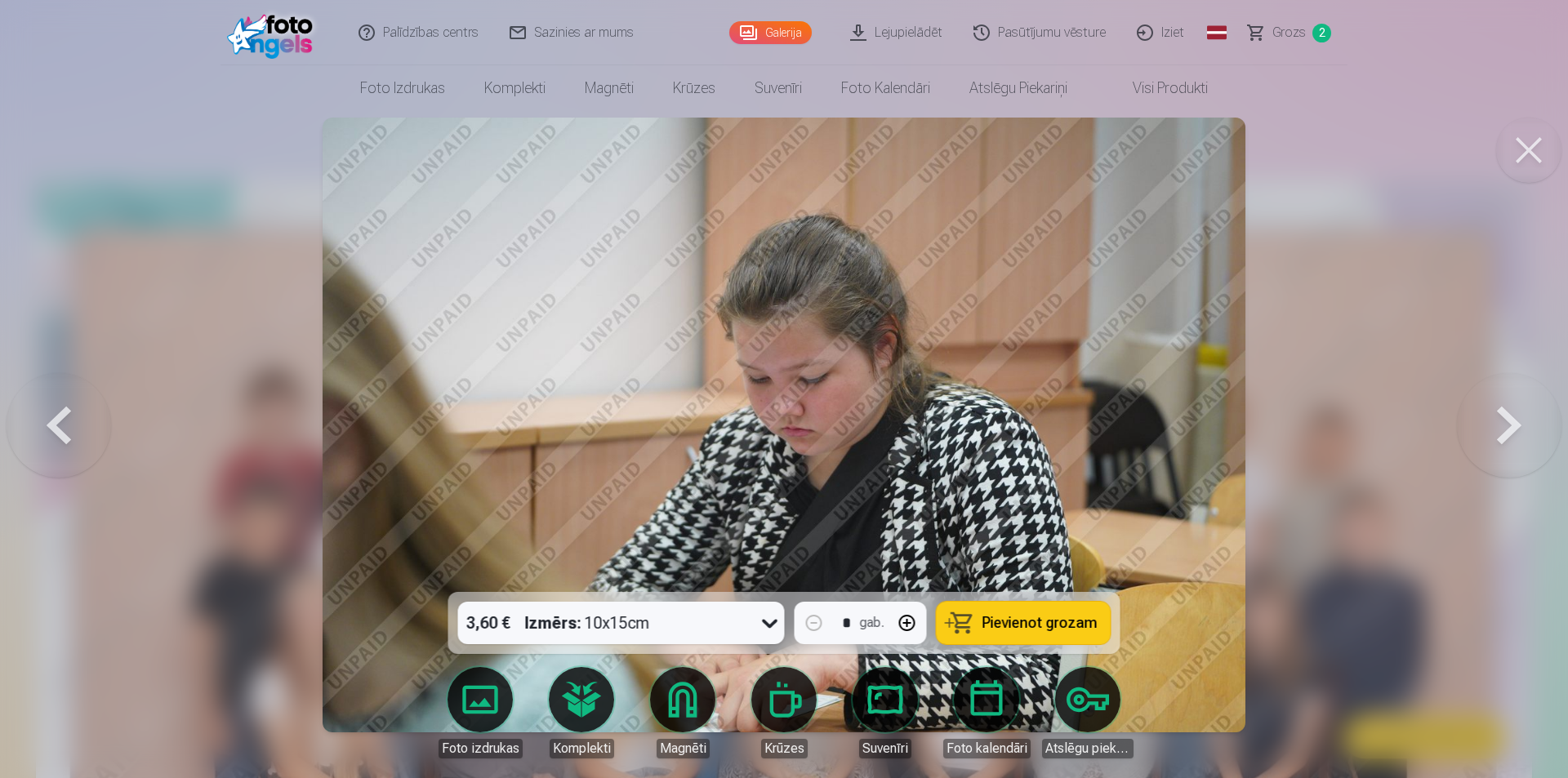
click at [61, 428] on button at bounding box center [59, 425] width 105 height 302
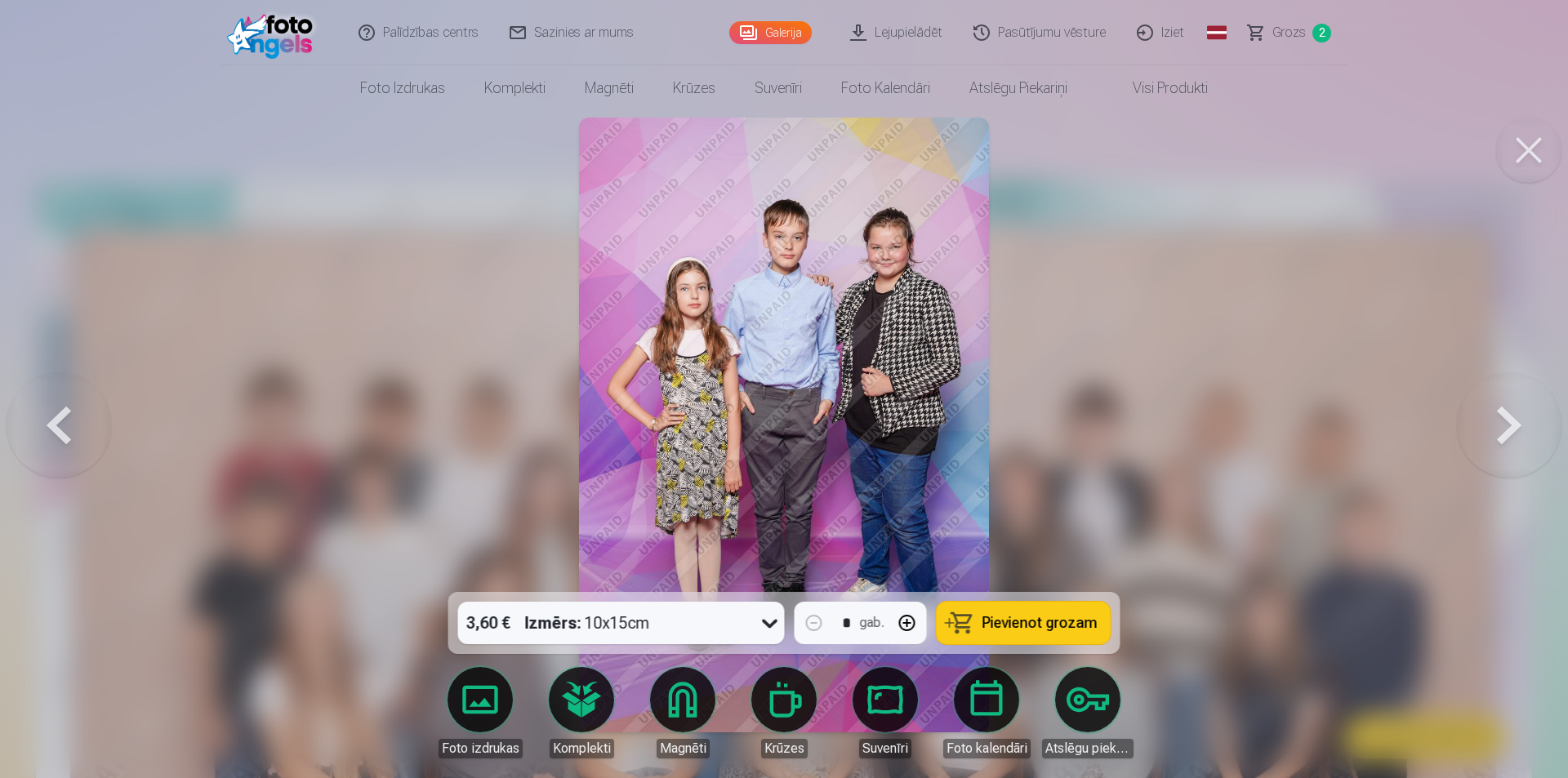
click at [61, 428] on button at bounding box center [59, 425] width 105 height 302
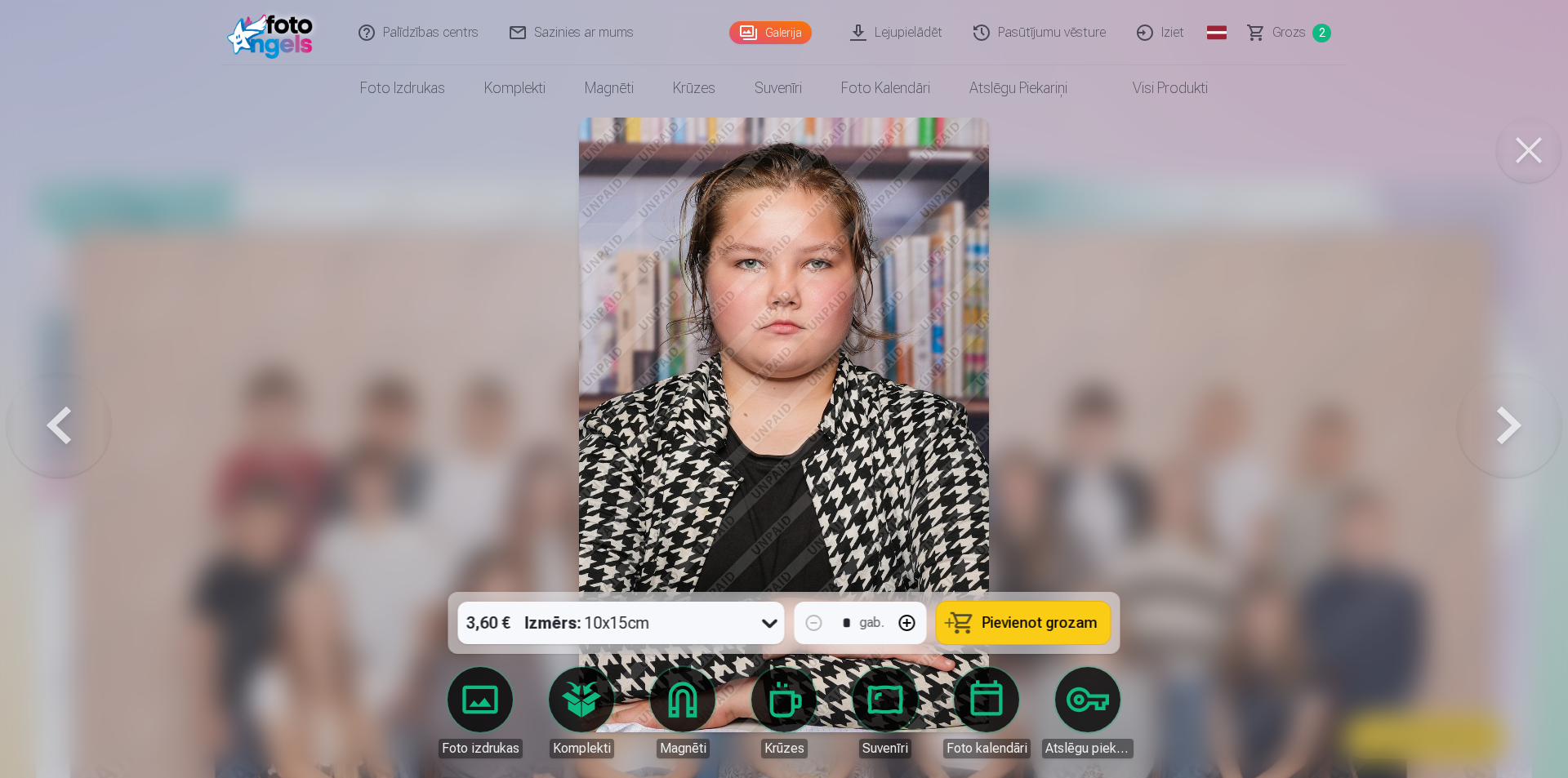
click at [61, 428] on button at bounding box center [59, 425] width 105 height 302
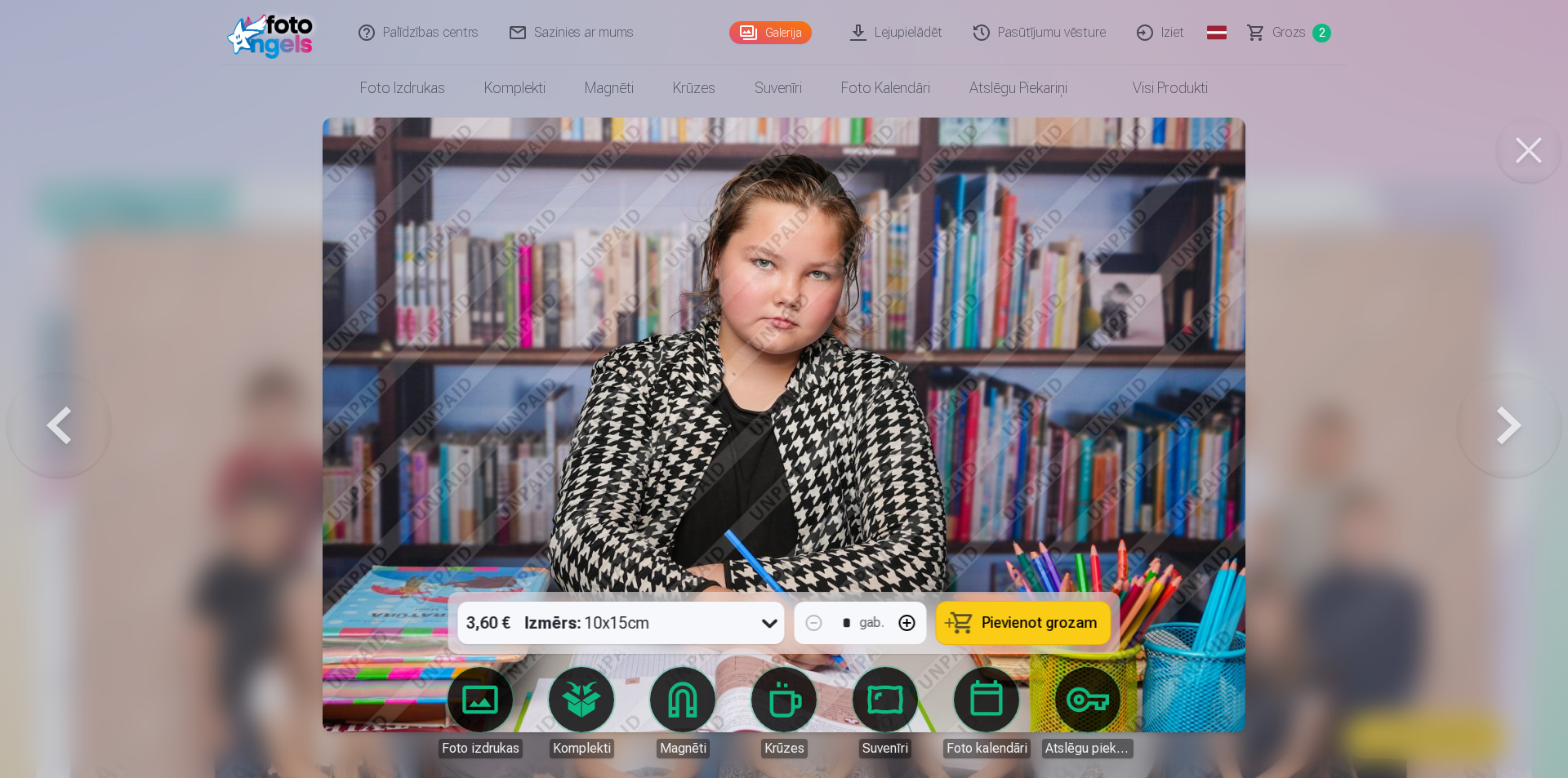
click at [61, 428] on button at bounding box center [59, 425] width 105 height 302
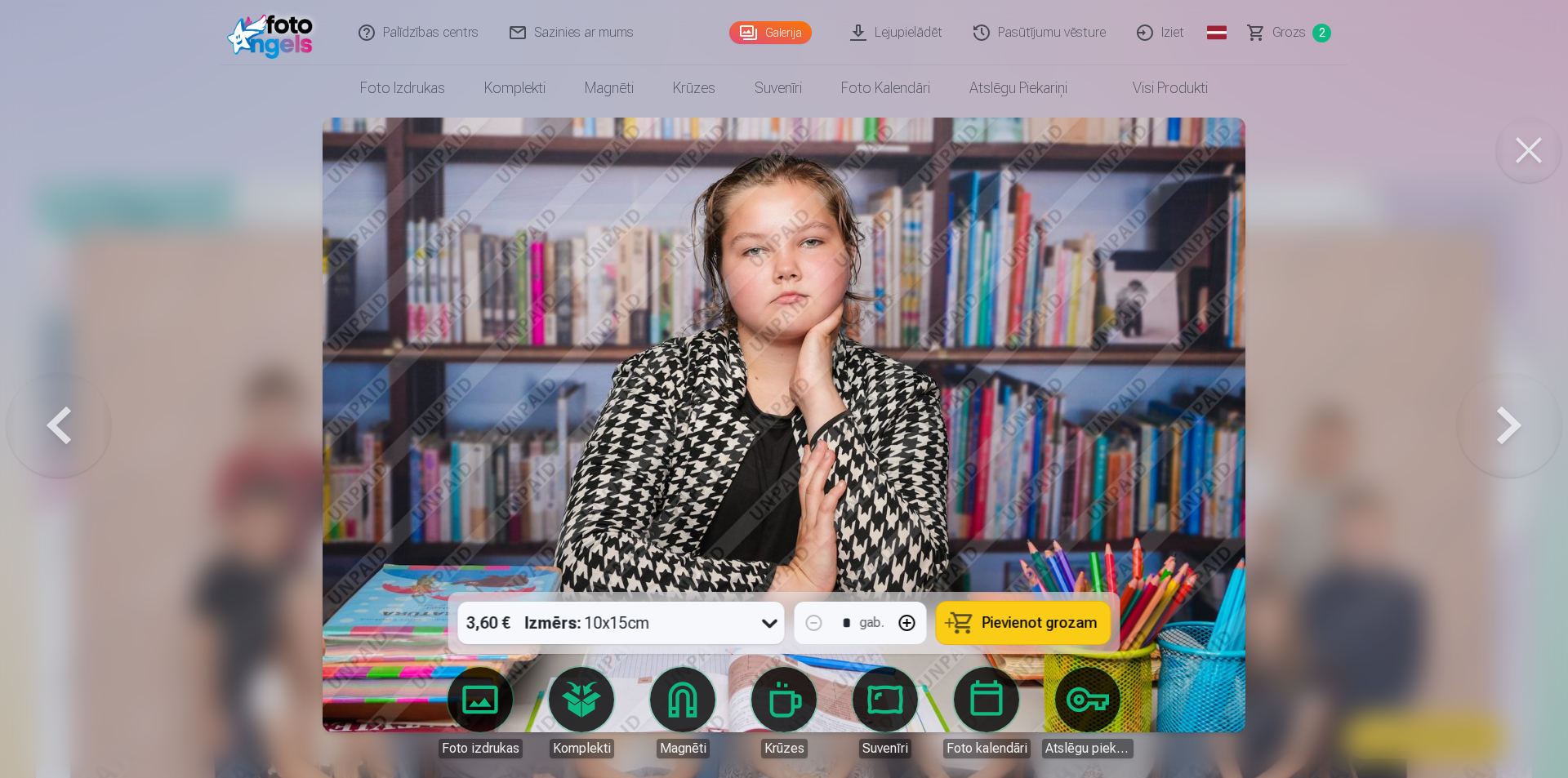
click at [1485, 427] on button at bounding box center [1509, 425] width 105 height 302
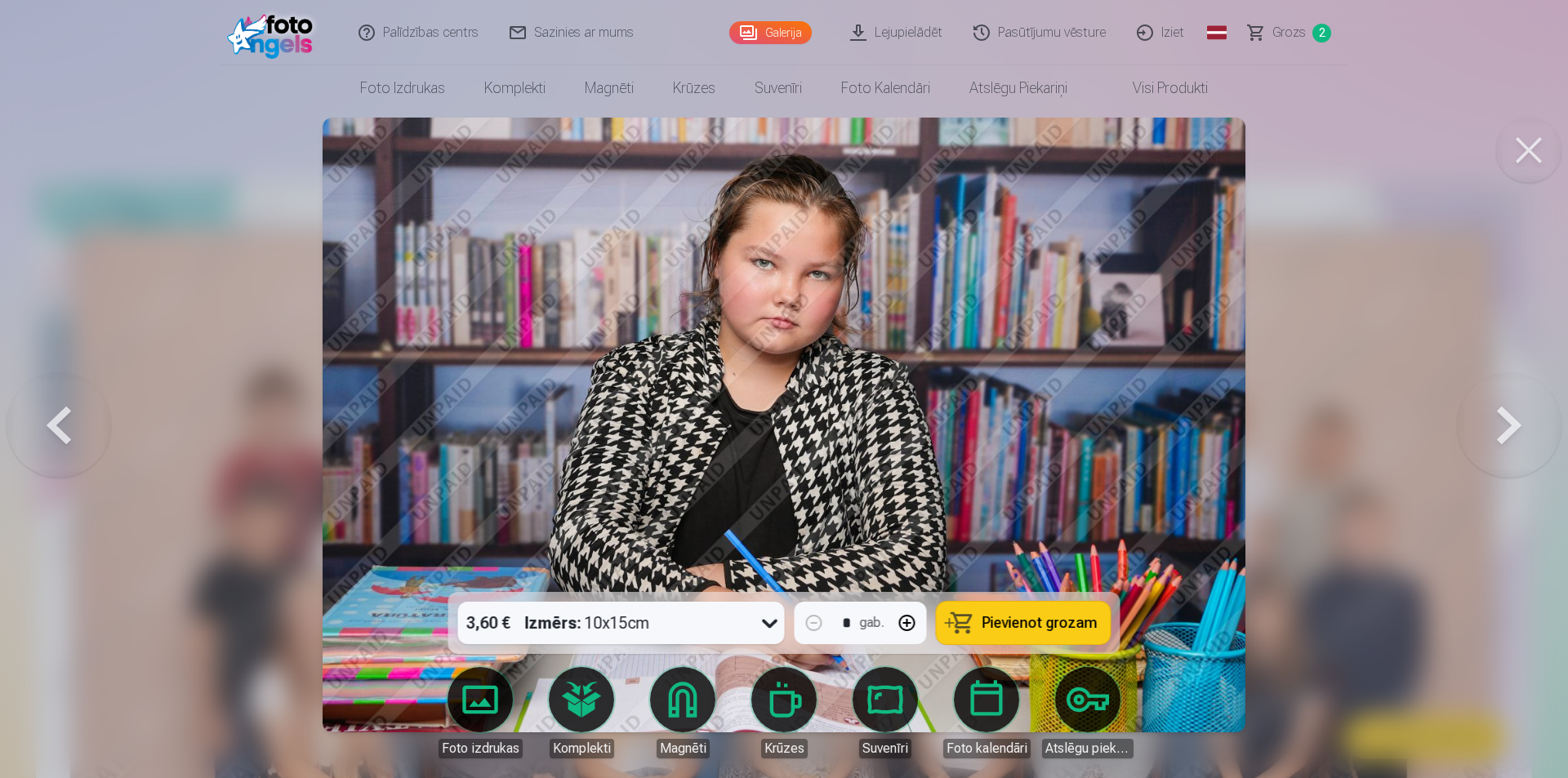
click at [1509, 417] on button at bounding box center [1509, 425] width 105 height 302
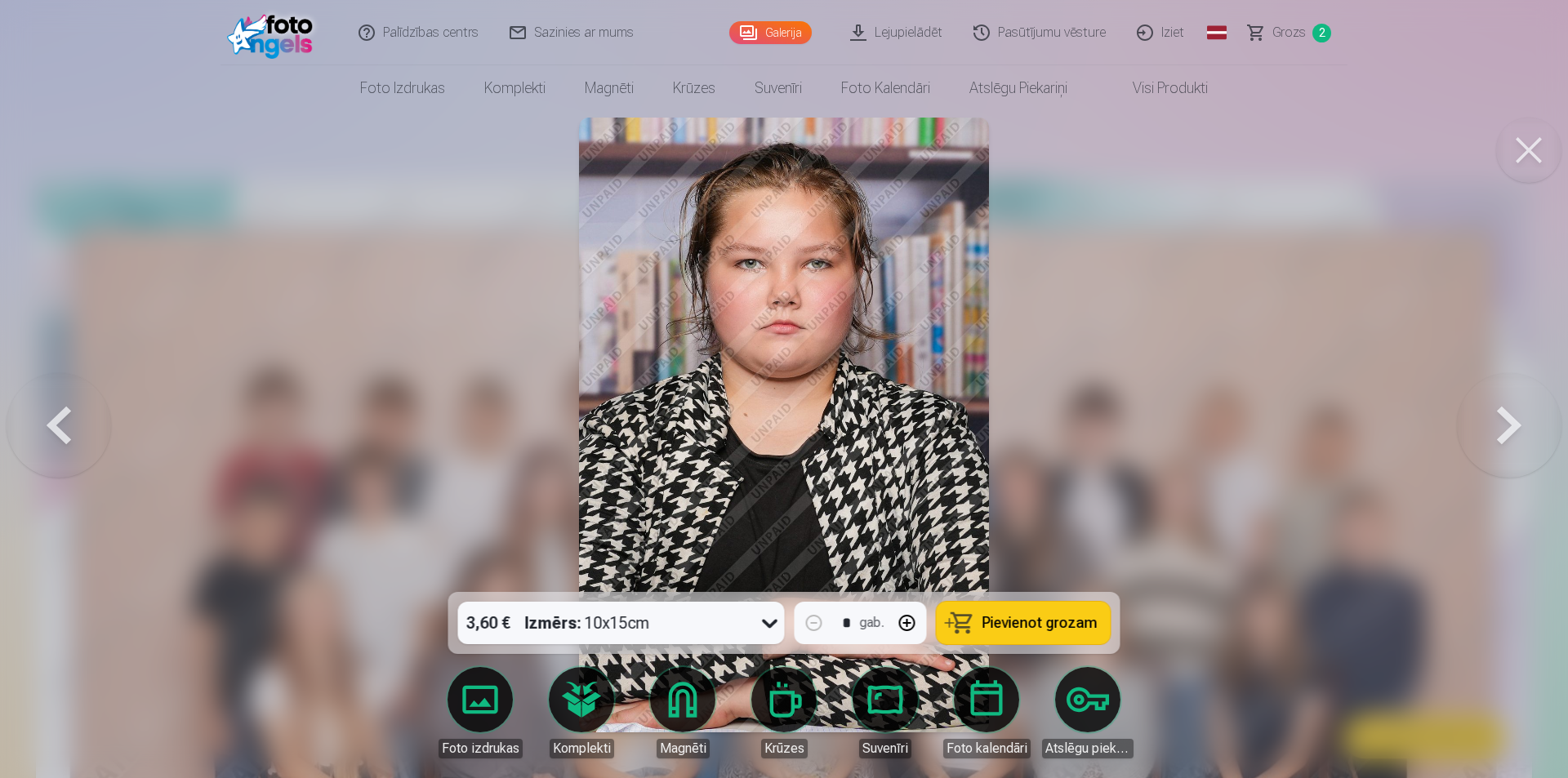
click at [1509, 417] on button at bounding box center [1509, 425] width 105 height 302
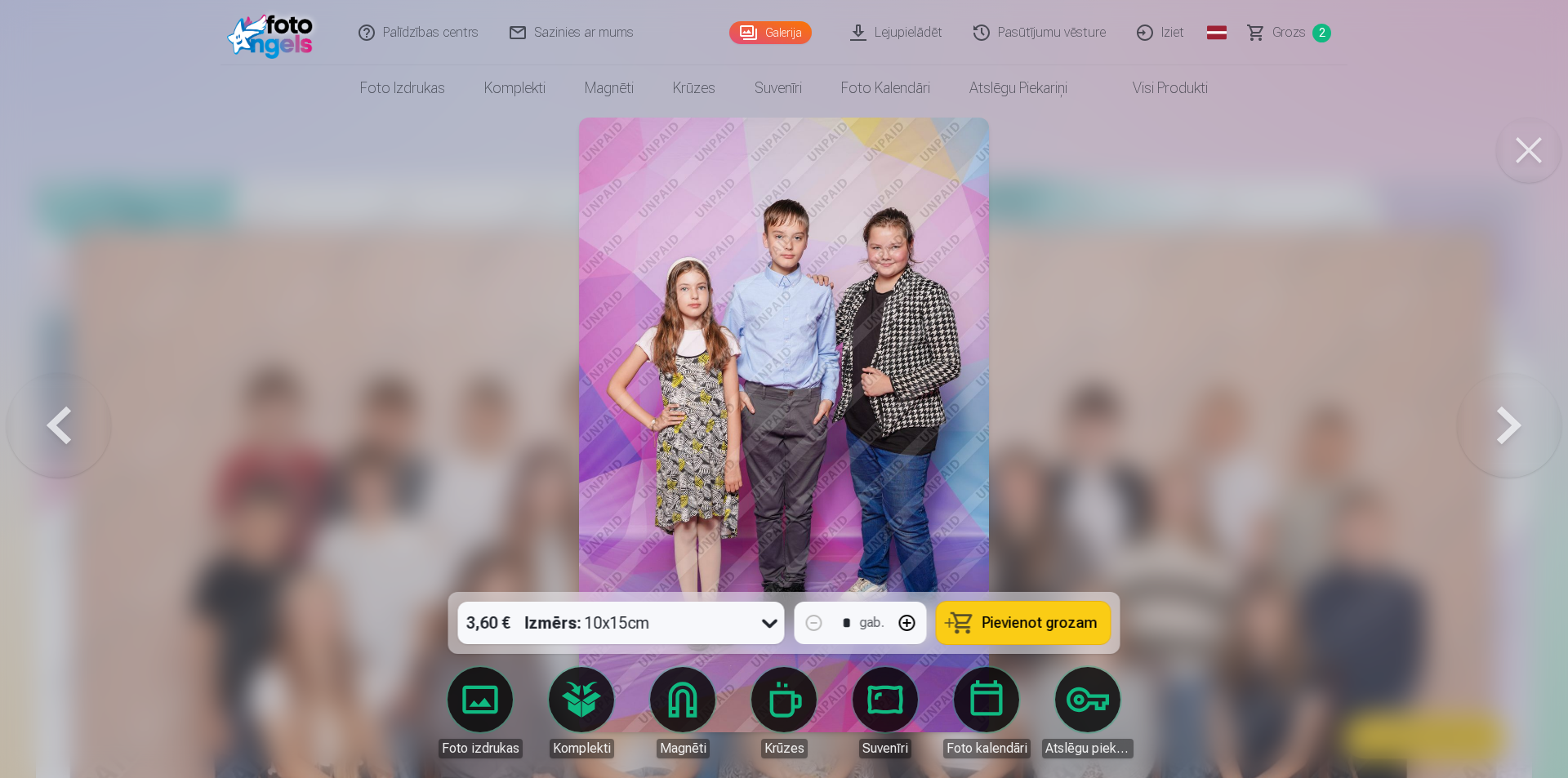
click at [1509, 417] on button at bounding box center [1509, 425] width 105 height 302
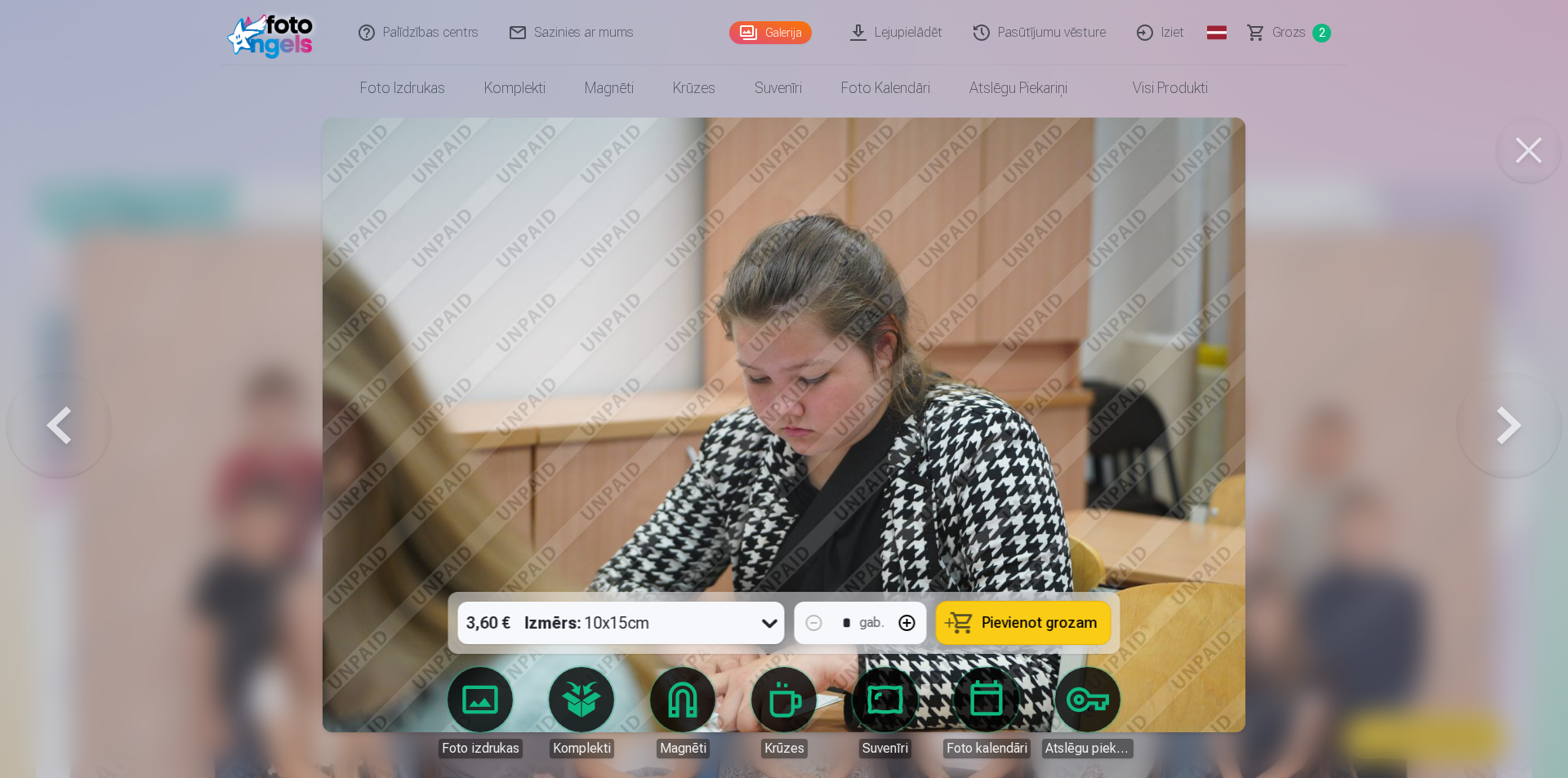
click at [1509, 417] on button at bounding box center [1509, 425] width 105 height 302
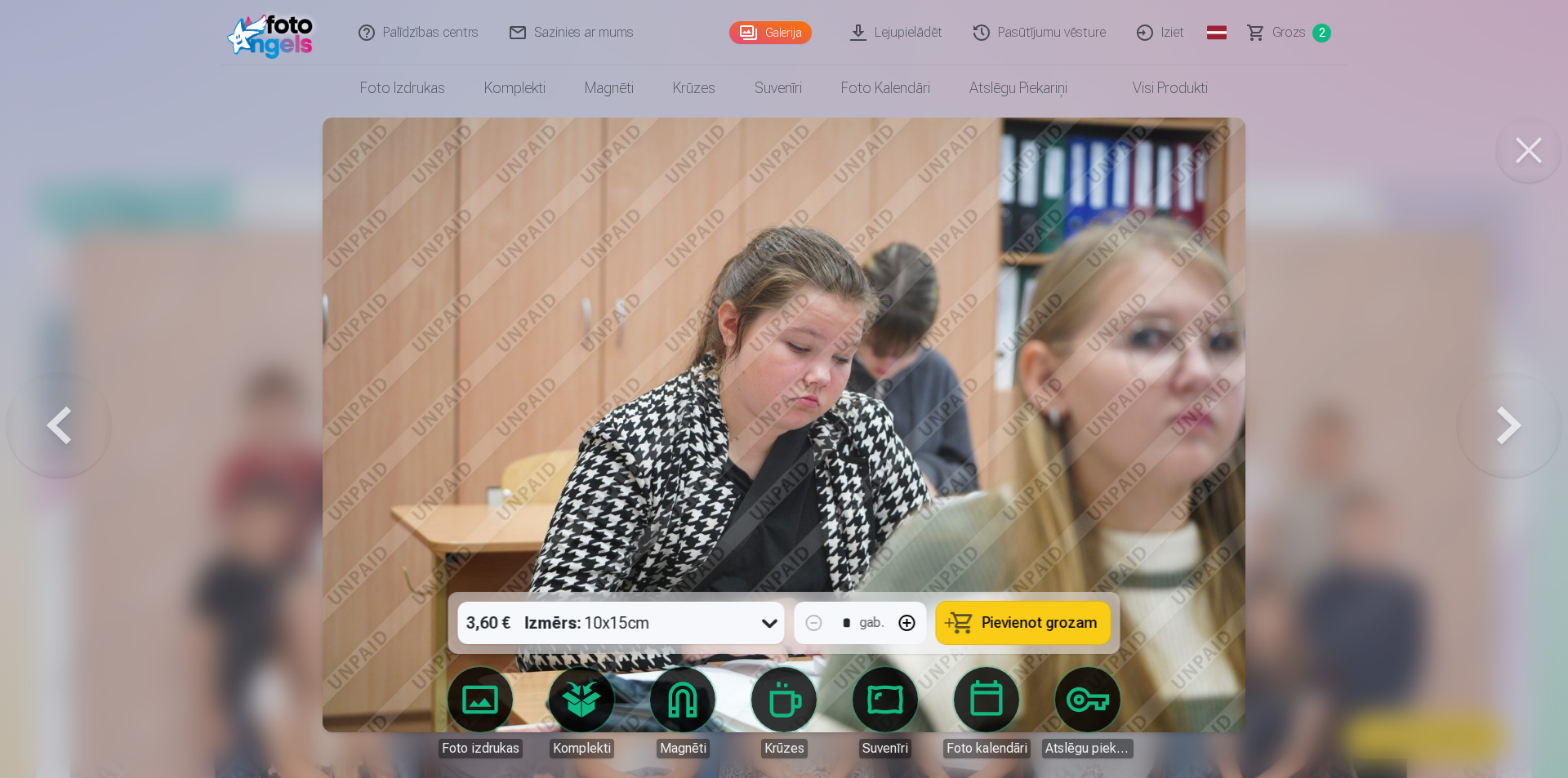
click at [1509, 417] on button at bounding box center [1509, 425] width 105 height 302
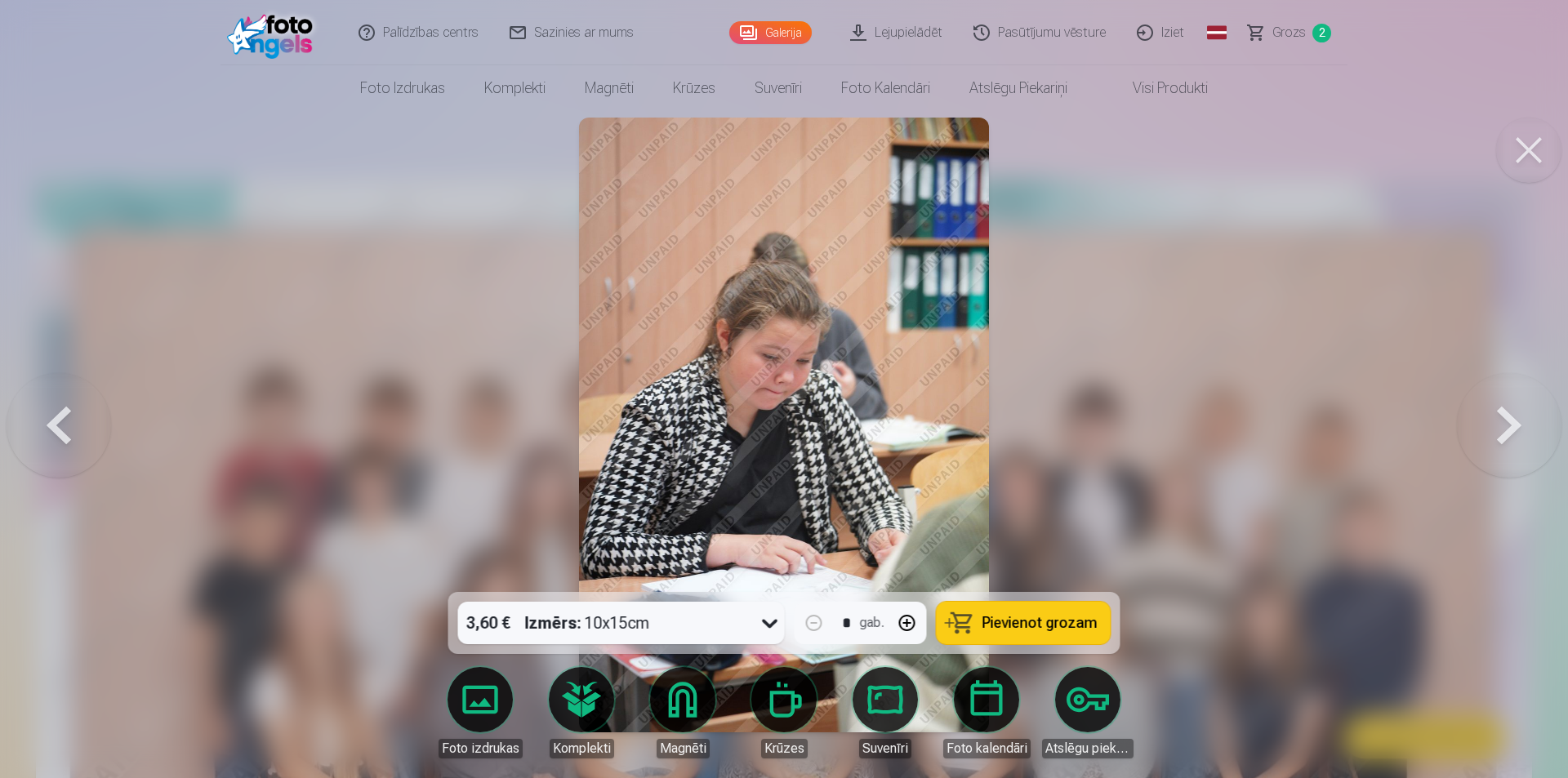
click at [1509, 417] on button at bounding box center [1509, 425] width 105 height 302
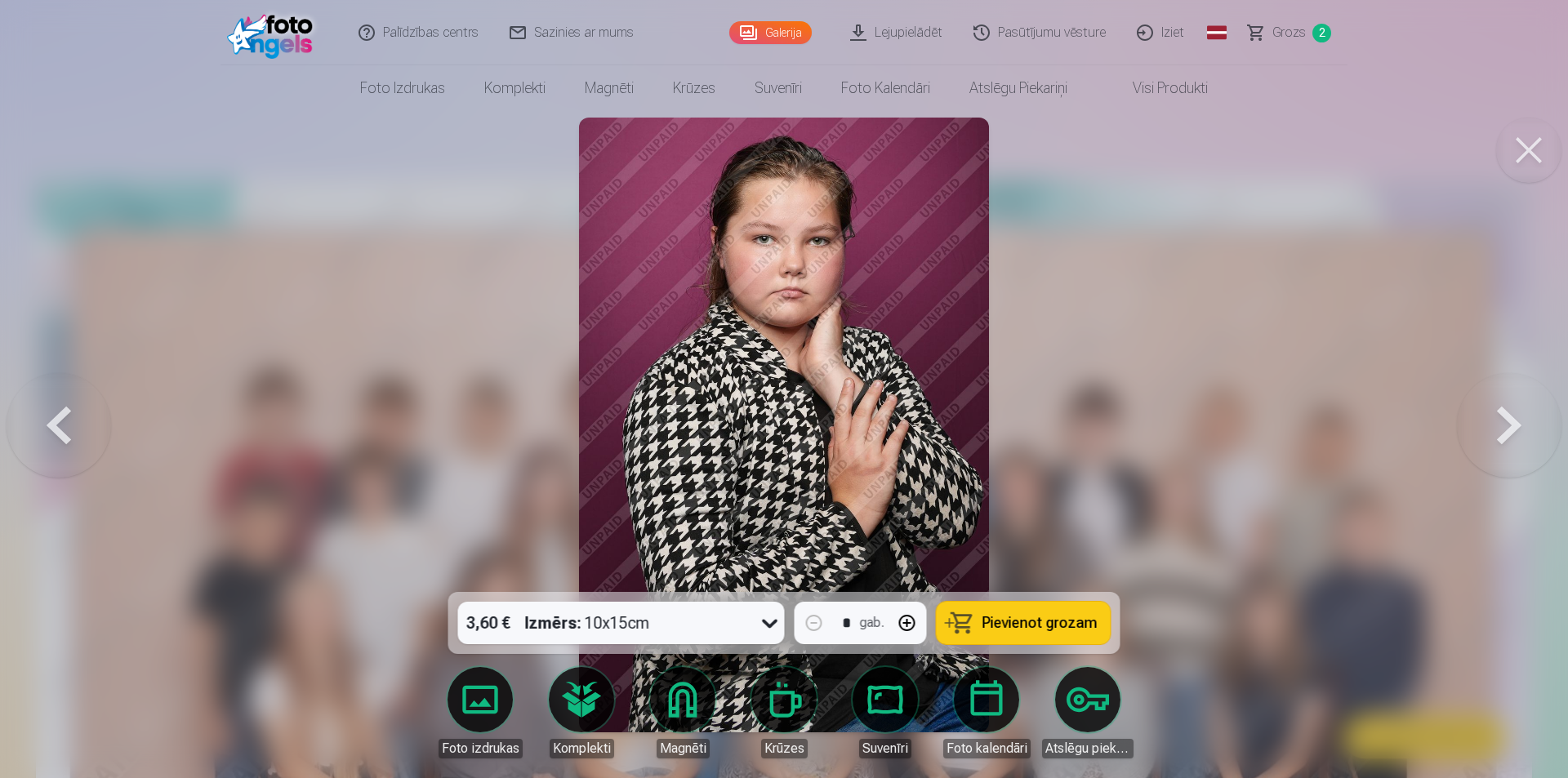
click at [1509, 417] on button at bounding box center [1509, 425] width 105 height 302
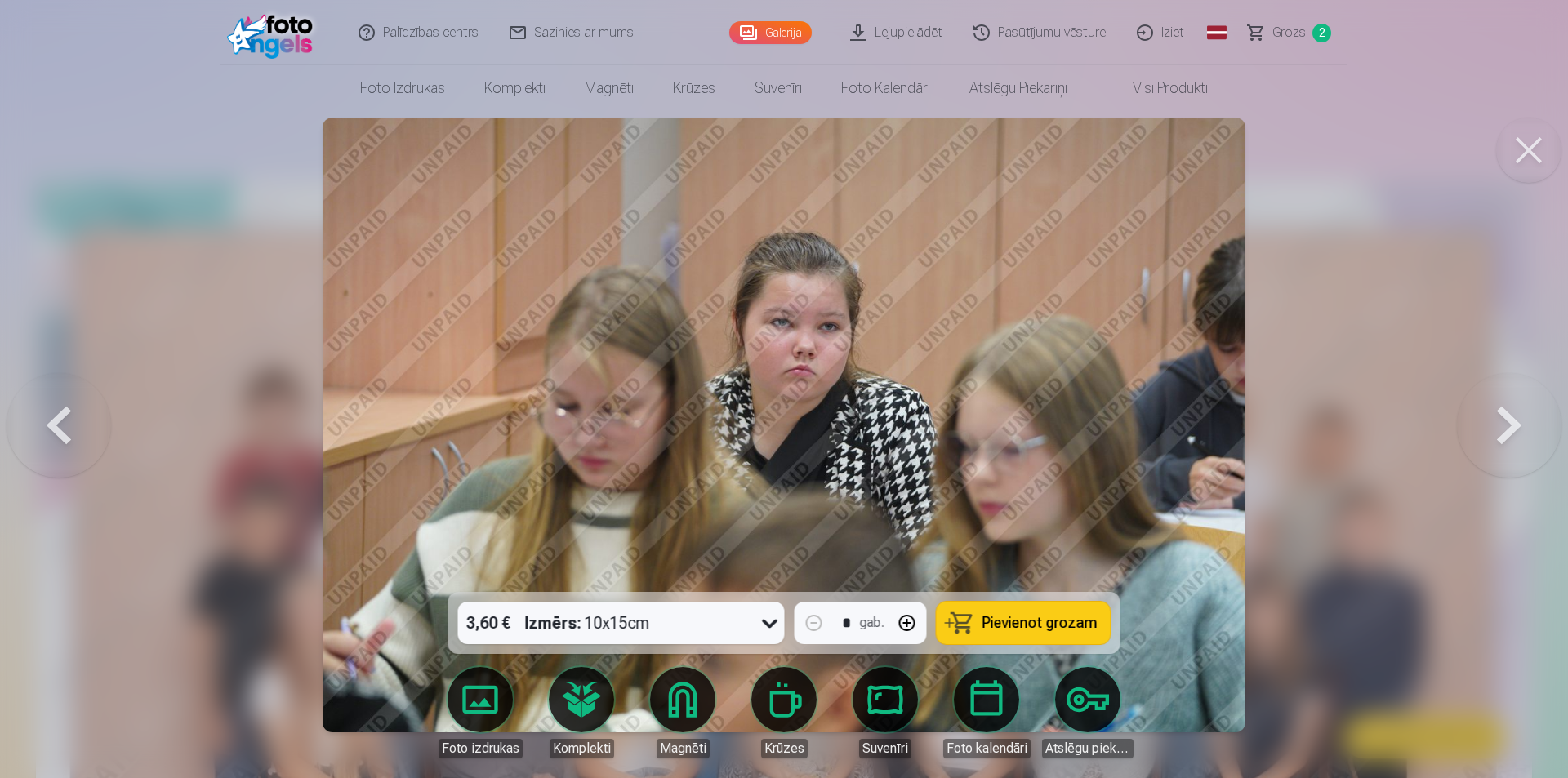
click at [1509, 417] on button at bounding box center [1509, 425] width 105 height 302
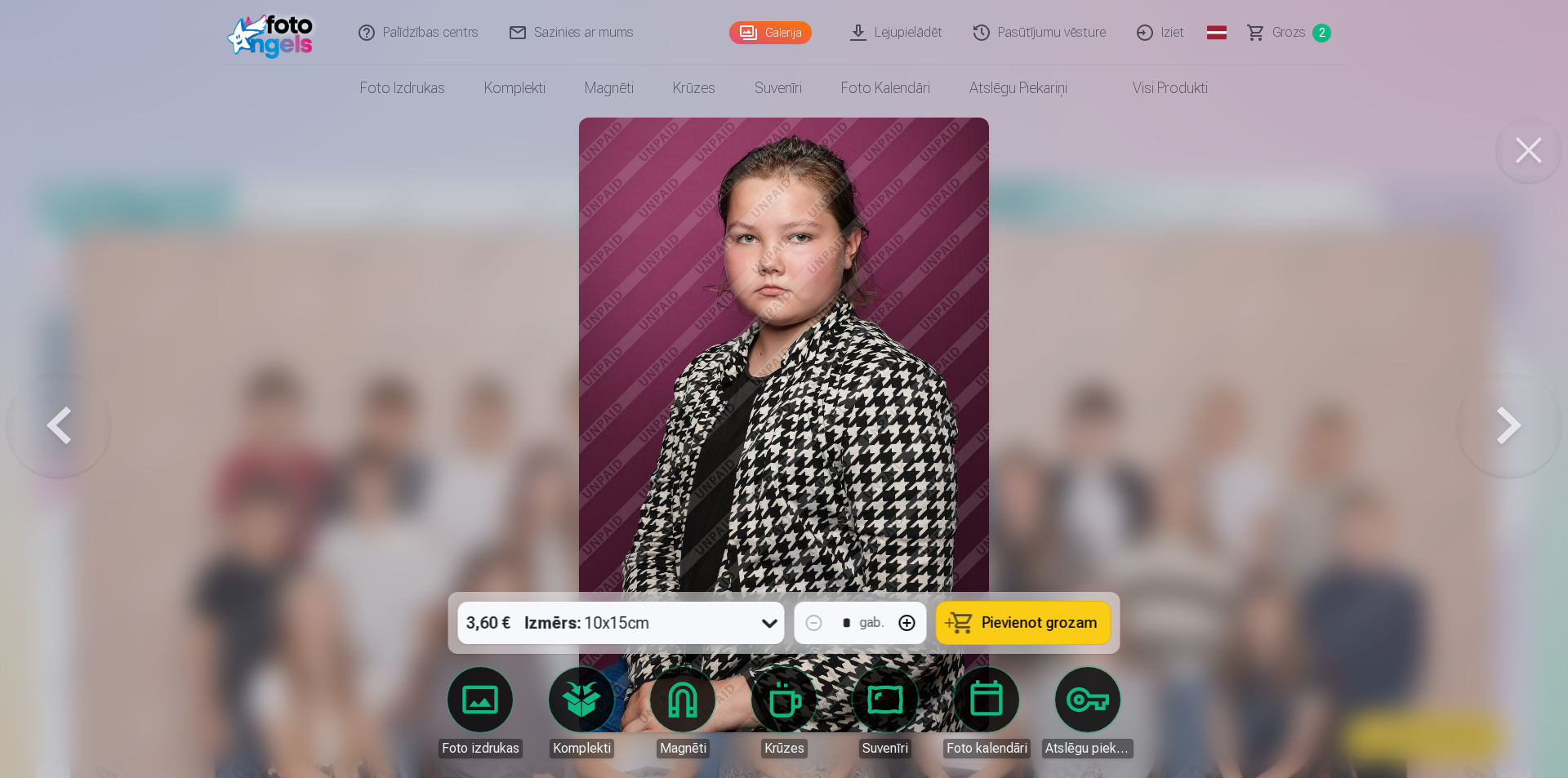
click at [1509, 417] on button at bounding box center [1509, 425] width 105 height 302
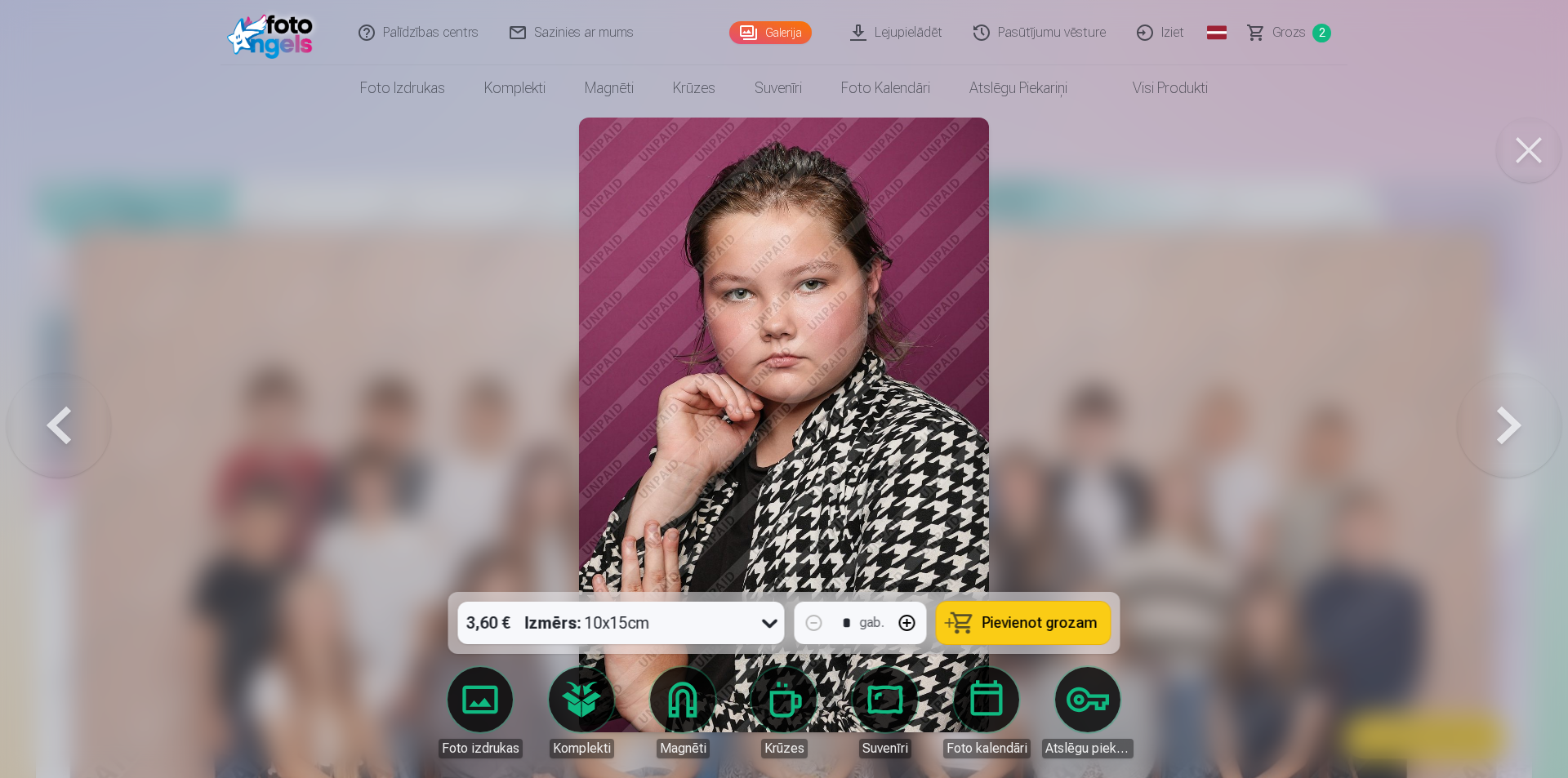
click at [1509, 417] on button at bounding box center [1509, 425] width 105 height 302
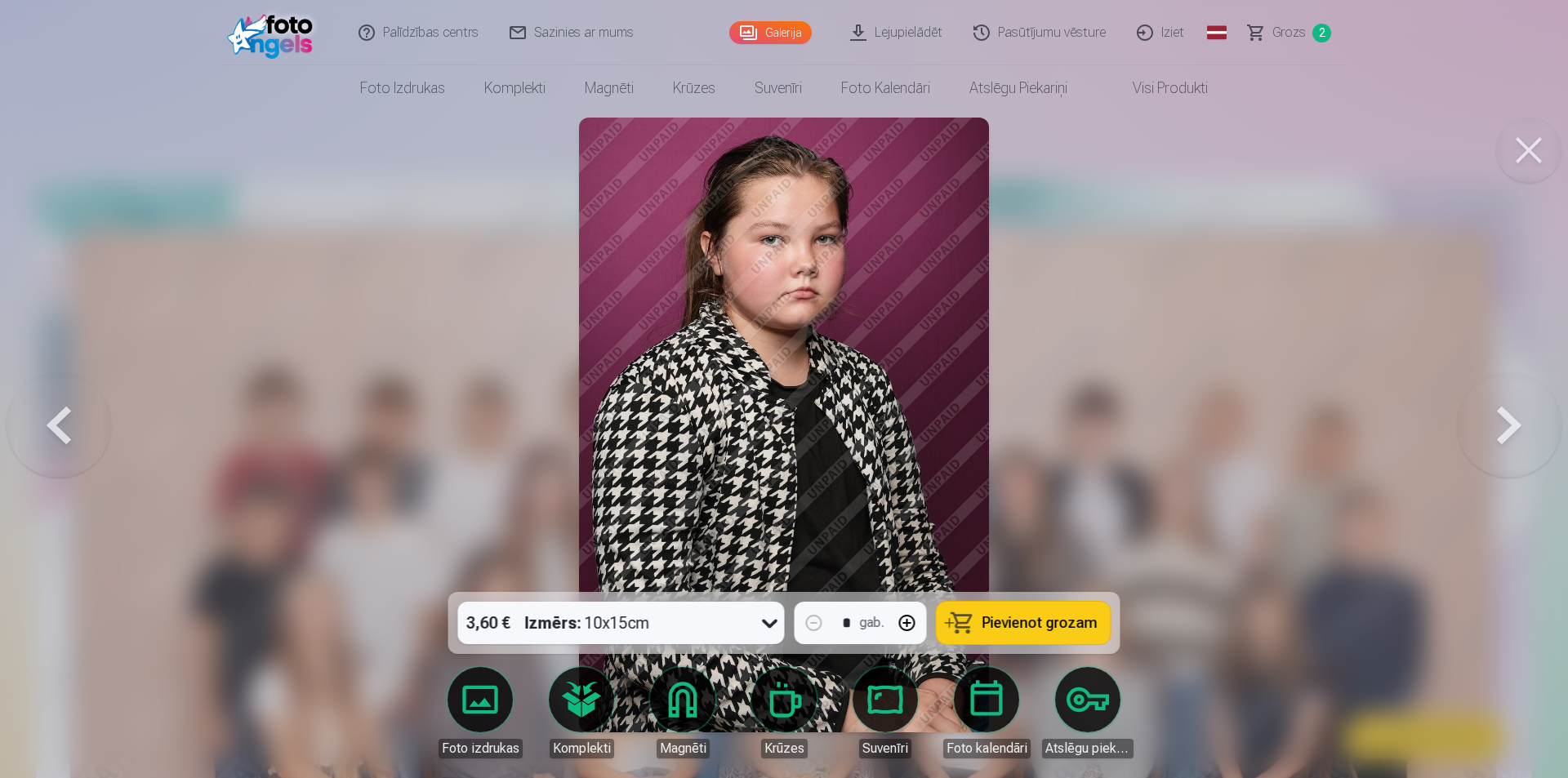
click at [1509, 417] on button at bounding box center [1509, 425] width 105 height 302
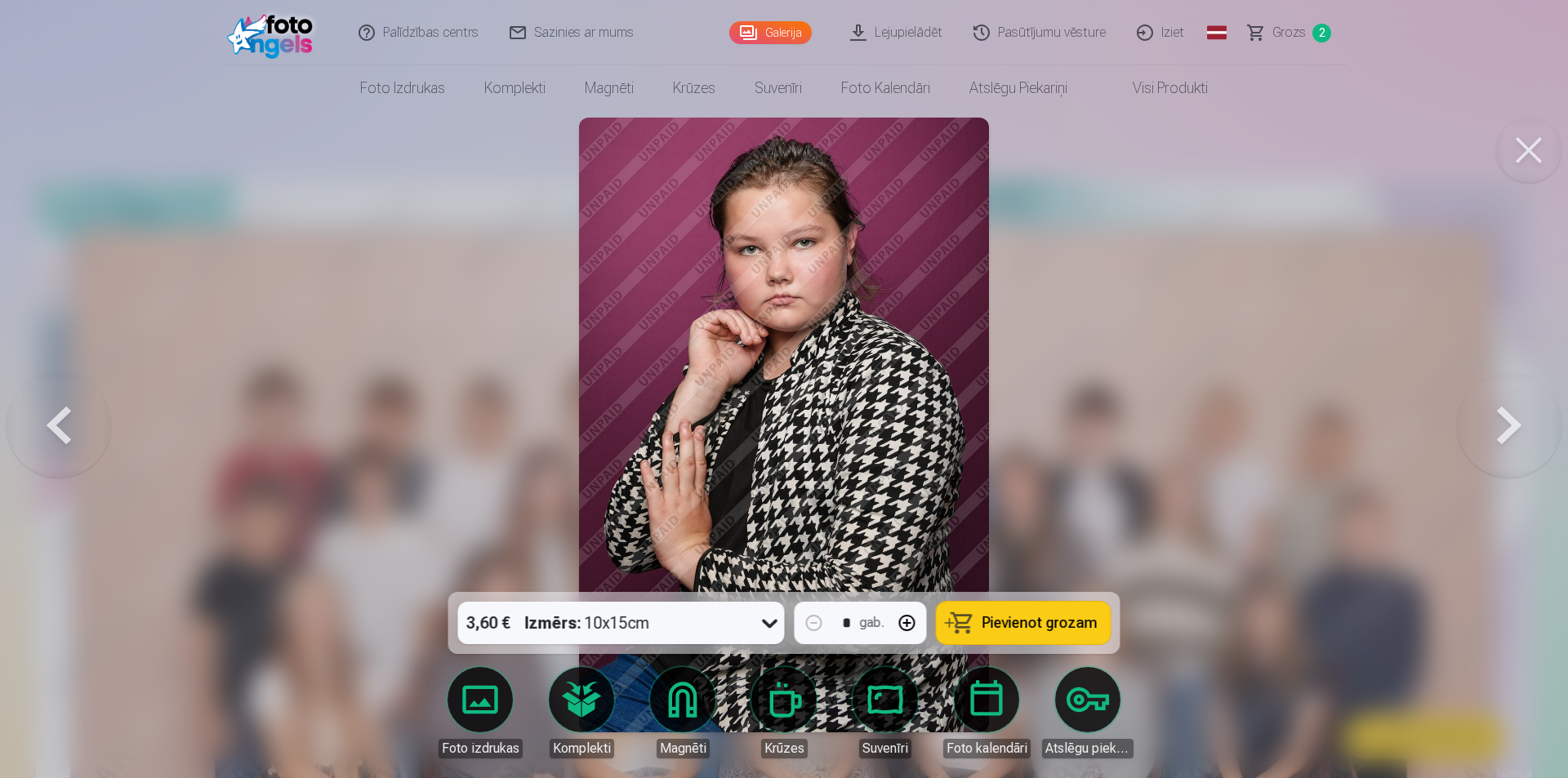
click at [1509, 417] on button at bounding box center [1509, 425] width 105 height 302
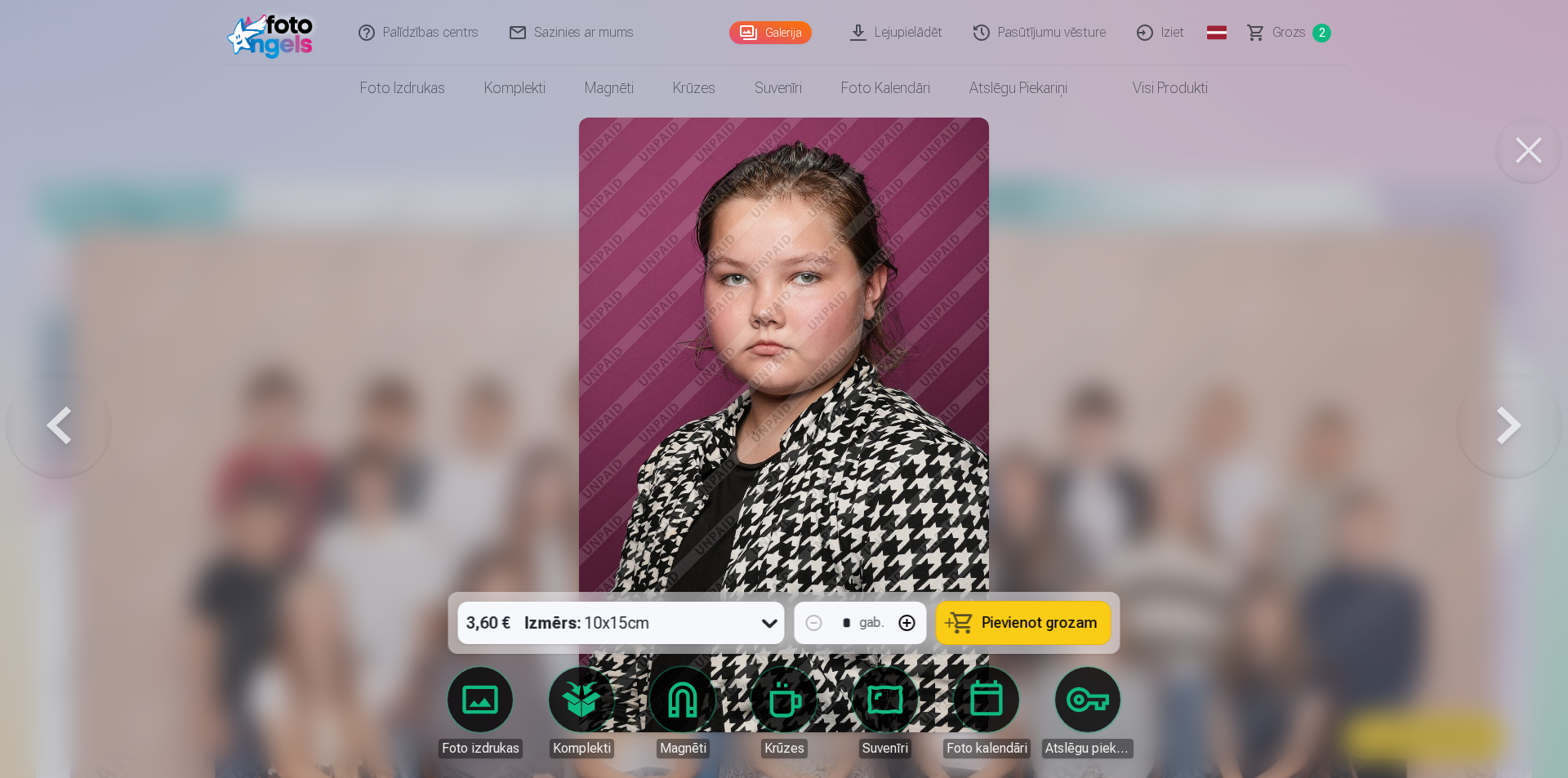
click at [1509, 417] on button at bounding box center [1509, 425] width 105 height 302
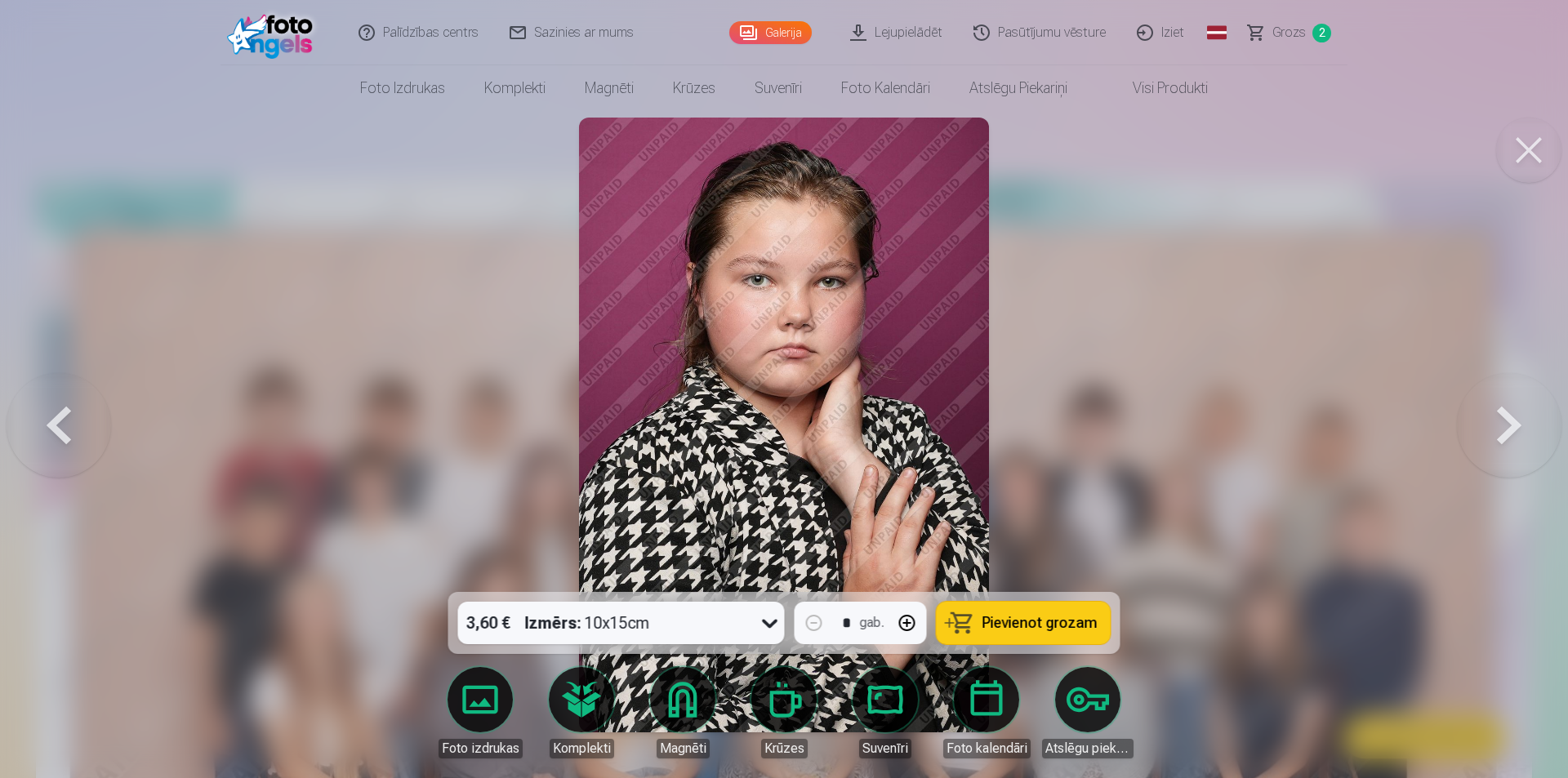
click at [1509, 417] on button at bounding box center [1509, 425] width 105 height 302
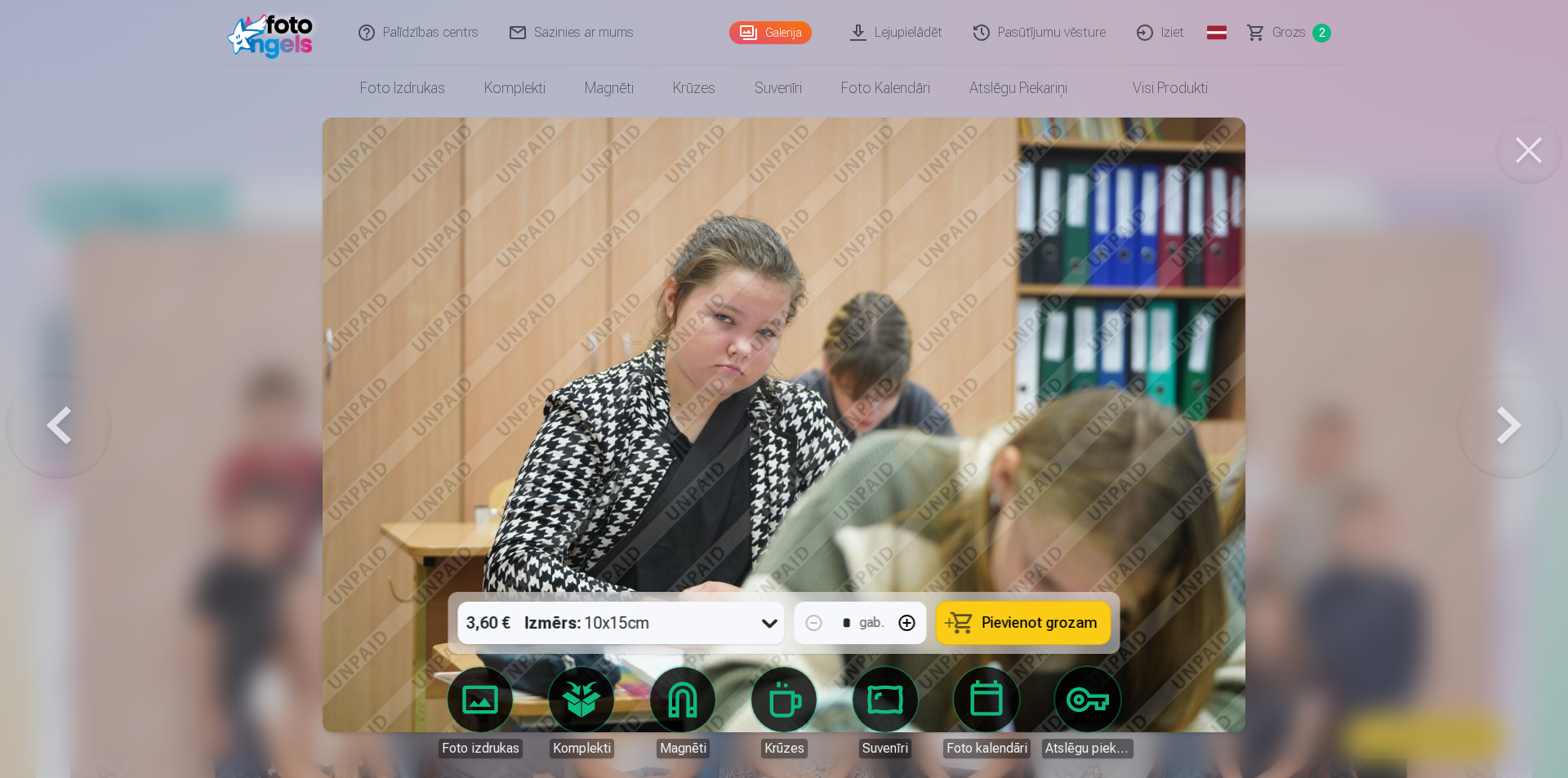
click at [62, 411] on button at bounding box center [59, 425] width 105 height 302
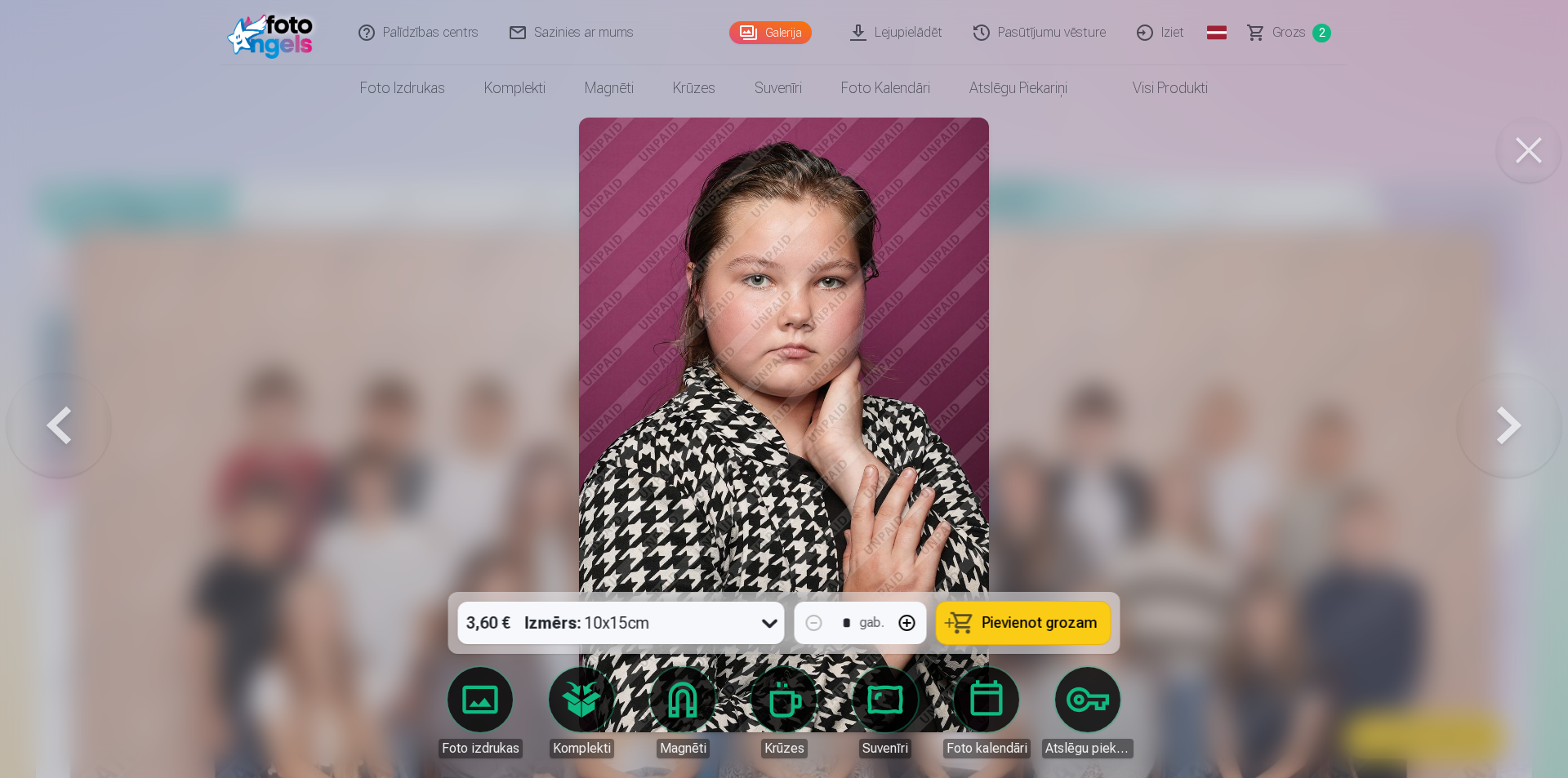
click at [1500, 427] on button at bounding box center [1509, 425] width 105 height 302
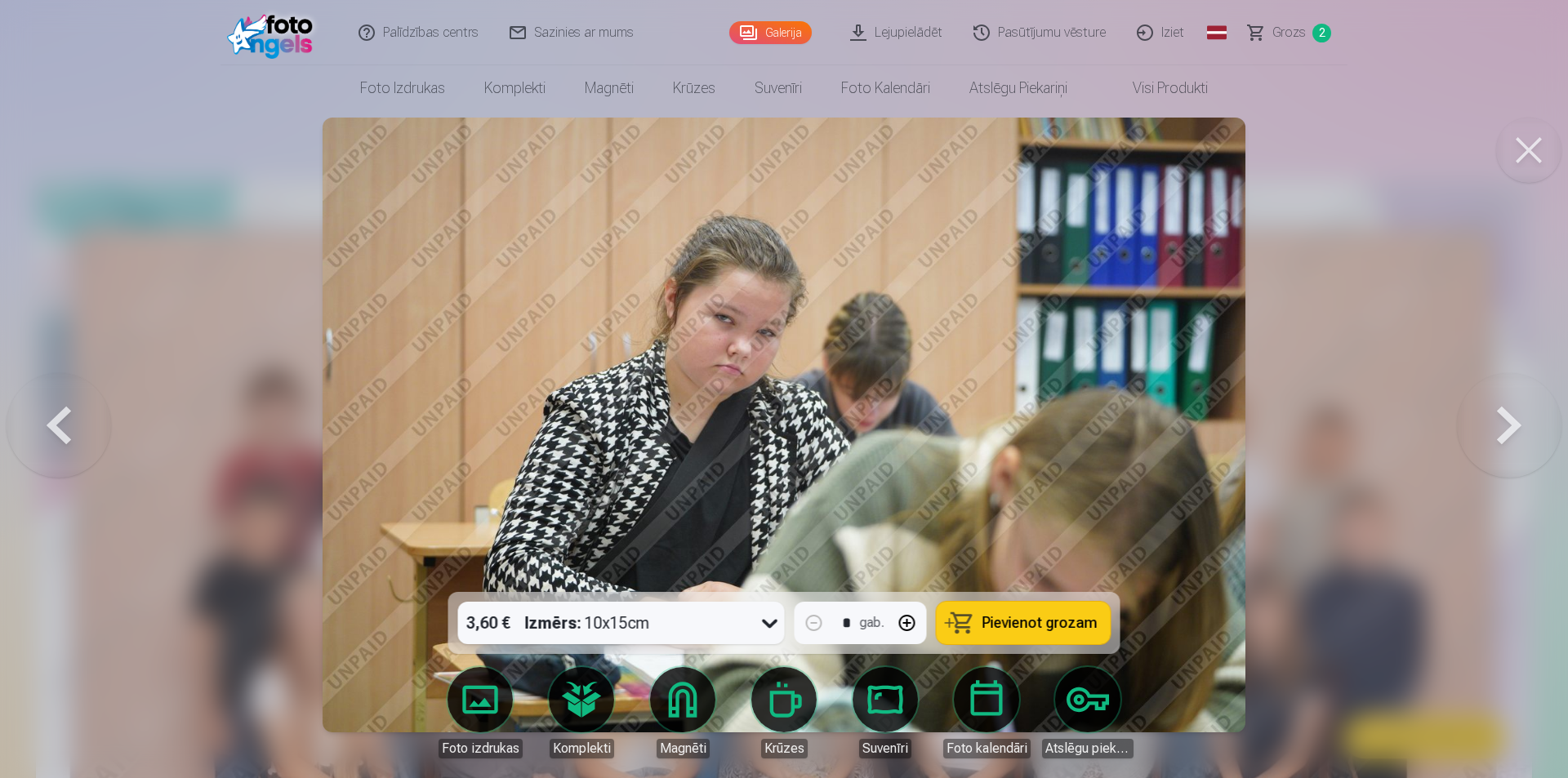
click at [1500, 427] on button at bounding box center [1509, 425] width 105 height 302
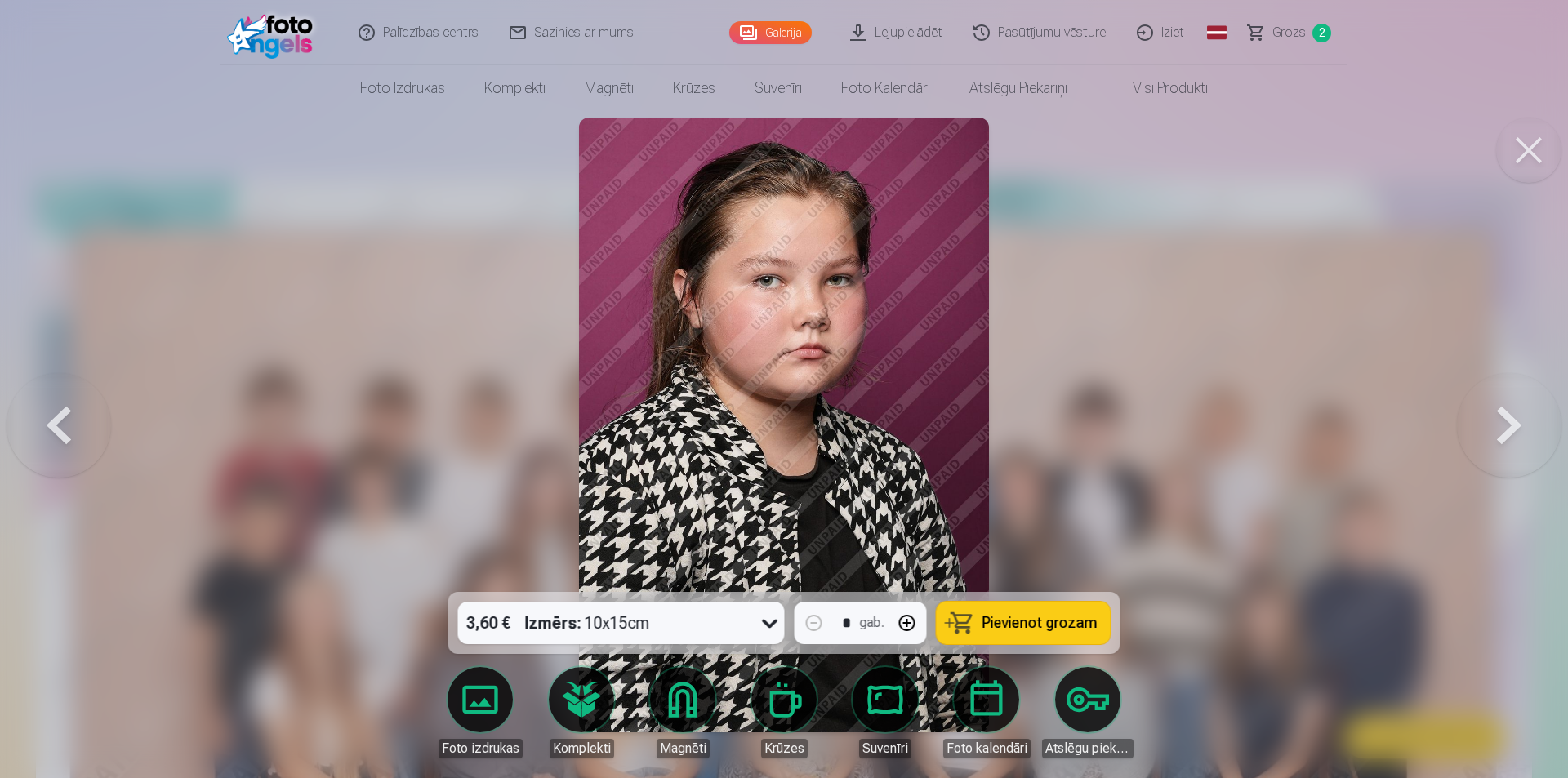
click at [1500, 427] on button at bounding box center [1509, 425] width 105 height 302
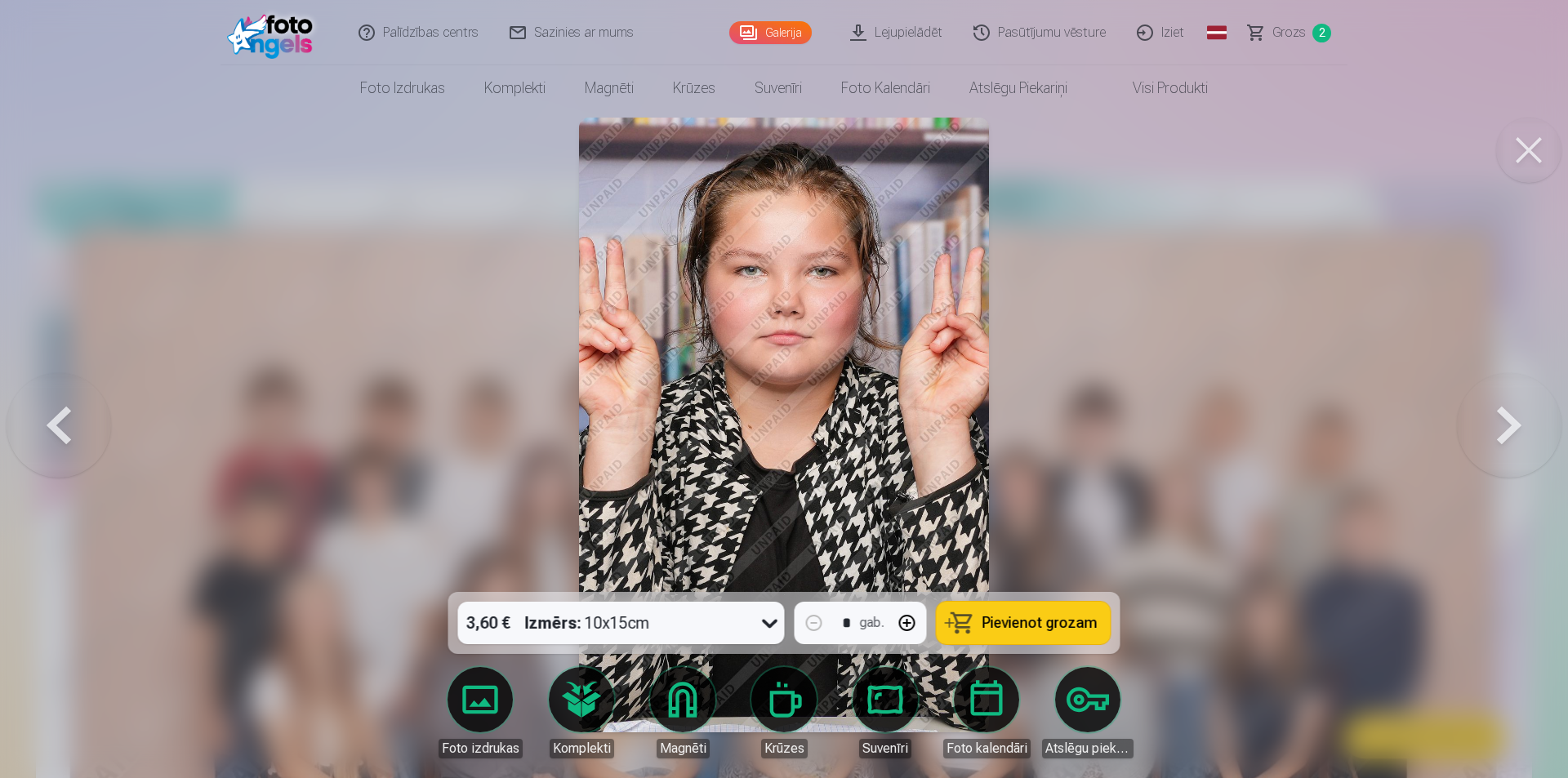
click at [1500, 427] on button at bounding box center [1509, 425] width 105 height 302
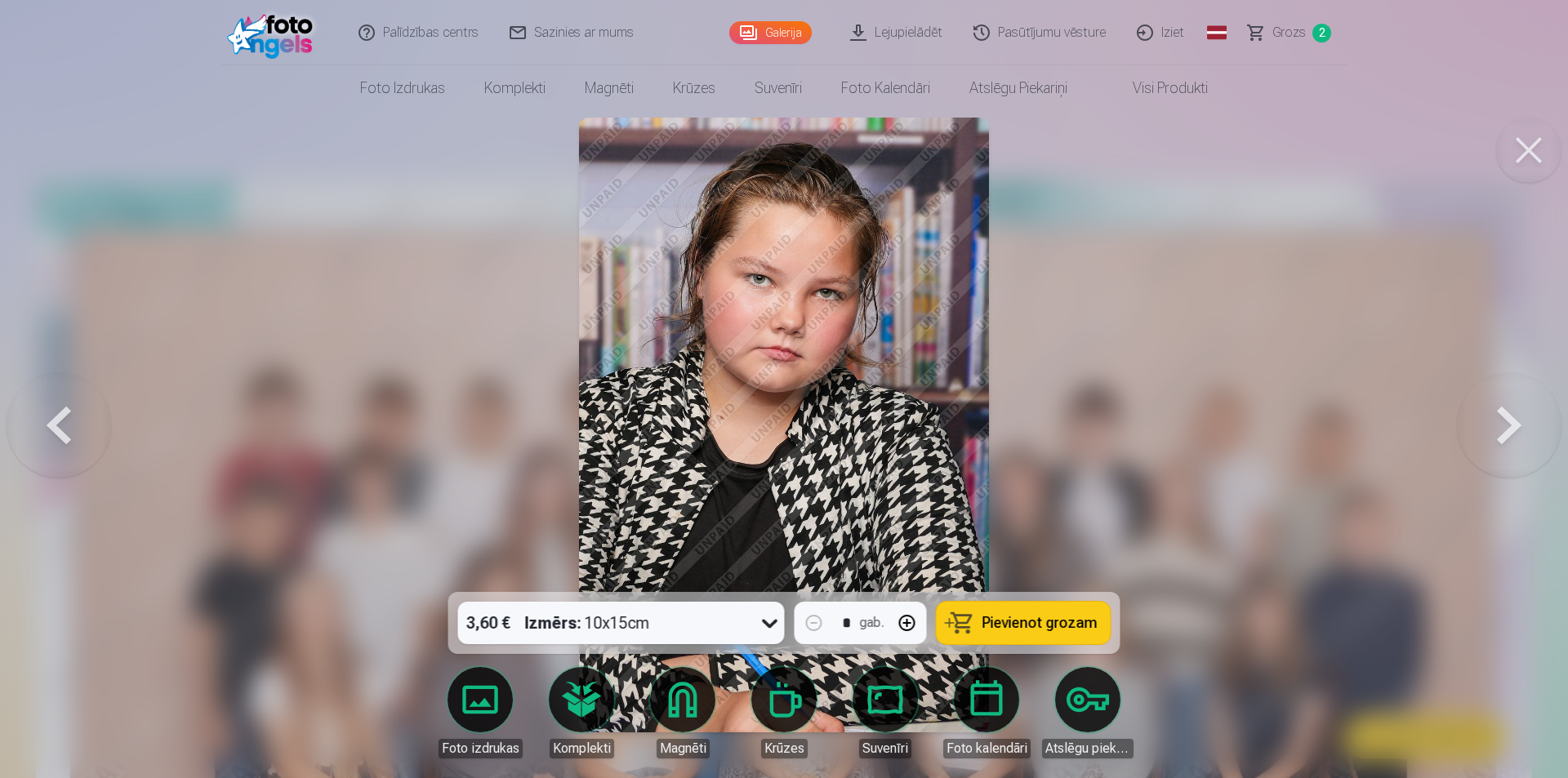
click at [1500, 427] on button at bounding box center [1509, 425] width 105 height 302
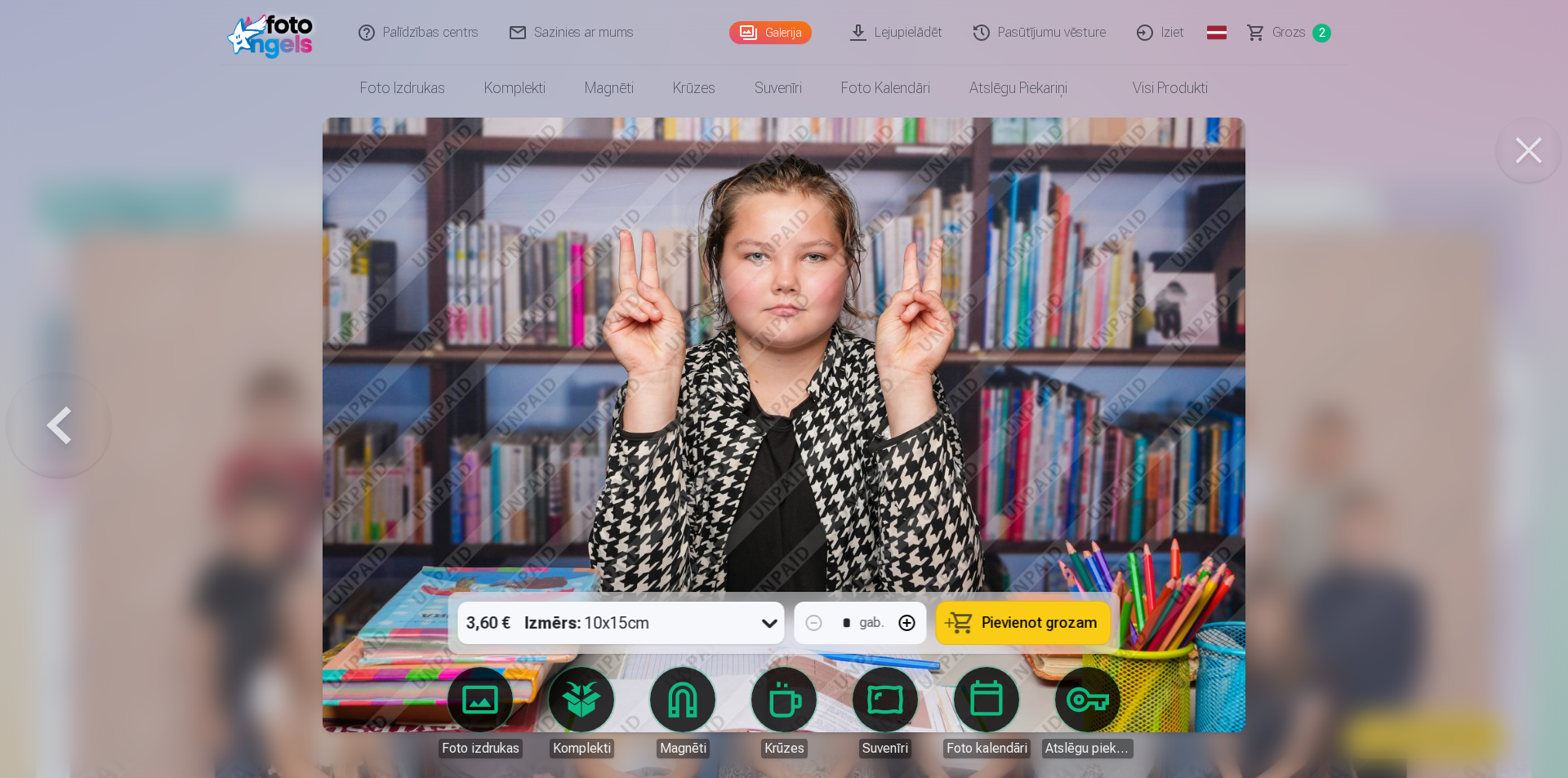
click at [1500, 427] on div at bounding box center [784, 389] width 1568 height 778
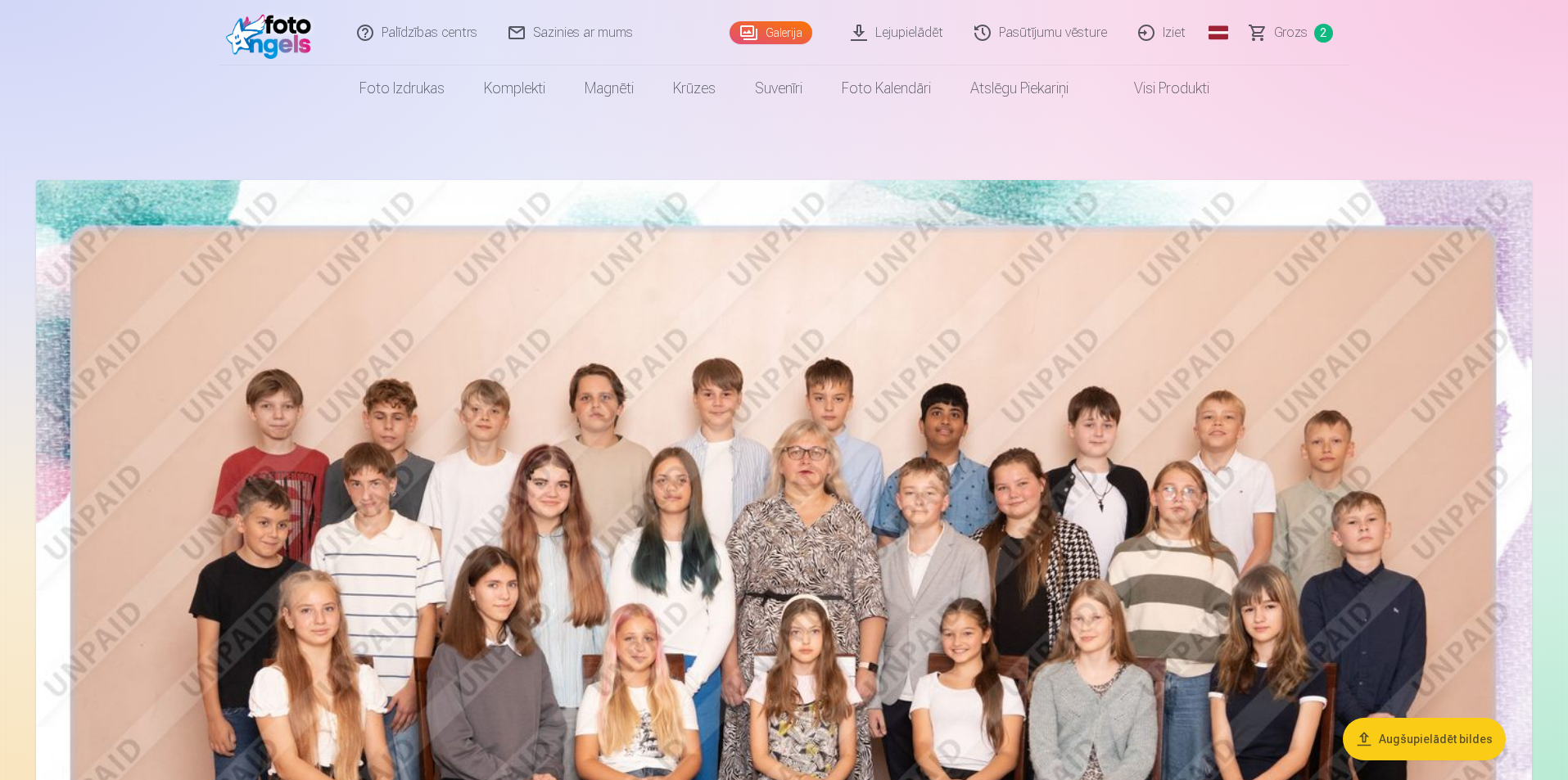
click at [1292, 387] on img at bounding box center [784, 679] width 1495 height 998
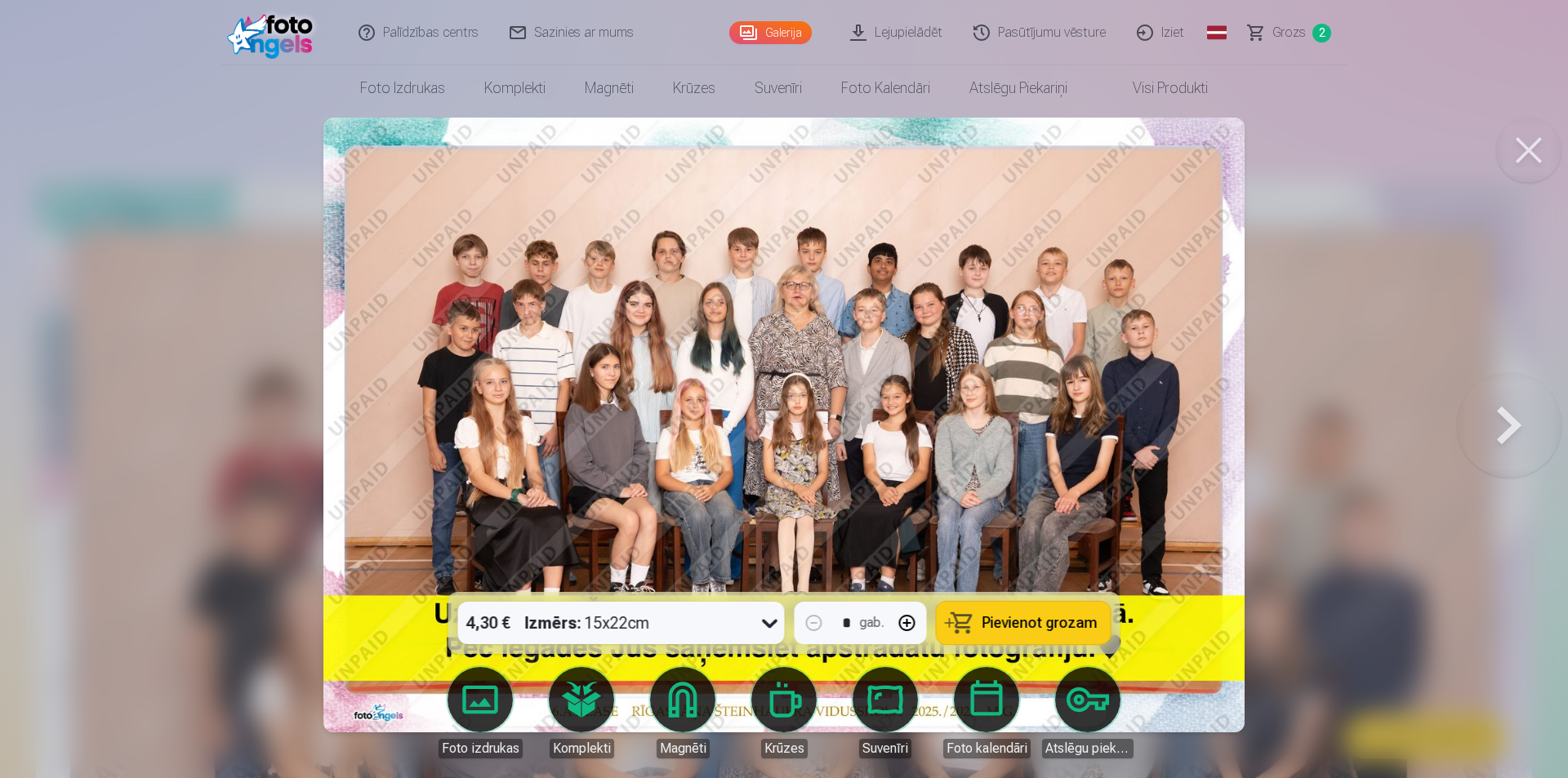
click at [1518, 405] on button at bounding box center [1509, 425] width 105 height 302
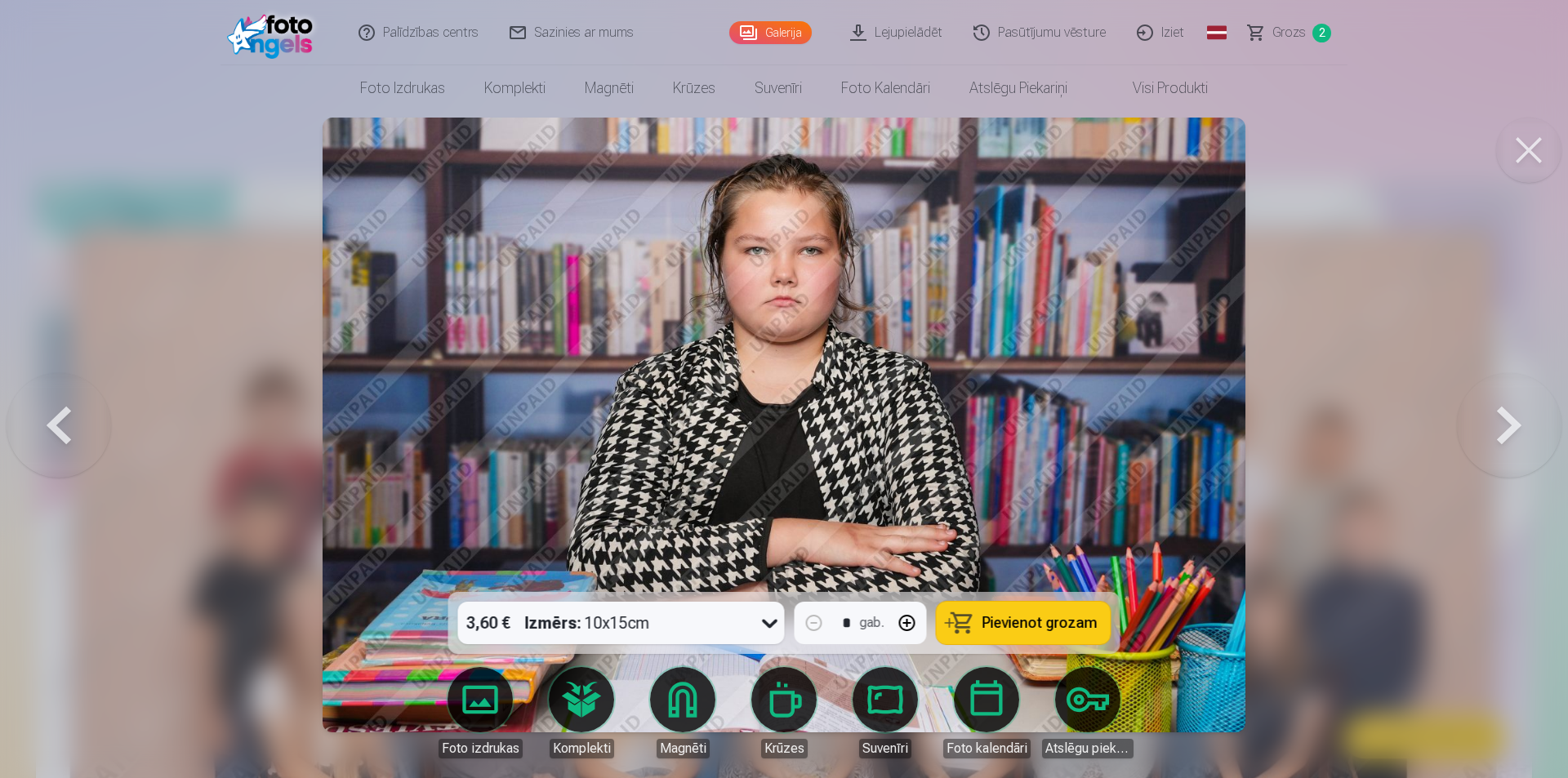
click at [1517, 405] on button at bounding box center [1509, 425] width 105 height 302
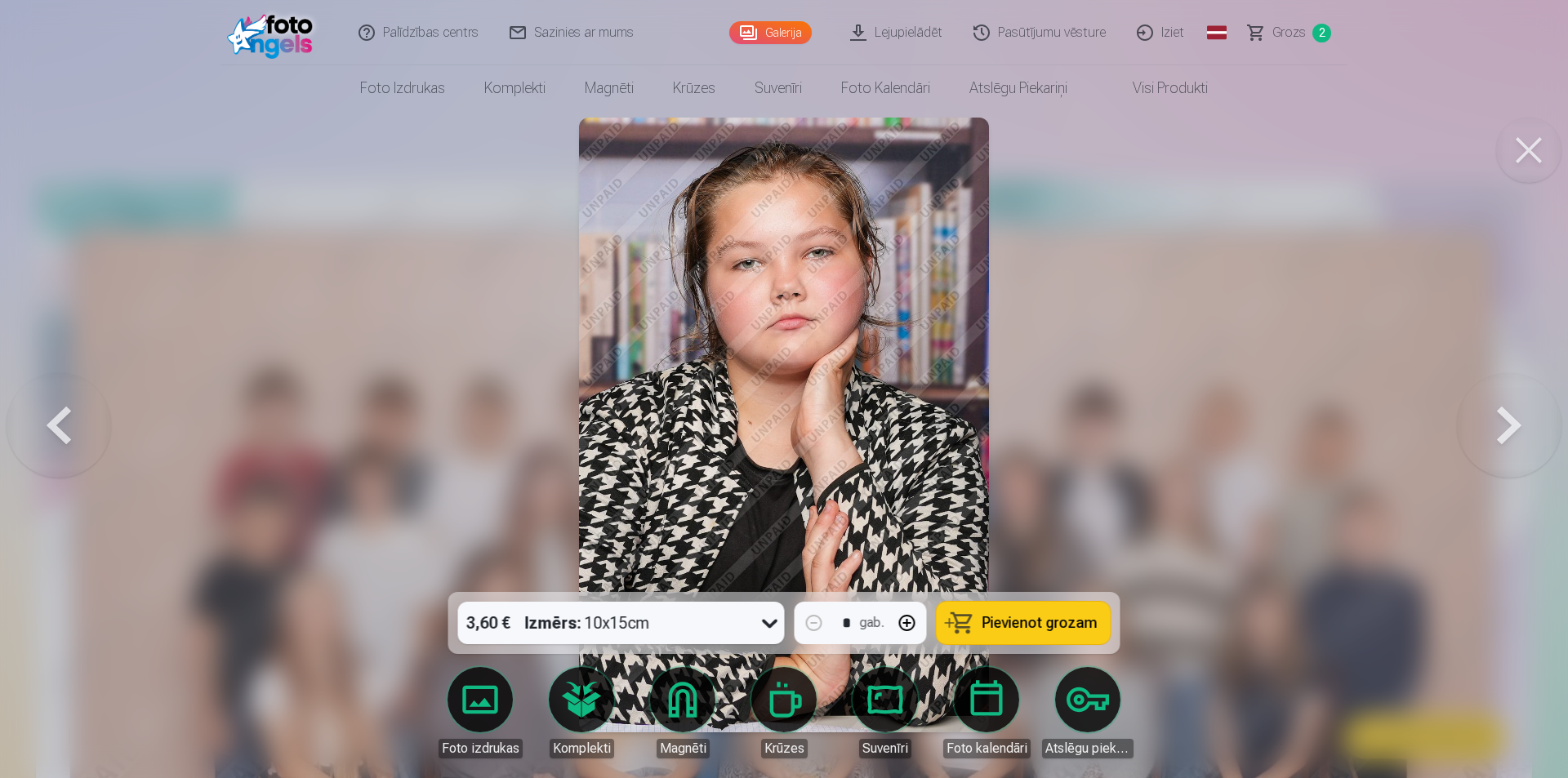
click at [1517, 405] on button at bounding box center [1509, 425] width 105 height 302
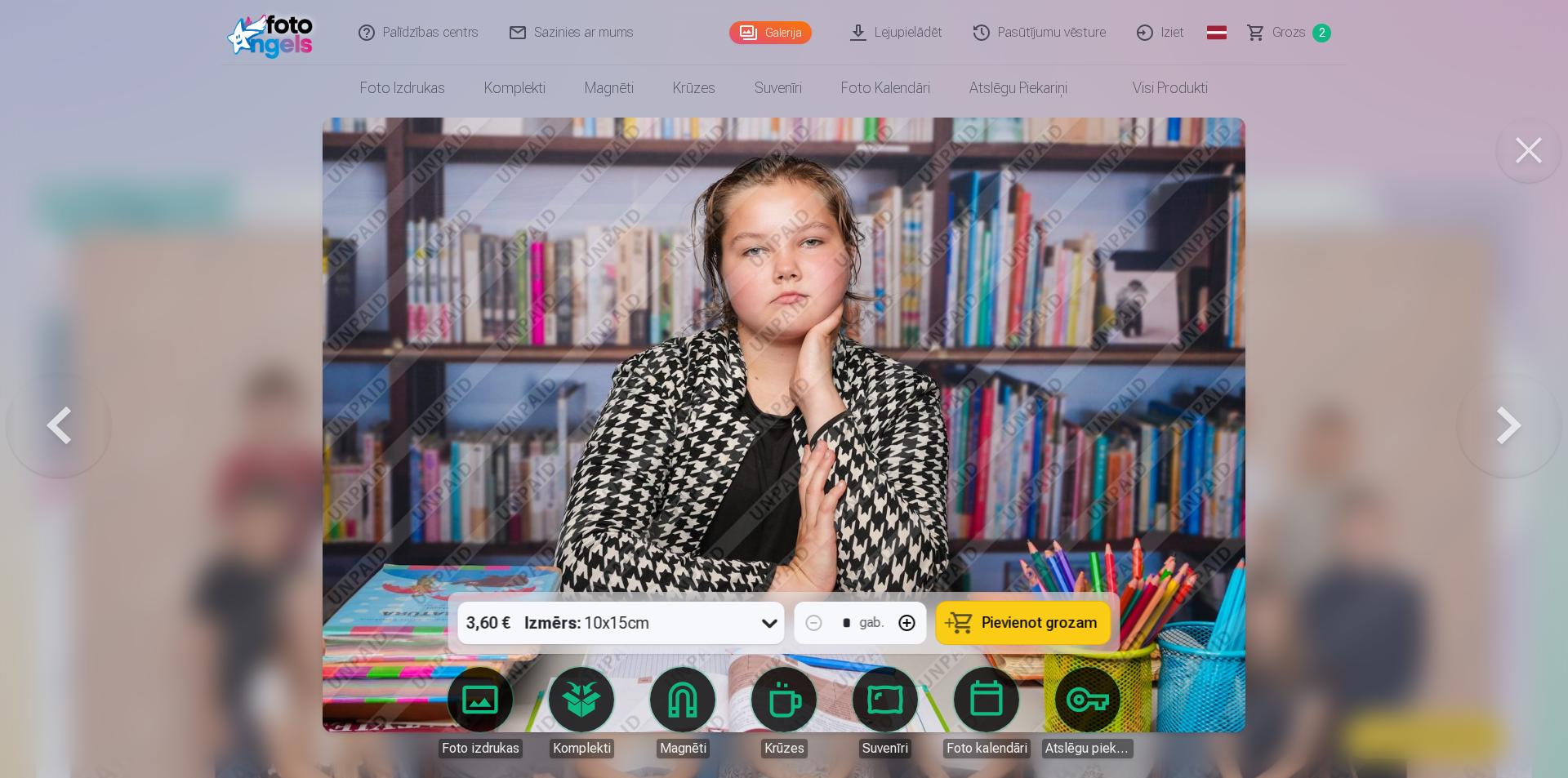
click at [1517, 405] on button at bounding box center [1509, 425] width 105 height 302
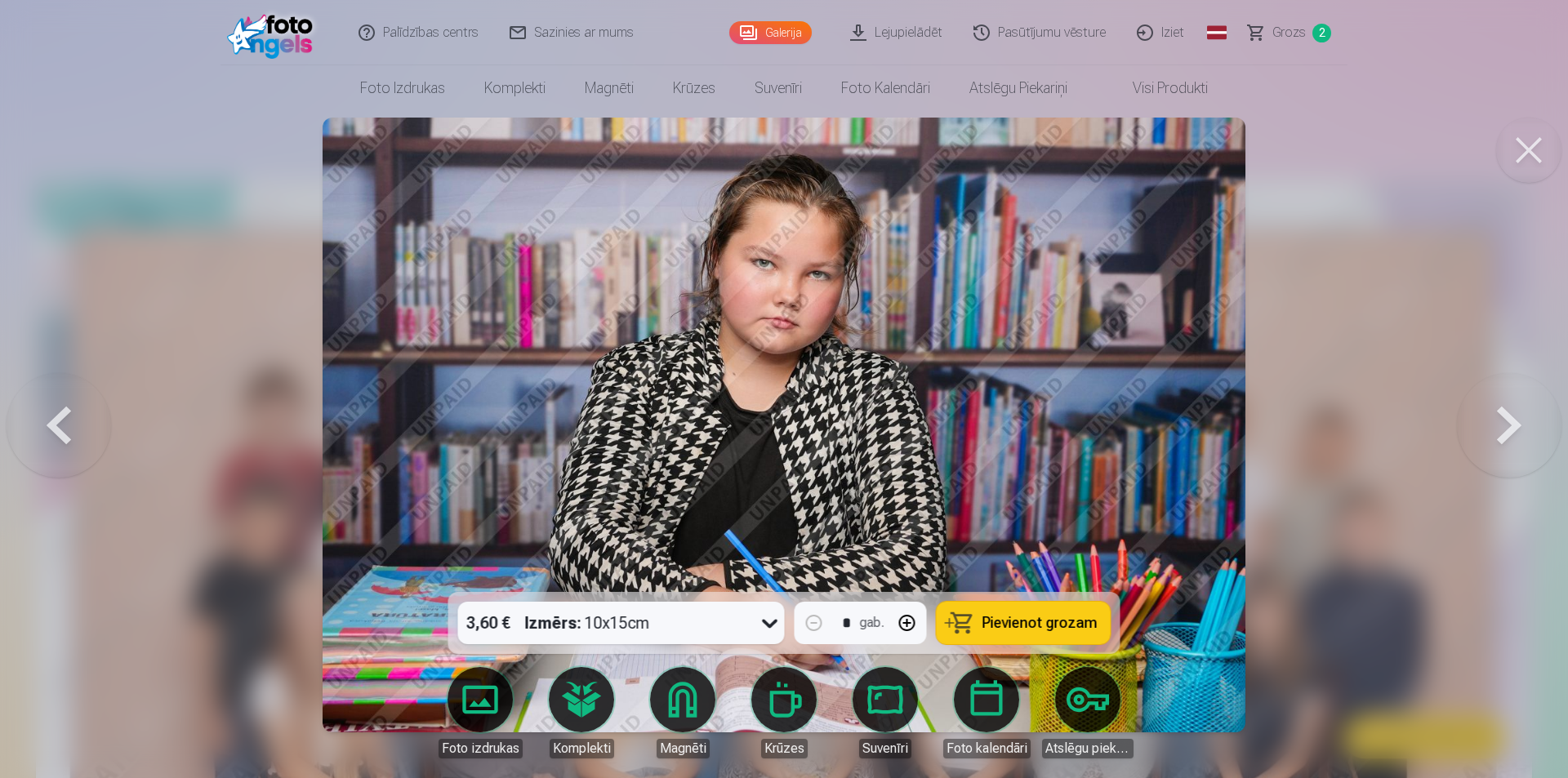
click at [1517, 405] on button at bounding box center [1509, 425] width 105 height 302
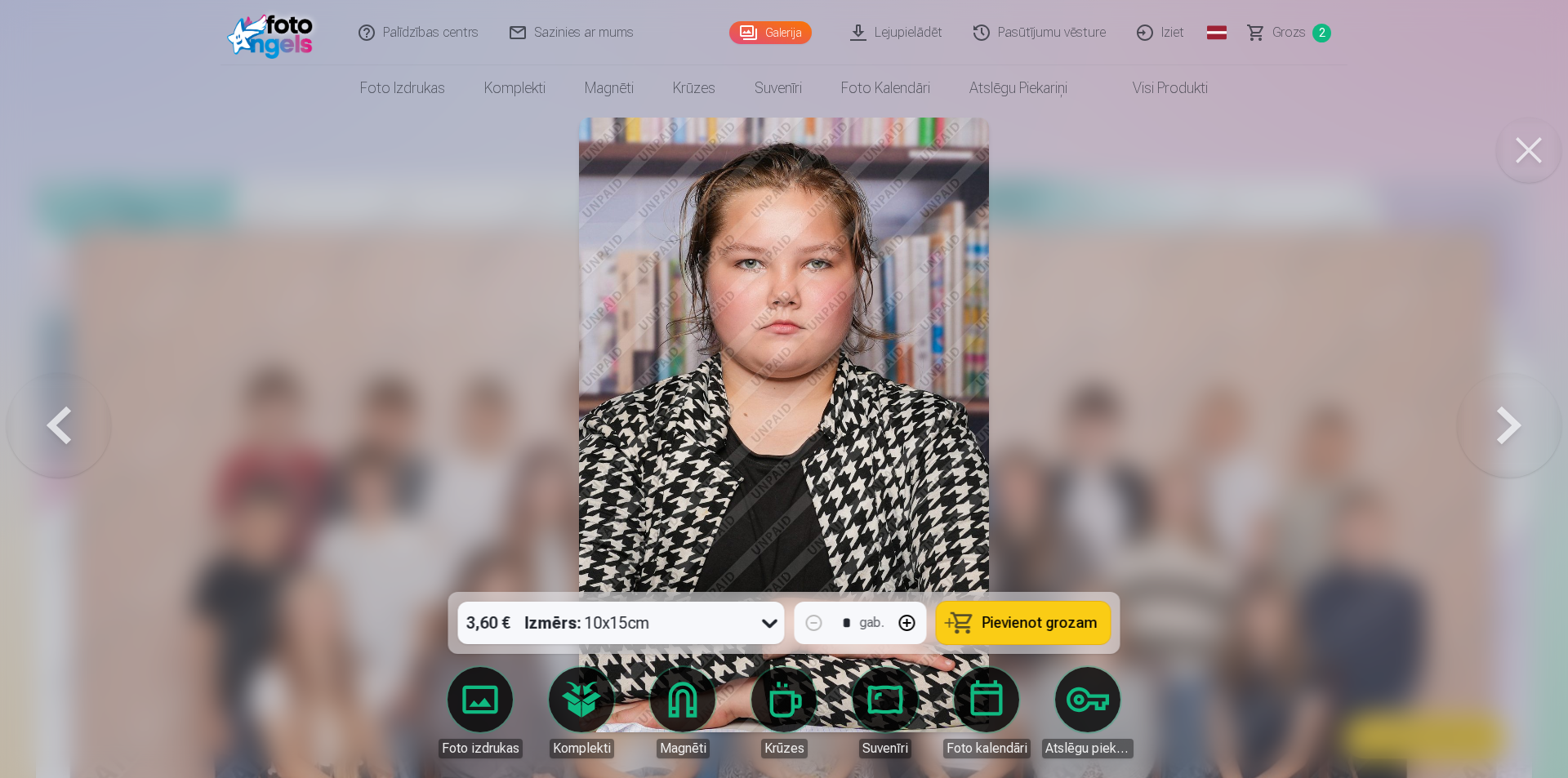
click at [1517, 405] on button at bounding box center [1509, 425] width 105 height 302
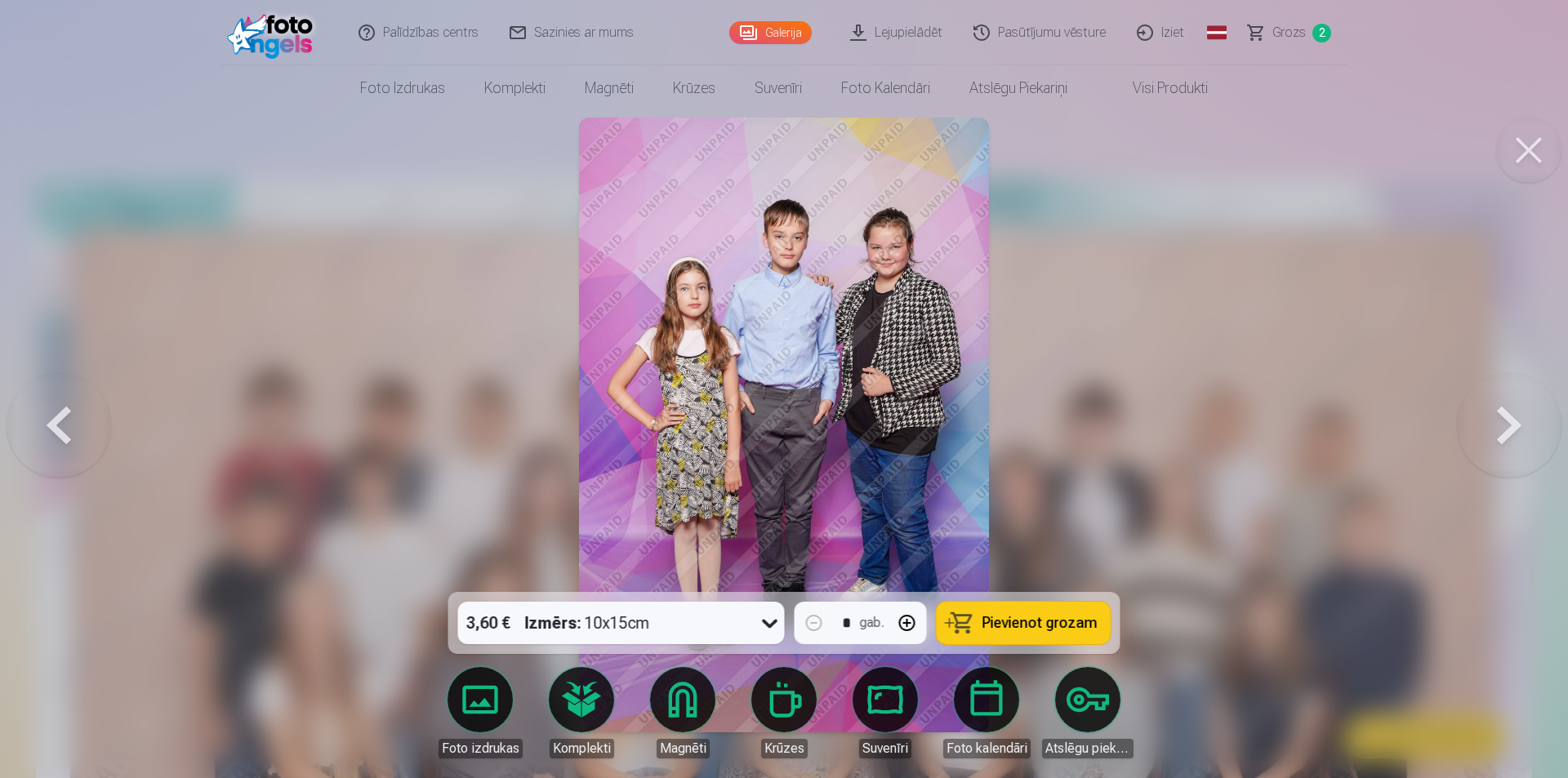
click at [1517, 405] on button at bounding box center [1509, 425] width 105 height 302
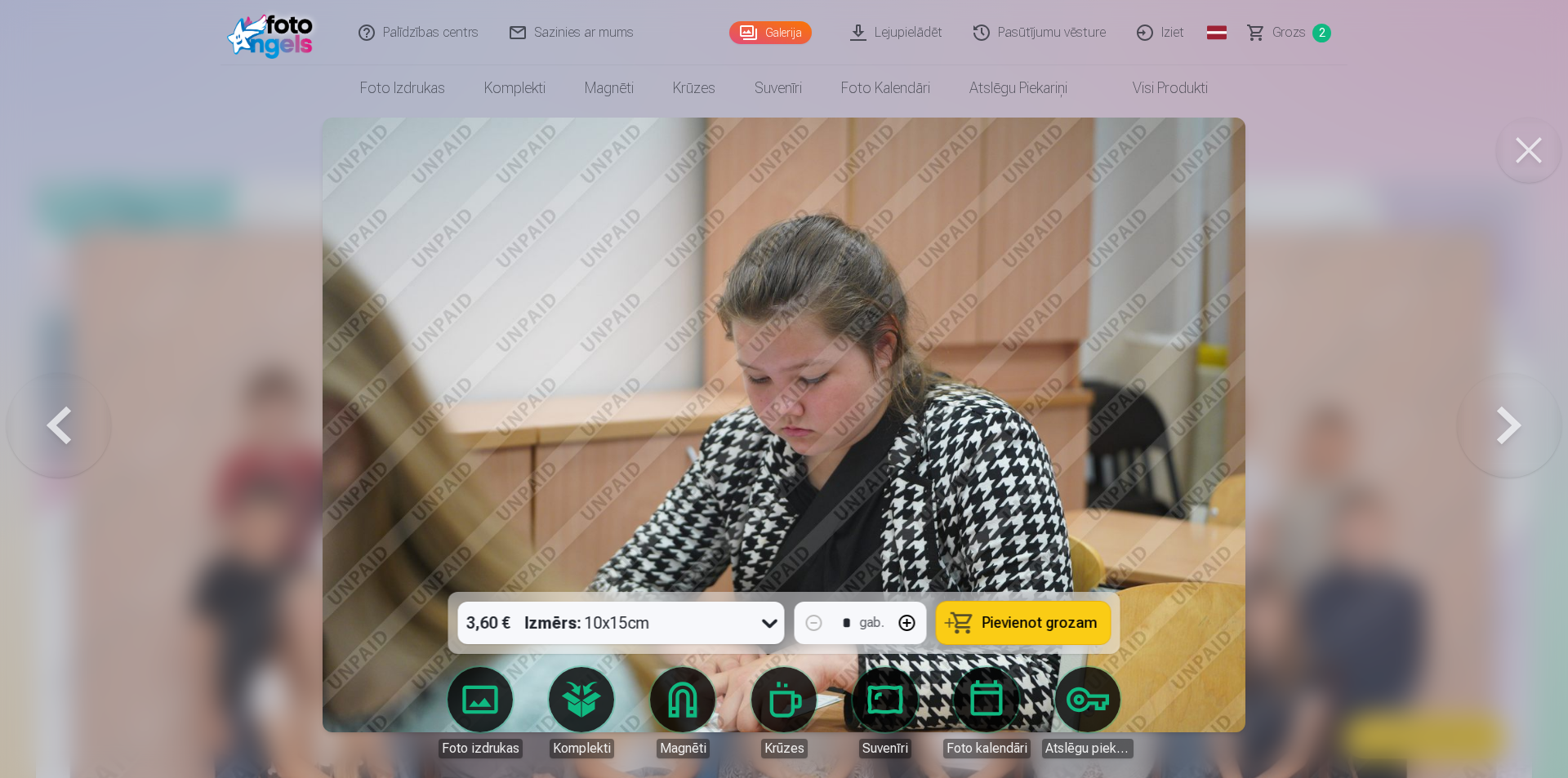
click at [1517, 405] on button at bounding box center [1509, 425] width 105 height 302
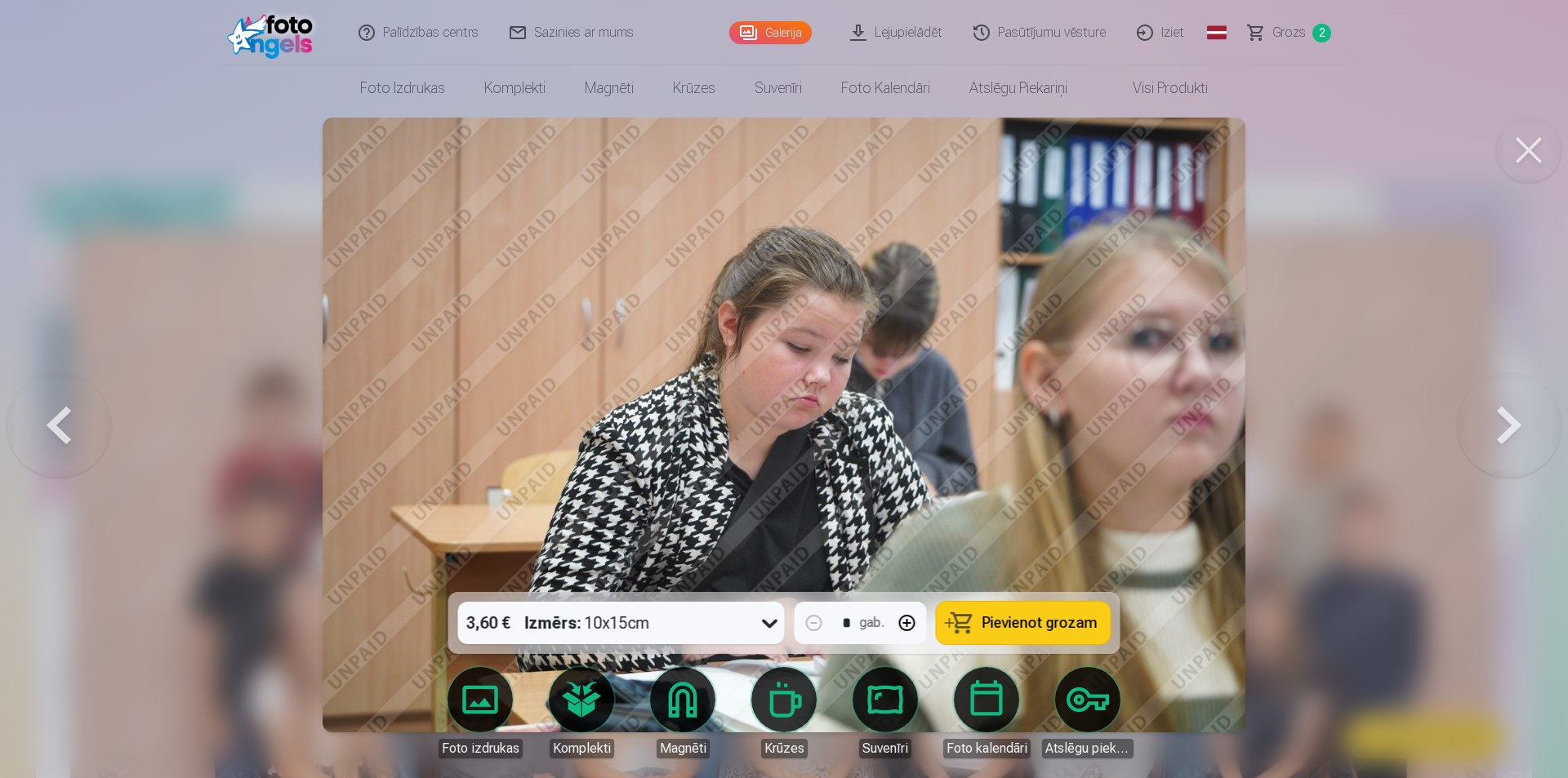
click at [1517, 405] on button at bounding box center [1509, 425] width 105 height 302
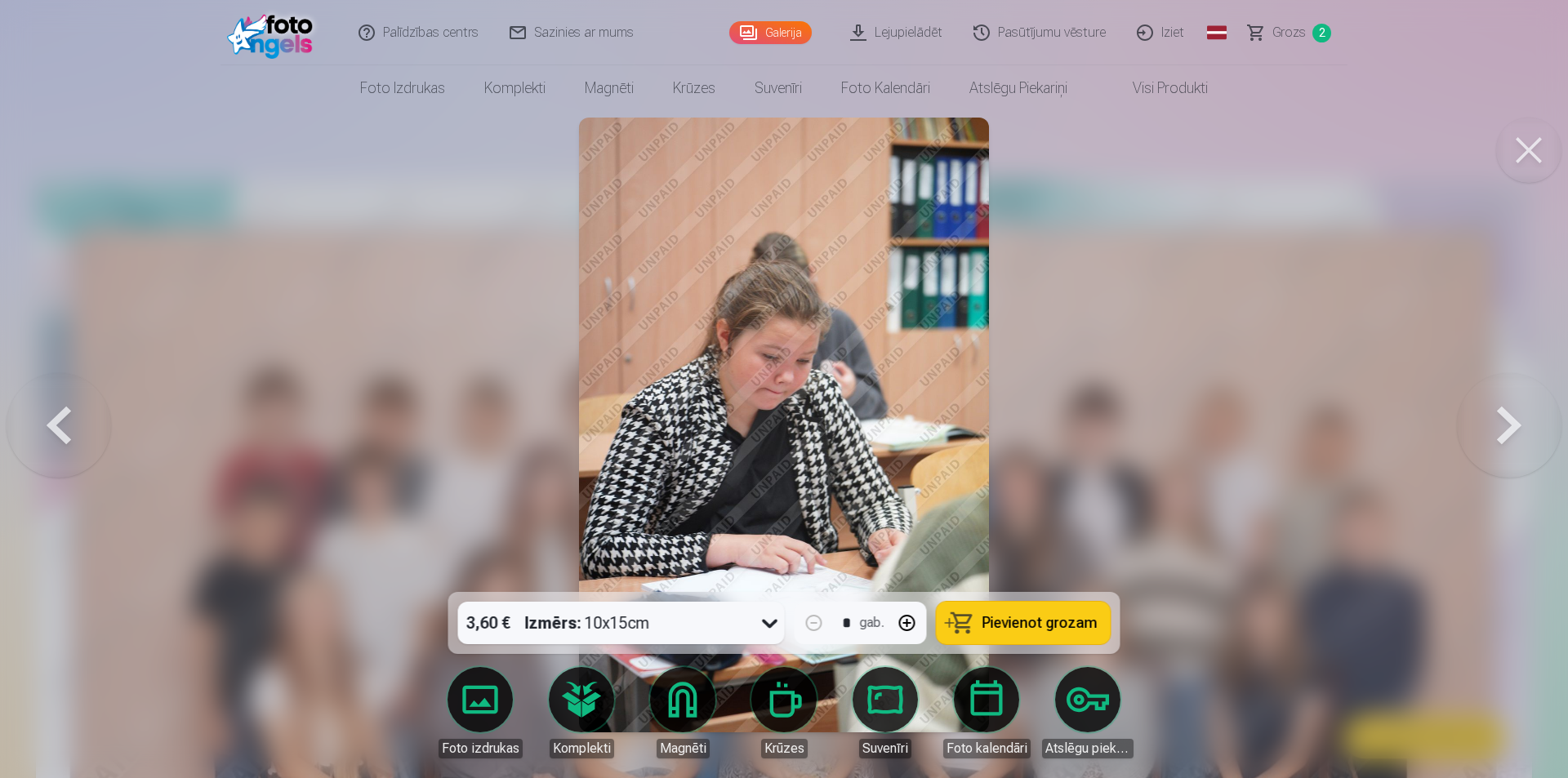
click at [1517, 405] on button at bounding box center [1509, 425] width 105 height 302
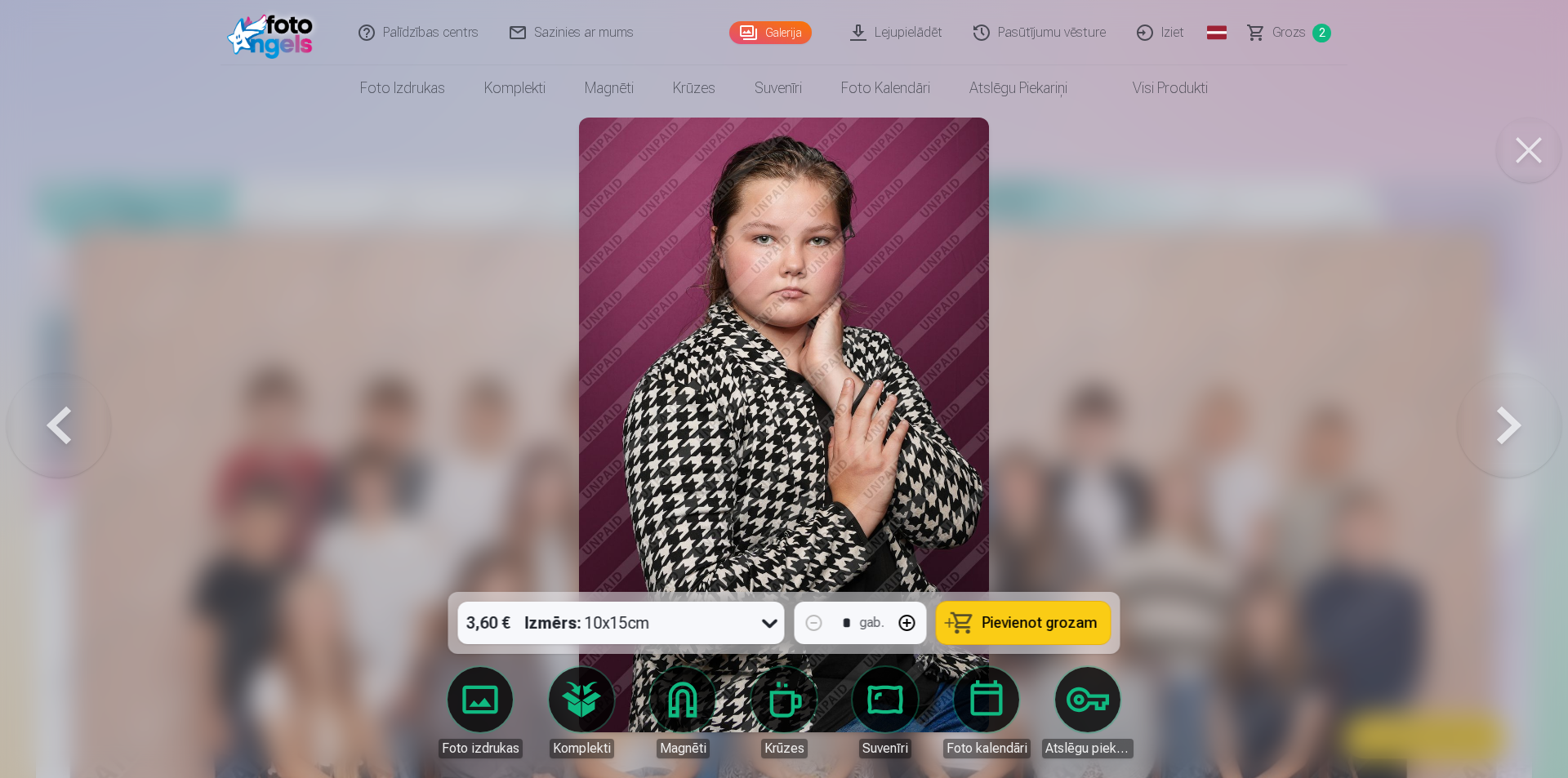
click at [1517, 405] on button at bounding box center [1509, 425] width 105 height 302
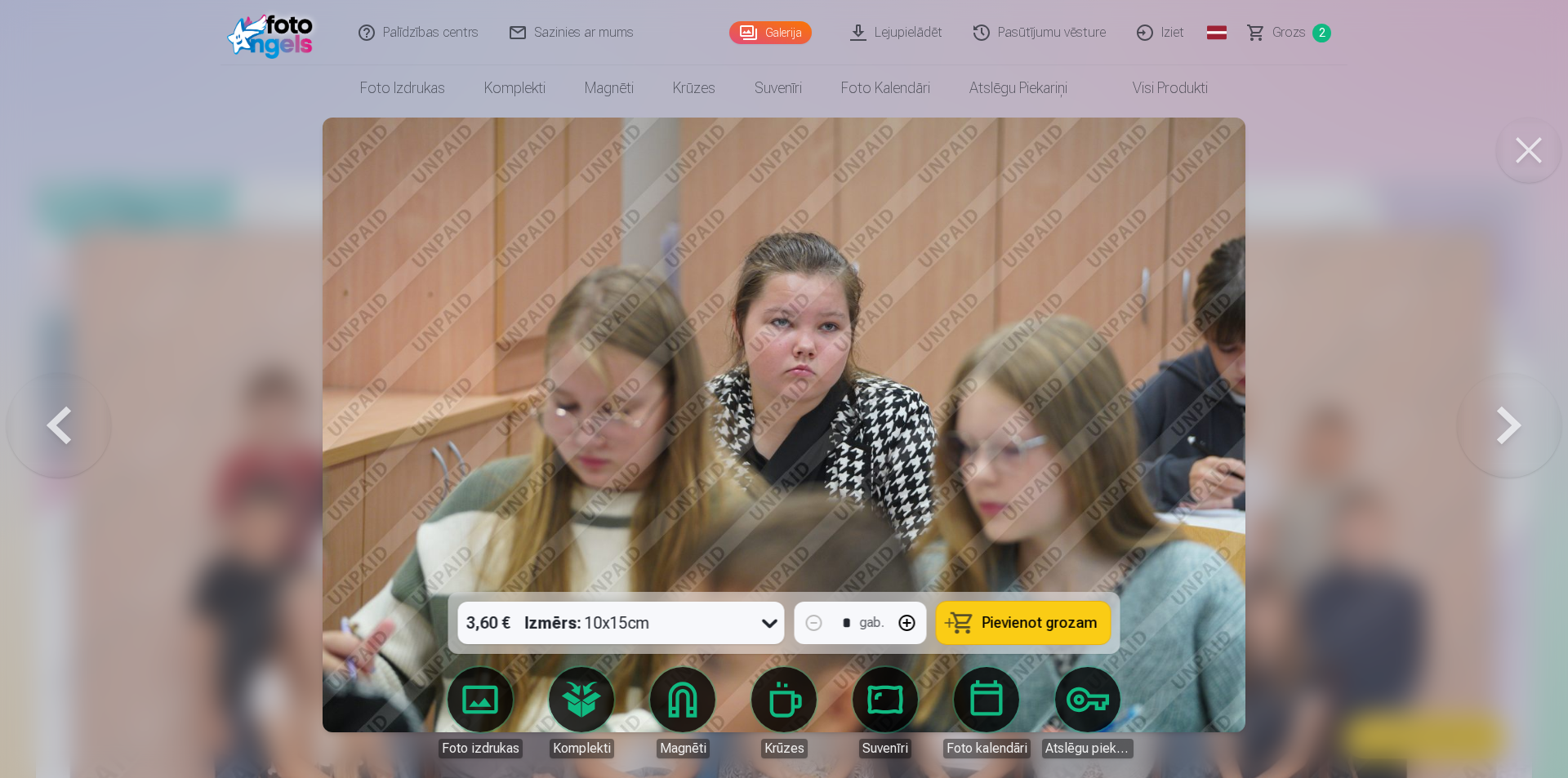
click at [1517, 405] on button at bounding box center [1509, 425] width 105 height 302
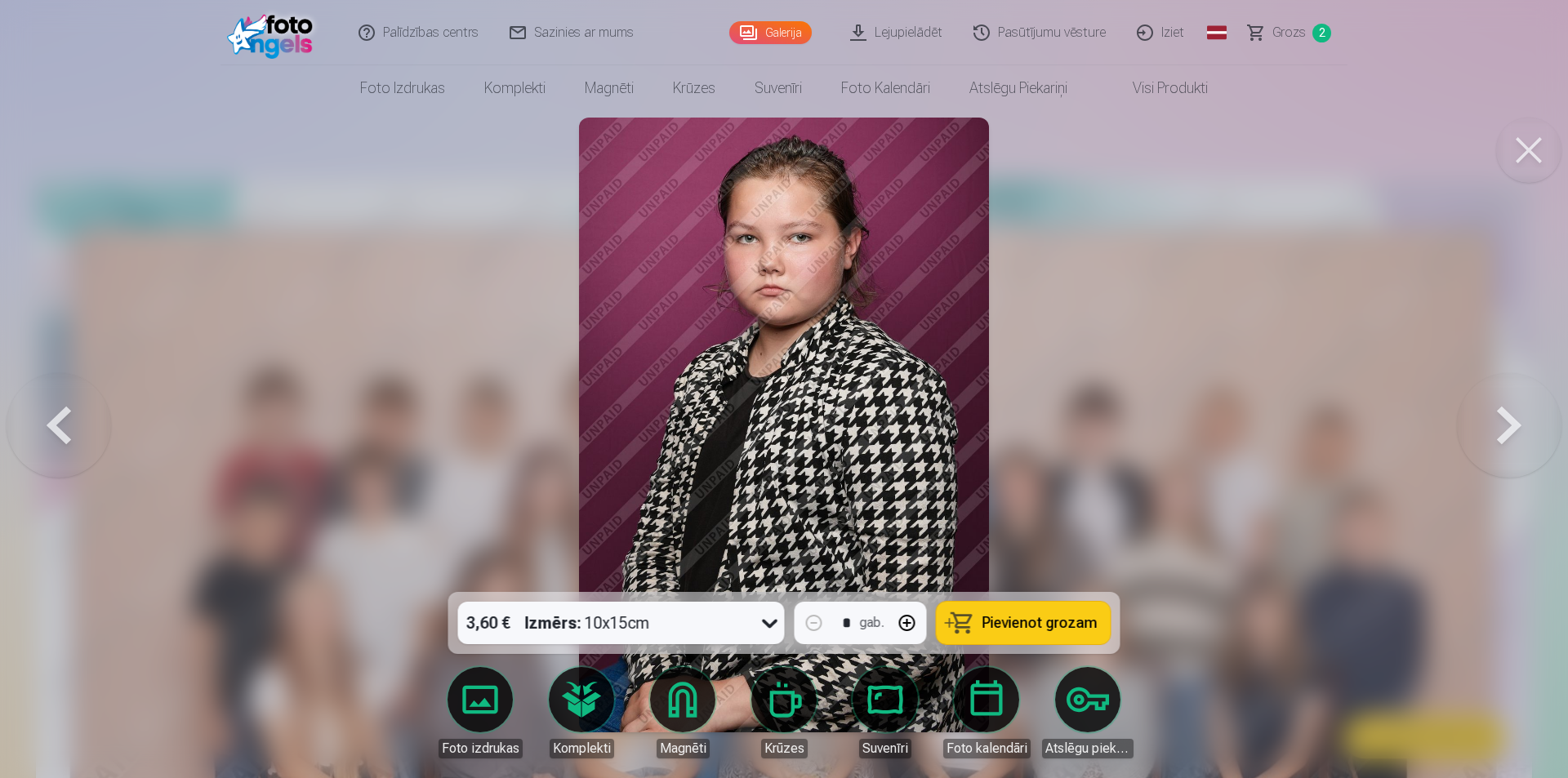
click at [1517, 405] on button at bounding box center [1509, 425] width 105 height 302
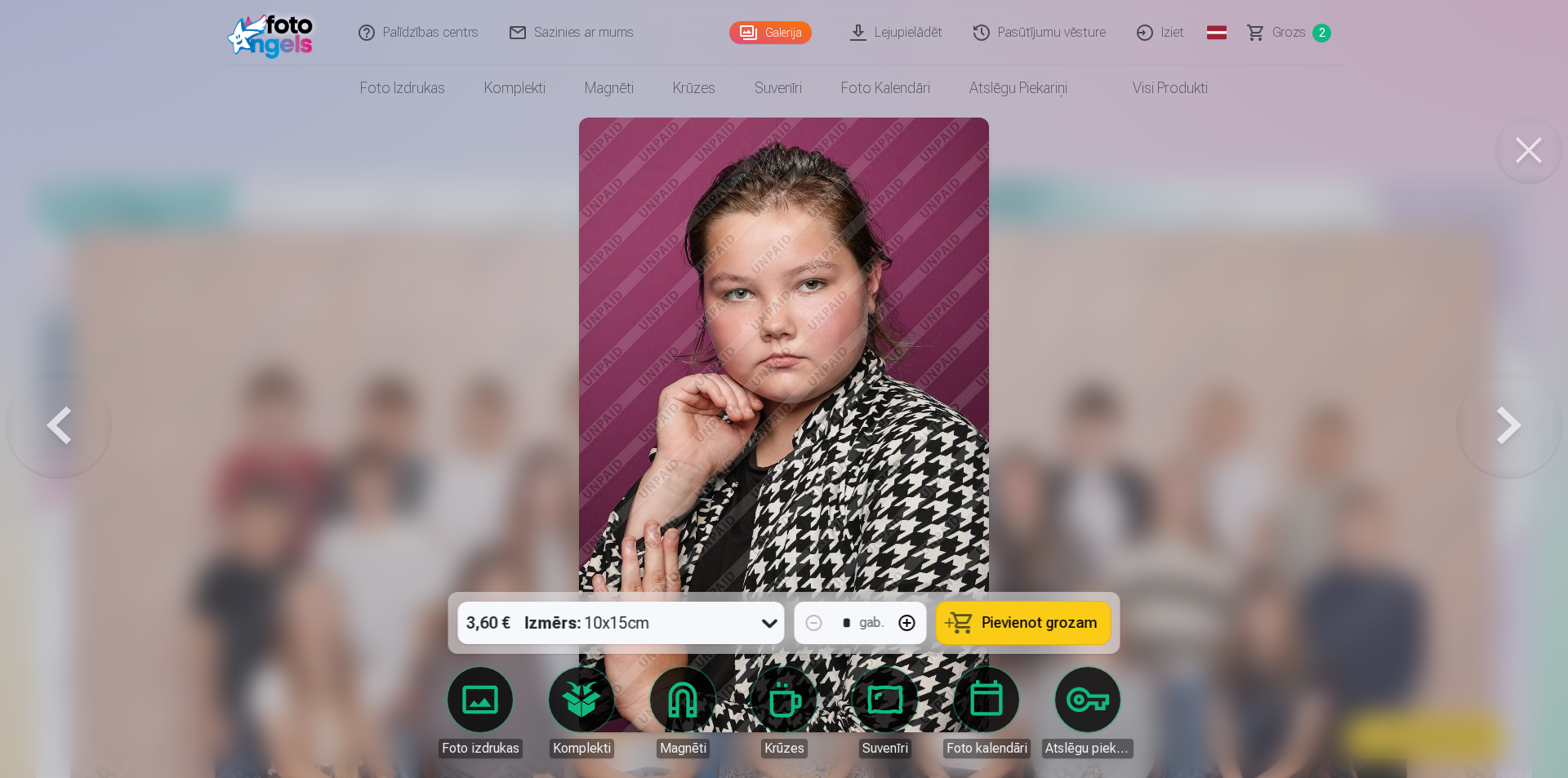
click at [35, 437] on button at bounding box center [59, 425] width 105 height 302
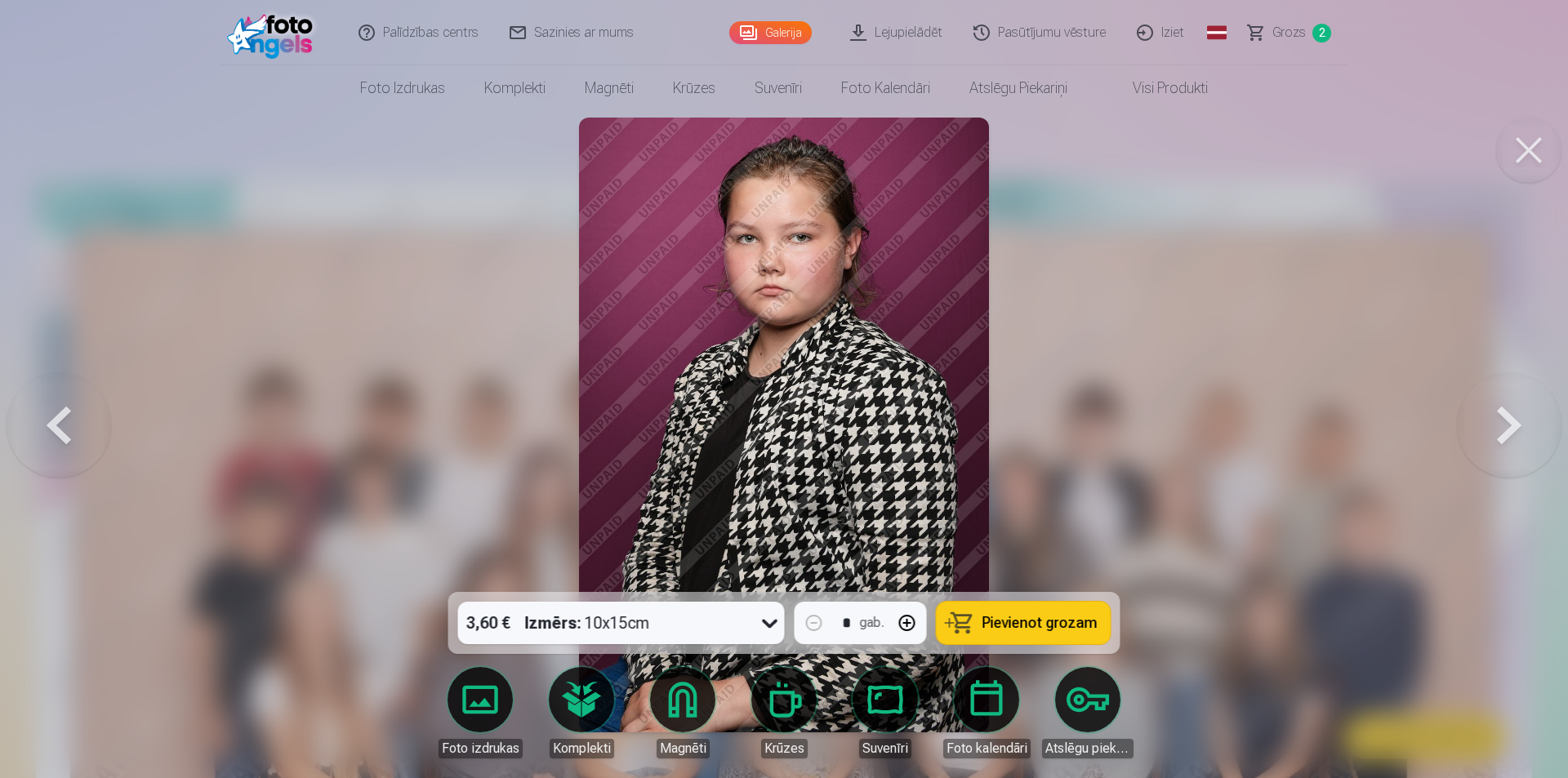
click at [35, 437] on button at bounding box center [59, 425] width 105 height 302
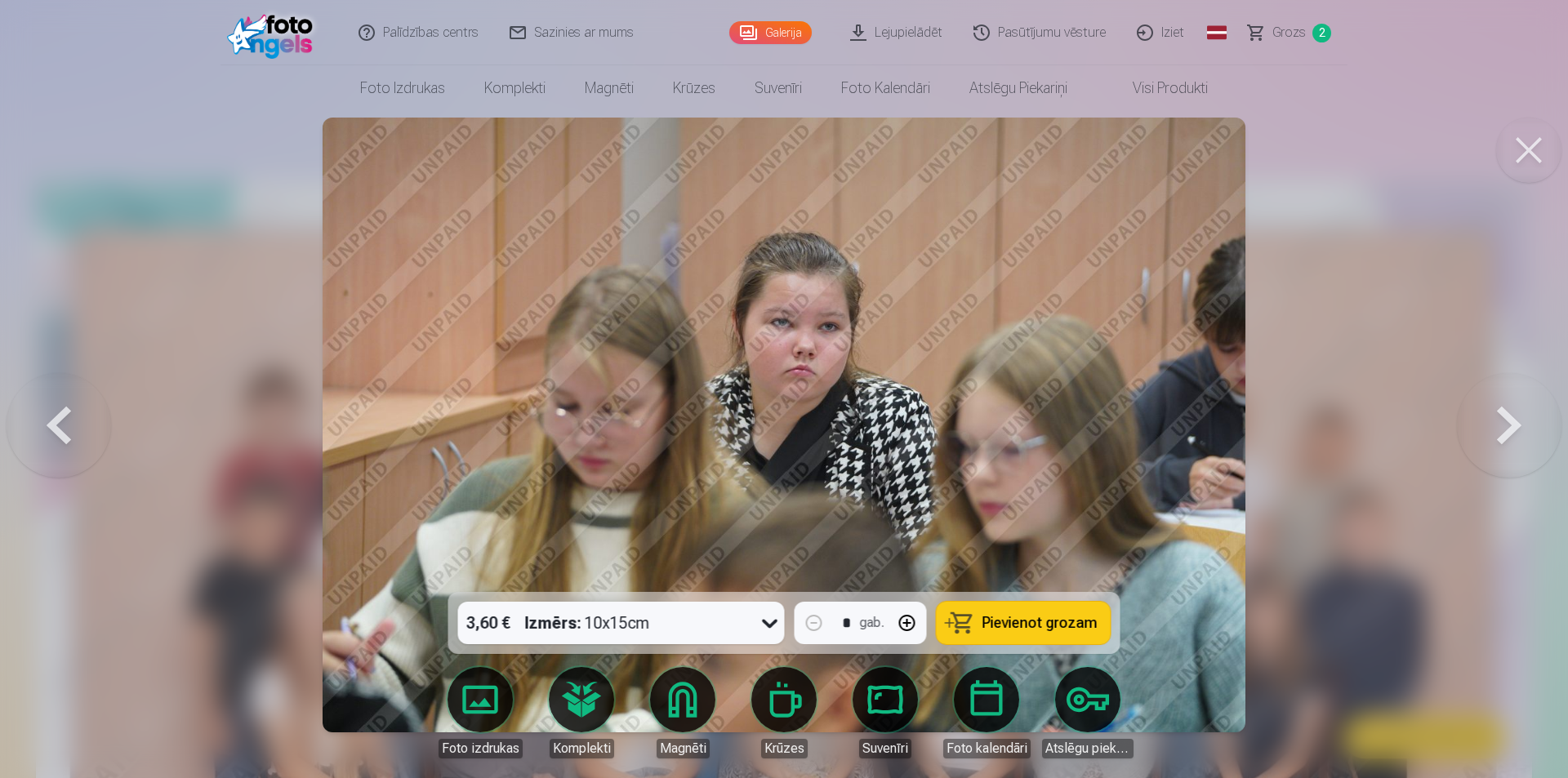
click at [35, 437] on button at bounding box center [59, 425] width 105 height 302
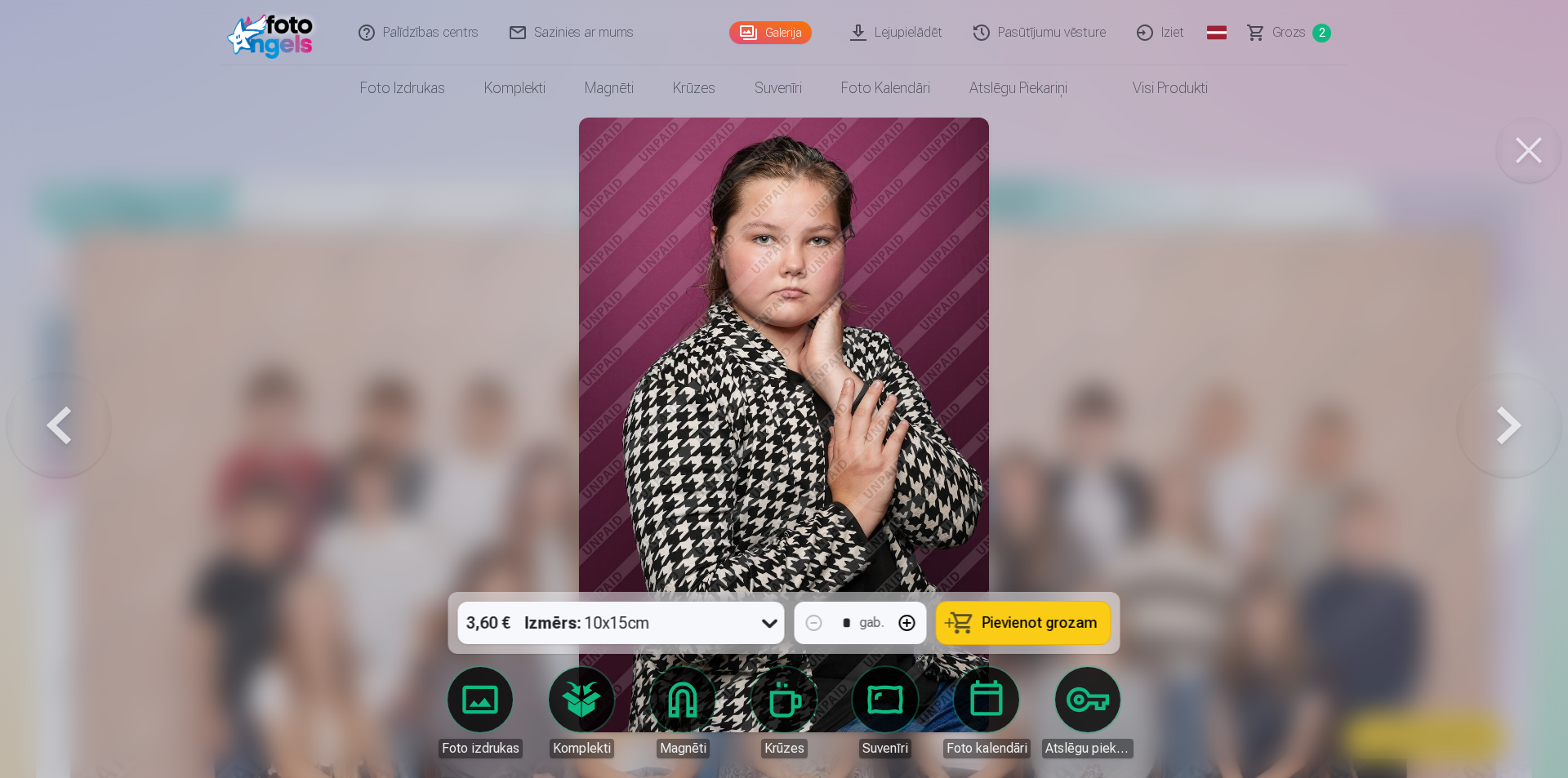
click at [1505, 411] on button at bounding box center [1509, 425] width 105 height 302
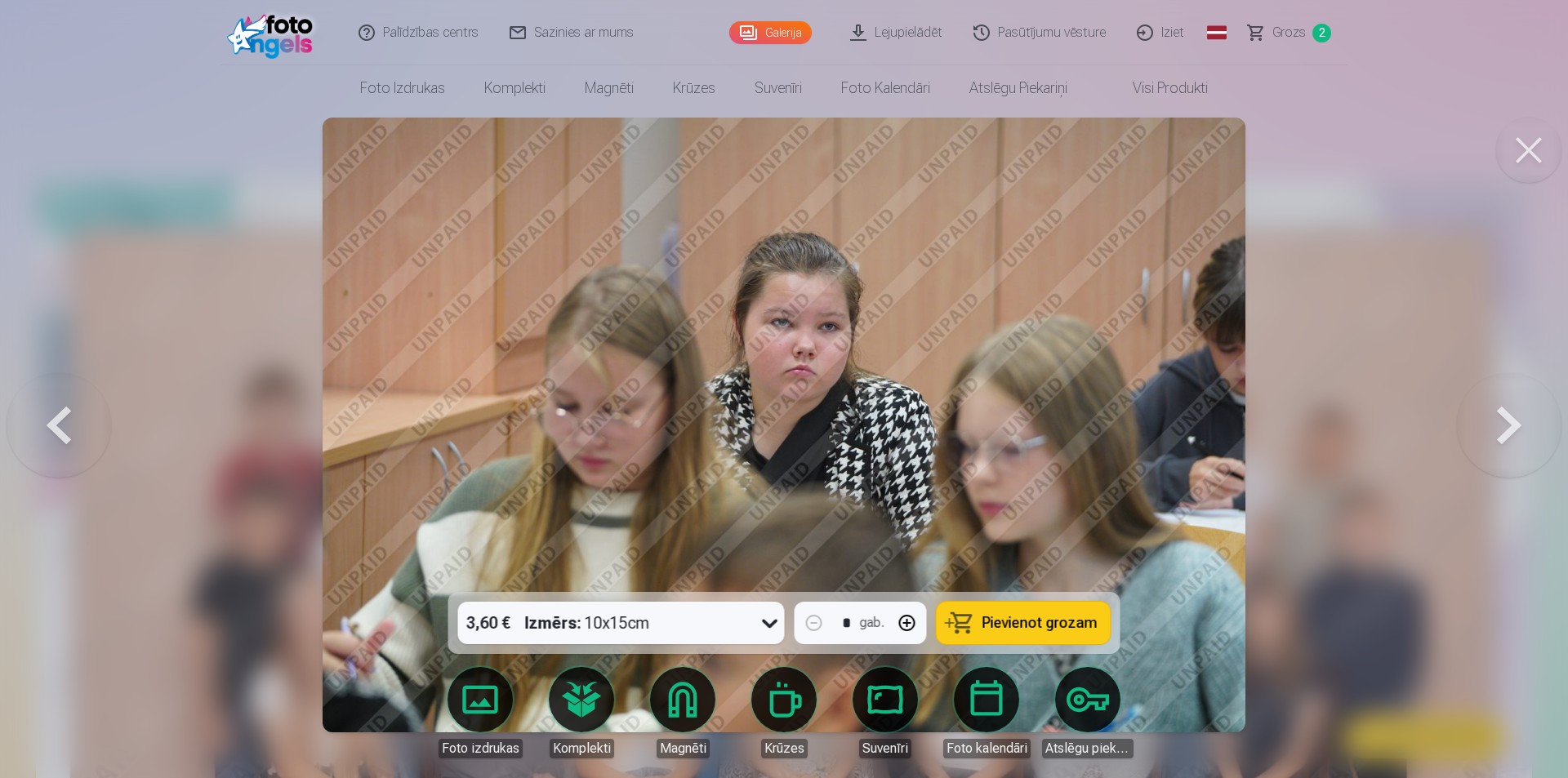
click at [1505, 411] on button at bounding box center [1509, 425] width 105 height 302
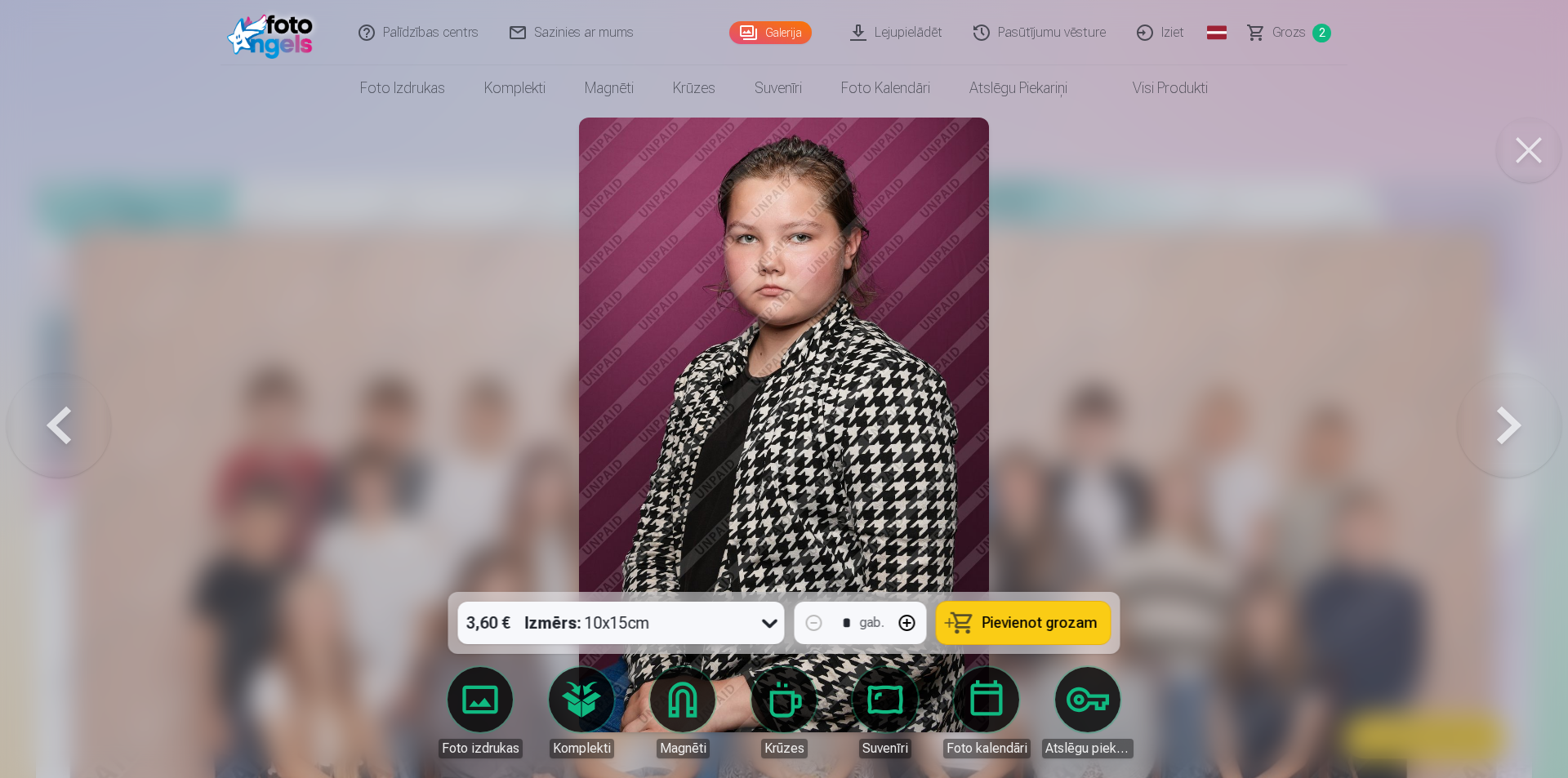
click at [1505, 411] on button at bounding box center [1509, 425] width 105 height 302
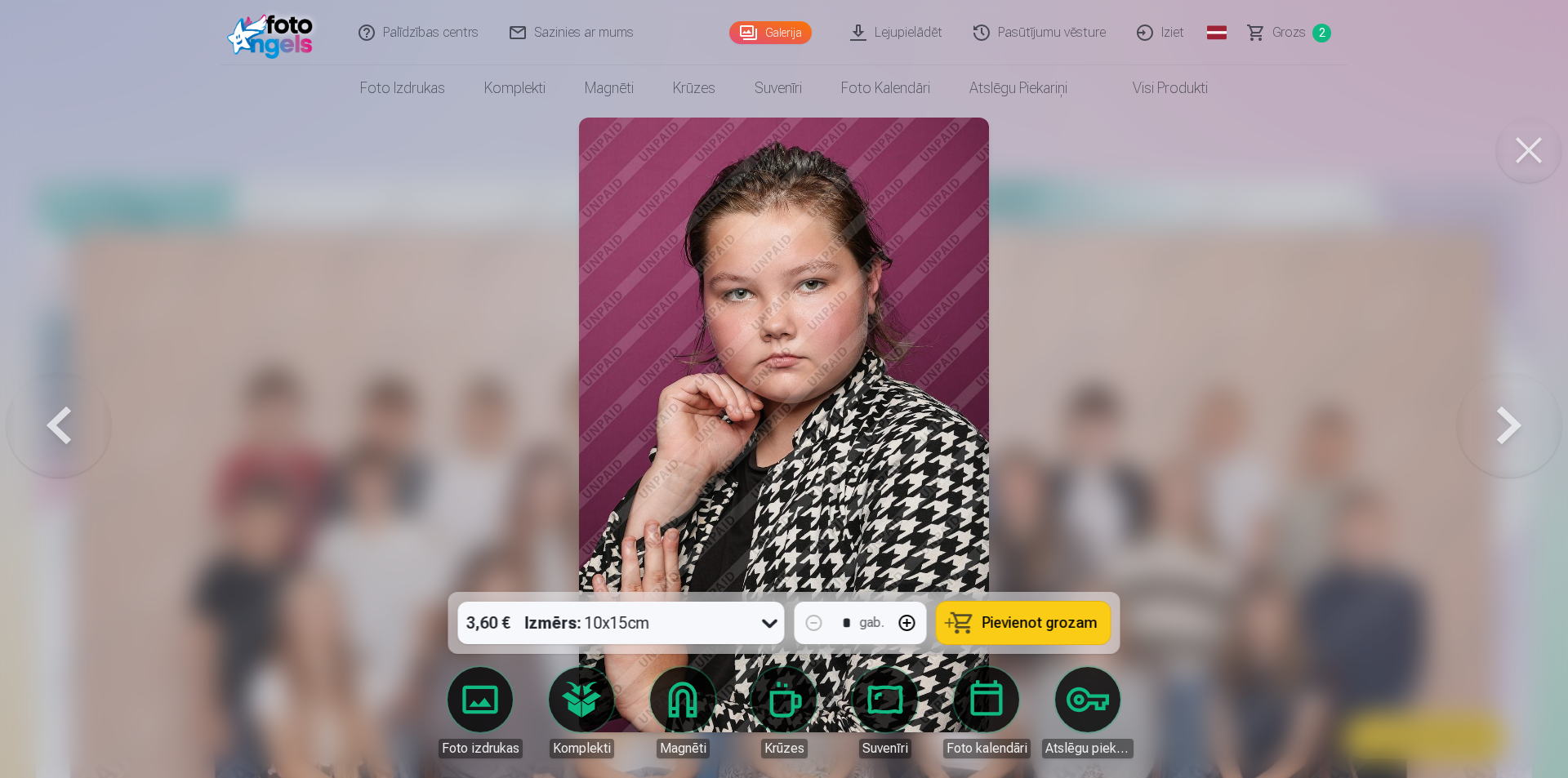
click at [1505, 411] on button at bounding box center [1509, 425] width 105 height 302
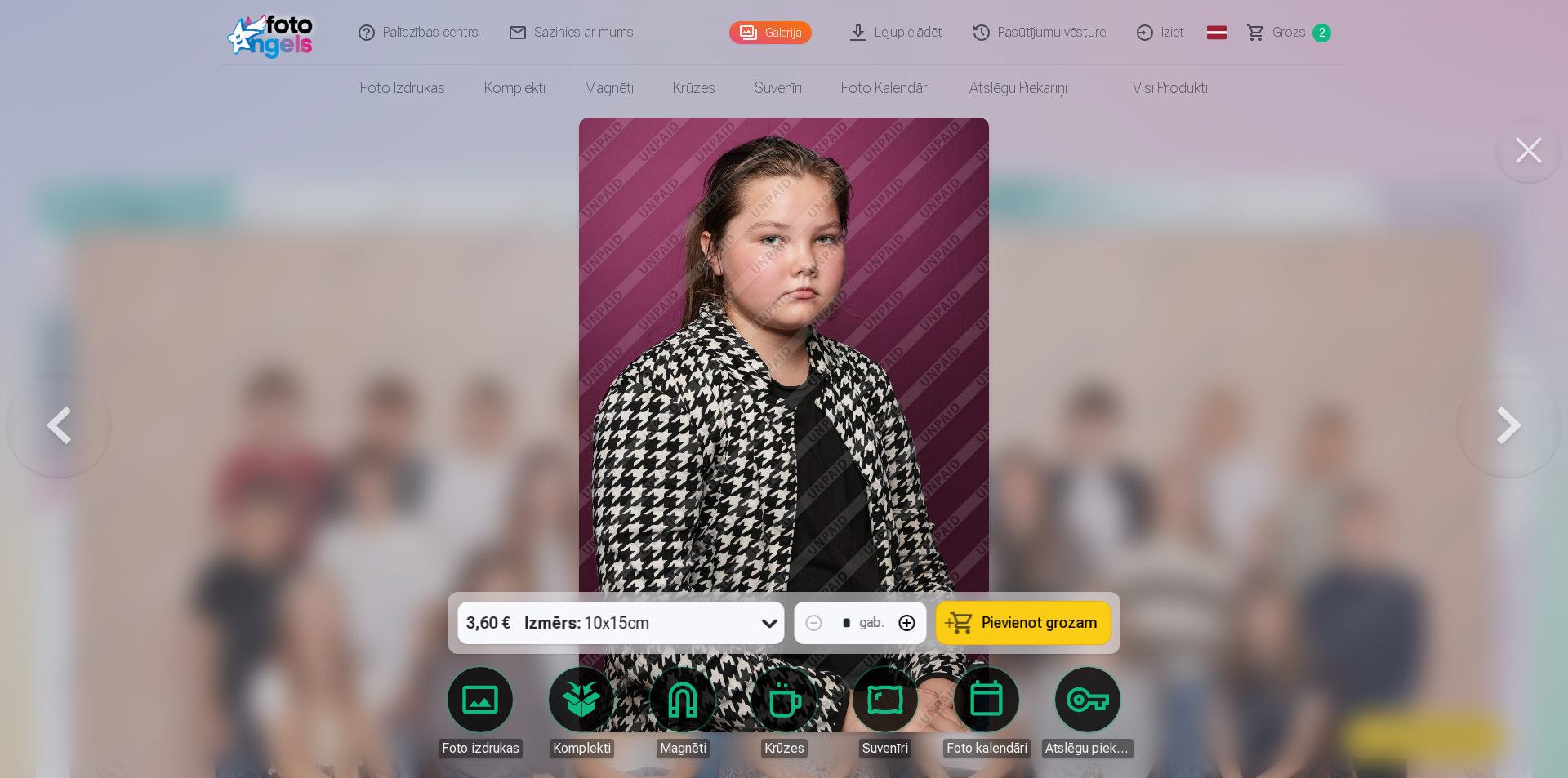
click at [1505, 411] on button at bounding box center [1509, 425] width 105 height 302
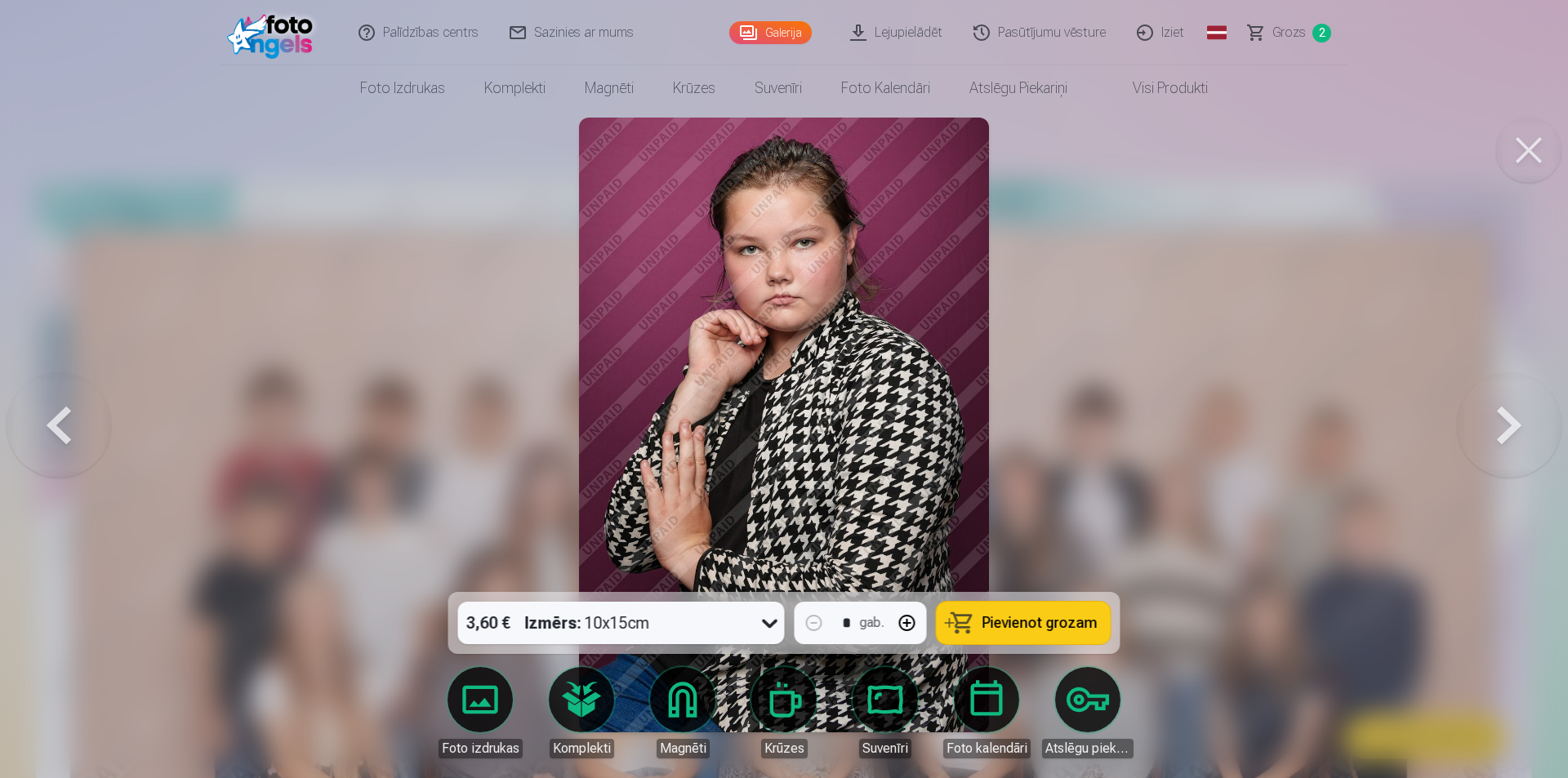
click at [1505, 411] on button at bounding box center [1509, 425] width 105 height 302
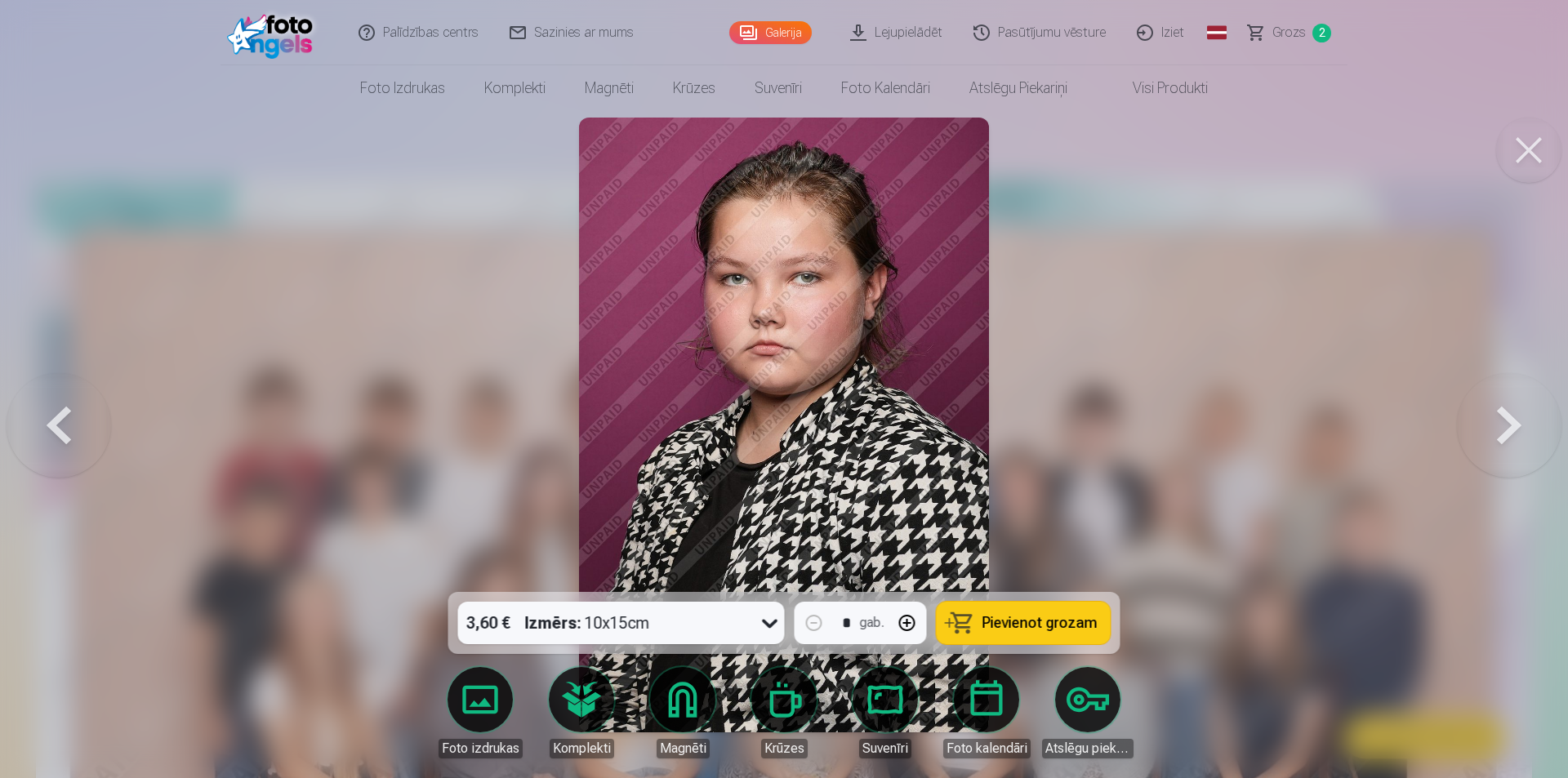
click at [1505, 411] on button at bounding box center [1509, 425] width 105 height 302
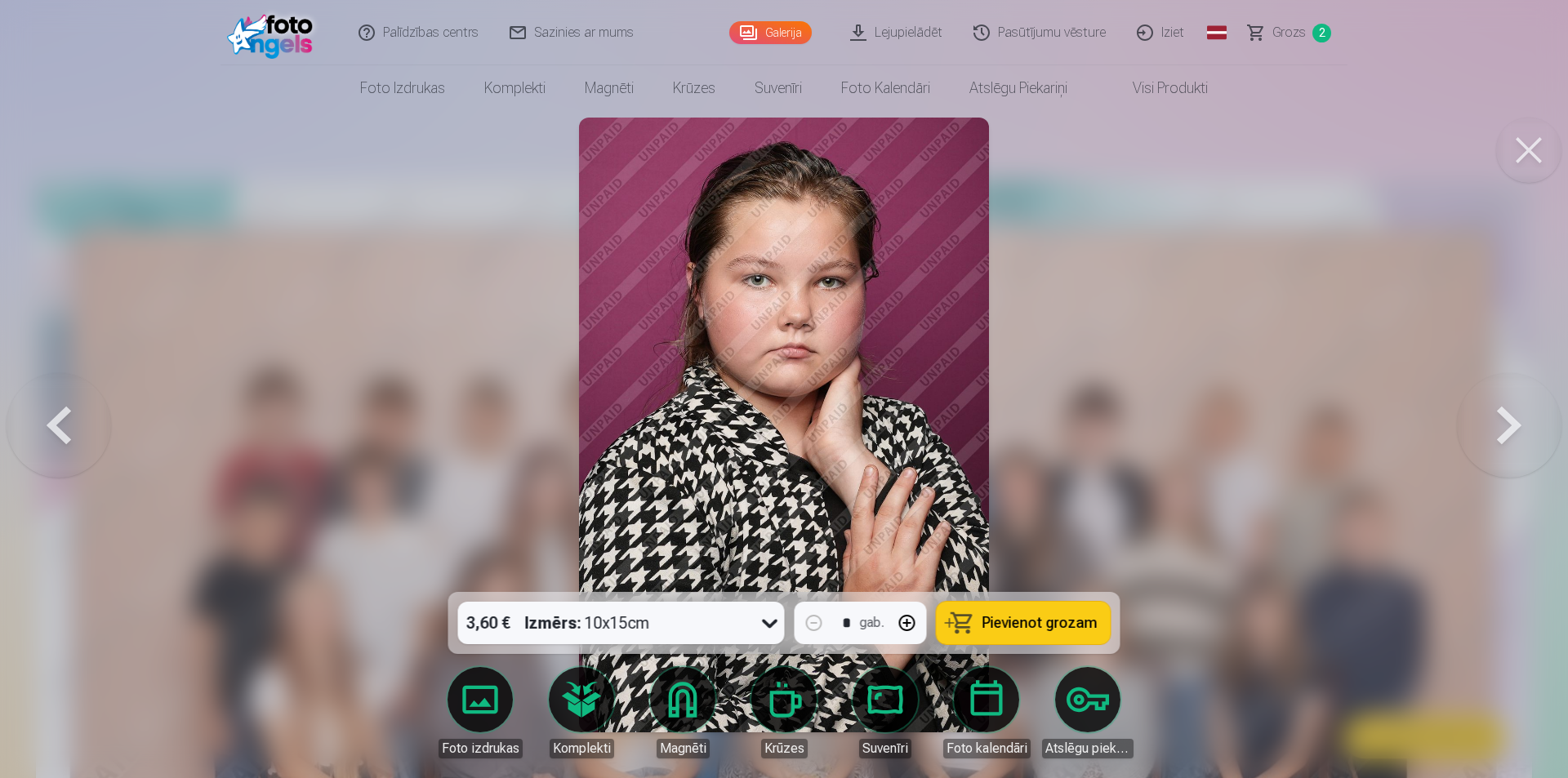
click at [917, 625] on button "button" at bounding box center [907, 623] width 39 height 39
click at [815, 631] on button "button" at bounding box center [814, 623] width 39 height 39
type input "*"
click at [1054, 469] on div at bounding box center [784, 389] width 1568 height 778
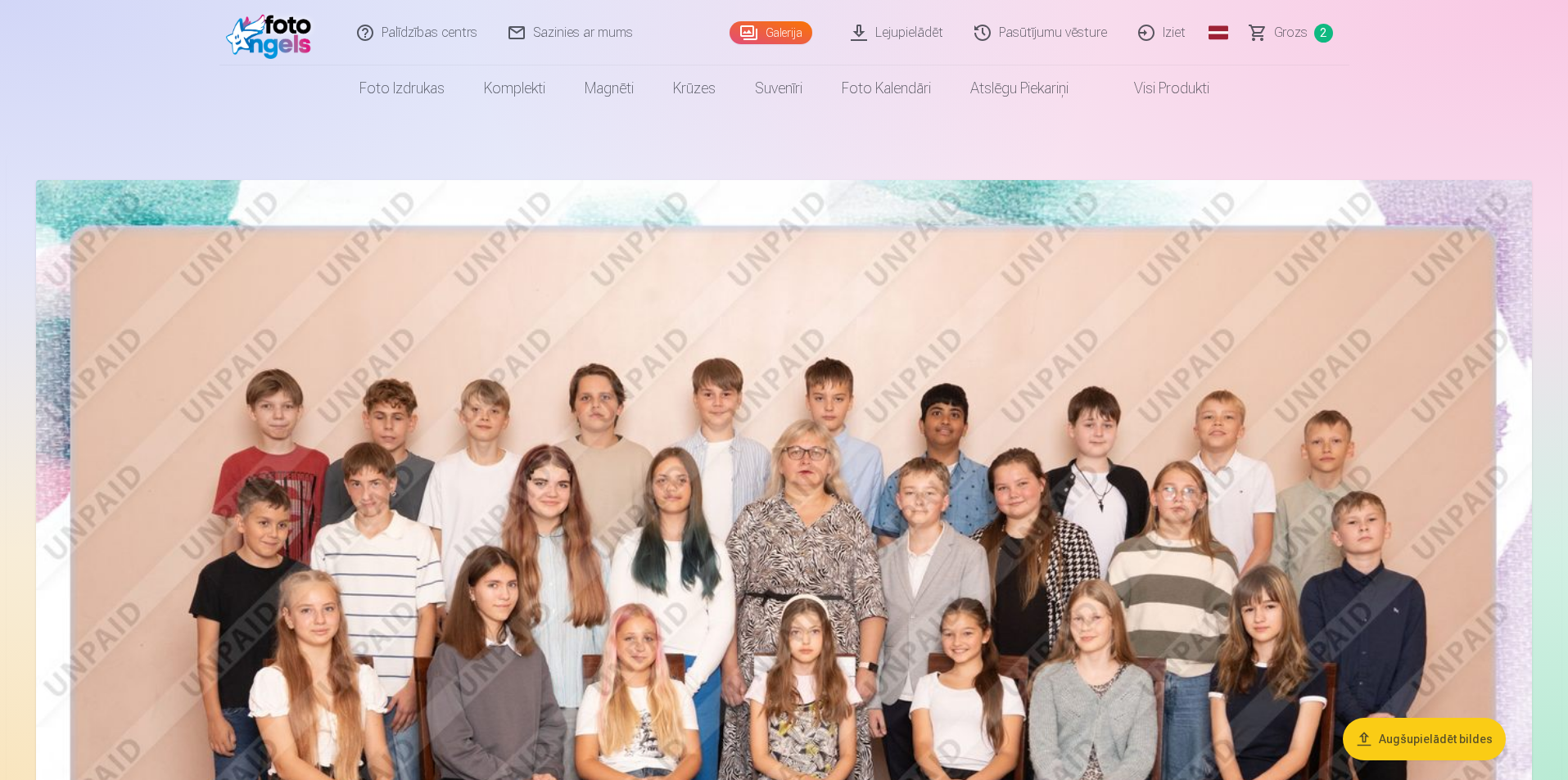
click at [1280, 30] on span "Grozs" at bounding box center [1290, 32] width 34 height 19
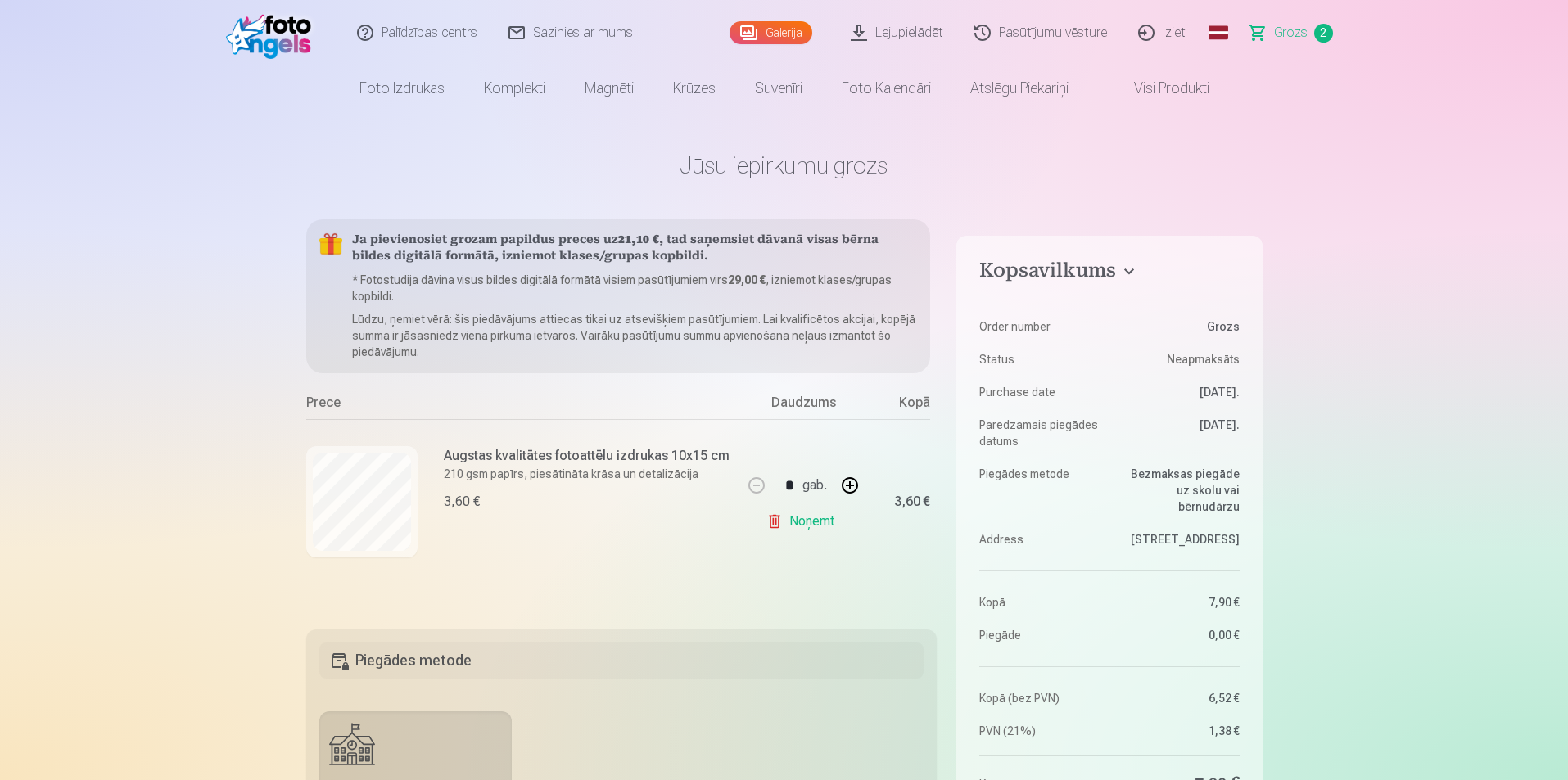
scroll to position [143, 0]
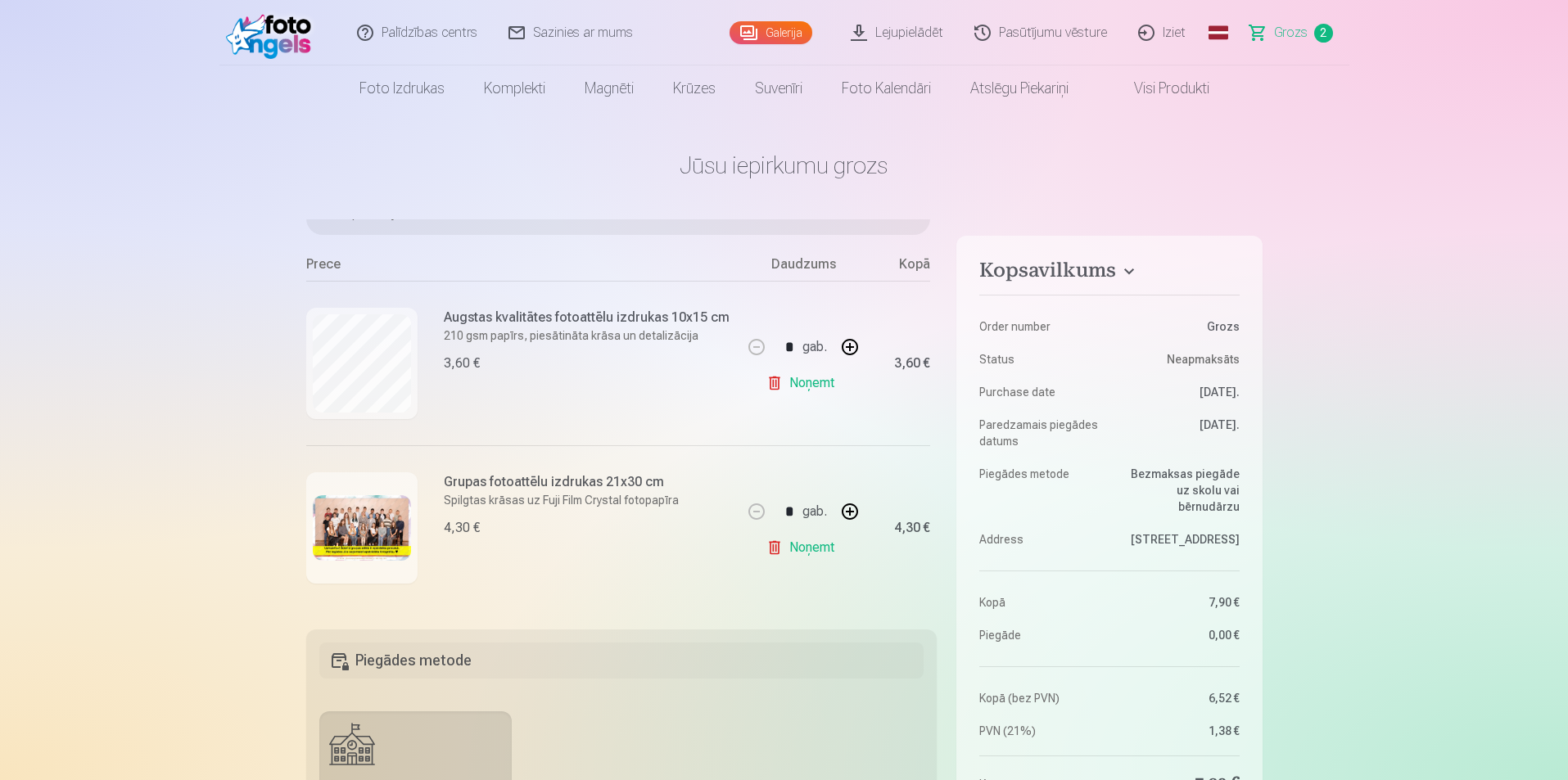
click at [780, 27] on link "Galerija" at bounding box center [771, 32] width 83 height 23
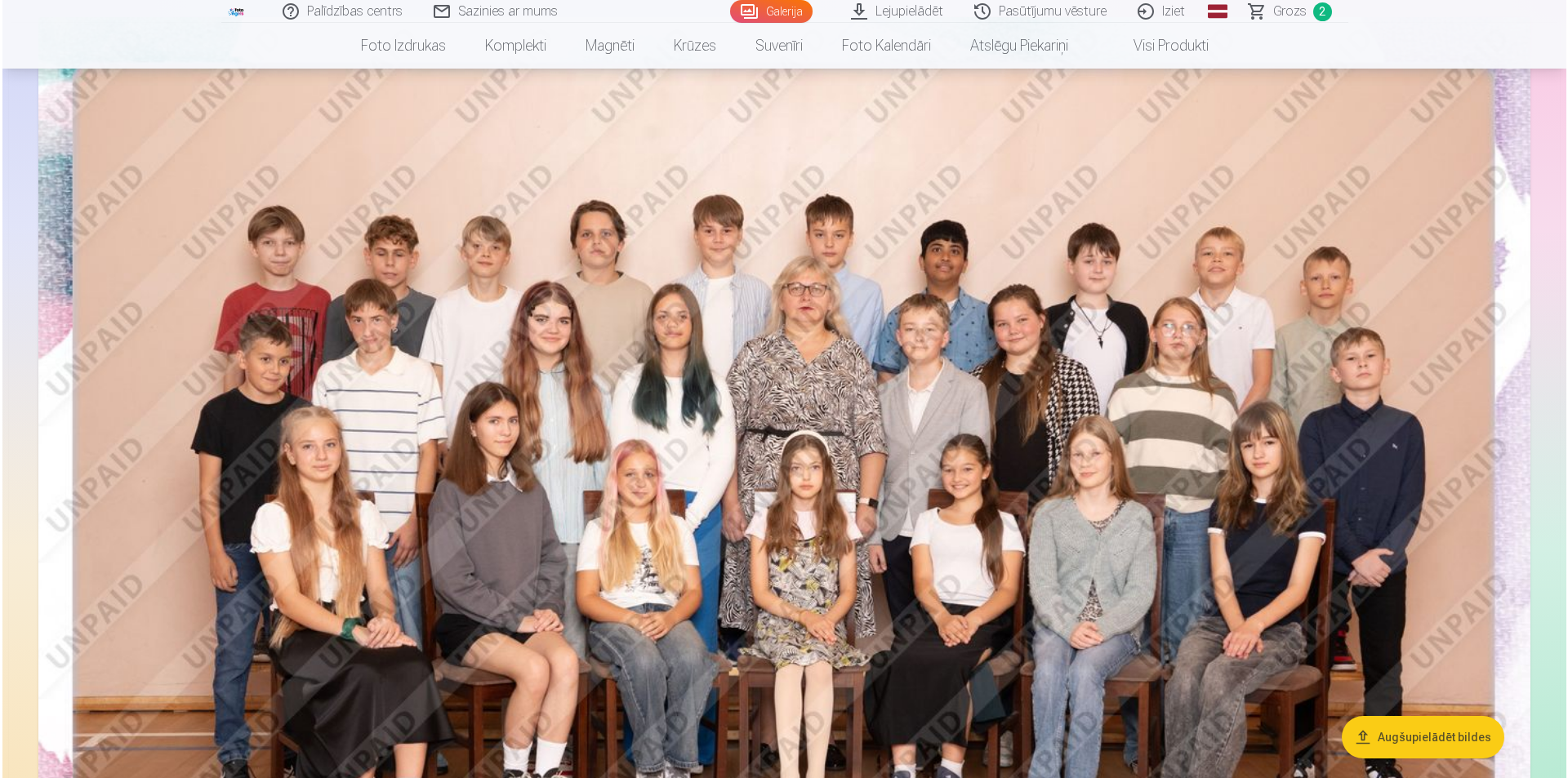
scroll to position [163, 0]
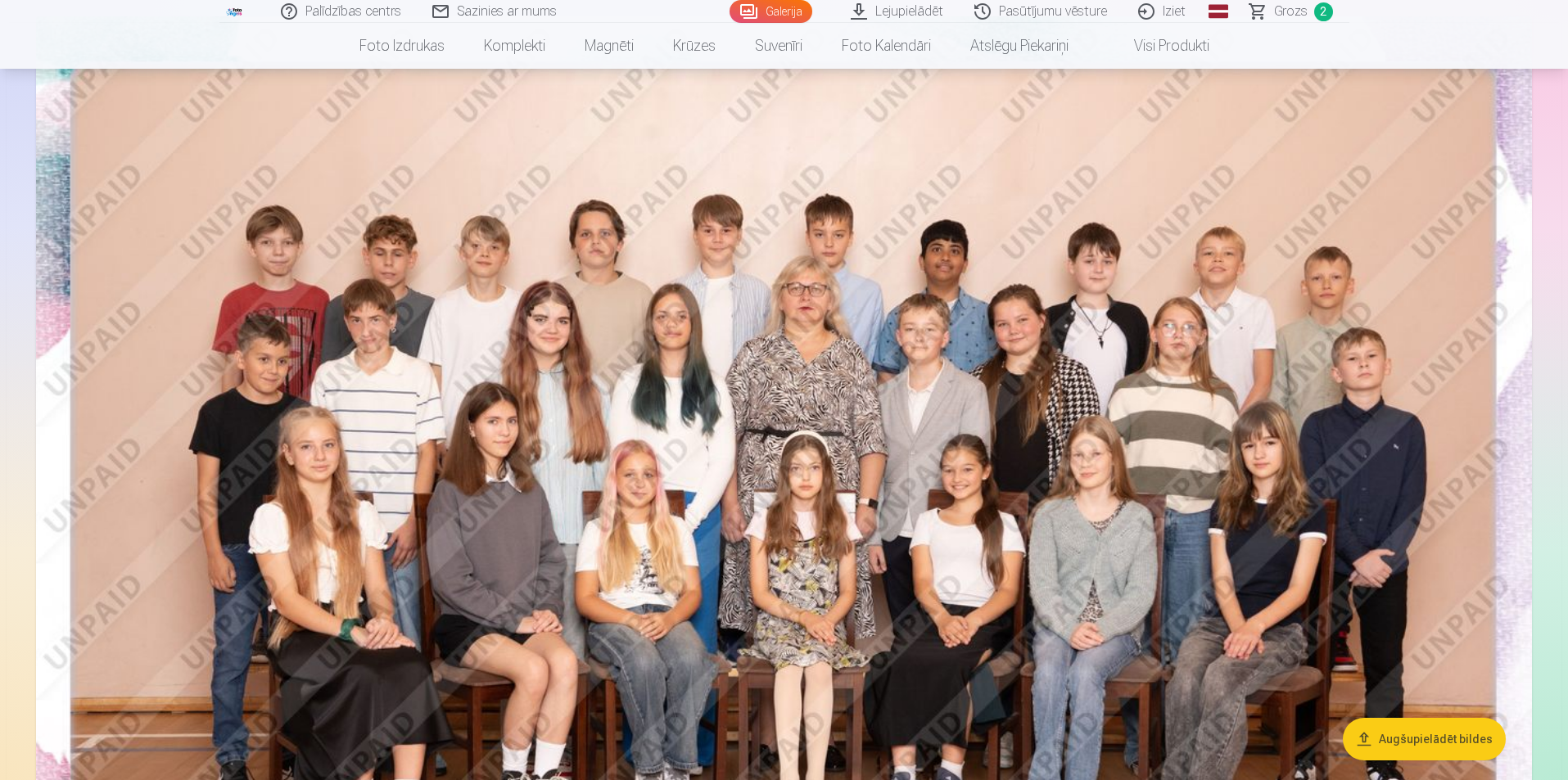
click at [1164, 512] on img at bounding box center [784, 515] width 1495 height 998
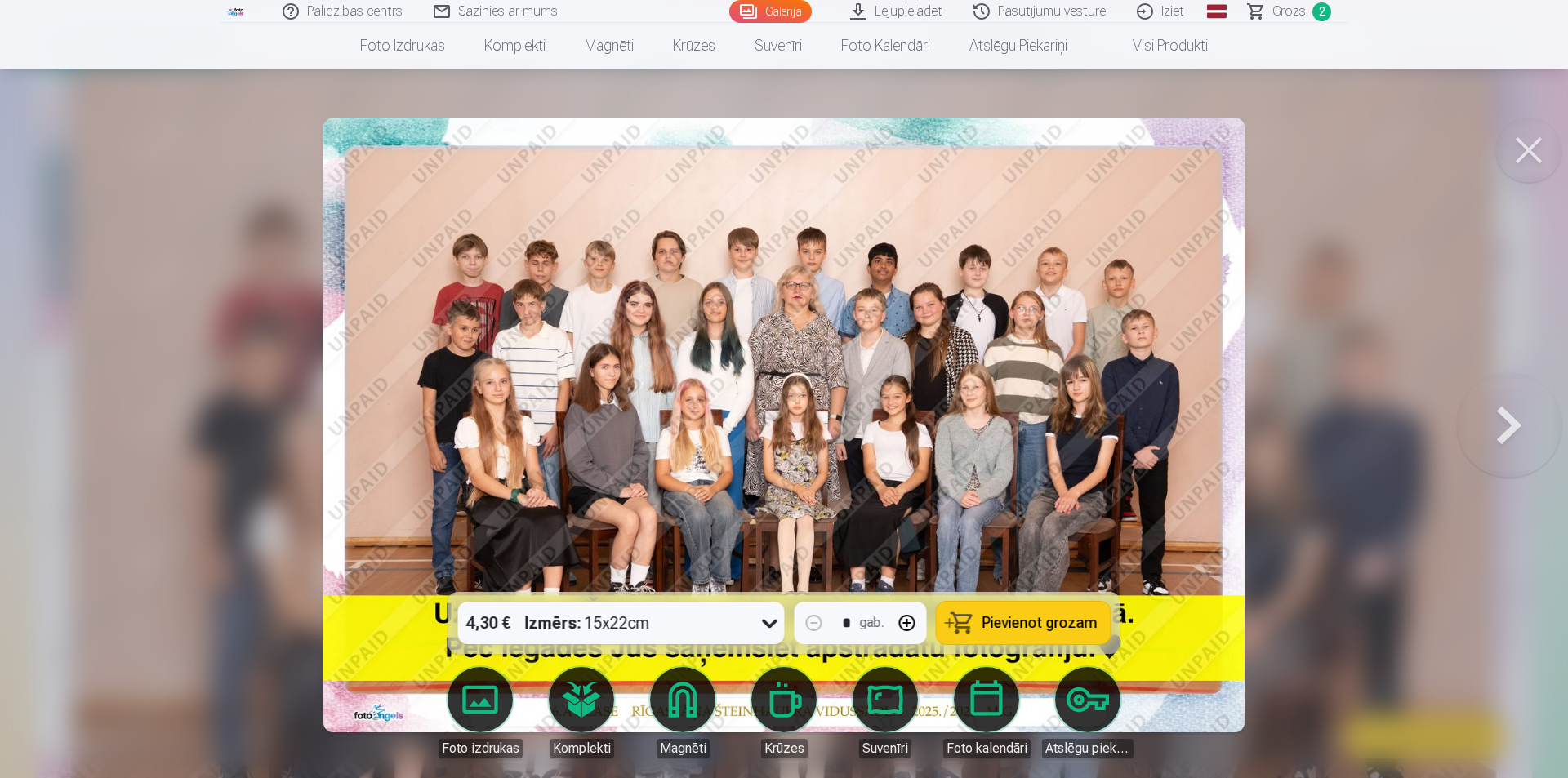
click at [1502, 427] on button at bounding box center [1509, 425] width 105 height 302
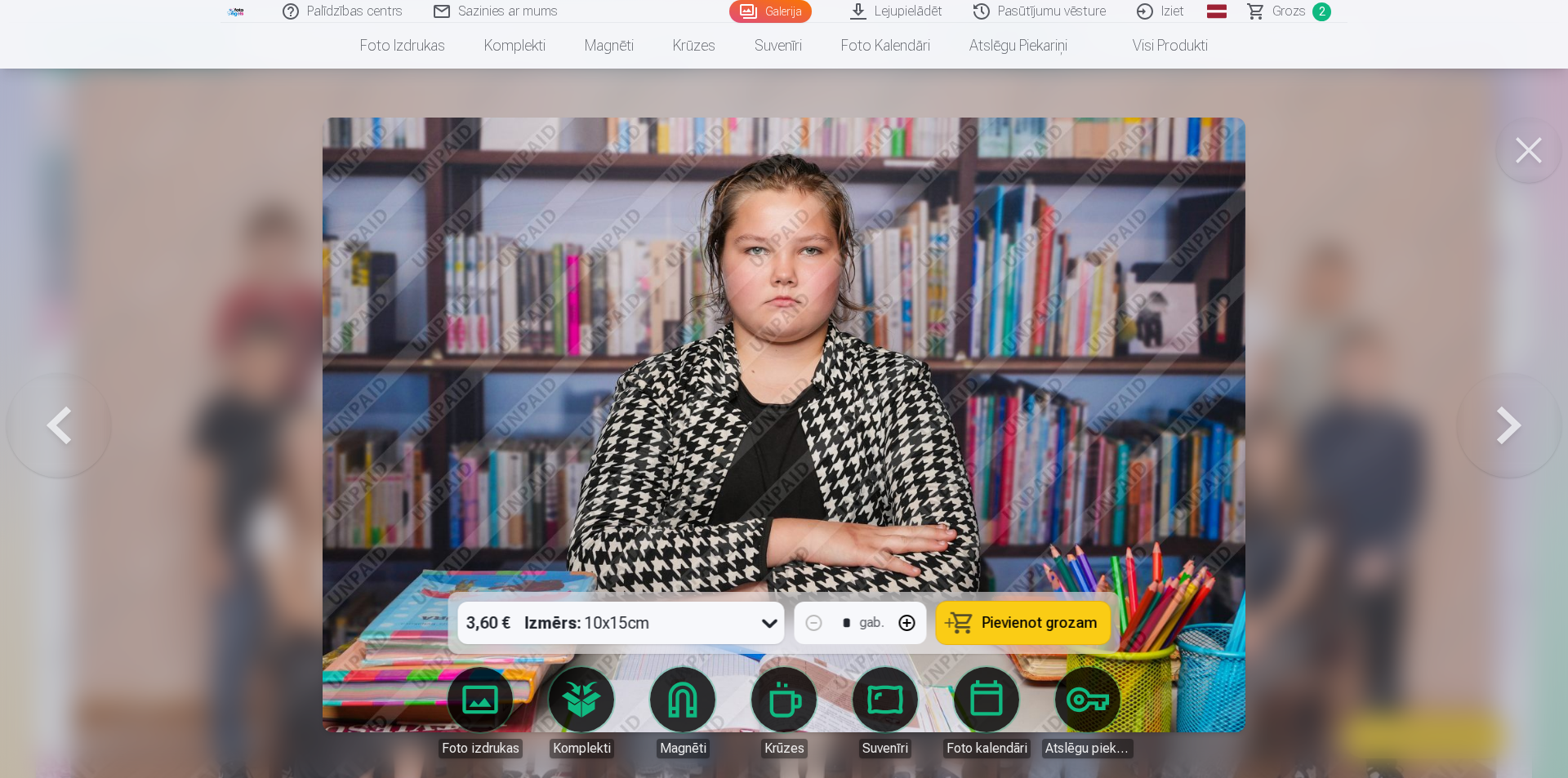
click at [1502, 428] on button at bounding box center [1509, 425] width 105 height 302
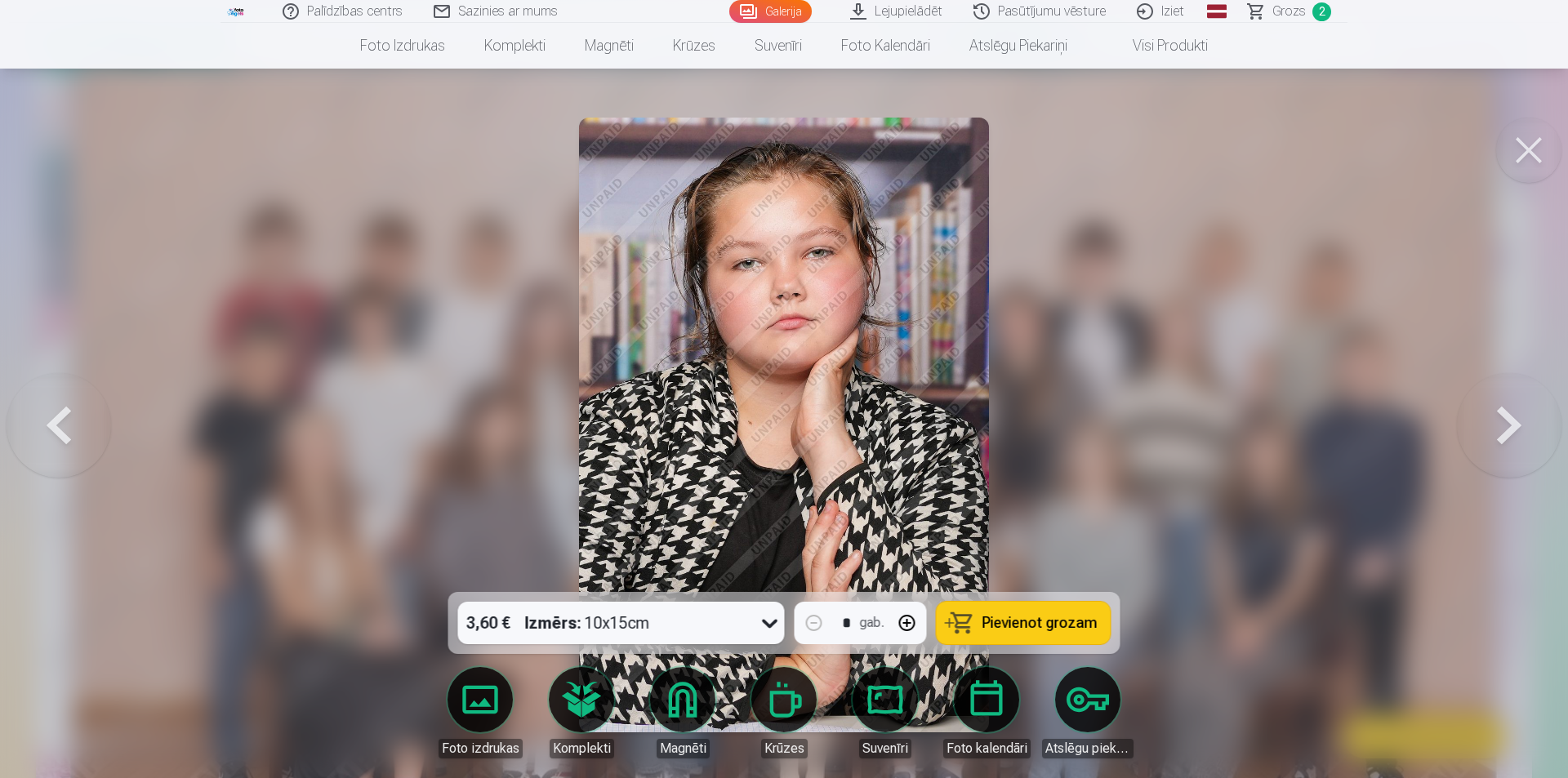
click at [1502, 428] on button at bounding box center [1509, 425] width 105 height 302
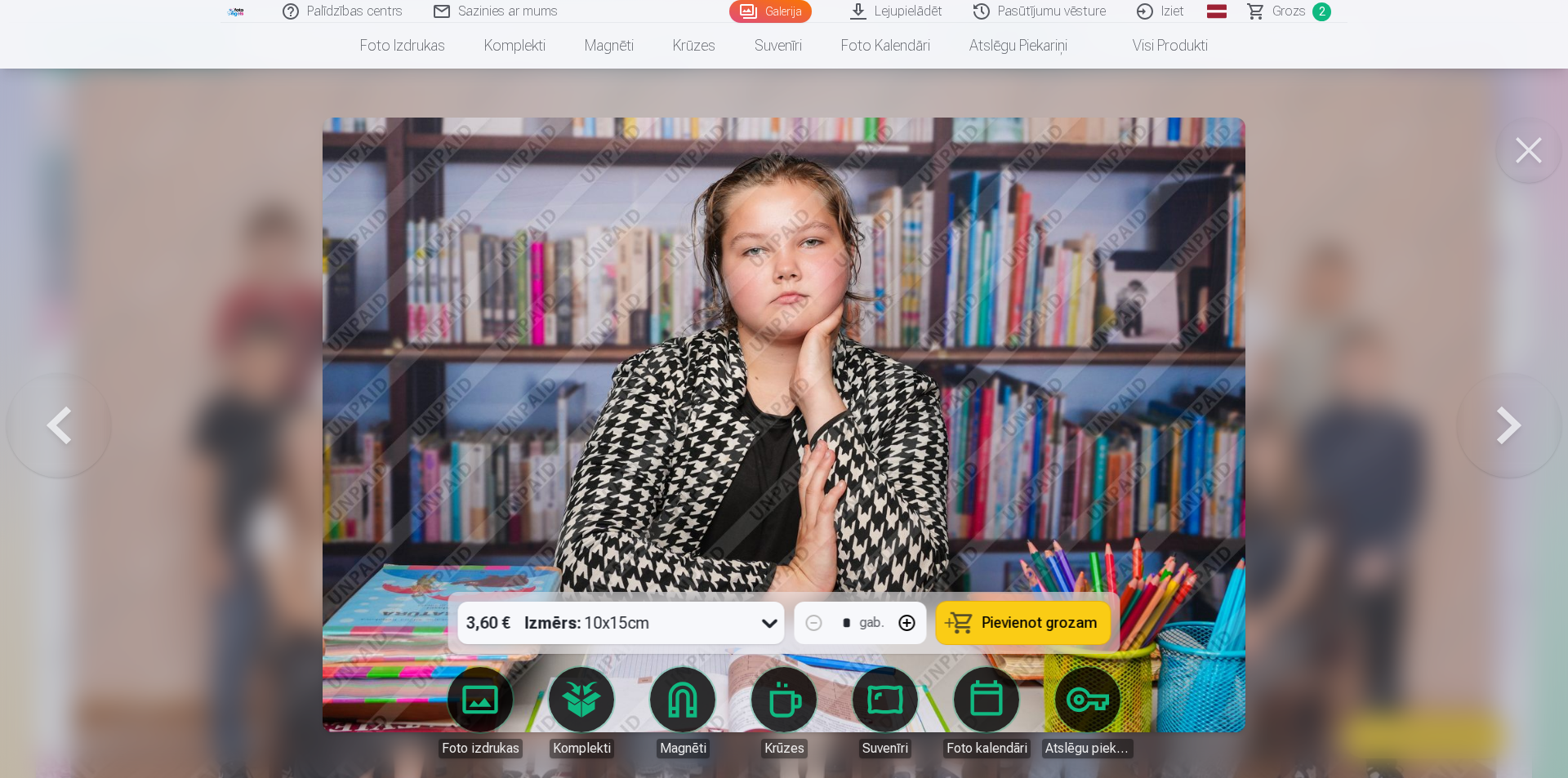
click at [905, 626] on button "button" at bounding box center [907, 623] width 39 height 39
click at [815, 621] on button "button" at bounding box center [814, 623] width 39 height 39
type input "*"
click at [852, 622] on div "* gab." at bounding box center [861, 623] width 132 height 42
click at [1485, 438] on button at bounding box center [1509, 425] width 105 height 302
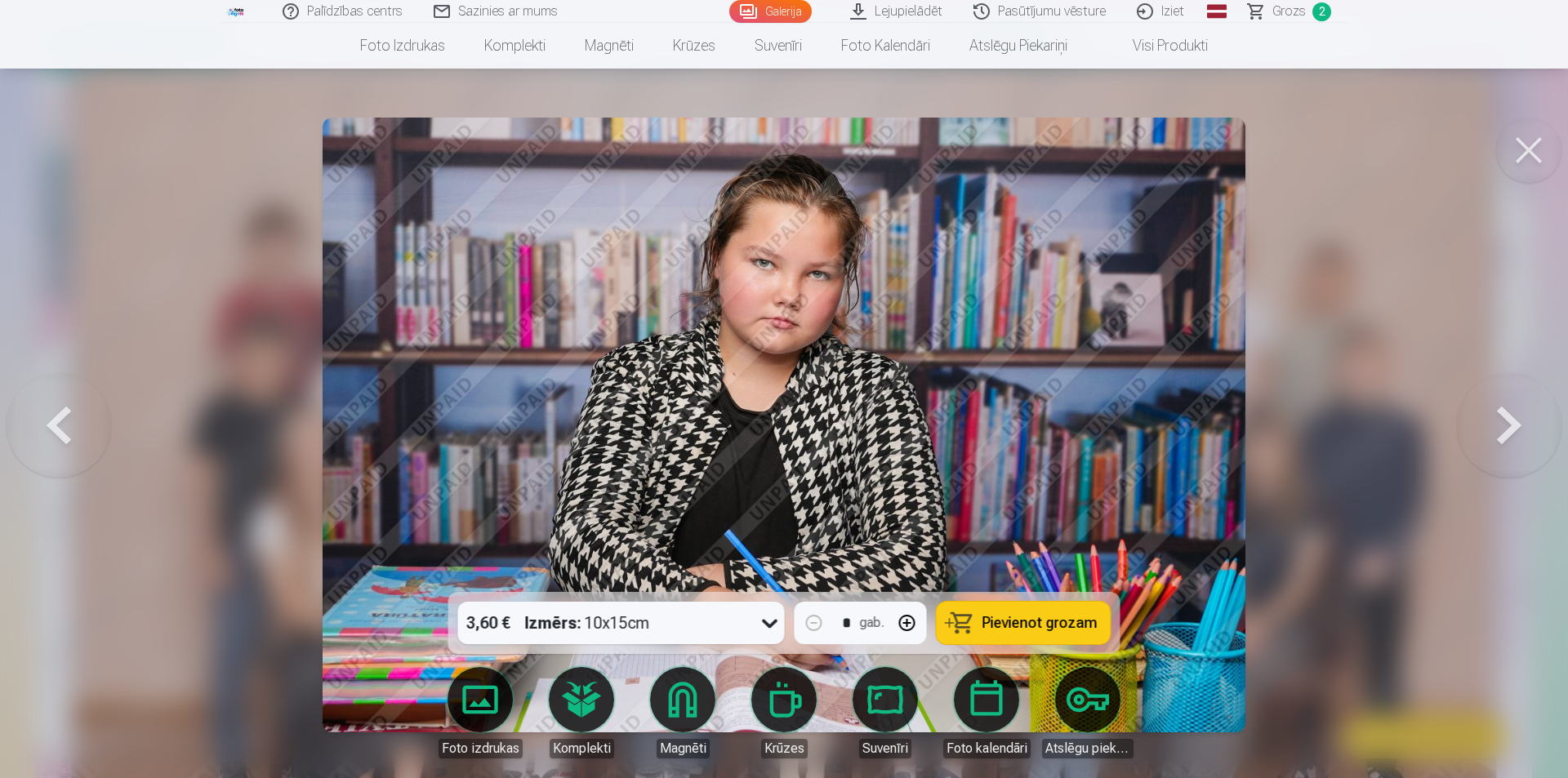
click at [1485, 438] on button at bounding box center [1509, 425] width 105 height 302
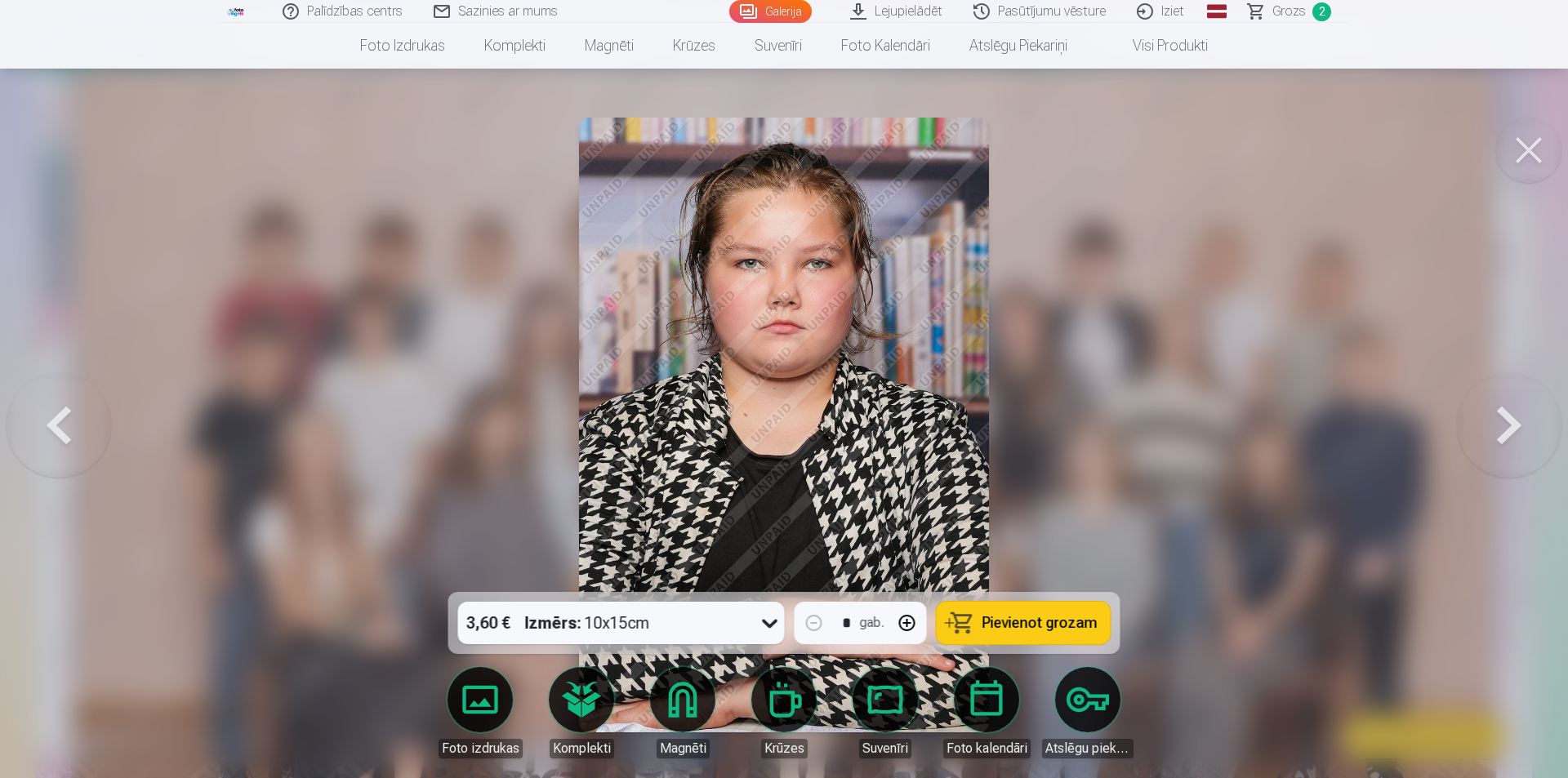
click at [1485, 438] on button at bounding box center [1509, 425] width 105 height 302
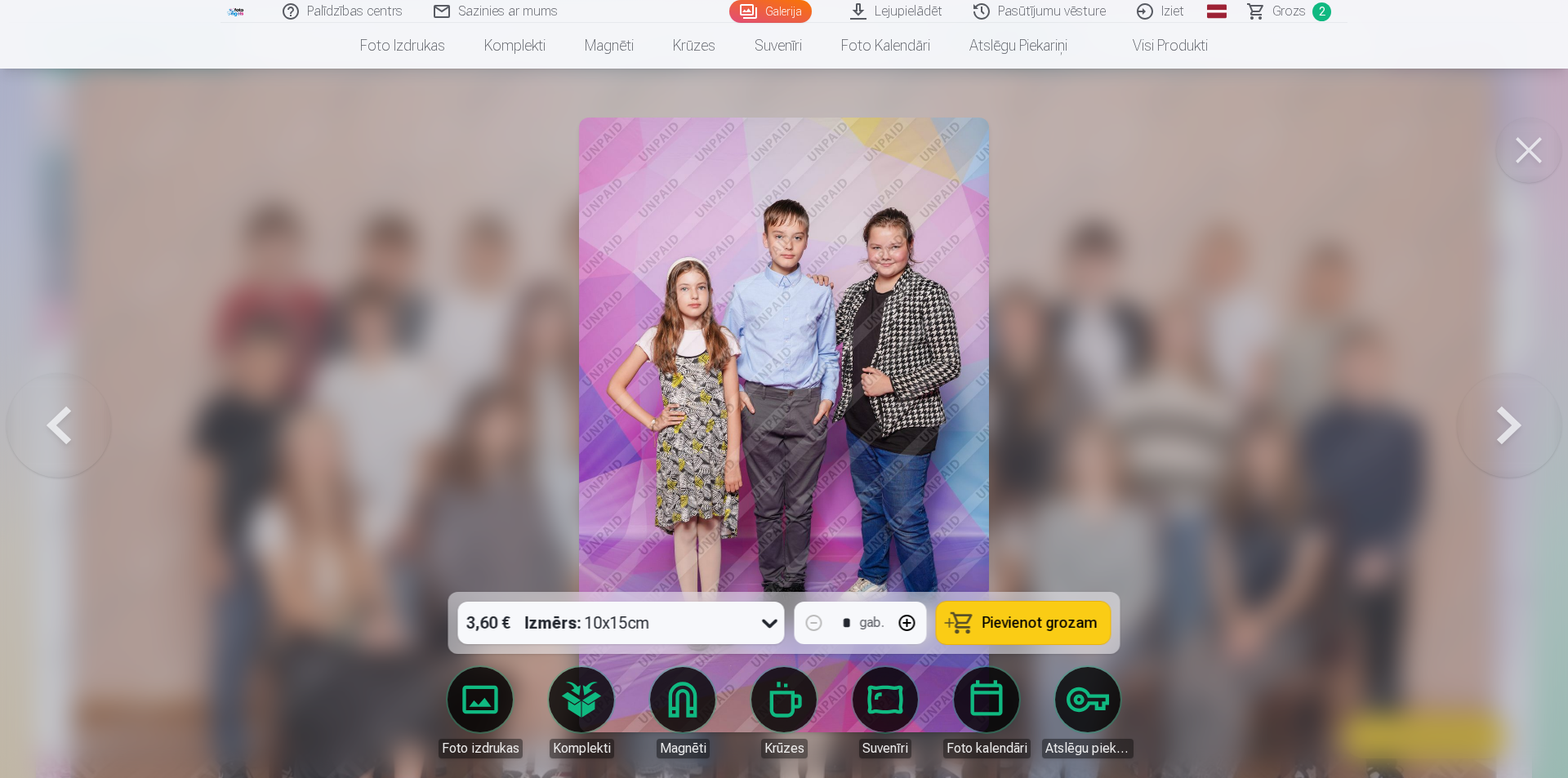
click at [1486, 438] on button at bounding box center [1509, 425] width 105 height 302
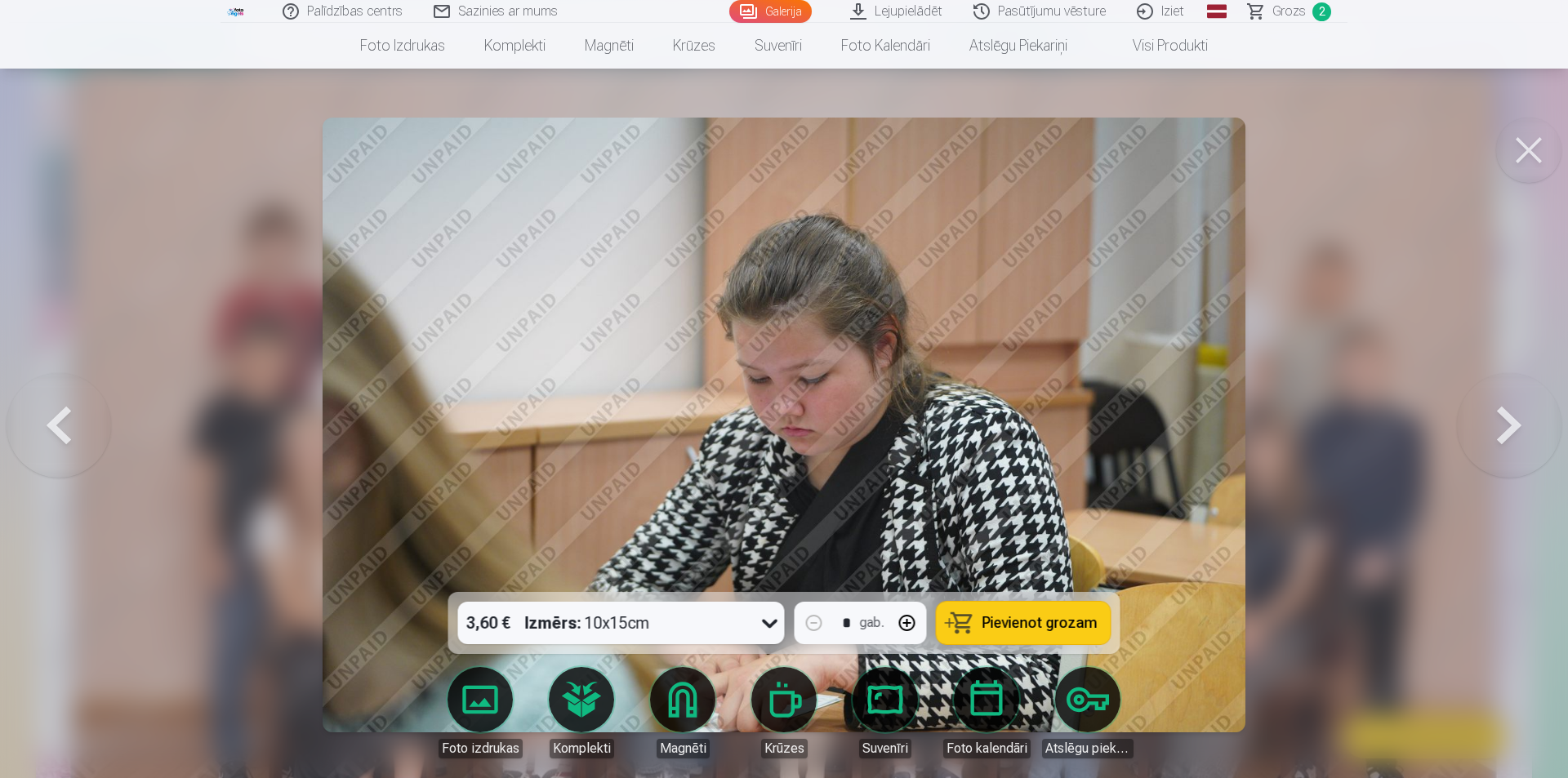
click at [1486, 438] on button at bounding box center [1509, 425] width 105 height 302
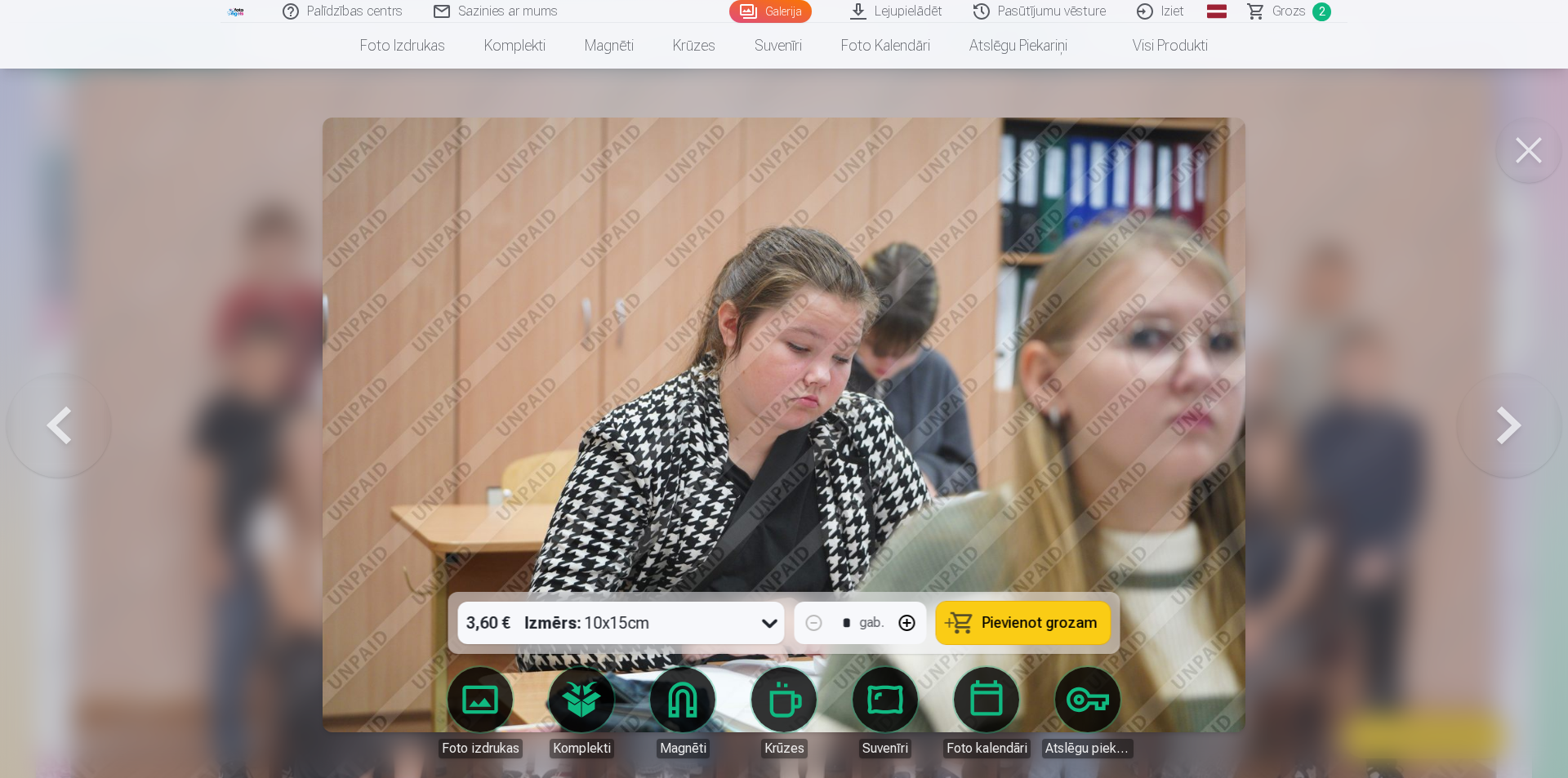
click at [1486, 438] on button at bounding box center [1509, 425] width 105 height 302
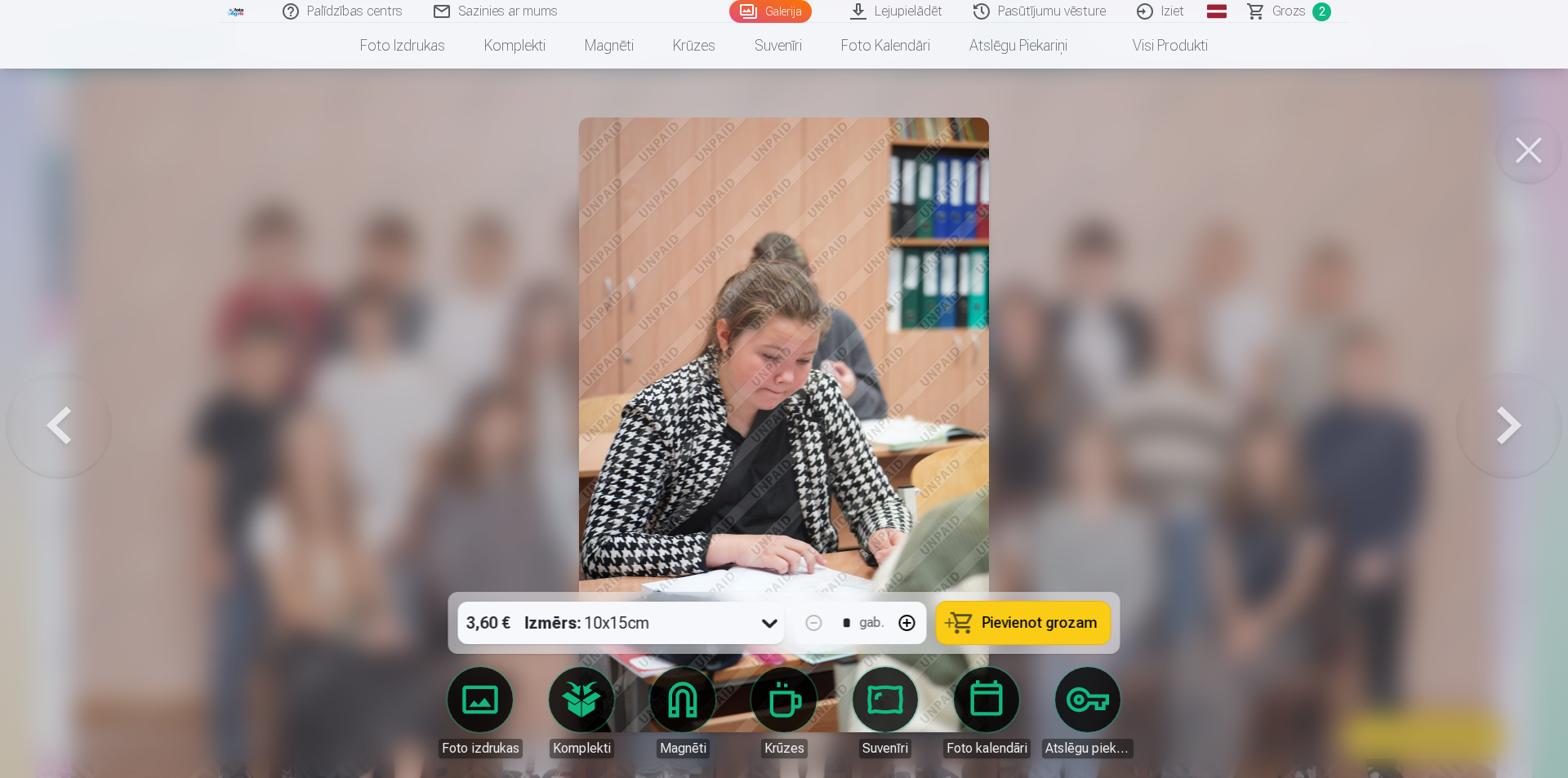
click at [1486, 438] on button at bounding box center [1509, 425] width 105 height 302
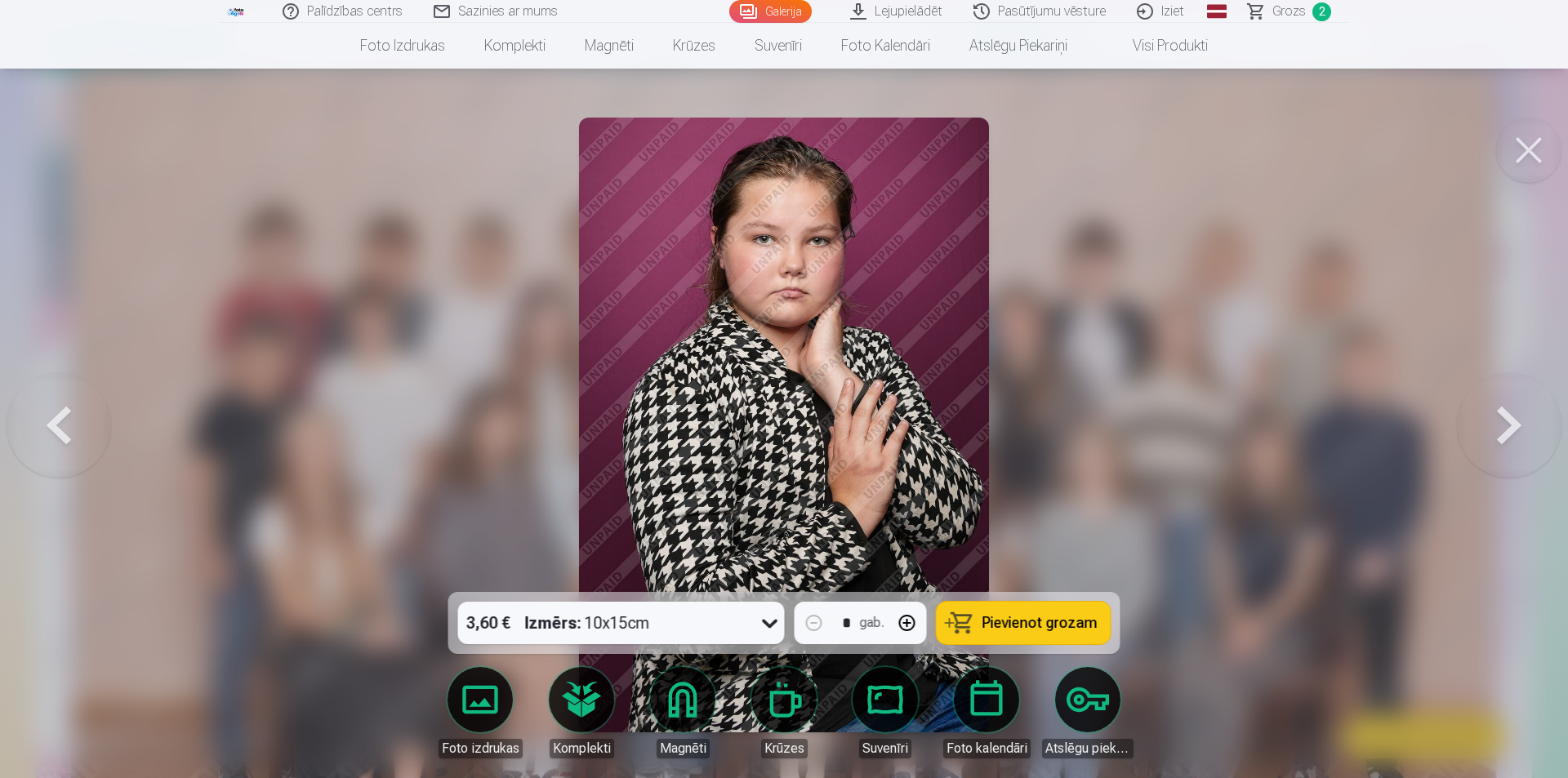
click at [1486, 438] on button at bounding box center [1509, 425] width 105 height 302
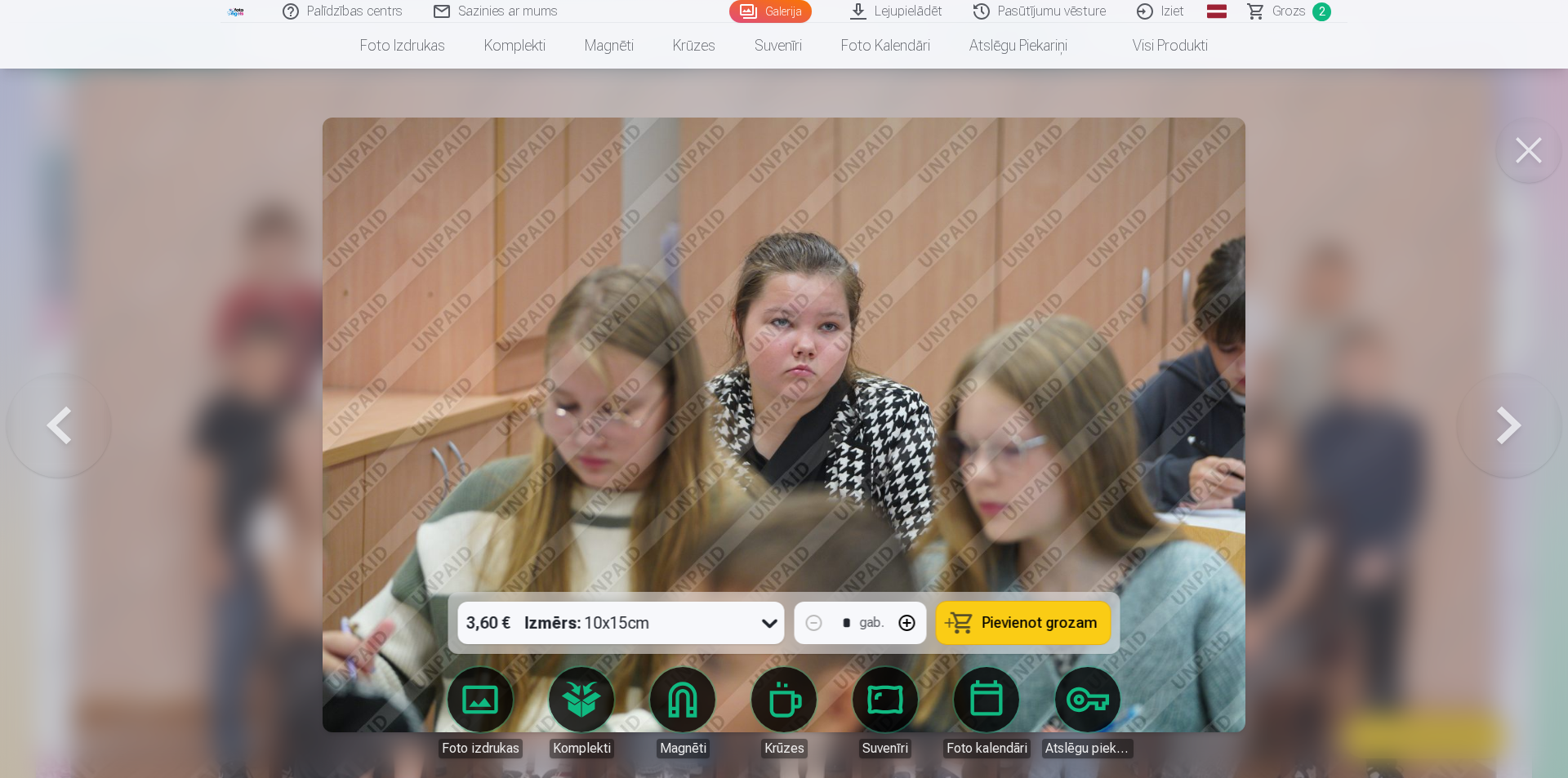
click at [1518, 436] on button at bounding box center [1509, 425] width 105 height 302
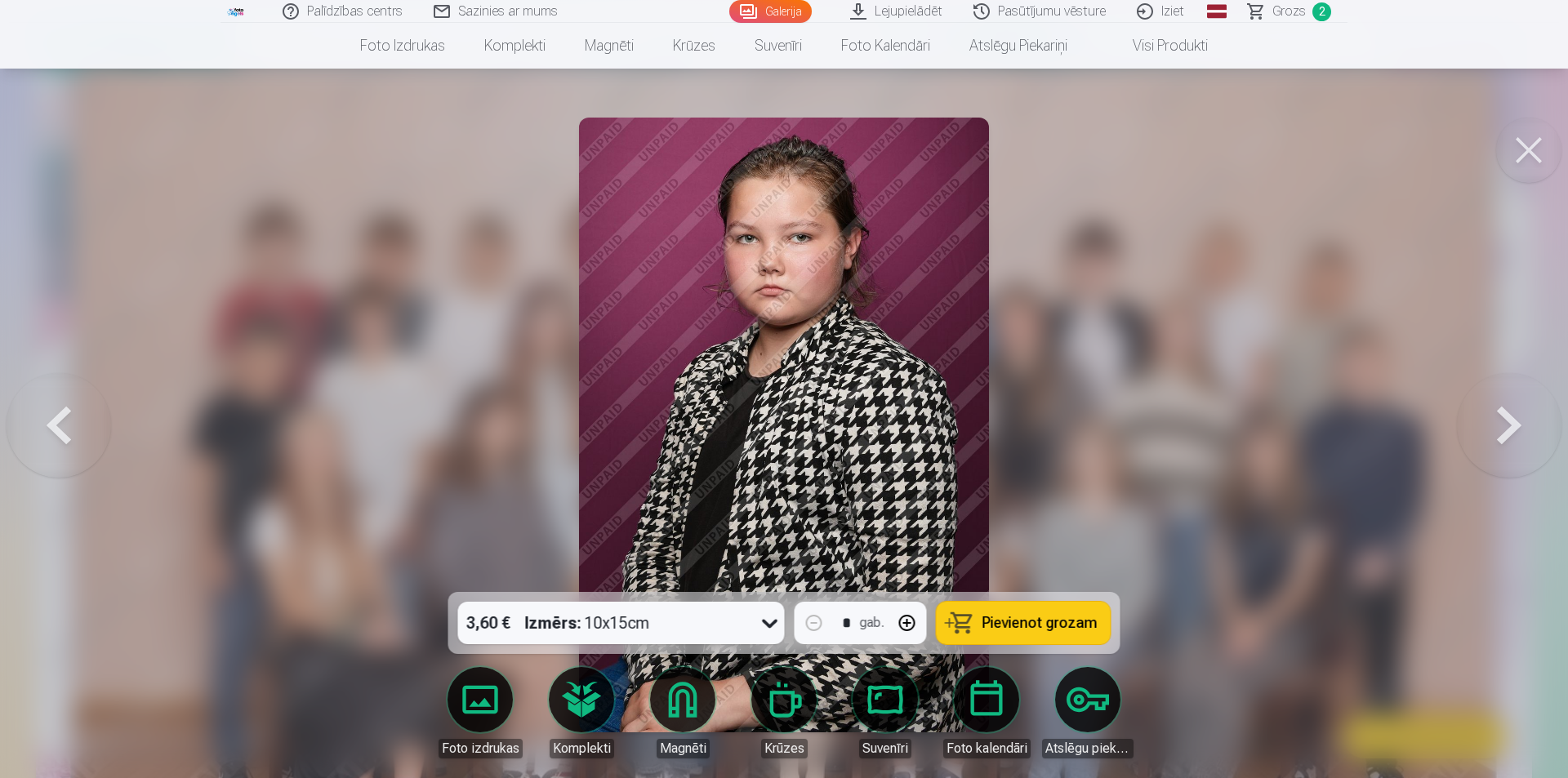
click at [1508, 428] on button at bounding box center [1509, 425] width 105 height 302
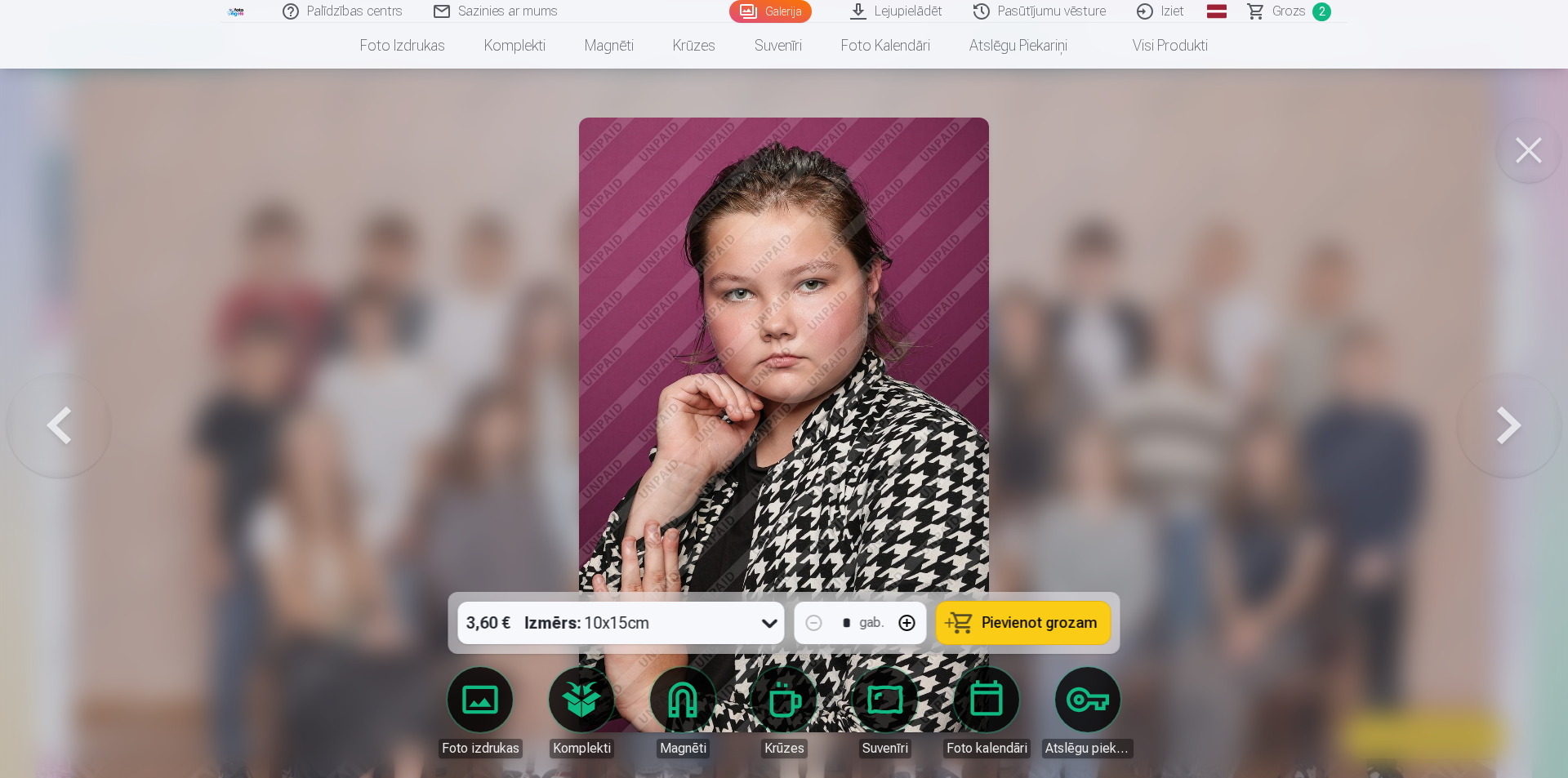
click at [1508, 428] on button at bounding box center [1509, 425] width 105 height 302
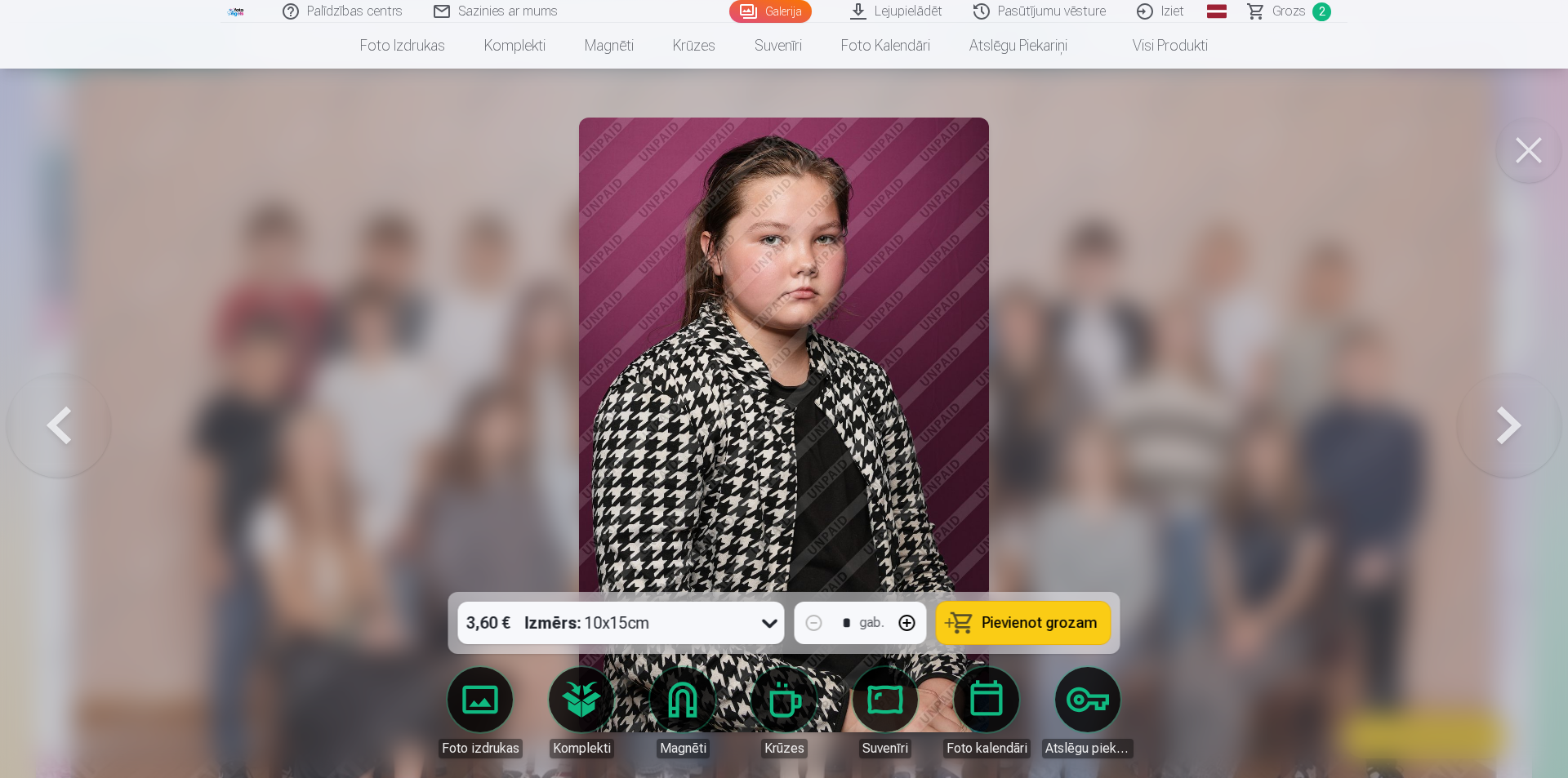
click at [1508, 428] on button at bounding box center [1509, 425] width 105 height 302
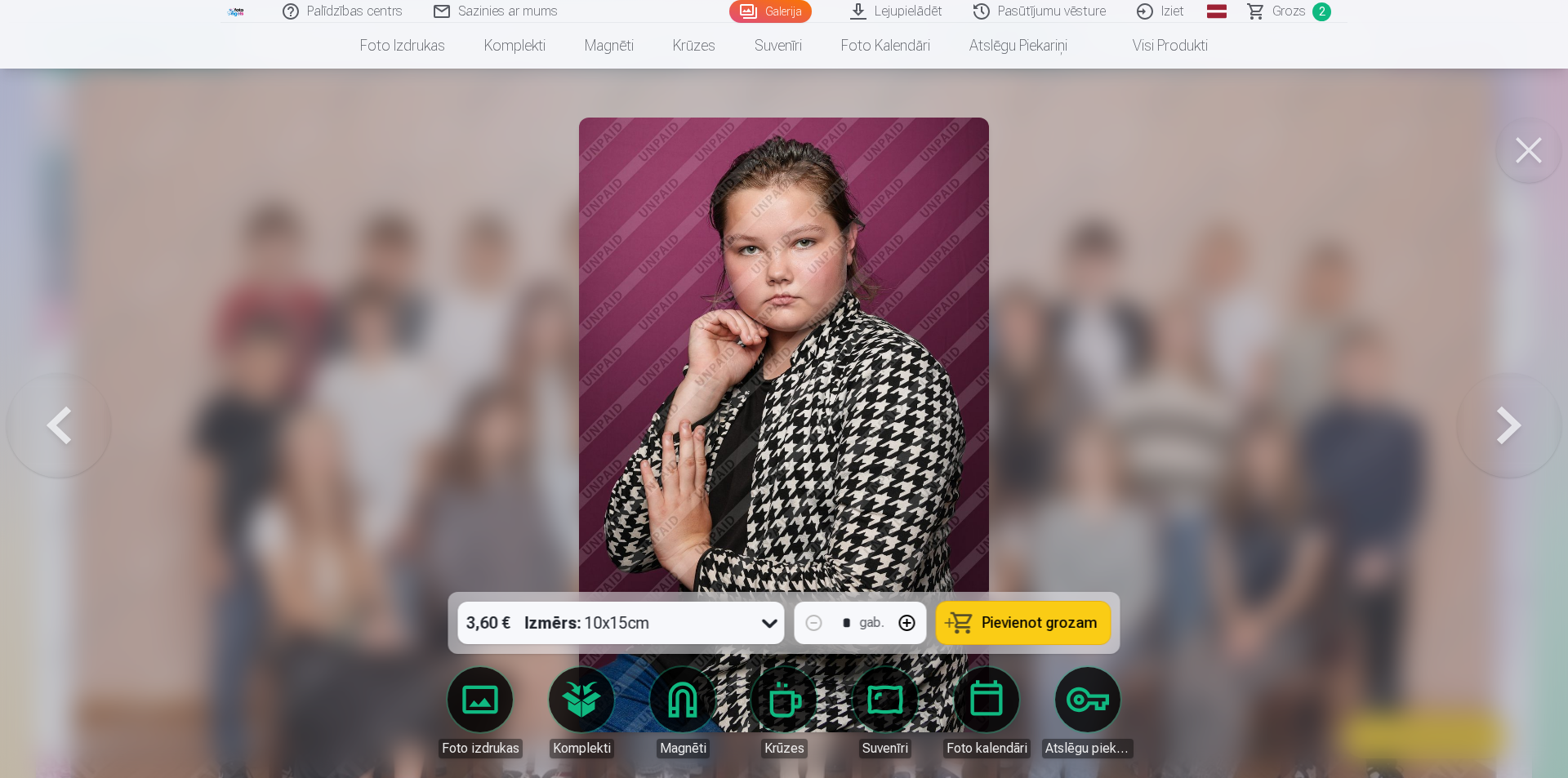
click at [1508, 428] on button at bounding box center [1509, 425] width 105 height 302
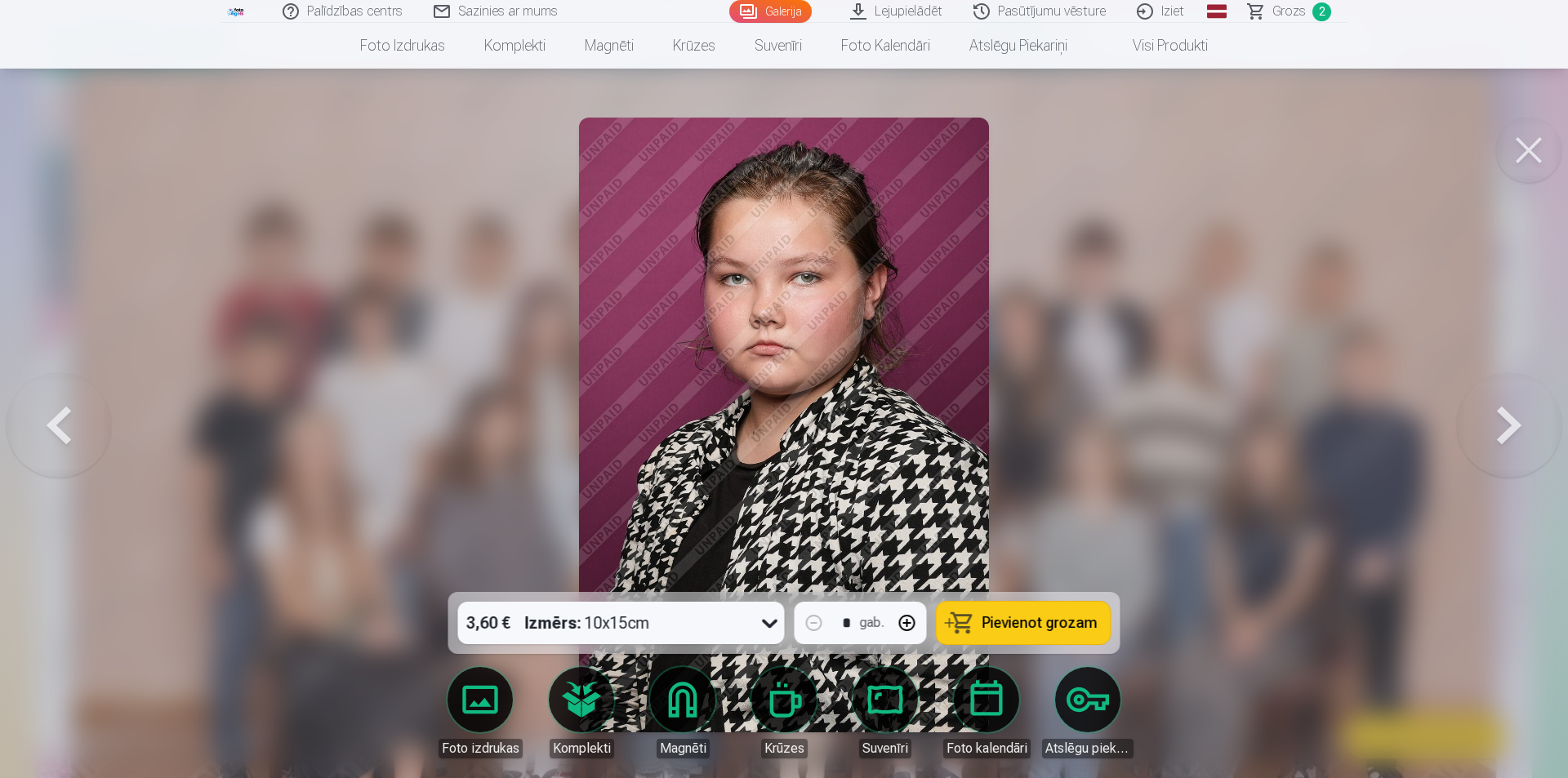
click at [1508, 428] on button at bounding box center [1509, 425] width 105 height 302
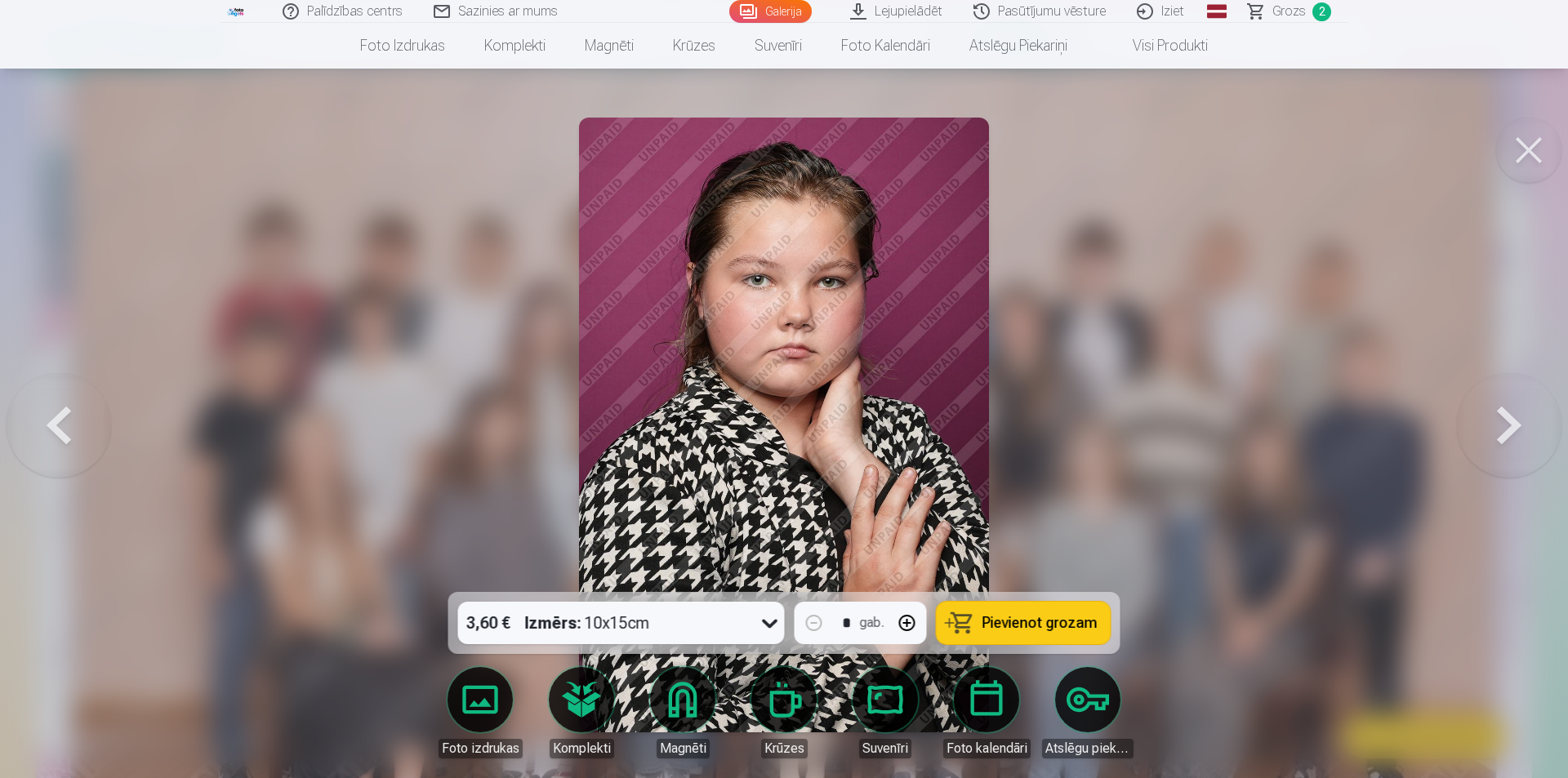
click at [464, 713] on link "Foto izdrukas" at bounding box center [481, 713] width 92 height 92
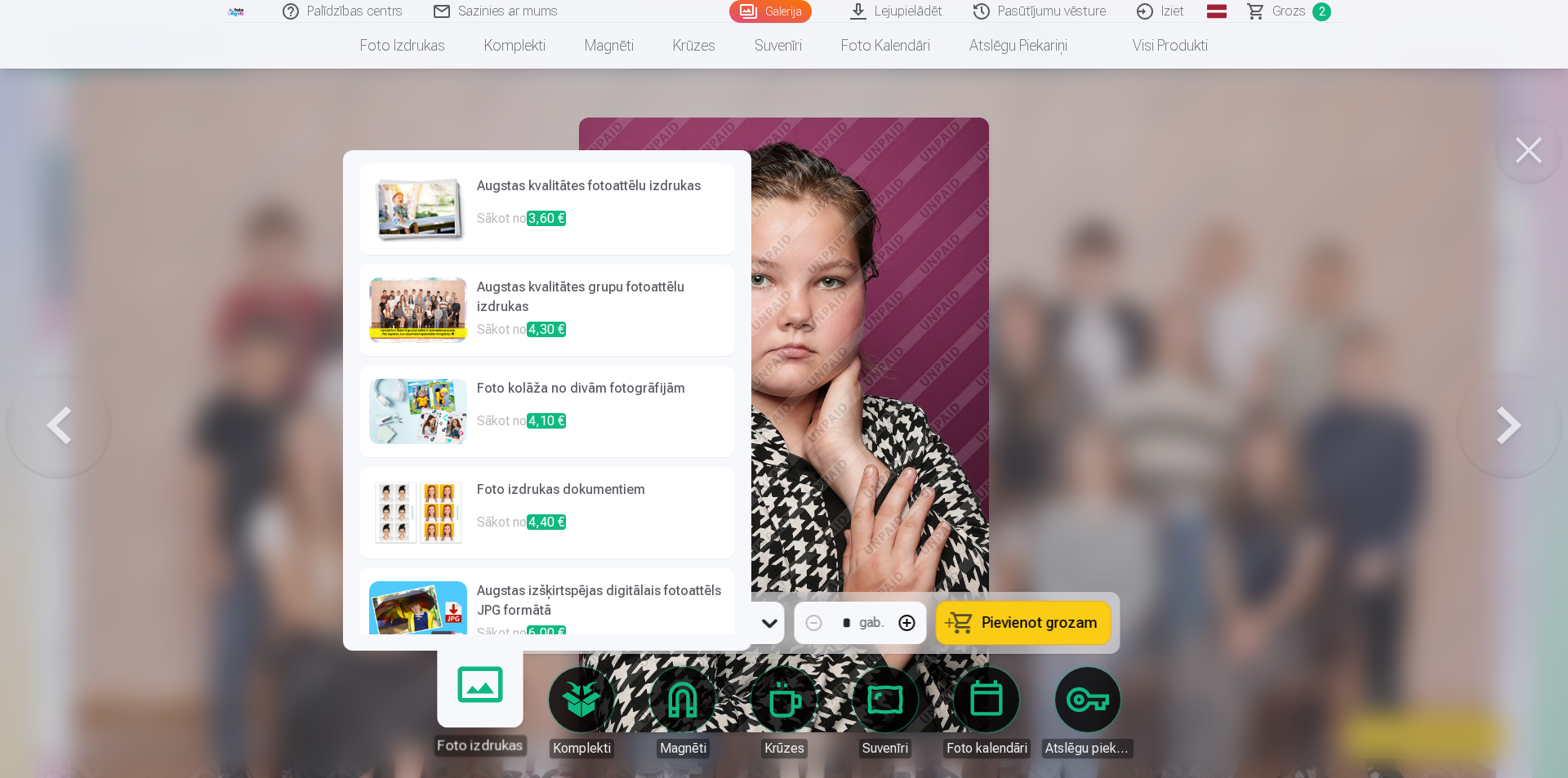
click at [416, 197] on img at bounding box center [417, 208] width 98 height 65
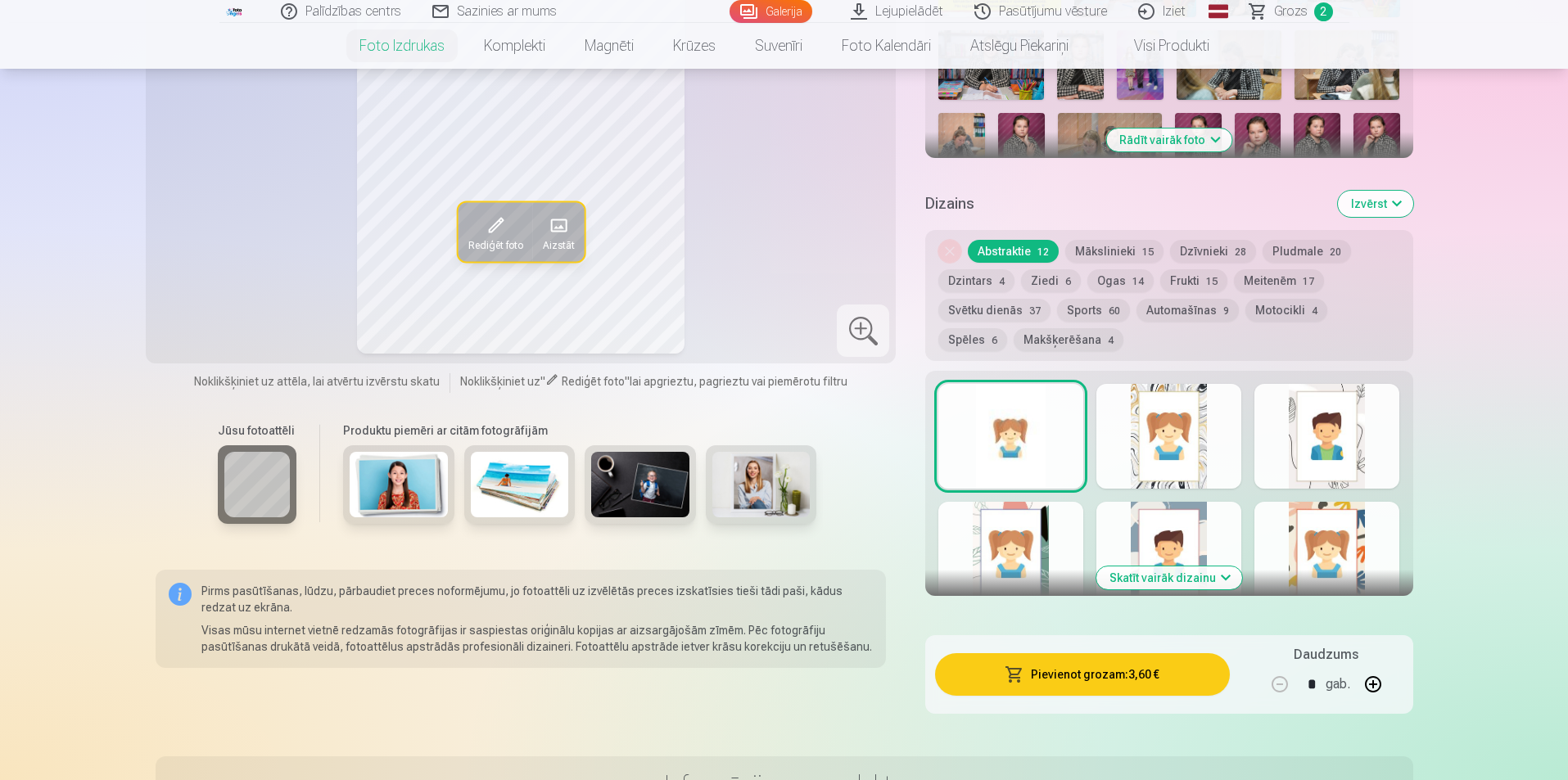
scroll to position [737, 0]
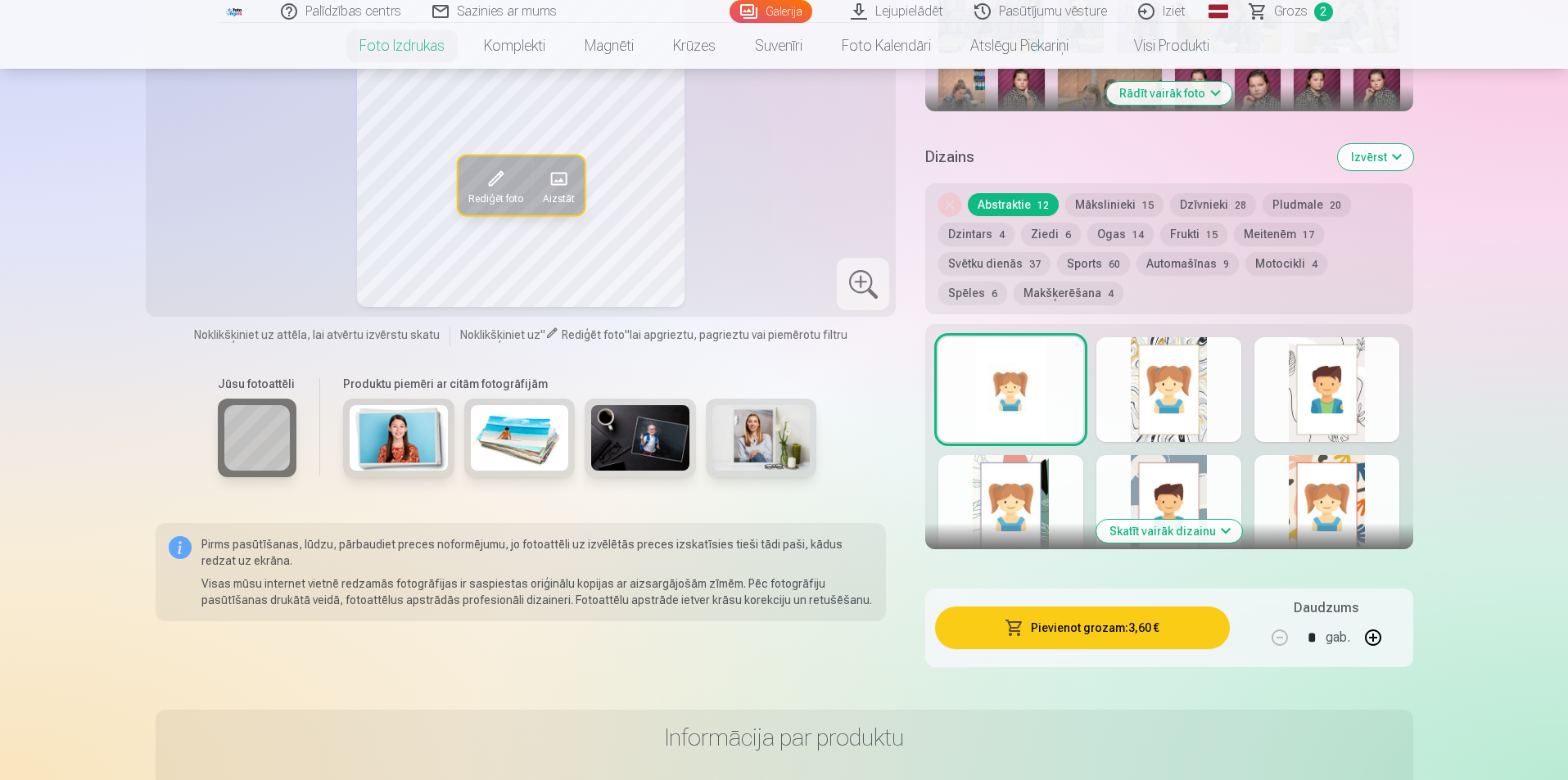
click at [1032, 229] on button "Ziedi 6" at bounding box center [1050, 234] width 60 height 23
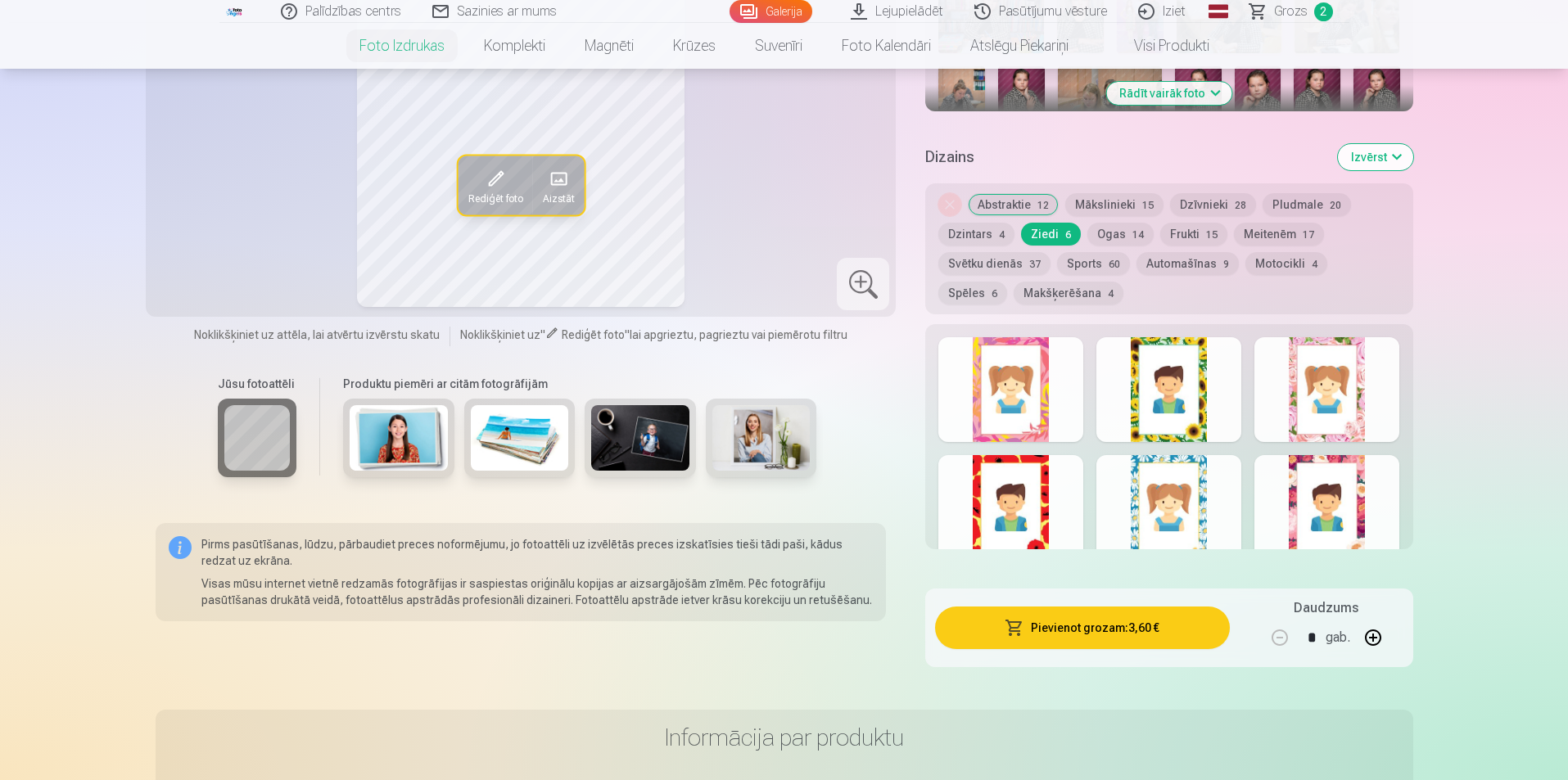
click at [1017, 428] on div at bounding box center [1011, 390] width 145 height 105
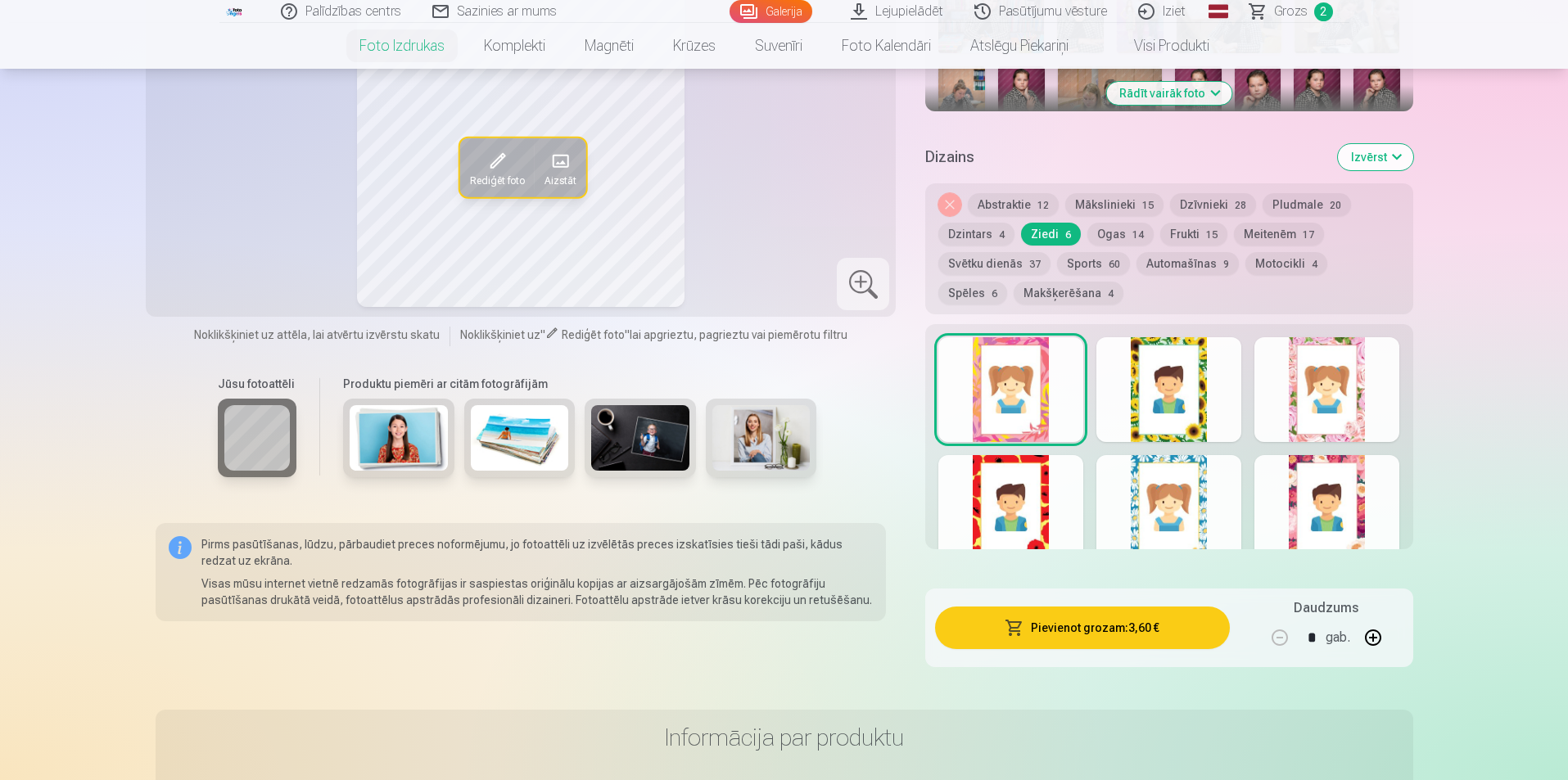
click at [1108, 631] on button "Pievienot grozam : 3,60 €" at bounding box center [1082, 628] width 294 height 42
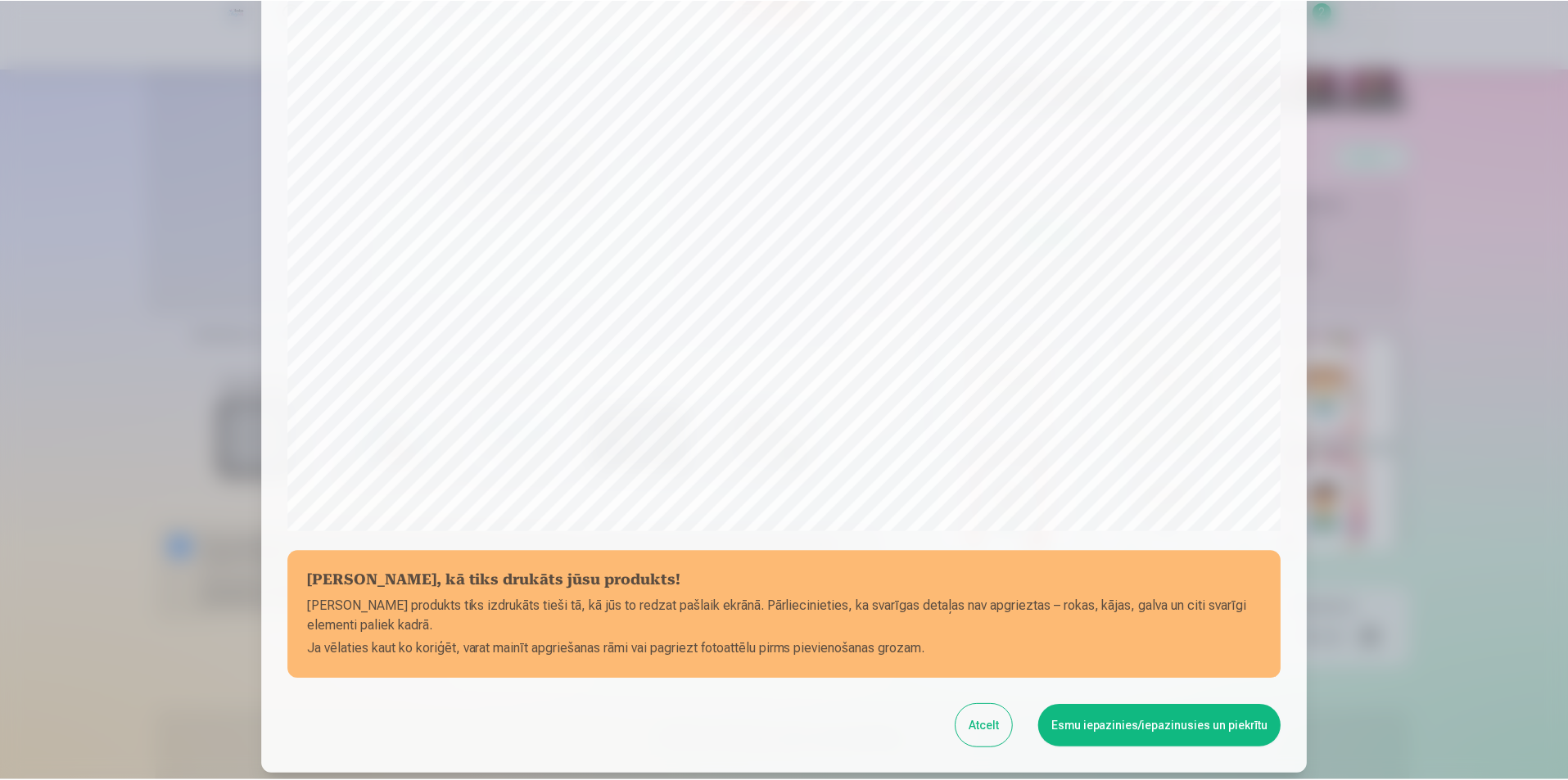
scroll to position [399, 0]
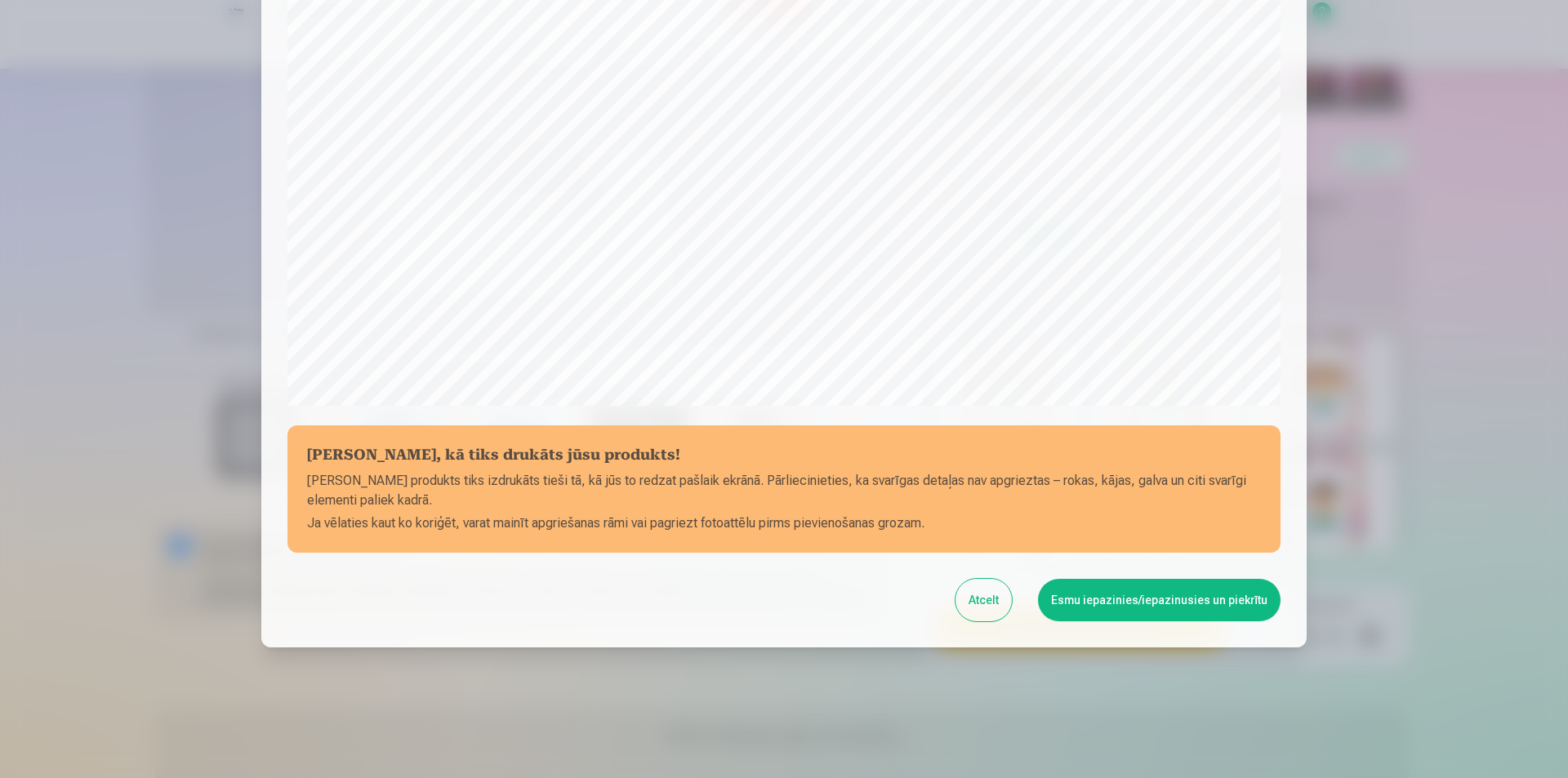
click at [997, 608] on button "Atcelt" at bounding box center [984, 600] width 56 height 42
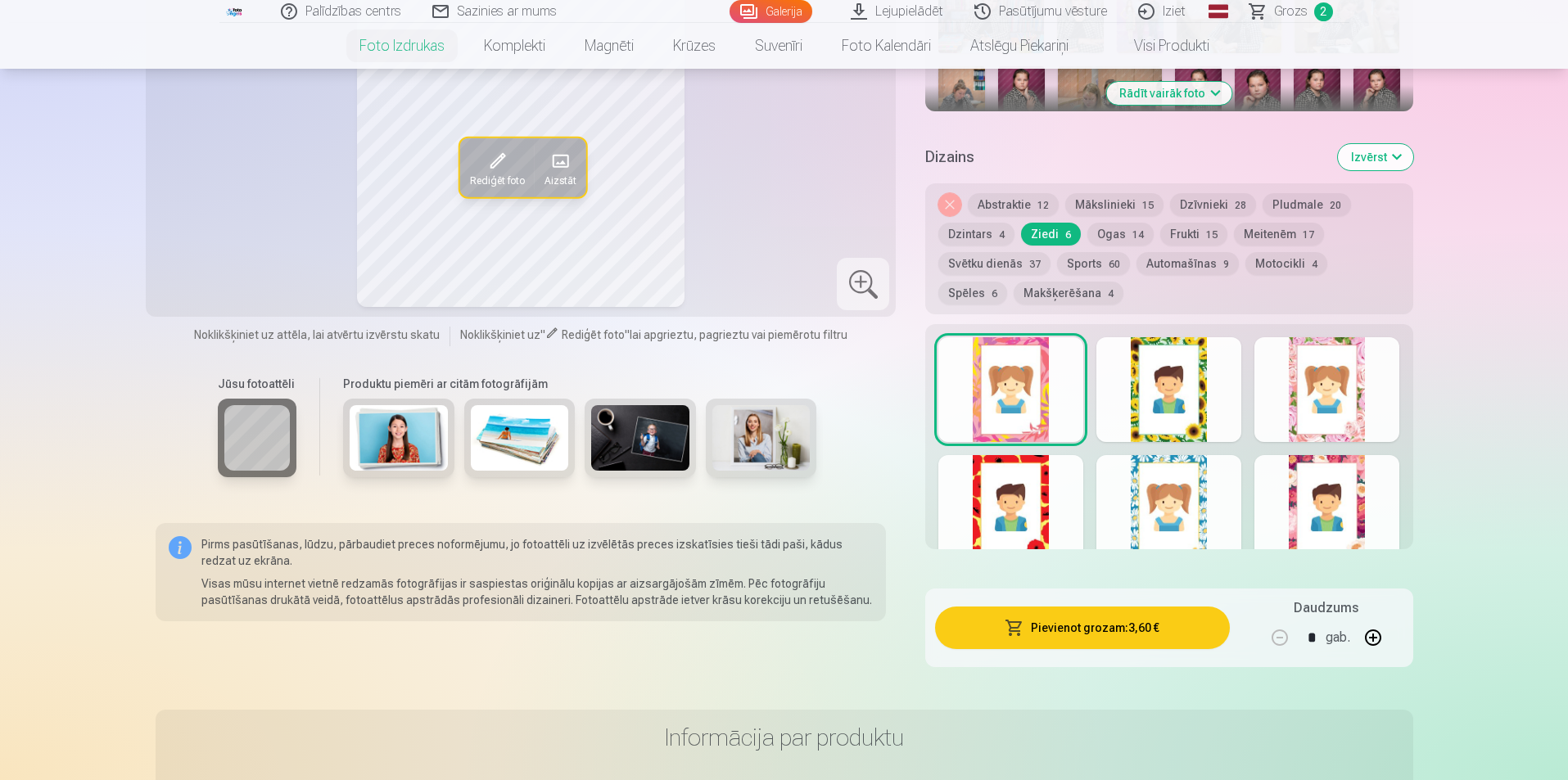
click at [951, 209] on button "Noņemiet dizainu" at bounding box center [949, 204] width 23 height 23
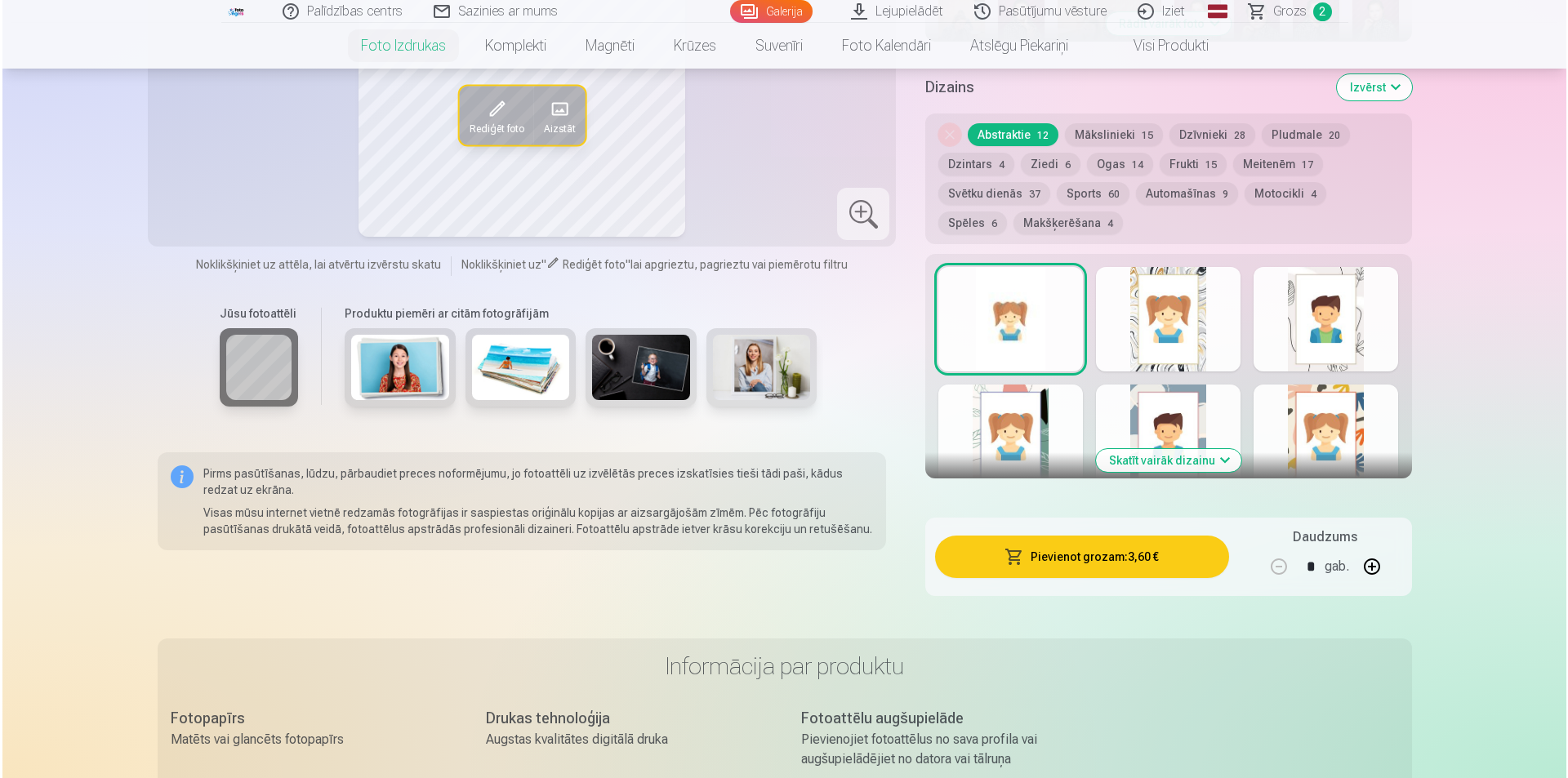
scroll to position [940, 0]
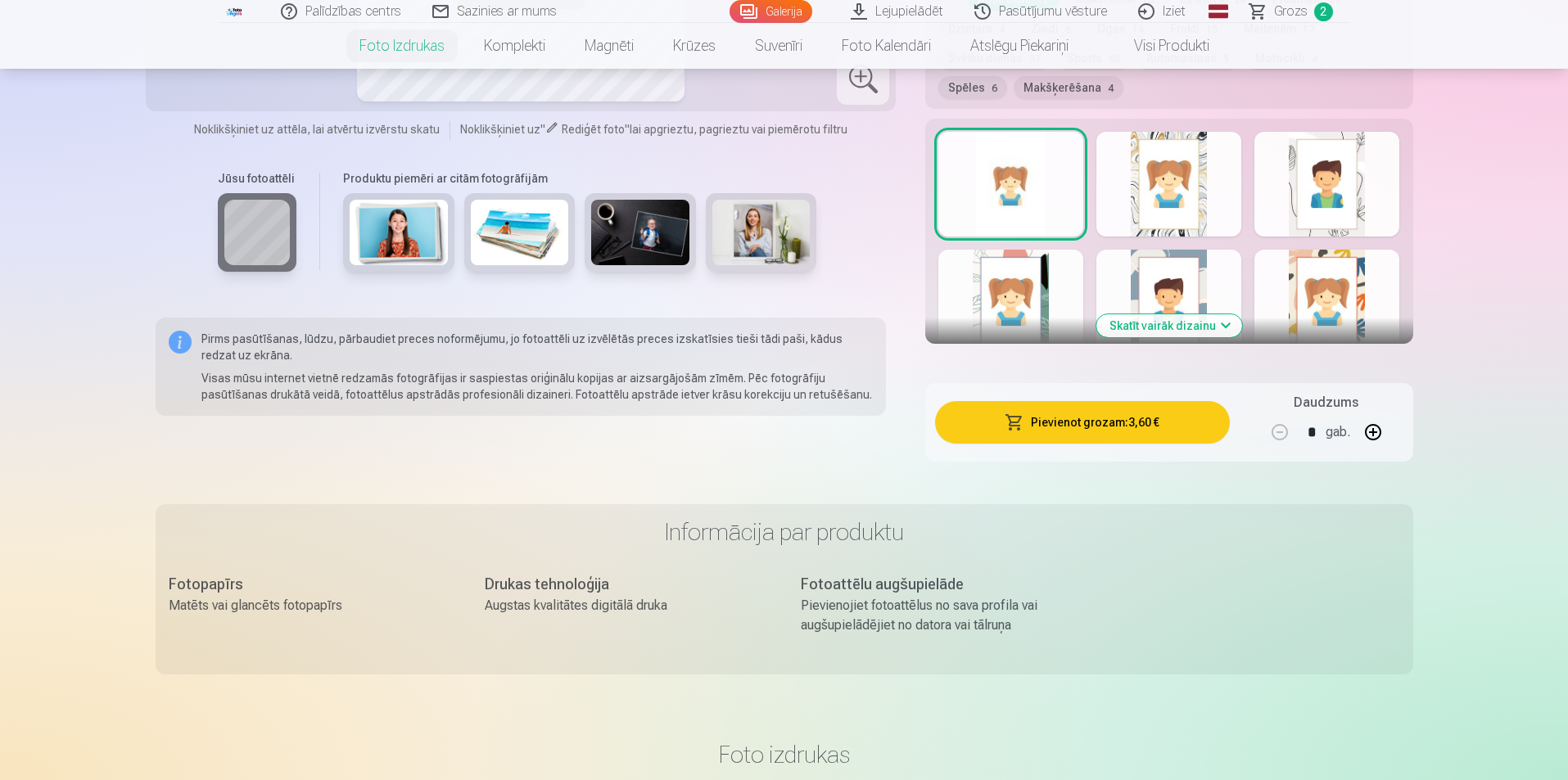
click at [1116, 407] on button "Pievienot grozam : 3,60 €" at bounding box center [1082, 422] width 294 height 42
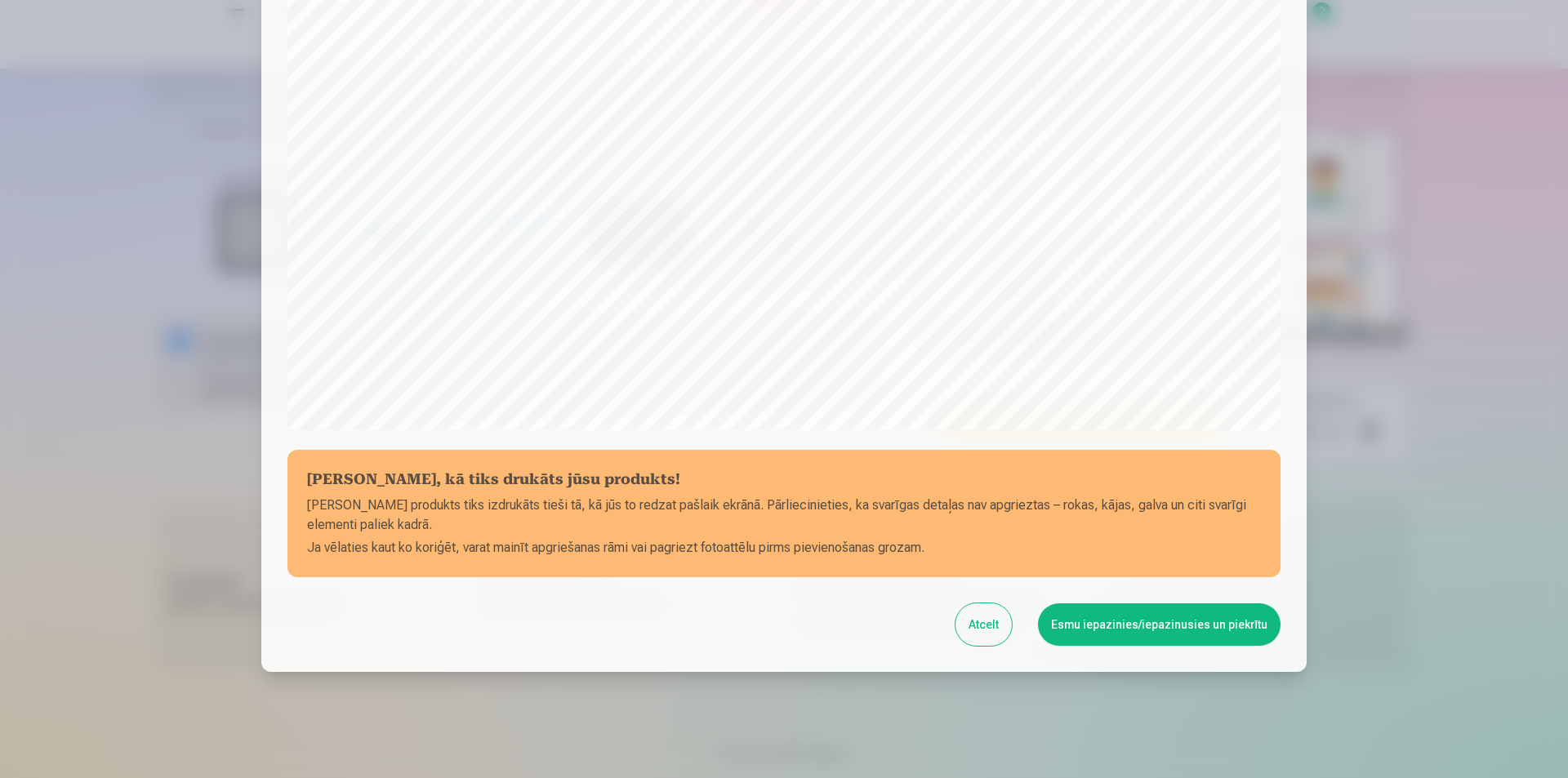
scroll to position [398, 0]
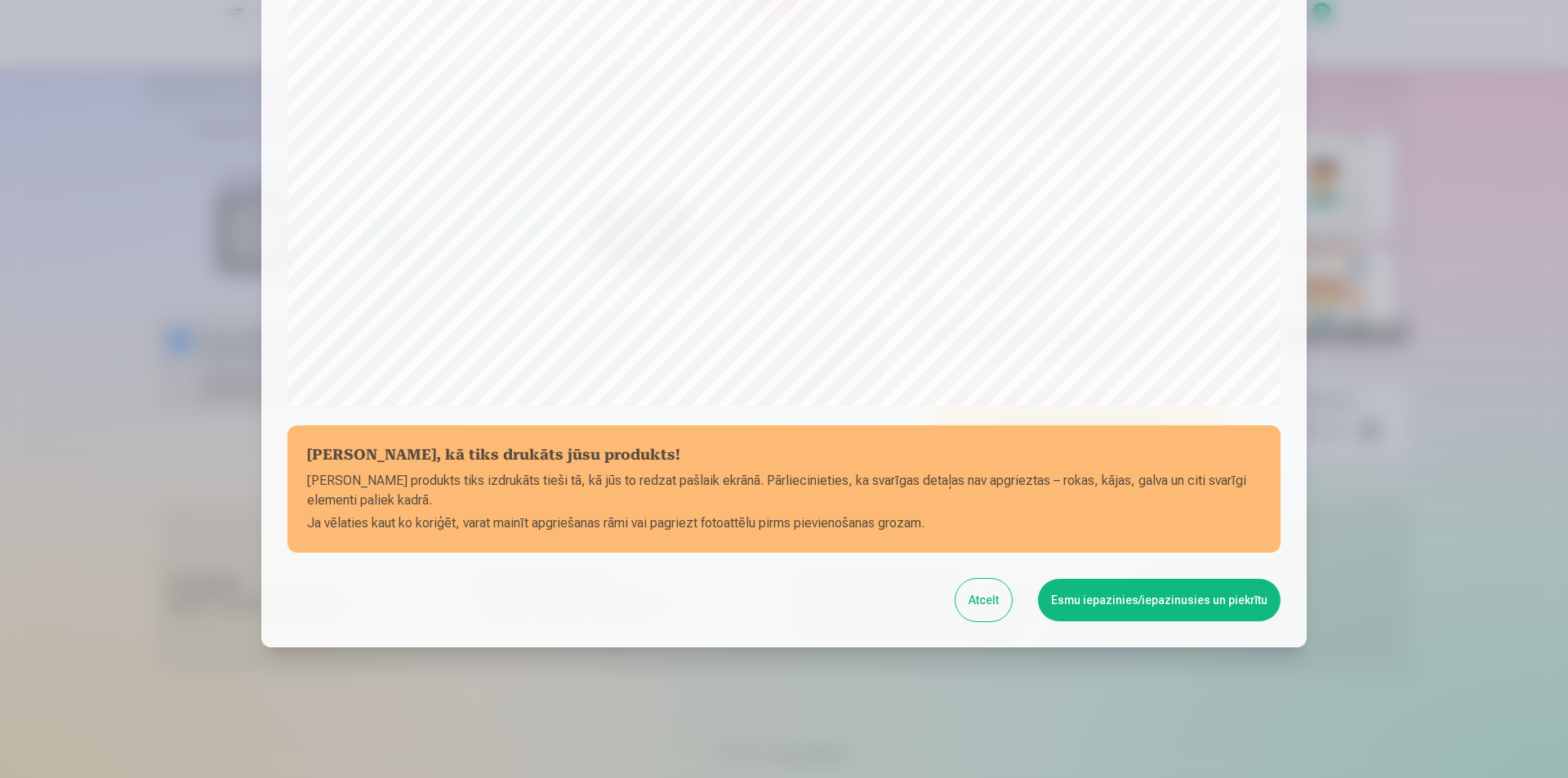
click at [1137, 595] on button "Esmu iepazinies/iepazinusies un piekrītu" at bounding box center [1160, 600] width 242 height 42
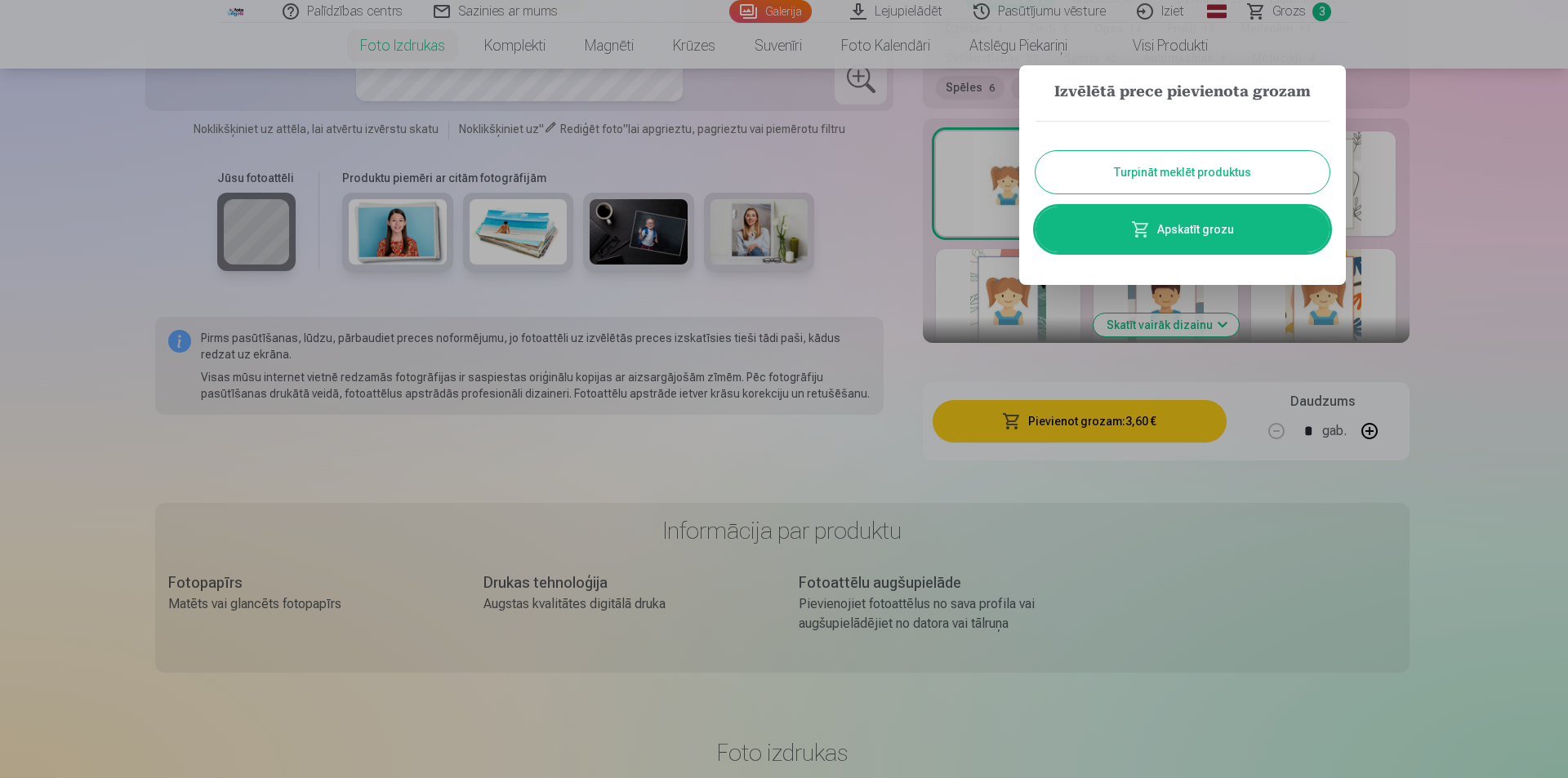
click at [1179, 243] on link "Apskatīt grozu" at bounding box center [1183, 229] width 294 height 46
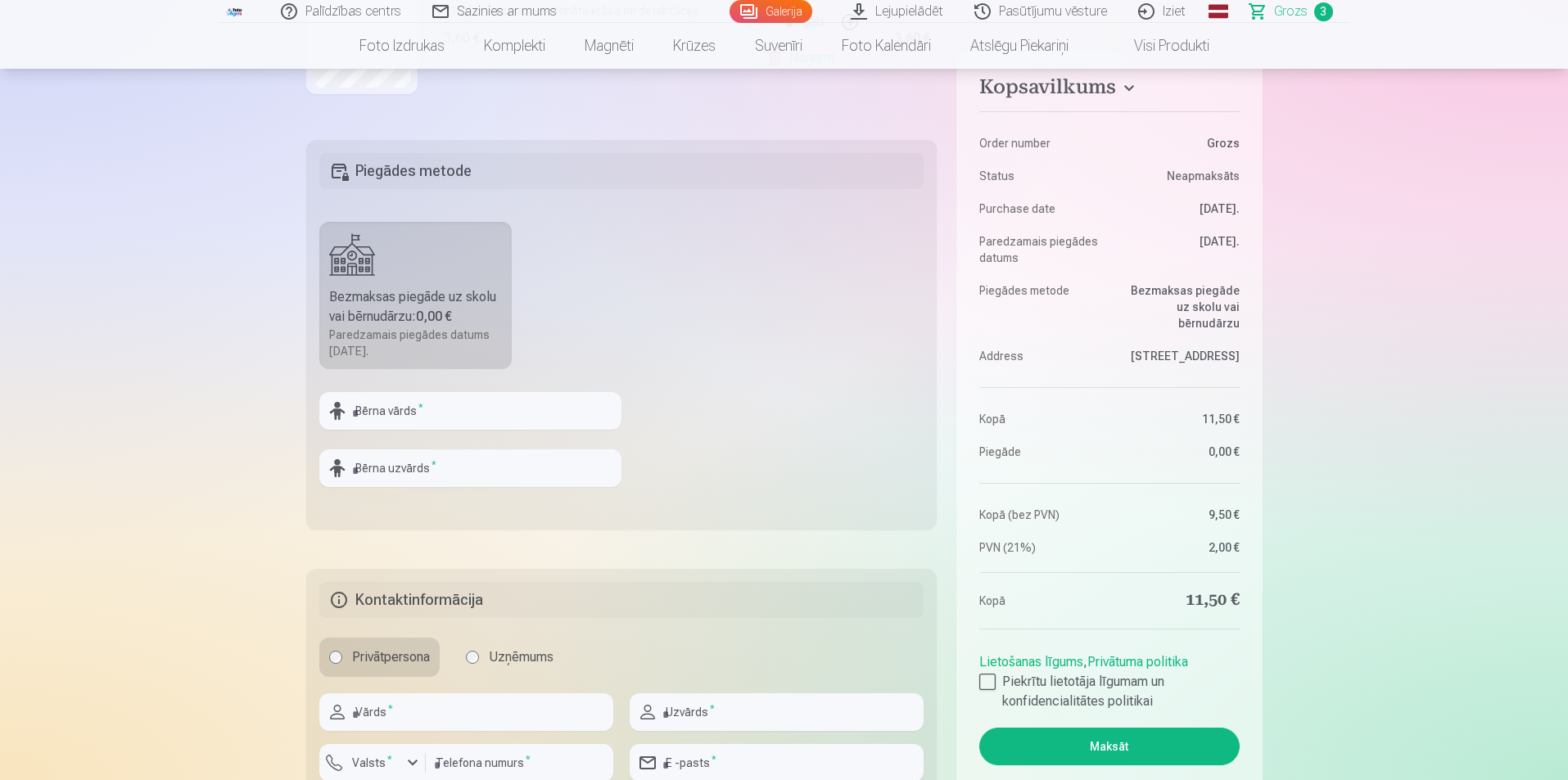
scroll to position [491, 0]
drag, startPoint x: 403, startPoint y: 414, endPoint x: 399, endPoint y: 452, distance: 38.2
click at [398, 438] on div "Bērna vārds *" at bounding box center [470, 416] width 303 height 51
type input "*"
click at [427, 414] on input "****" at bounding box center [470, 409] width 303 height 38
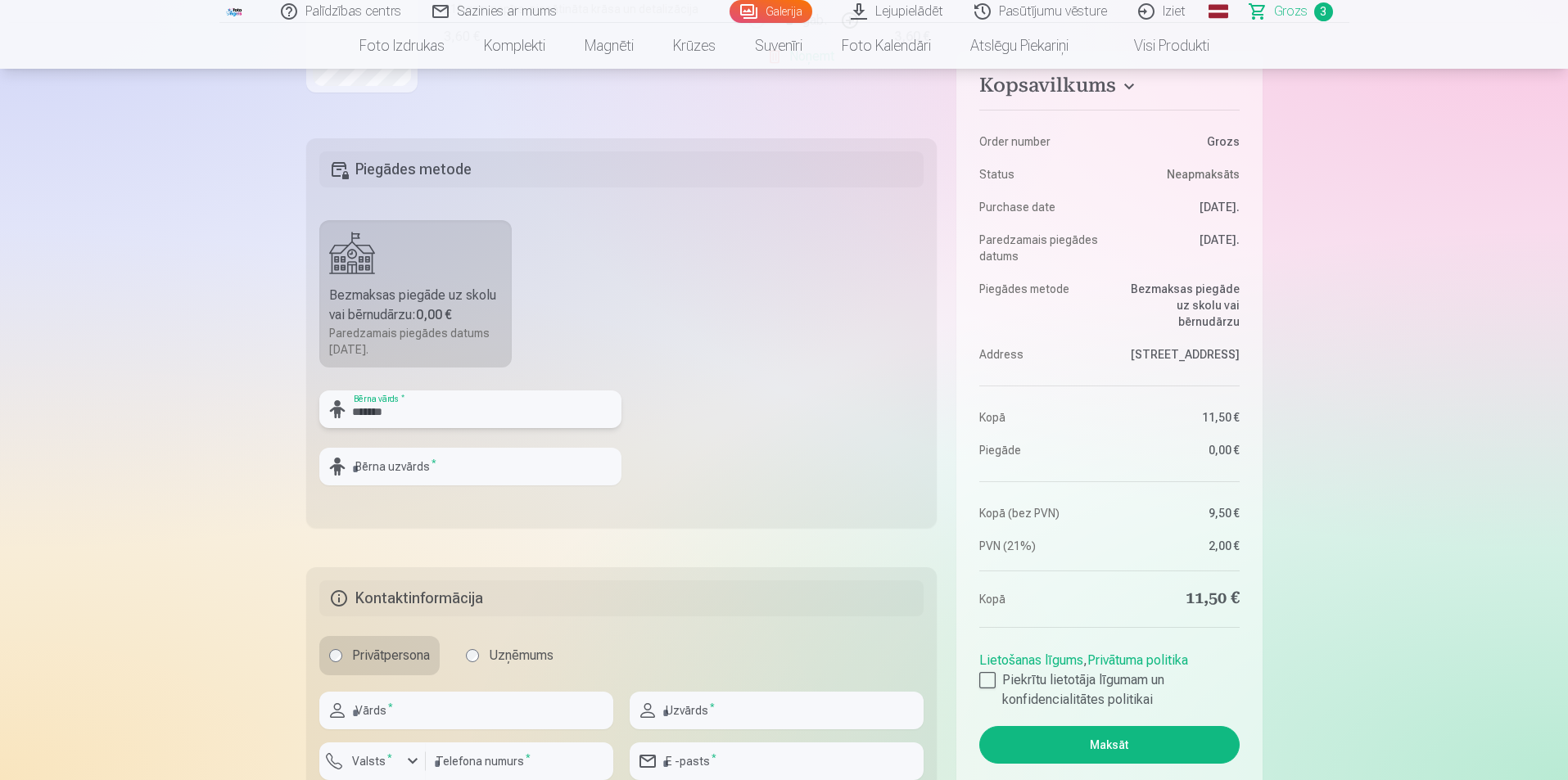
type input "*******"
type input "******"
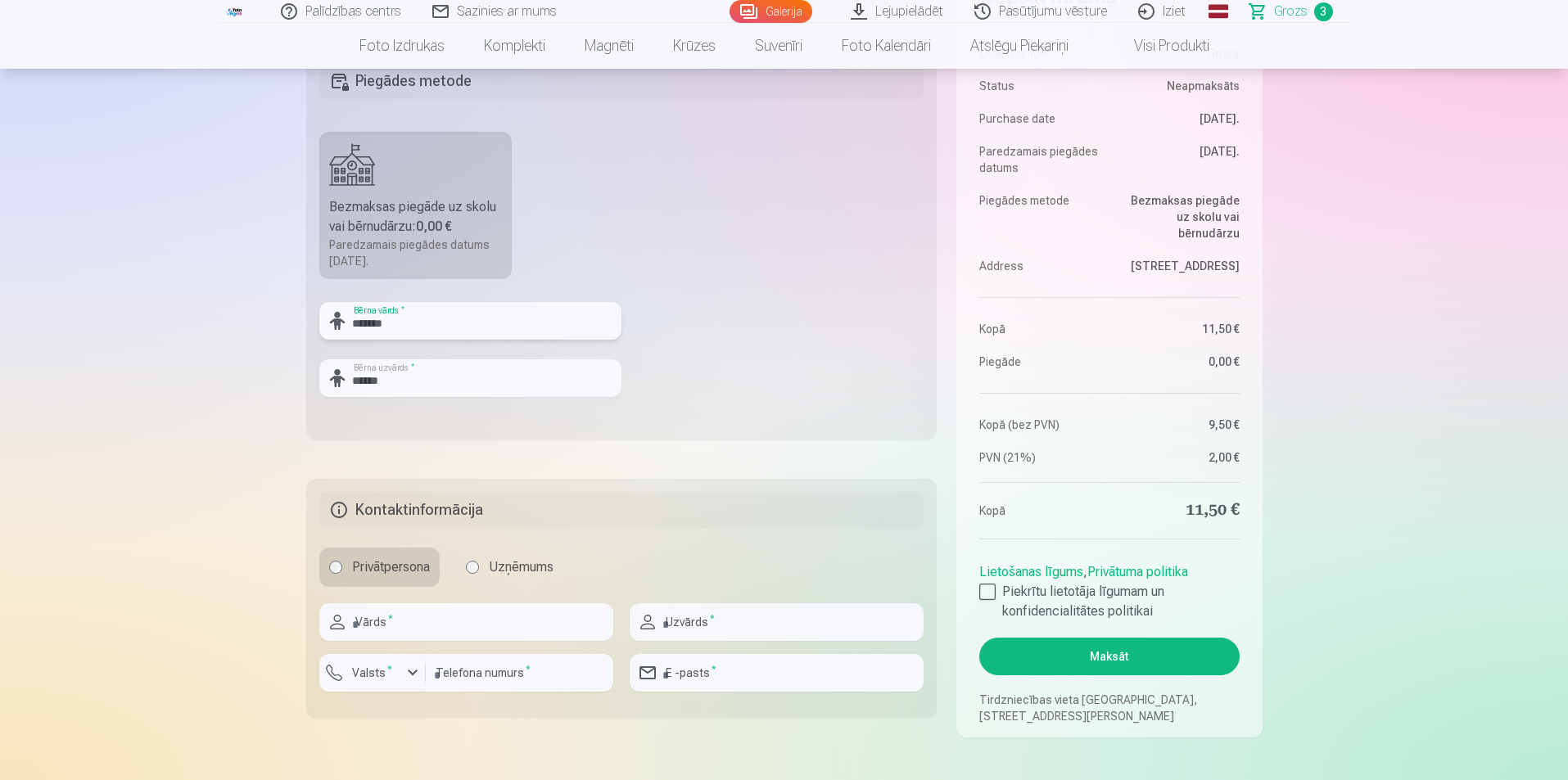
scroll to position [655, 0]
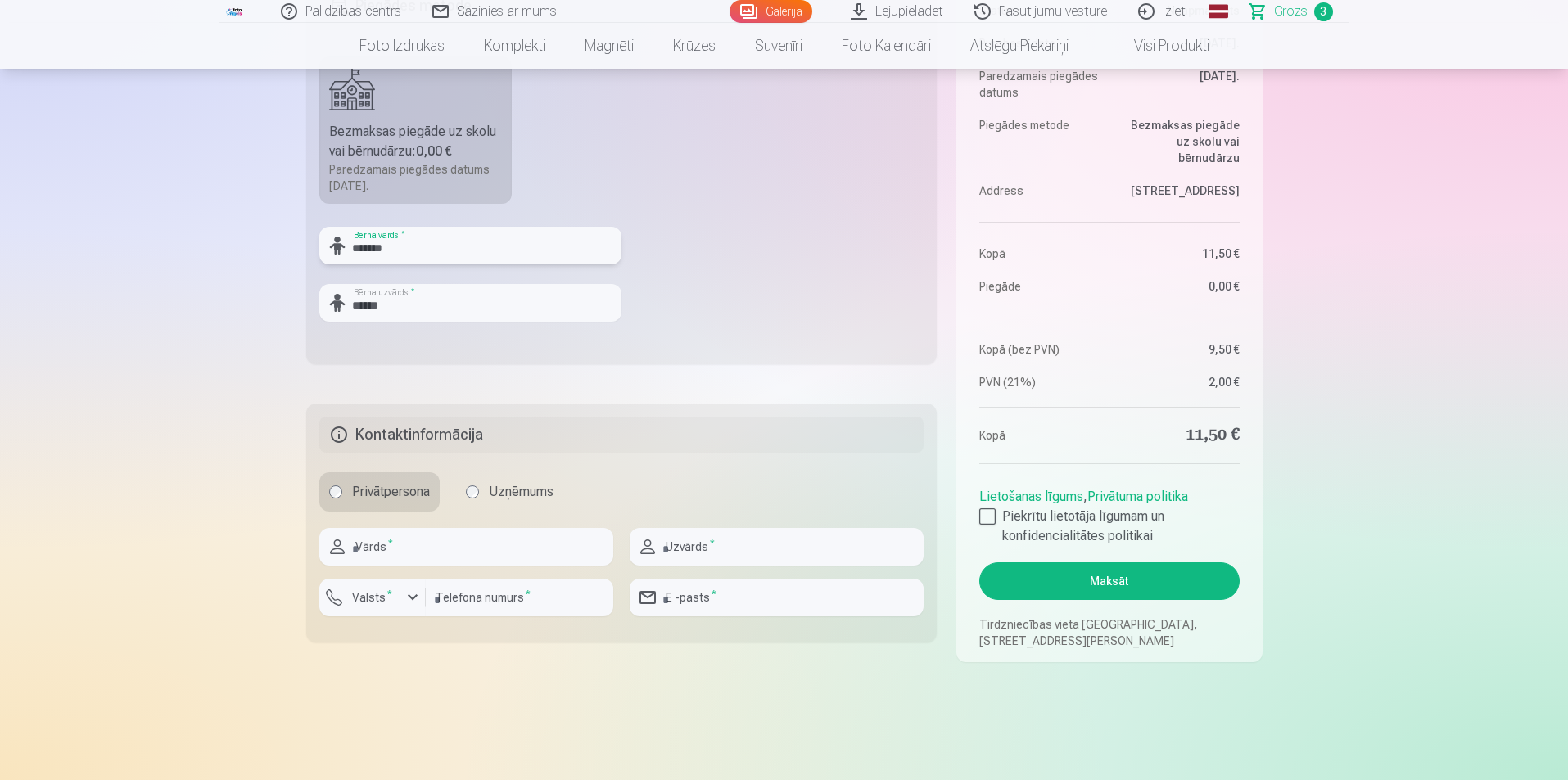
type input "*******"
click at [438, 556] on input "text" at bounding box center [466, 546] width 294 height 38
type input "*******"
type input "******"
click at [463, 602] on input "number" at bounding box center [520, 597] width 188 height 38
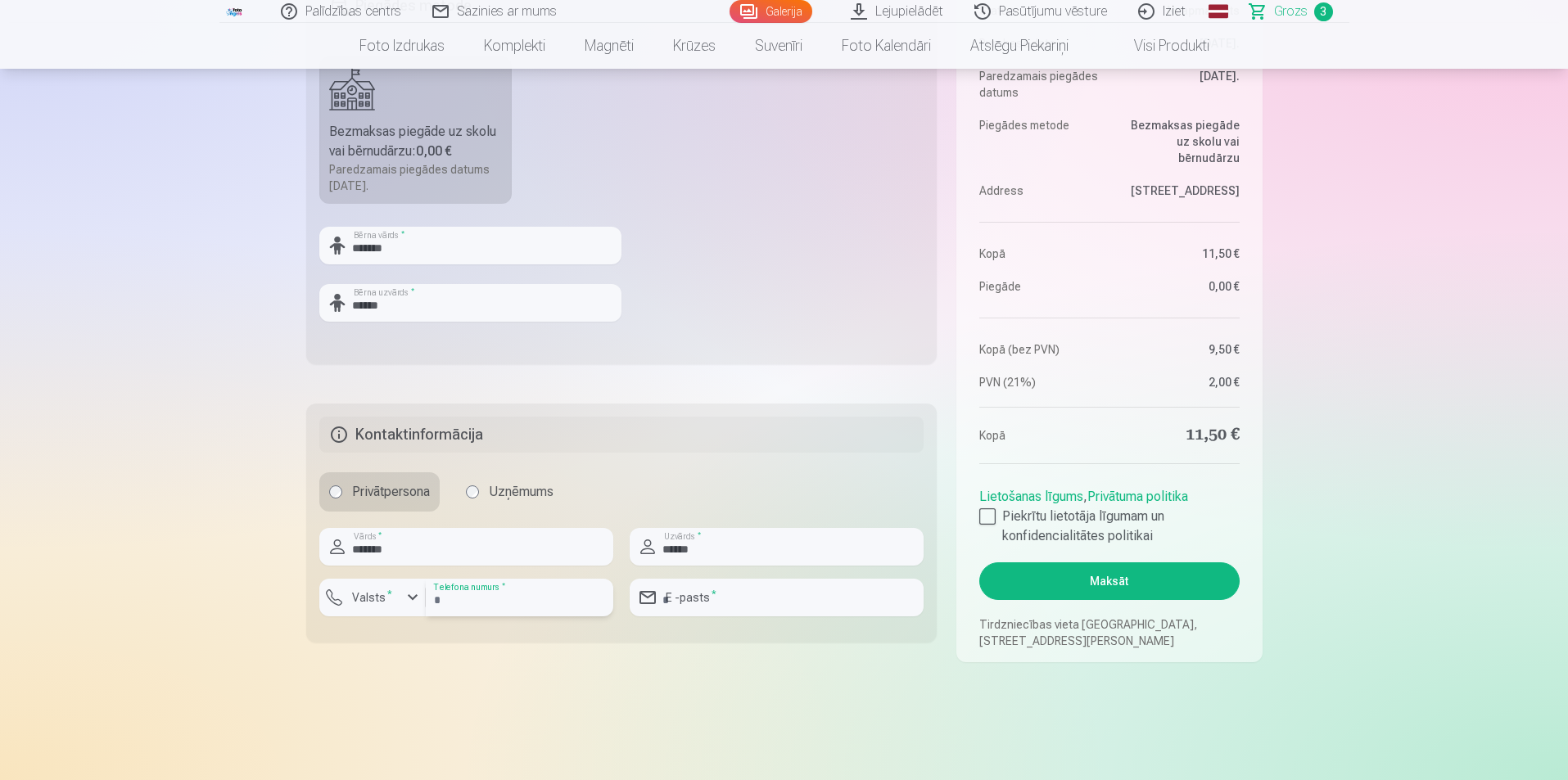
type input "********"
click at [702, 590] on input "email" at bounding box center [777, 597] width 294 height 38
type input "*"
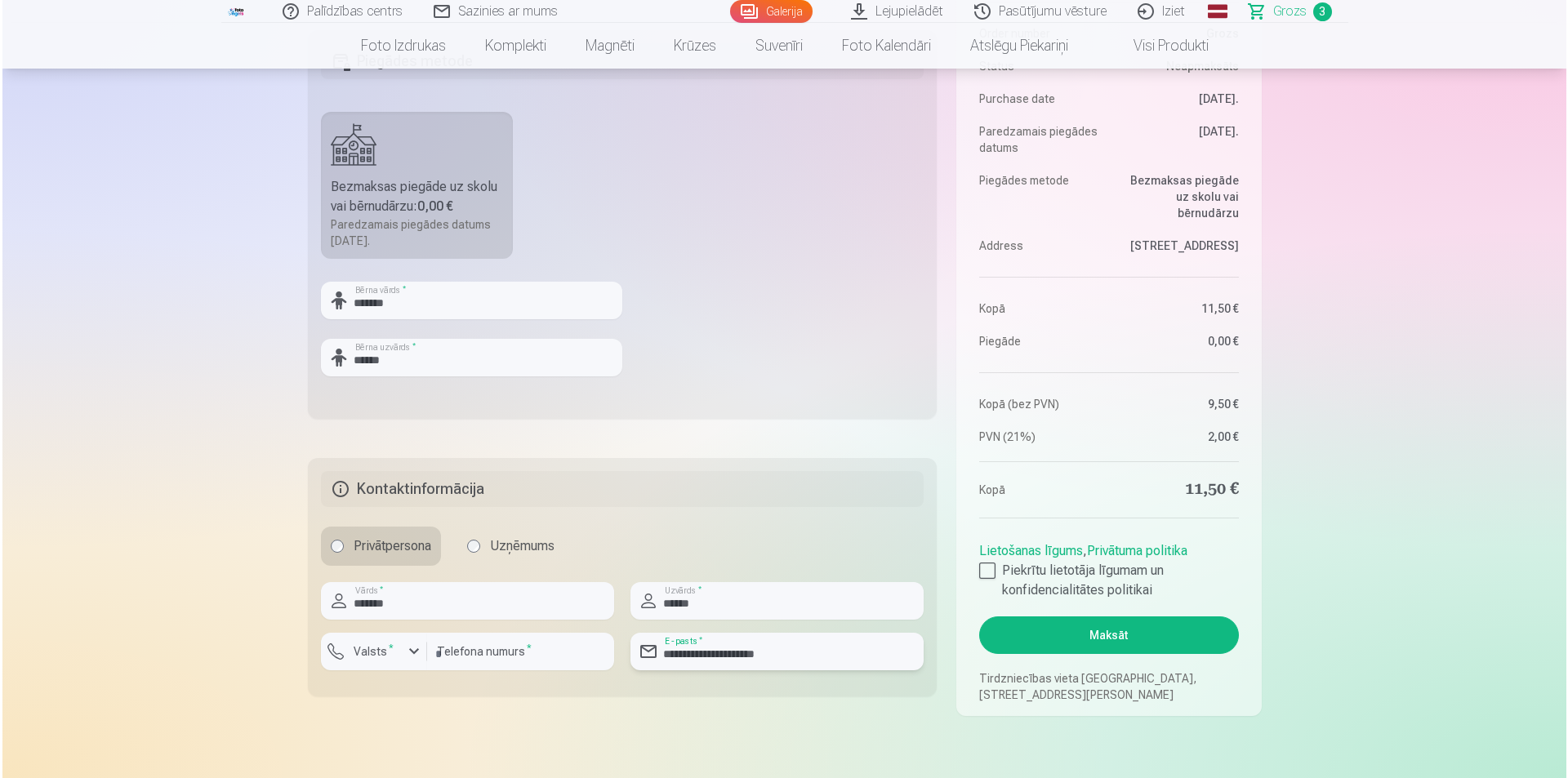
scroll to position [572, 0]
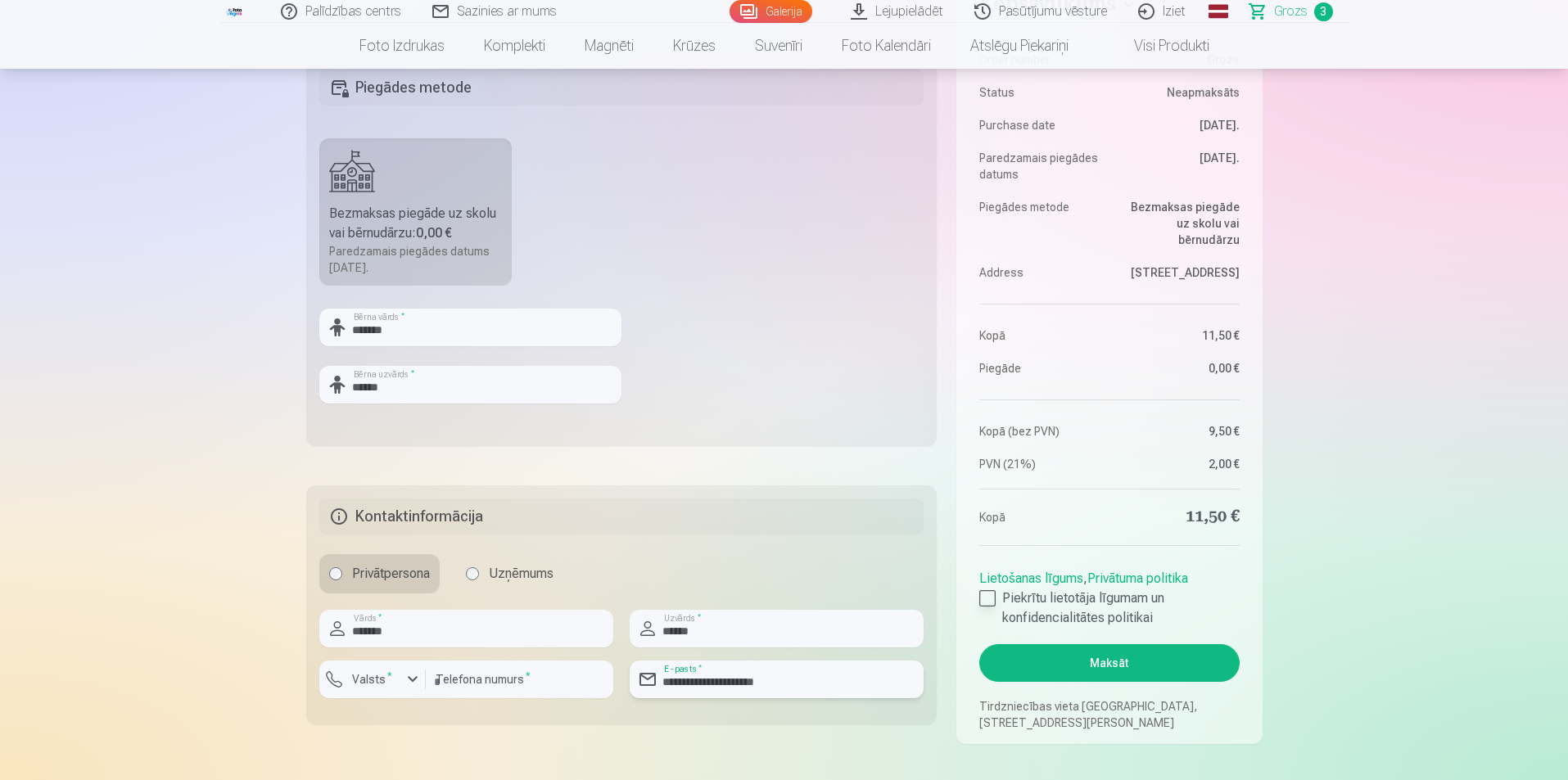
type input "**********"
click at [986, 598] on div at bounding box center [988, 599] width 17 height 17
click at [1091, 664] on button "Maksāt" at bounding box center [1109, 663] width 259 height 38
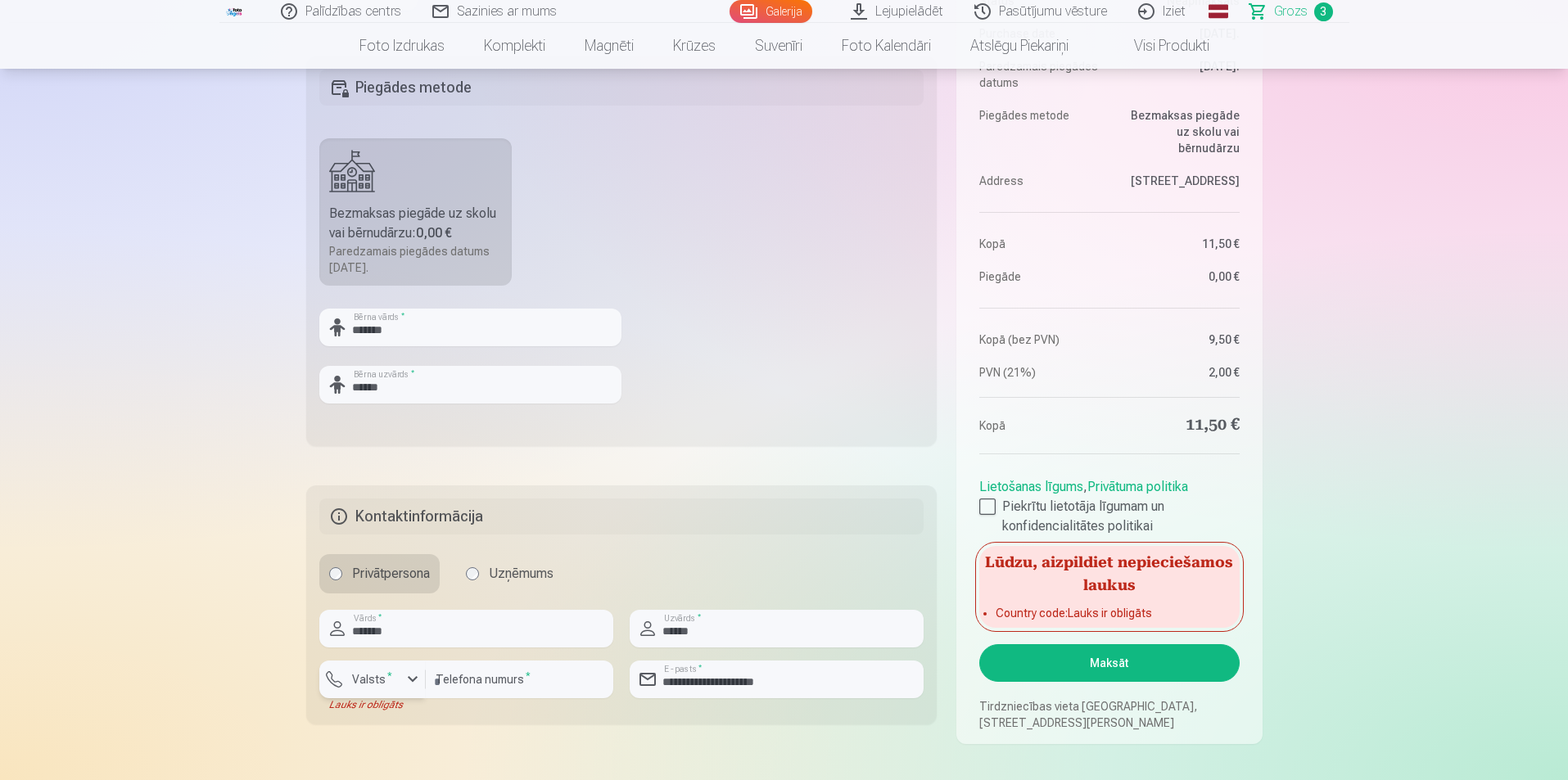
click at [374, 682] on label "Valsts *" at bounding box center [372, 680] width 53 height 17
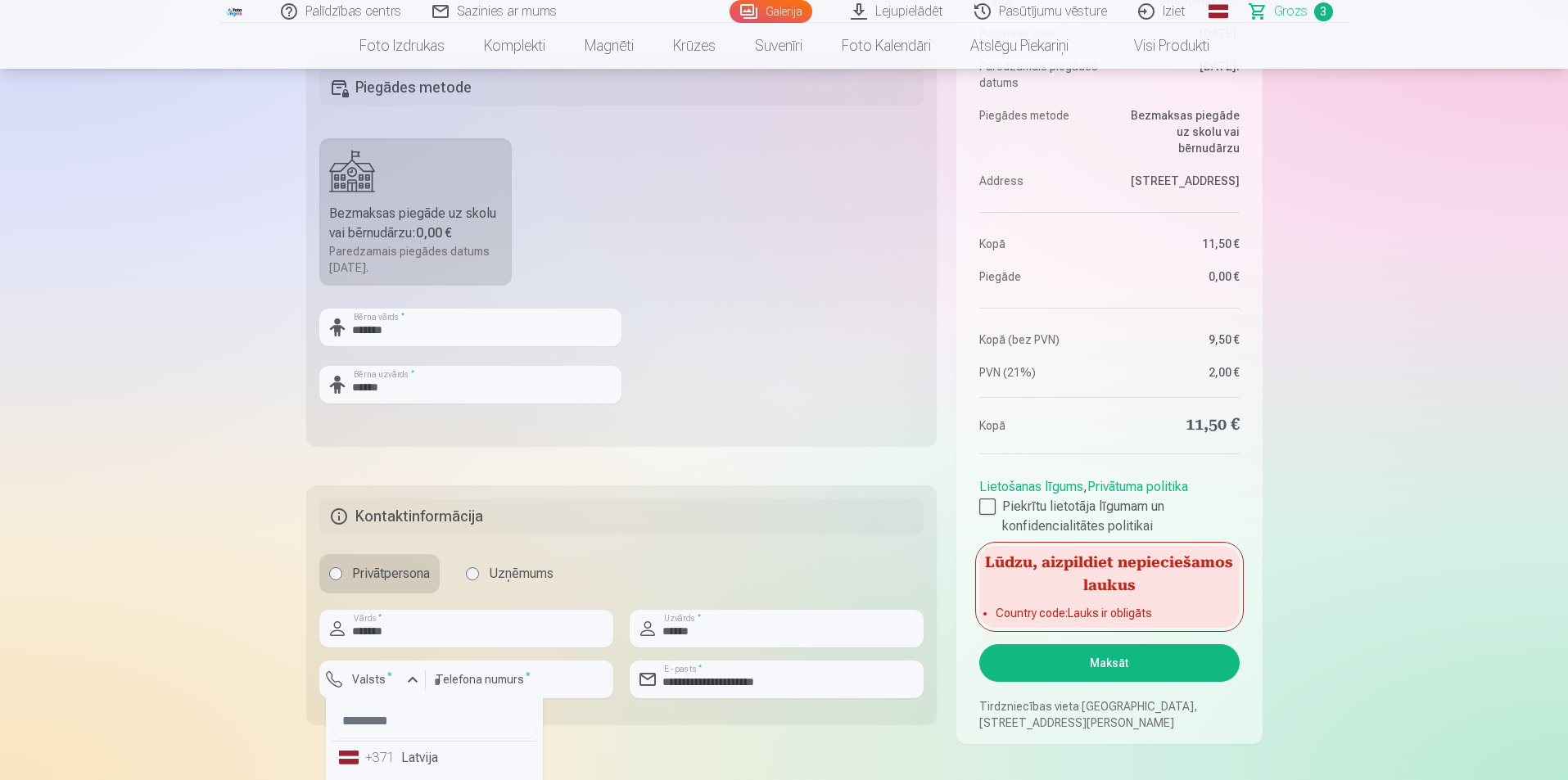
click at [392, 767] on div "+371" at bounding box center [382, 758] width 33 height 19
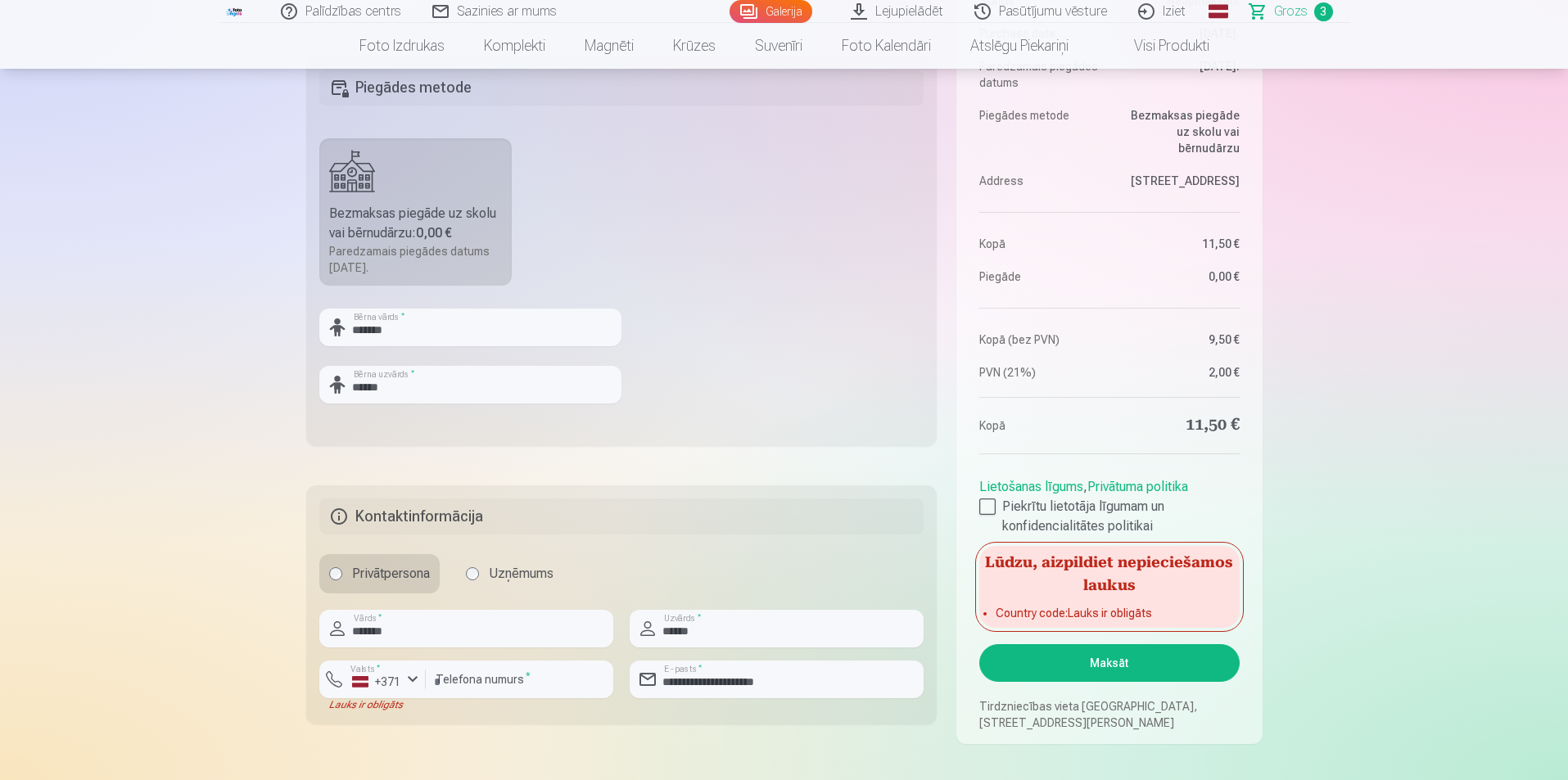
click at [1100, 659] on button "Maksāt" at bounding box center [1109, 663] width 259 height 38
